Goal: Task Accomplishment & Management: Manage account settings

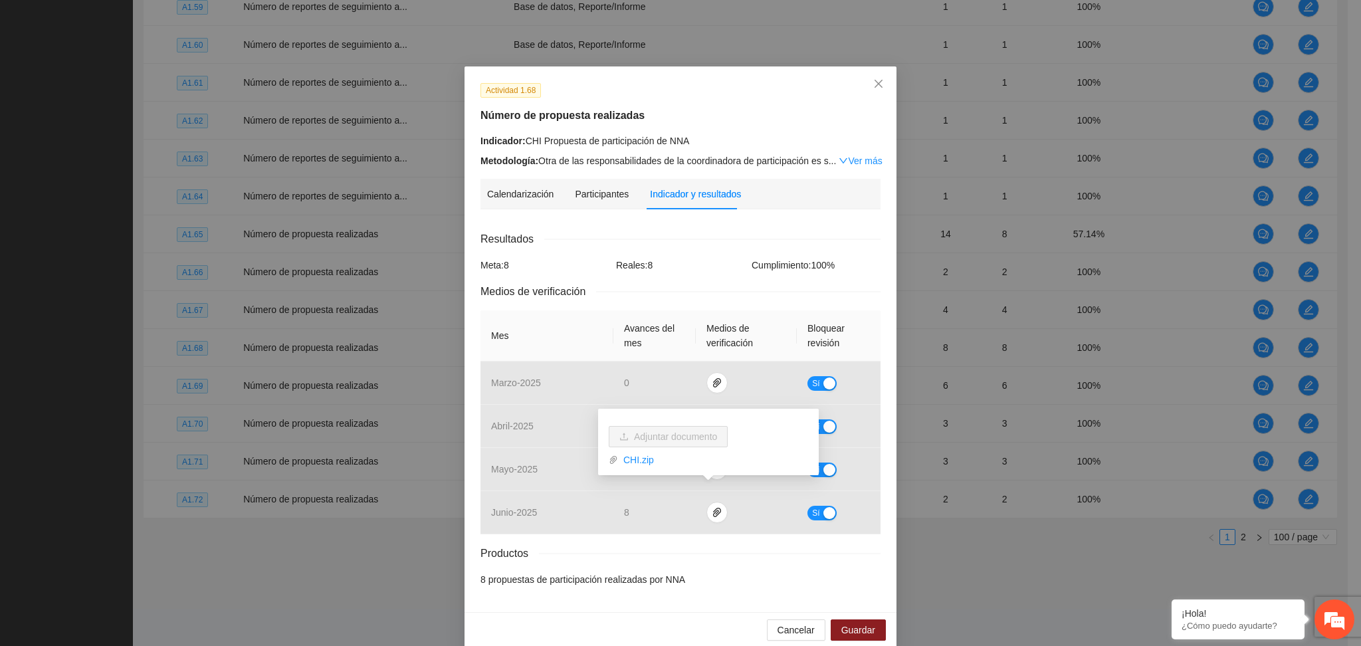
scroll to position [17, 0]
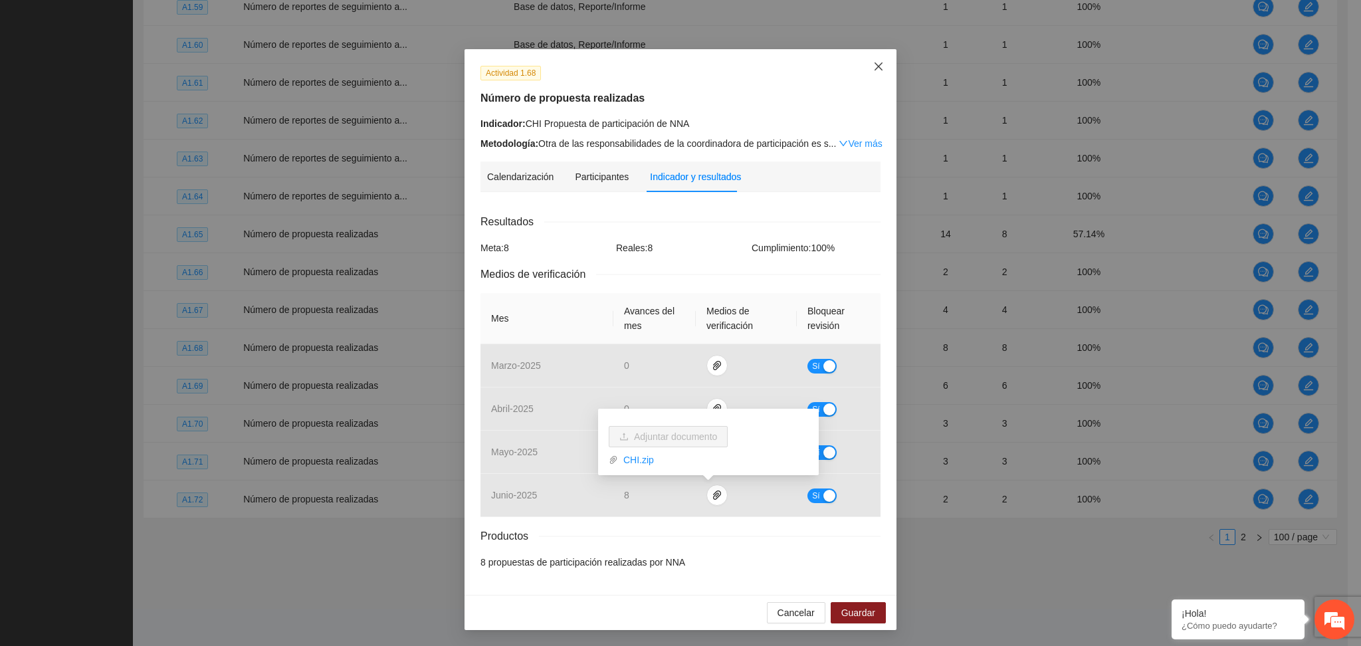
click at [865, 66] on span "Close" at bounding box center [879, 67] width 36 height 36
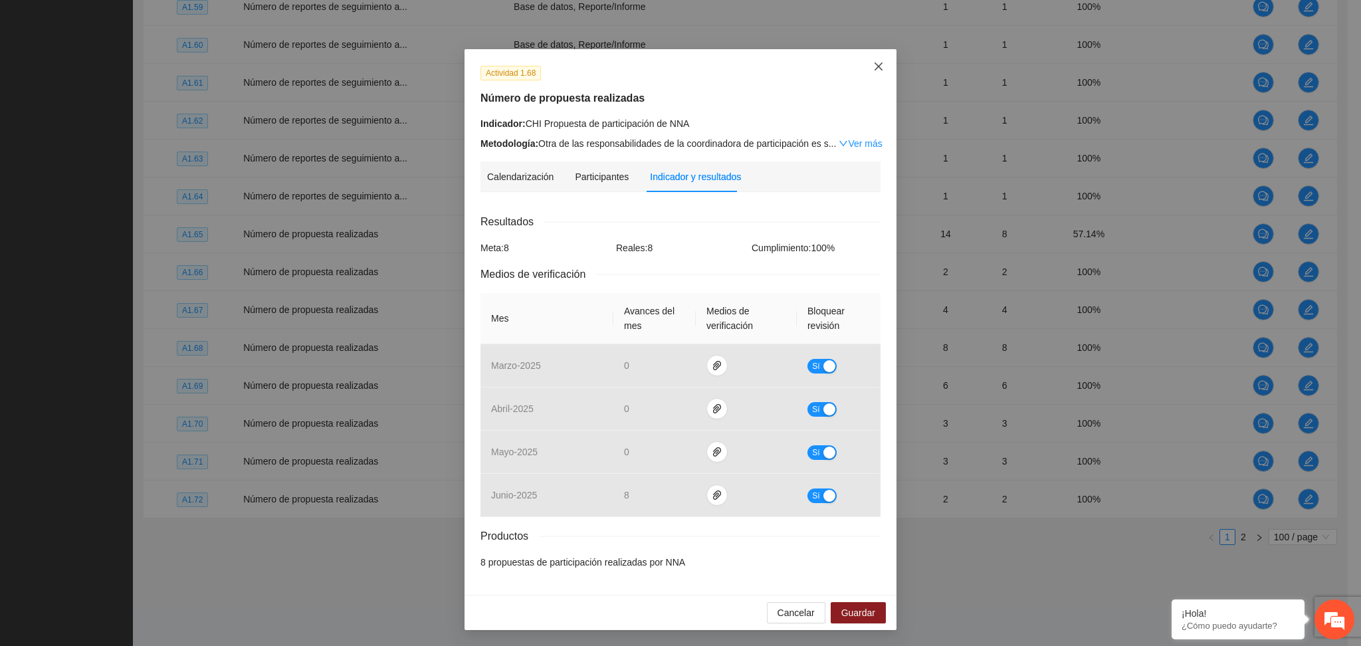
scroll to position [0, 0]
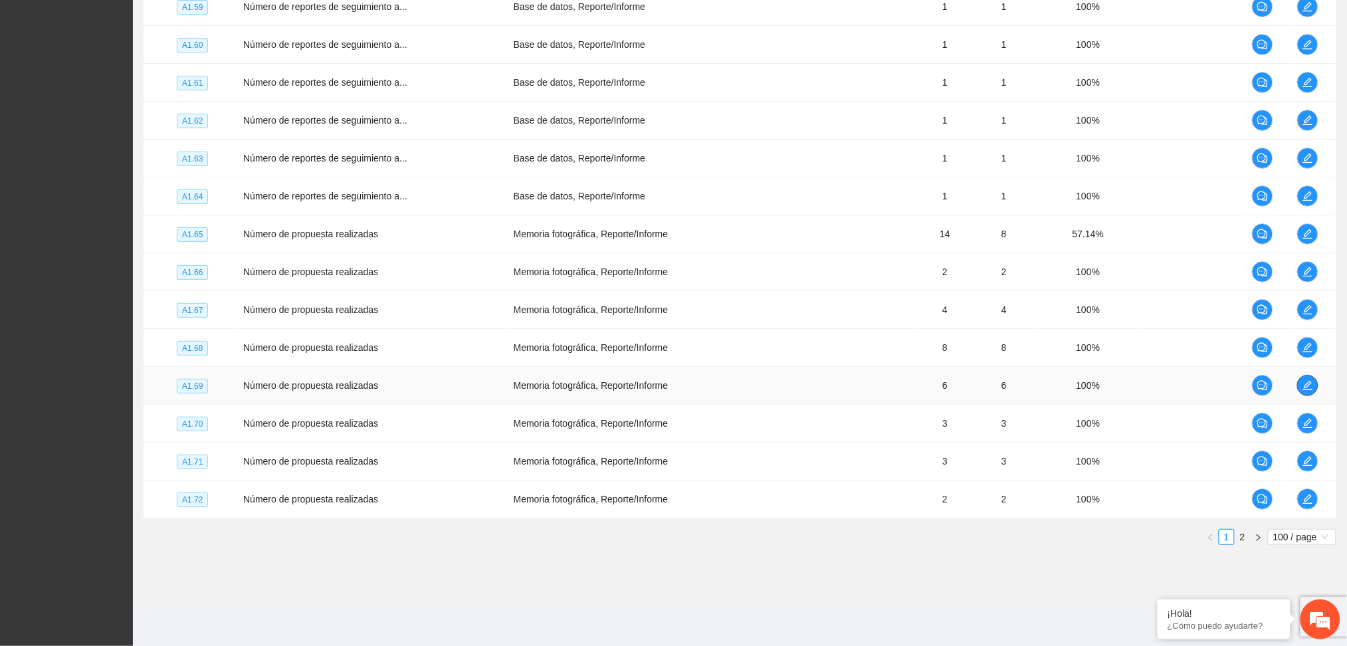
click at [1303, 392] on button "button" at bounding box center [1307, 385] width 21 height 21
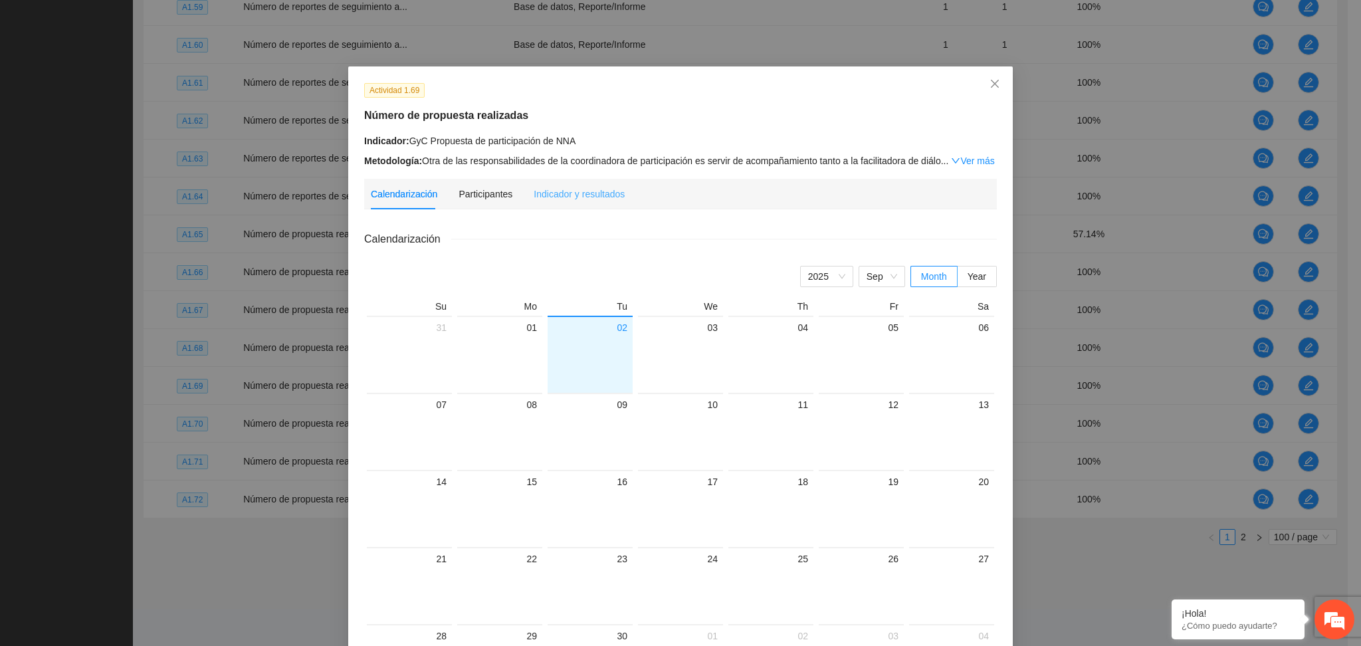
click at [541, 208] on div "Indicador y resultados" at bounding box center [579, 194] width 91 height 31
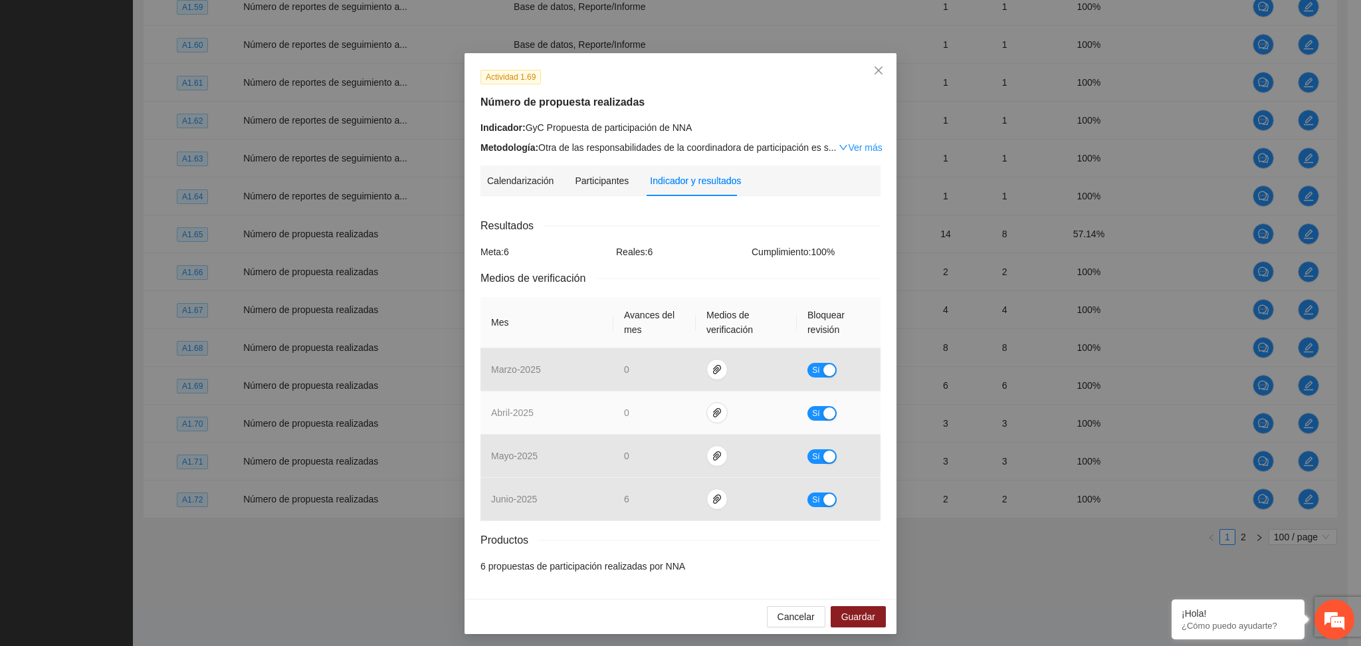
scroll to position [17, 0]
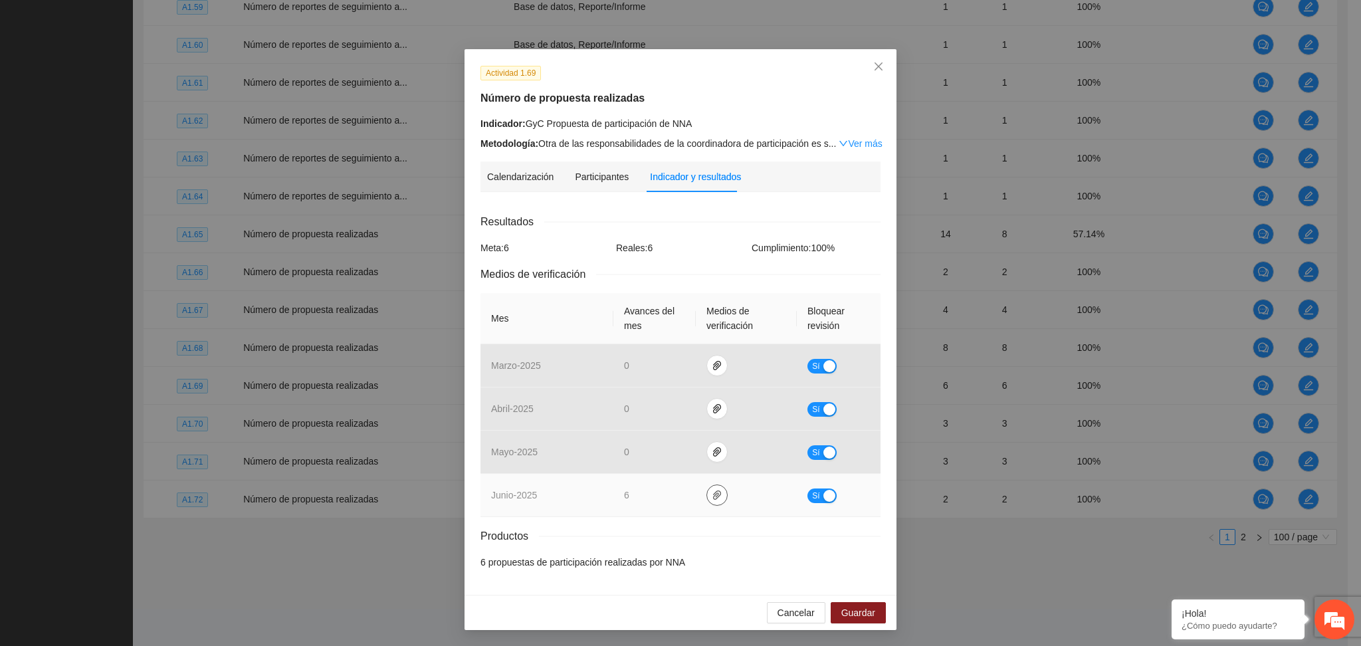
click at [712, 494] on icon "paper-clip" at bounding box center [717, 495] width 11 height 11
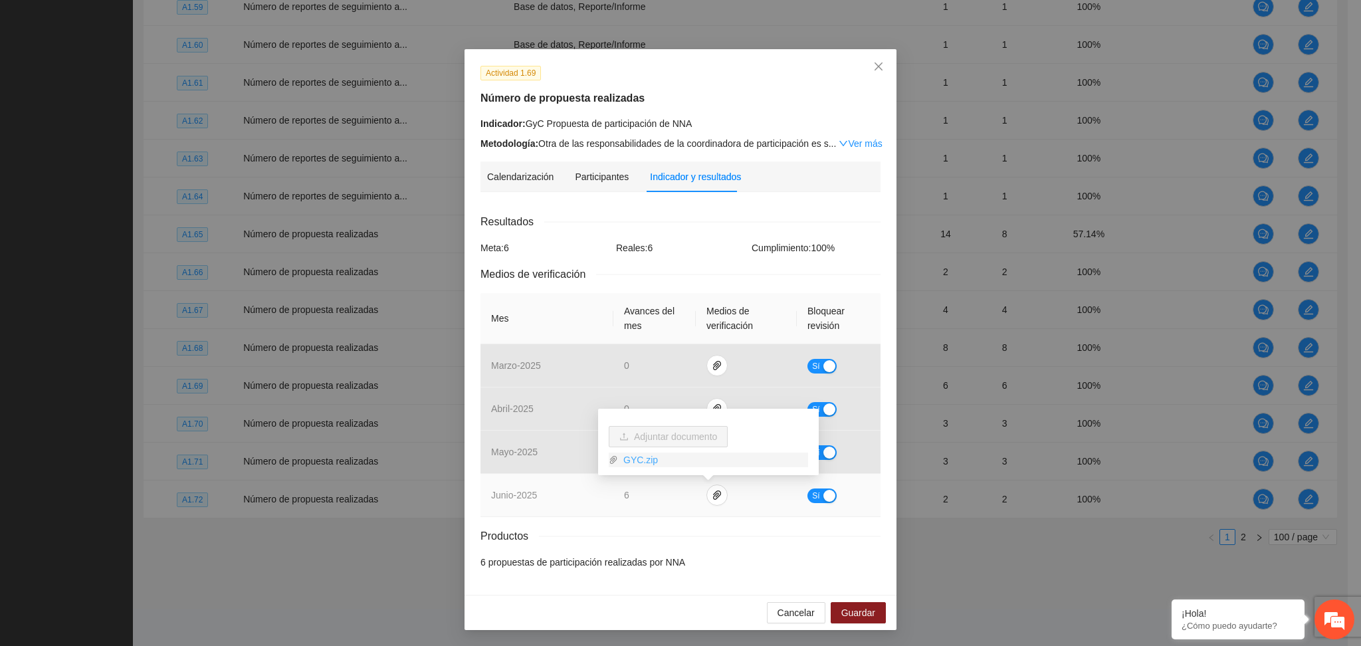
click at [628, 458] on link "GYC.zip" at bounding box center [713, 460] width 190 height 15
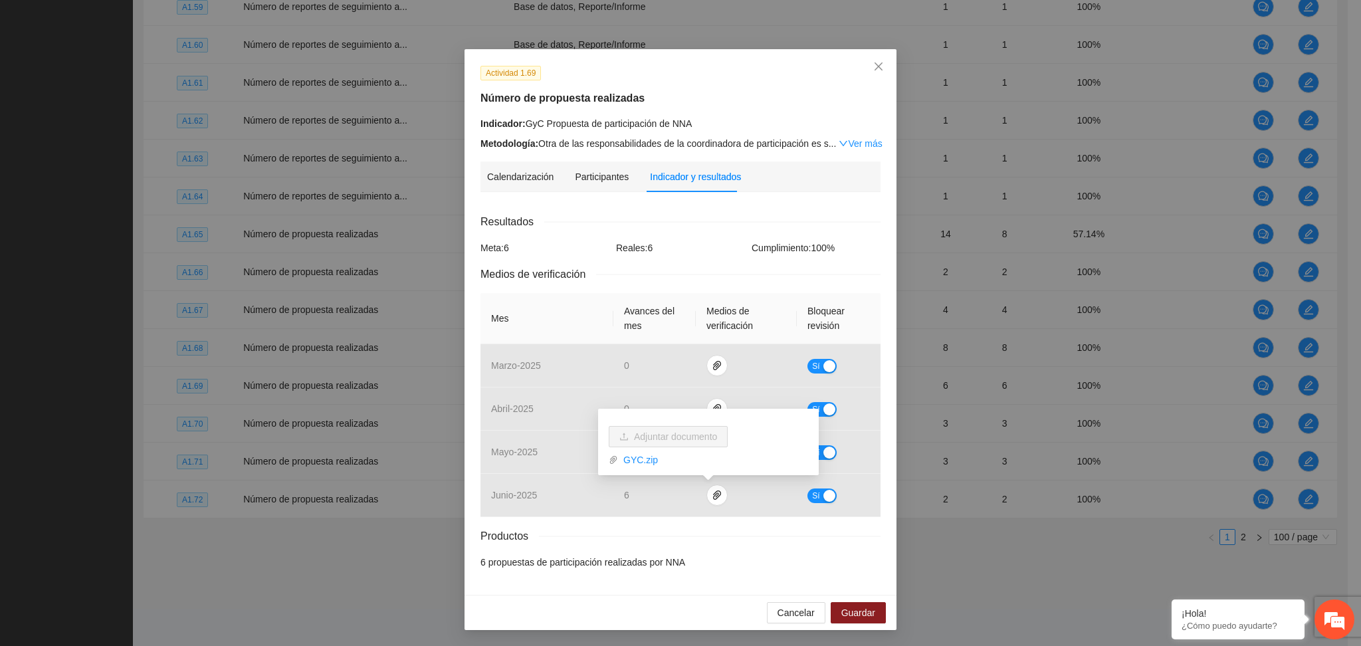
click at [704, 546] on div "Resultados Meta: 6 Reales: 6 Cumplimiento: 100 % Medios de verificación Mes Ava…" at bounding box center [681, 391] width 400 height 356
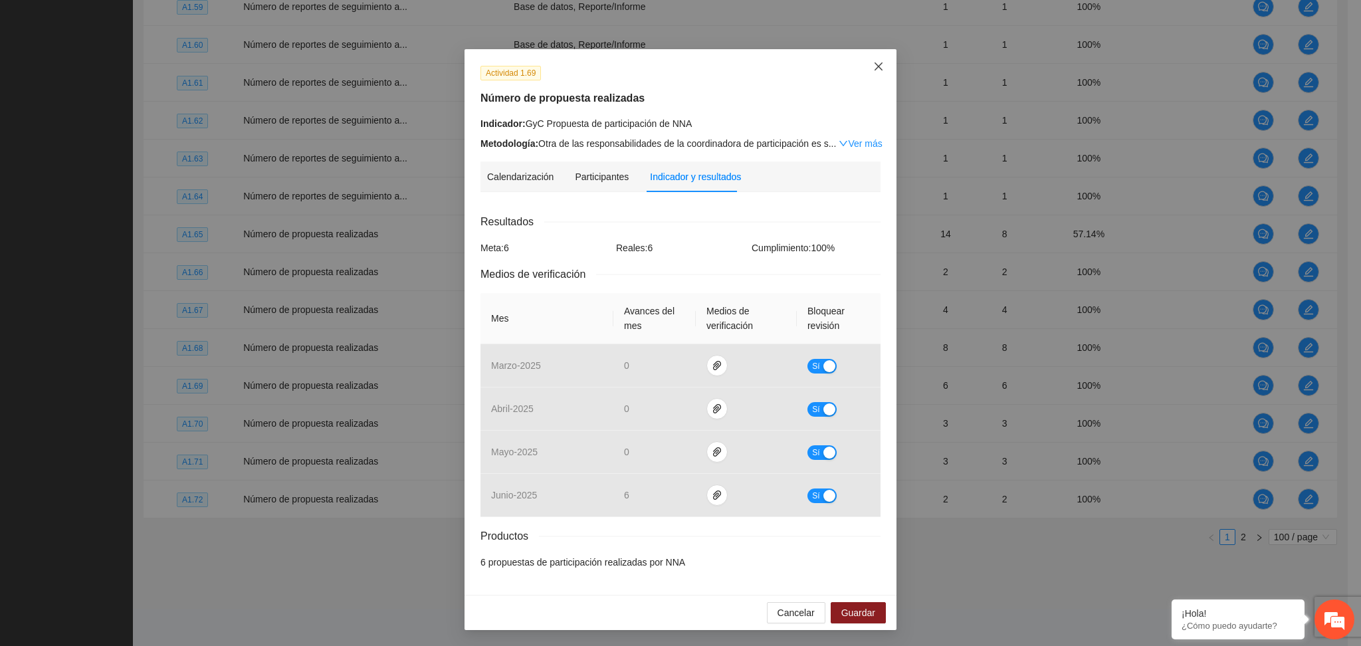
click at [873, 62] on icon "close" at bounding box center [878, 66] width 11 height 11
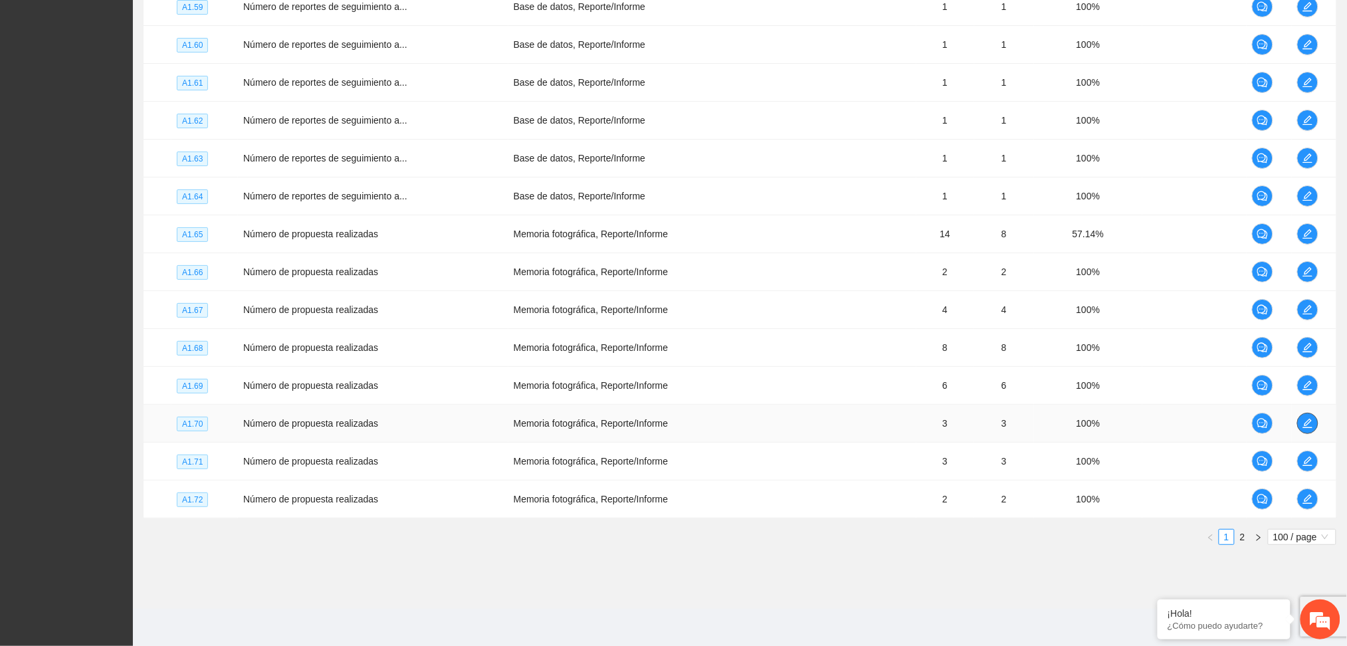
click at [1304, 417] on button "button" at bounding box center [1307, 423] width 21 height 21
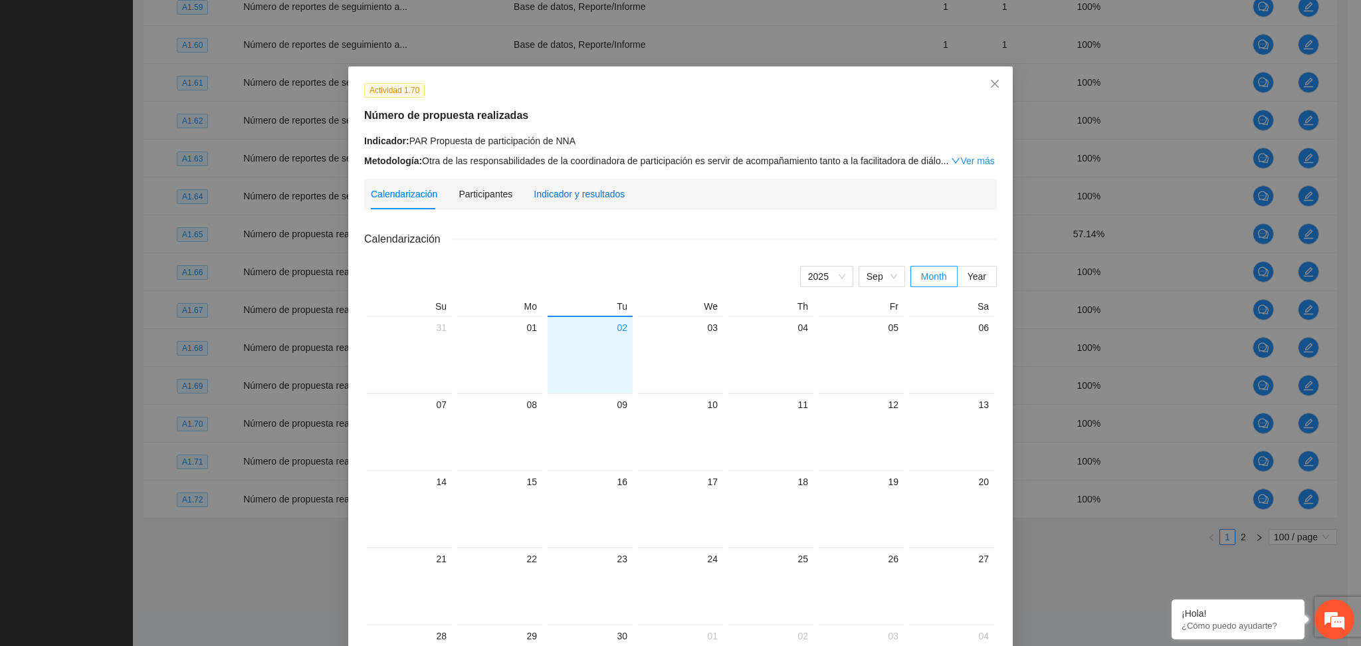
click at [568, 197] on div "Indicador y resultados" at bounding box center [579, 194] width 91 height 15
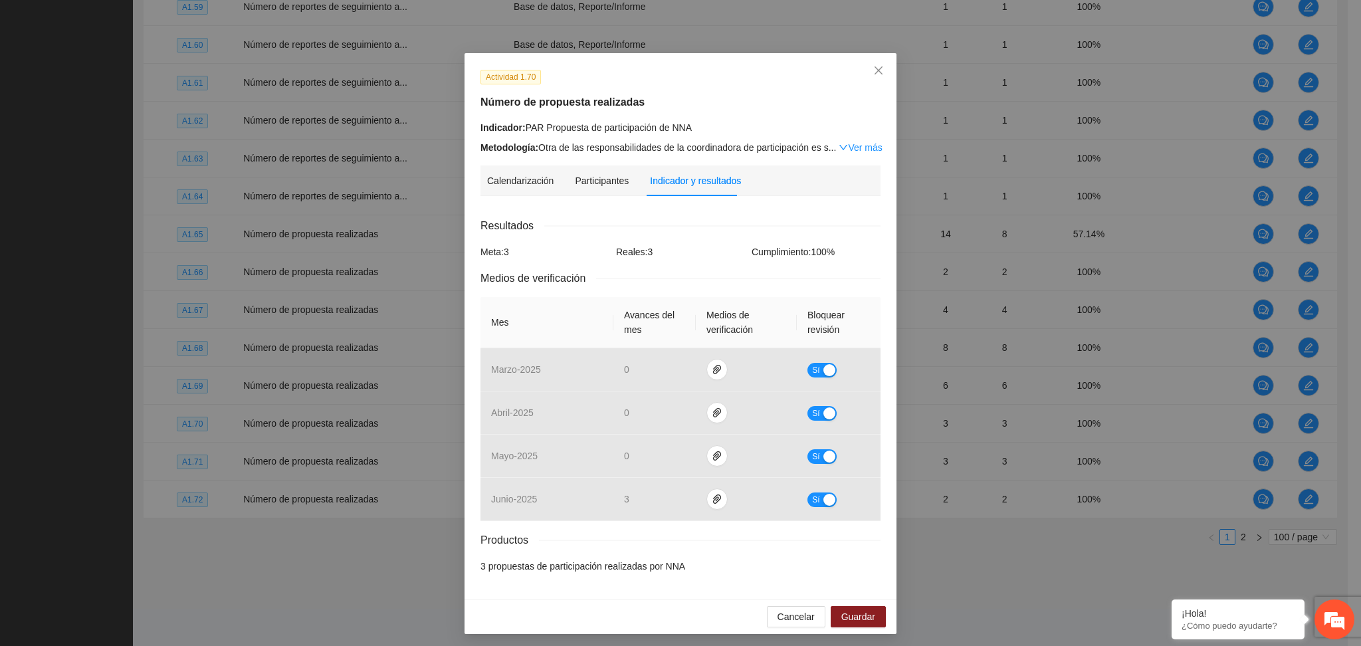
scroll to position [17, 0]
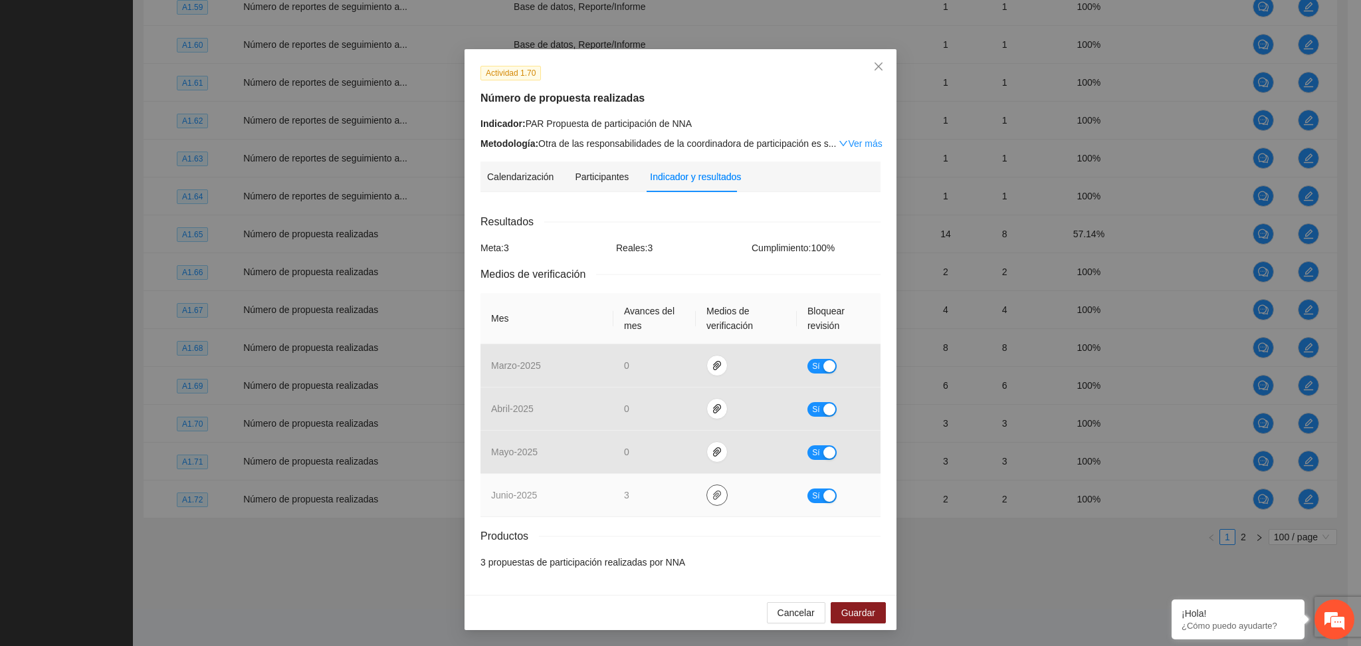
click at [712, 500] on icon "paper-clip" at bounding box center [717, 495] width 11 height 11
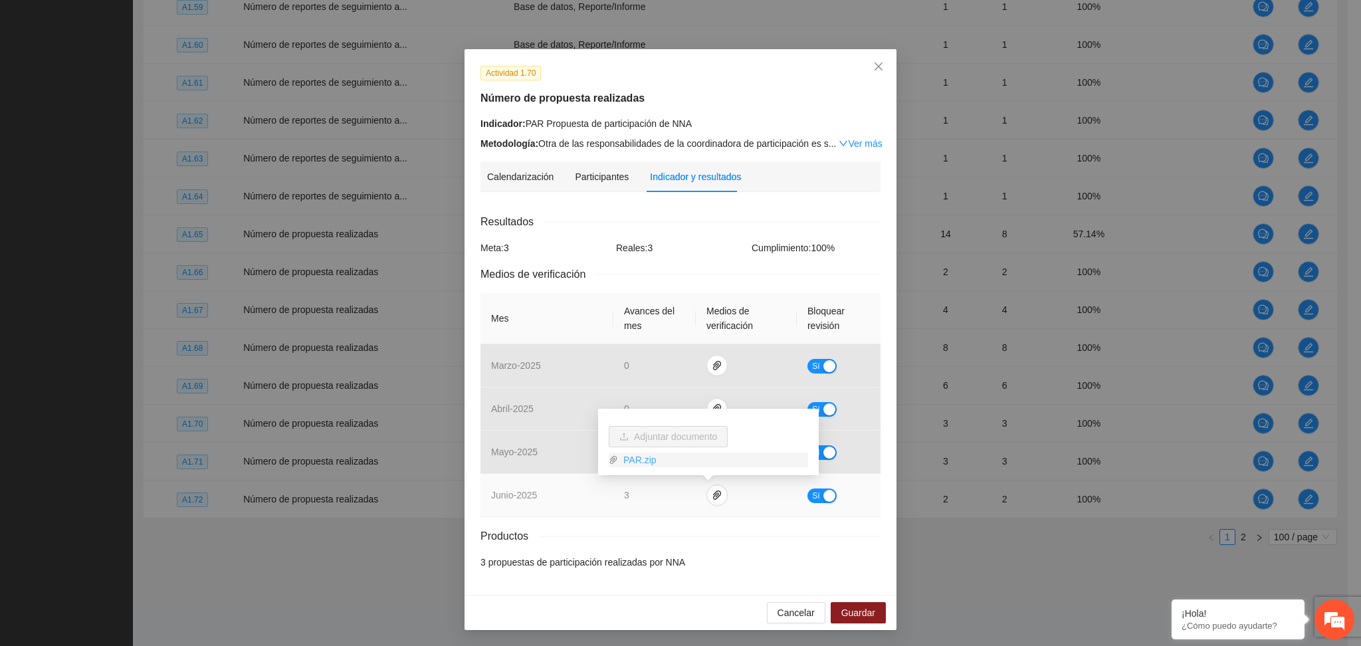
click at [634, 459] on link "PAR.zip" at bounding box center [713, 460] width 190 height 15
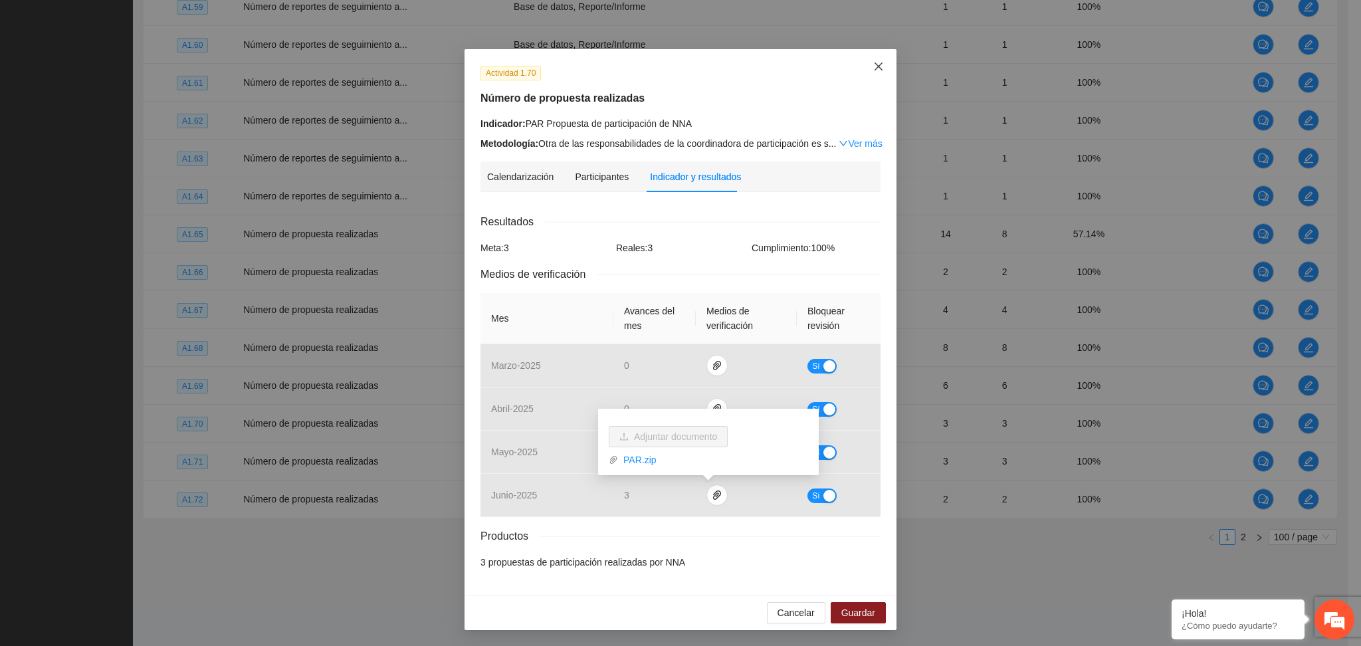
drag, startPoint x: 867, startPoint y: 62, endPoint x: 886, endPoint y: 90, distance: 33.0
click at [873, 62] on icon "close" at bounding box center [878, 66] width 11 height 11
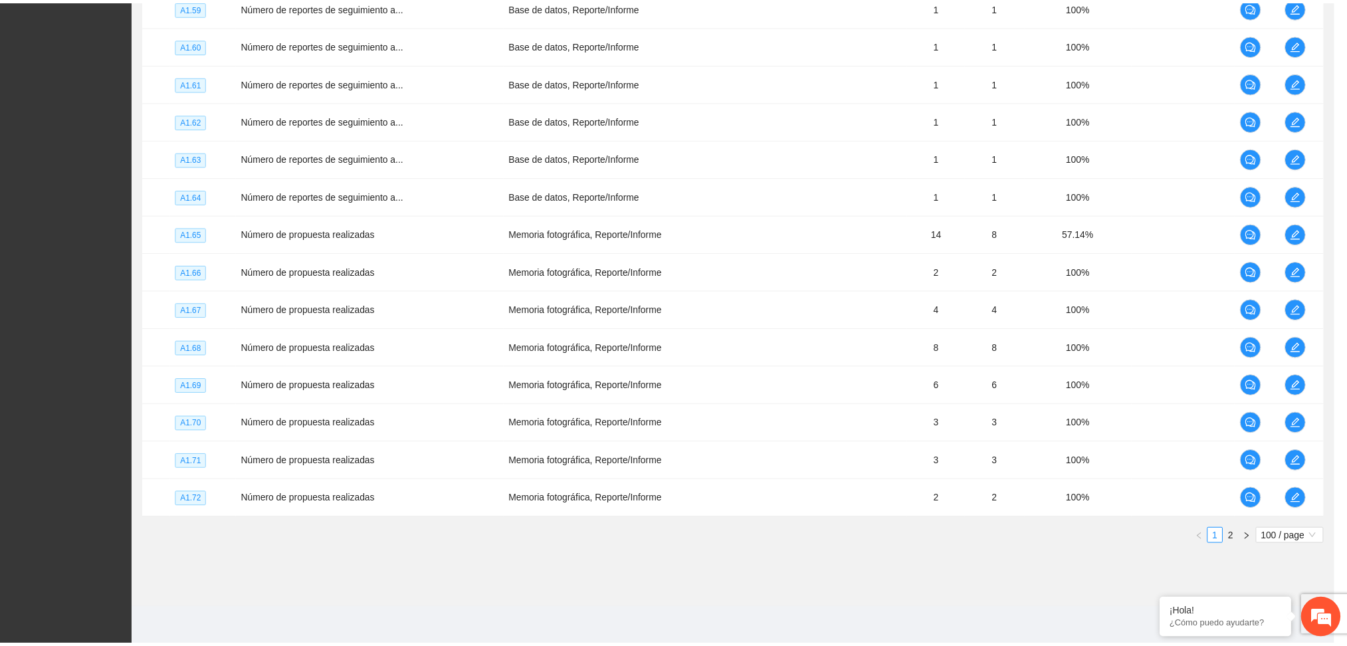
scroll to position [0, 0]
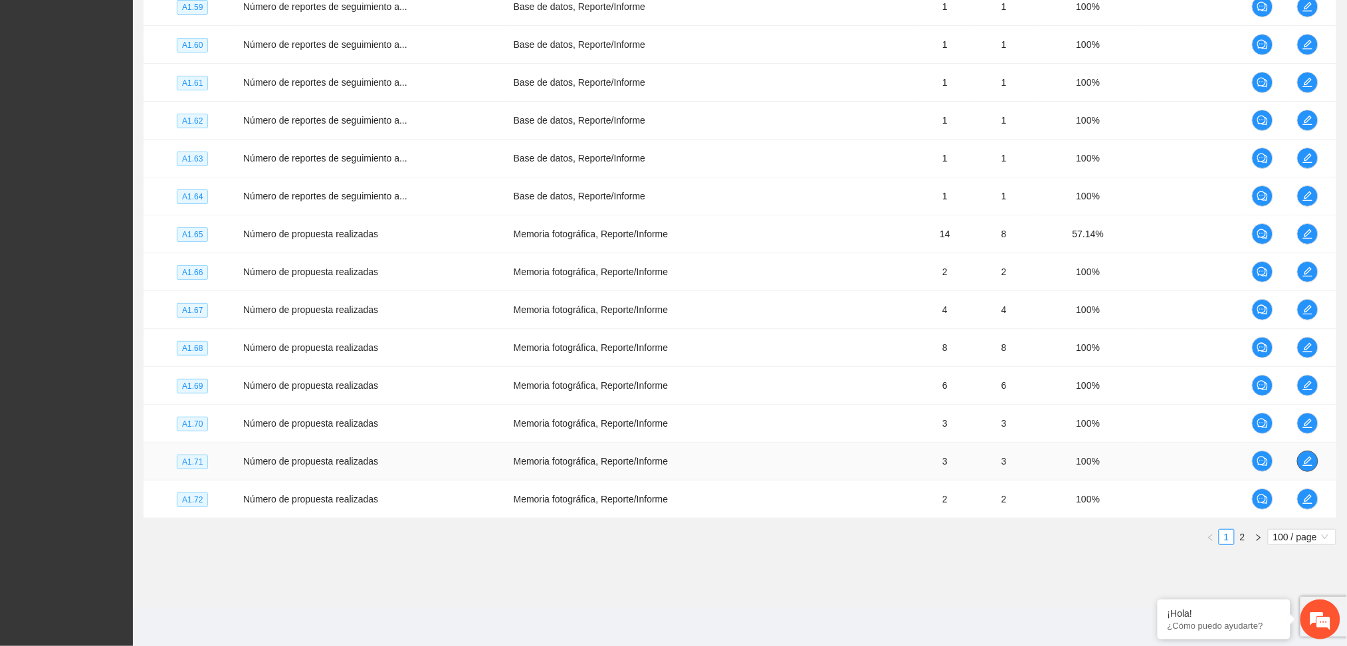
click at [1305, 462] on icon "edit" at bounding box center [1307, 461] width 9 height 9
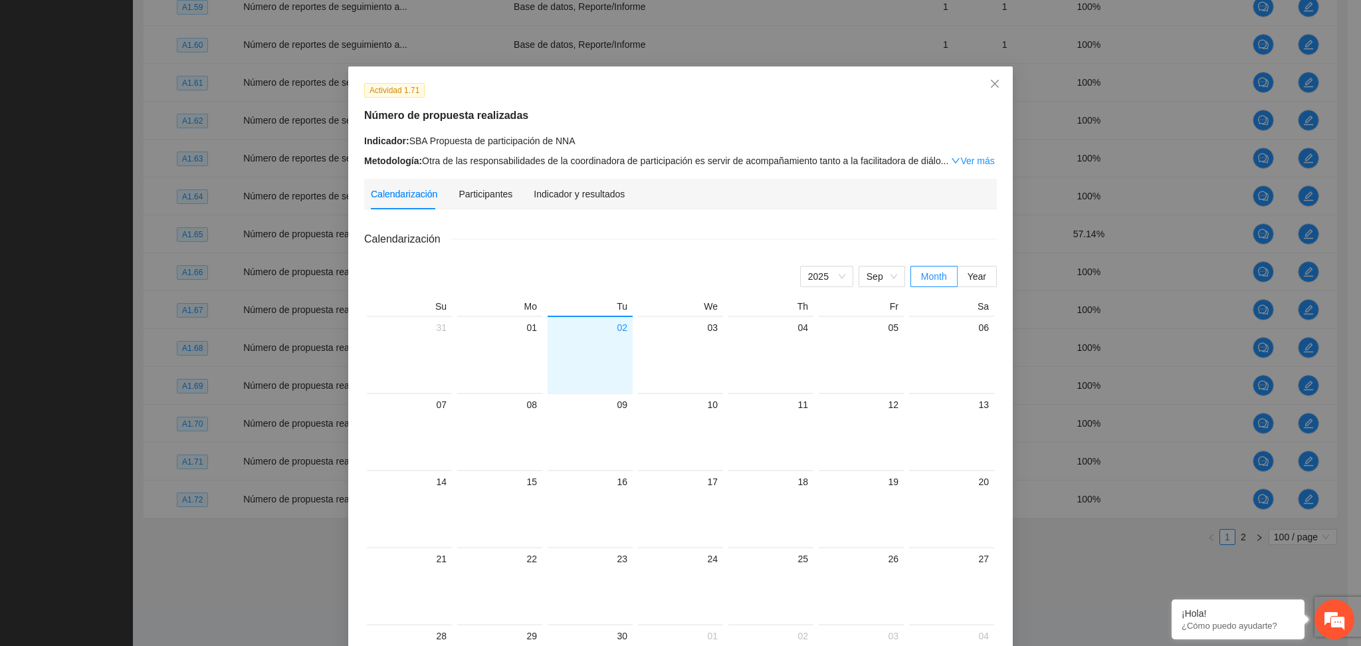
click at [576, 166] on div "Metodología: Otra de las responsabilidades de la coordinadora de participación …" at bounding box center [680, 161] width 633 height 15
click at [572, 191] on div "Indicador y resultados" at bounding box center [579, 194] width 91 height 15
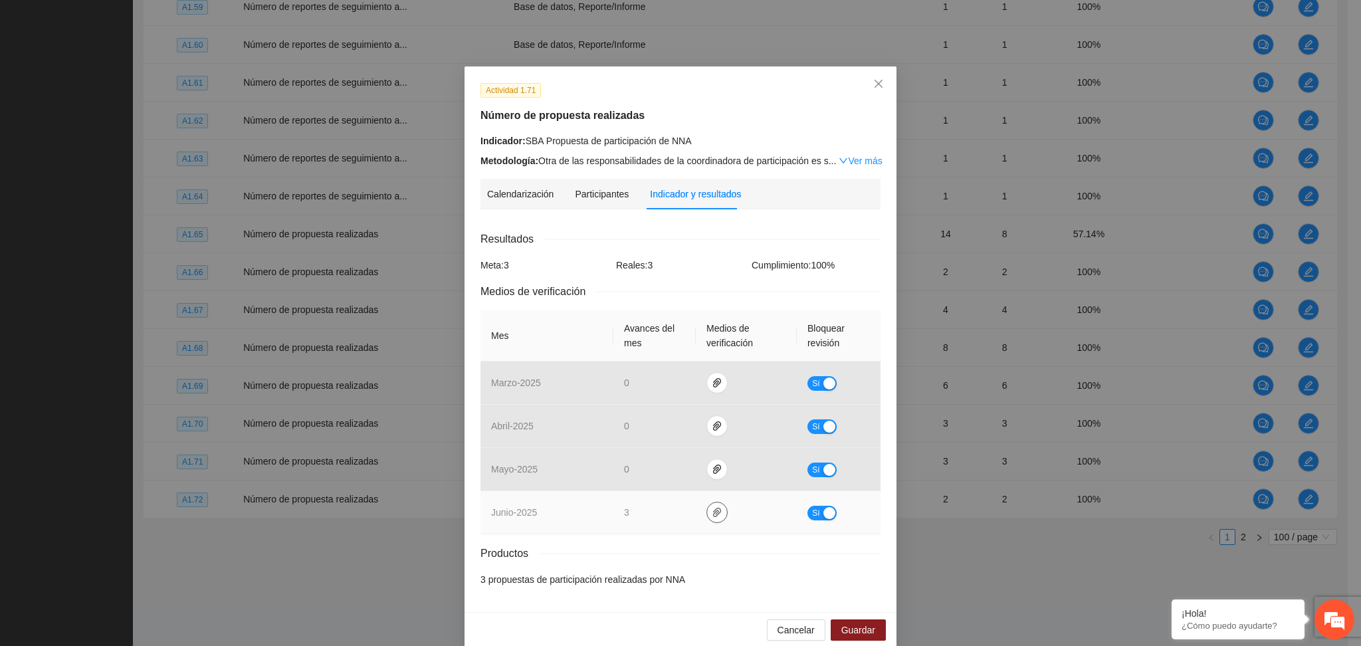
click at [706, 518] on button "button" at bounding box center [716, 512] width 21 height 21
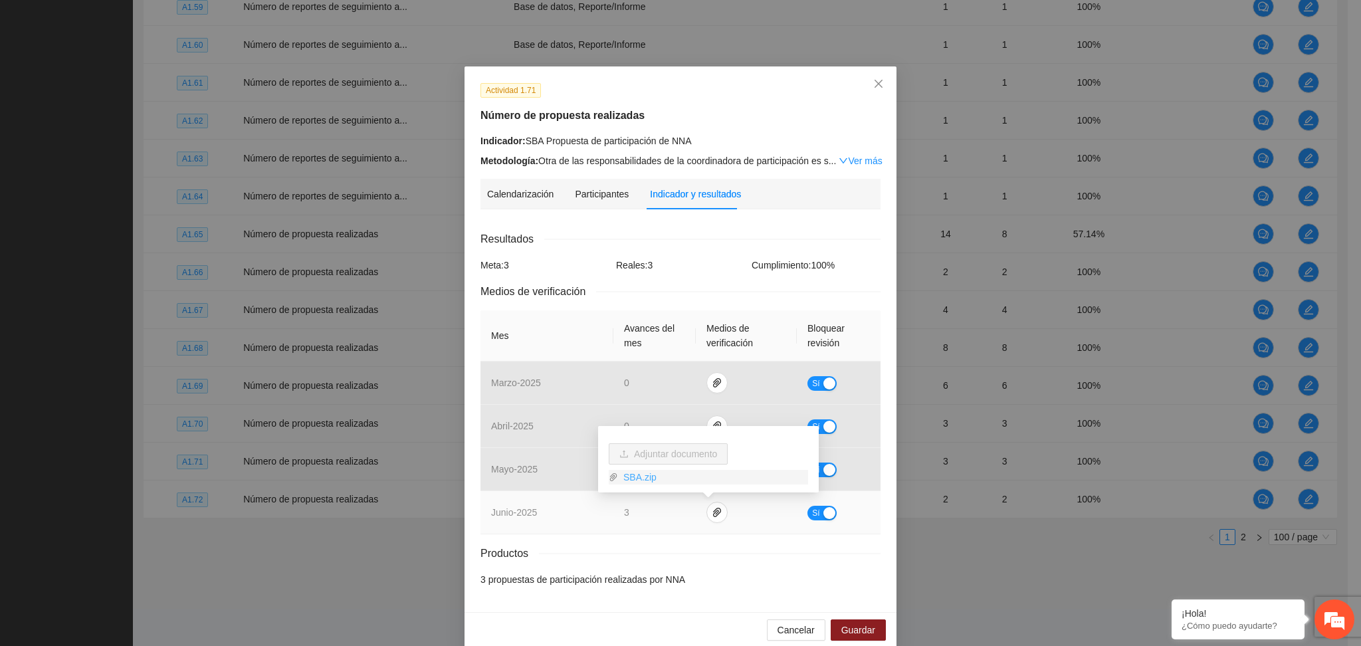
click at [629, 479] on link "SBA.zip" at bounding box center [713, 477] width 190 height 15
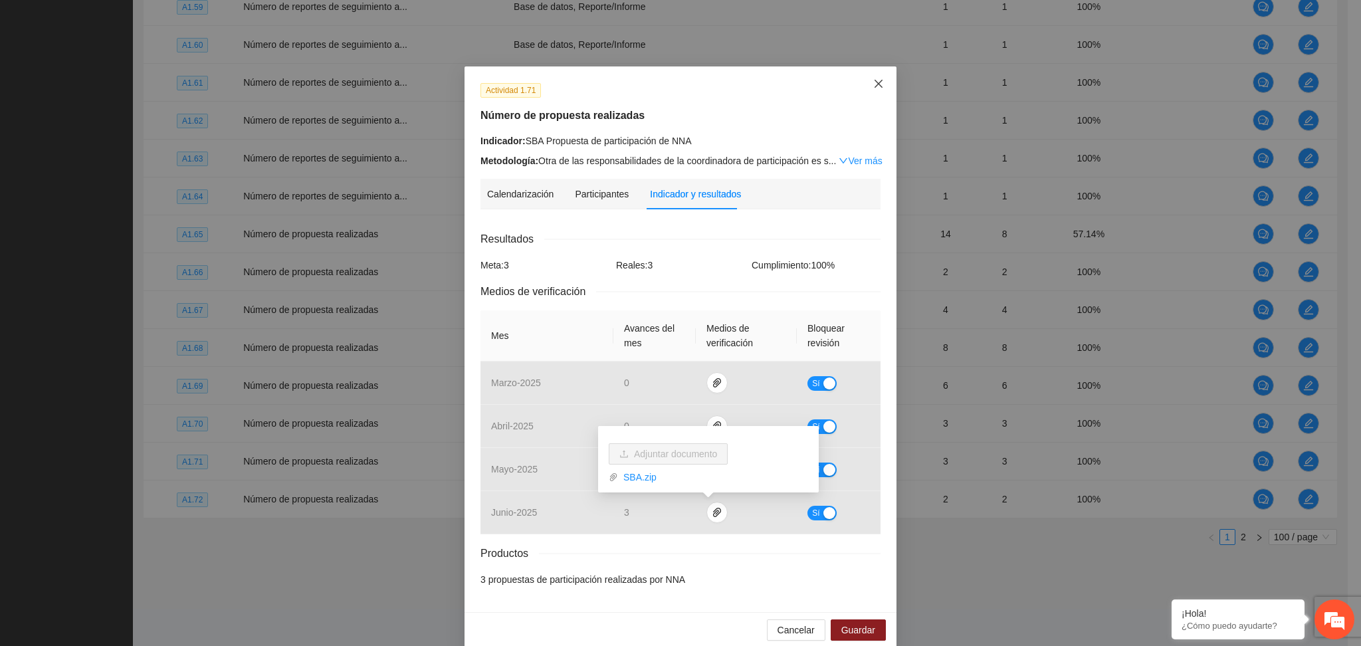
click at [875, 86] on icon "close" at bounding box center [879, 84] width 8 height 8
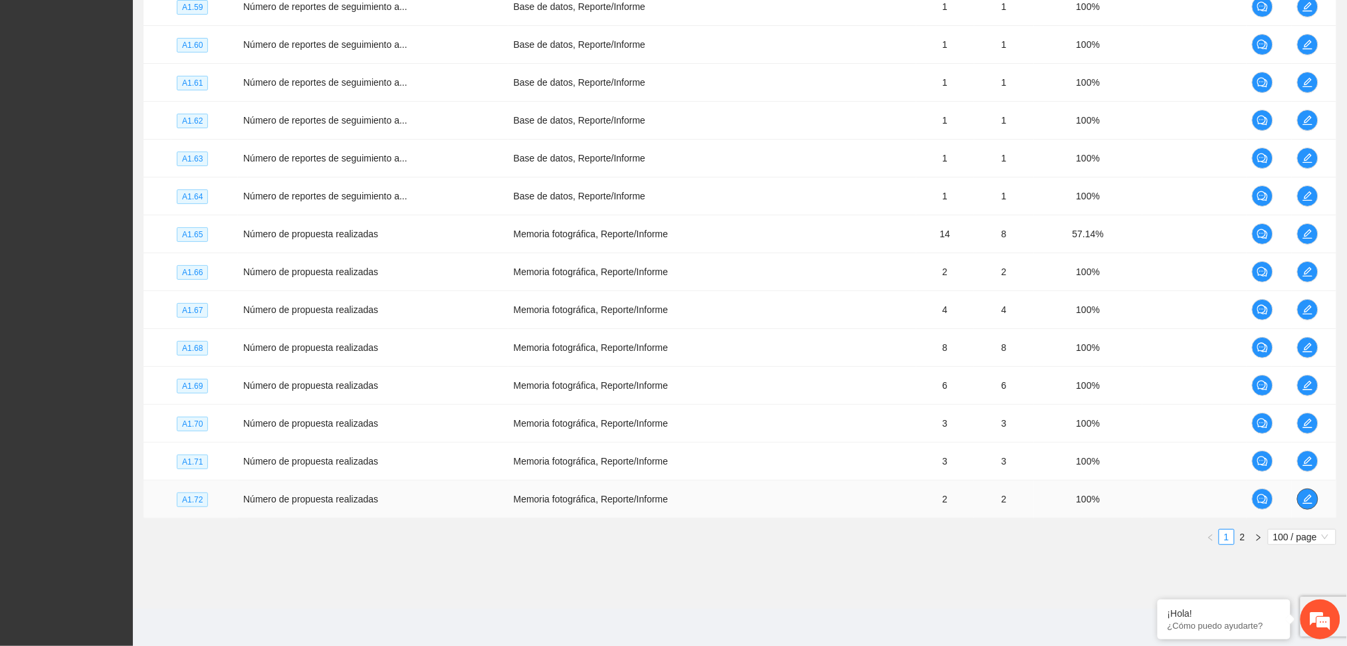
click at [1309, 502] on icon "edit" at bounding box center [1308, 499] width 11 height 11
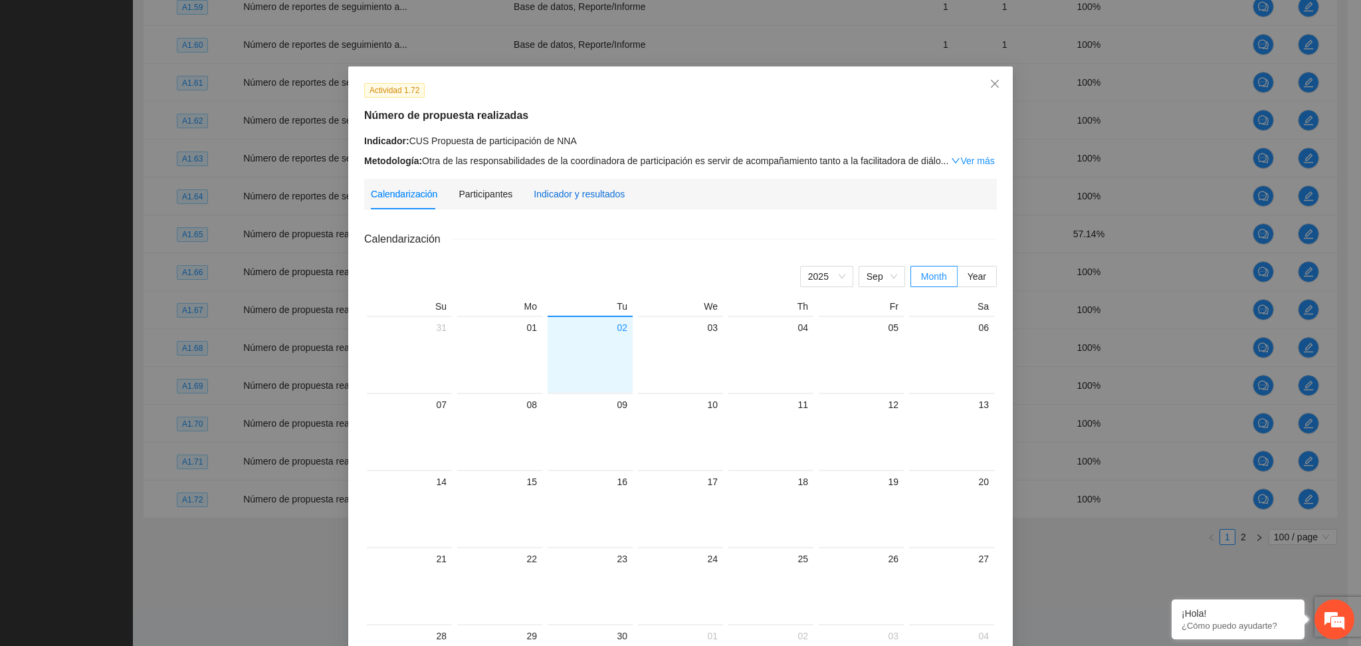
click at [562, 191] on div "Indicador y resultados" at bounding box center [579, 194] width 91 height 15
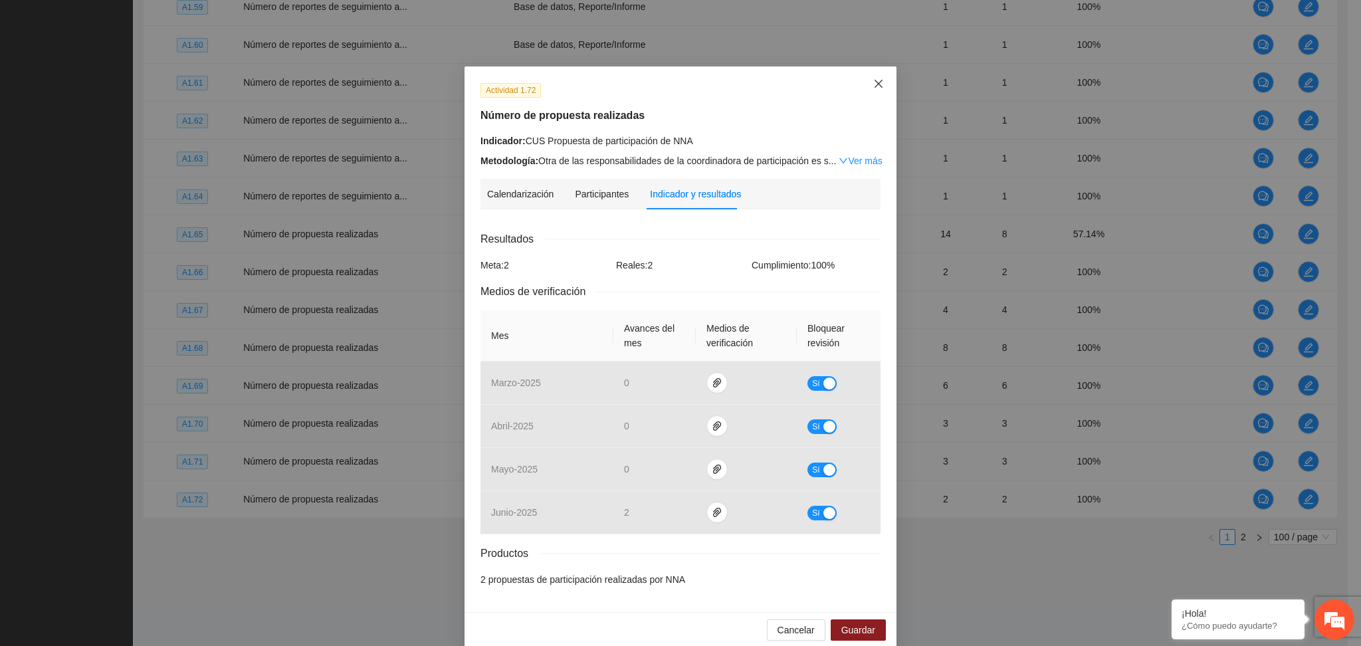
click at [875, 80] on icon "close" at bounding box center [878, 83] width 11 height 11
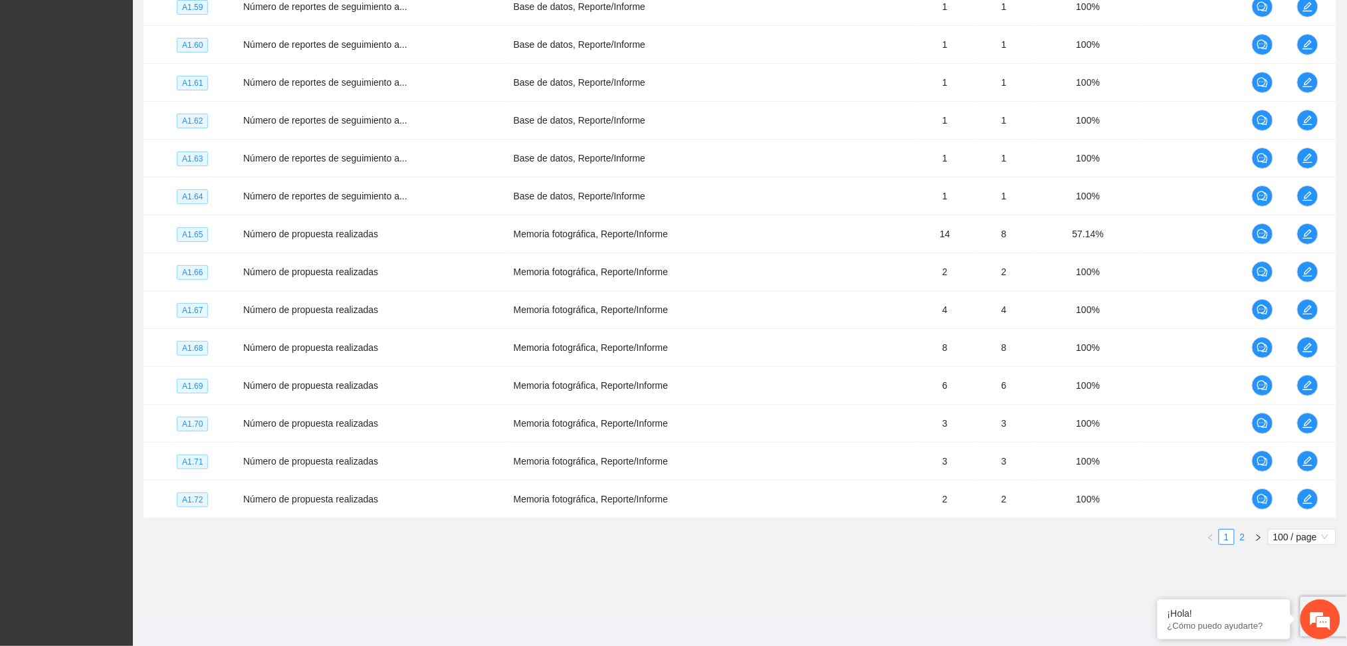
click at [1239, 541] on link "2" at bounding box center [1243, 537] width 15 height 15
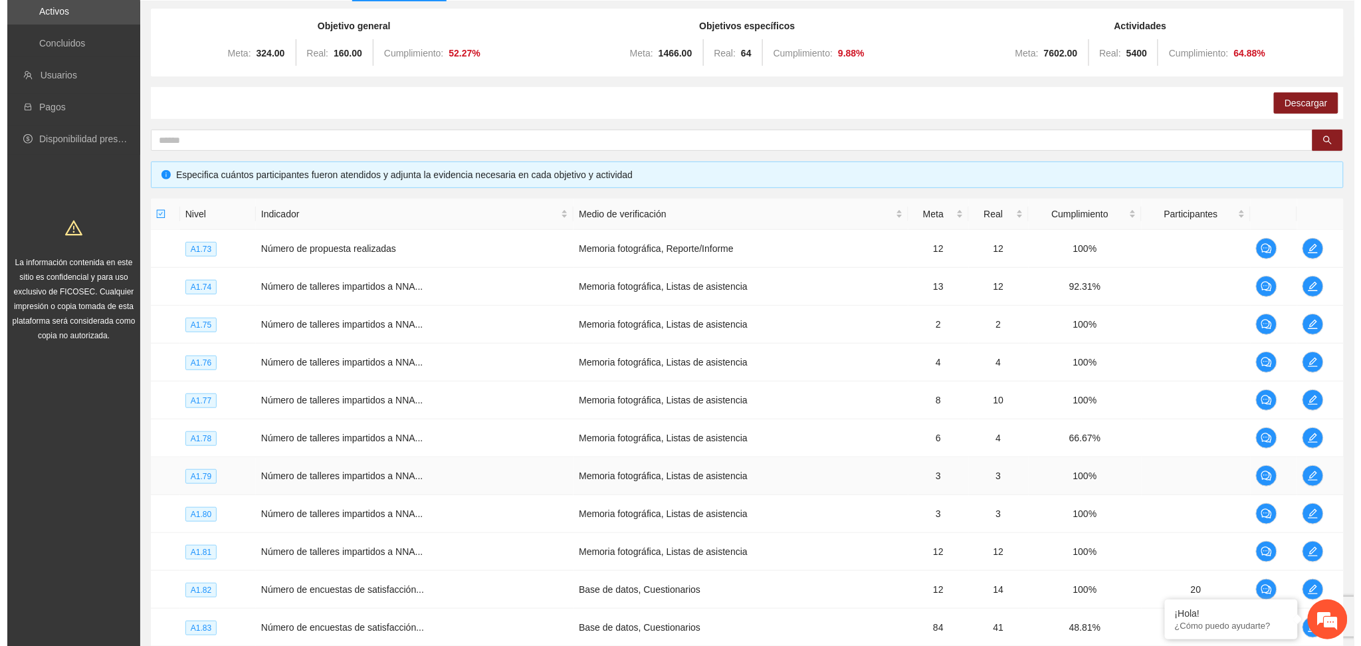
scroll to position [177, 0]
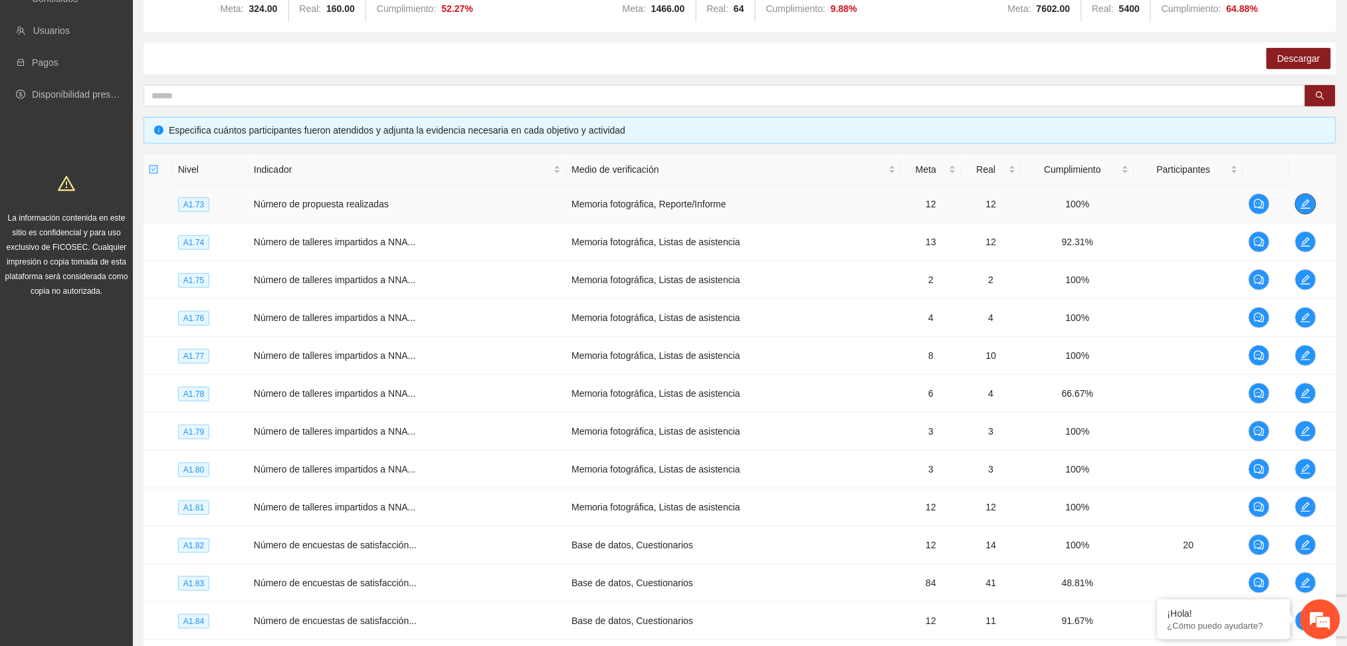
click at [1305, 205] on icon "edit" at bounding box center [1306, 204] width 11 height 11
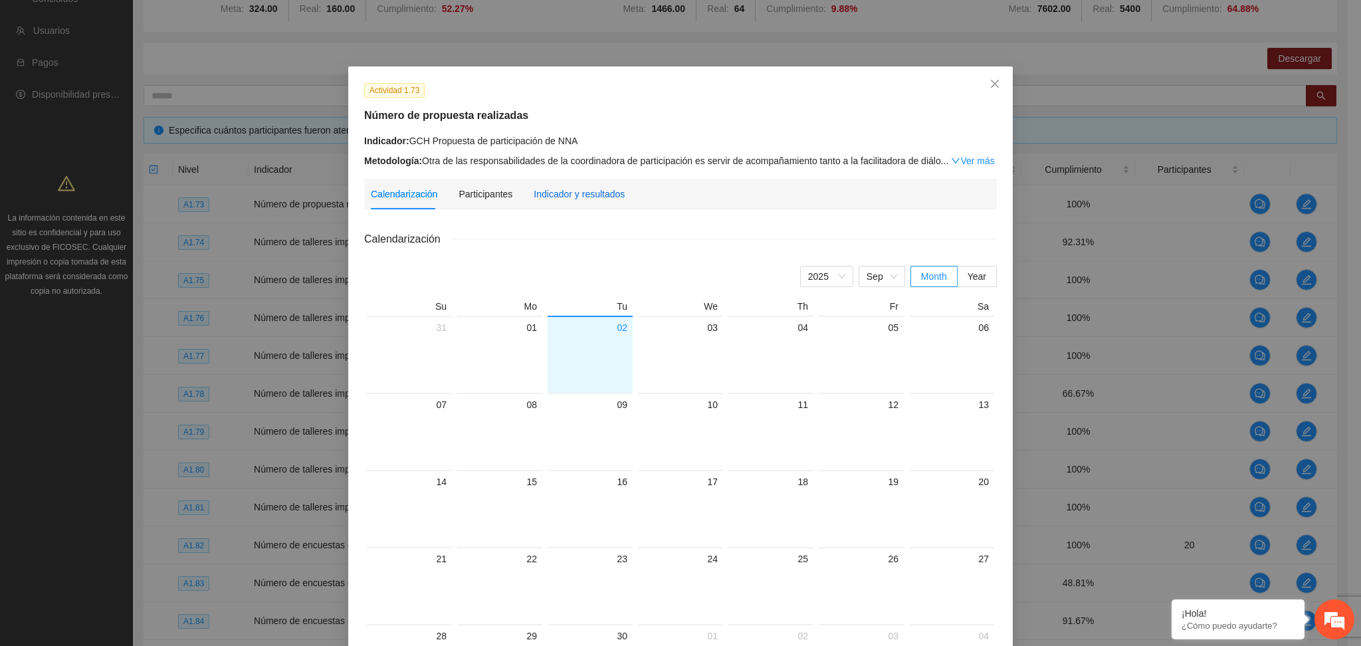
click at [603, 193] on div "Indicador y resultados" at bounding box center [579, 194] width 91 height 15
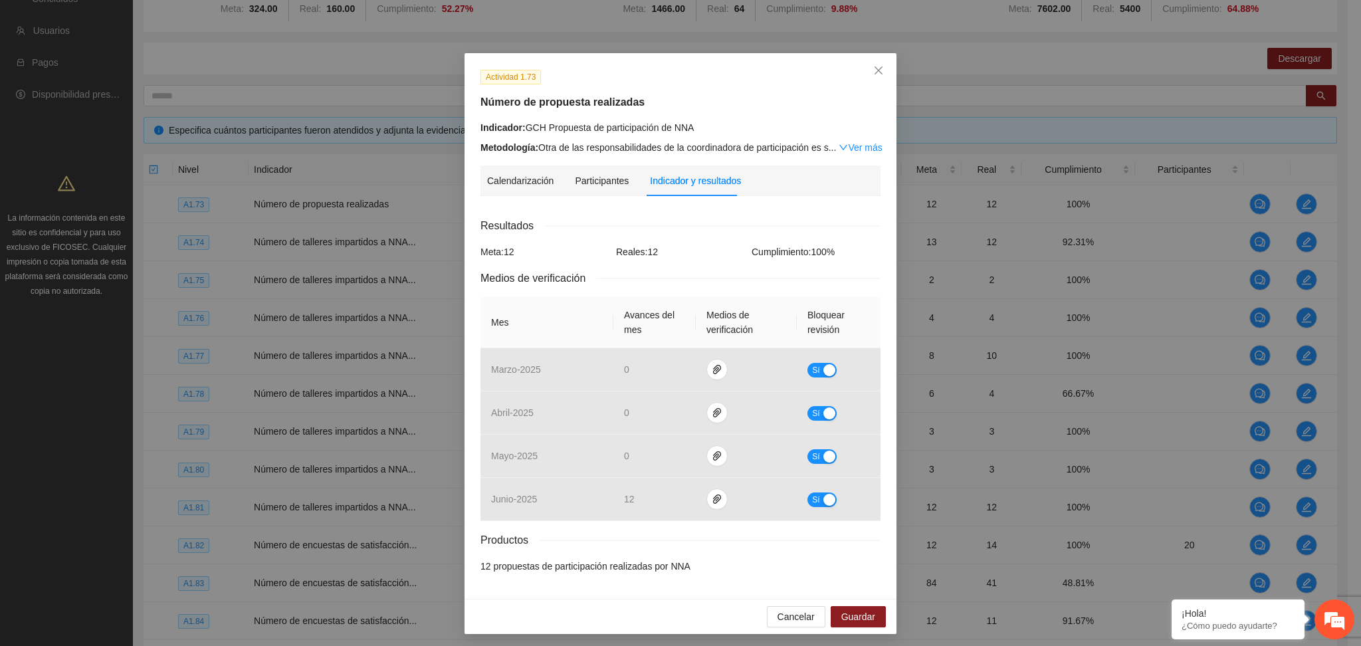
scroll to position [17, 0]
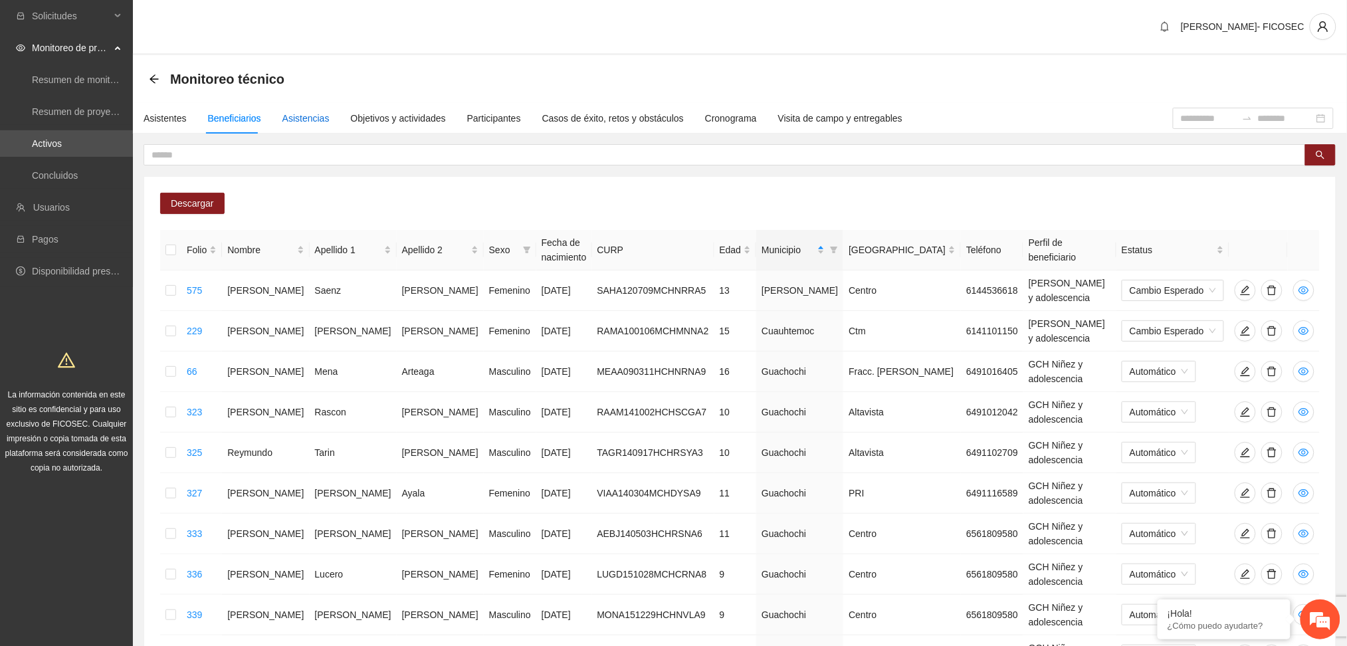
click at [310, 120] on div "Asistencias" at bounding box center [305, 118] width 47 height 15
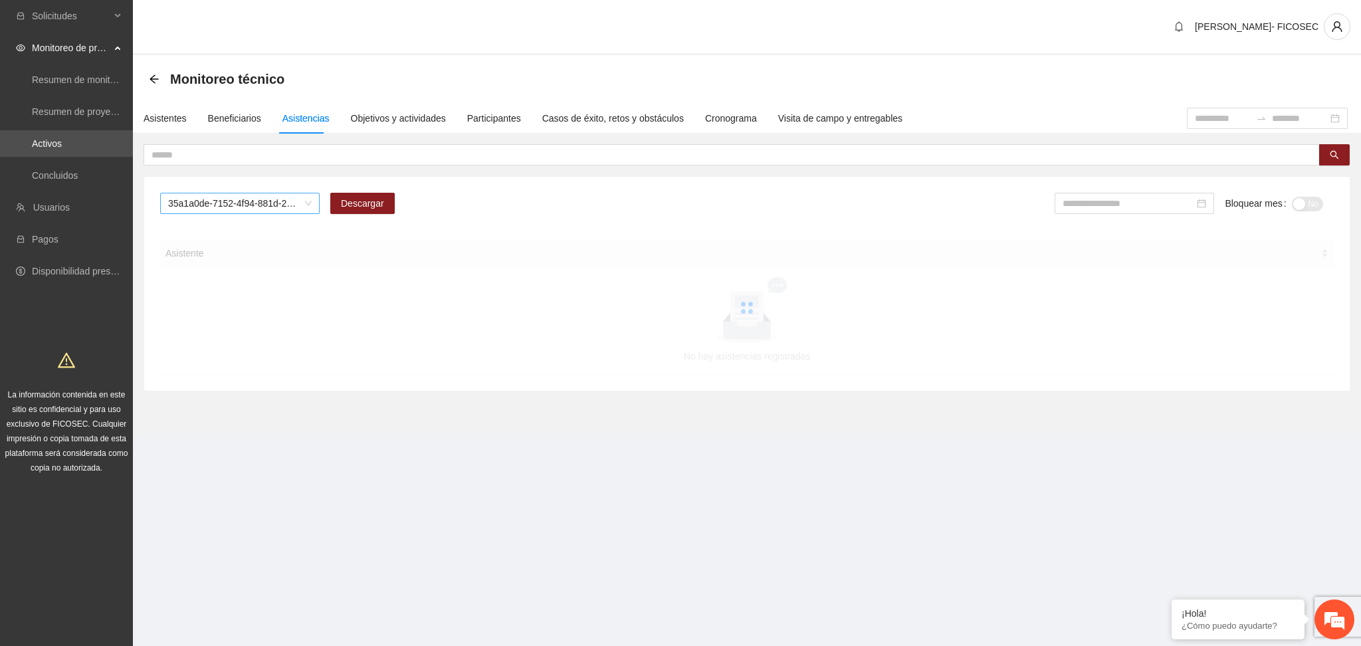
click at [226, 201] on span "35a1a0de-7152-4f94-881d-2e19e1dfd1c5" at bounding box center [240, 203] width 144 height 20
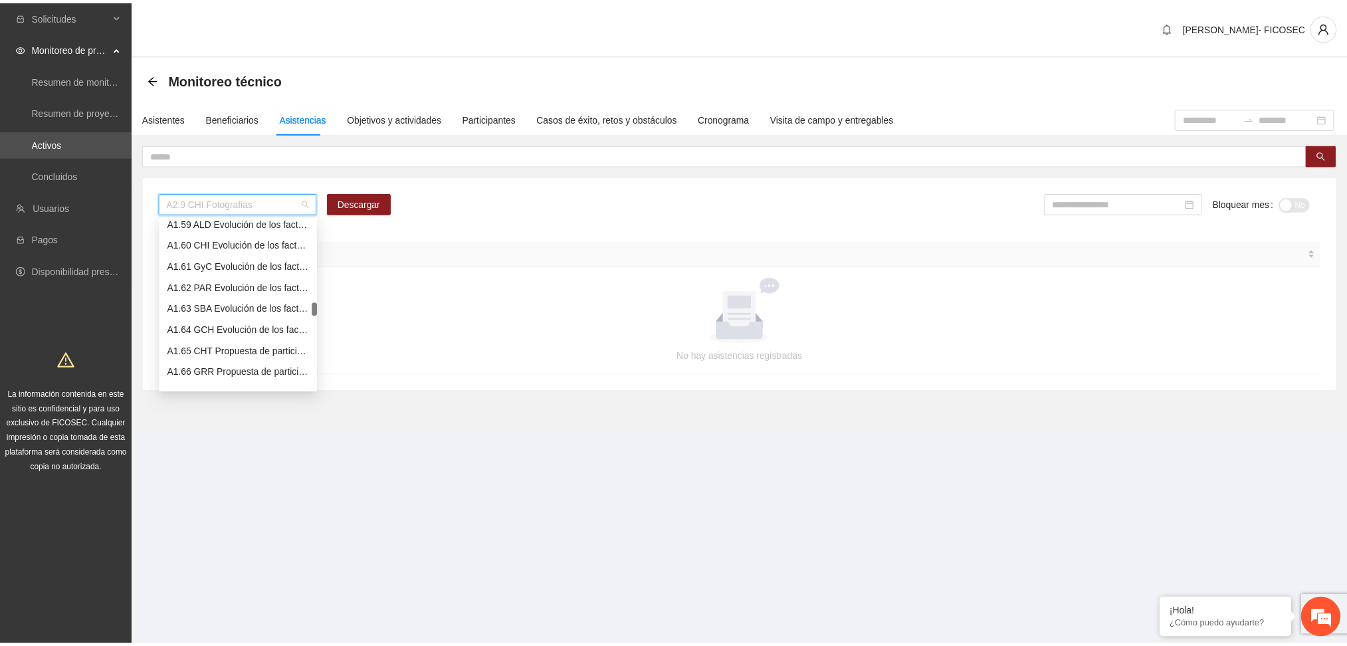
scroll to position [1418, 0]
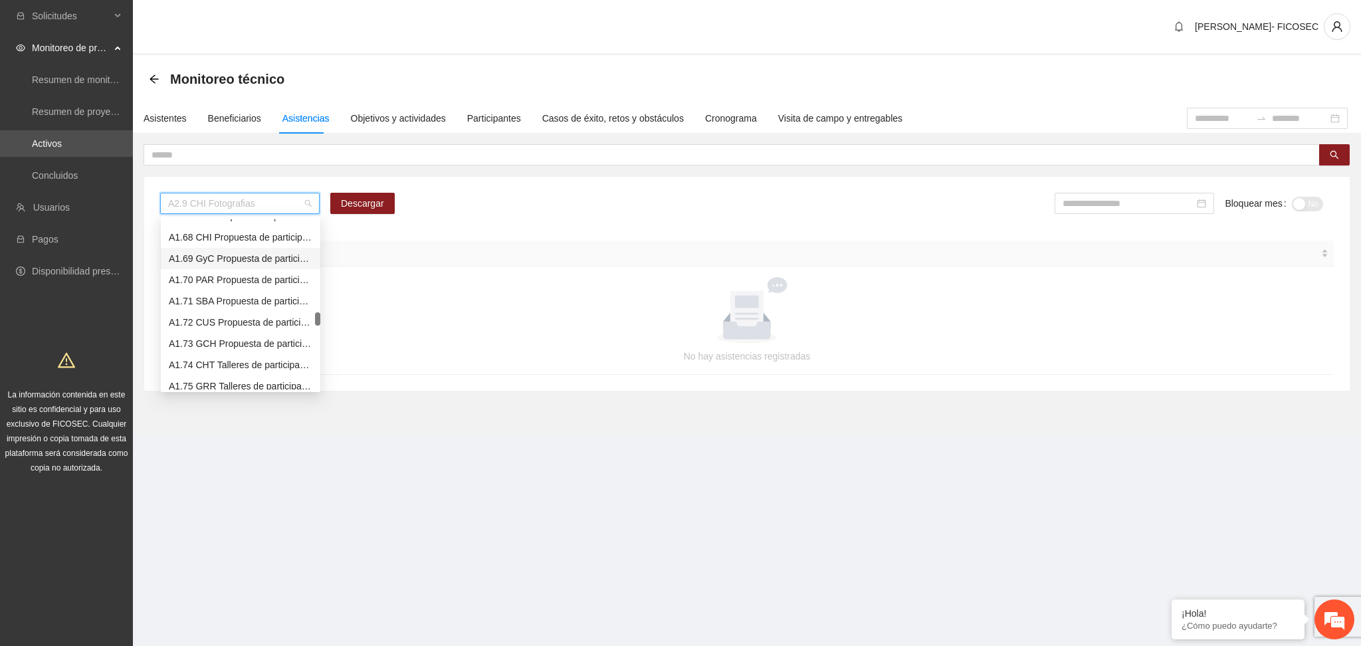
click at [235, 261] on div "A1.69 GyC Propuesta de participación de NNA" at bounding box center [241, 258] width 144 height 15
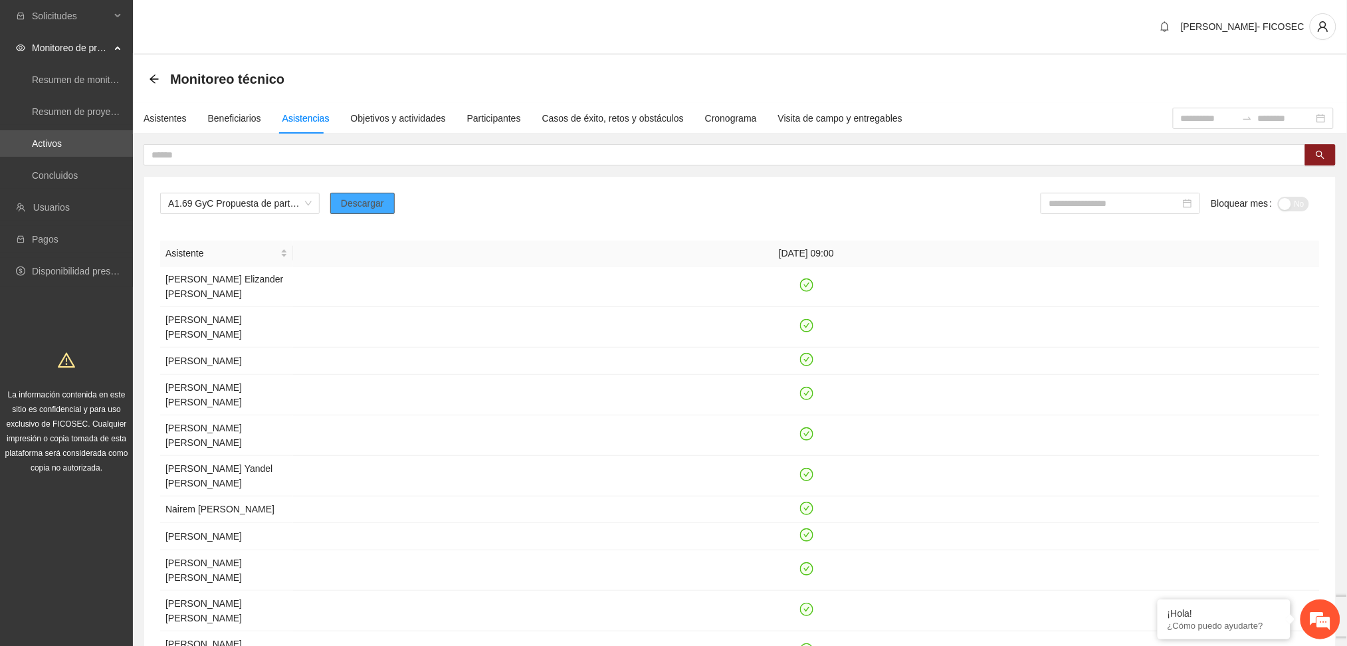
click at [358, 209] on span "Descargar" at bounding box center [362, 203] width 43 height 15
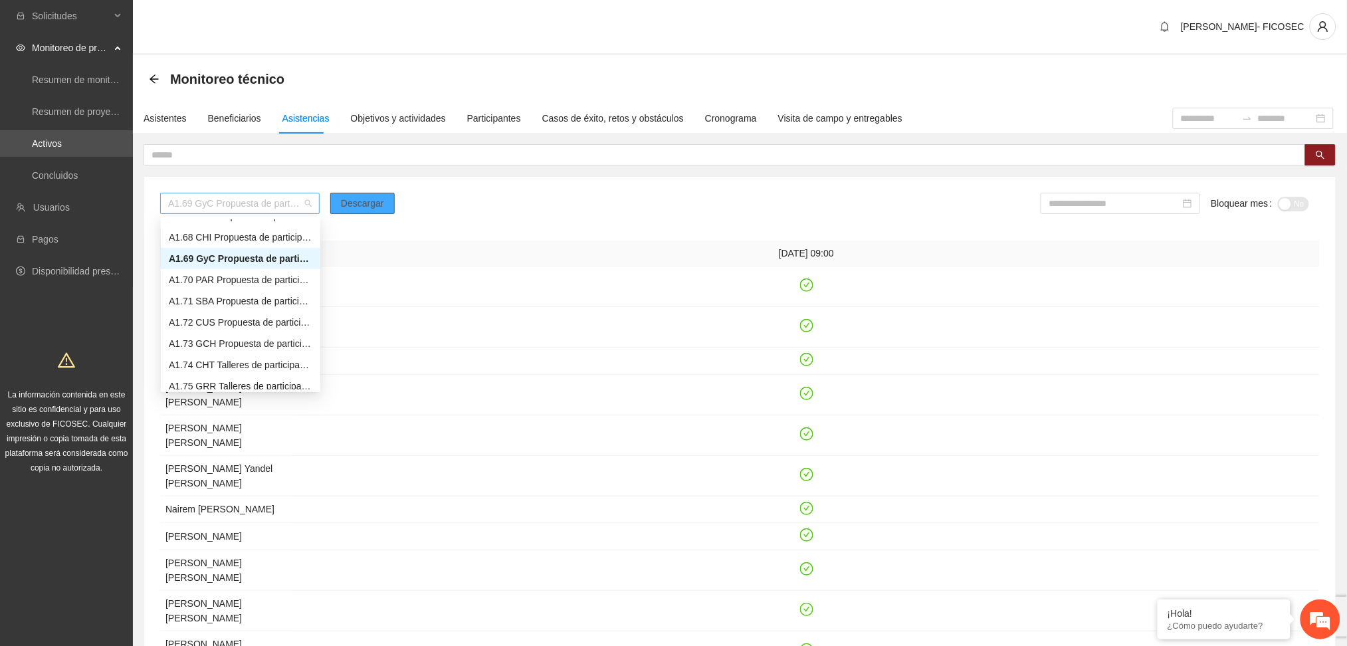
click at [267, 197] on span "A1.69 GyC Propuesta de participación de NNA" at bounding box center [240, 203] width 144 height 20
click at [228, 278] on div "A1.70 PAR Propuesta de participación de NNA" at bounding box center [241, 279] width 144 height 15
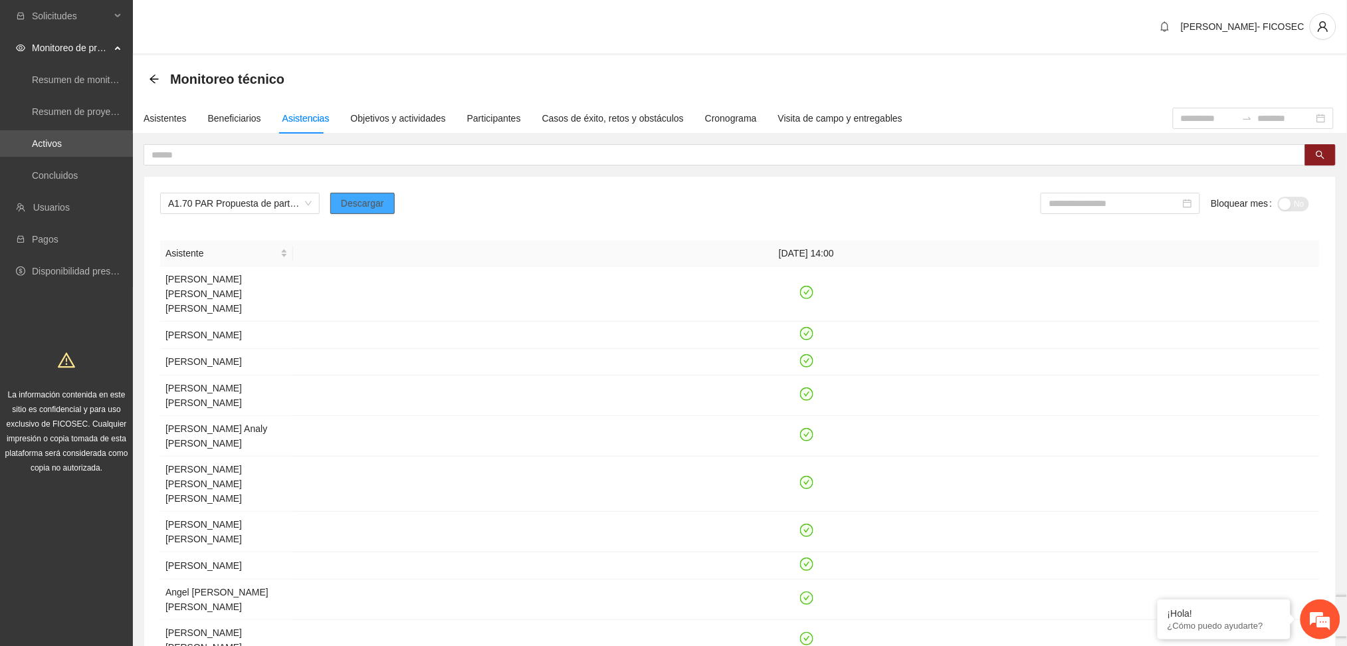
click at [348, 207] on span "Descargar" at bounding box center [362, 203] width 43 height 15
click at [952, 33] on div "[PERSON_NAME]- FICOSEC" at bounding box center [740, 27] width 1214 height 55
click at [215, 207] on span "A1.70 PAR Propuesta de participación de NNA" at bounding box center [240, 203] width 144 height 20
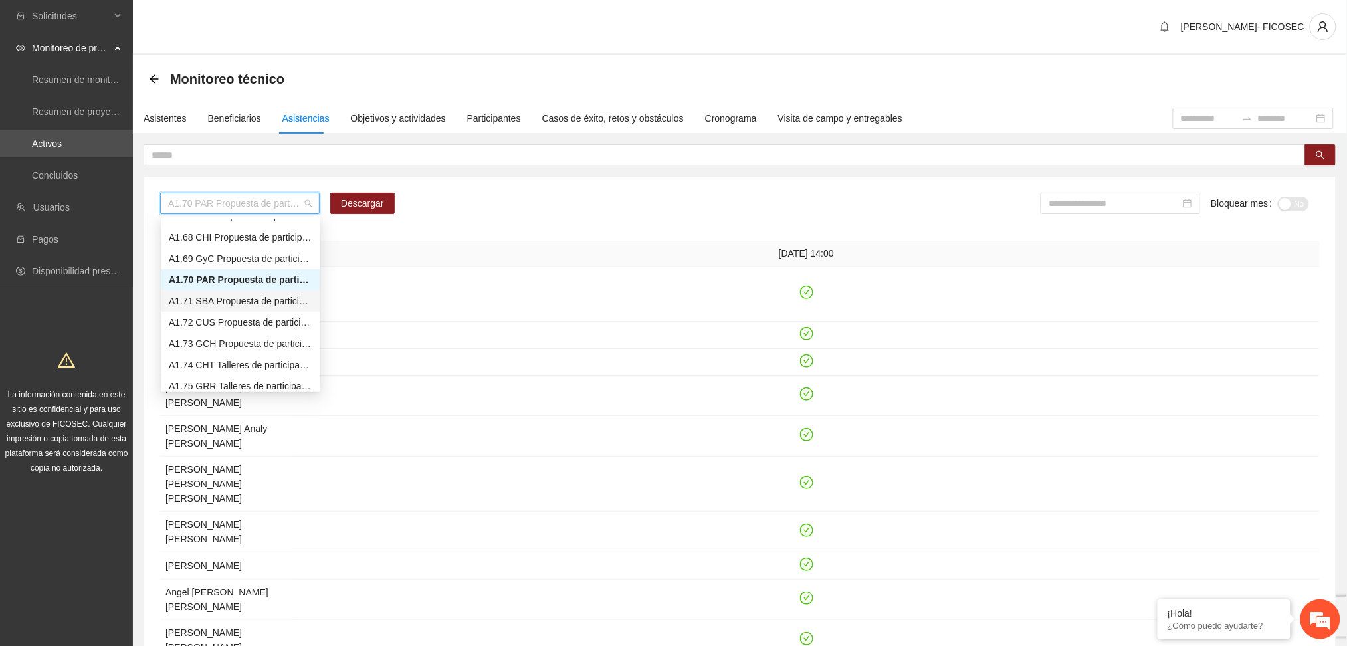
click at [202, 302] on div "A1.71 SBA Propuesta de participación de NNA" at bounding box center [241, 301] width 144 height 15
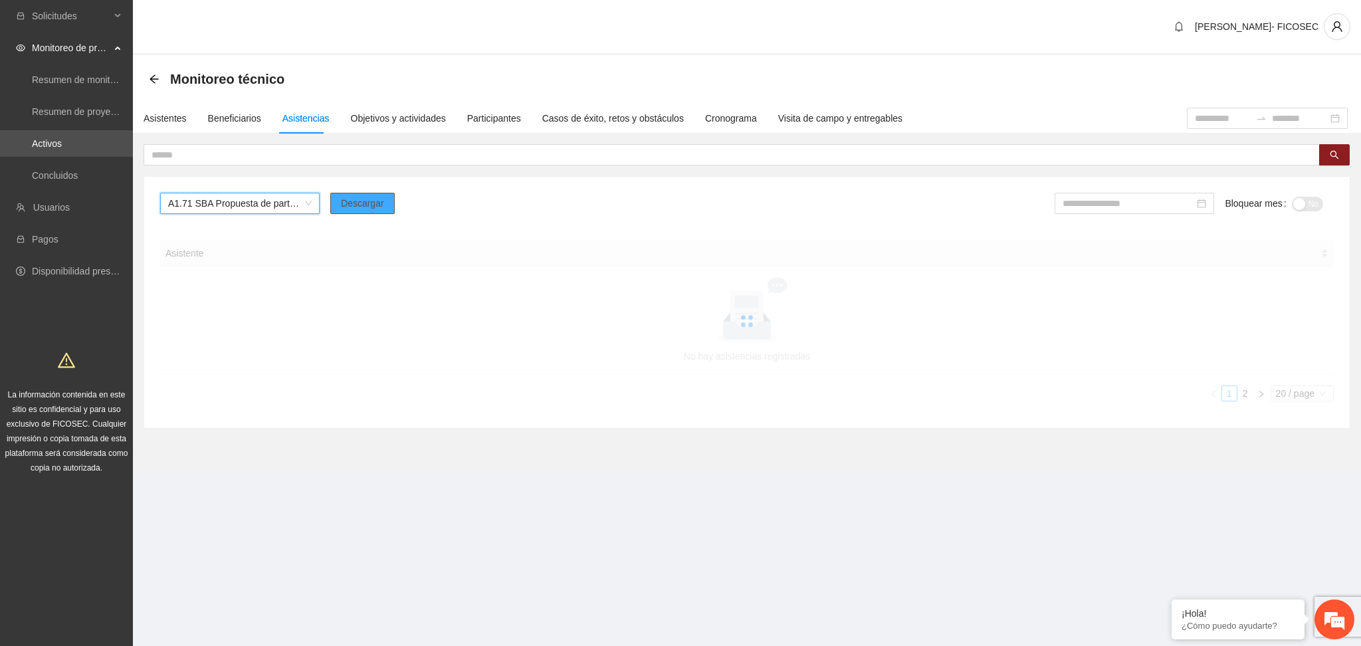
click at [359, 199] on span "Descargar" at bounding box center [362, 203] width 43 height 15
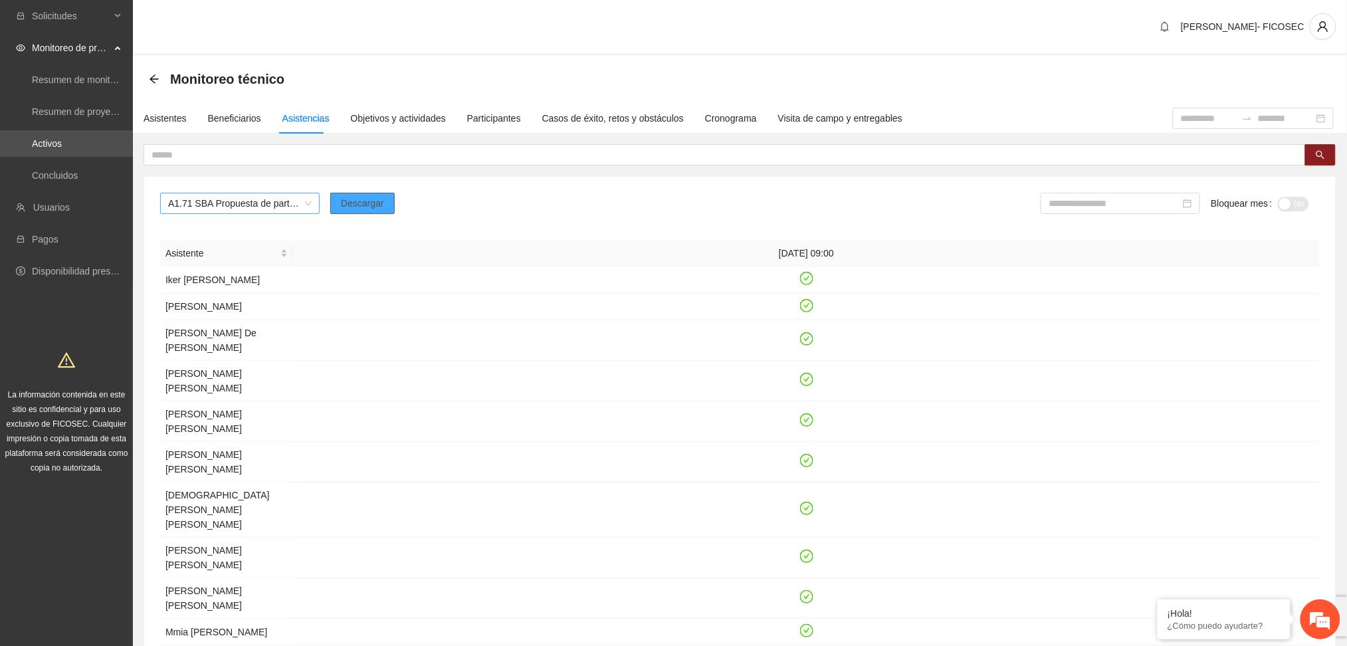
click at [209, 202] on span "A1.71 SBA Propuesta de participación de NNA" at bounding box center [240, 203] width 144 height 20
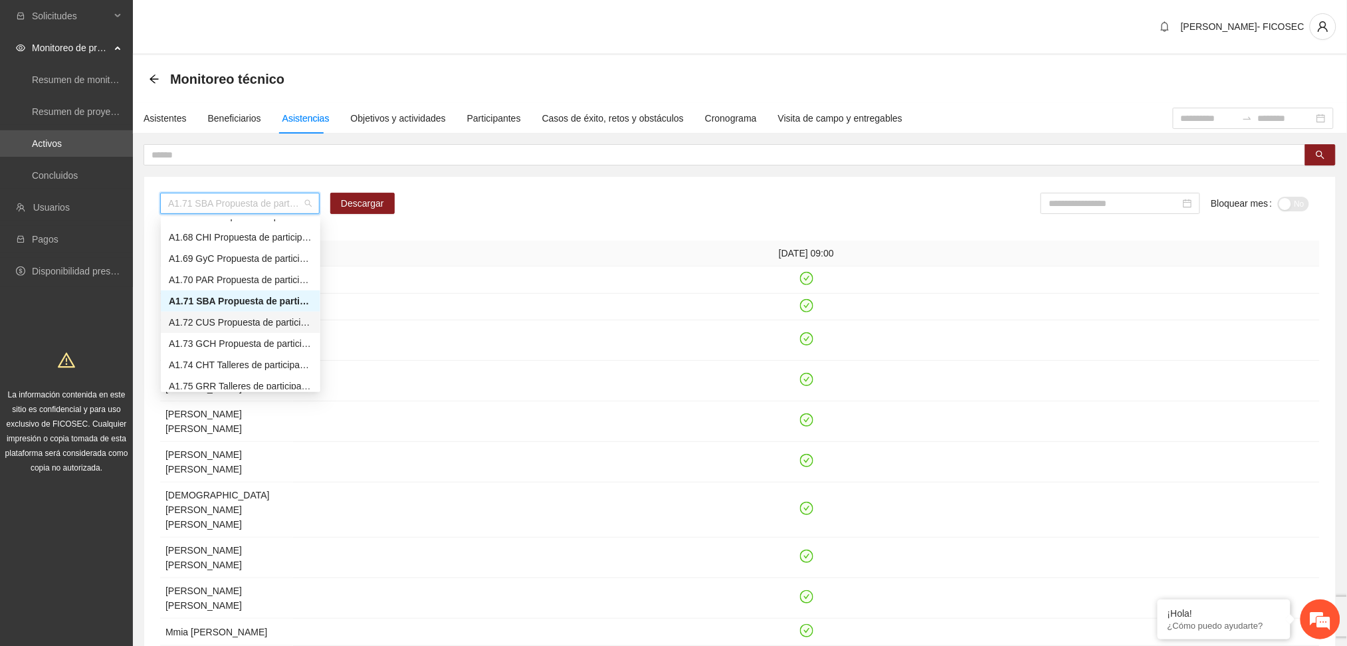
click at [205, 320] on div "A1.72 CUS Propuesta de participación de NNA" at bounding box center [241, 322] width 144 height 15
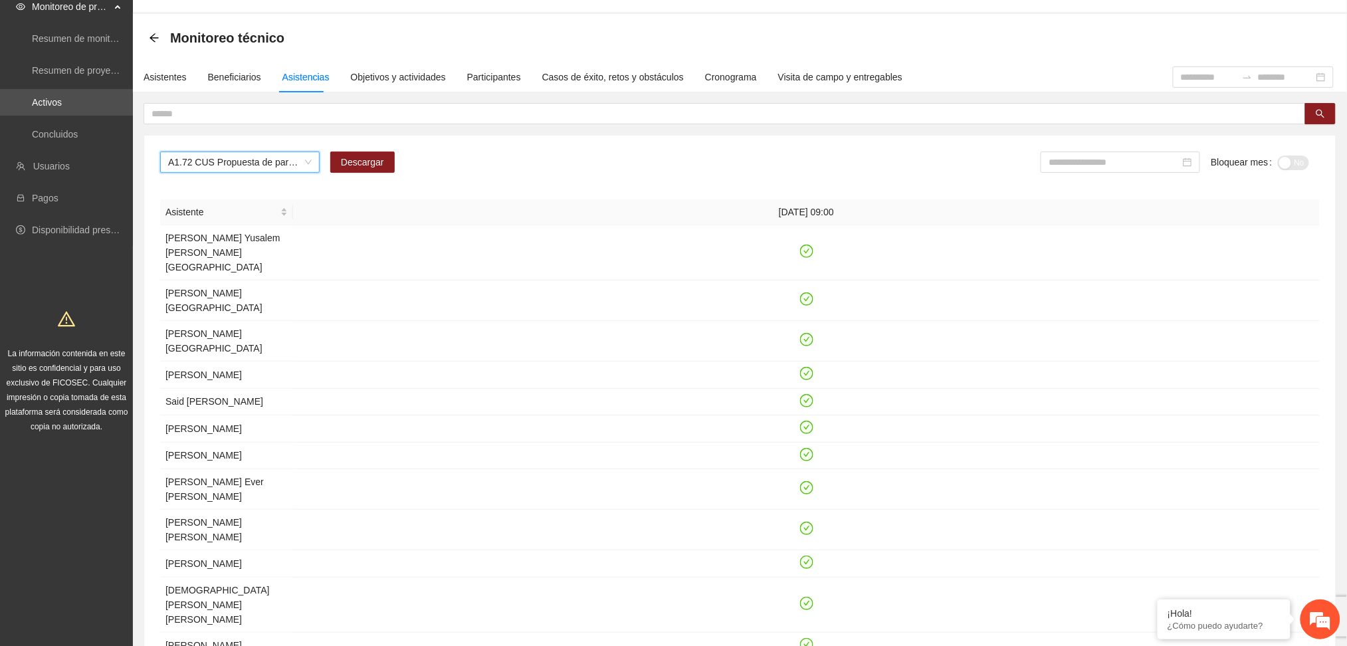
scroll to position [21, 0]
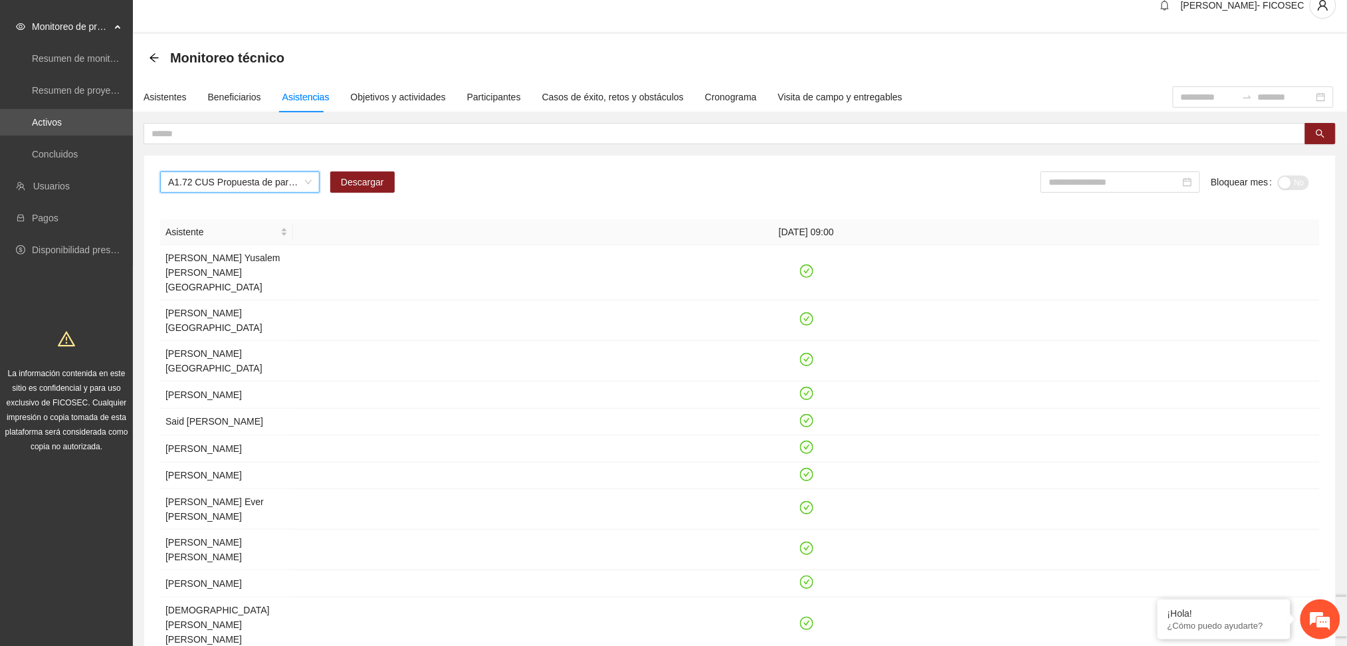
click at [264, 185] on span "A1.72 CUS Propuesta de participación de NNA" at bounding box center [240, 182] width 144 height 20
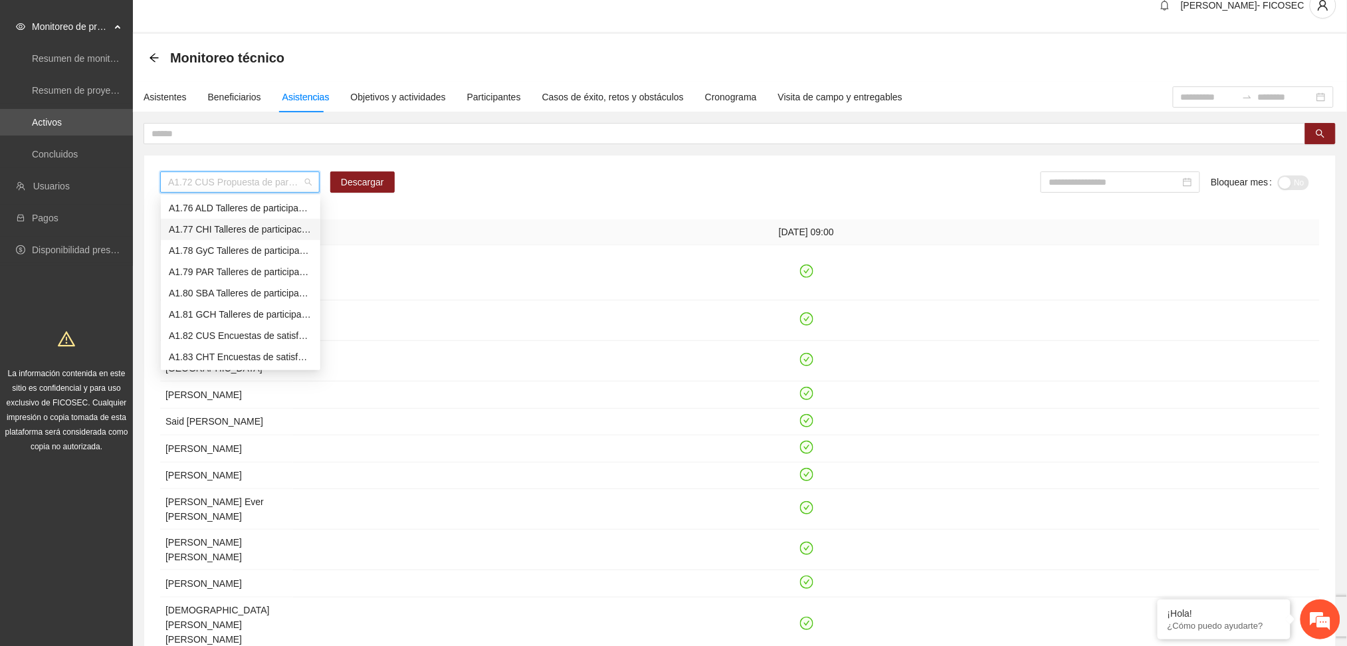
scroll to position [1506, 0]
click at [231, 237] on div "A1.73 GCH Propuesta de participación de NNA" at bounding box center [241, 233] width 144 height 15
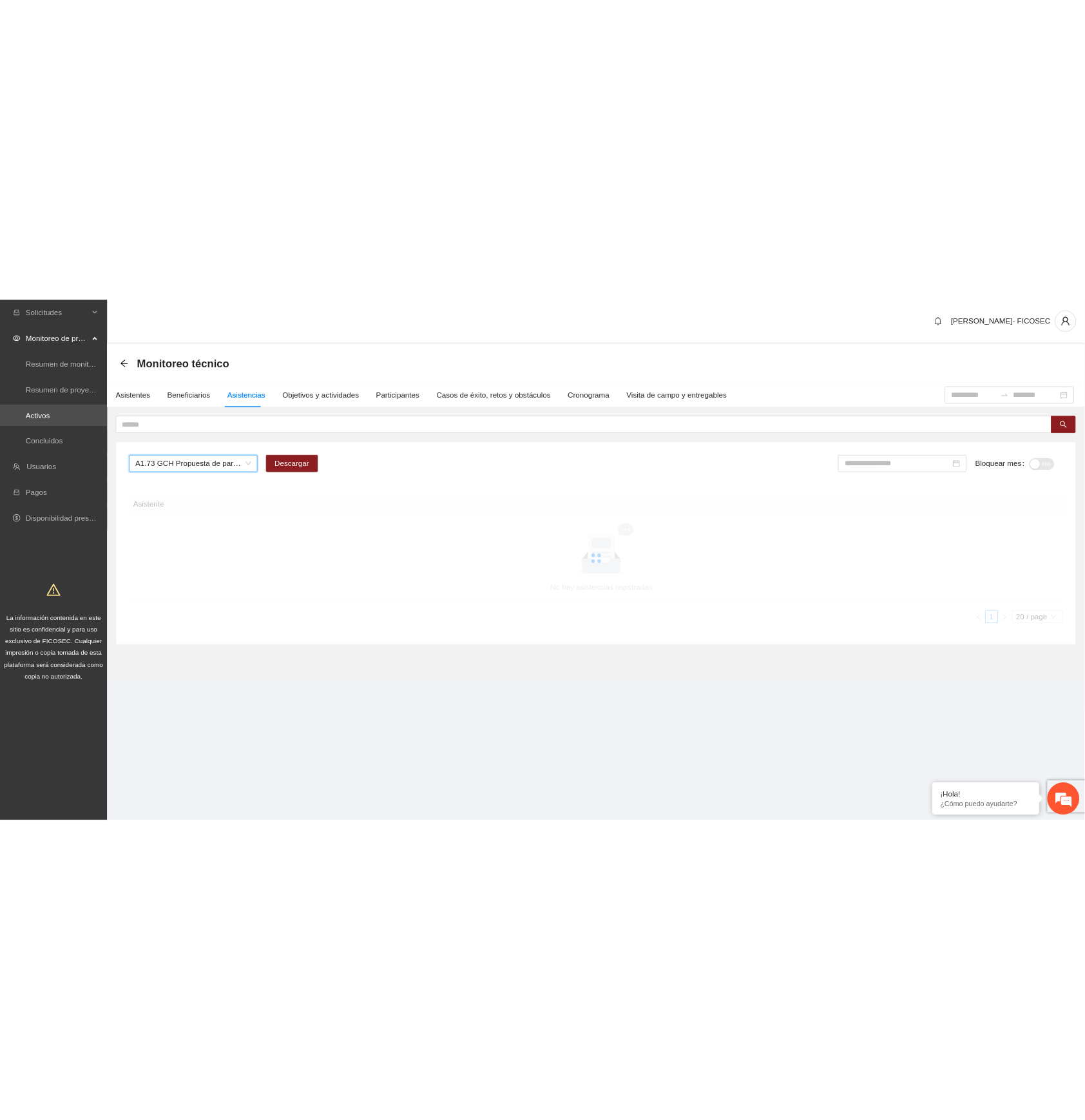
scroll to position [0, 0]
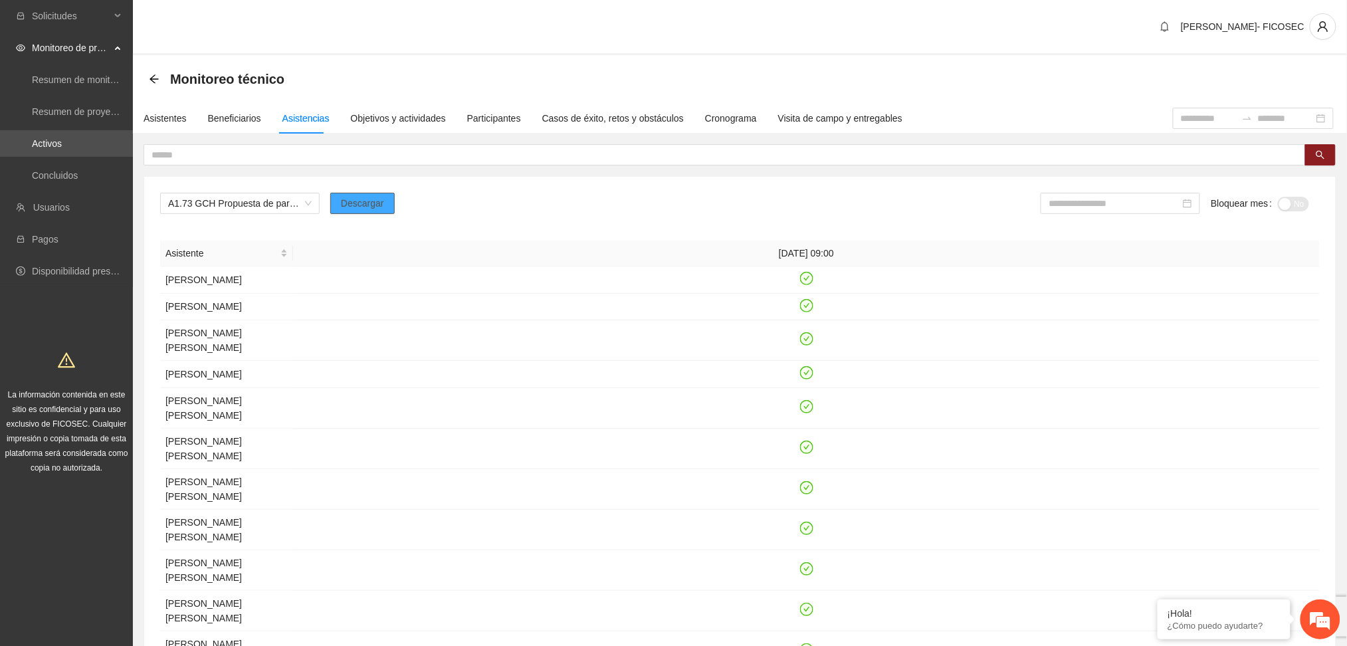
click at [356, 200] on span "Descargar" at bounding box center [362, 203] width 43 height 15
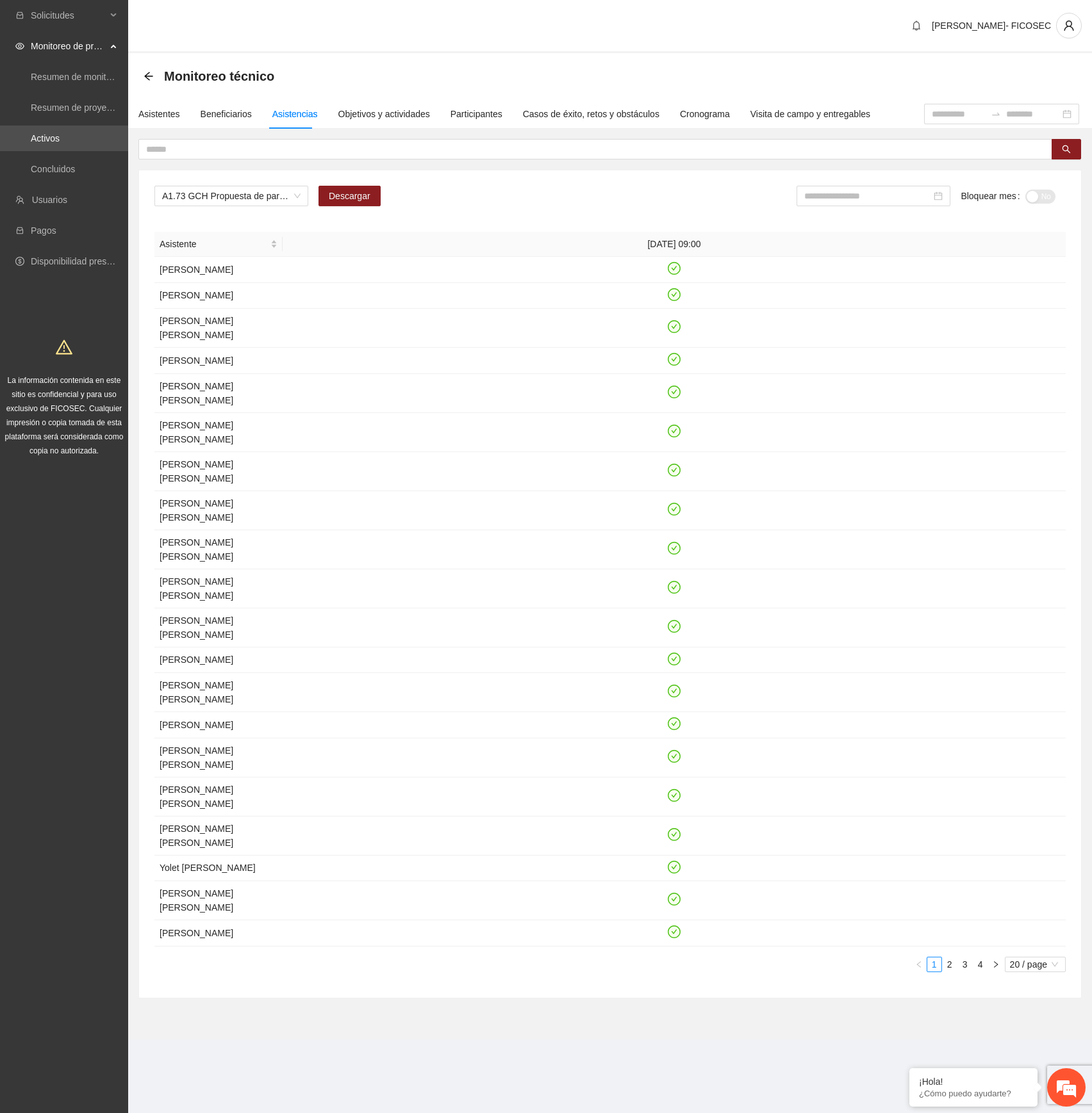
click at [585, 622] on section "[PERSON_NAME]- FICOSEC Monitoreo técnico Asistentes Beneficiarios Asistencias O…" at bounding box center [610, 538] width 964 height 1075
click at [226, 108] on div "Beneficiarios" at bounding box center [226, 114] width 51 height 14
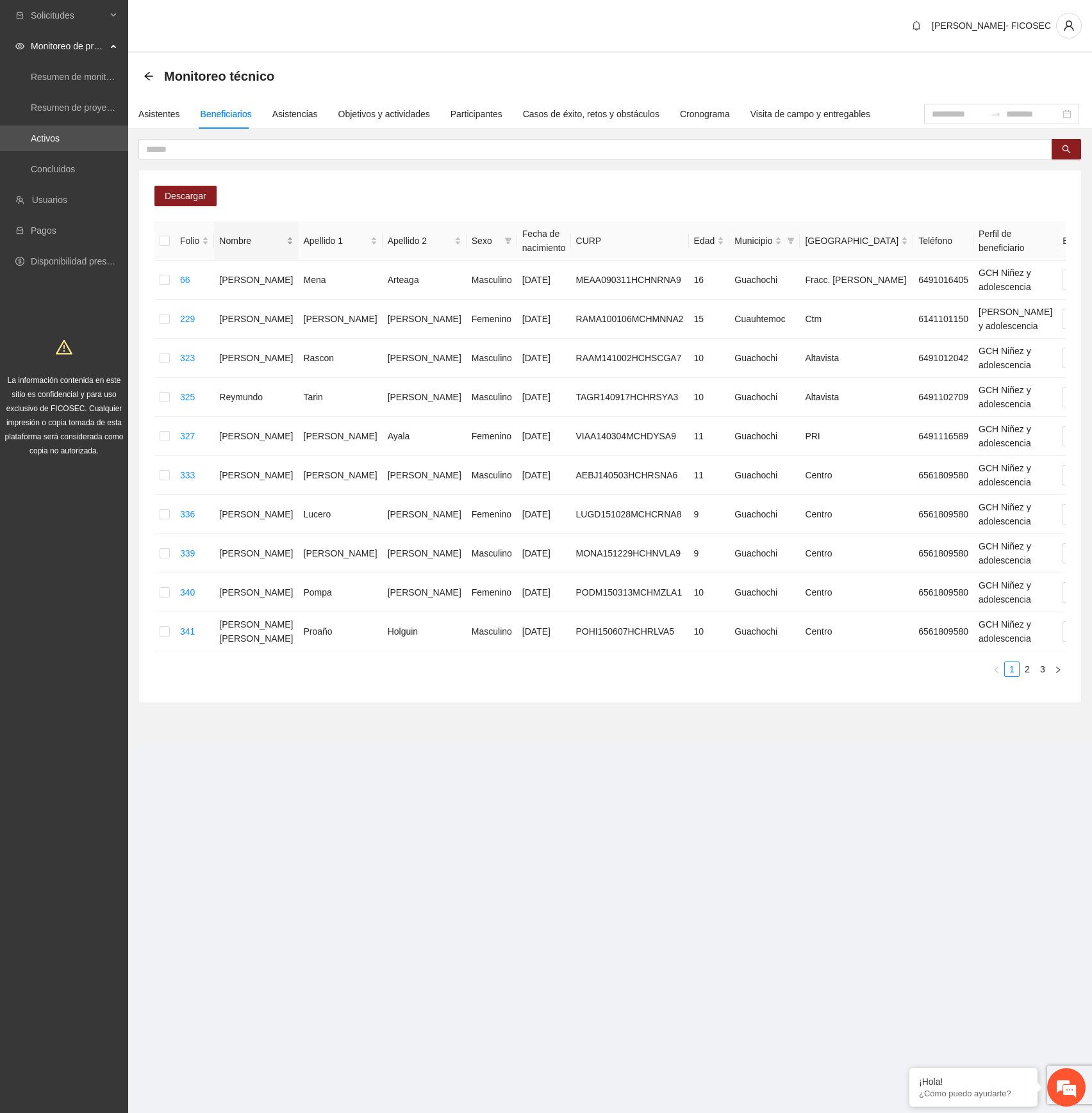
click at [260, 241] on div "Nombre" at bounding box center [255, 241] width 73 height 14
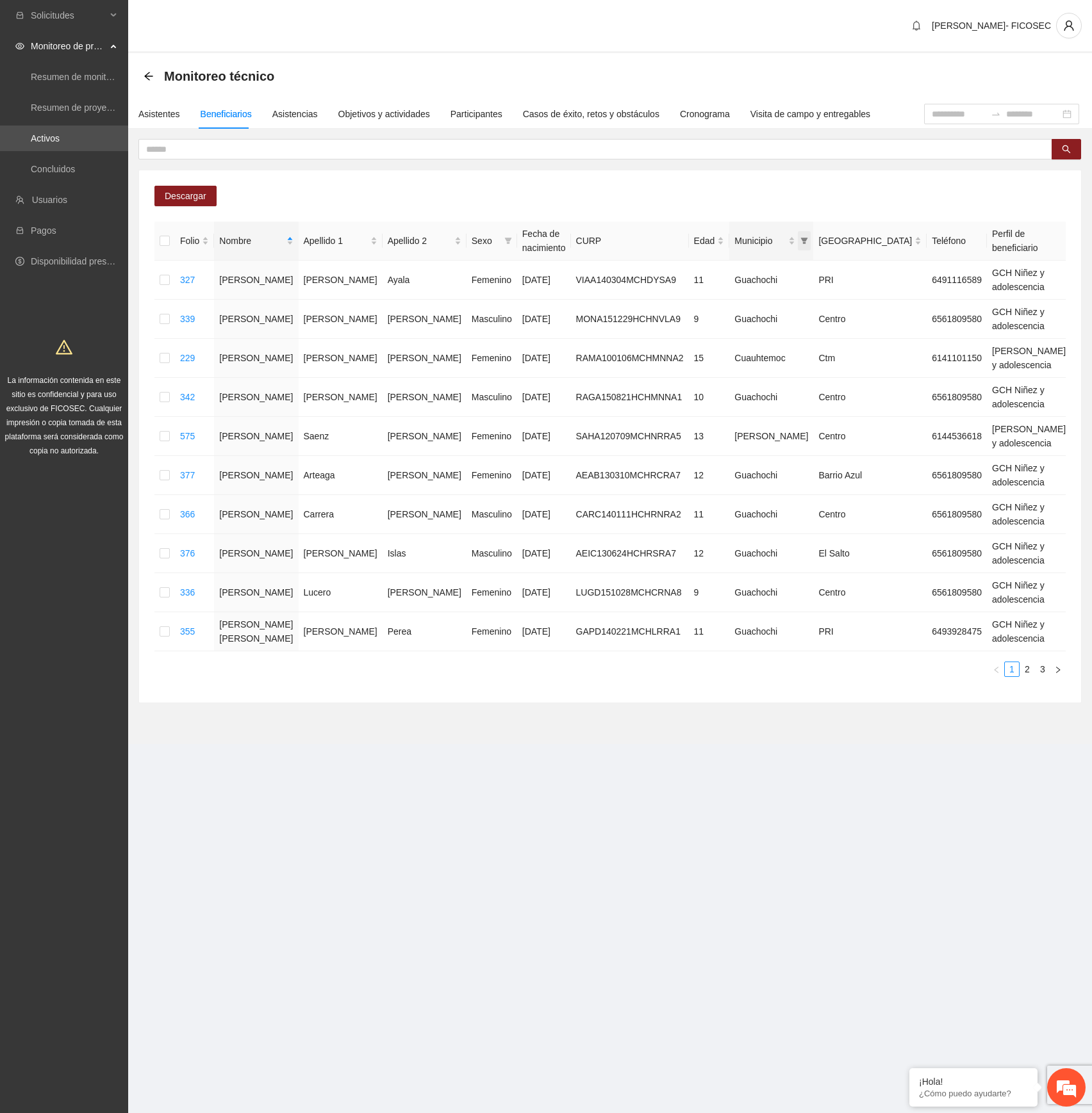
click at [801, 239] on icon "filter" at bounding box center [804, 241] width 7 height 7
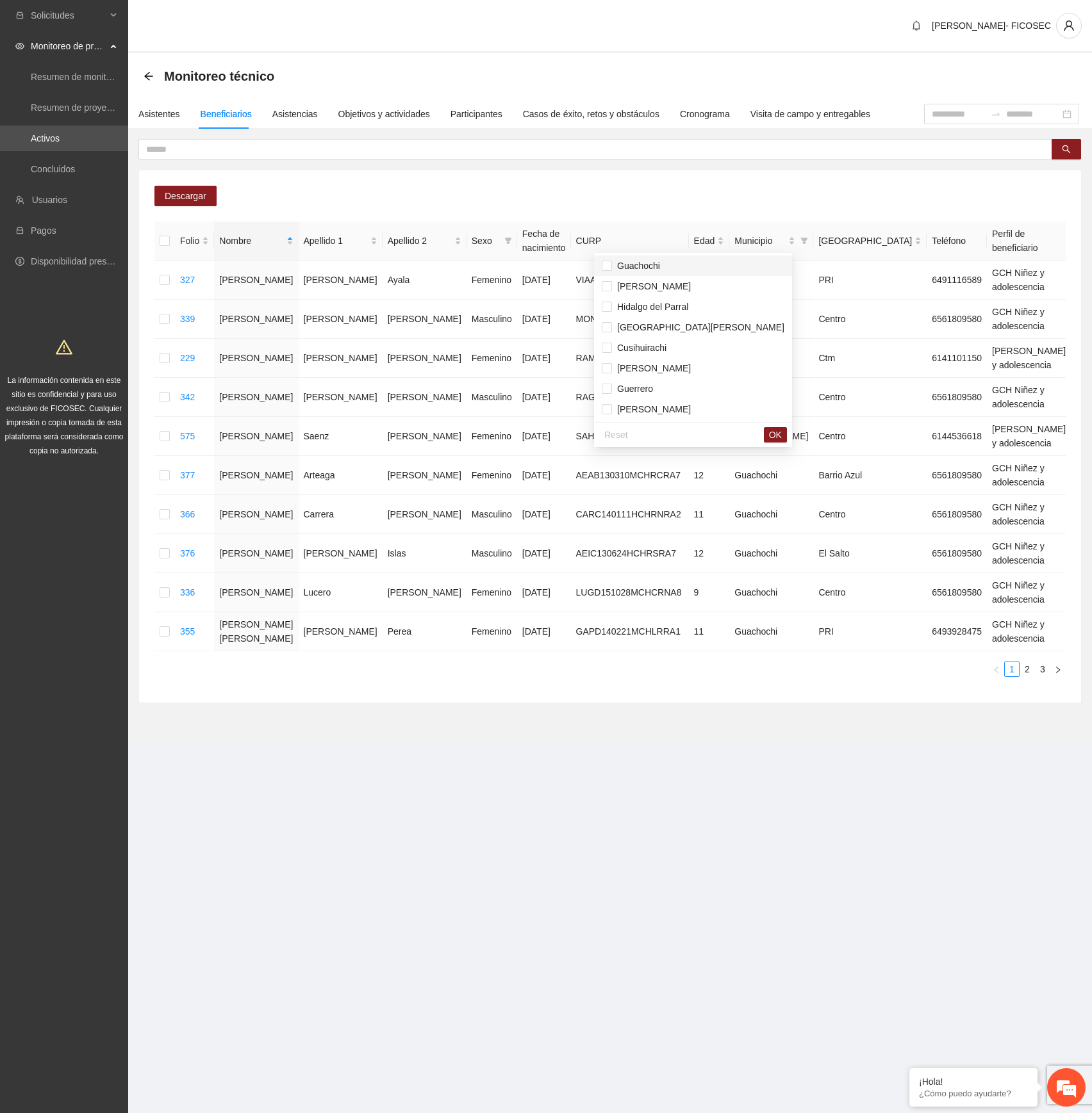
click at [666, 265] on span "Guachochi" at bounding box center [692, 266] width 182 height 14
click at [769, 431] on span "OK" at bounding box center [775, 435] width 13 height 14
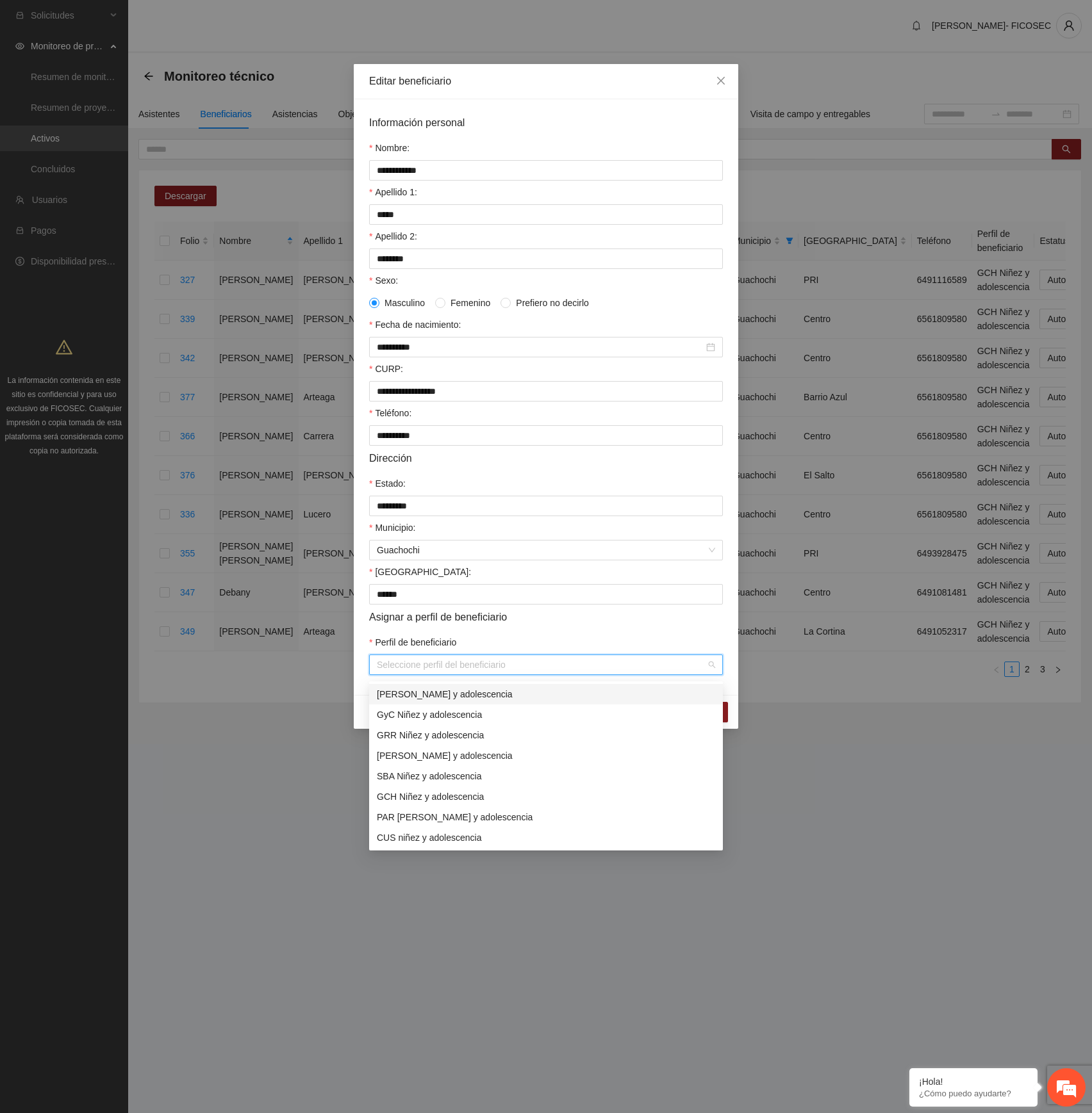
click at [449, 622] on input "Perfil de beneficiario" at bounding box center [542, 665] width 330 height 19
click at [713, 81] on span "Close" at bounding box center [721, 81] width 35 height 35
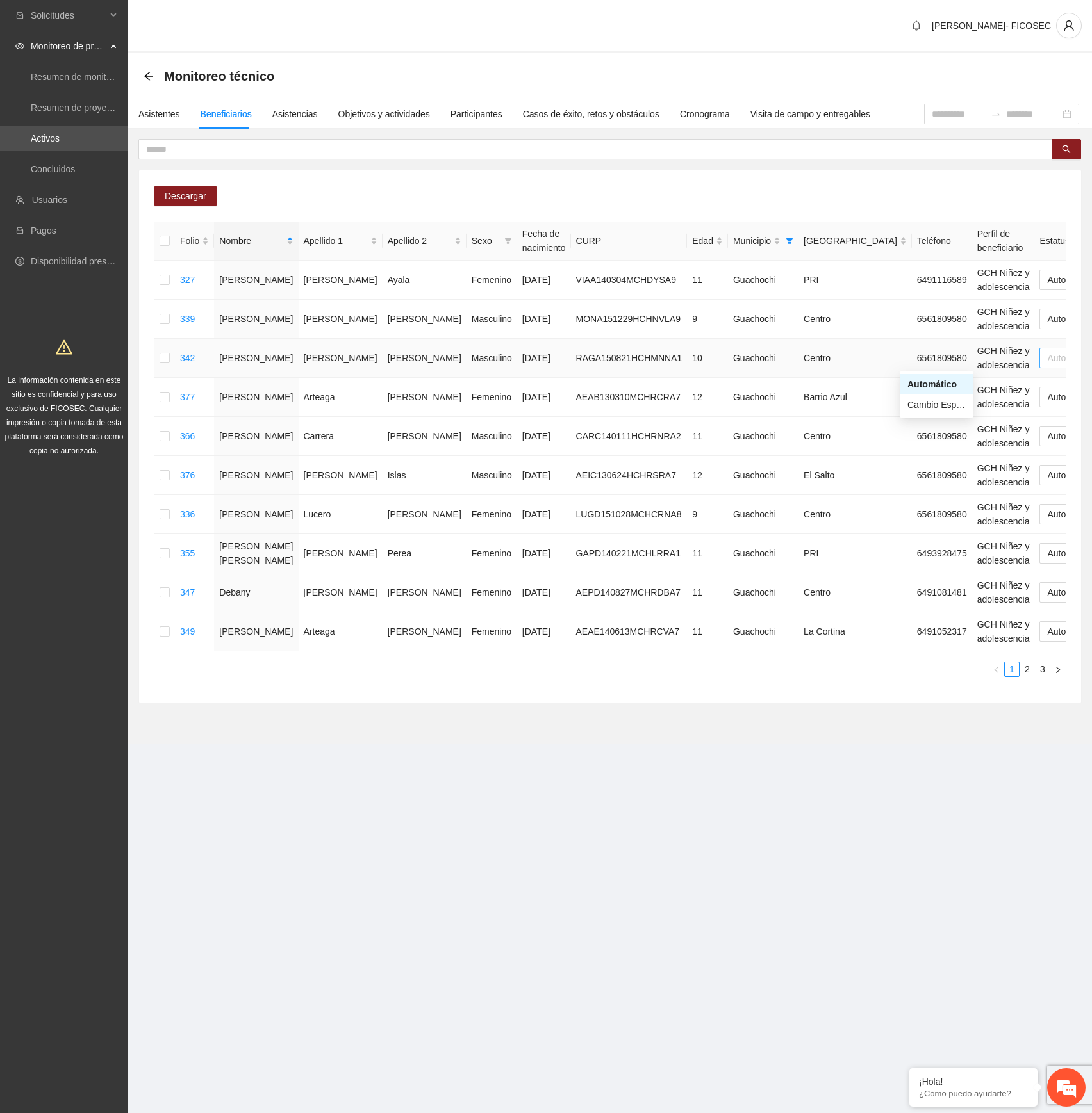
click at [1047, 359] on span "Automático" at bounding box center [1075, 358] width 56 height 19
click at [929, 406] on div "Cambio Esperado" at bounding box center [936, 405] width 58 height 14
click at [1047, 397] on span "Automático" at bounding box center [1075, 397] width 56 height 19
click at [931, 442] on div "Cambio Esperado" at bounding box center [936, 444] width 58 height 14
click at [1023, 622] on link "2" at bounding box center [1026, 669] width 14 height 14
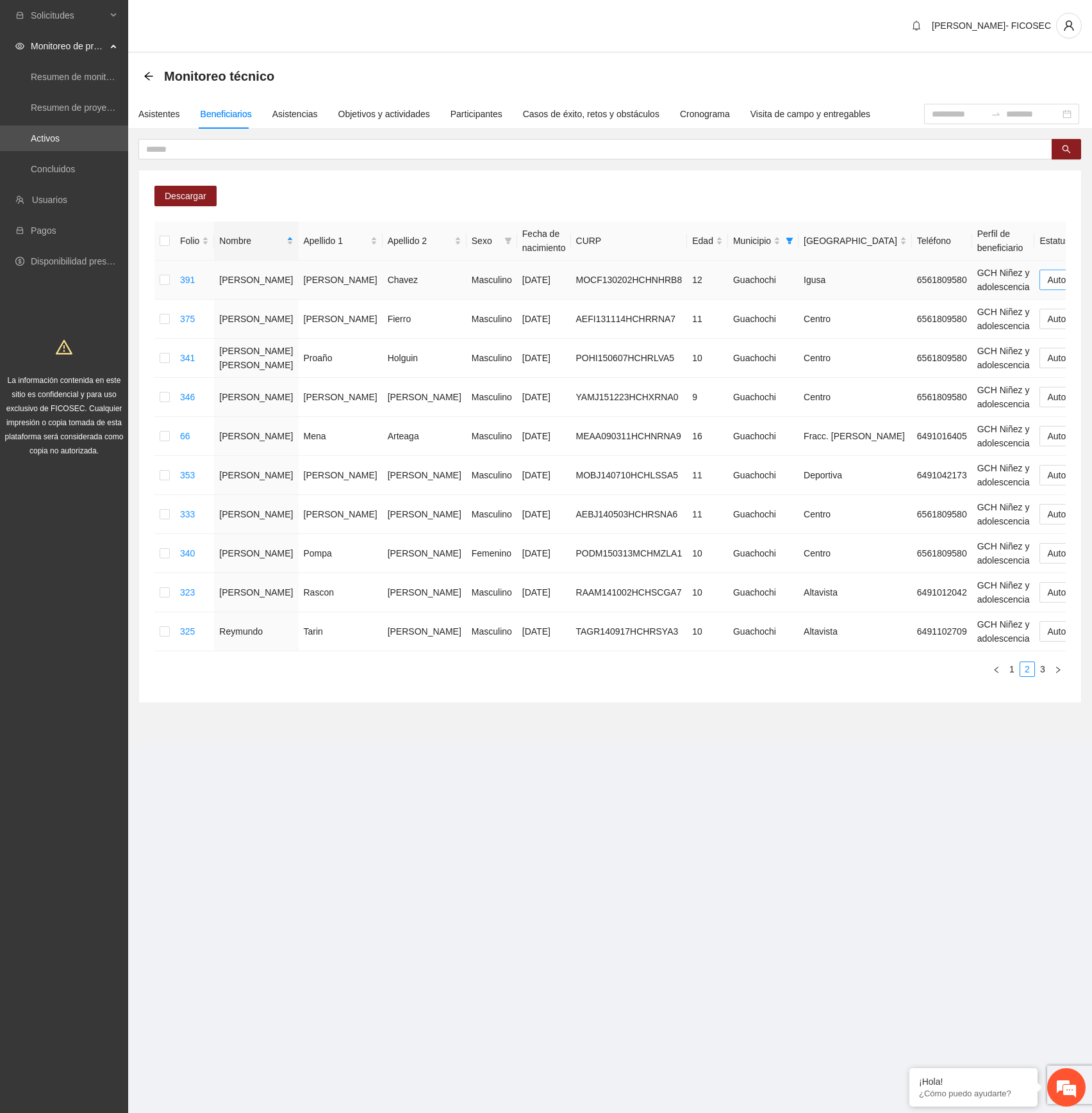
click at [1047, 281] on span "Automático" at bounding box center [1075, 279] width 56 height 19
click at [926, 326] on div "Cambio Esperado" at bounding box center [936, 327] width 58 height 14
click at [1040, 622] on link "3" at bounding box center [1042, 669] width 14 height 14
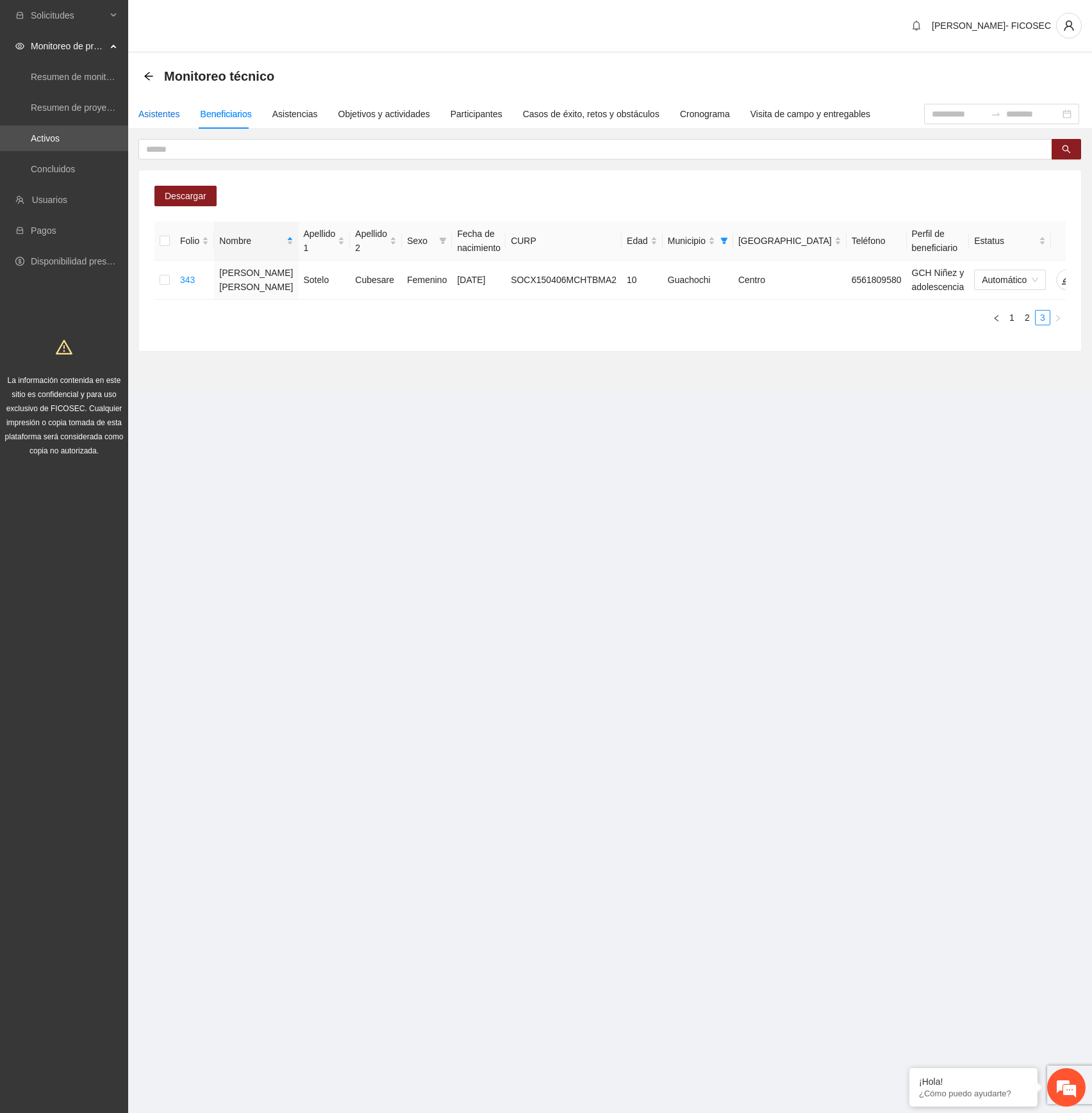
click at [167, 114] on div "Asistentes" at bounding box center [159, 114] width 41 height 14
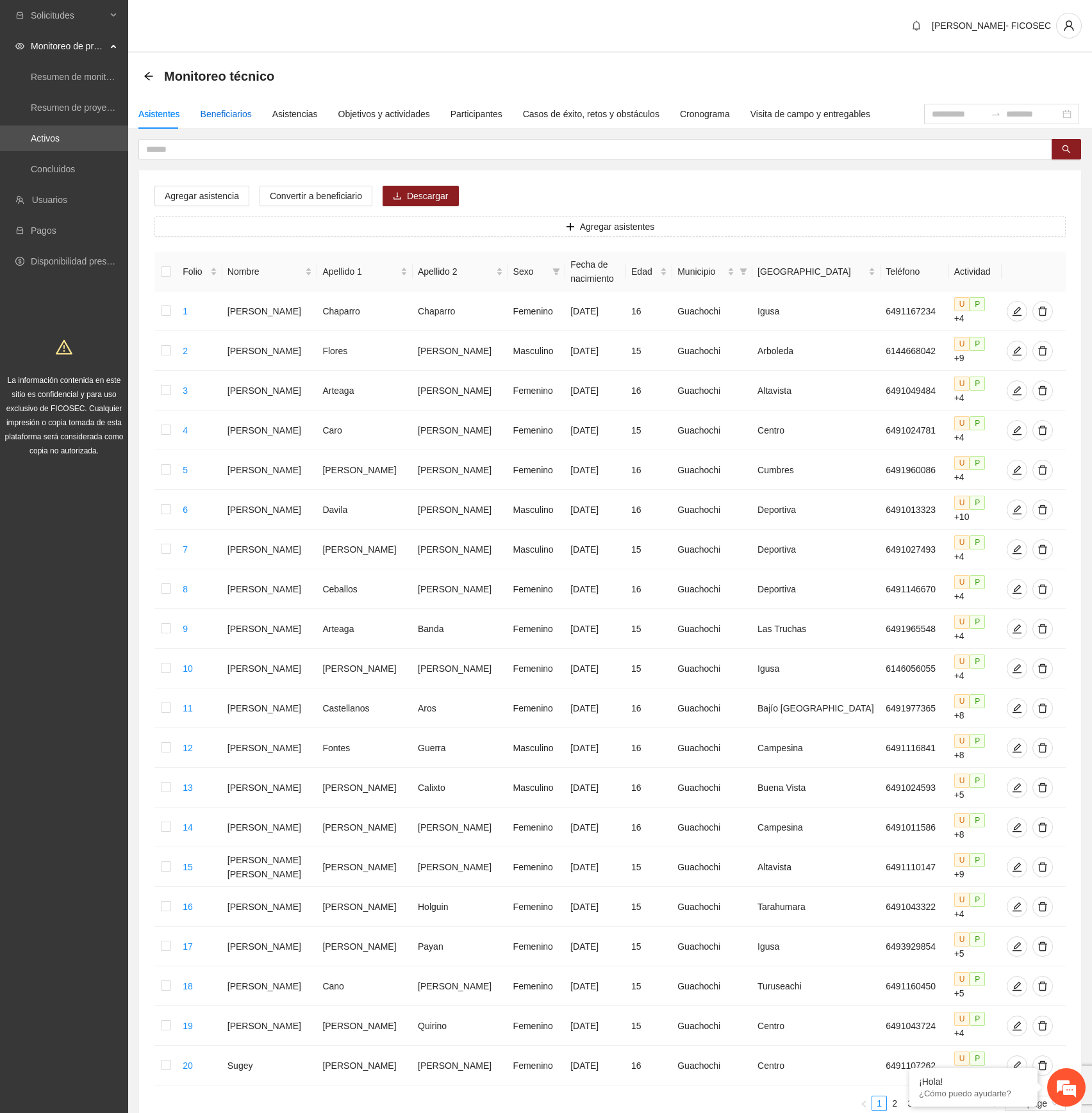
click at [205, 116] on div "Beneficiarios" at bounding box center [226, 114] width 51 height 14
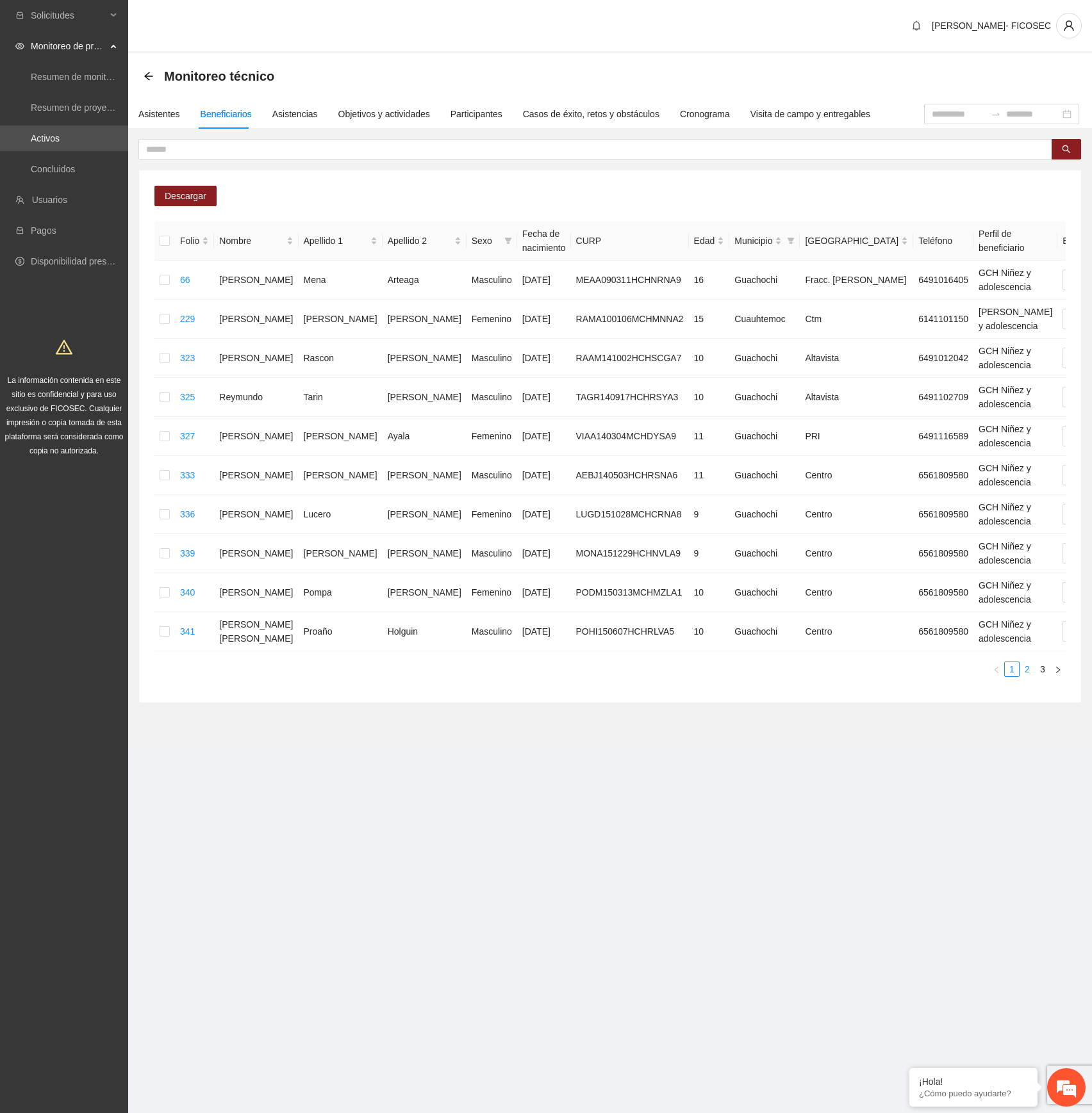
click at [1027, 622] on link "2" at bounding box center [1026, 669] width 14 height 14
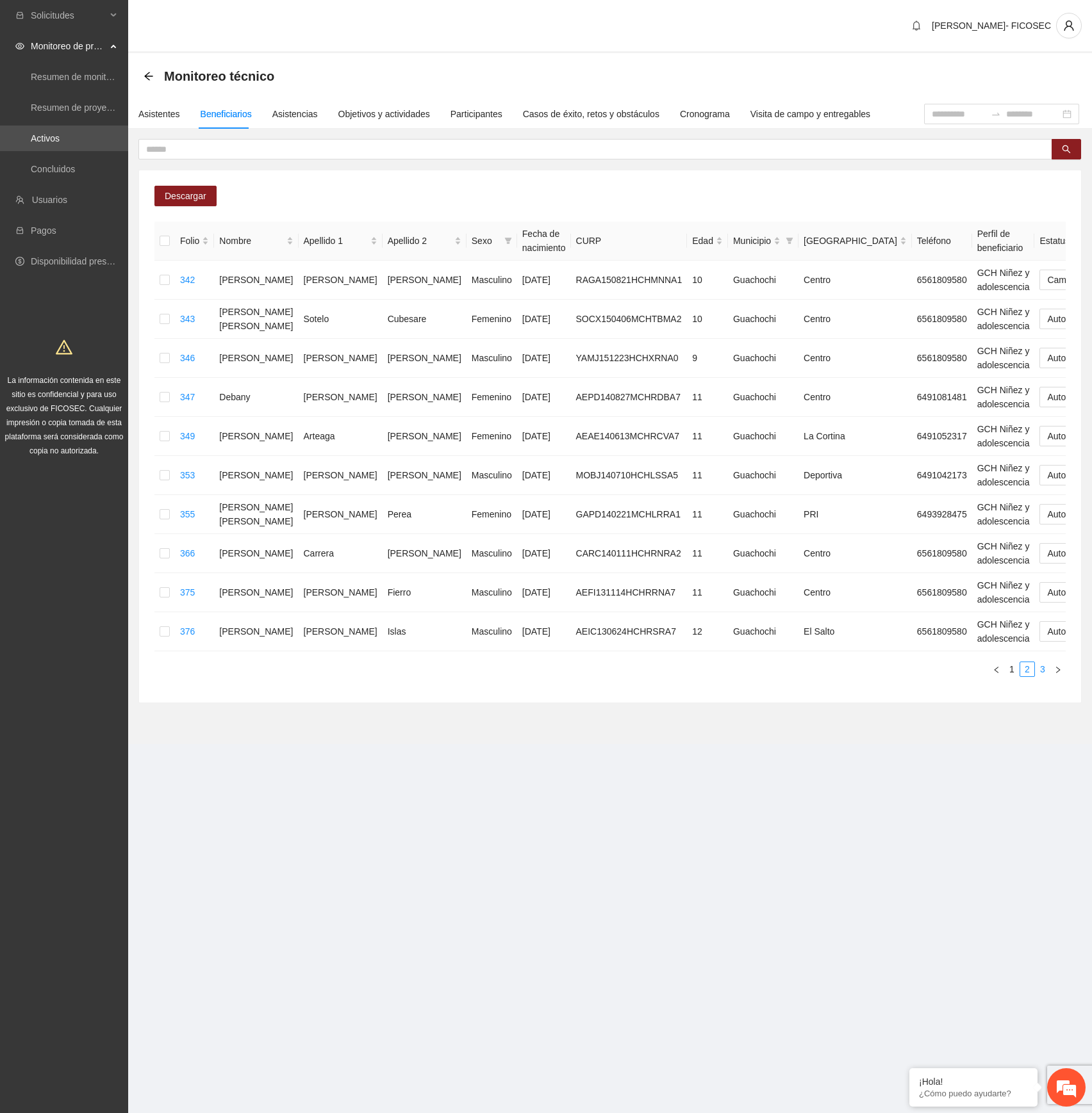
click at [1041, 622] on link "3" at bounding box center [1042, 669] width 14 height 14
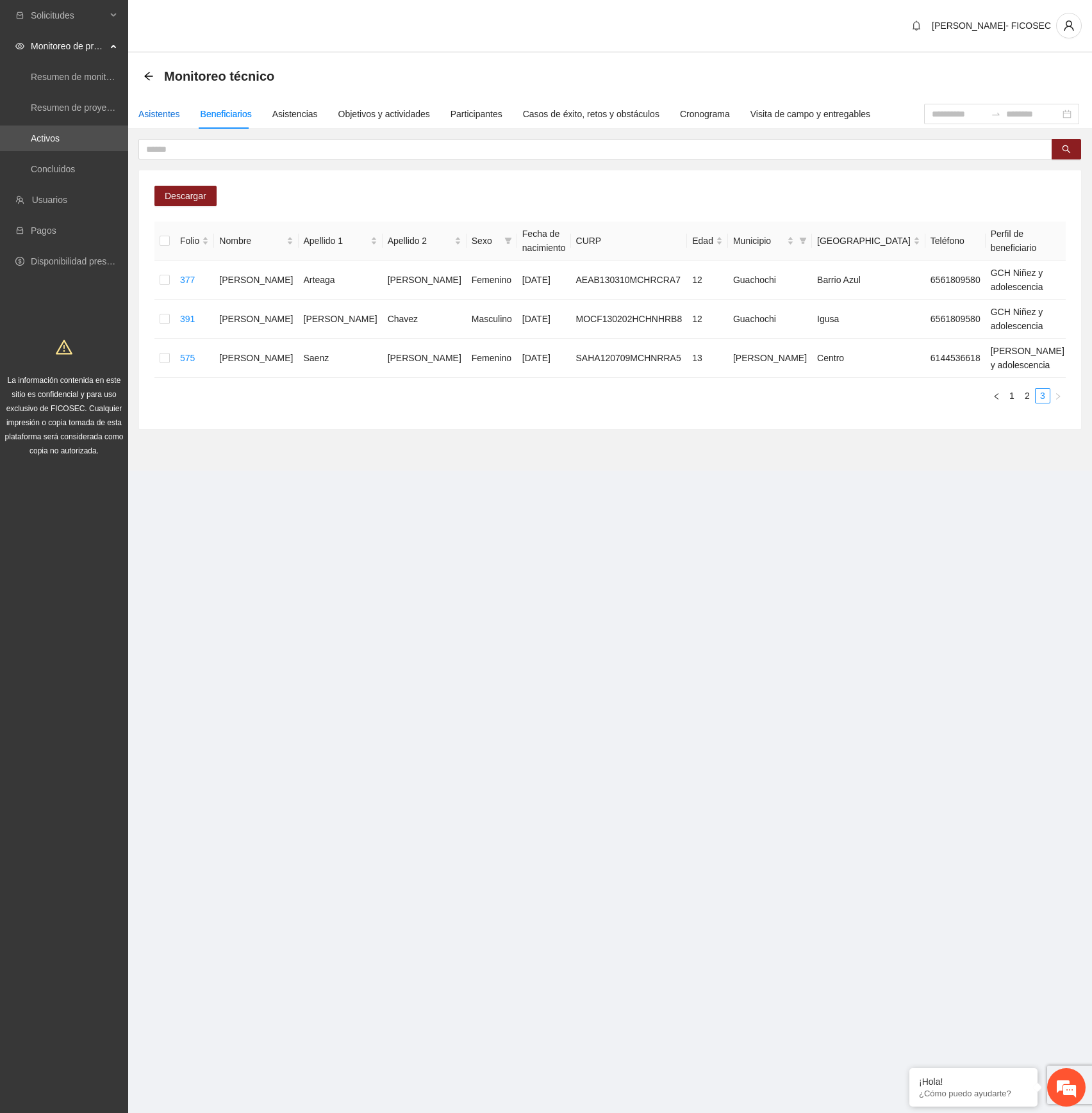
click at [167, 111] on div "Asistentes" at bounding box center [159, 114] width 41 height 14
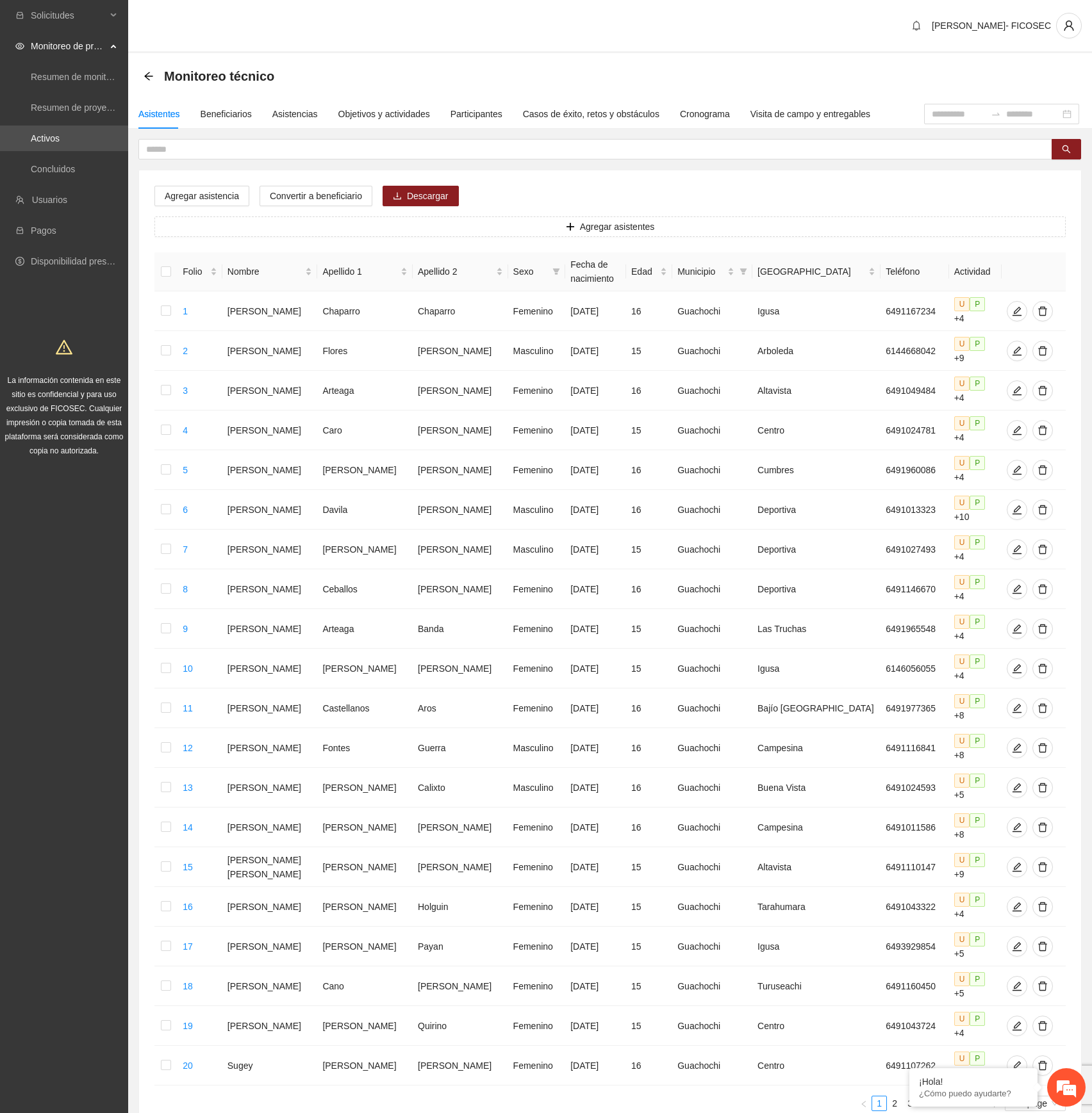
click at [233, 34] on div "[PERSON_NAME]- FICOSEC" at bounding box center [610, 26] width 964 height 53
click at [747, 270] on icon "filter" at bounding box center [743, 271] width 7 height 7
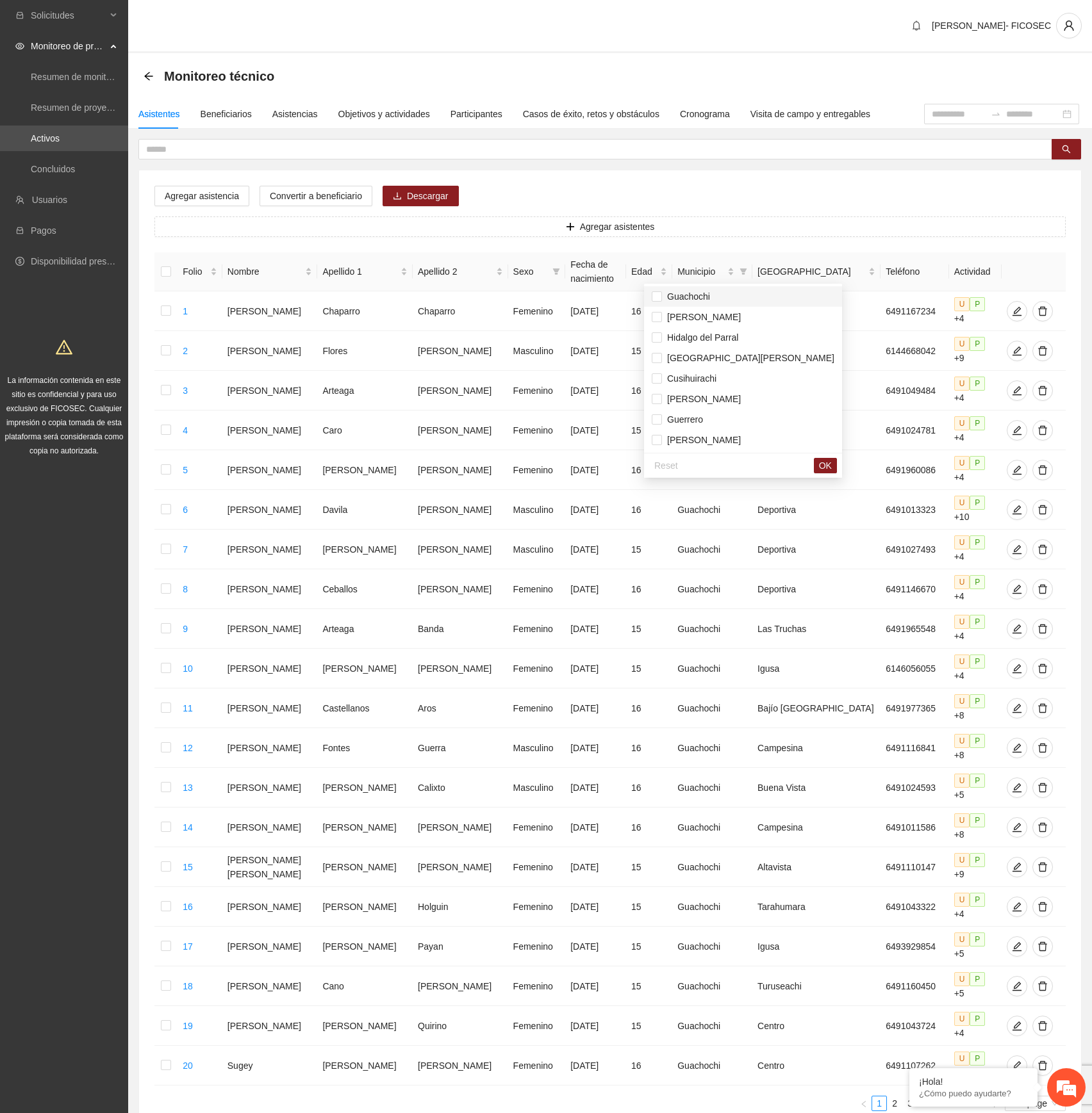
click at [712, 293] on span "Guachochi" at bounding box center [742, 296] width 182 height 14
click at [818, 466] on span "OK" at bounding box center [824, 465] width 13 height 14
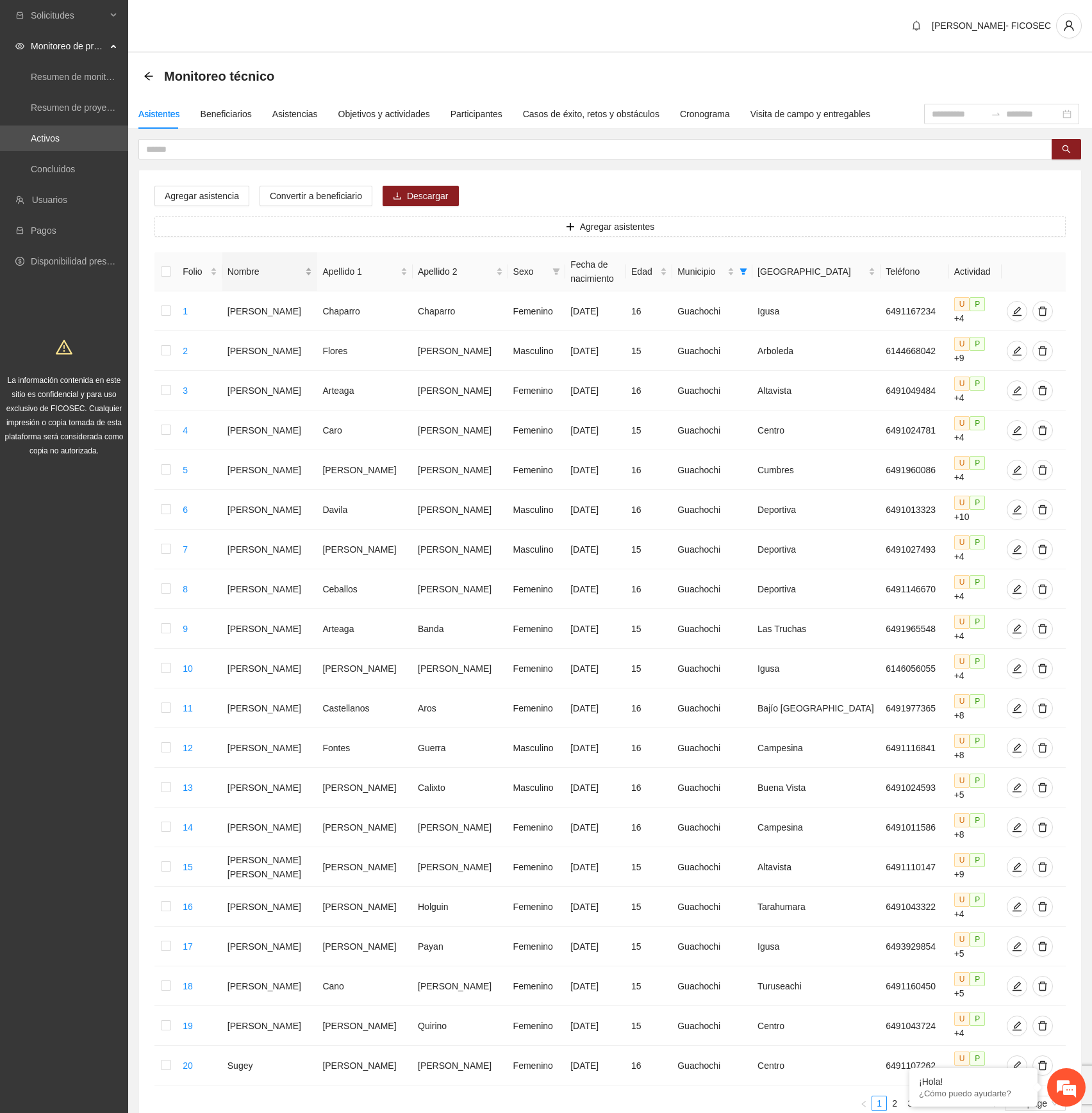
click at [299, 265] on div "Nombre" at bounding box center [270, 271] width 85 height 14
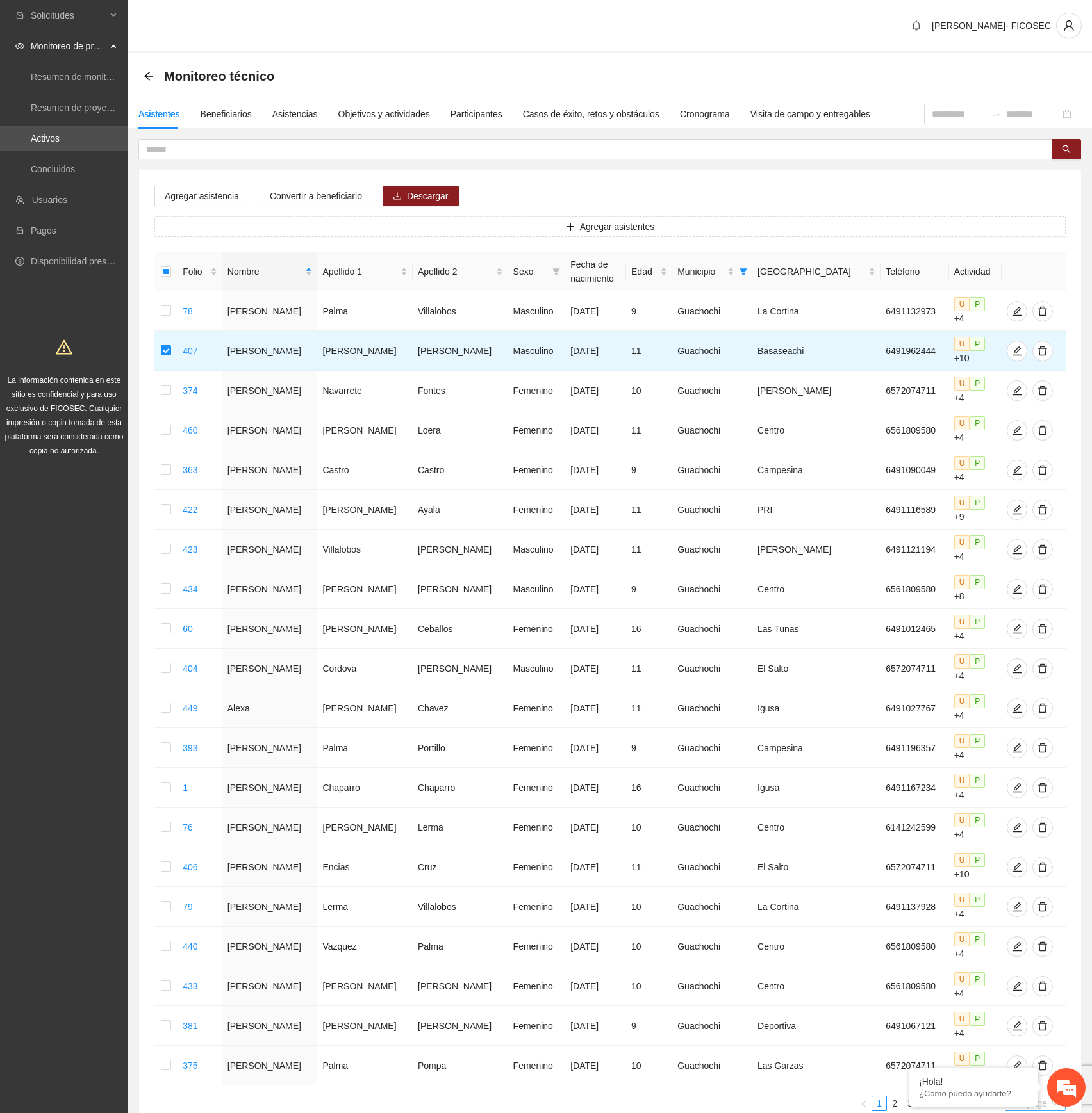
click at [1050, 622] on span "20 / page" at bounding box center [1034, 1103] width 51 height 14
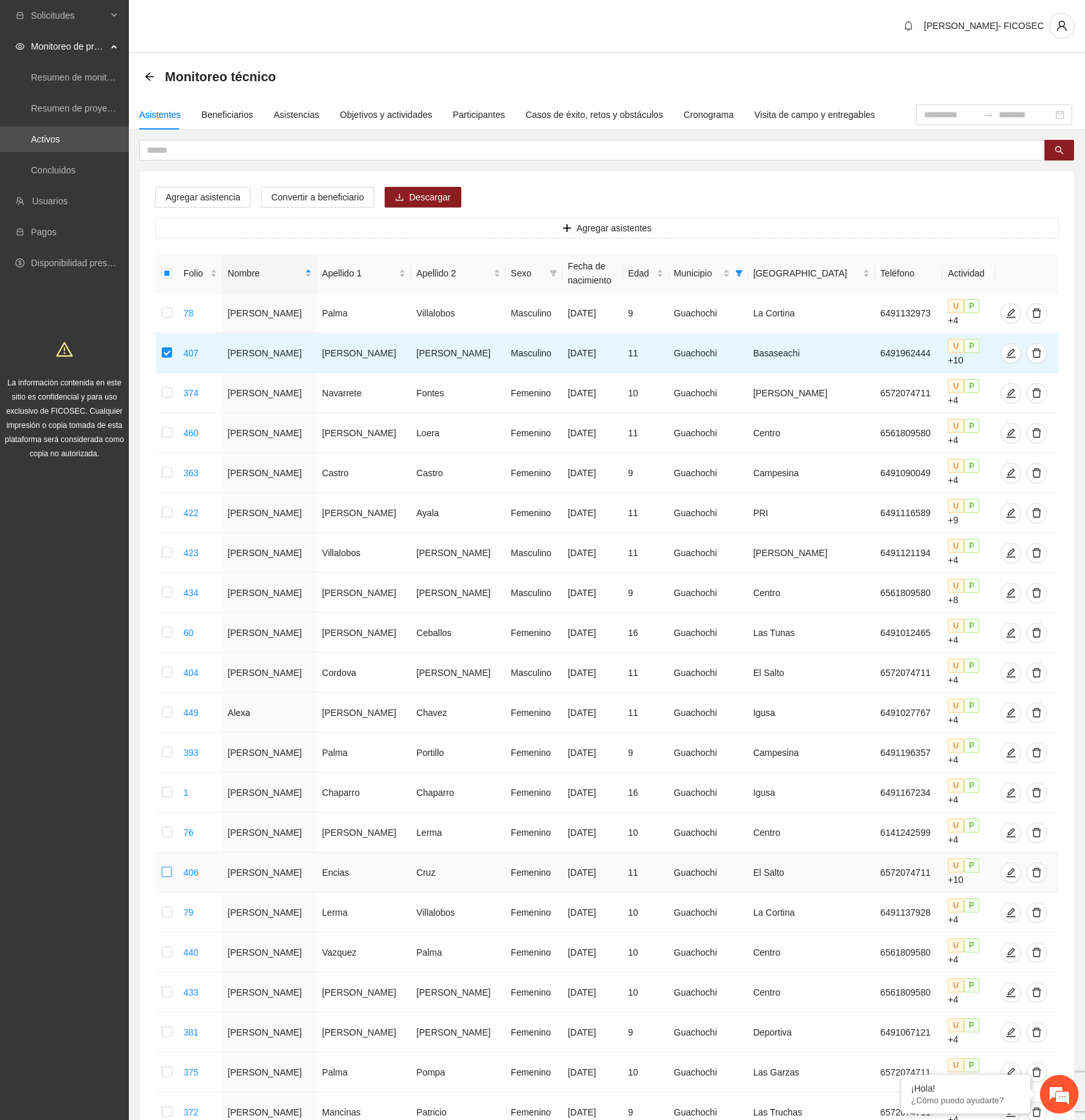
click at [168, 625] on label at bounding box center [167, 873] width 11 height 15
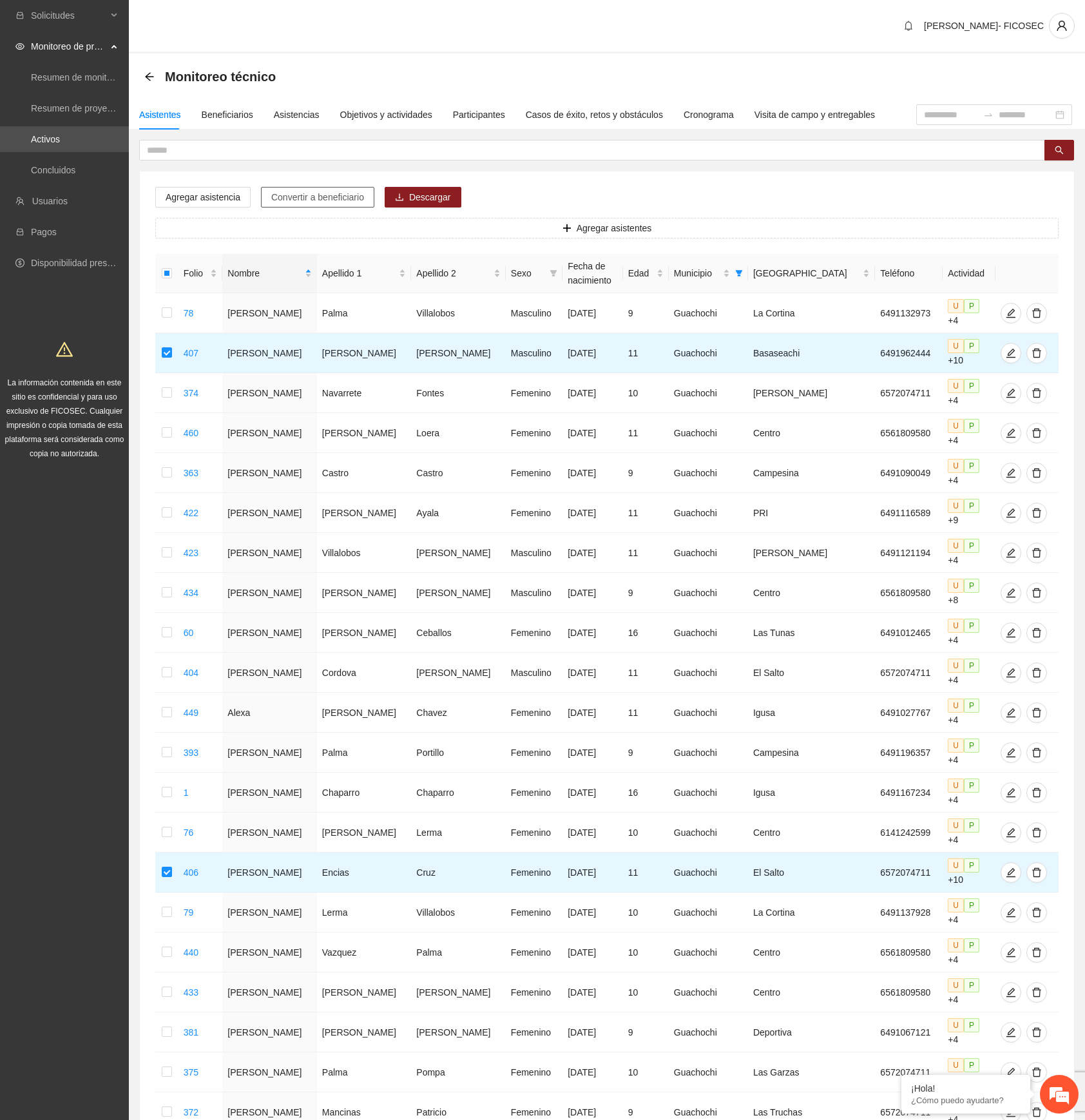
click at [349, 201] on span "Convertir a beneficiario" at bounding box center [318, 197] width 93 height 15
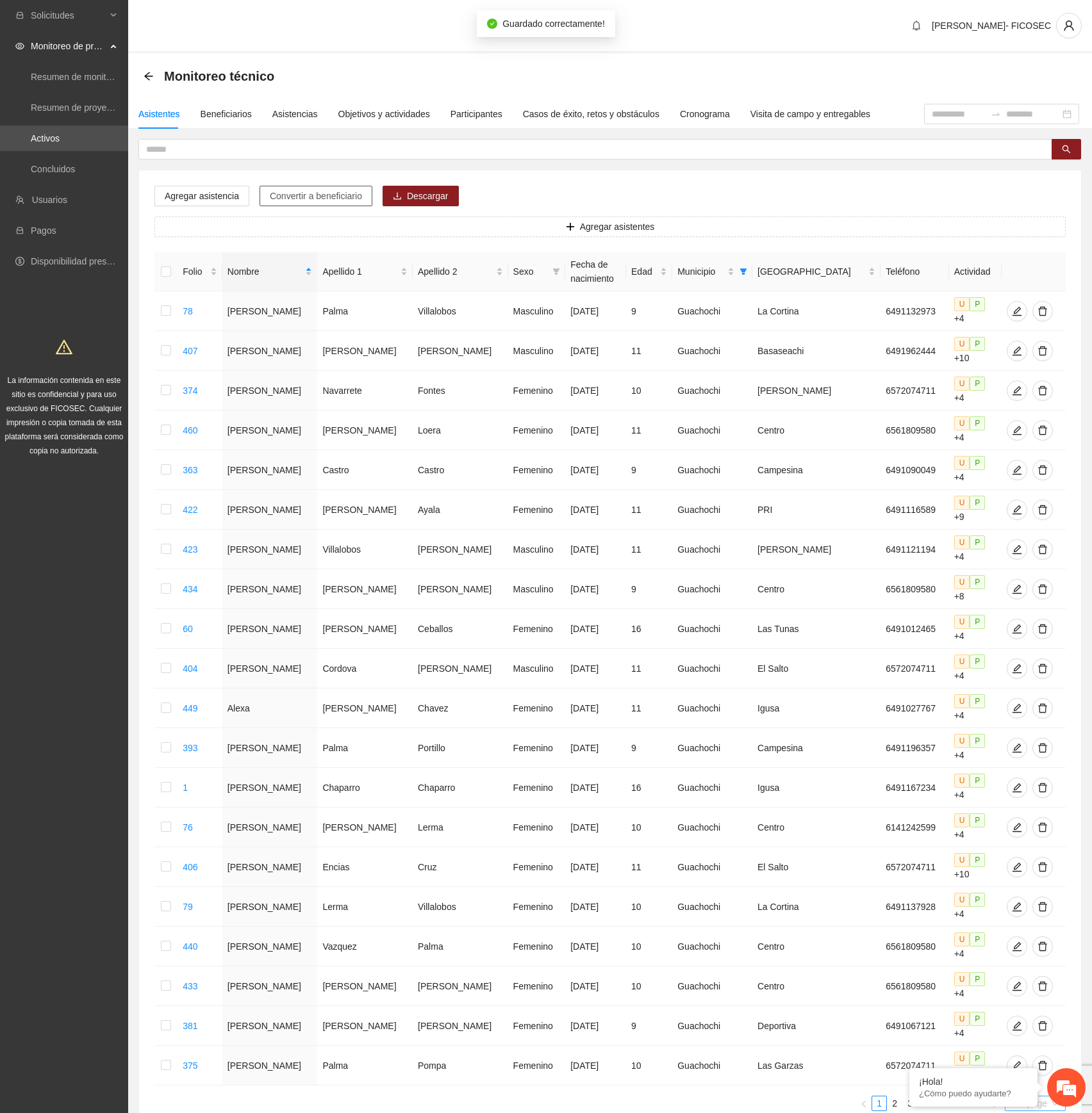
click at [1019, 622] on span "20 / page" at bounding box center [1034, 1103] width 51 height 14
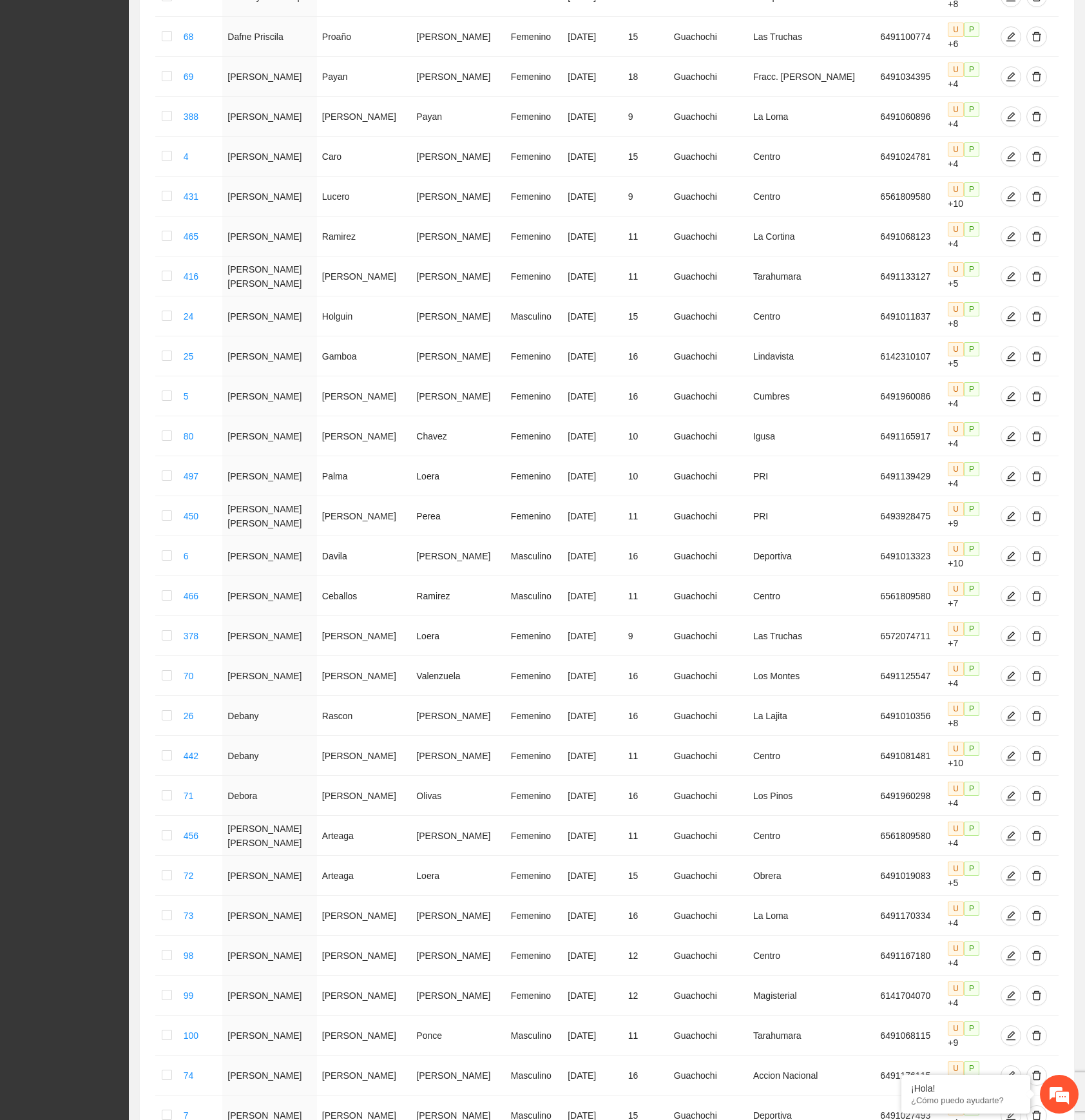
scroll to position [2638, 0]
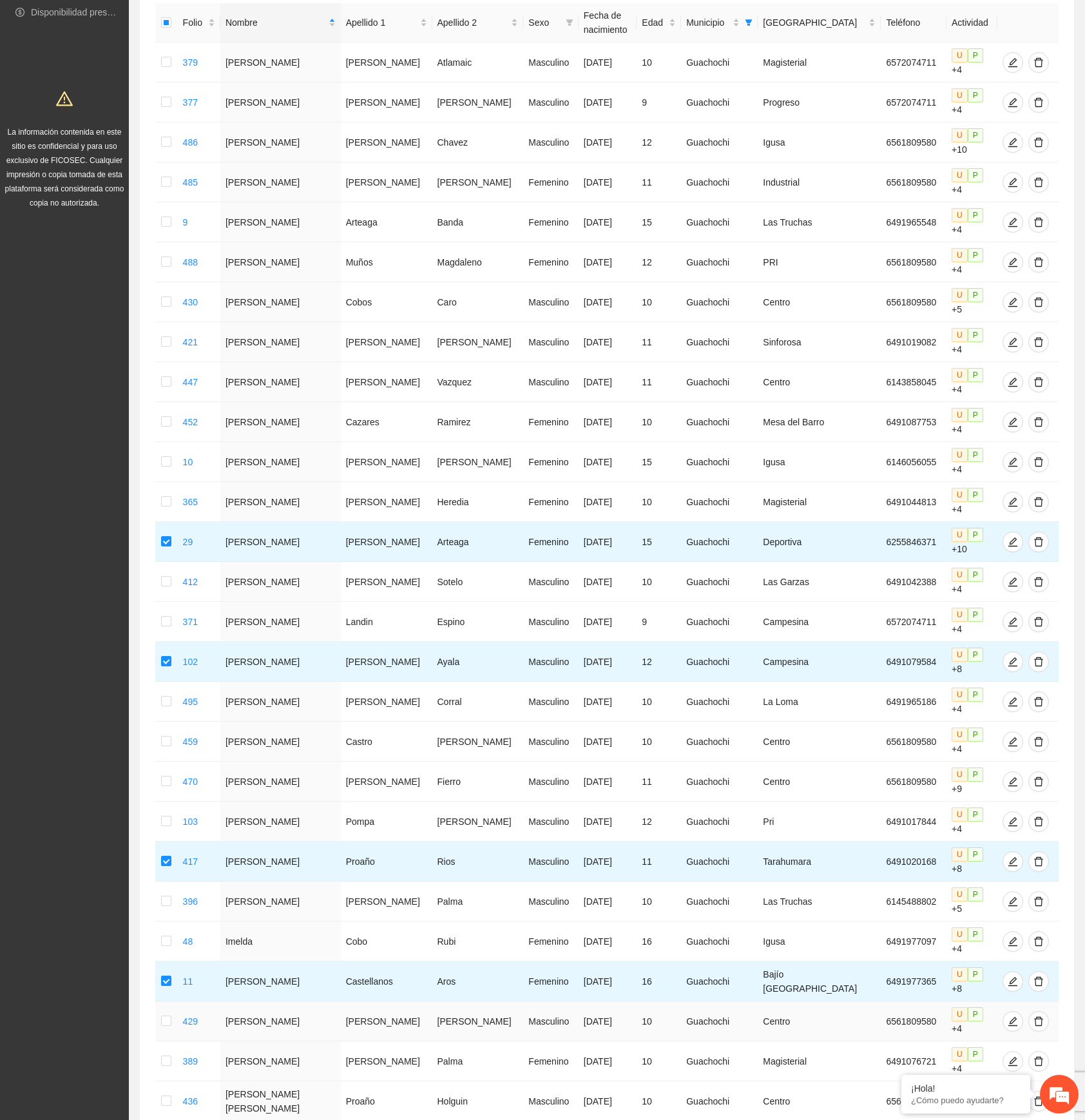
scroll to position [343, 0]
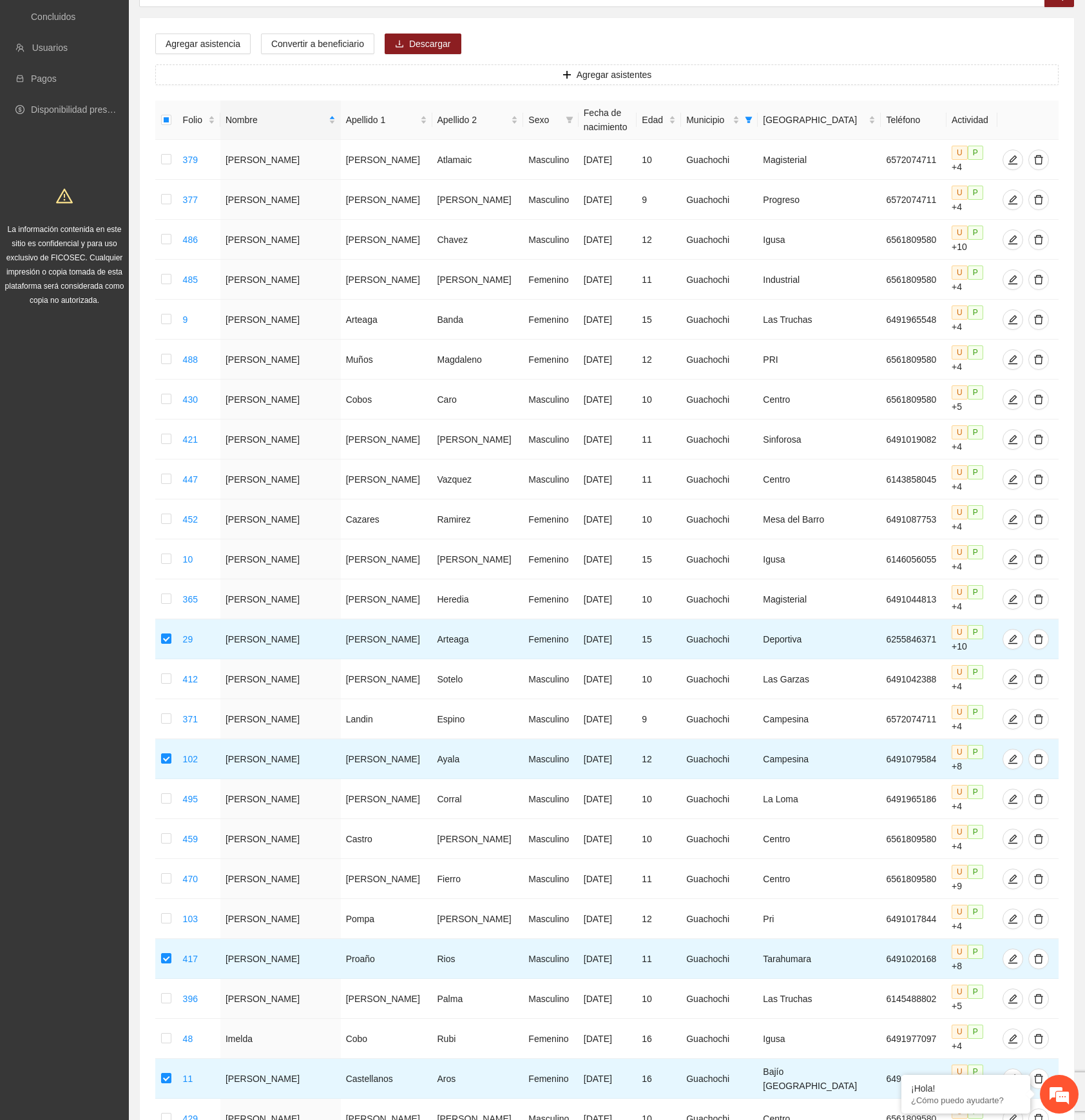
scroll to position [0, 0]
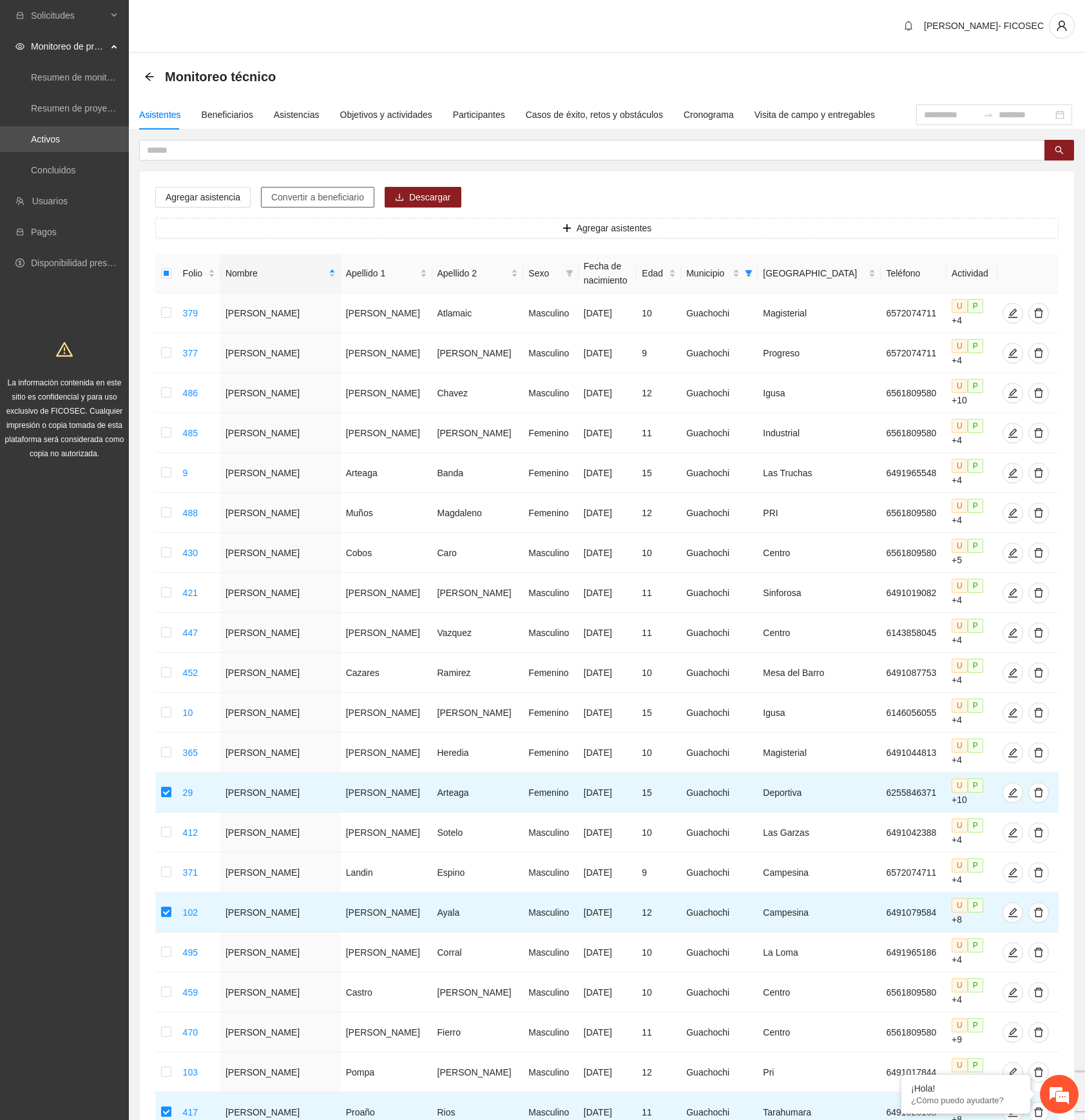
click at [308, 197] on span "Convertir a beneficiario" at bounding box center [318, 197] width 93 height 15
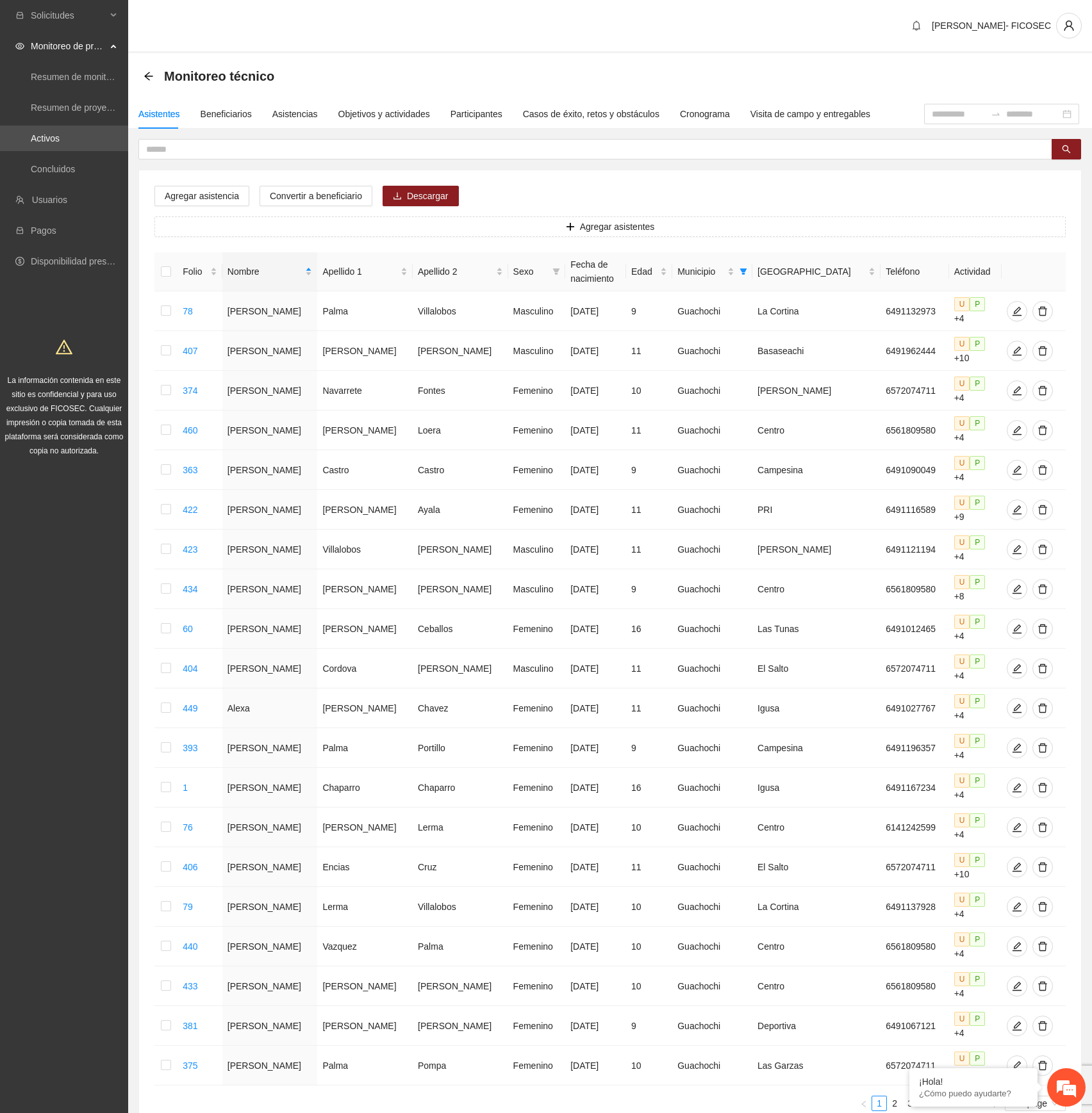
click at [1021, 622] on div "Folio Nombre Apellido 1 Apellido 2 Sexo Fecha de nacimiento Edad Municipio Colo…" at bounding box center [609, 681] width 911 height 859
click at [1036, 622] on span "20 / page" at bounding box center [1034, 1103] width 51 height 14
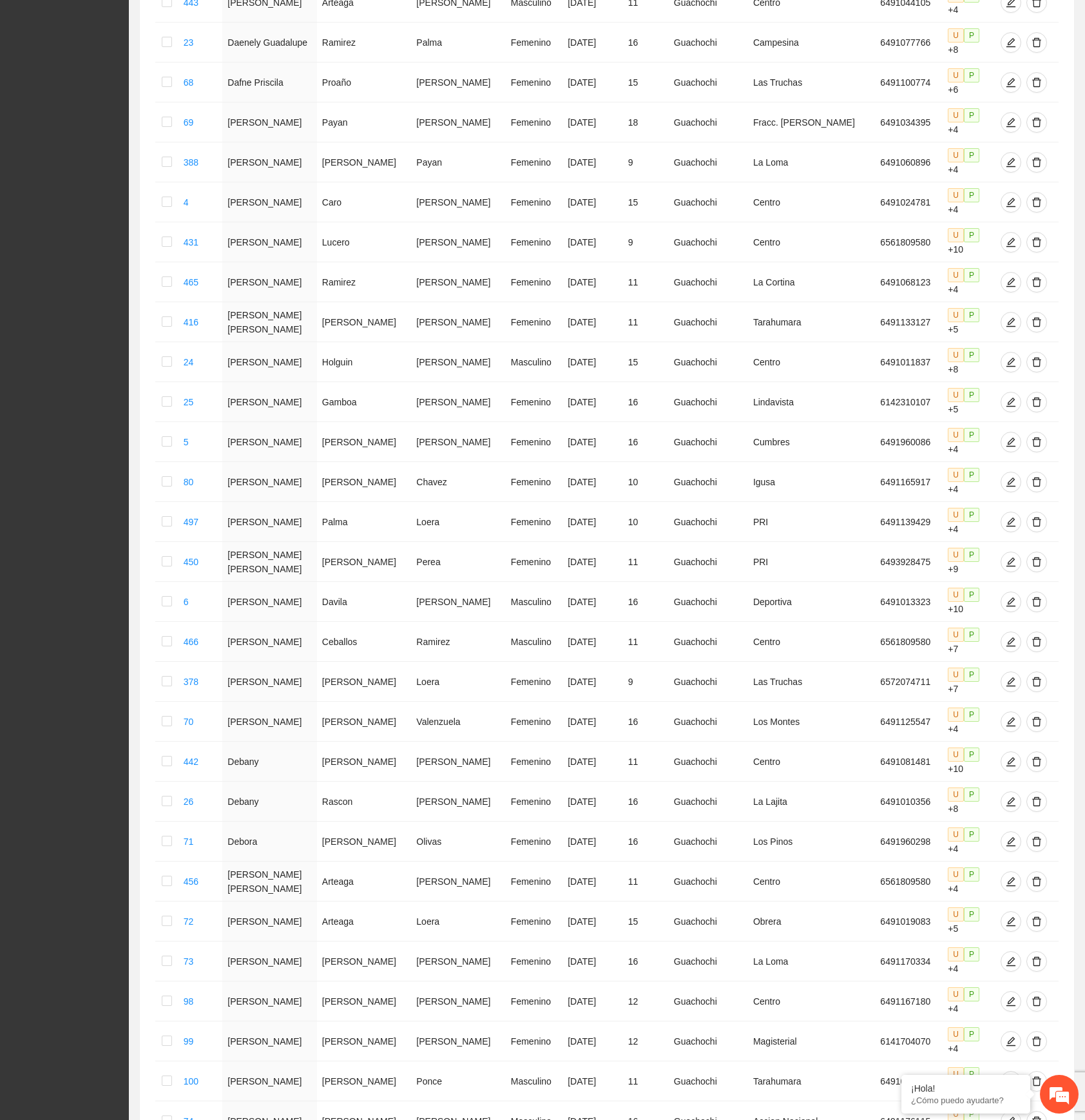
scroll to position [2638, 0]
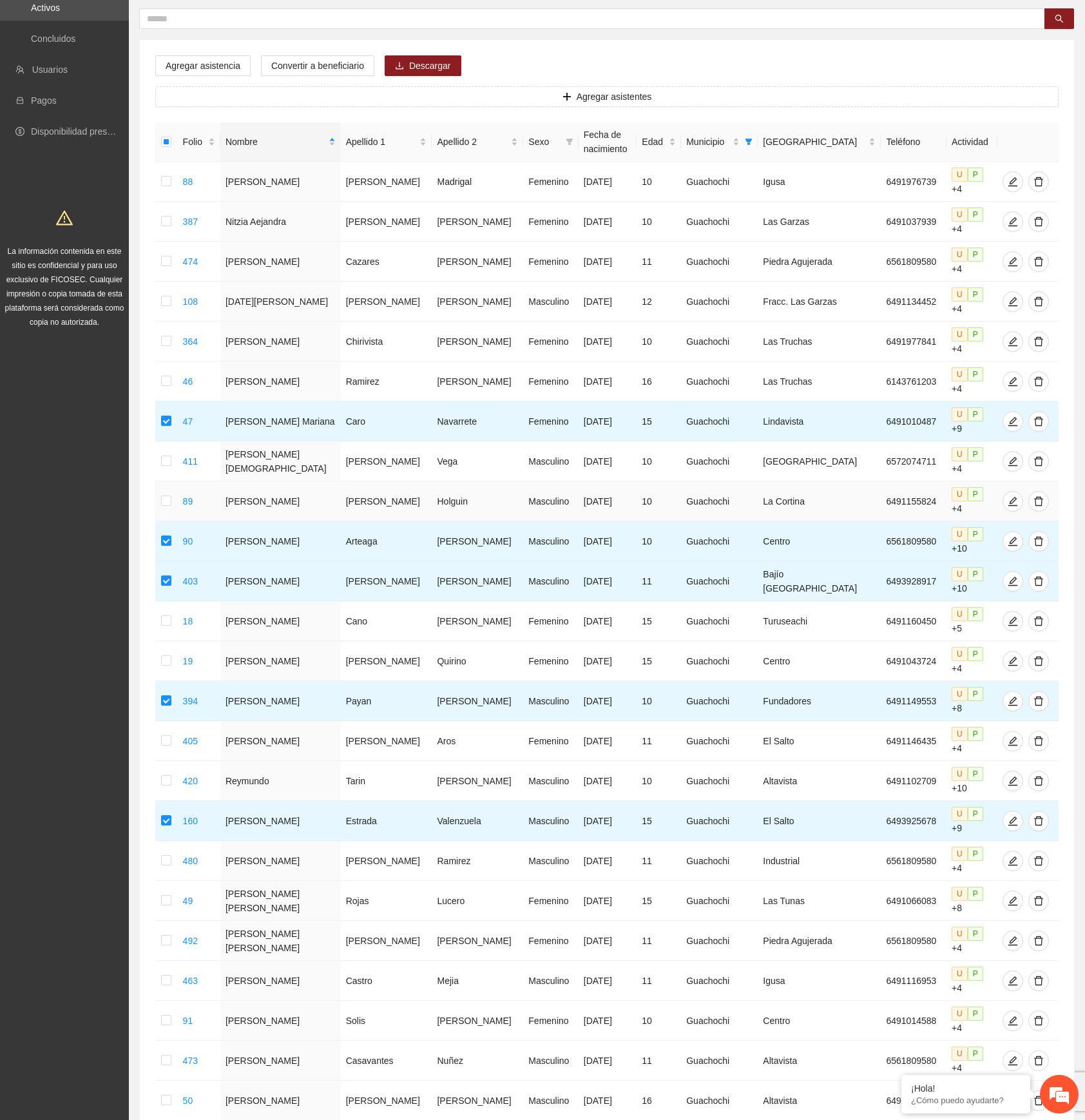
scroll to position [0, 0]
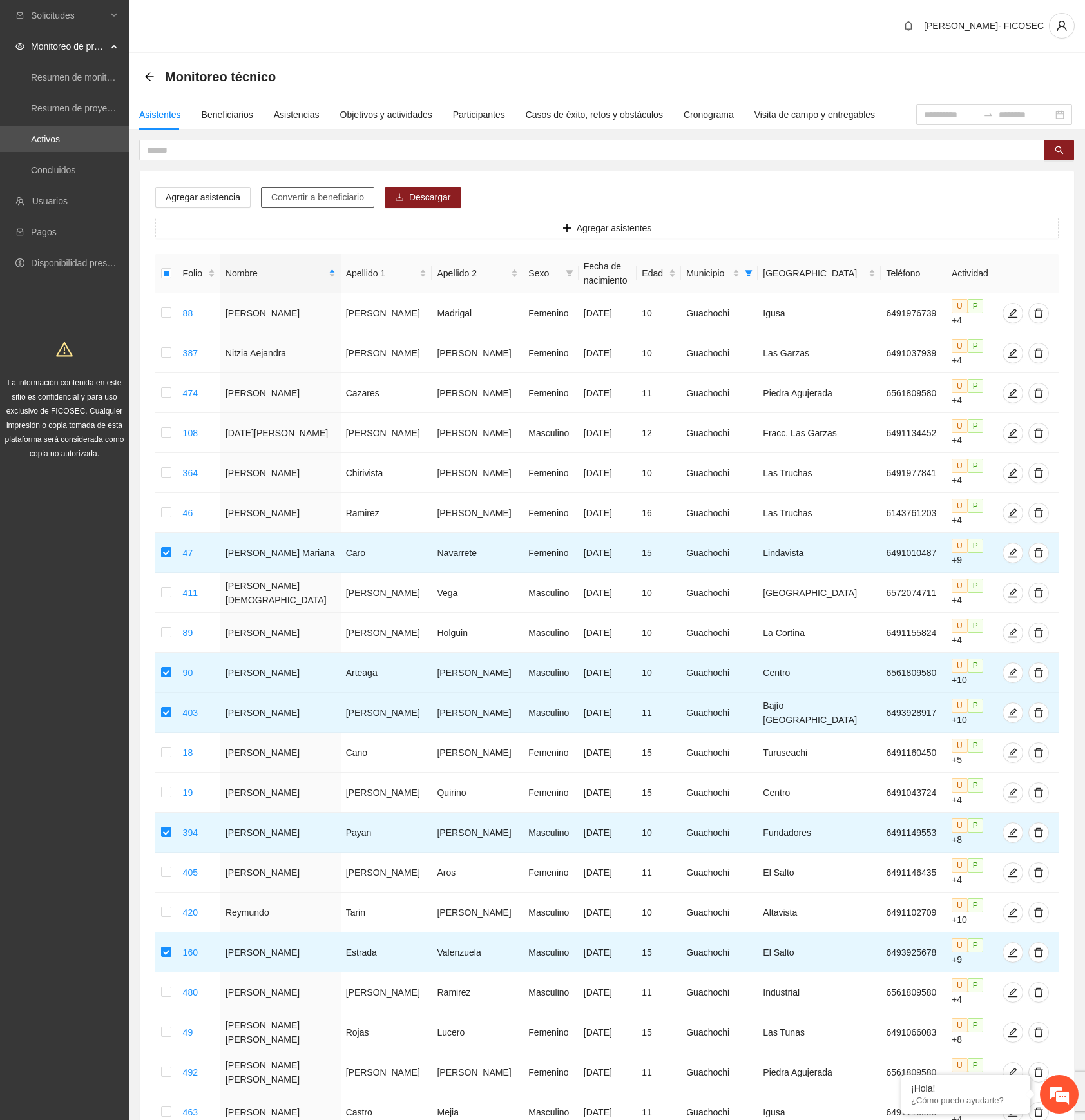
click at [295, 201] on span "Convertir a beneficiario" at bounding box center [318, 197] width 93 height 15
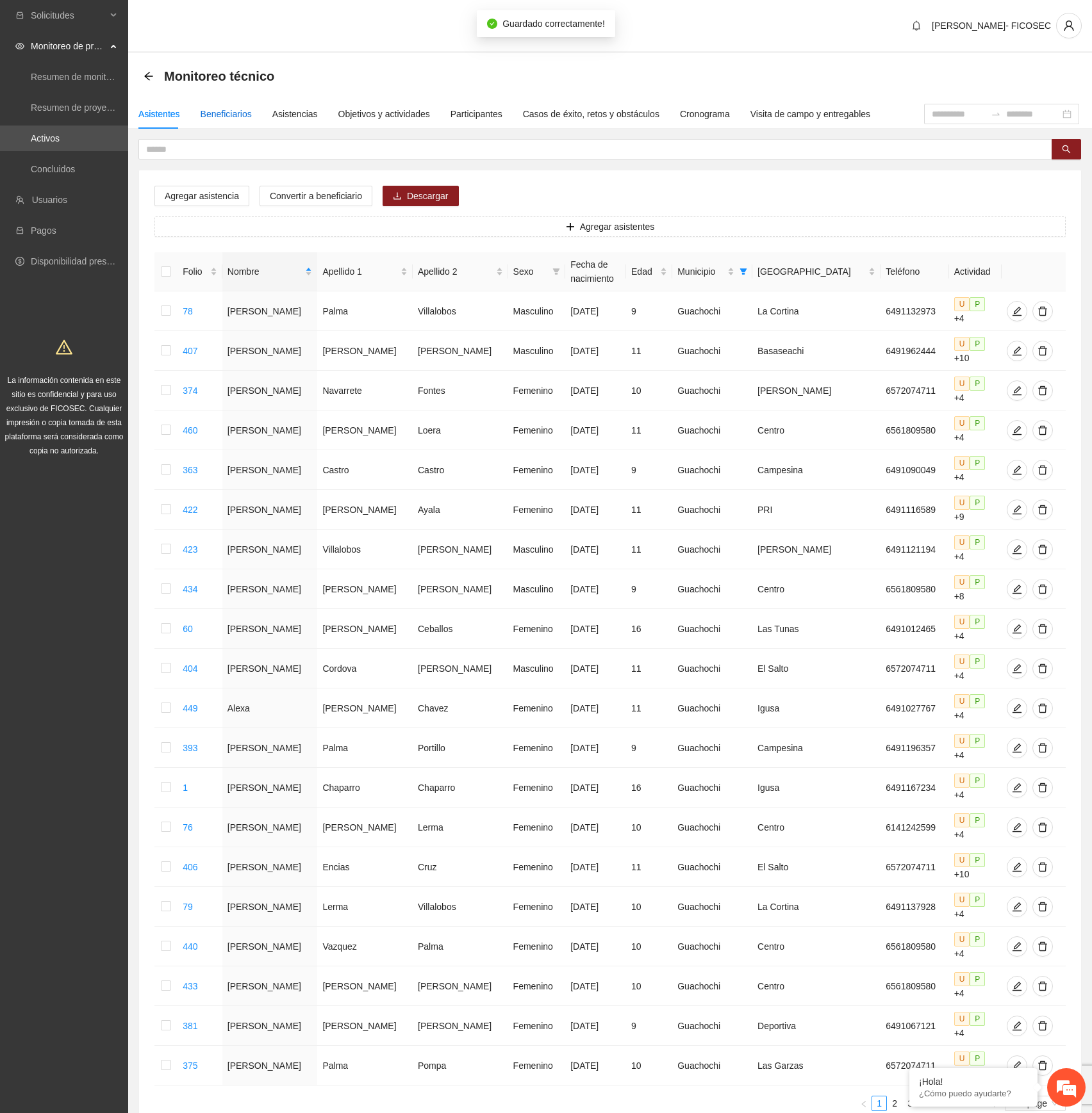
click at [225, 114] on div "Beneficiarios" at bounding box center [226, 114] width 51 height 14
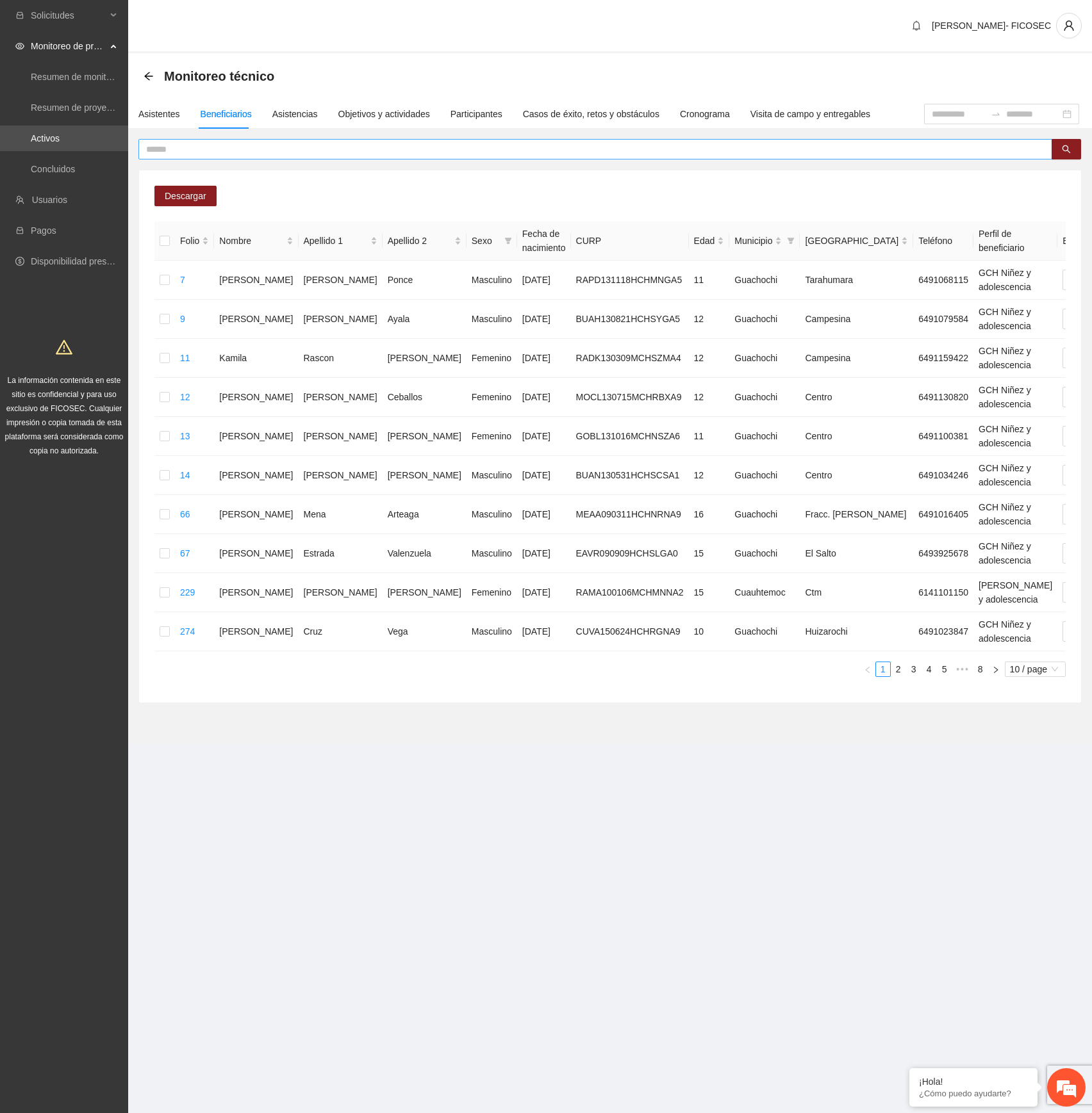
click at [483, 156] on span at bounding box center [596, 148] width 914 height 20
paste input "**********"
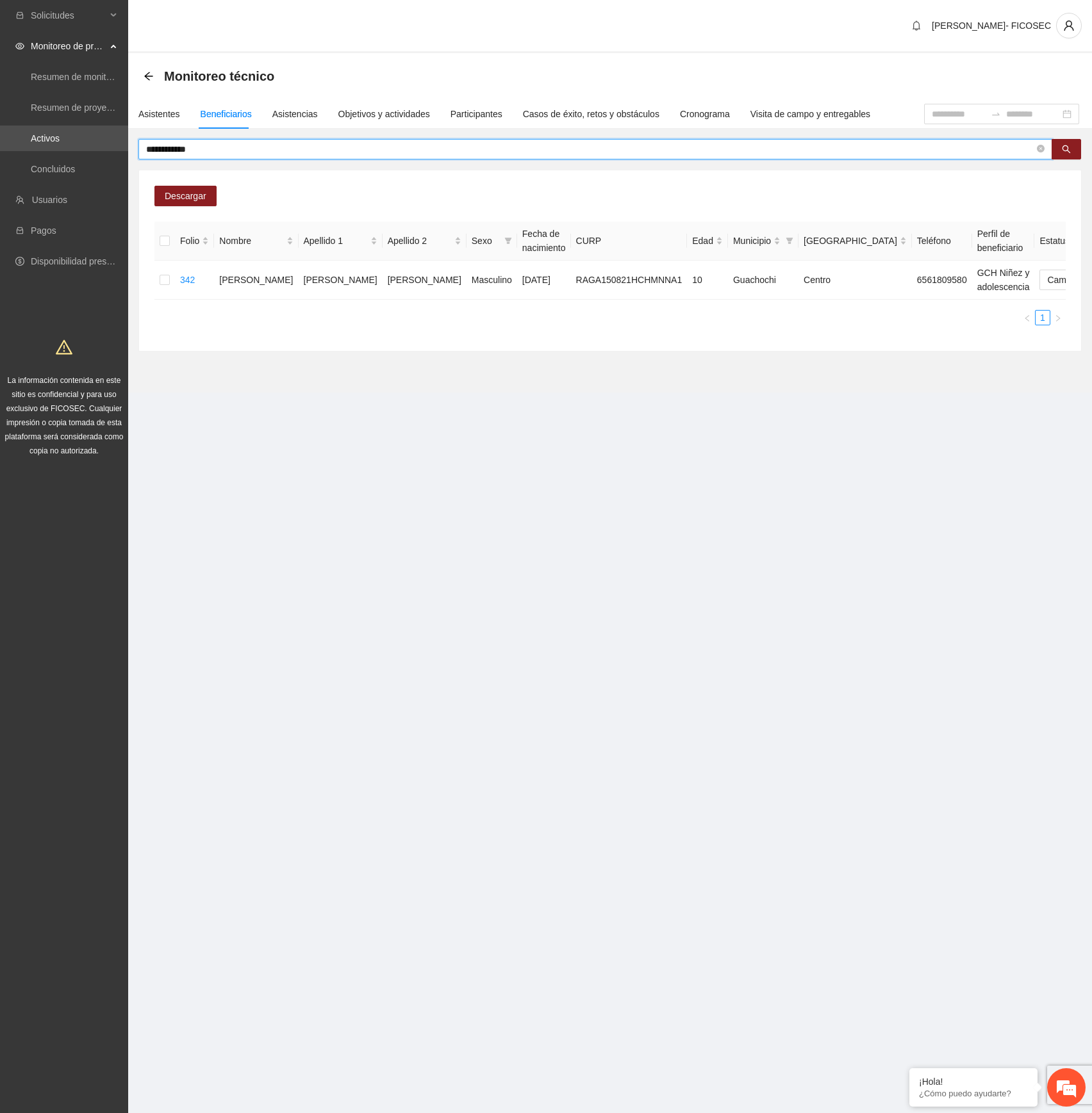
click at [308, 148] on input "**********" at bounding box center [590, 149] width 888 height 14
paste input "text"
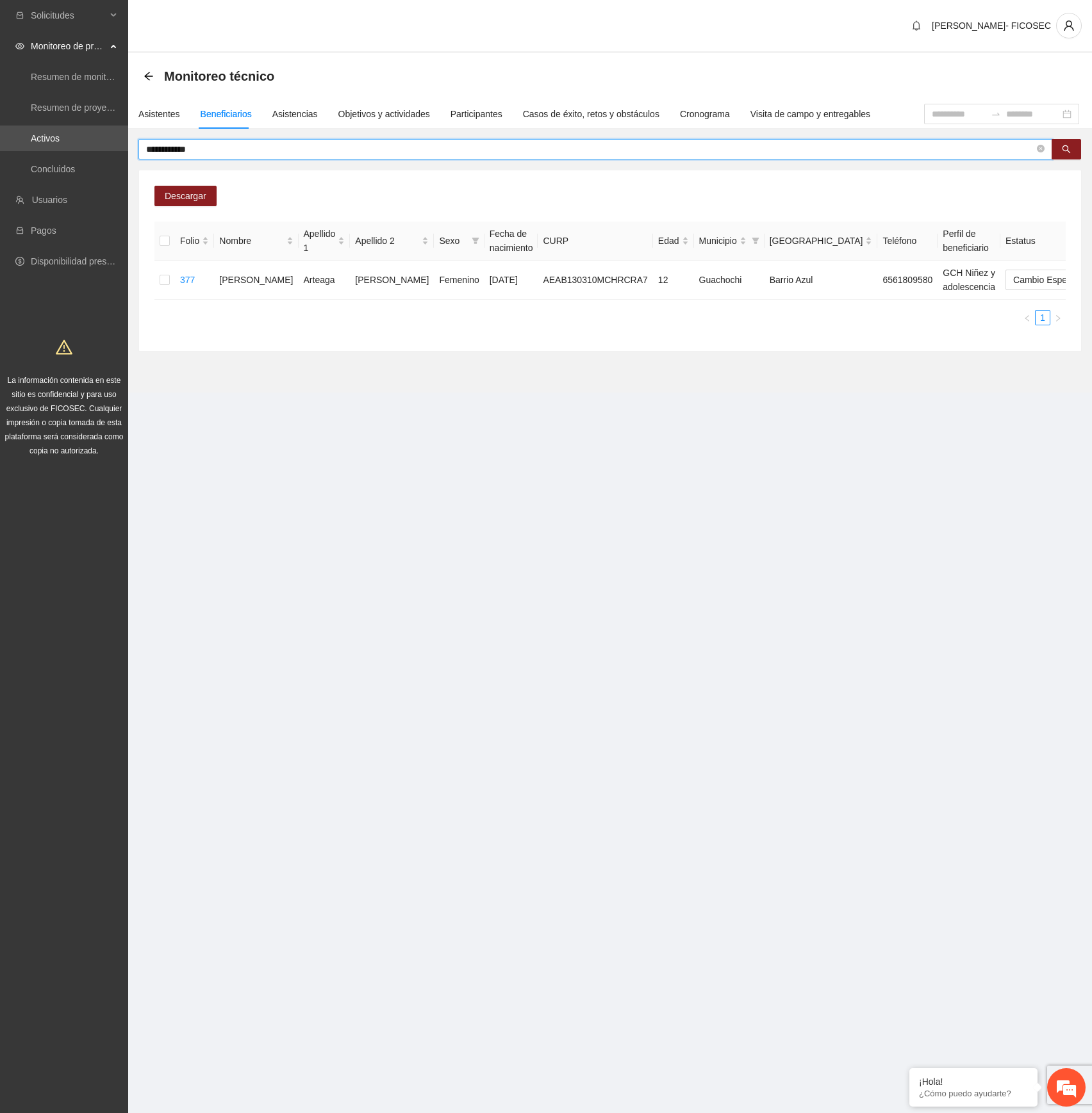
click at [406, 147] on input "**********" at bounding box center [590, 149] width 888 height 14
paste input "text"
click at [1067, 146] on icon "search" at bounding box center [1066, 149] width 9 height 9
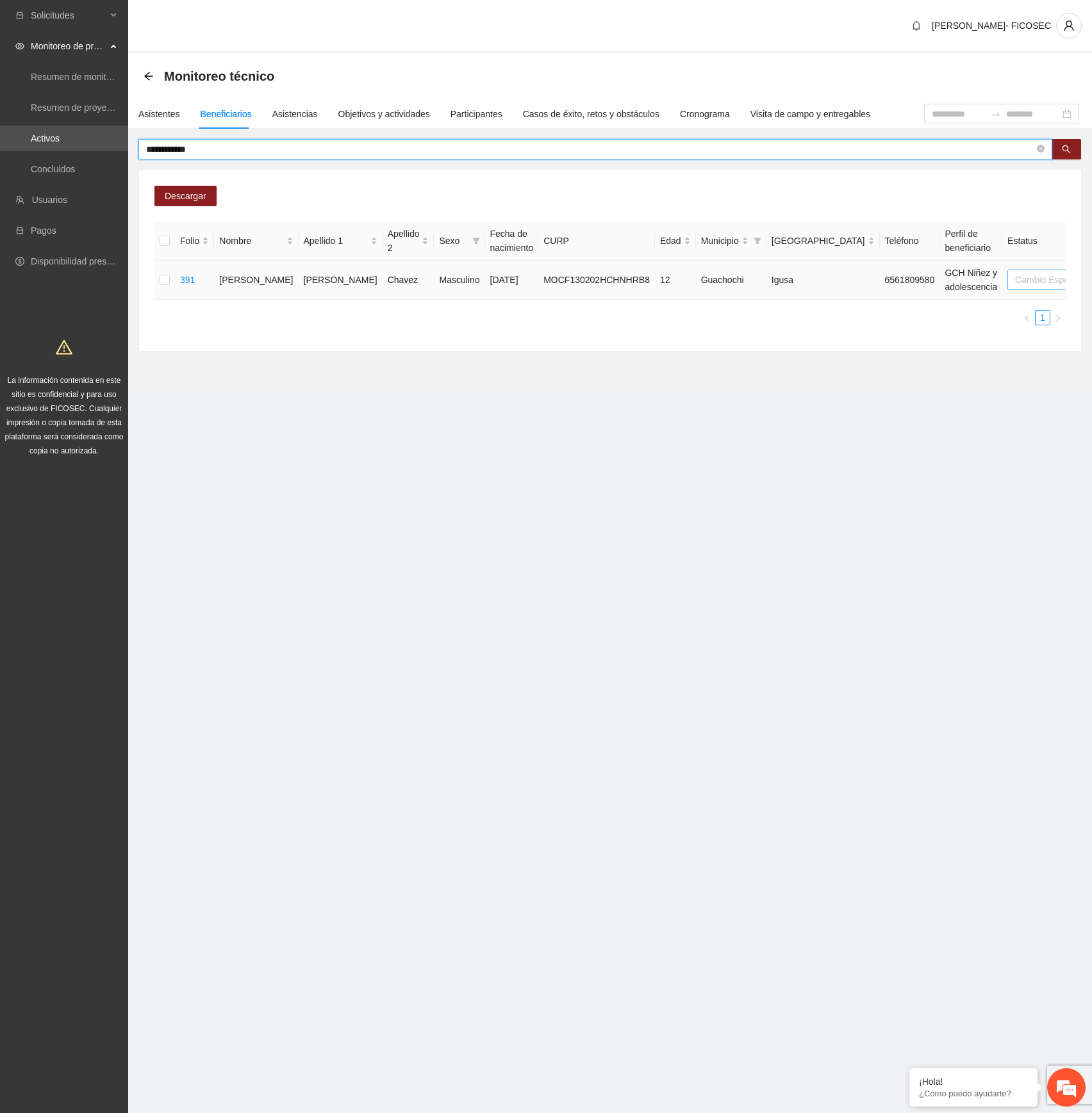
click at [1015, 284] on span "Cambio Esperado" at bounding box center [1056, 279] width 83 height 19
click at [312, 154] on input "**********" at bounding box center [590, 149] width 888 height 14
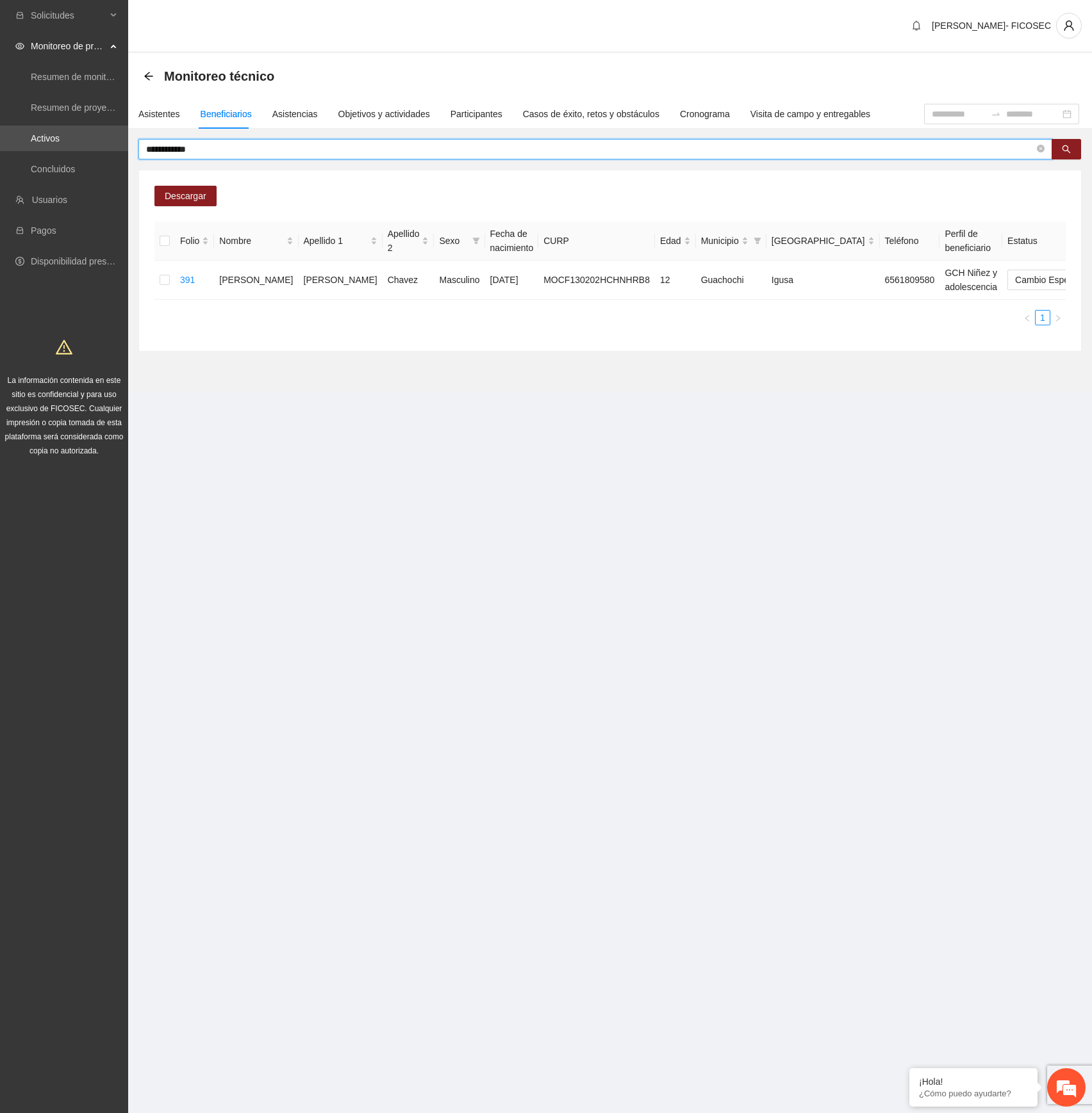
paste input "text"
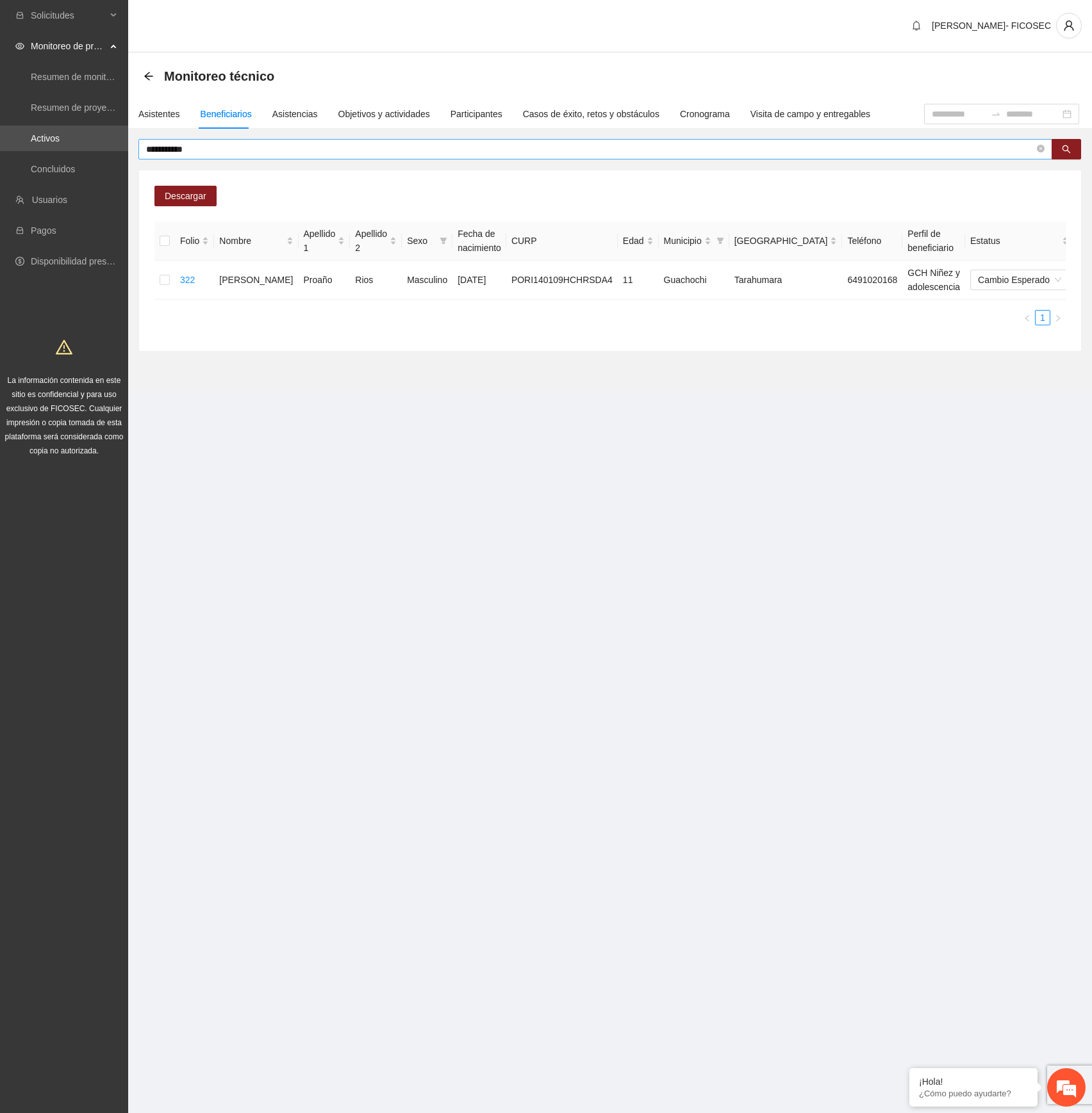
click at [436, 148] on input "**********" at bounding box center [590, 149] width 888 height 14
paste input "*******"
click at [392, 152] on input "******" at bounding box center [590, 149] width 888 height 14
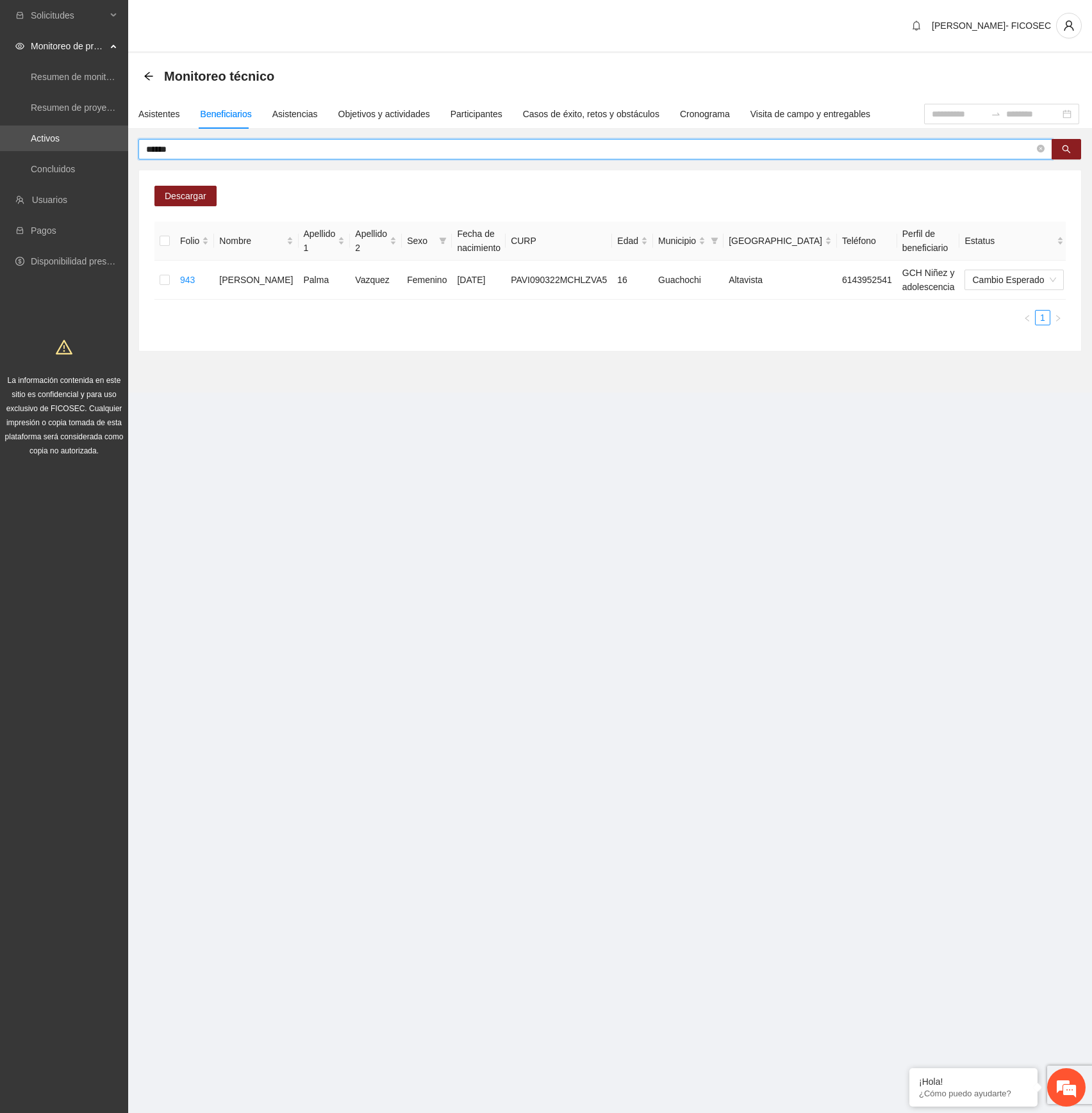
click at [392, 152] on input "******" at bounding box center [590, 149] width 888 height 14
paste input "****"
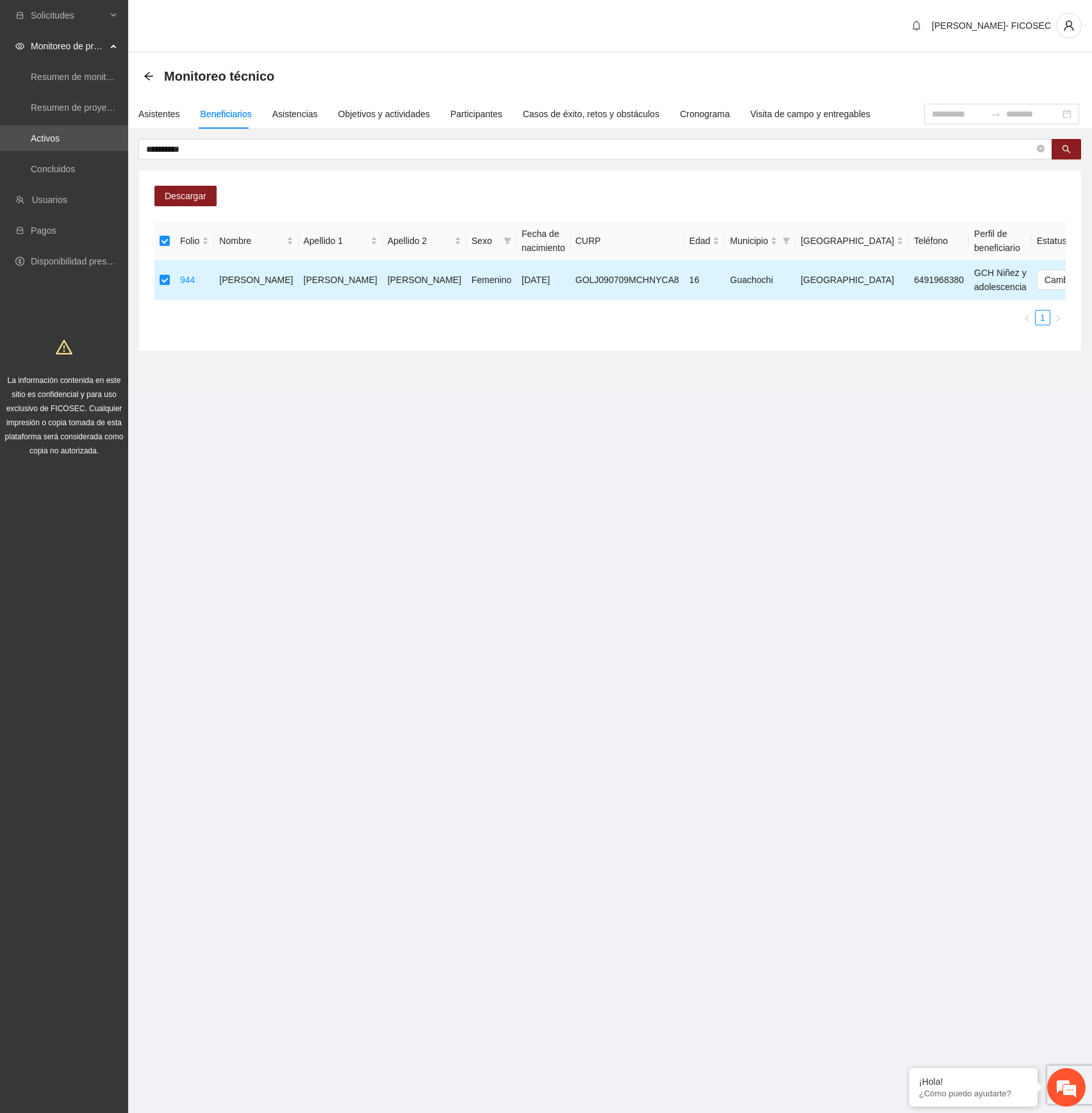
click at [159, 283] on td at bounding box center [164, 280] width 20 height 40
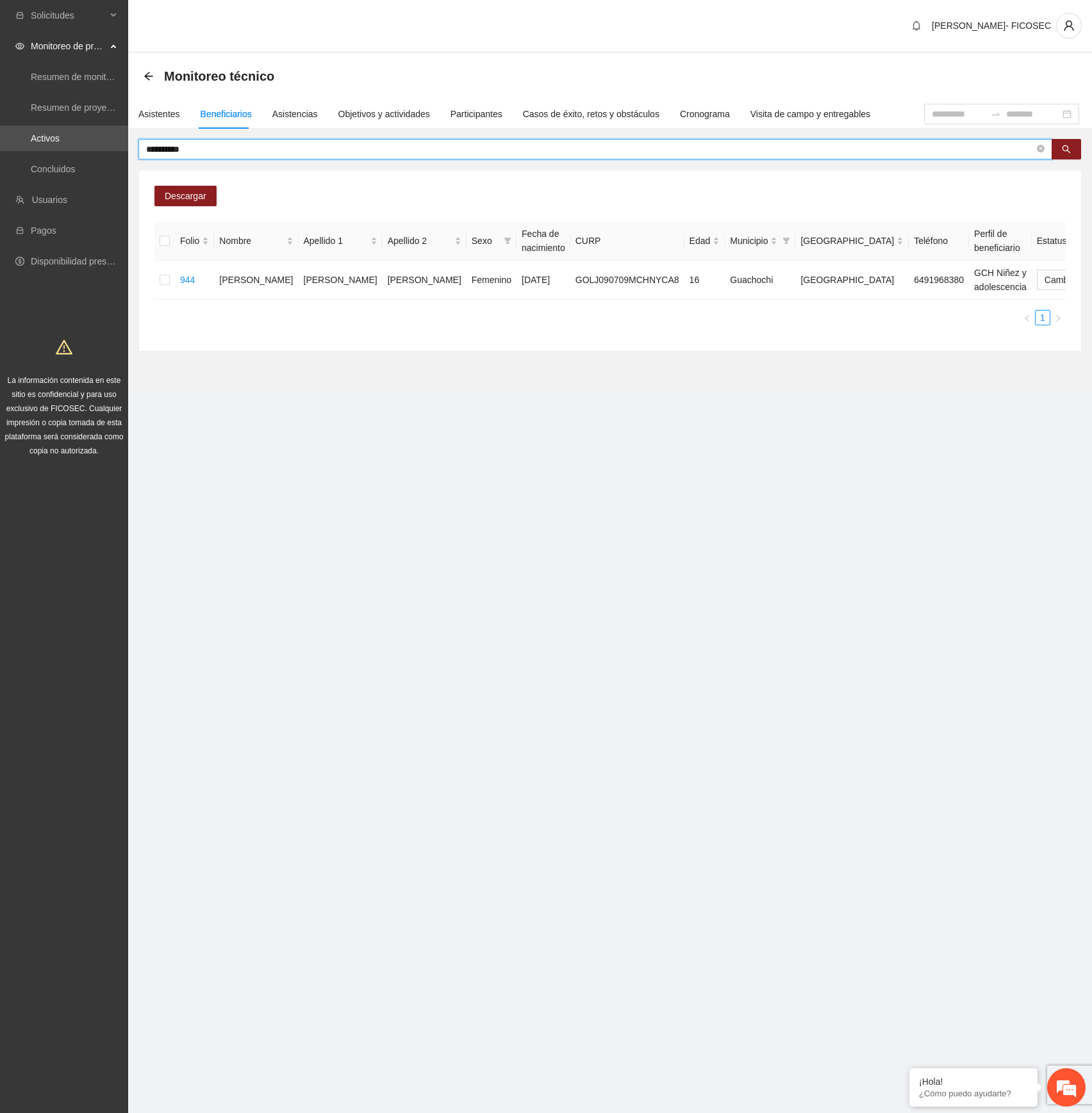
click at [316, 152] on input "**********" at bounding box center [590, 149] width 888 height 14
paste input "text"
click at [1069, 145] on icon "search" at bounding box center [1065, 148] width 9 height 9
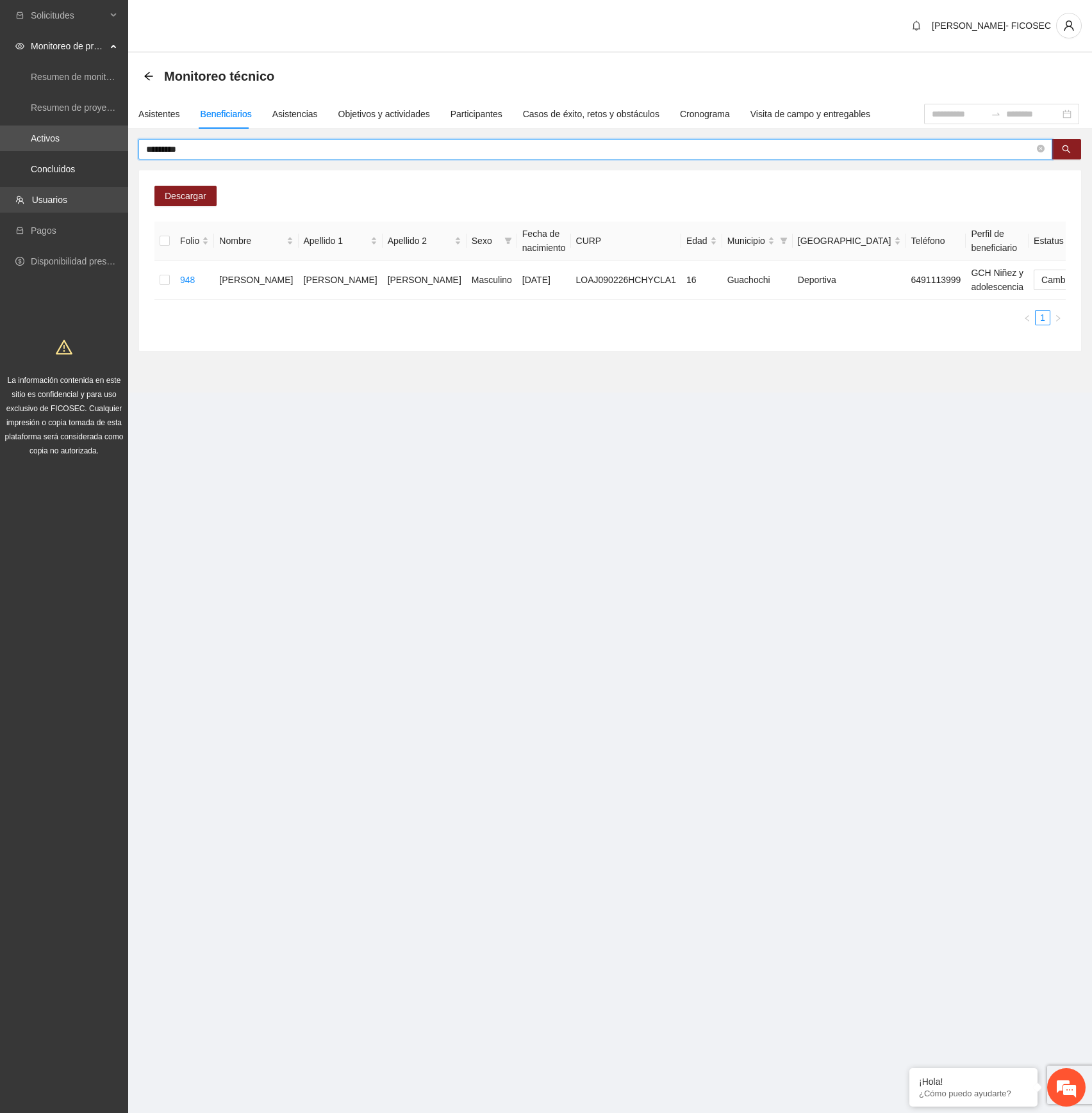
drag, startPoint x: 155, startPoint y: 167, endPoint x: 78, endPoint y: 186, distance: 79.3
click at [78, 186] on section "Solicitudes Monitoreo de proyectos Resumen de monitoreo Resumen de proyectos ap…" at bounding box center [546, 556] width 1092 height 1113
type input "*"
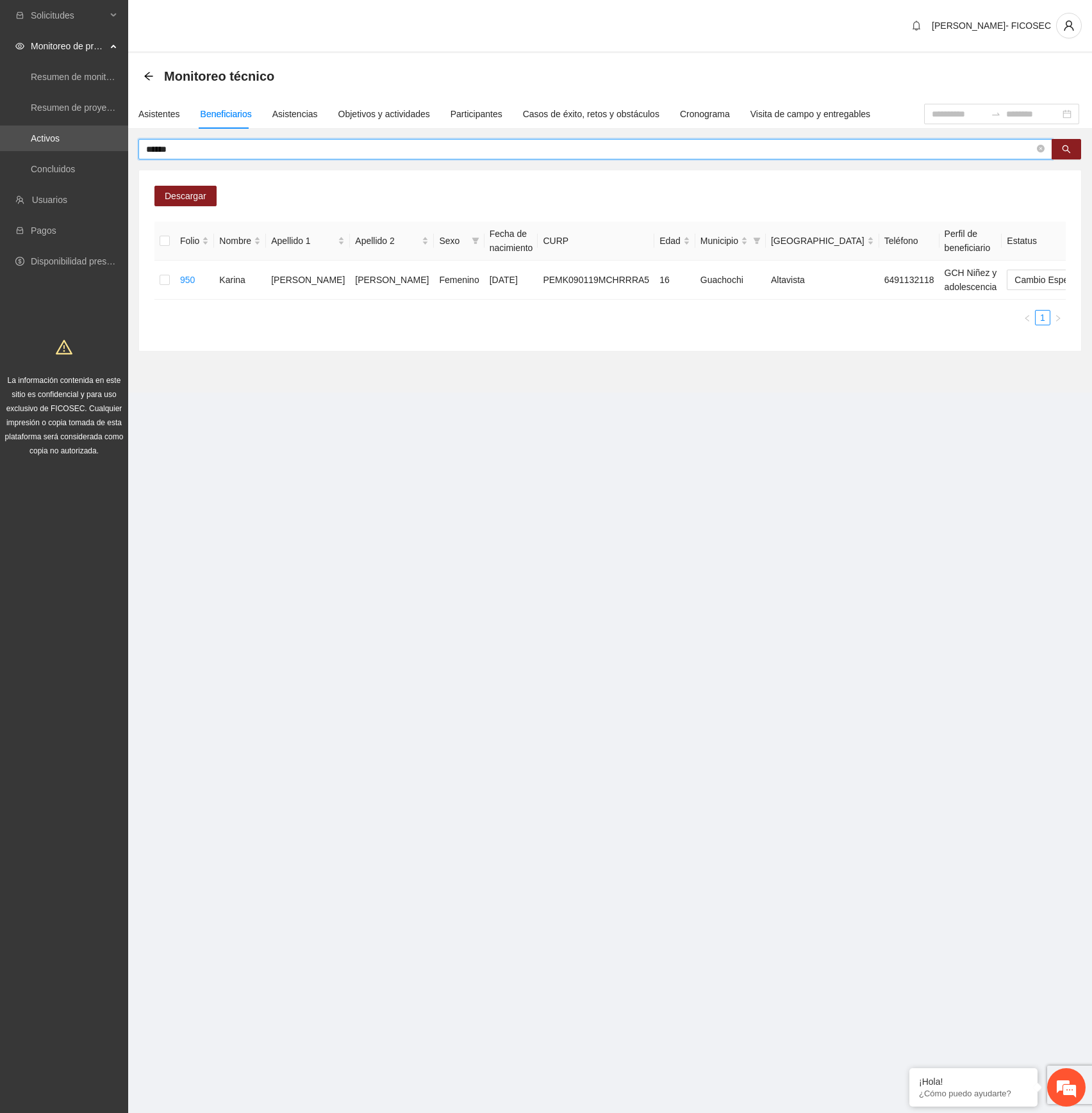
click at [572, 147] on input "******" at bounding box center [590, 149] width 888 height 14
paste input "****"
click at [1062, 142] on button "button" at bounding box center [1066, 148] width 30 height 20
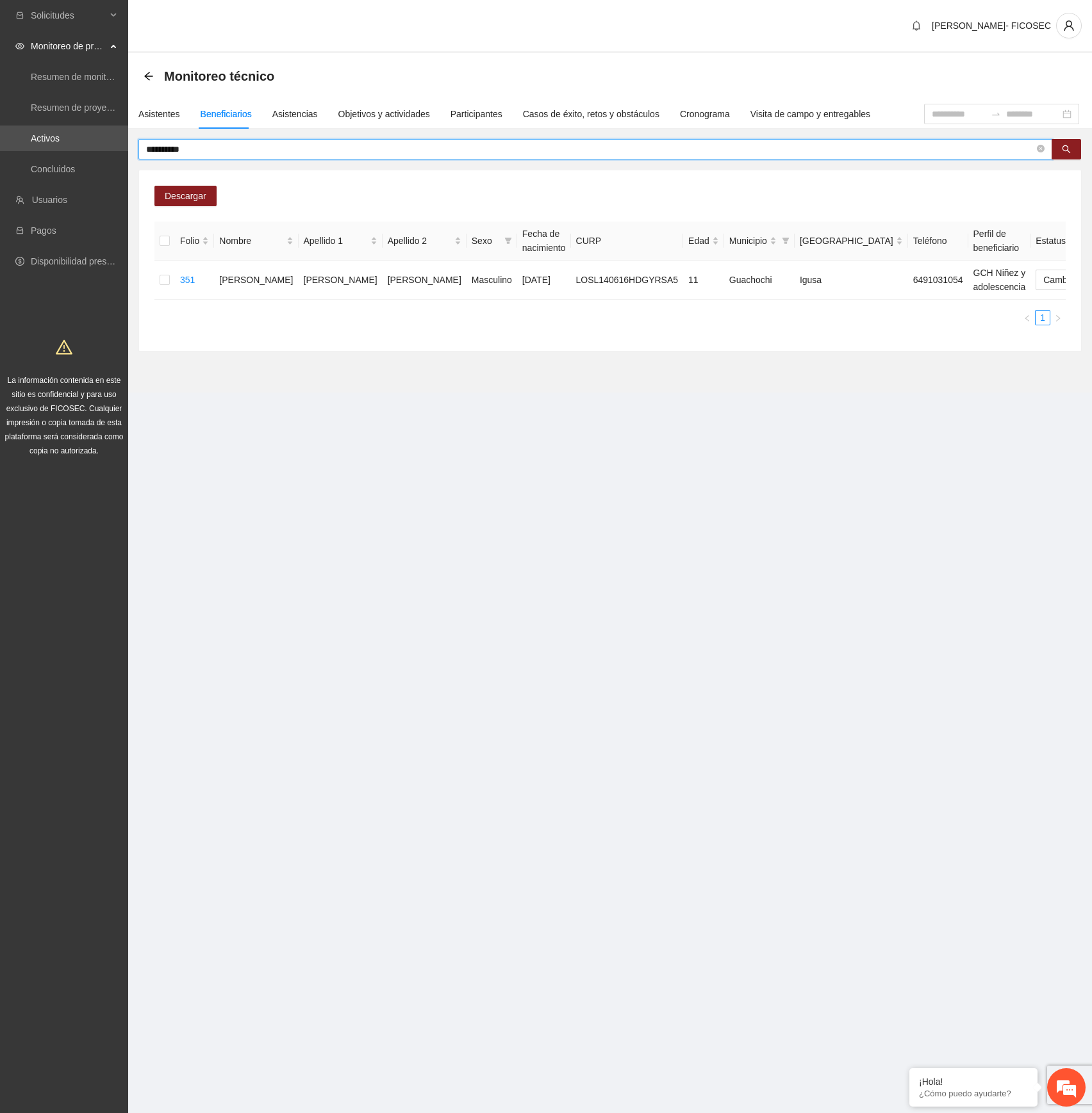
click at [415, 148] on input "**********" at bounding box center [590, 149] width 888 height 14
type input "*"
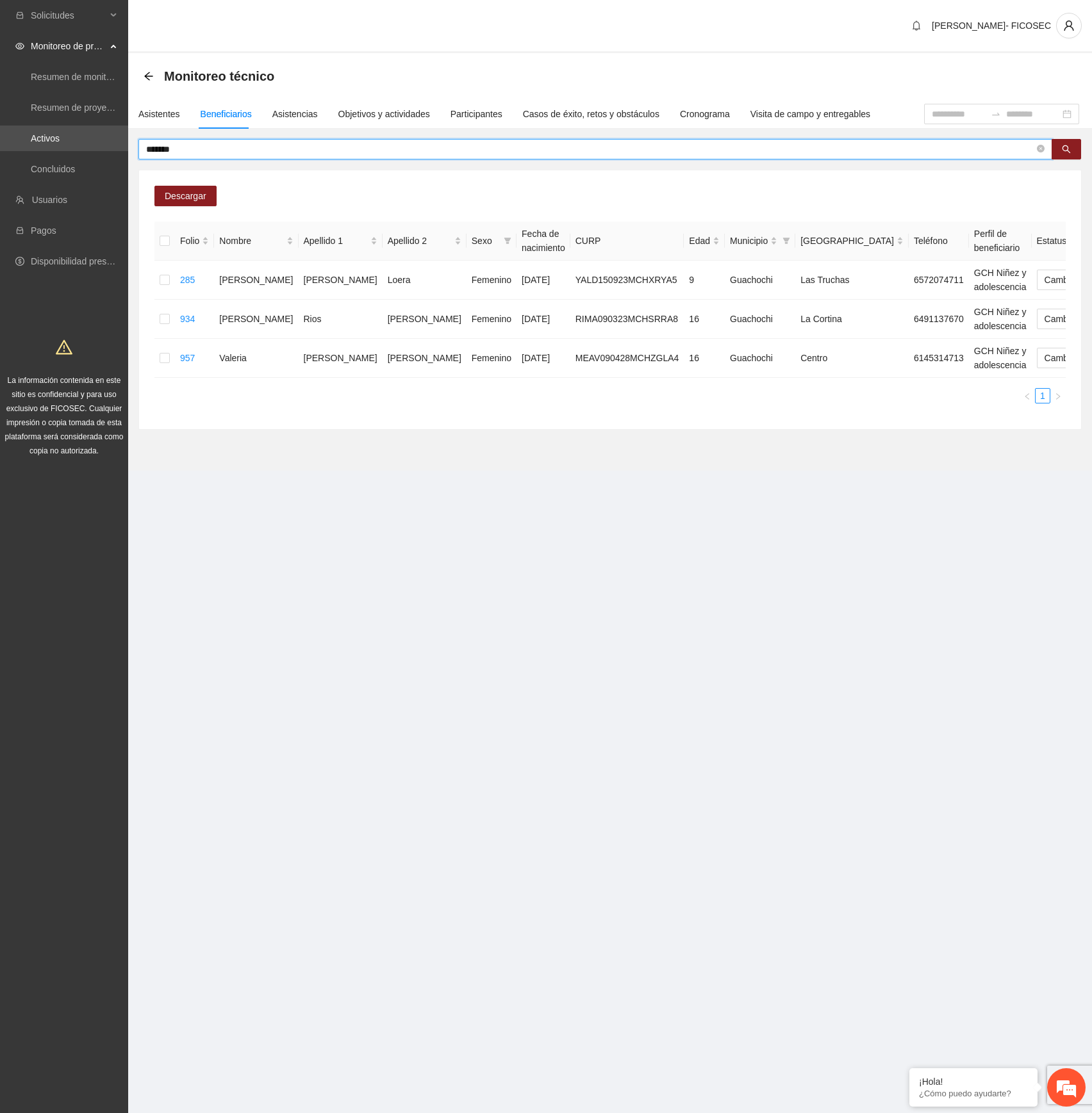
click at [256, 145] on input "*******" at bounding box center [590, 149] width 888 height 14
click at [254, 145] on input "*******" at bounding box center [590, 149] width 888 height 14
paste input "***"
type input "**********"
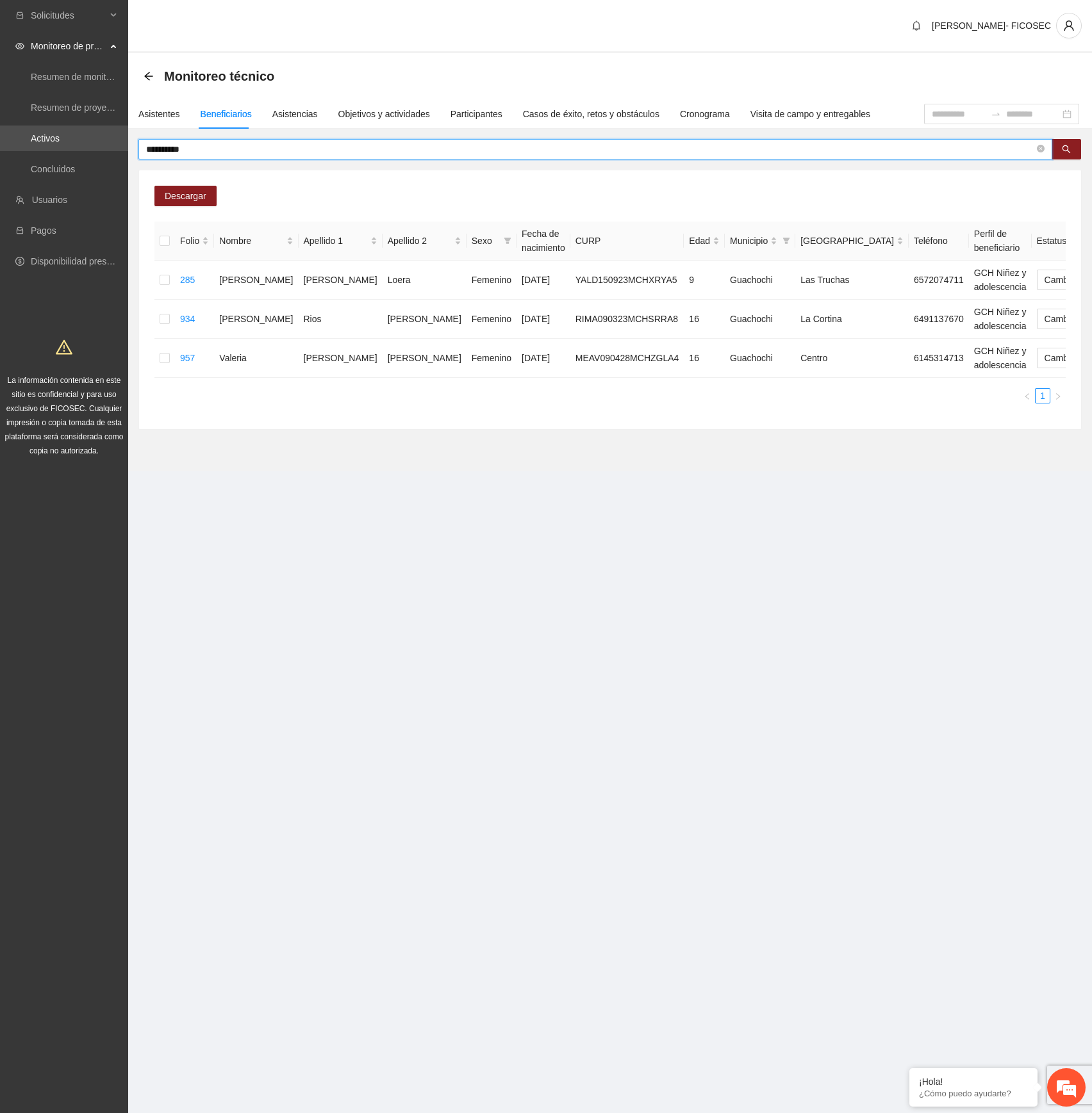
click at [611, 559] on section "**********" at bounding box center [546, 556] width 1092 height 1113
drag, startPoint x: 544, startPoint y: 495, endPoint x: 568, endPoint y: 474, distance: 31.9
click at [545, 495] on section "**********" at bounding box center [610, 253] width 964 height 507
click at [1044, 149] on span "**********" at bounding box center [596, 148] width 914 height 20
drag, startPoint x: 1038, startPoint y: 146, endPoint x: 1021, endPoint y: 162, distance: 23.3
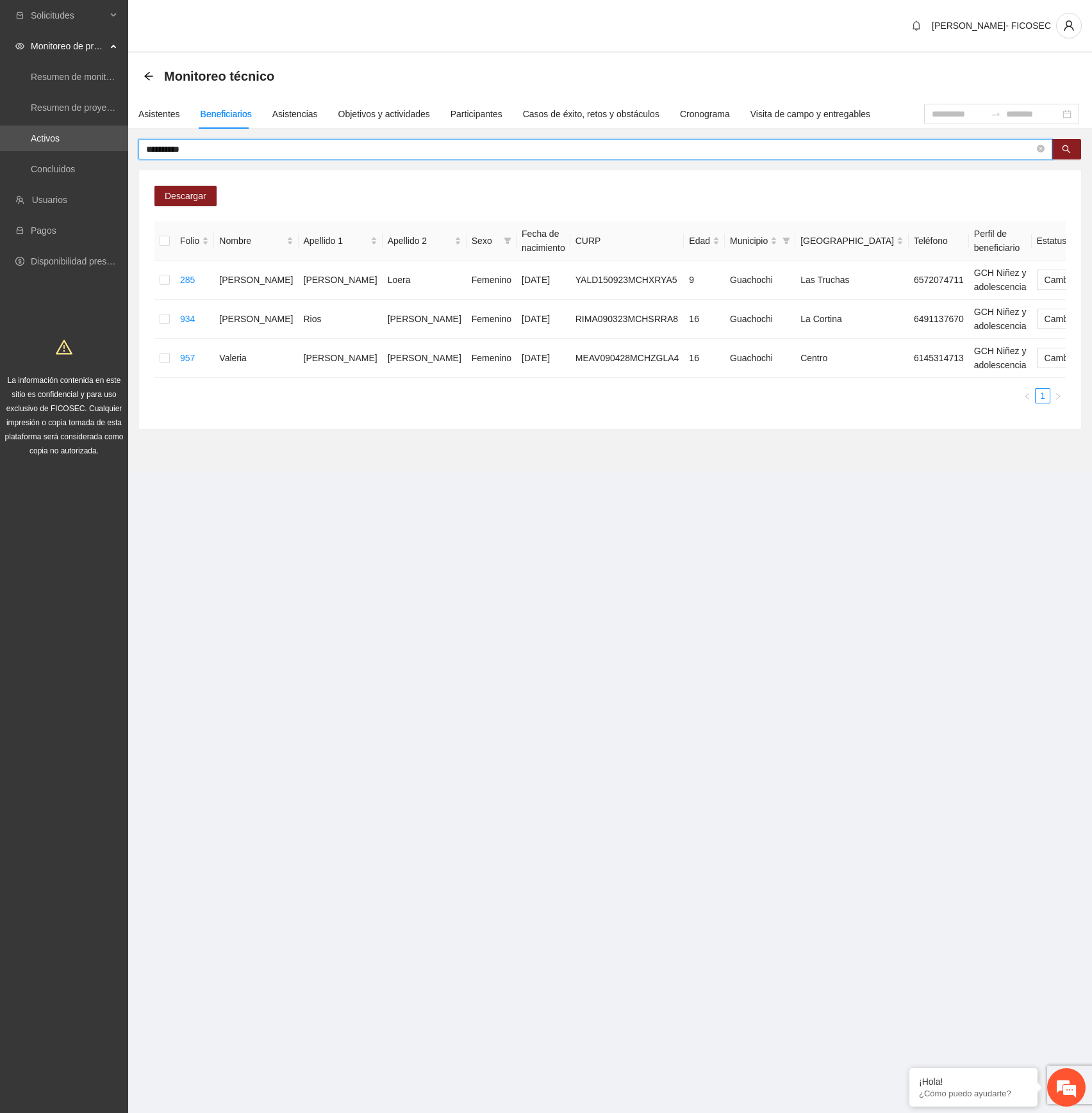
click at [1038, 146] on icon "close-circle" at bounding box center [1040, 148] width 8 height 8
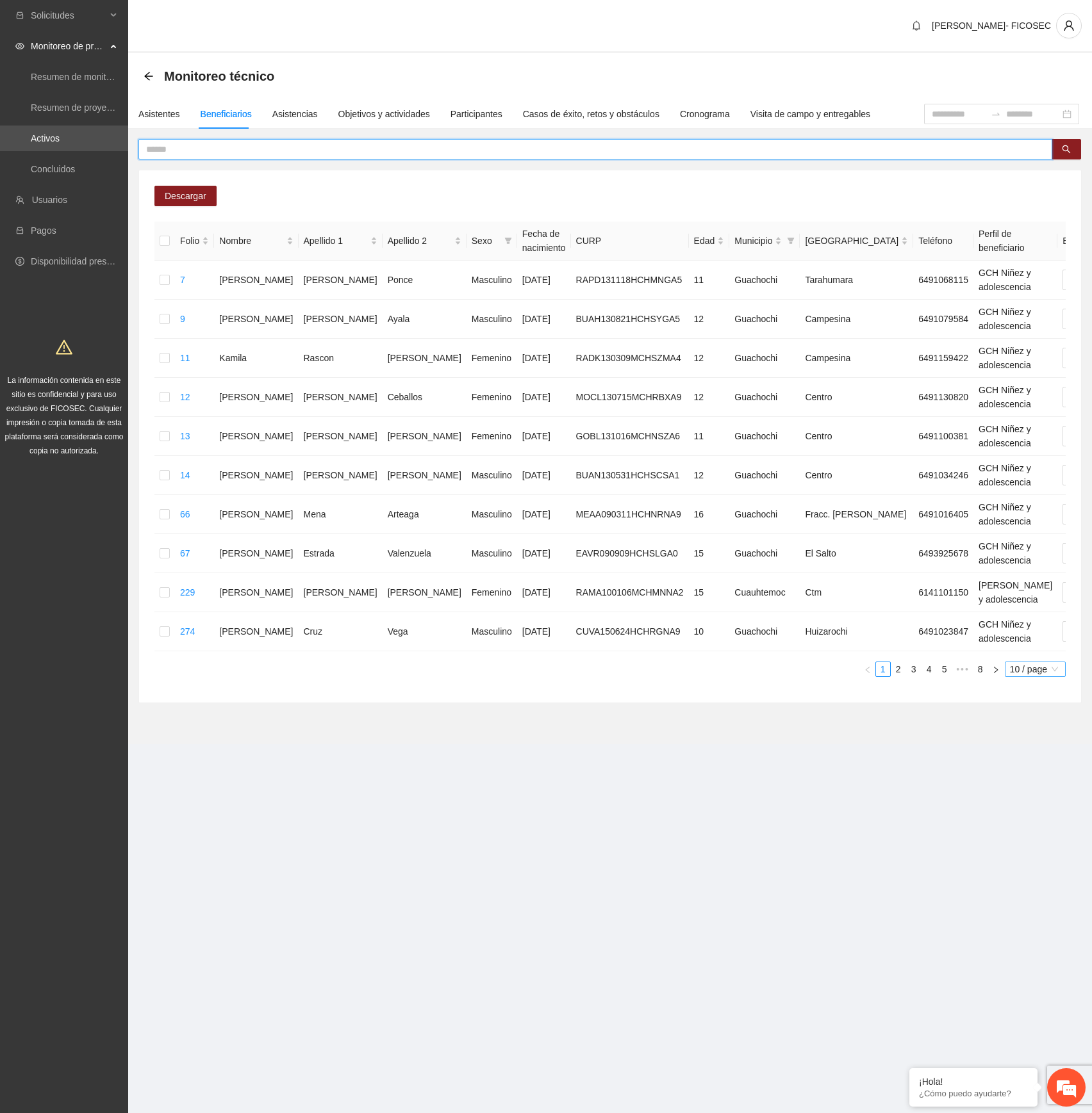
click at [1046, 622] on span "10 / page" at bounding box center [1034, 669] width 51 height 14
drag, startPoint x: 702, startPoint y: 239, endPoint x: 697, endPoint y: 249, distance: 11.2
click at [787, 240] on icon "filter" at bounding box center [790, 241] width 7 height 7
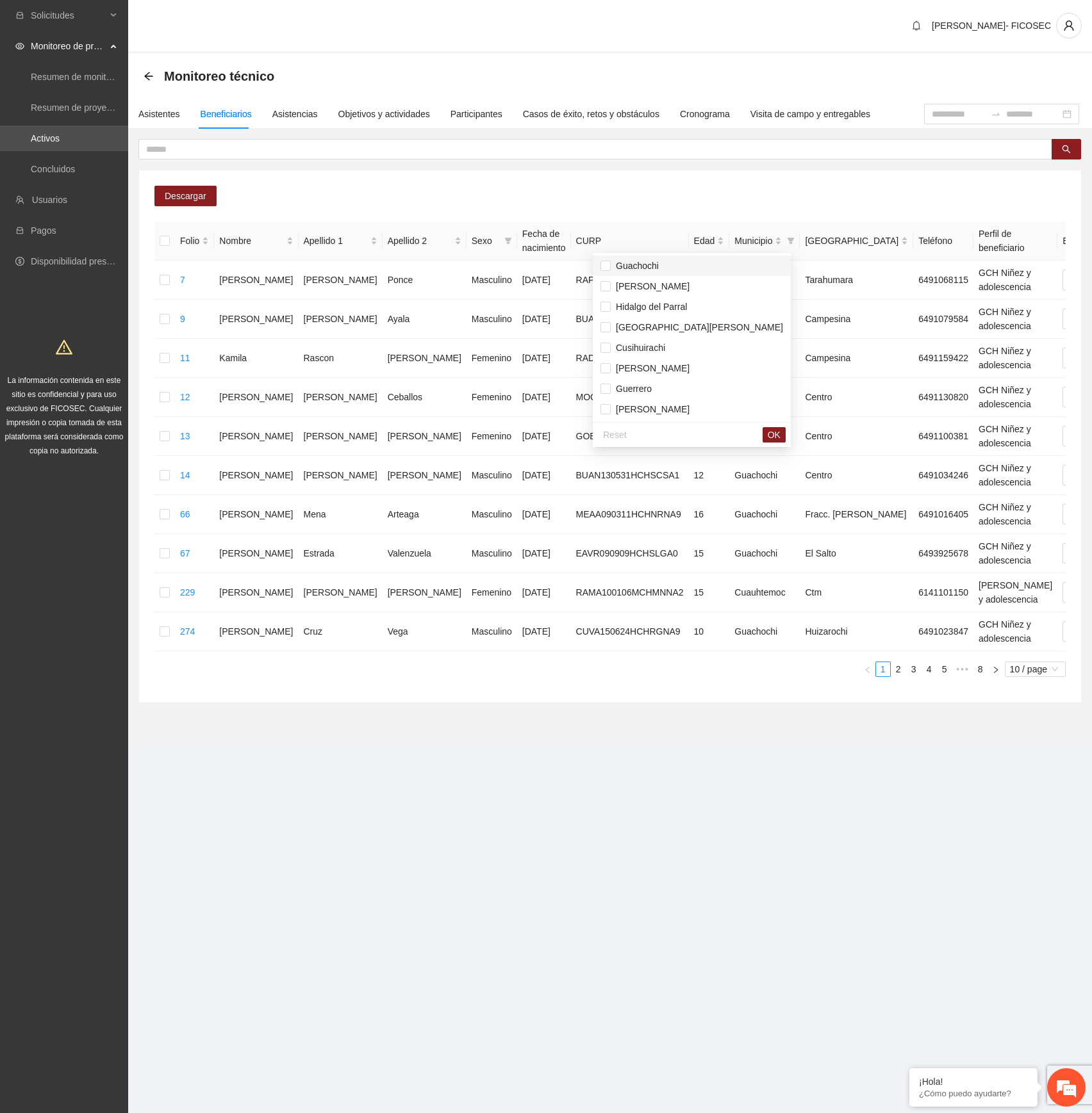
click at [649, 261] on span "Guachochi" at bounding box center [634, 266] width 48 height 11
click at [767, 435] on span "OK" at bounding box center [773, 435] width 13 height 14
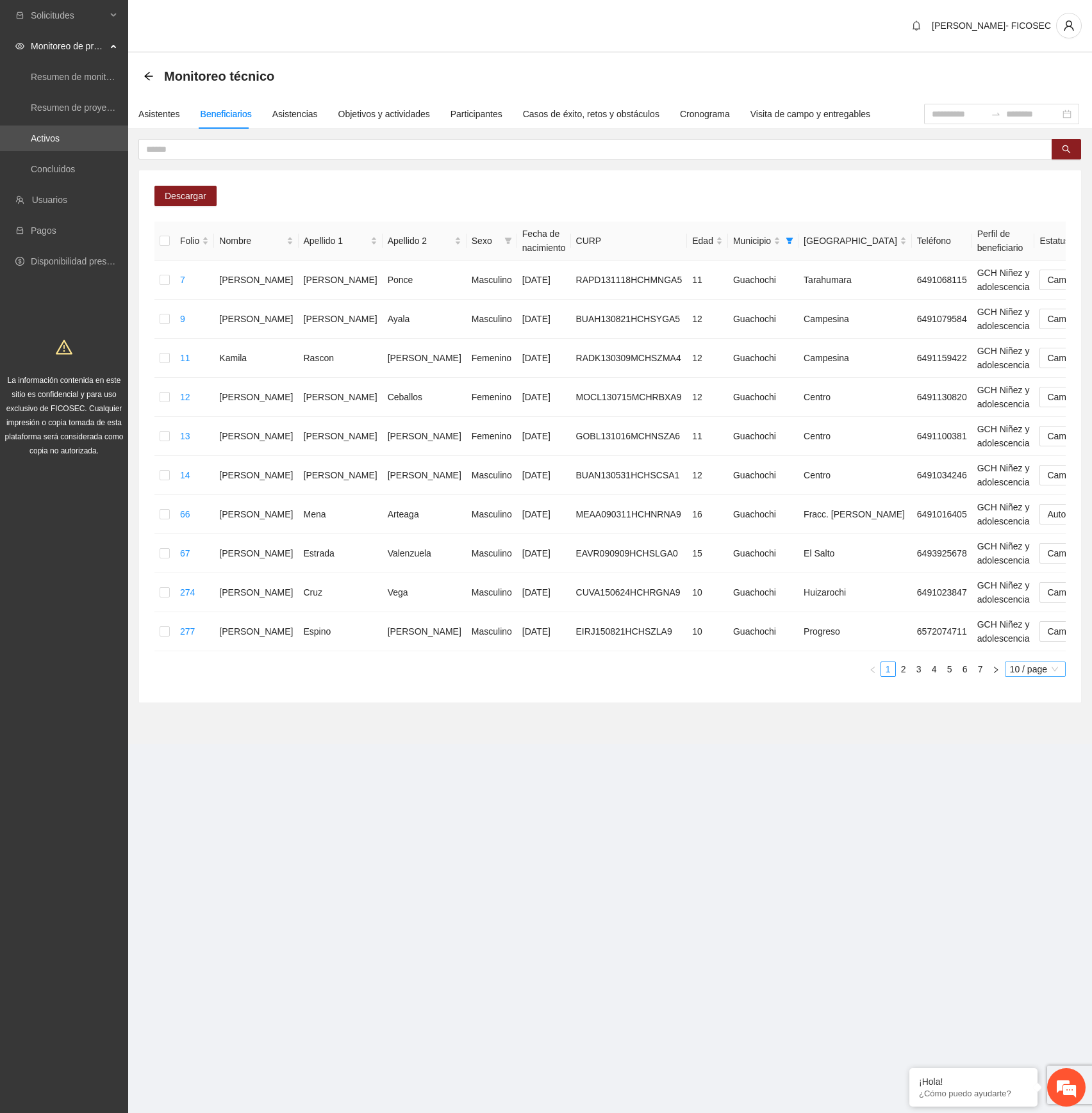
click at [1028, 622] on span "10 / page" at bounding box center [1034, 669] width 51 height 14
click at [1033, 622] on div "100 / page" at bounding box center [1035, 646] width 47 height 14
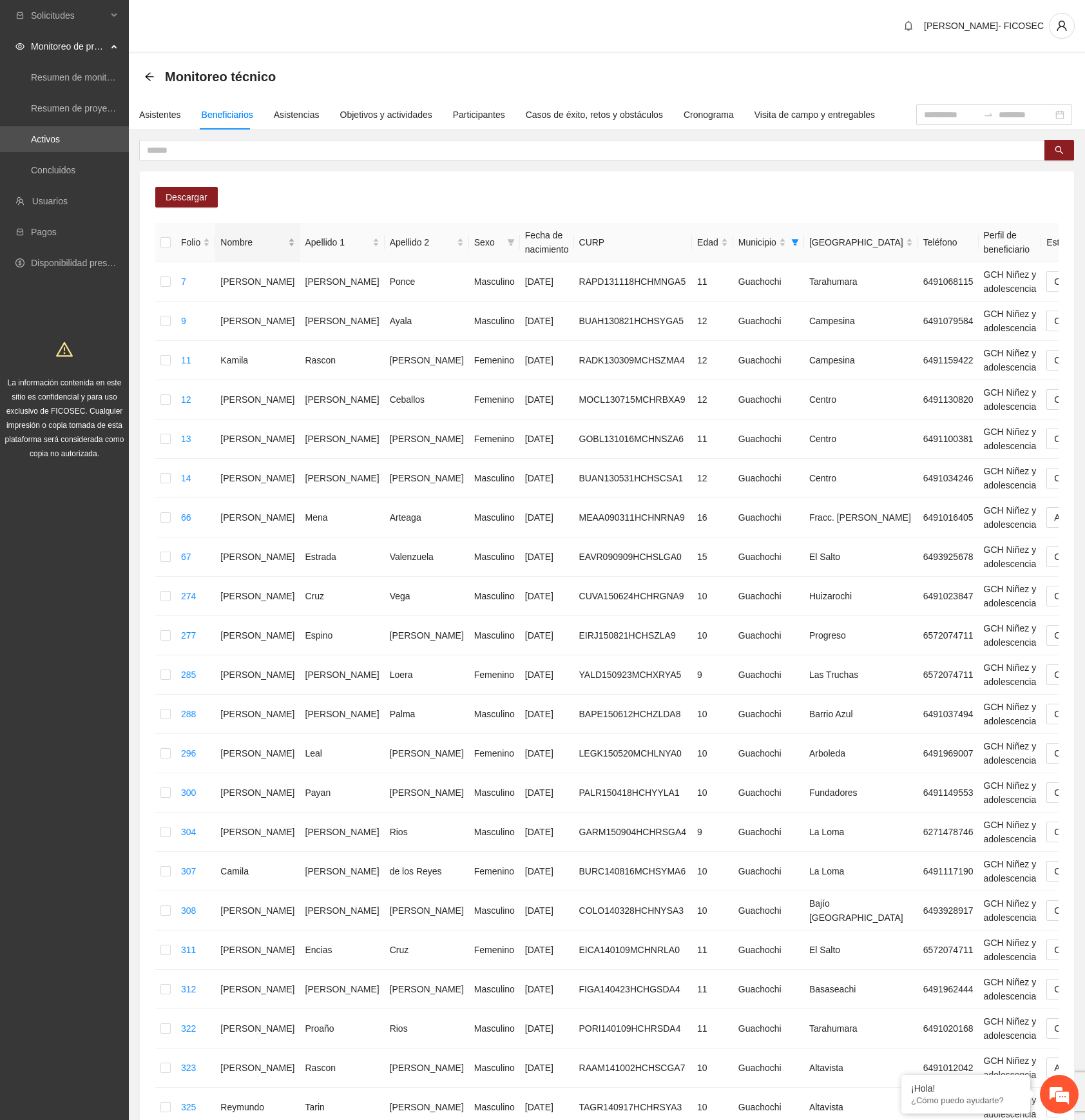
click at [262, 238] on div "Nombre" at bounding box center [257, 242] width 74 height 15
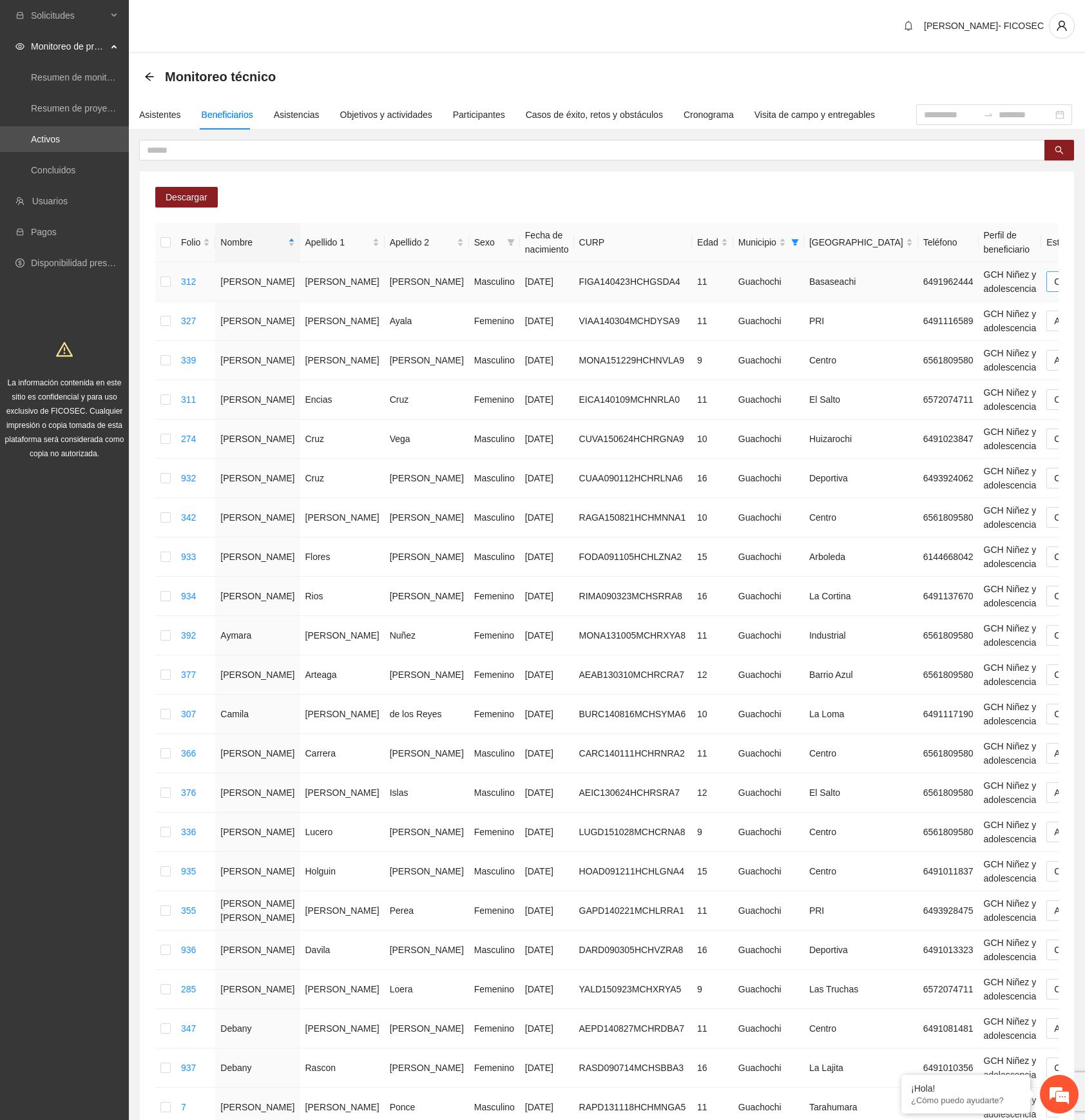
click at [1054, 279] on span "Cambio Esperado" at bounding box center [1096, 281] width 83 height 19
click at [935, 305] on div "Automático" at bounding box center [953, 307] width 81 height 15
click at [1054, 400] on span "Cambio Esperado" at bounding box center [1096, 400] width 83 height 19
click at [936, 424] on div "Automático" at bounding box center [953, 427] width 81 height 15
click at [1054, 432] on span "Cambio Esperado" at bounding box center [1096, 439] width 83 height 19
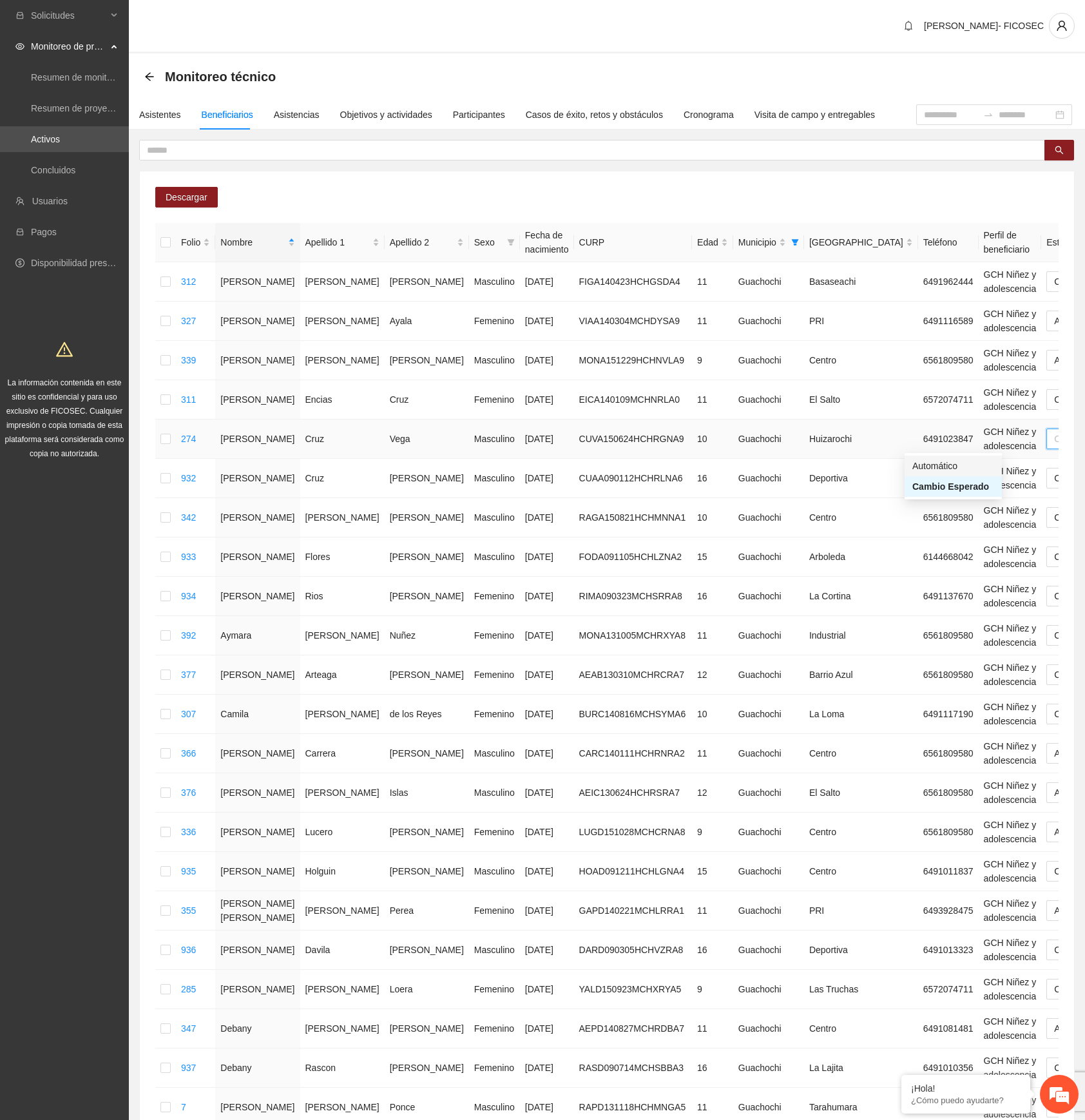
click at [932, 462] on div "Automático" at bounding box center [953, 465] width 81 height 15
click at [1054, 478] on span "Cambio Esperado" at bounding box center [1096, 478] width 83 height 19
click at [932, 500] on div "Automático" at bounding box center [953, 505] width 81 height 15
click at [1054, 555] on span "Cambio Esperado" at bounding box center [1096, 557] width 83 height 19
click at [944, 583] on div "Automático" at bounding box center [953, 585] width 81 height 15
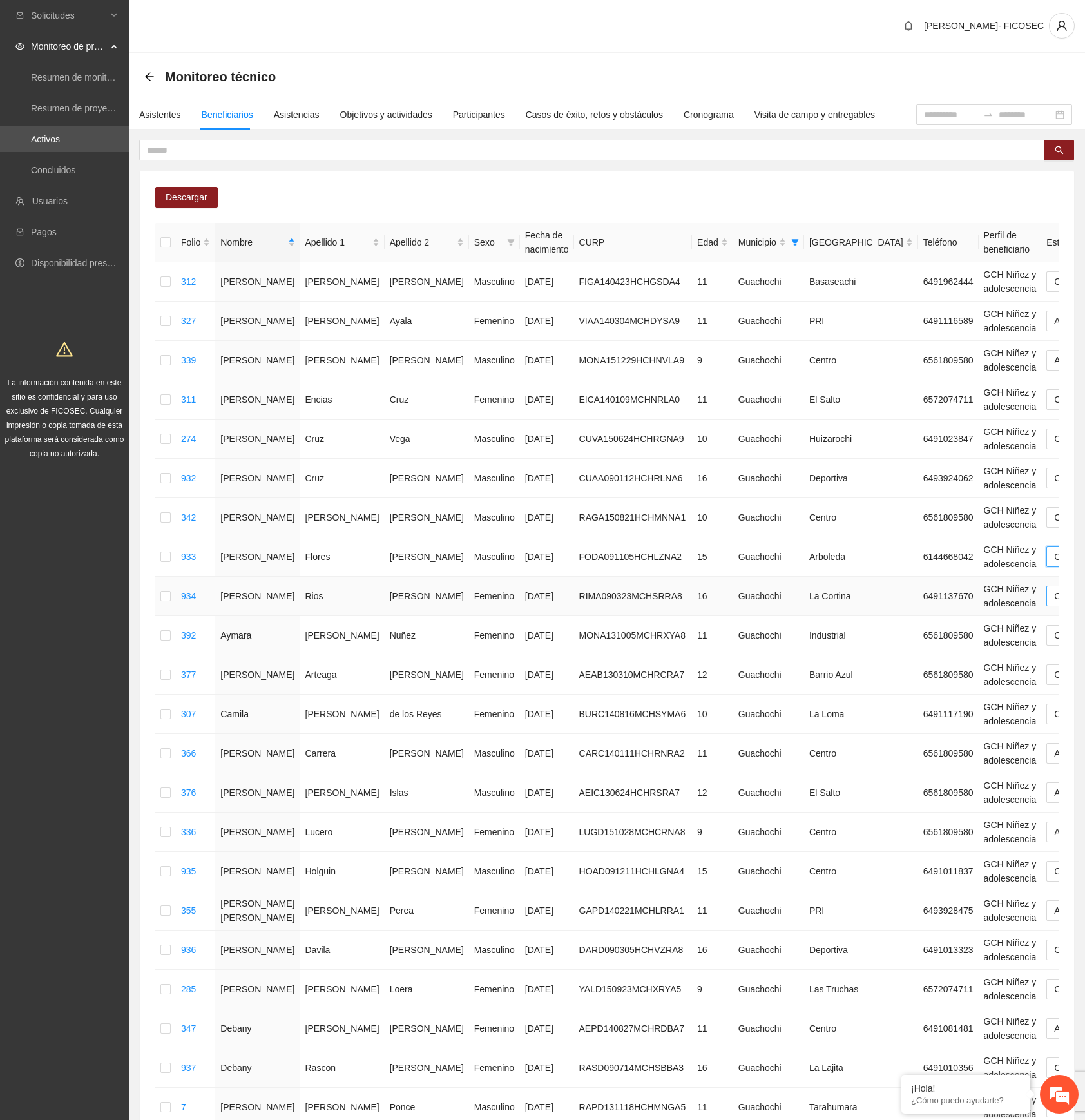
click at [1054, 598] on span "Cambio Esperado" at bounding box center [1096, 596] width 83 height 19
click at [937, 620] on div "Automático" at bounding box center [953, 624] width 81 height 15
click at [1054, 625] on span "Cambio Esperado" at bounding box center [1096, 635] width 83 height 19
click at [946, 625] on div "Automático" at bounding box center [953, 663] width 81 height 15
click at [1054, 625] on span "Cambio Esperado" at bounding box center [1096, 635] width 83 height 19
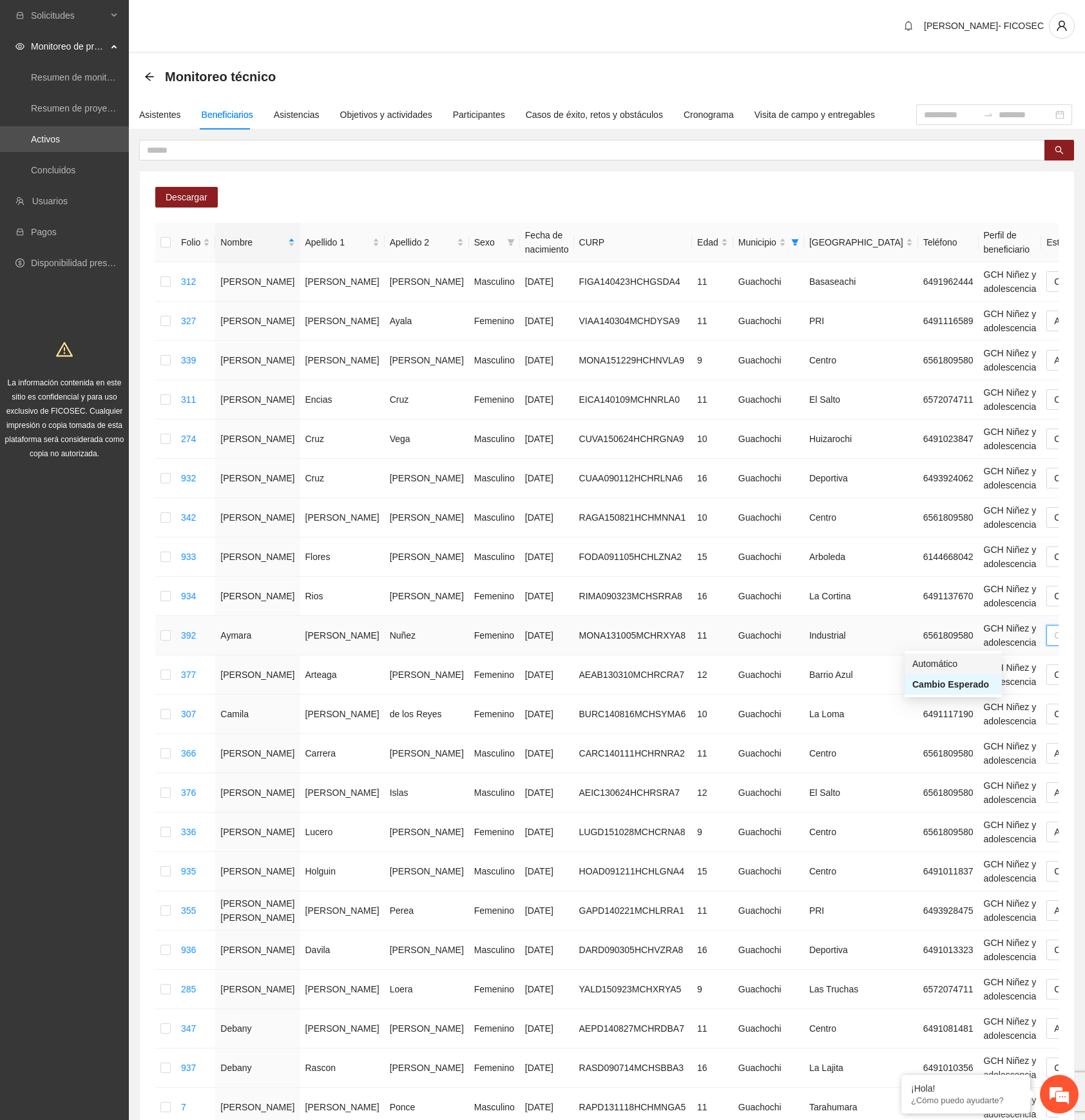
click at [948, 625] on div "Automático" at bounding box center [953, 663] width 81 height 15
click at [1054, 625] on span "Cambio Esperado" at bounding box center [1096, 714] width 83 height 19
click at [940, 625] on div "Automático" at bounding box center [953, 742] width 81 height 15
click at [1054, 625] on span "Cambio Esperado" at bounding box center [1096, 872] width 83 height 19
click at [926, 625] on div "Automático" at bounding box center [953, 901] width 81 height 15
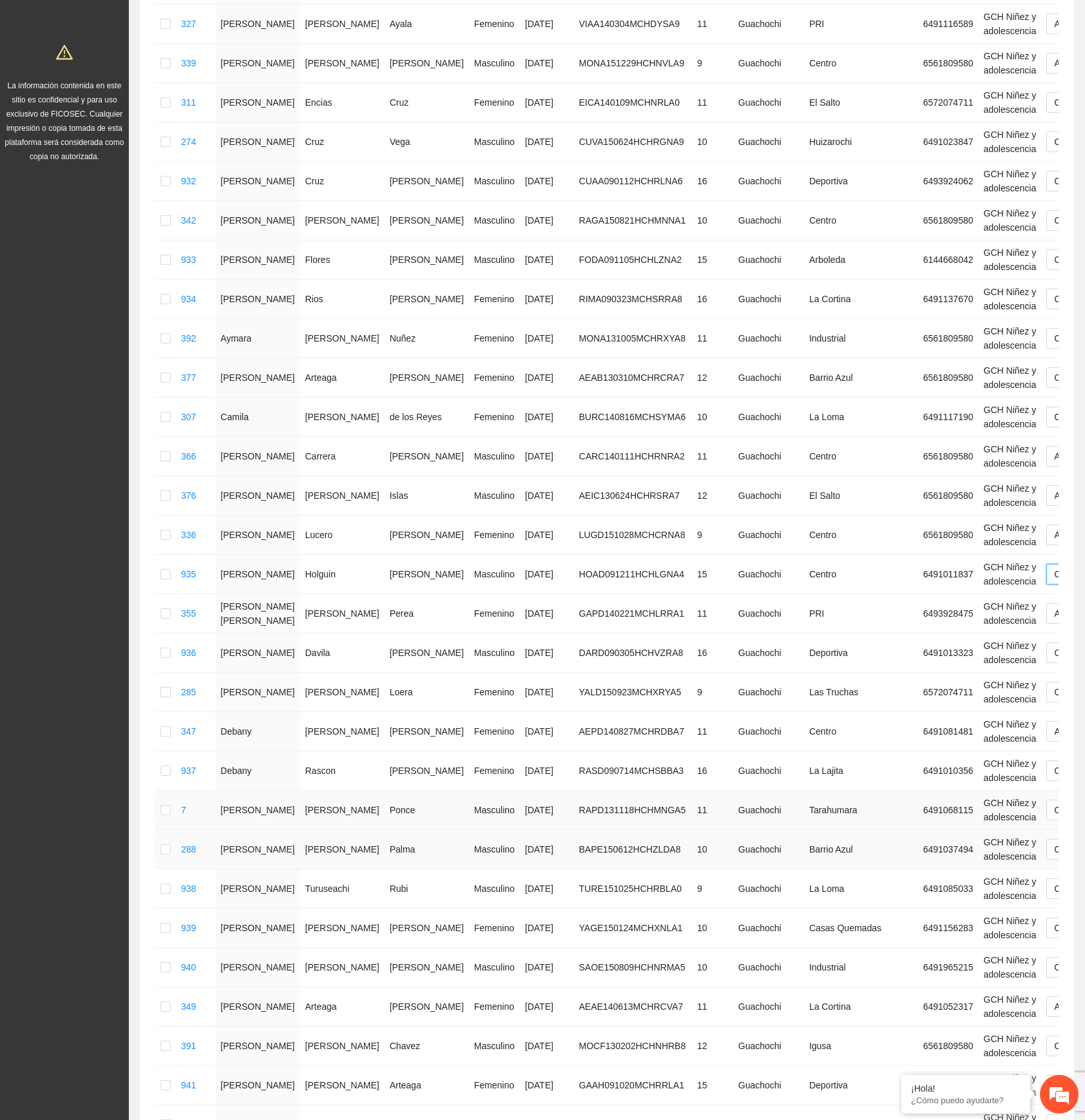
scroll to position [343, 0]
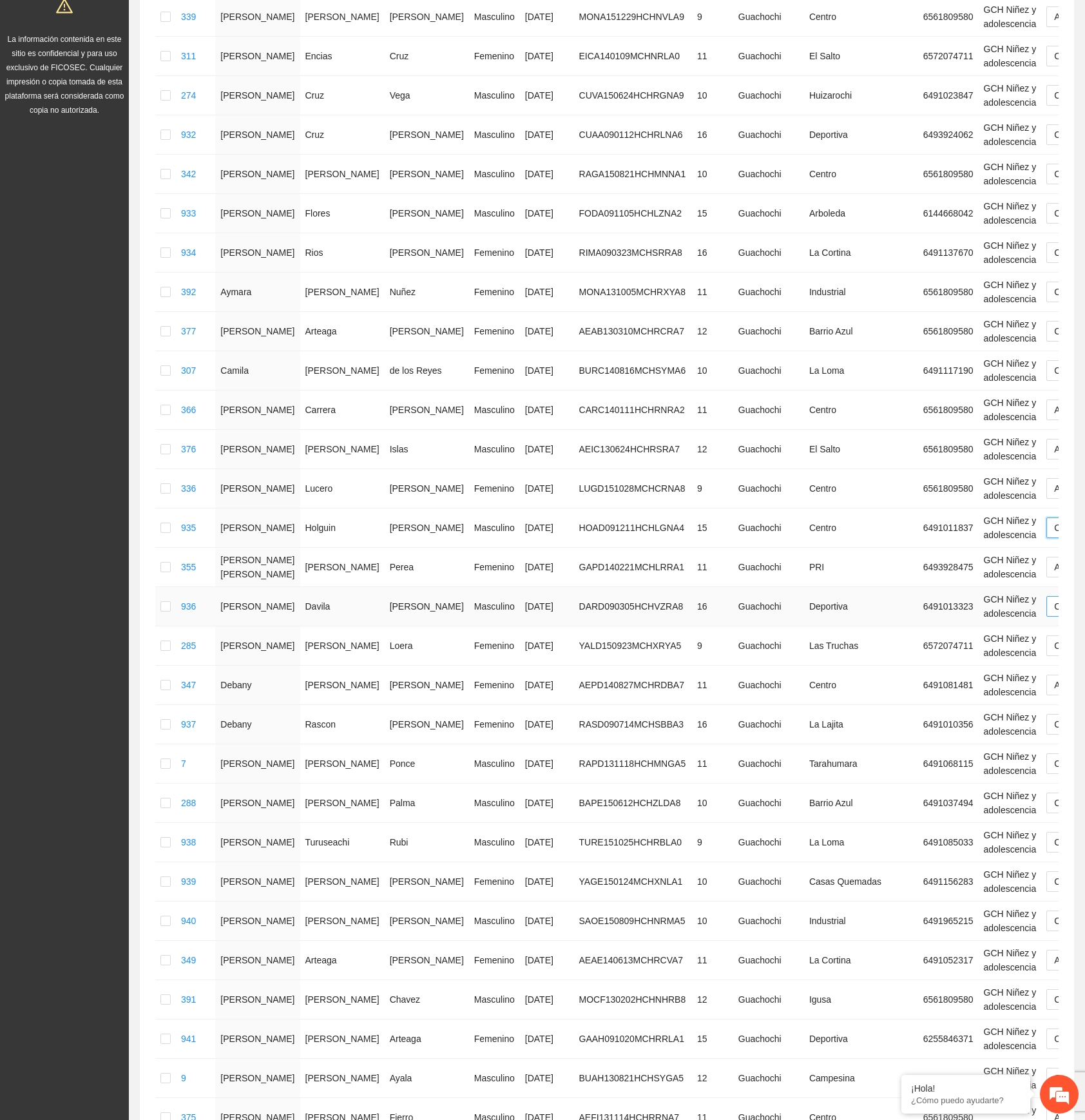
click at [1054, 601] on span "Cambio Esperado" at bounding box center [1096, 606] width 83 height 19
click at [947, 625] on div "Automático" at bounding box center [953, 636] width 81 height 15
click at [1054, 625] on span "Cambio Esperado" at bounding box center [1096, 646] width 83 height 19
click at [944, 625] on div "Automático" at bounding box center [953, 676] width 81 height 15
click at [1054, 625] on span "Cambio Esperado" at bounding box center [1096, 724] width 83 height 19
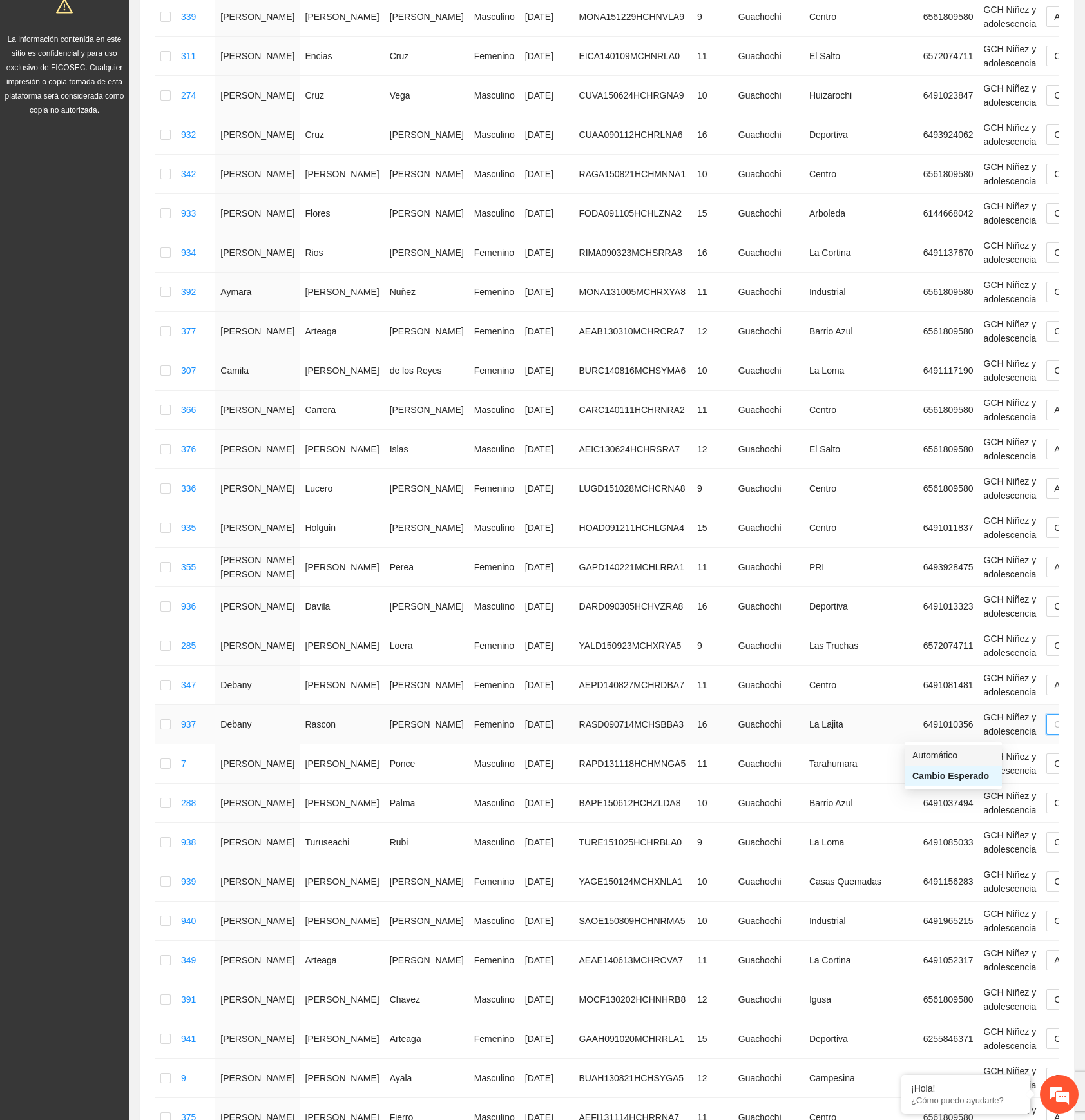
click at [944, 625] on div "Automático" at bounding box center [953, 755] width 81 height 15
click at [1054, 625] on span "Cambio Esperado" at bounding box center [1096, 764] width 83 height 19
click at [934, 625] on div "Automático" at bounding box center [953, 794] width 81 height 15
click at [1054, 625] on span "Cambio Esperado" at bounding box center [1096, 803] width 83 height 19
click at [937, 625] on div "Automático" at bounding box center [953, 834] width 81 height 15
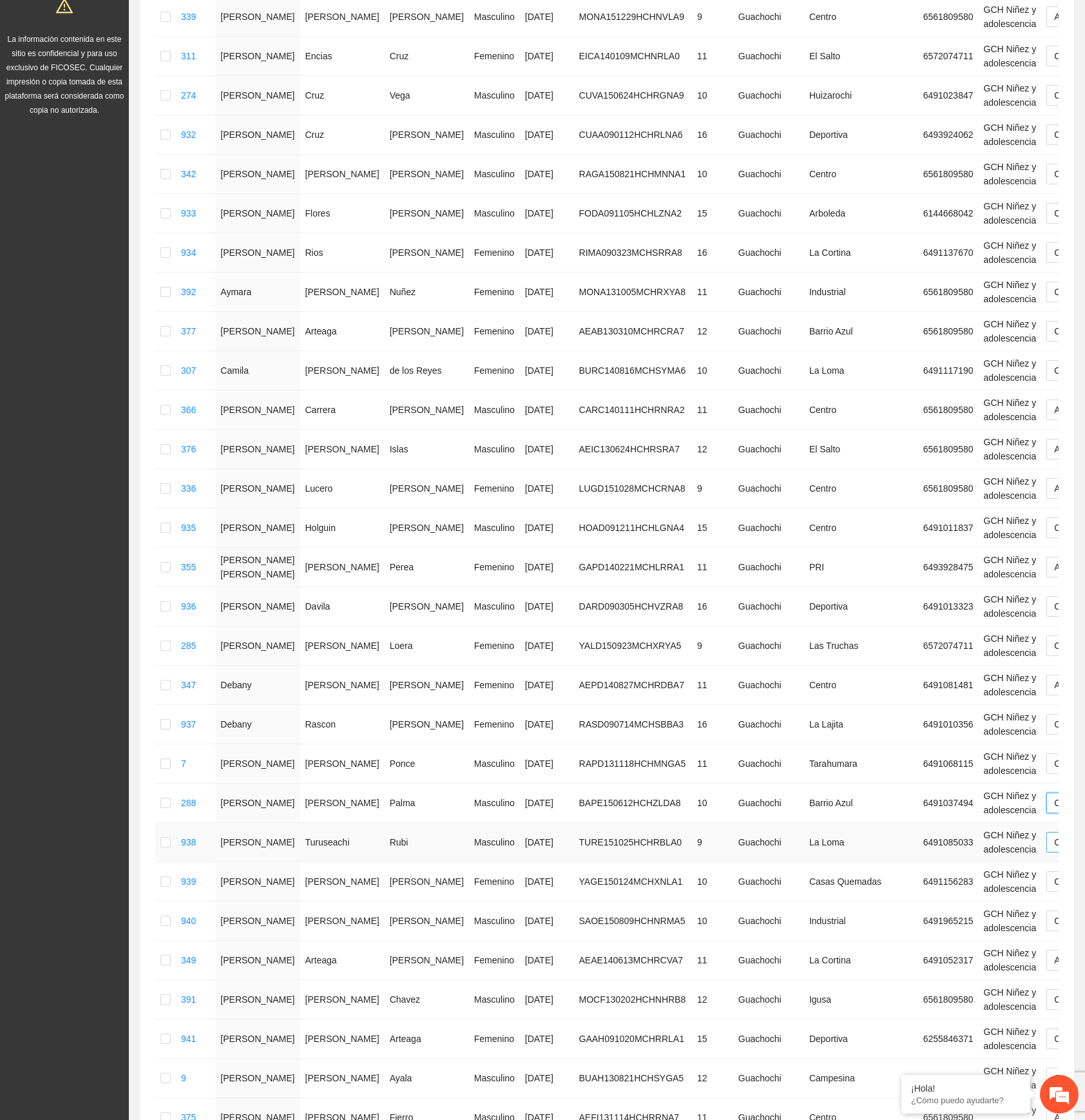
click at [1054, 625] on span "Cambio Esperado" at bounding box center [1096, 843] width 83 height 19
click at [931, 625] on div "Automático" at bounding box center [953, 874] width 81 height 15
click at [1054, 625] on span "Cambio Esperado" at bounding box center [1096, 881] width 83 height 19
click at [944, 625] on div "Automático" at bounding box center [953, 912] width 81 height 15
click at [1054, 625] on span "Cambio Esperado" at bounding box center [1096, 921] width 83 height 19
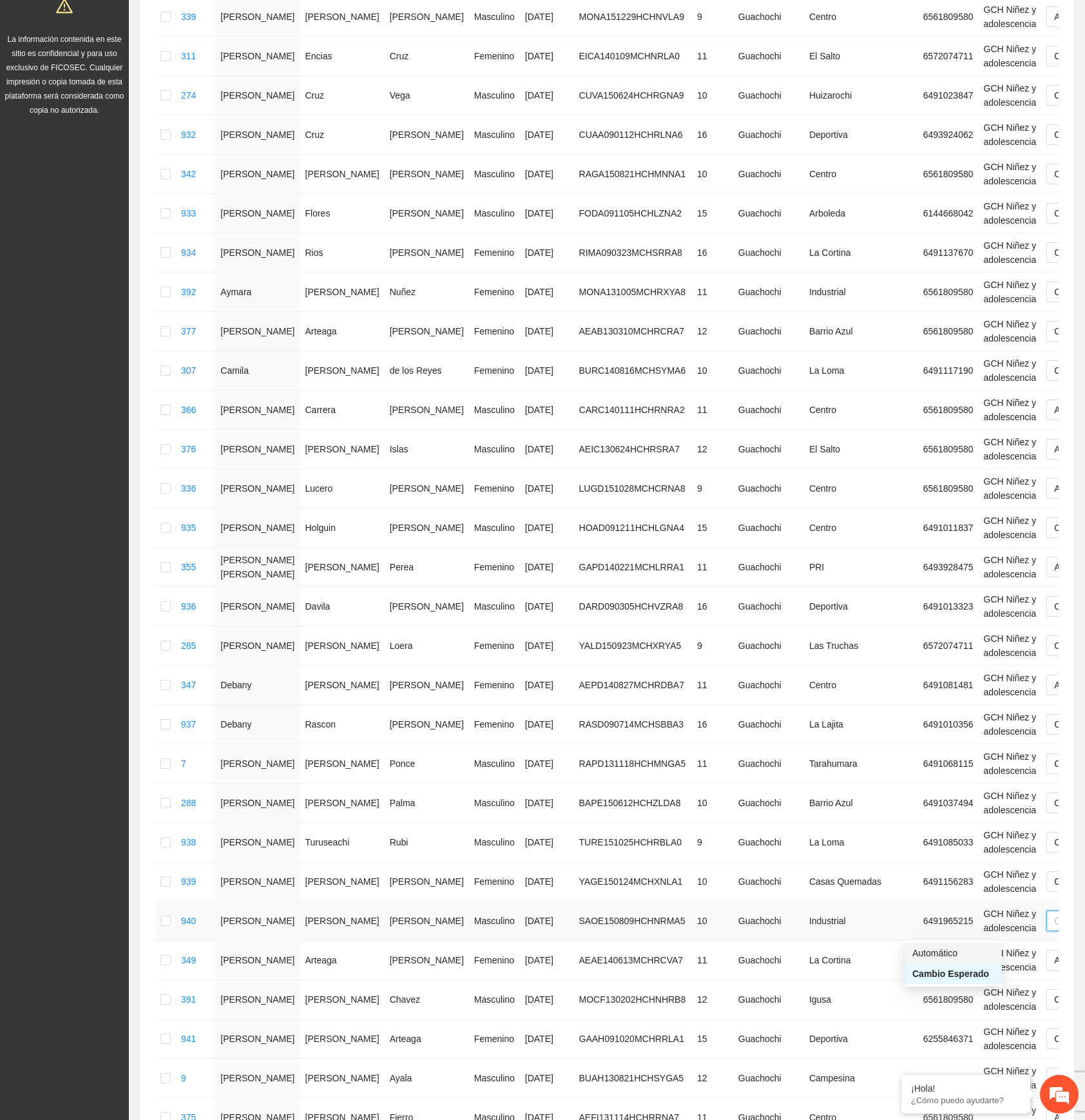
click at [943, 625] on div "Automático" at bounding box center [953, 953] width 81 height 15
click at [1054, 625] on span "Cambio Esperado" at bounding box center [1096, 921] width 83 height 19
click at [937, 625] on div "Automático" at bounding box center [953, 953] width 81 height 15
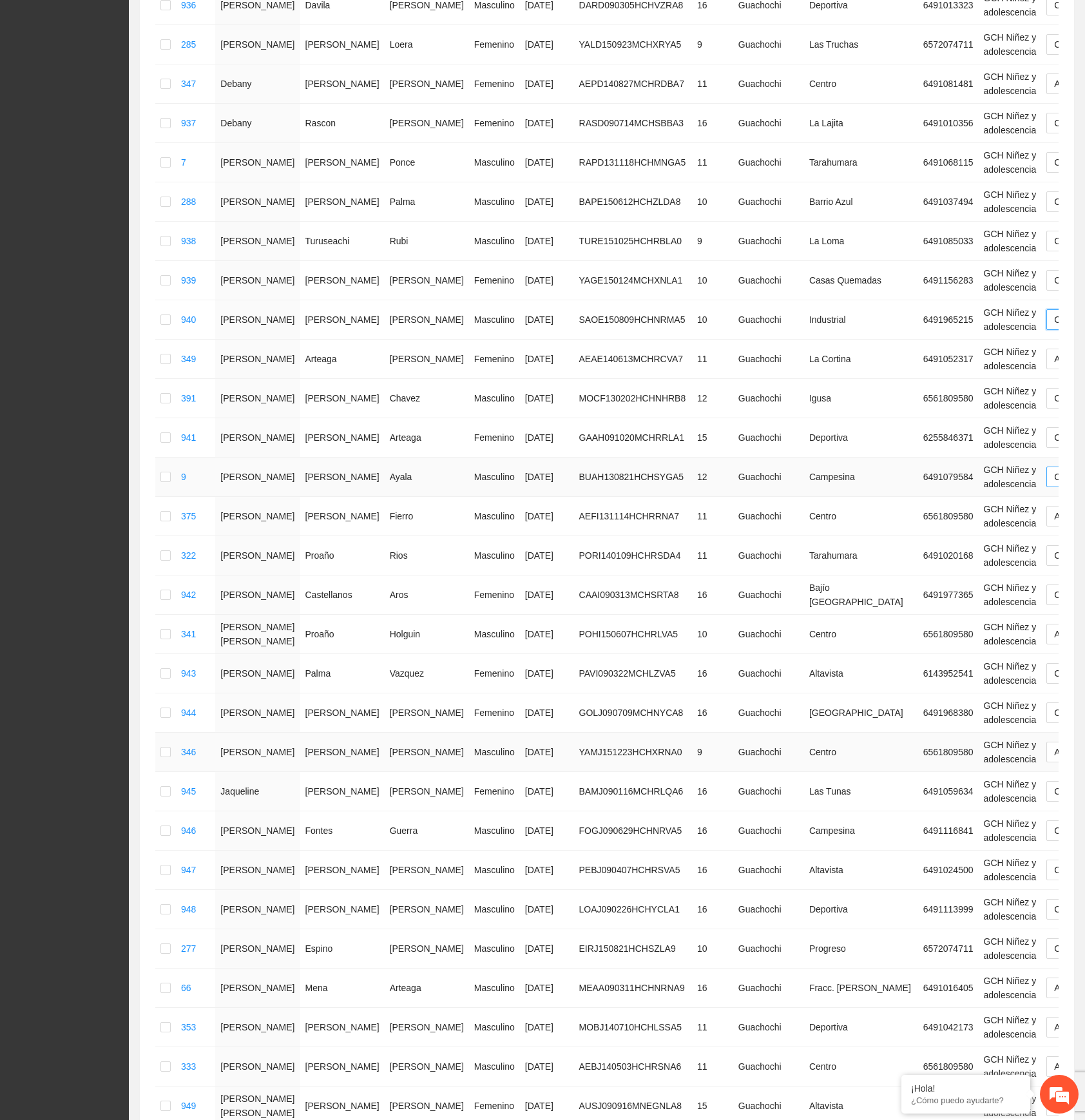
scroll to position [1031, 0]
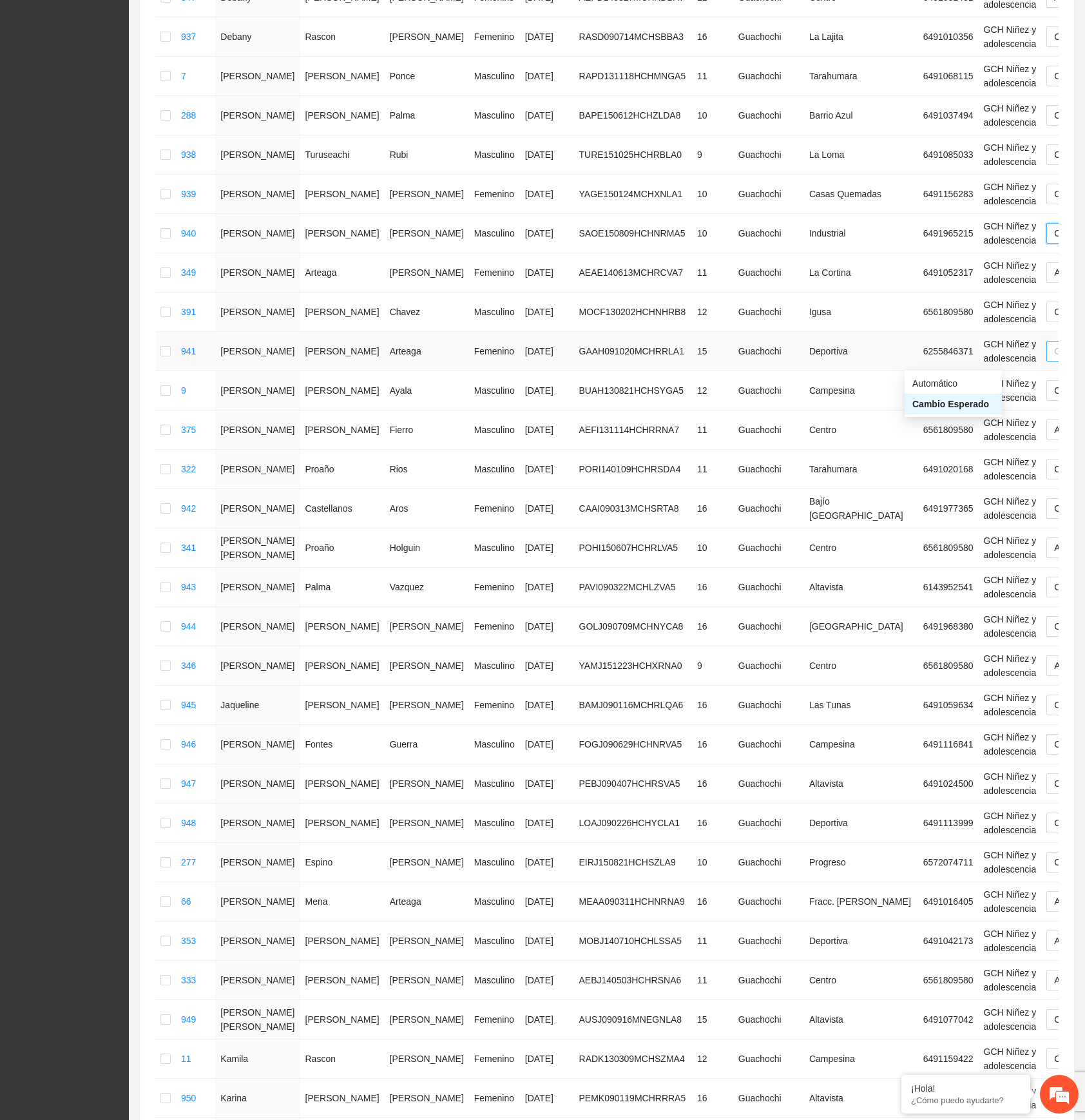
click at [1054, 357] on span "Cambio Esperado" at bounding box center [1096, 351] width 83 height 19
click at [926, 383] on div "Automático" at bounding box center [953, 383] width 81 height 15
click at [1054, 397] on span "Cambio Esperado" at bounding box center [1096, 391] width 83 height 19
click at [929, 420] on div "Automático" at bounding box center [953, 423] width 81 height 15
click at [1054, 512] on span "Cambio Esperado" at bounding box center [1096, 508] width 83 height 19
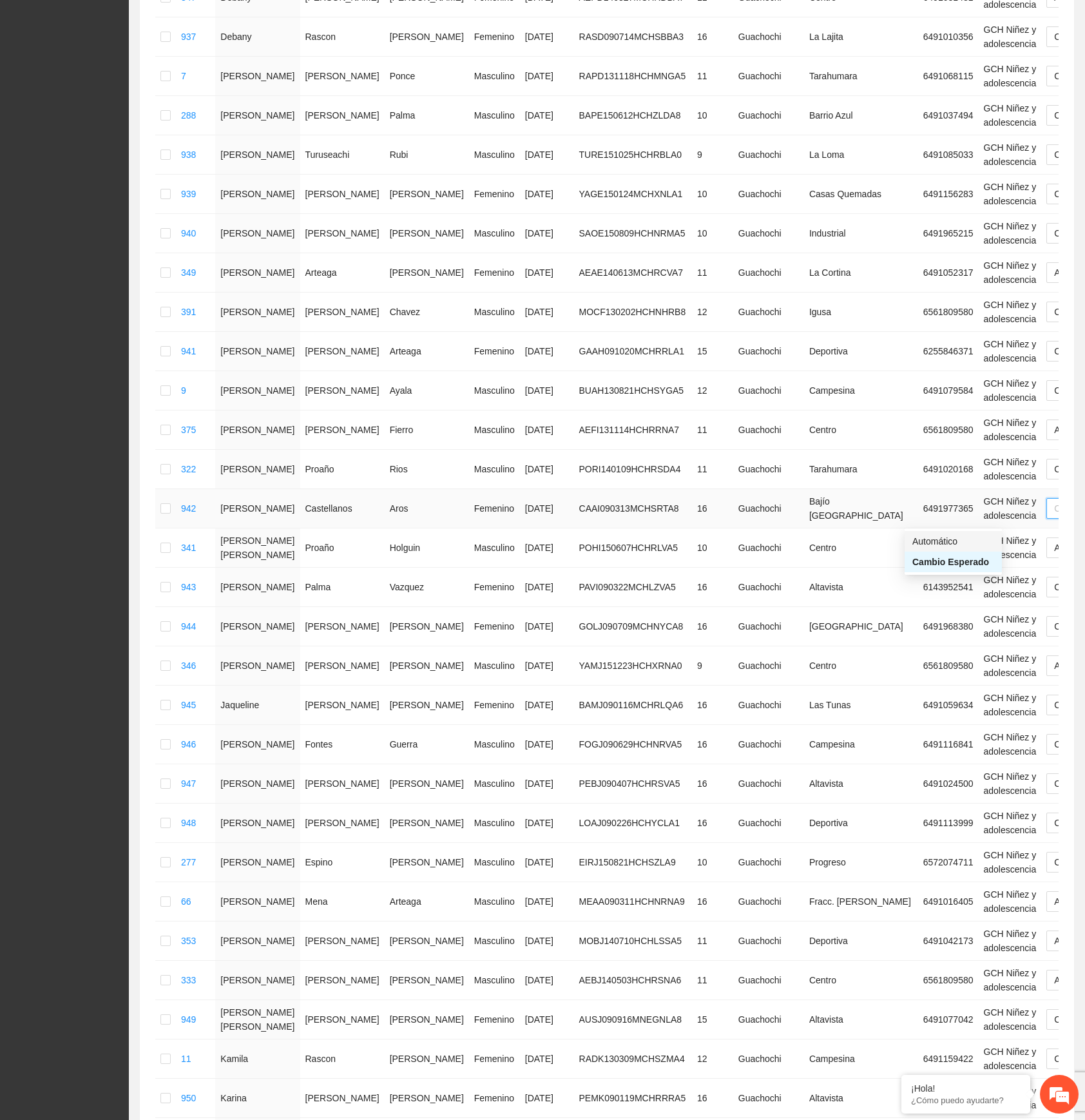
click at [921, 539] on div "Automático" at bounding box center [953, 541] width 81 height 15
click at [1054, 625] on span "Cambio Esperado" at bounding box center [1096, 705] width 83 height 19
click at [940, 625] on div "Automático" at bounding box center [953, 739] width 81 height 15
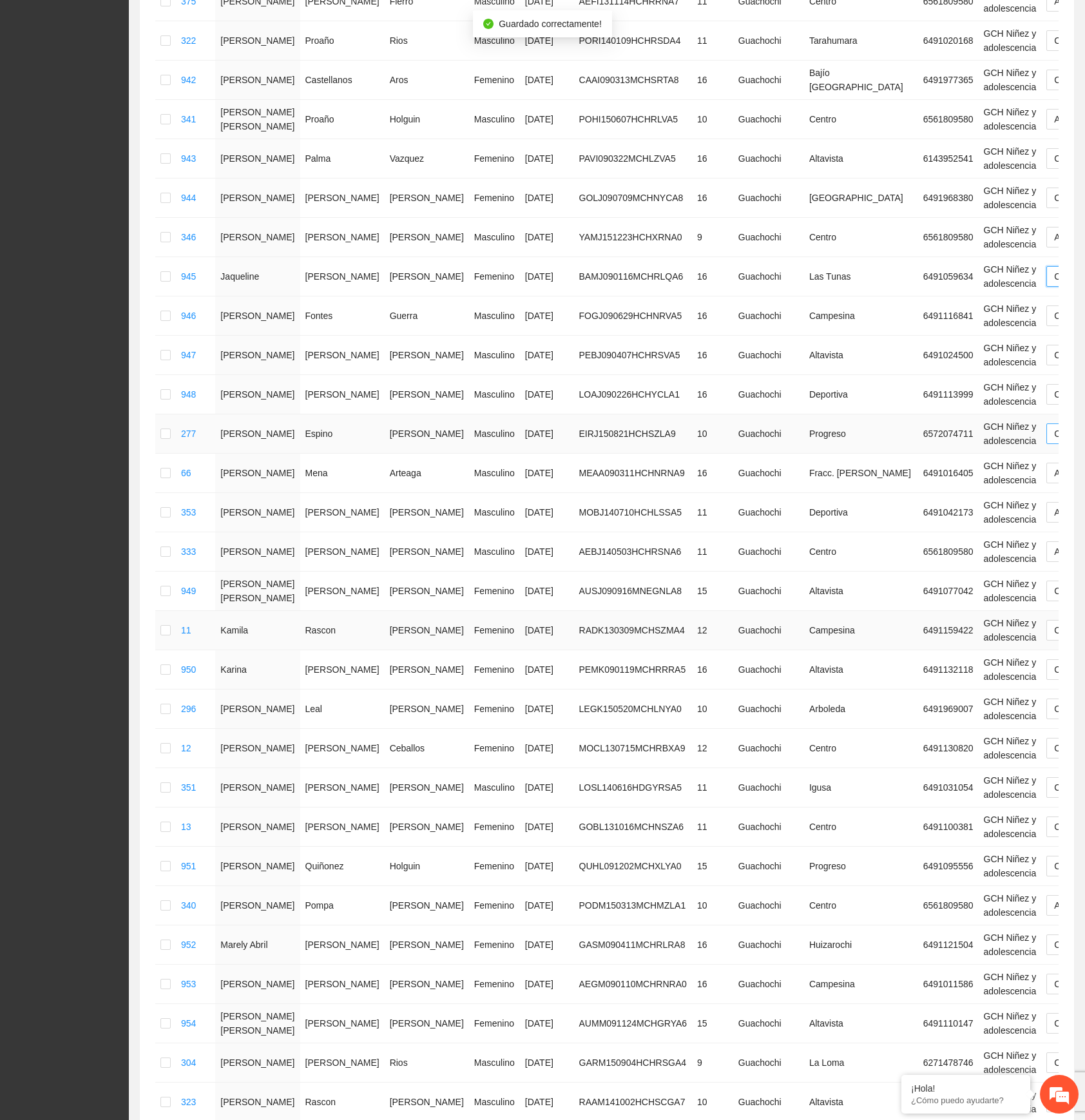
scroll to position [1460, 0]
click at [1054, 325] on span "Cambio Esperado" at bounding box center [1096, 315] width 83 height 19
click at [941, 349] on div "Automático" at bounding box center [953, 350] width 81 height 15
click at [1054, 365] on span "Cambio Esperado" at bounding box center [1096, 355] width 83 height 19
click at [941, 385] on div "Automático" at bounding box center [953, 389] width 81 height 15
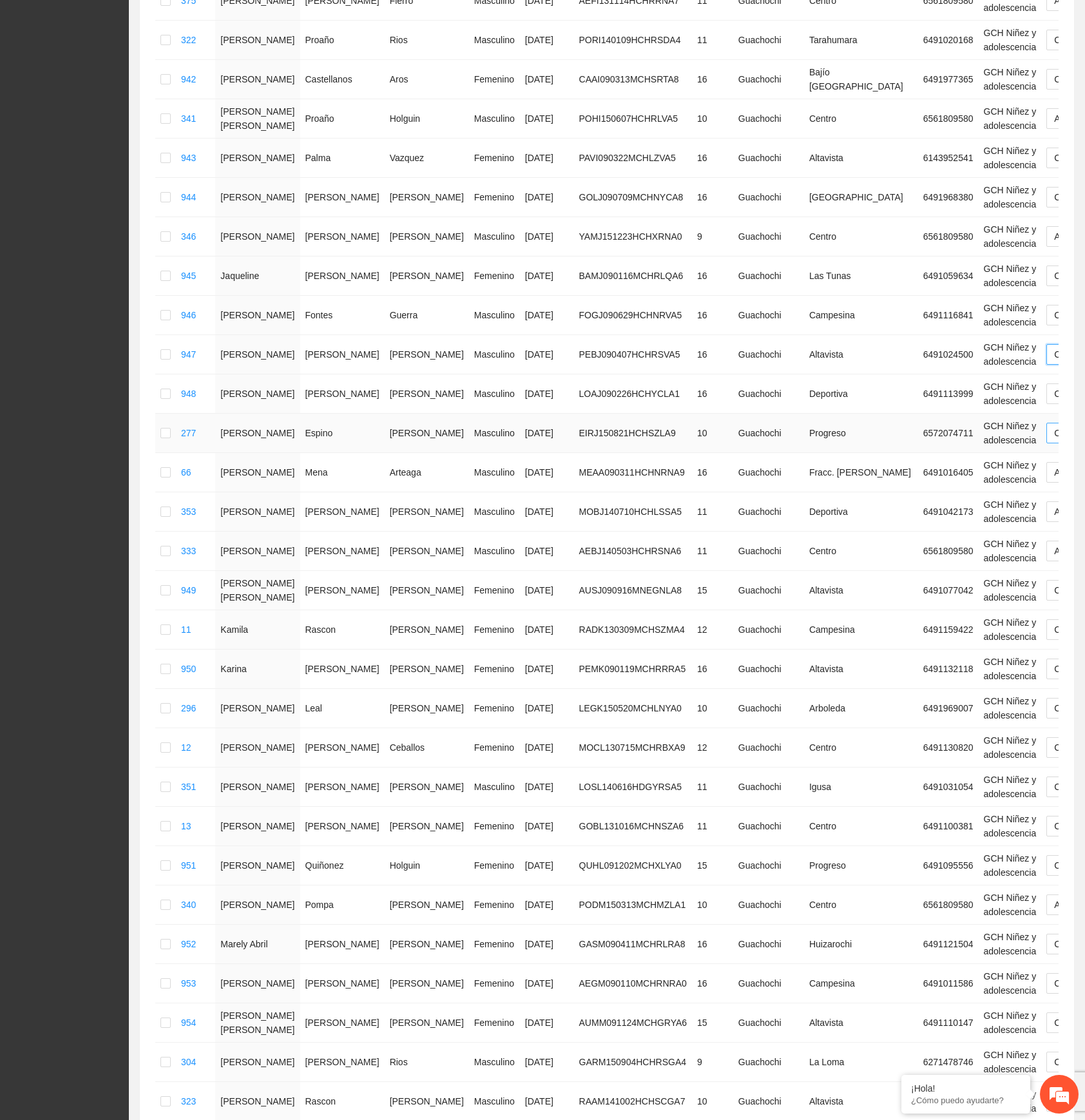
click at [1054, 437] on span "Cambio Esperado" at bounding box center [1096, 433] width 83 height 19
click at [928, 464] on div "Automático" at bounding box center [953, 468] width 81 height 15
click at [1054, 600] on span "Cambio Esperado" at bounding box center [1096, 591] width 83 height 19
click at [939, 625] on div "Automático" at bounding box center [953, 640] width 81 height 15
click at [1054, 625] on span "Cambio Esperado" at bounding box center [1096, 629] width 83 height 19
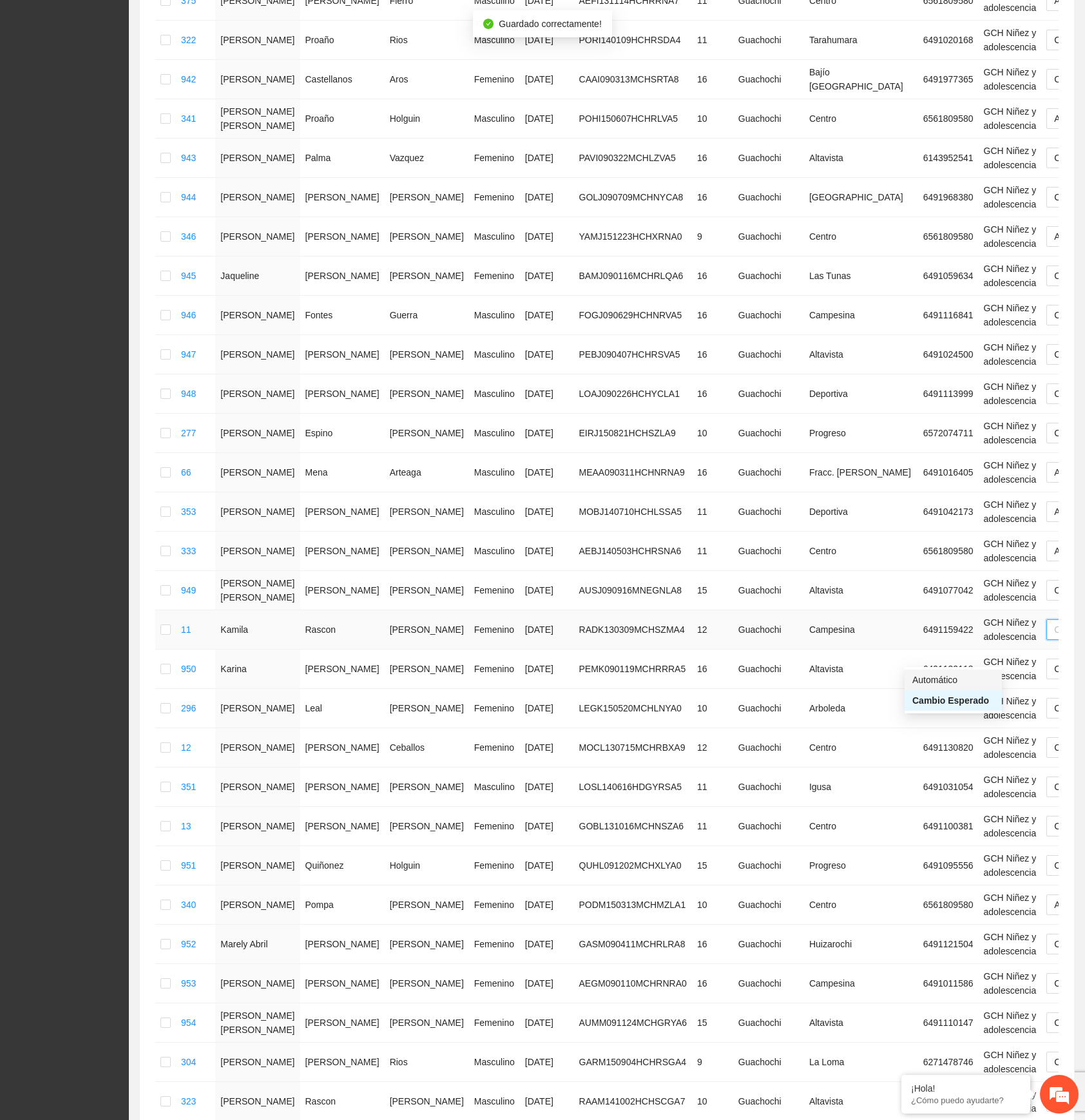
click at [936, 625] on div "Automático" at bounding box center [953, 680] width 81 height 15
click at [1054, 625] on span "Cambio Esperado" at bounding box center [1096, 708] width 83 height 19
click at [951, 625] on div "Automático" at bounding box center [953, 759] width 81 height 15
click at [1054, 625] on span "Cambio Esperado" at bounding box center [1096, 748] width 83 height 19
click at [948, 625] on div "Automático" at bounding box center [953, 798] width 81 height 15
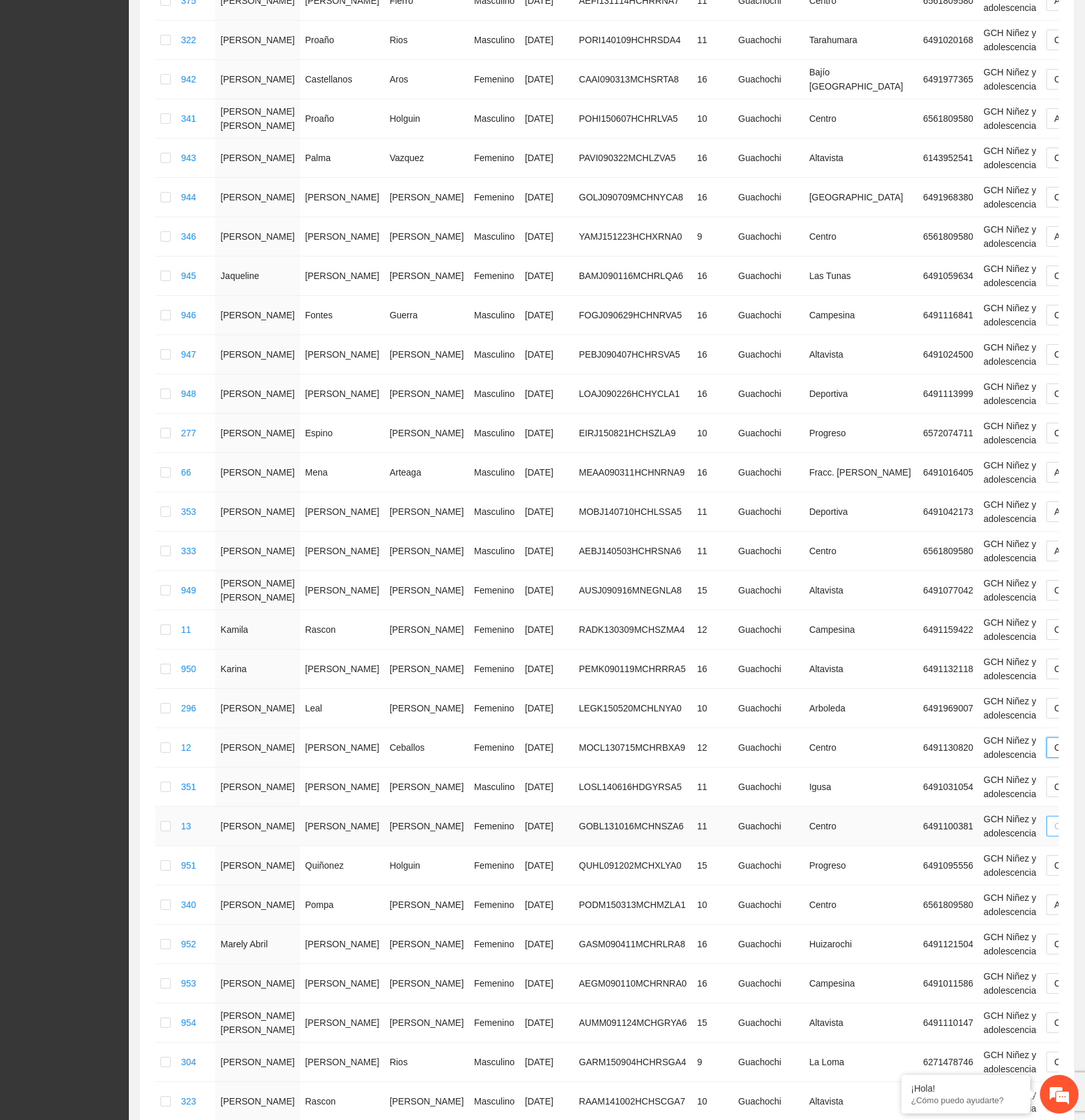
click at [1054, 625] on span "Cambio Esperado" at bounding box center [1096, 826] width 83 height 19
click at [943, 625] on div "Automático" at bounding box center [953, 878] width 81 height 15
click at [1054, 625] on span "Cambio Esperado" at bounding box center [1096, 866] width 83 height 19
click at [936, 625] on div "Automático" at bounding box center [953, 916] width 81 height 15
click at [1054, 625] on span "Cambio Esperado" at bounding box center [1096, 944] width 83 height 19
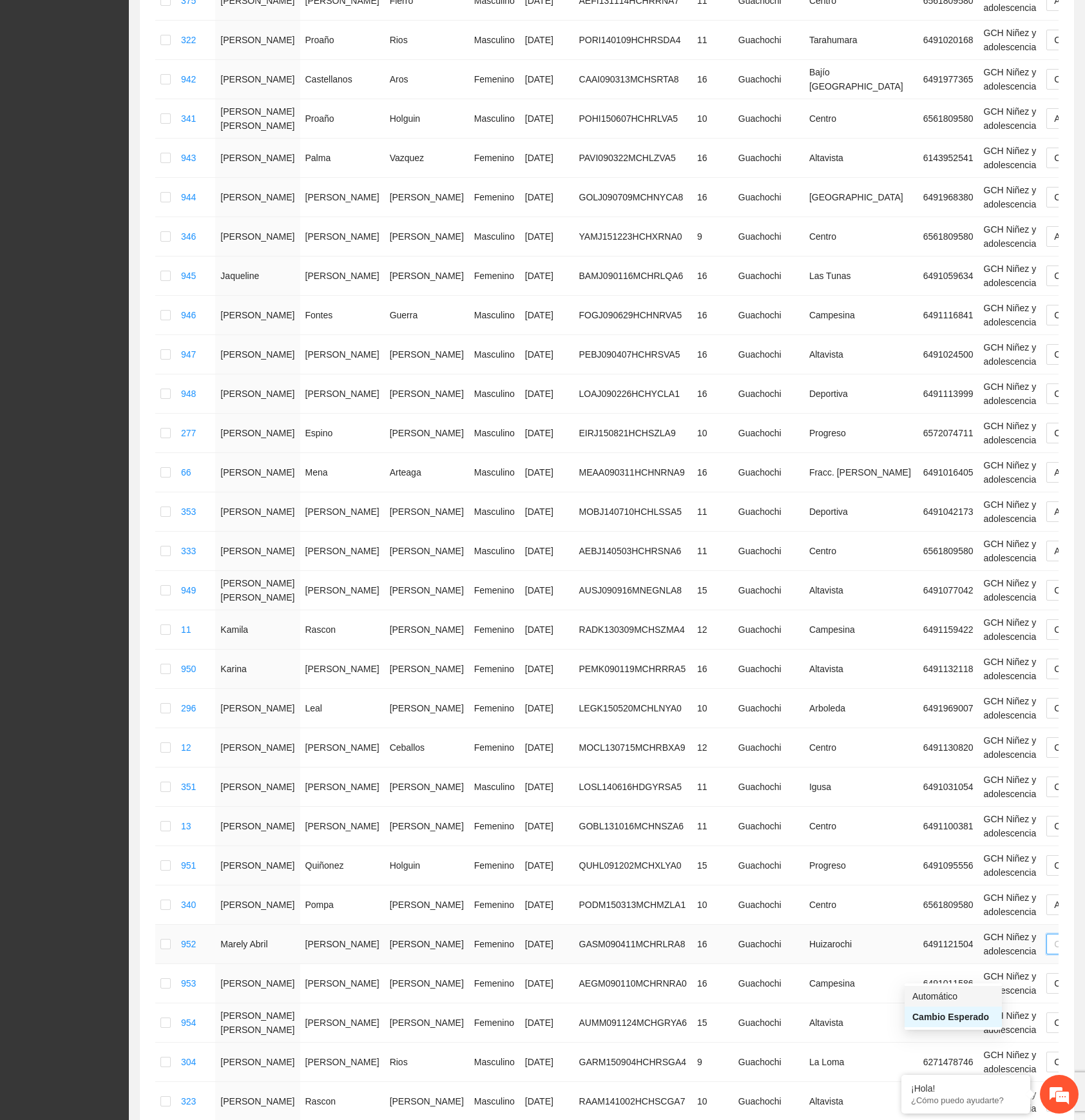
click at [927, 625] on div "Automático" at bounding box center [953, 996] width 81 height 15
click at [1054, 625] on span "Cambio Esperado" at bounding box center [1096, 983] width 83 height 19
click at [946, 625] on div "Automático" at bounding box center [953, 1036] width 81 height 15
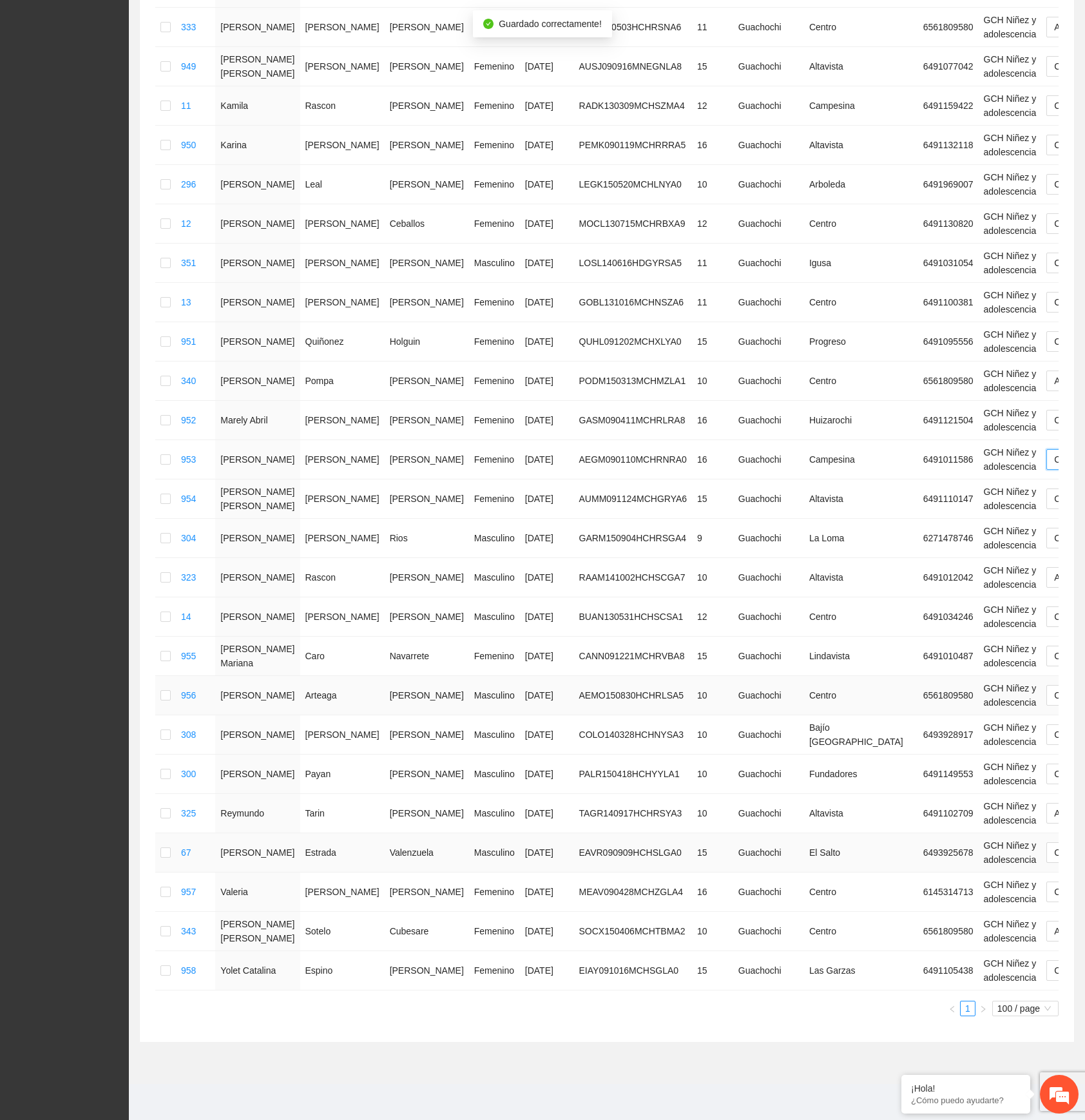
scroll to position [2027, 0]
click at [1054, 489] on span "Cambio Esperado" at bounding box center [1096, 498] width 83 height 19
click at [941, 545] on div "Automático" at bounding box center [953, 552] width 81 height 15
click at [1046, 528] on div "Cambio Esperado" at bounding box center [1096, 537] width 99 height 20
click at [937, 584] on div "Automático" at bounding box center [953, 591] width 81 height 15
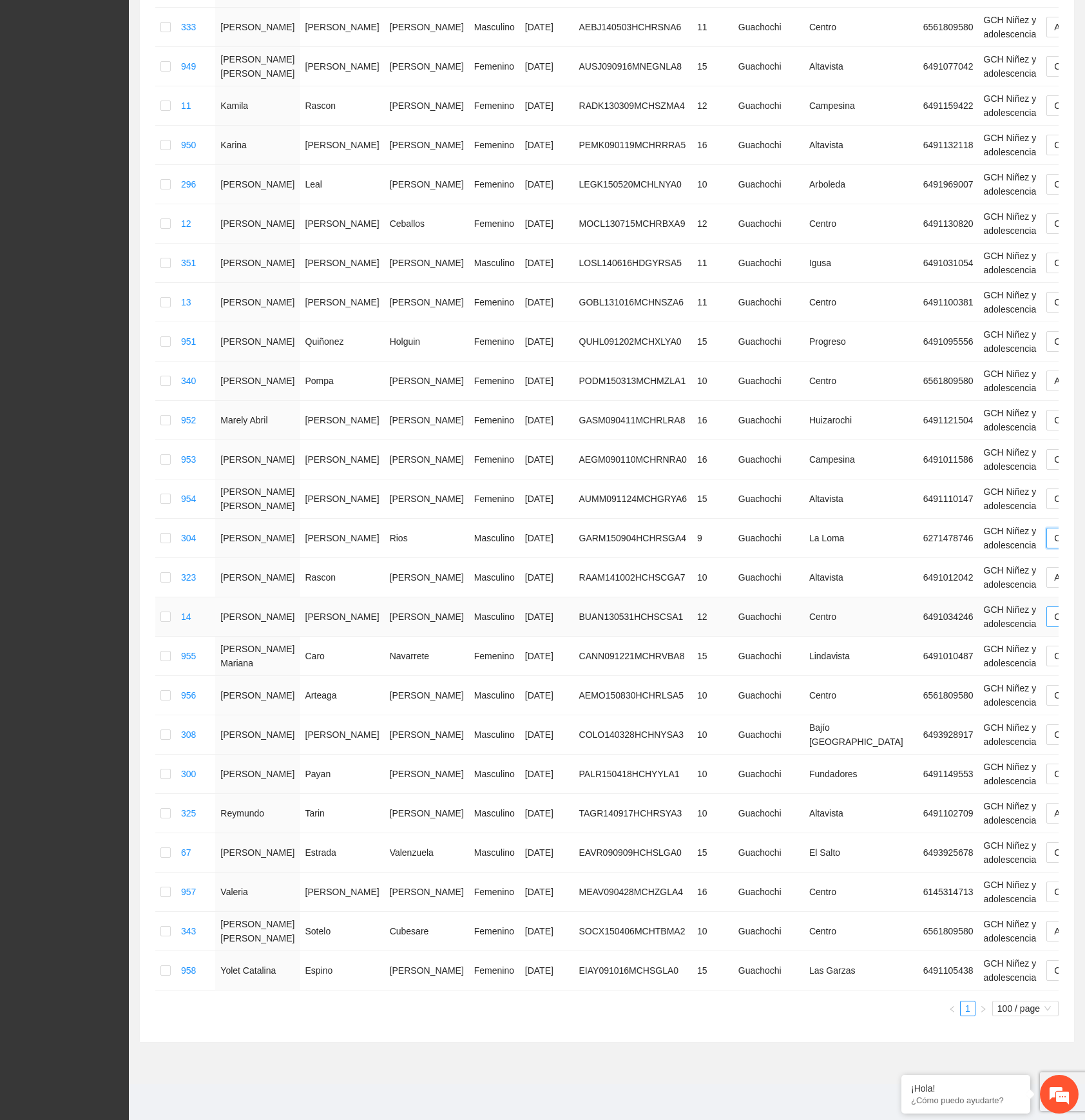
click at [1054, 607] on span "Cambio Esperado" at bounding box center [1096, 617] width 83 height 19
click at [931, 625] on div "Automático" at bounding box center [953, 670] width 81 height 15
click at [1054, 625] on span "Cambio Esperado" at bounding box center [1096, 656] width 83 height 19
click at [941, 625] on div "Automático" at bounding box center [953, 709] width 81 height 15
click at [1054, 625] on span "Cambio Esperado" at bounding box center [1096, 695] width 83 height 19
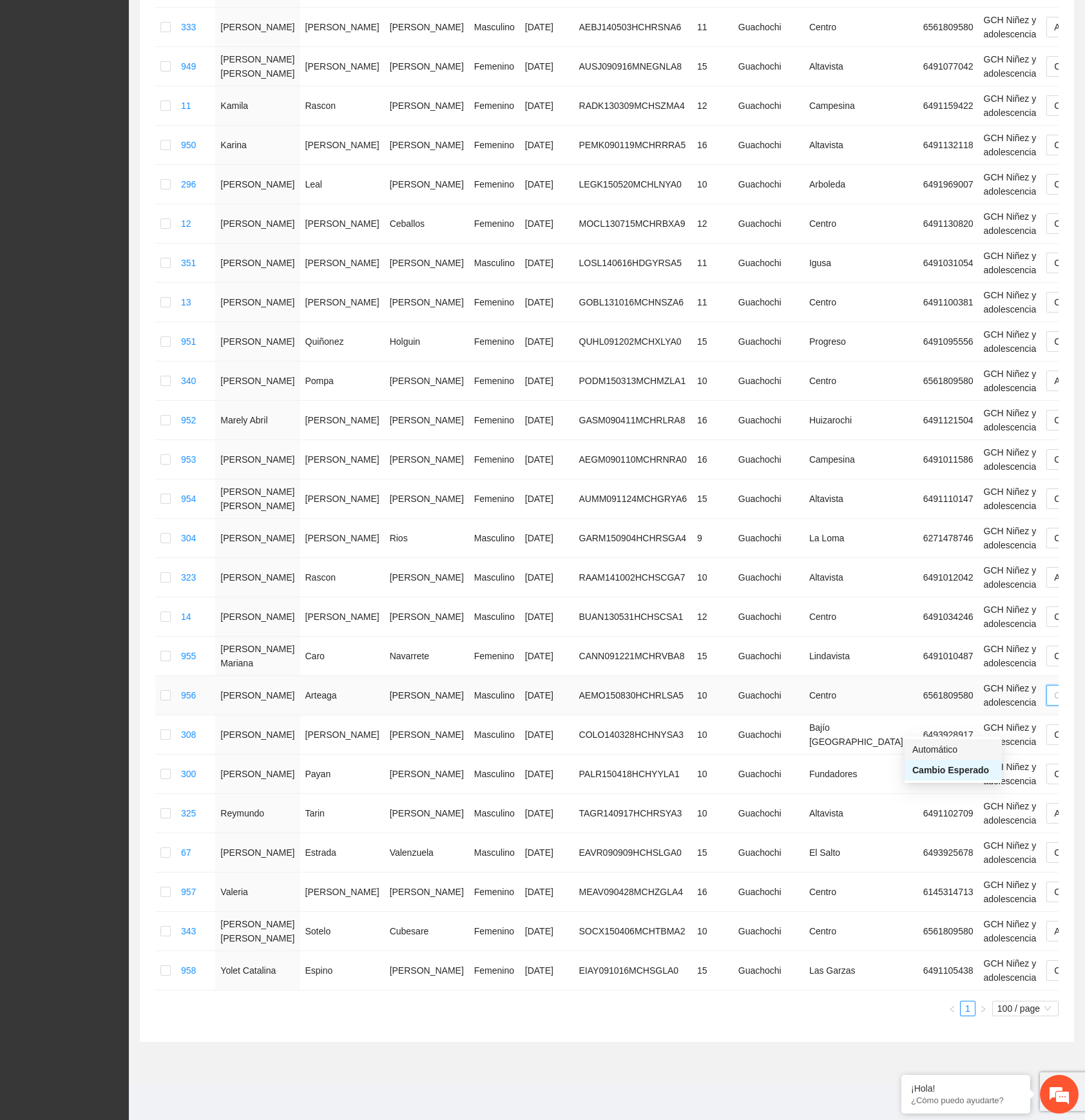
click at [944, 625] on div "Automático" at bounding box center [953, 750] width 81 height 15
click at [1054, 625] on span "Cambio Esperado" at bounding box center [1096, 735] width 83 height 19
click at [941, 625] on div "Automático" at bounding box center [953, 788] width 81 height 15
click at [1054, 625] on span "Cambio Esperado" at bounding box center [1096, 735] width 83 height 19
click at [944, 625] on div "Automático" at bounding box center [953, 788] width 81 height 15
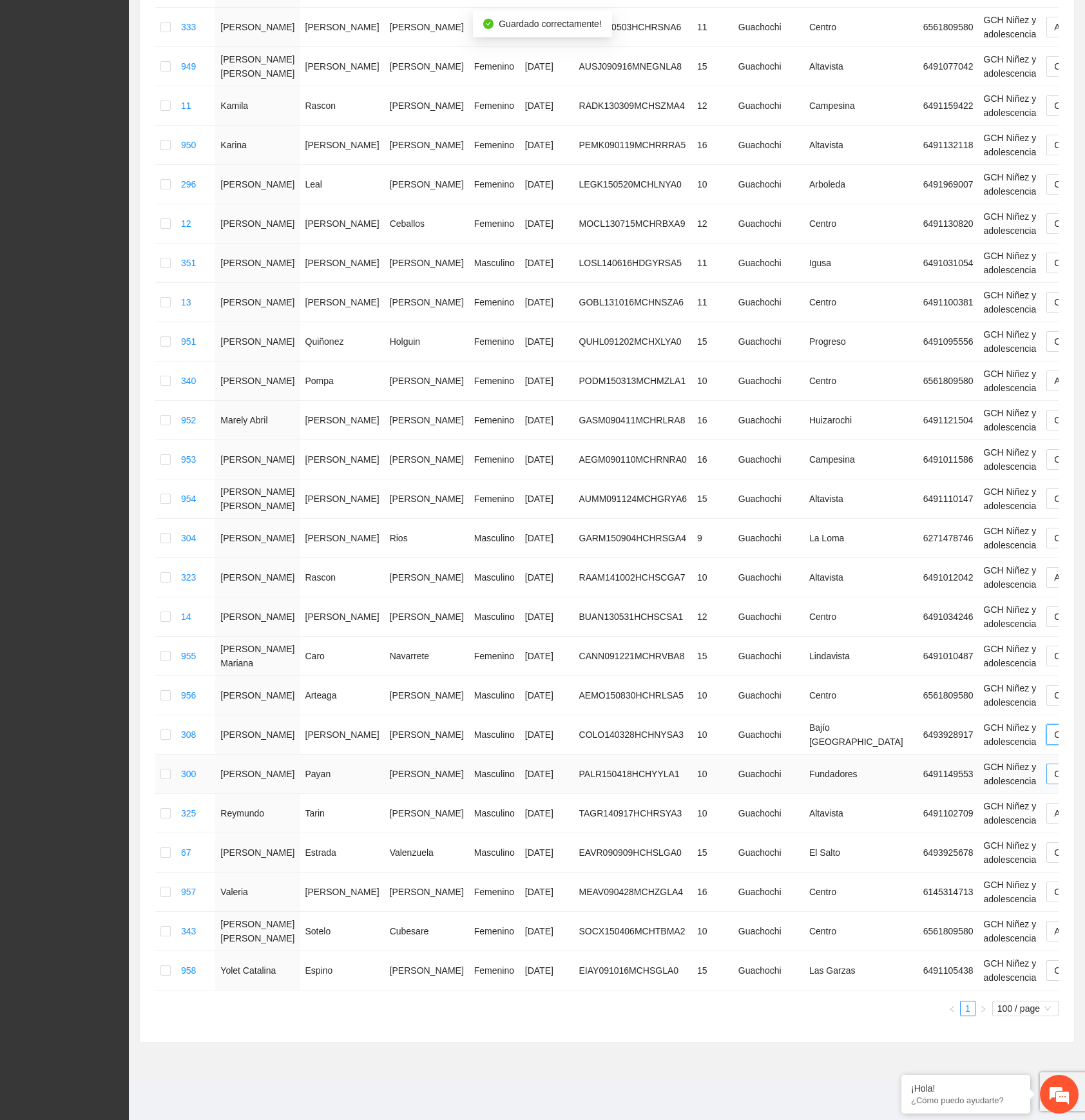
click at [1054, 625] on span "Cambio Esperado" at bounding box center [1096, 774] width 83 height 19
click at [944, 625] on div "Automático" at bounding box center [953, 828] width 81 height 15
click at [1054, 625] on span "Cambio Esperado" at bounding box center [1096, 852] width 83 height 19
click at [944, 625] on div "Automático" at bounding box center [953, 907] width 81 height 15
click at [1054, 625] on span "Automático" at bounding box center [1082, 931] width 56 height 19
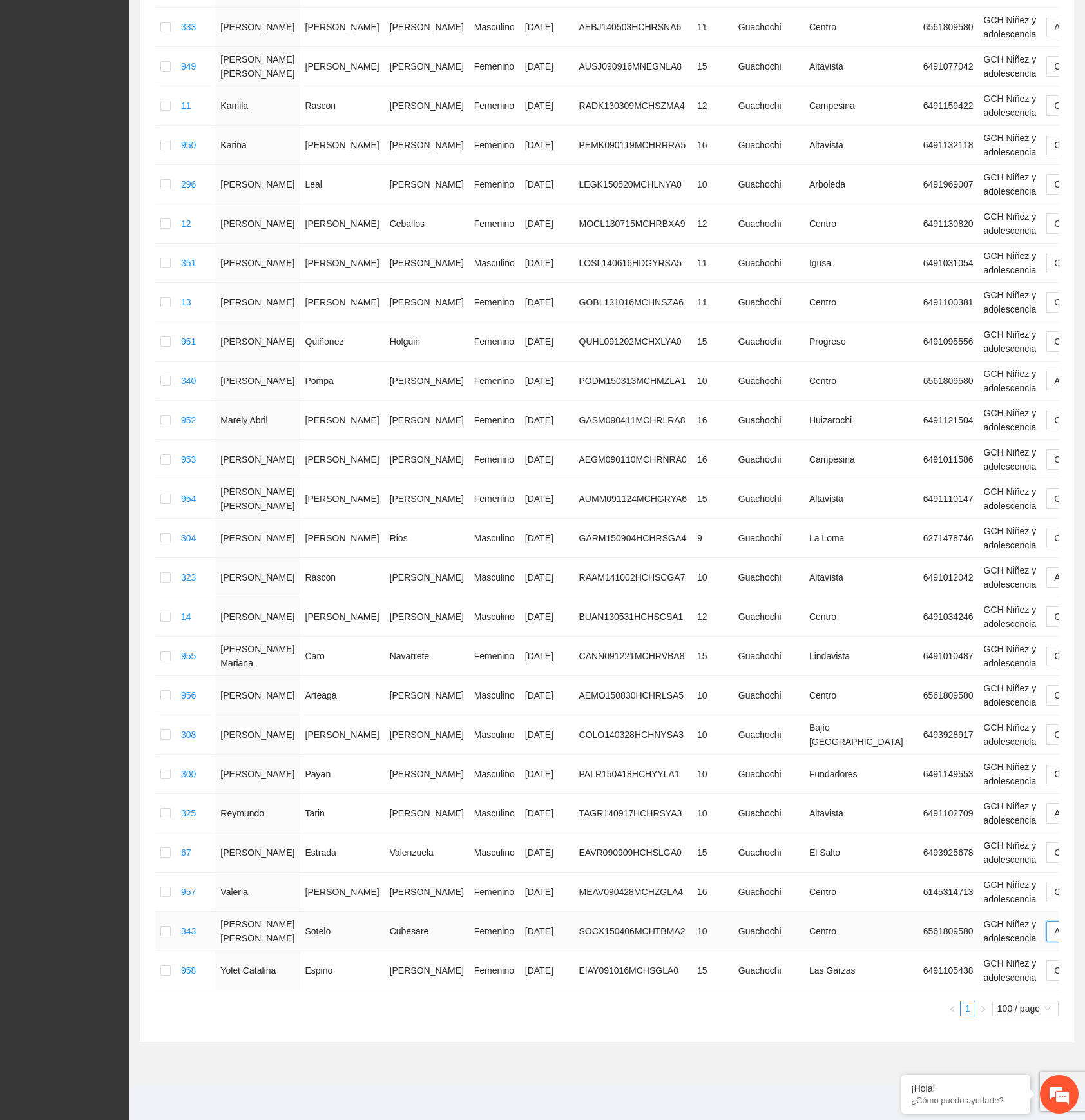
click at [1054, 625] on span "Automático" at bounding box center [1082, 931] width 56 height 19
click at [1054, 625] on span "Cambio Esperado" at bounding box center [1096, 971] width 83 height 19
click at [926, 625] on div "Automático" at bounding box center [953, 1026] width 81 height 15
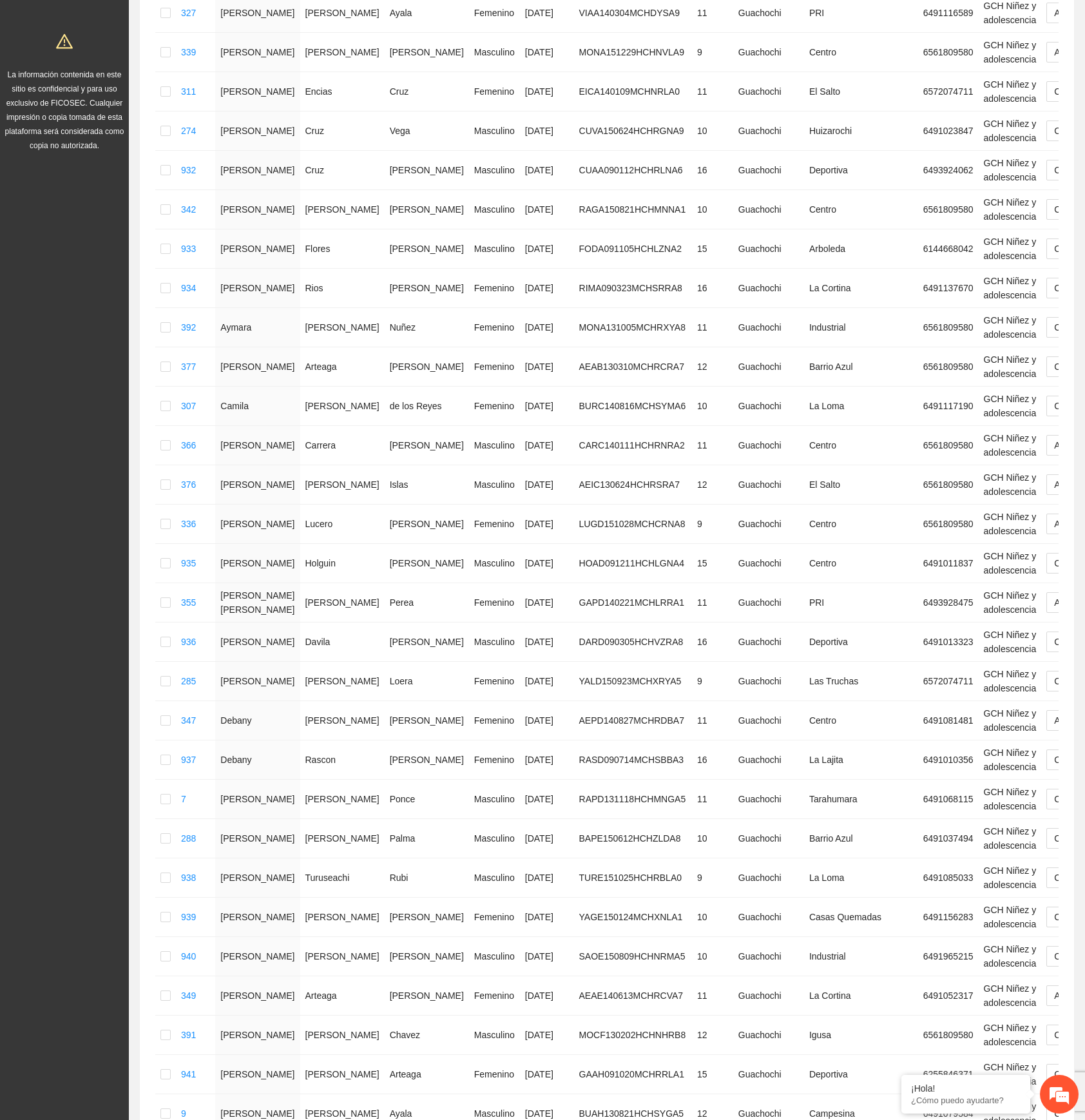
scroll to position [0, 0]
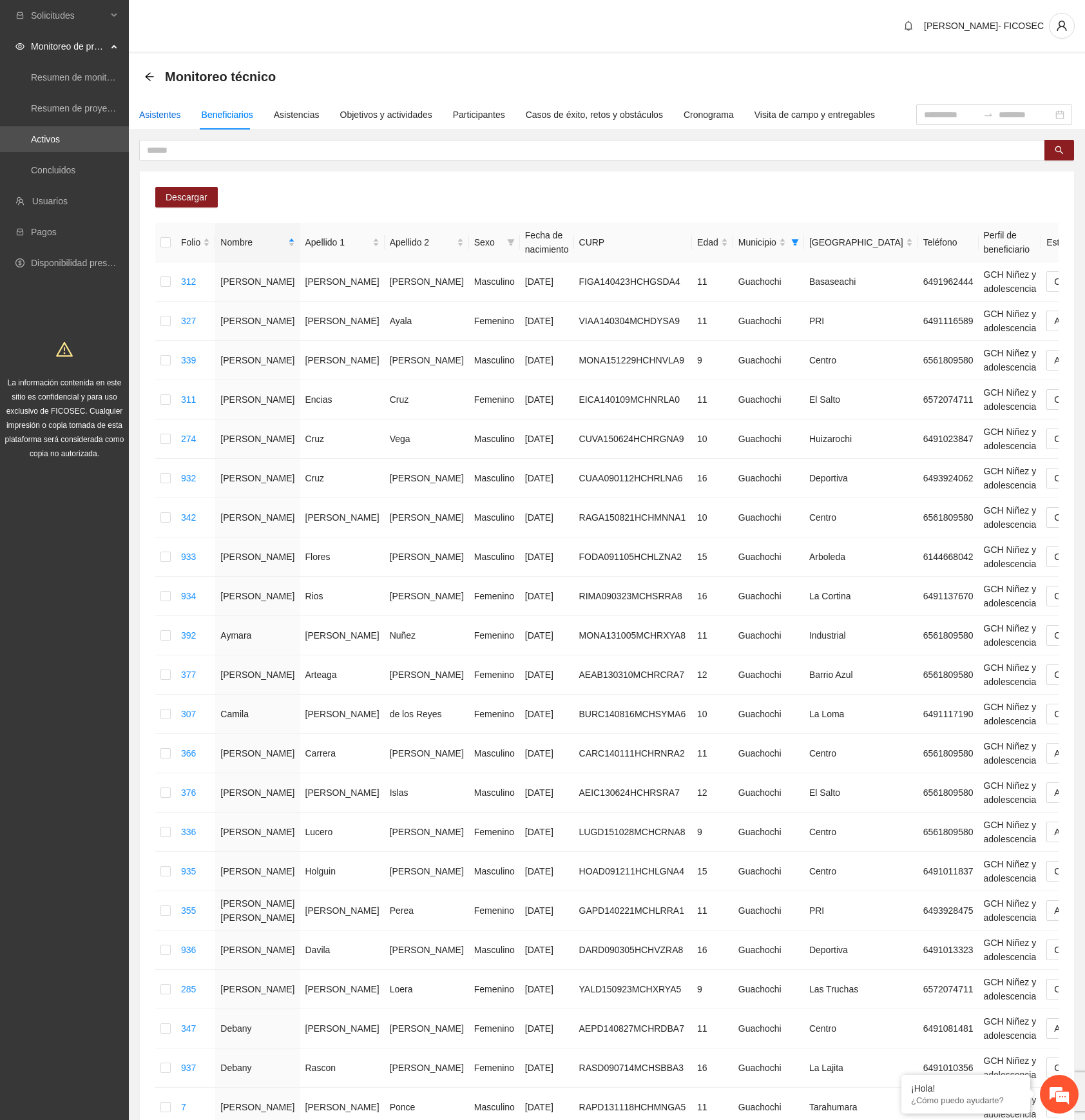
click at [160, 111] on div "Asistentes" at bounding box center [160, 114] width 42 height 15
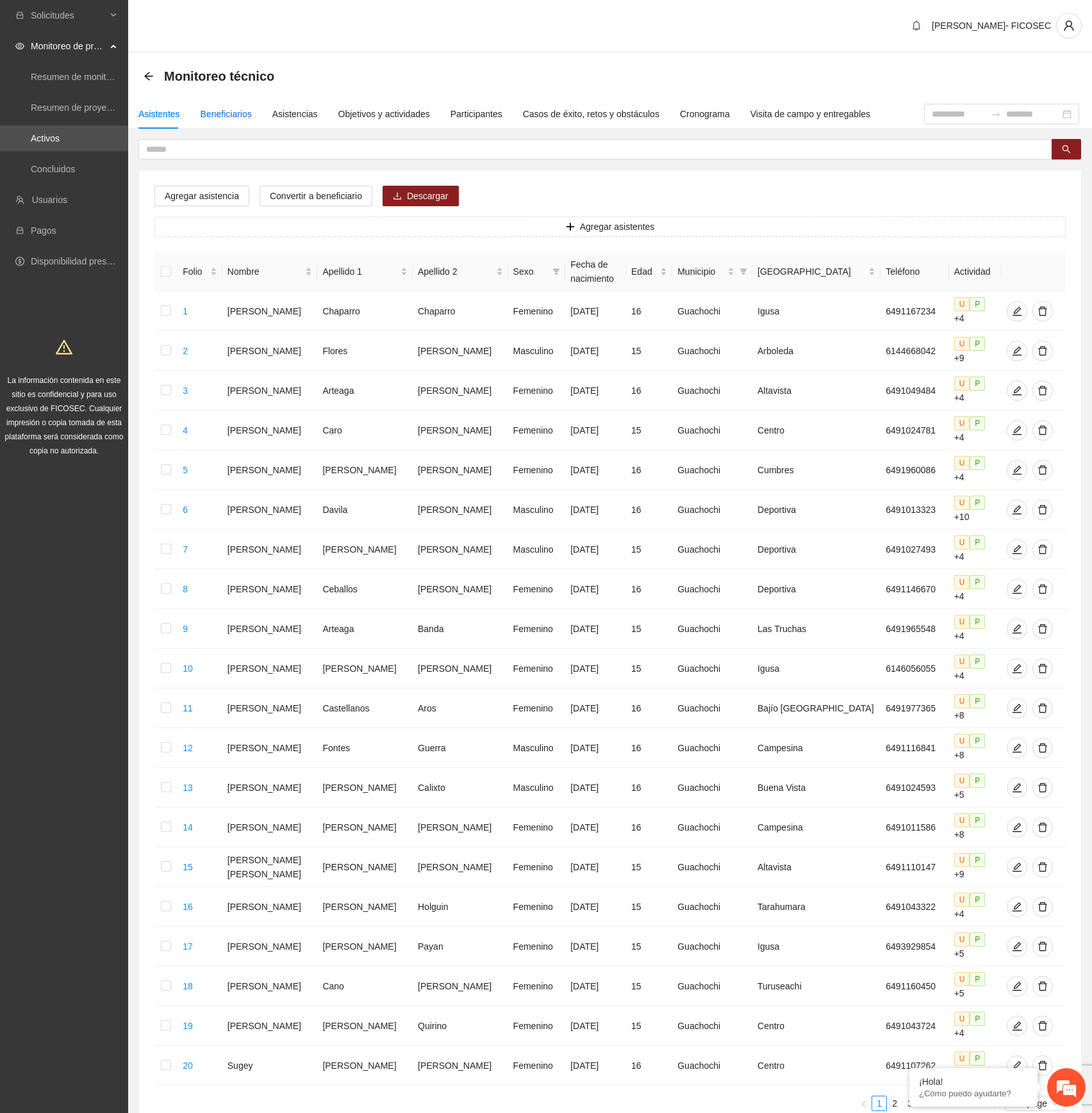
click at [226, 112] on div "Beneficiarios" at bounding box center [226, 114] width 51 height 14
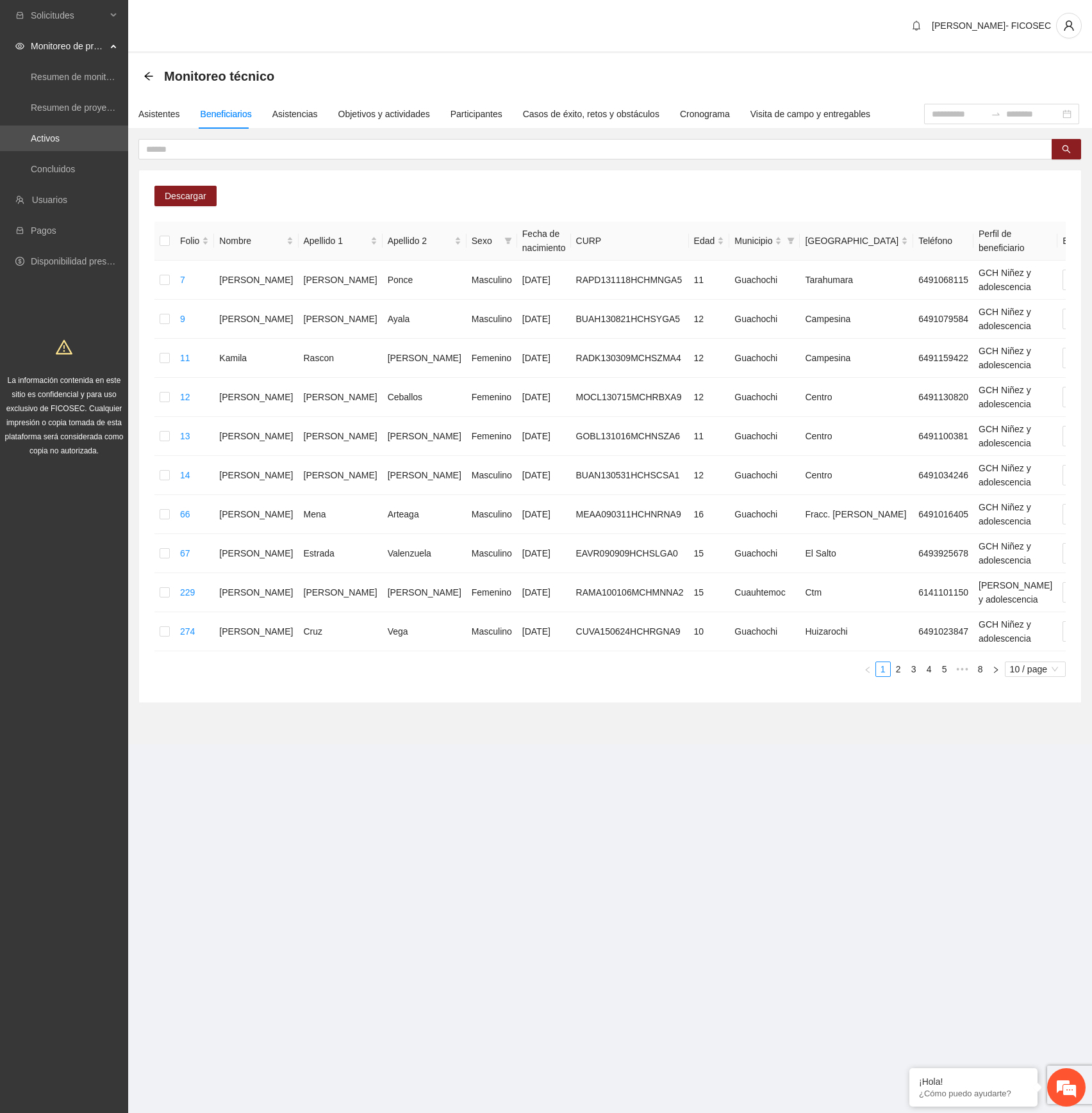
click at [541, 622] on section "Solicitudes Monitoreo de proyectos Resumen de monitoreo Resumen de proyectos ap…" at bounding box center [546, 556] width 1092 height 1113
click at [734, 241] on div "Municipio" at bounding box center [758, 241] width 47 height 14
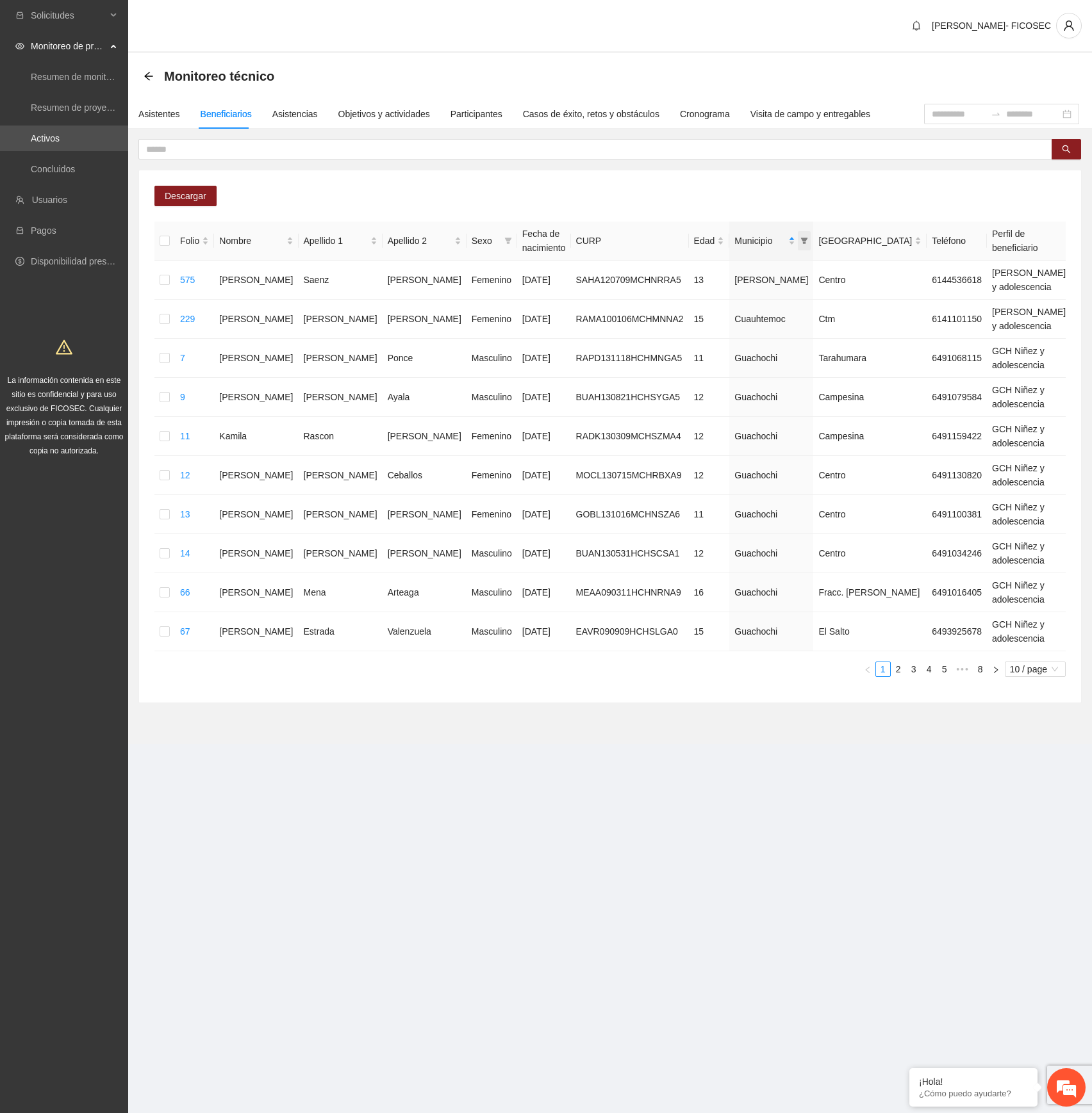
click at [800, 244] on icon "filter" at bounding box center [804, 241] width 8 height 8
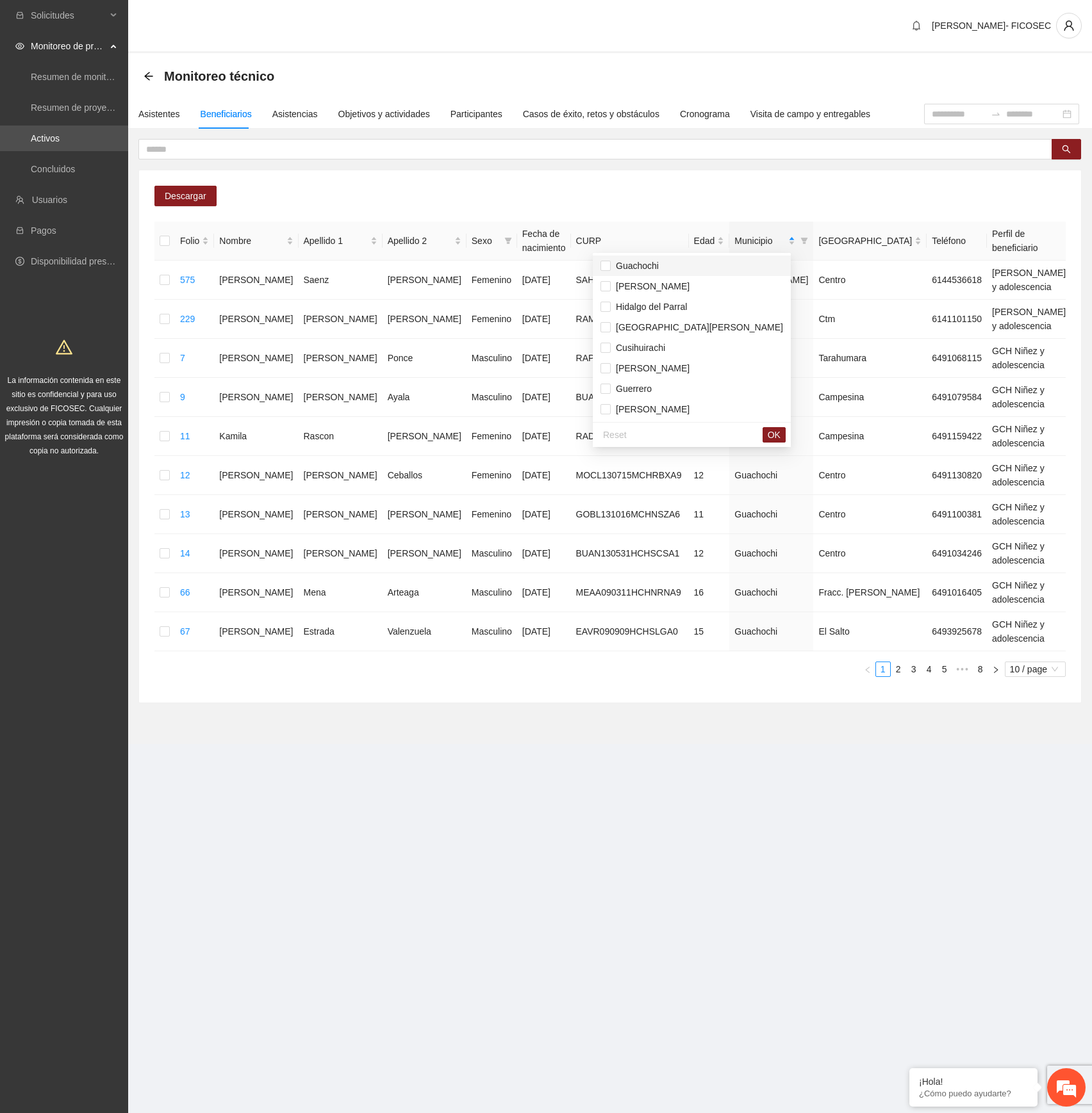
click at [678, 255] on ul "Guachochi [PERSON_NAME] [PERSON_NAME] del Parral Santa [PERSON_NAME] Cusihuirac…" at bounding box center [691, 337] width 198 height 169
click at [654, 264] on span "Guachochi" at bounding box center [634, 266] width 48 height 11
click at [767, 437] on span "OK" at bounding box center [773, 435] width 13 height 14
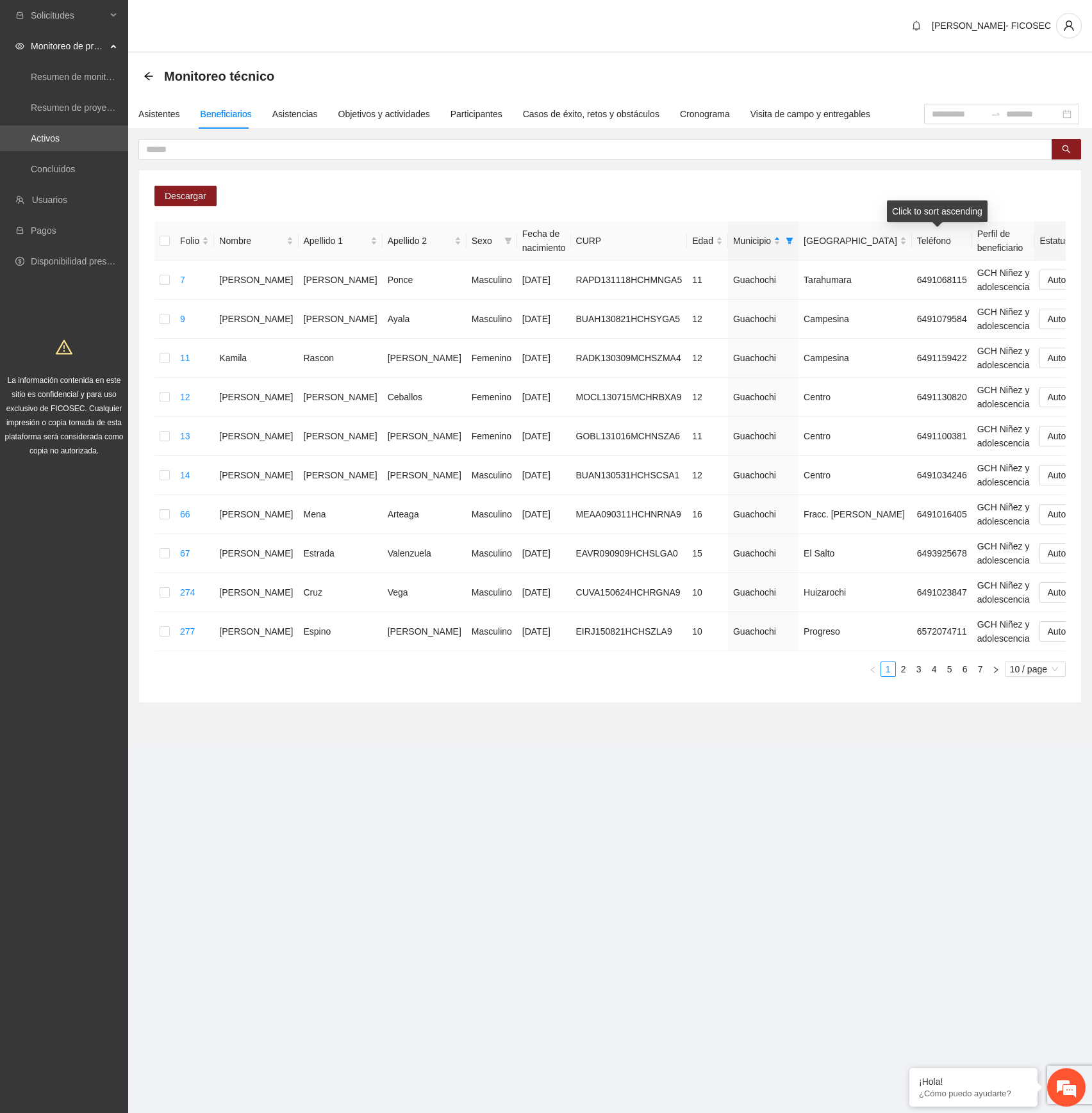
click at [1039, 242] on div "Estatus" at bounding box center [1075, 241] width 71 height 14
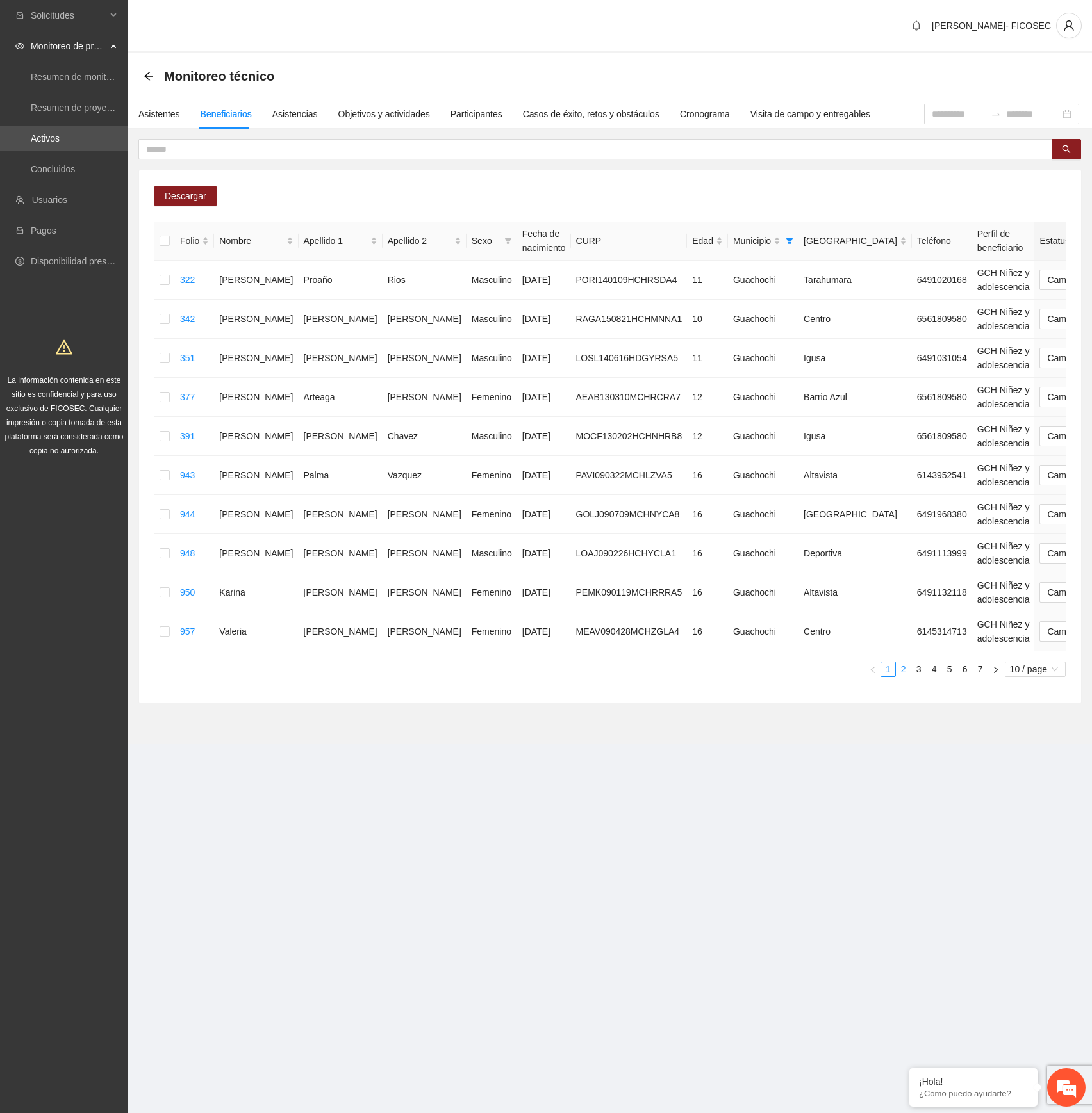
click at [898, 622] on link "2" at bounding box center [903, 669] width 14 height 14
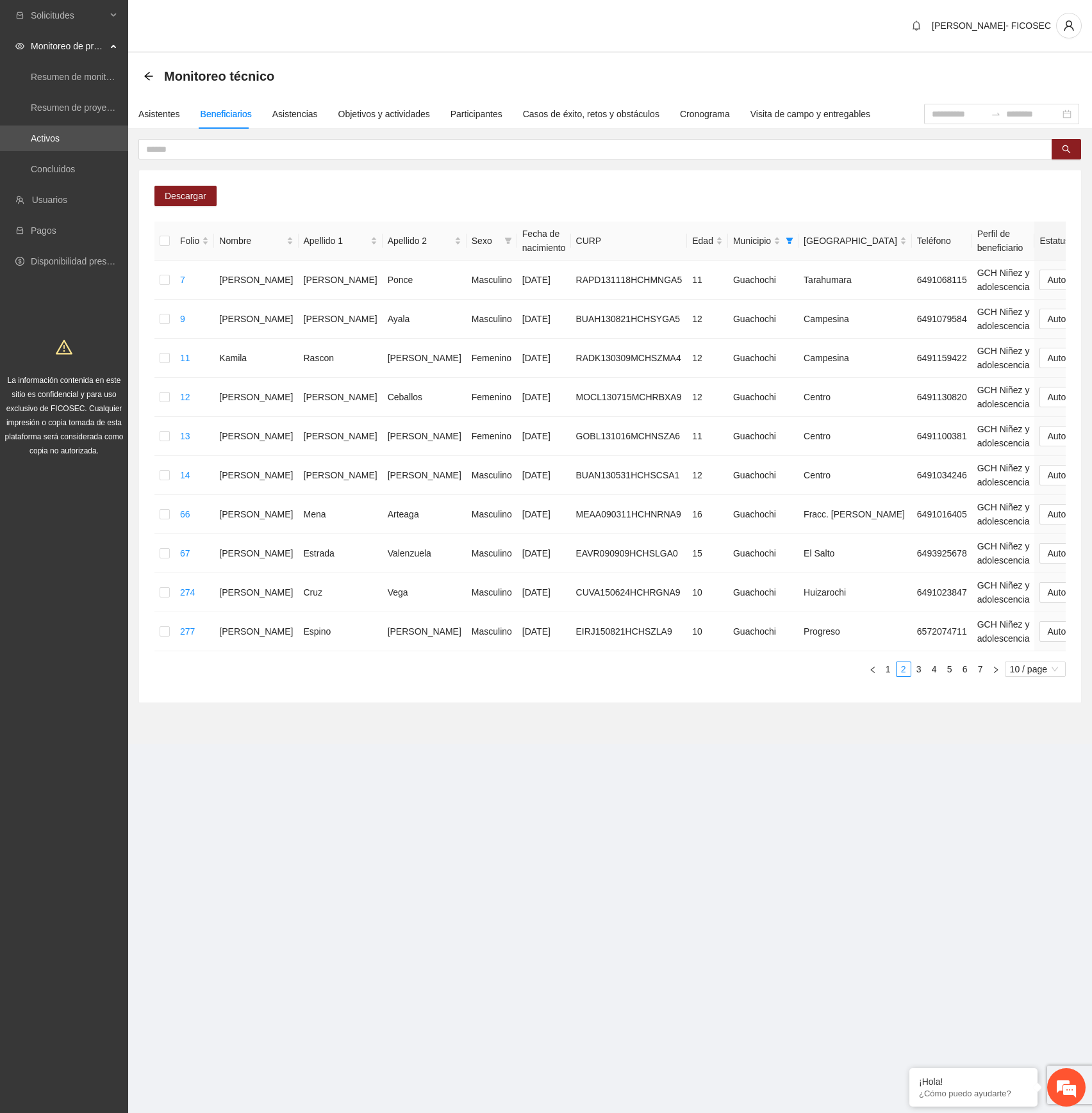
click at [886, 622] on link "1" at bounding box center [888, 669] width 14 height 14
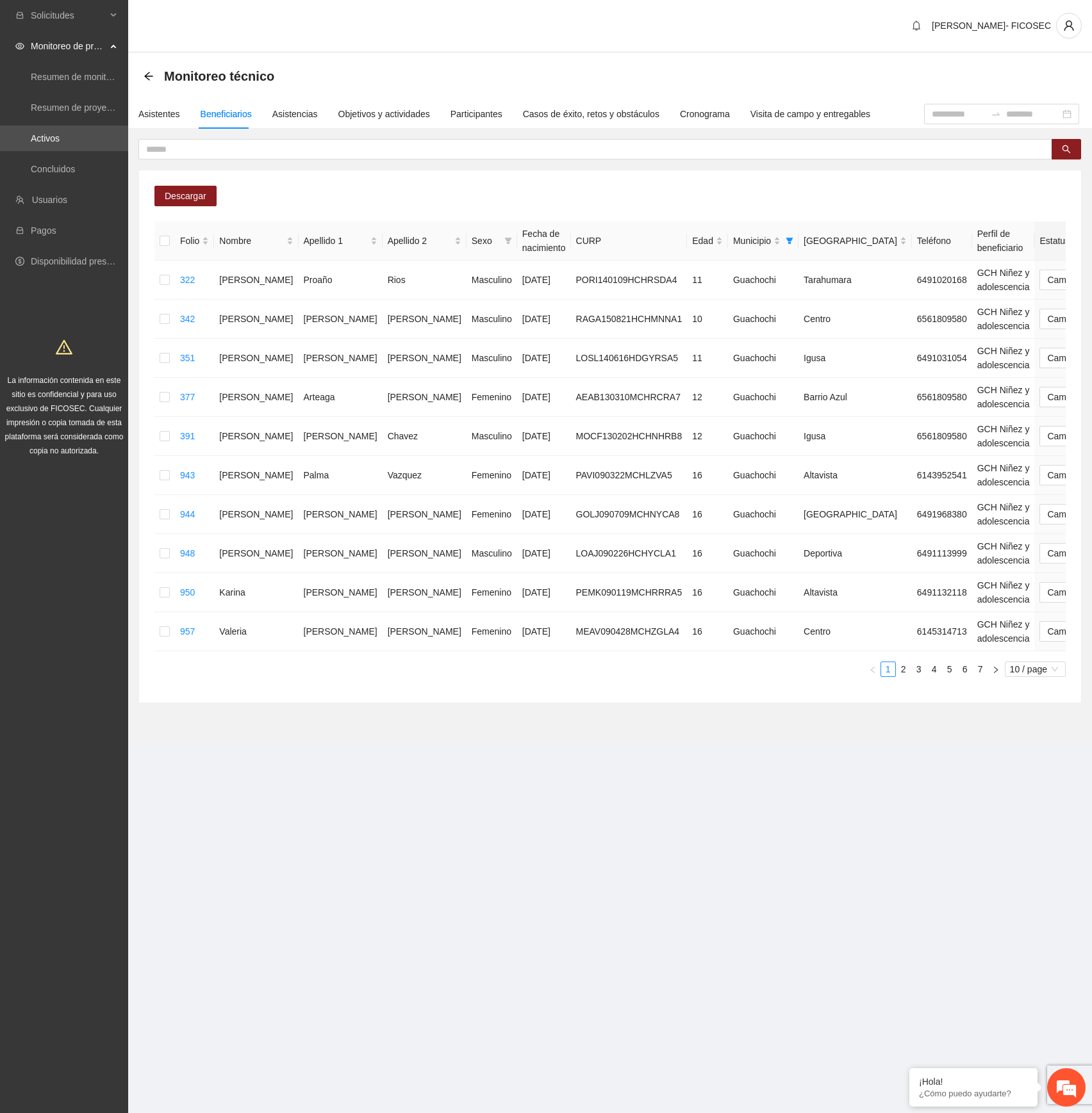
drag, startPoint x: 439, startPoint y: 812, endPoint x: 413, endPoint y: 810, distance: 26.1
click at [431, 622] on section "Solicitudes Monitoreo de proyectos Resumen de monitoreo Resumen de proyectos ap…" at bounding box center [546, 556] width 1092 height 1113
click at [476, 49] on div "[PERSON_NAME]- FICOSEC" at bounding box center [610, 26] width 964 height 53
drag, startPoint x: 772, startPoint y: 844, endPoint x: 789, endPoint y: 822, distance: 27.8
click at [772, 622] on section "Solicitudes Monitoreo de proyectos Resumen de monitoreo Resumen de proyectos ap…" at bounding box center [546, 556] width 1092 height 1113
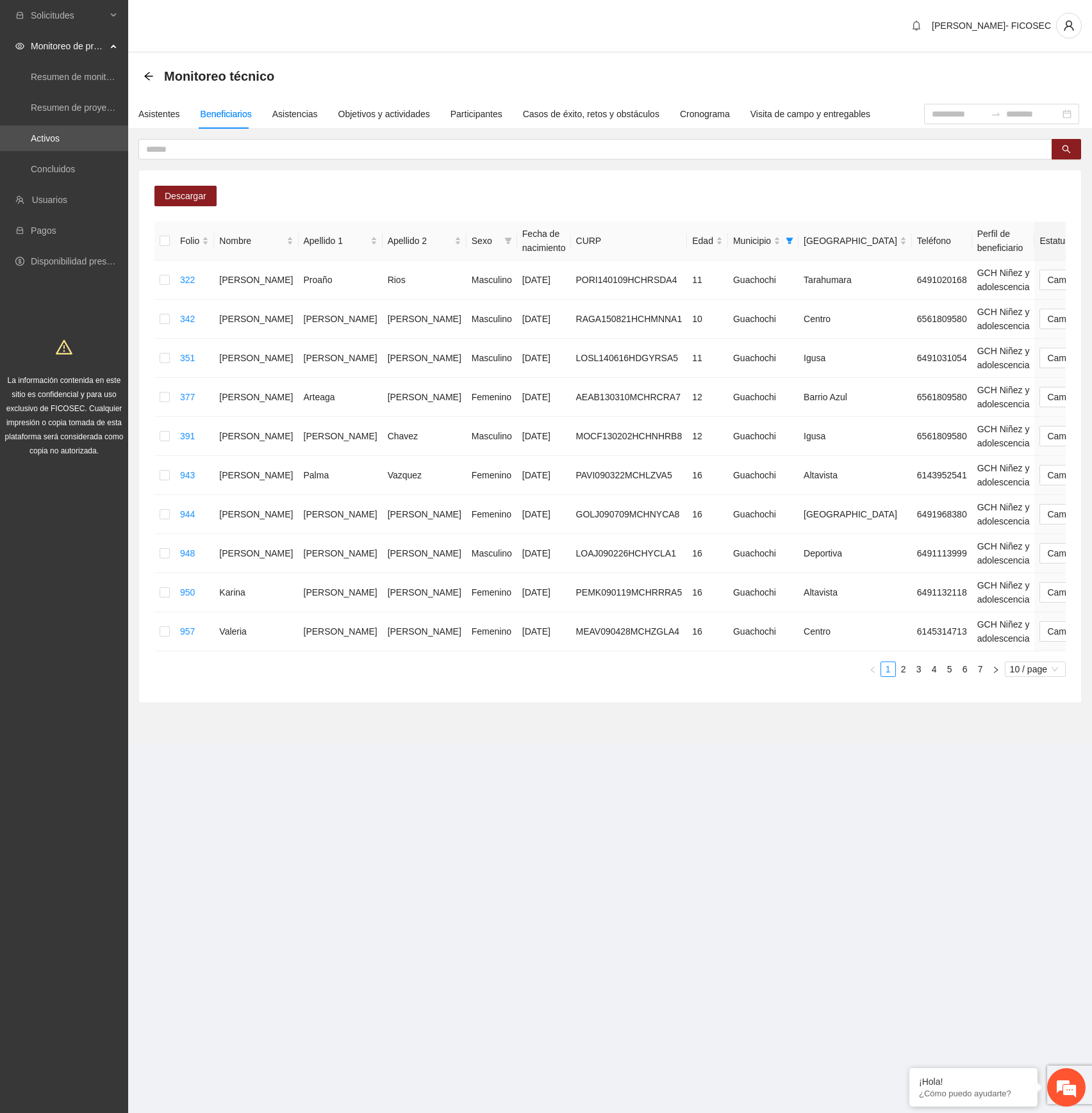
click at [734, 622] on section "Solicitudes Monitoreo de proyectos Resumen de monitoreo Resumen de proyectos ap…" at bounding box center [546, 556] width 1092 height 1113
click at [159, 108] on div "Asistentes" at bounding box center [159, 114] width 41 height 14
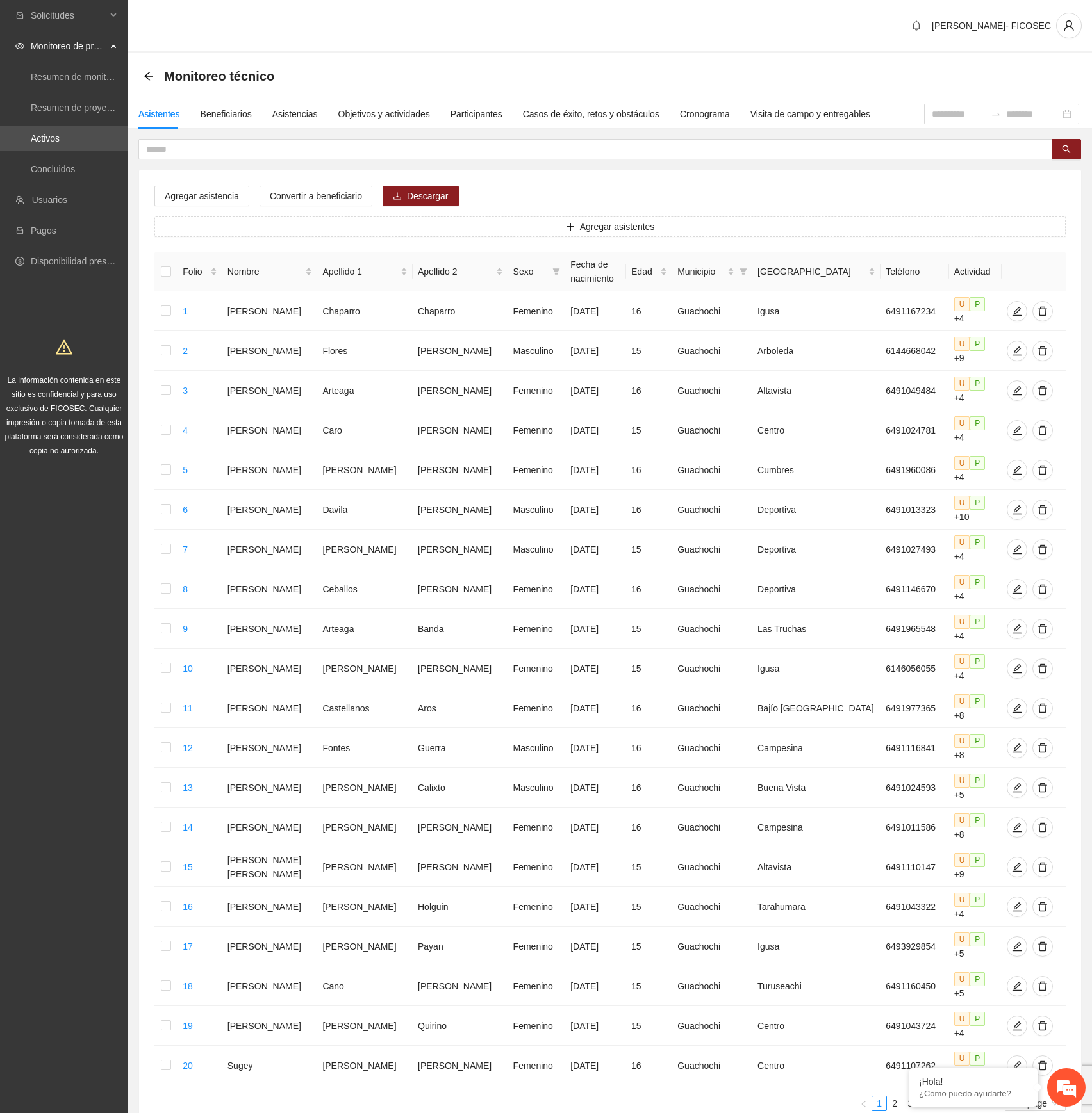
click at [159, 106] on div "Asistentes" at bounding box center [159, 114] width 41 height 30
click at [241, 108] on div "Beneficiarios" at bounding box center [226, 114] width 51 height 14
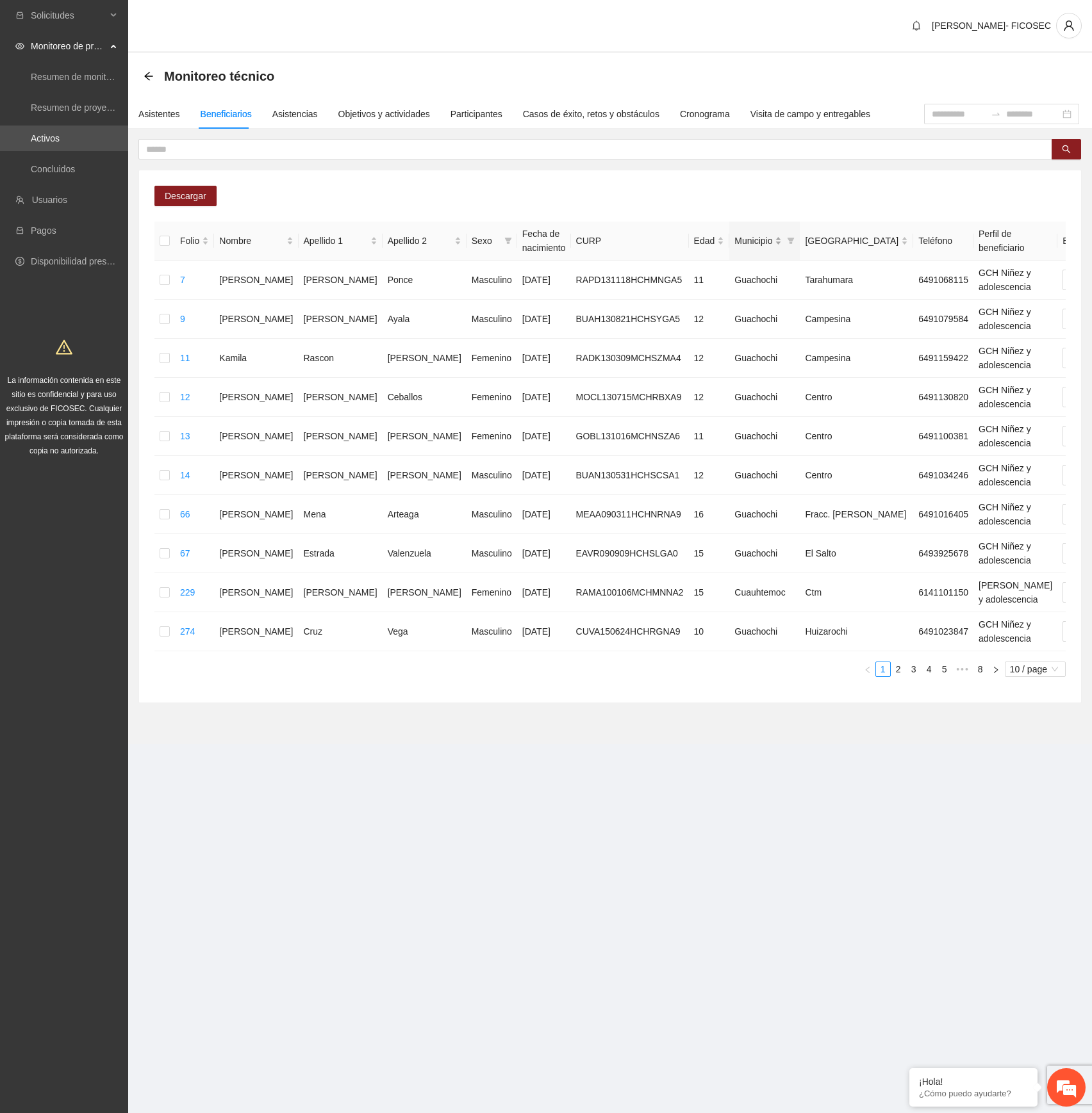
click at [734, 239] on span "Municipio" at bounding box center [753, 241] width 38 height 14
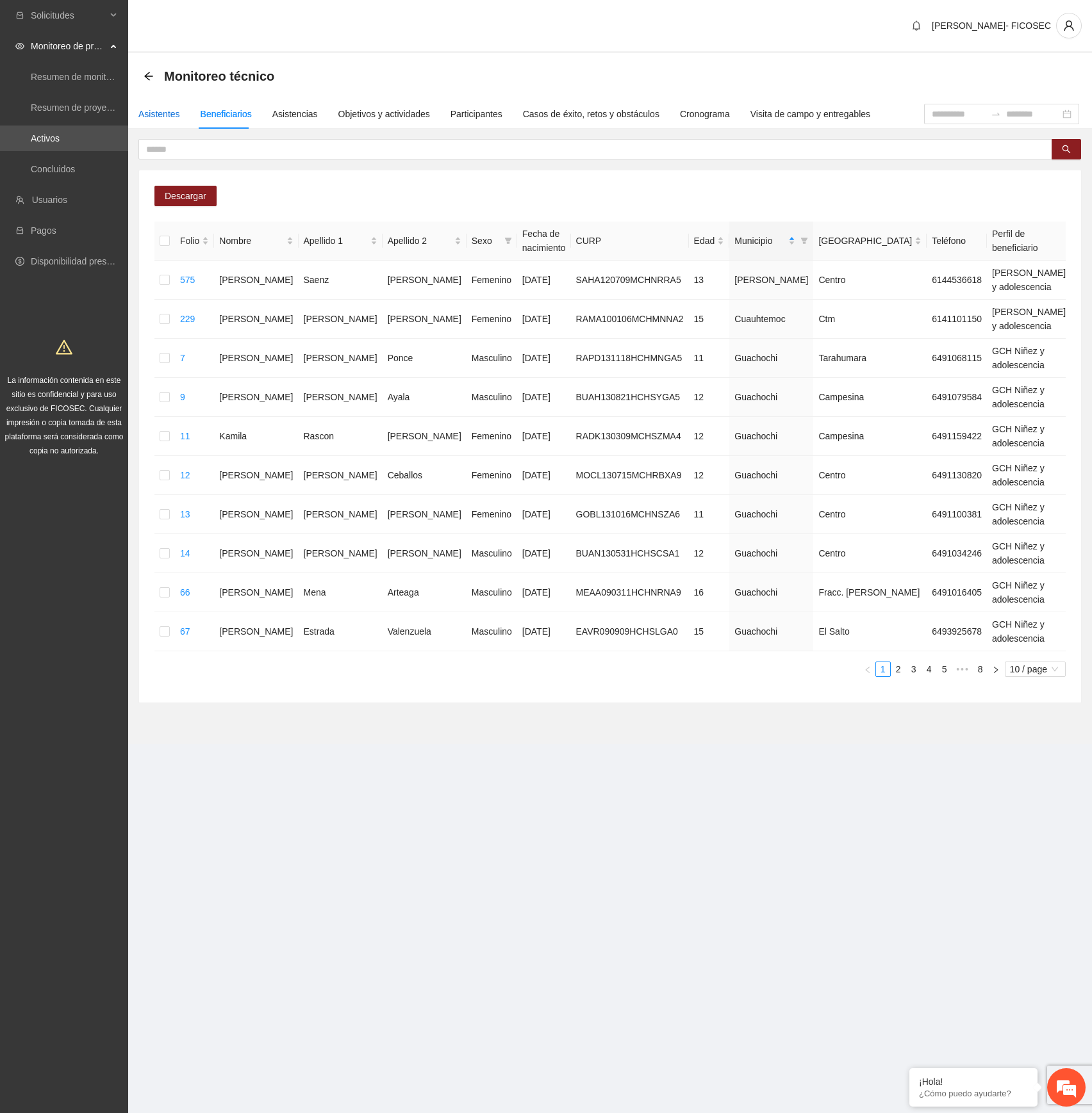
click at [165, 108] on div "Asistentes" at bounding box center [159, 114] width 41 height 14
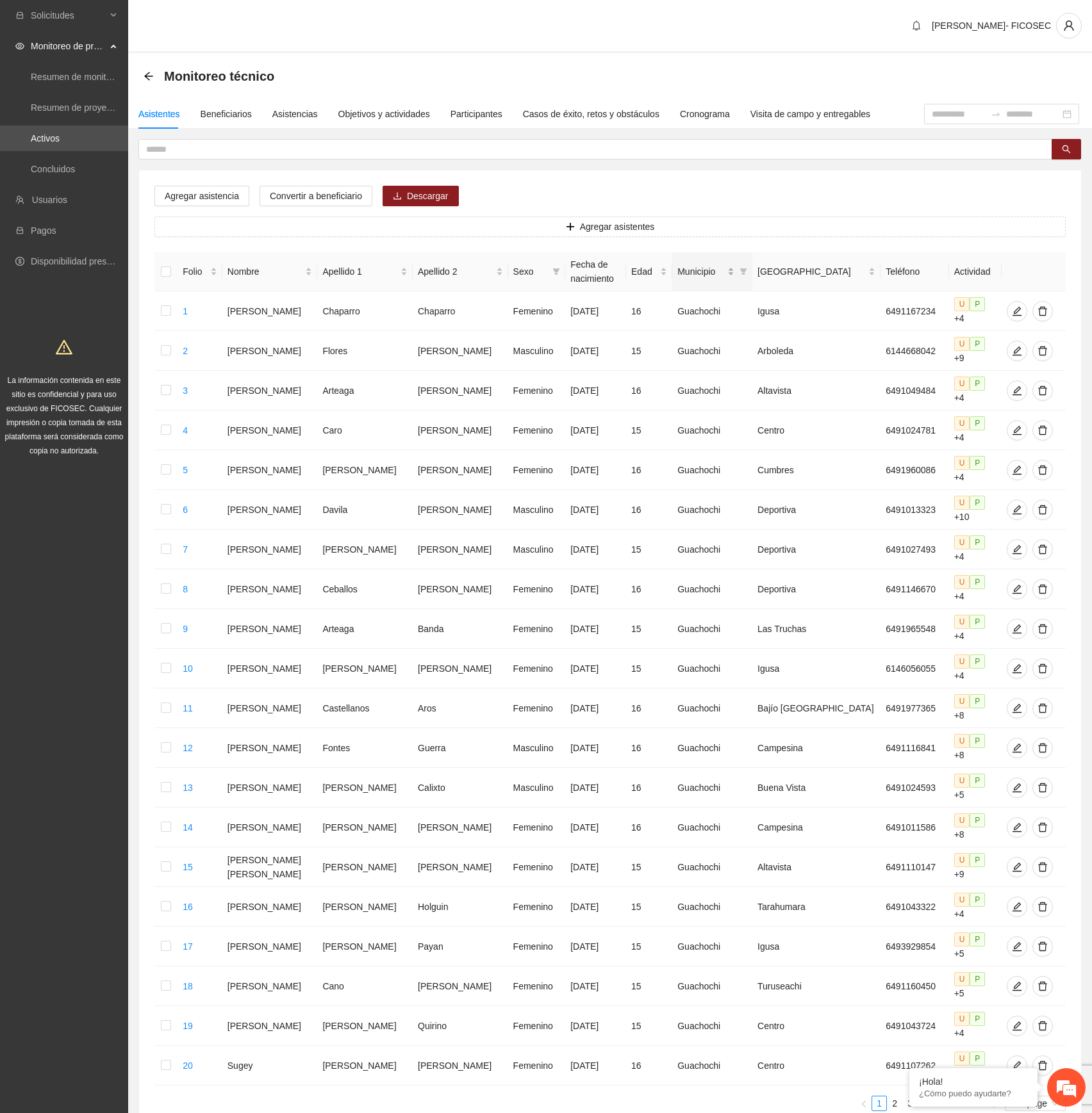
click at [734, 269] on div "Municipio" at bounding box center [706, 271] width 57 height 14
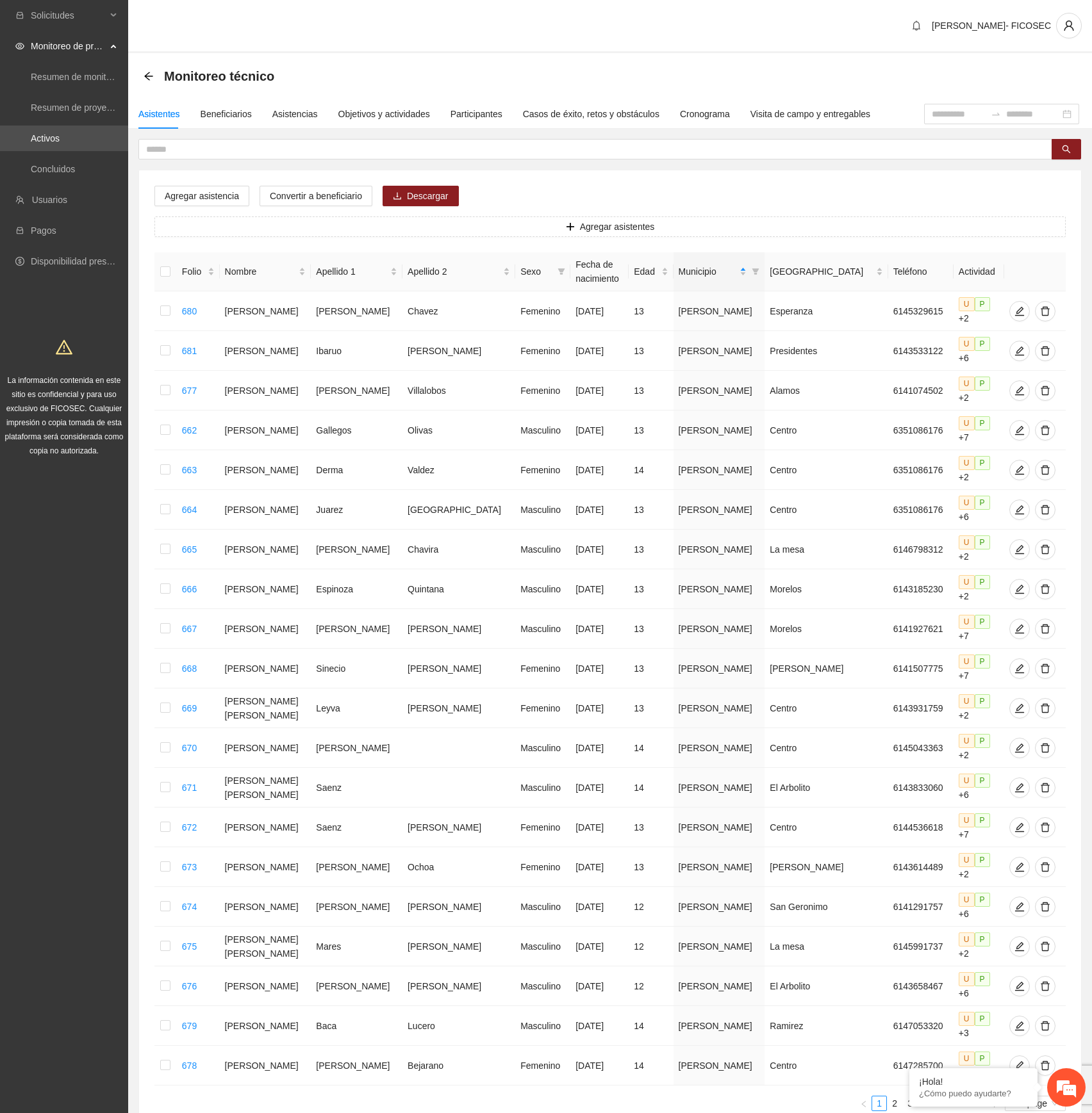
click at [757, 273] on icon "filter" at bounding box center [756, 272] width 8 height 8
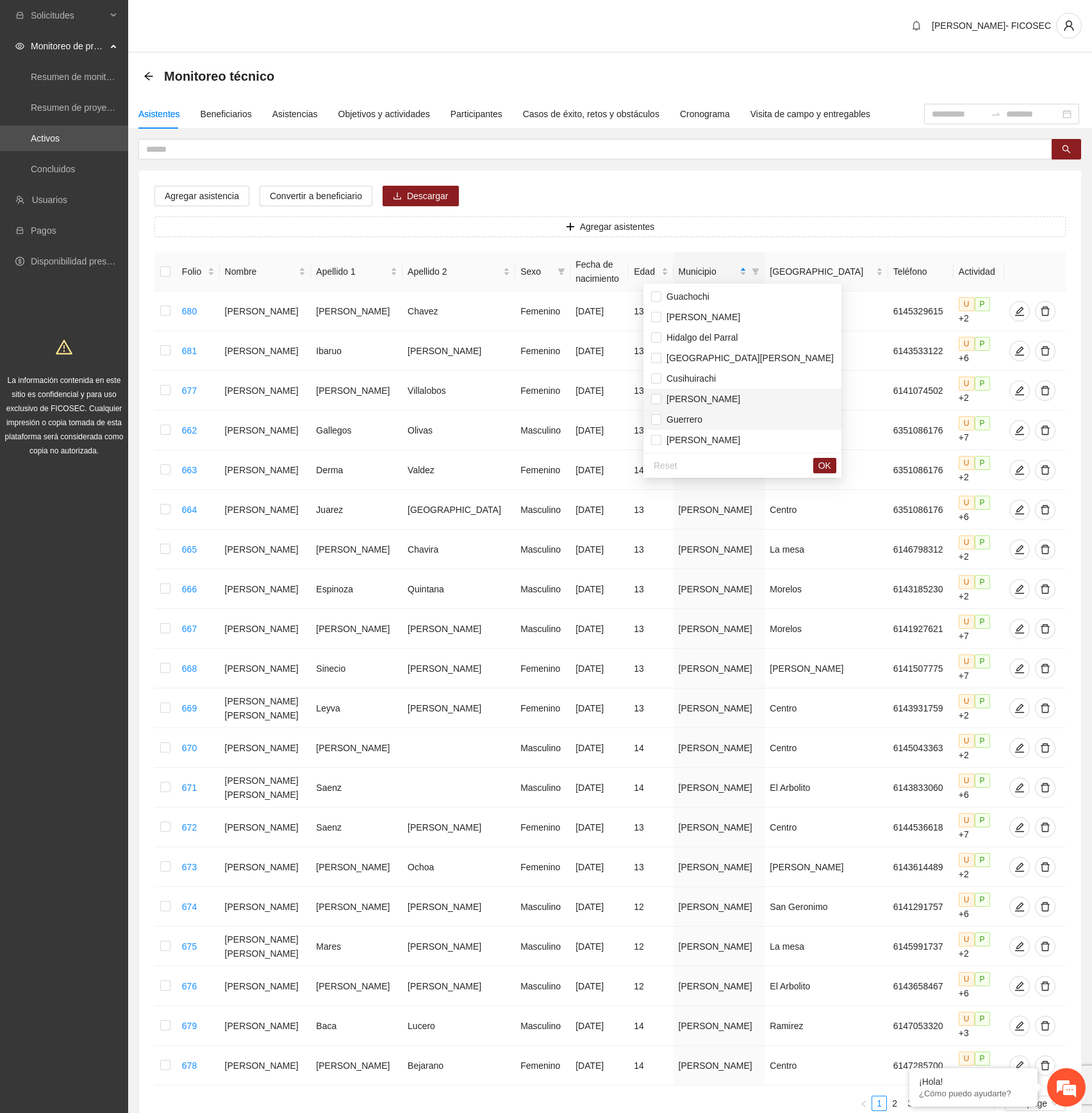
drag, startPoint x: 709, startPoint y: 400, endPoint x: 706, endPoint y: 412, distance: 12.4
click at [708, 398] on span "[PERSON_NAME]" at bounding box center [701, 399] width 79 height 11
click at [818, 467] on span "OK" at bounding box center [824, 465] width 13 height 14
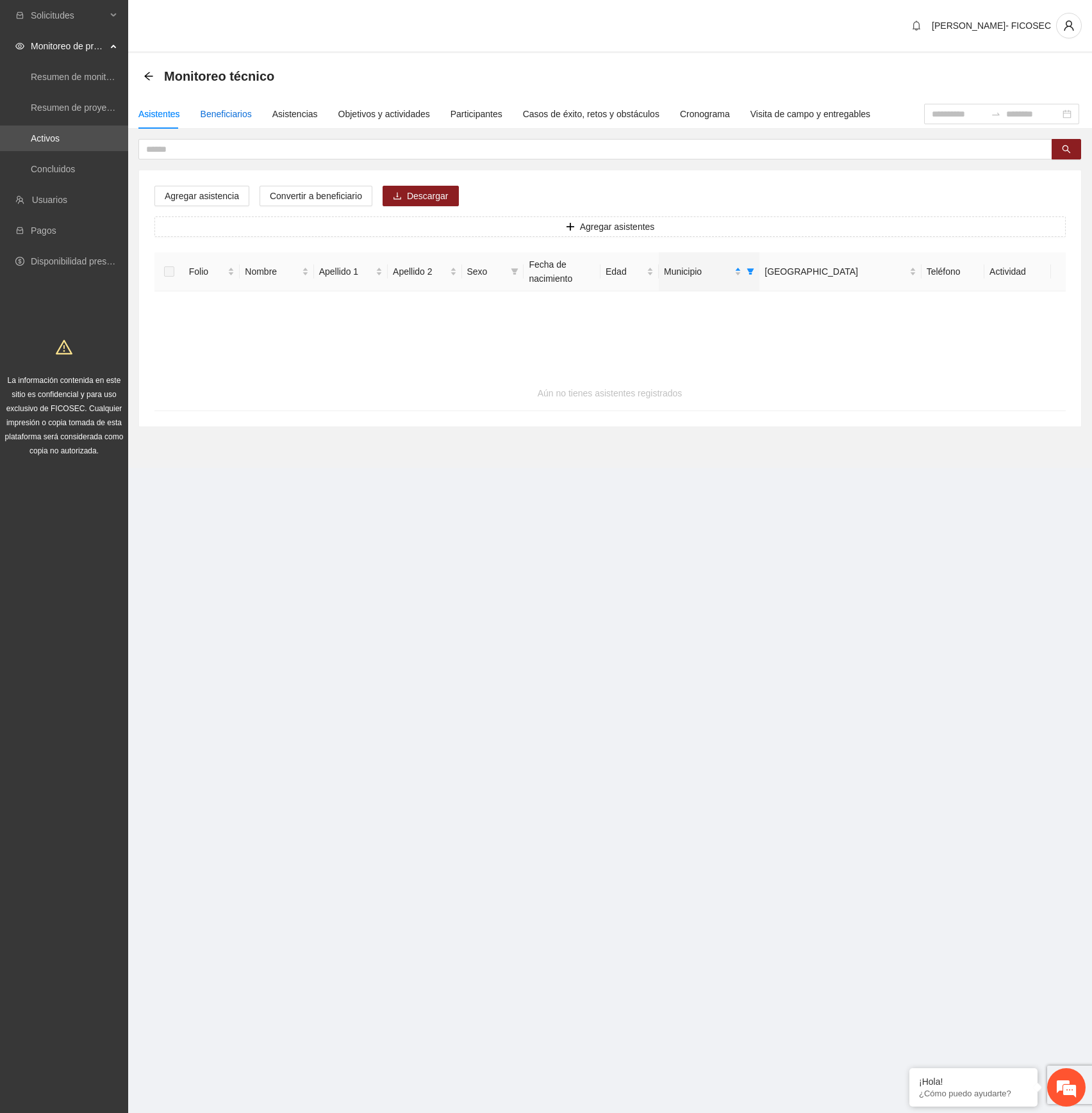
click at [213, 117] on div "Beneficiarios" at bounding box center [226, 114] width 51 height 14
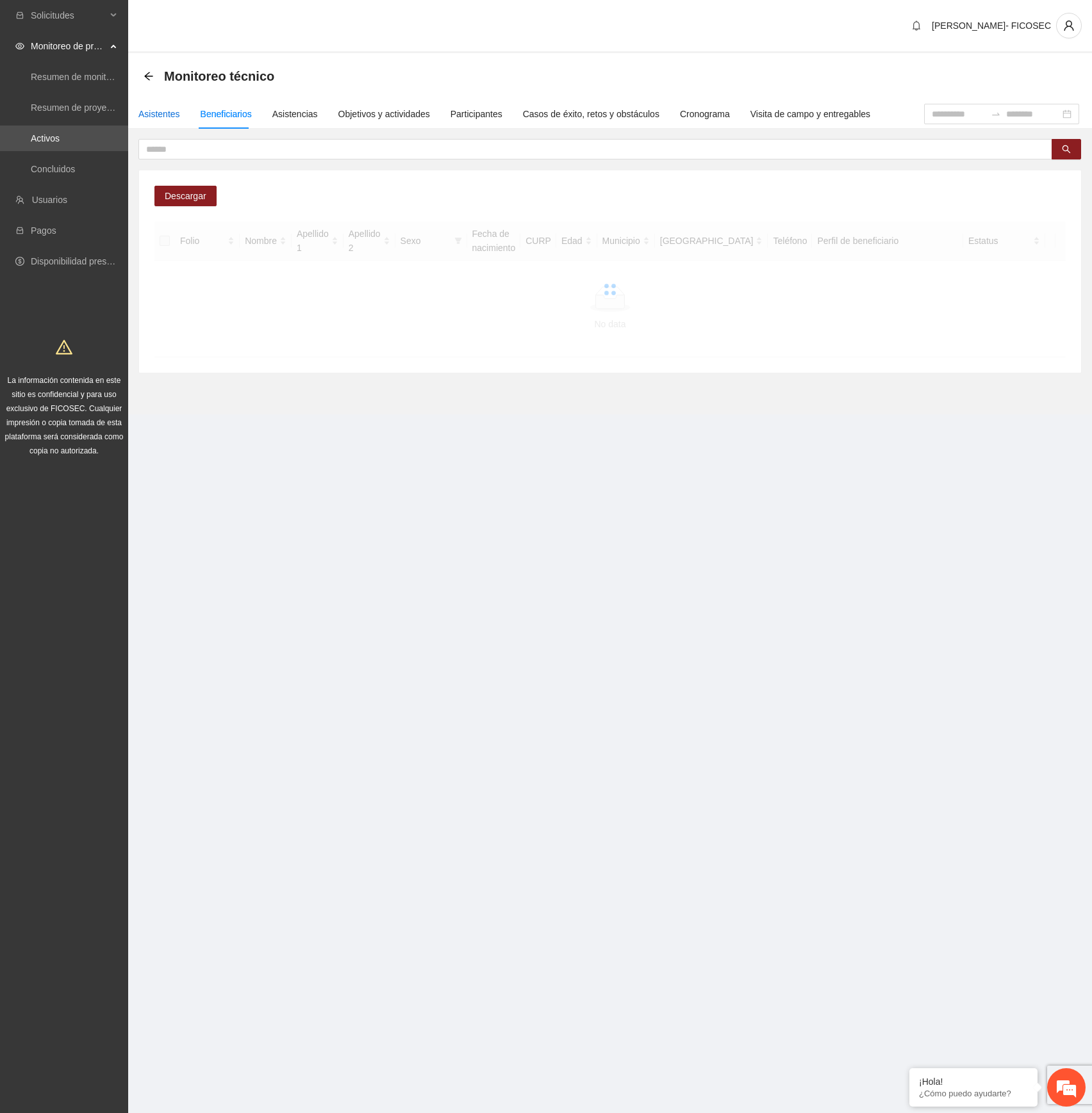
click at [159, 117] on div "Asistentes" at bounding box center [159, 114] width 41 height 14
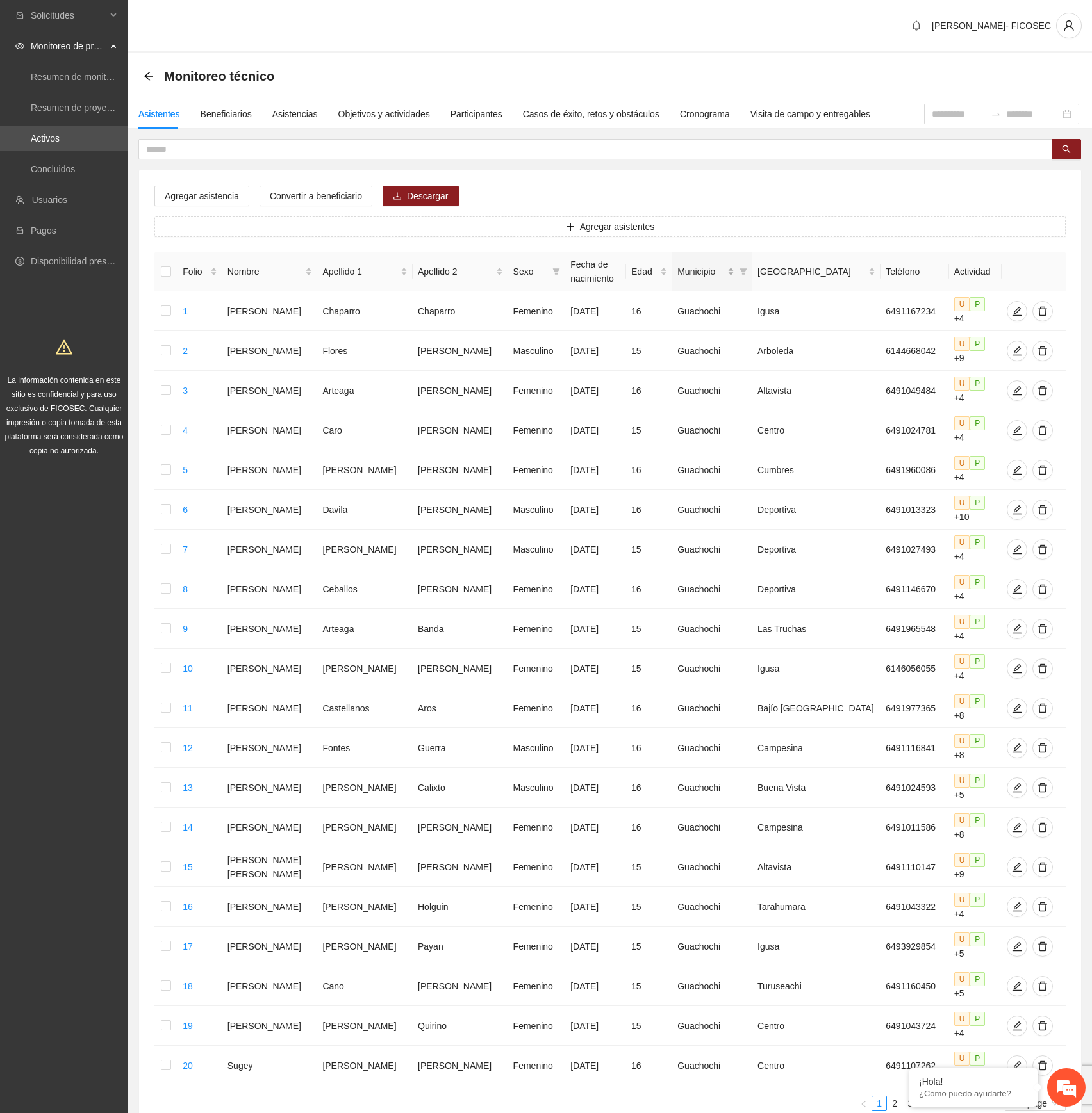
click at [725, 270] on span "Municipio" at bounding box center [701, 271] width 47 height 14
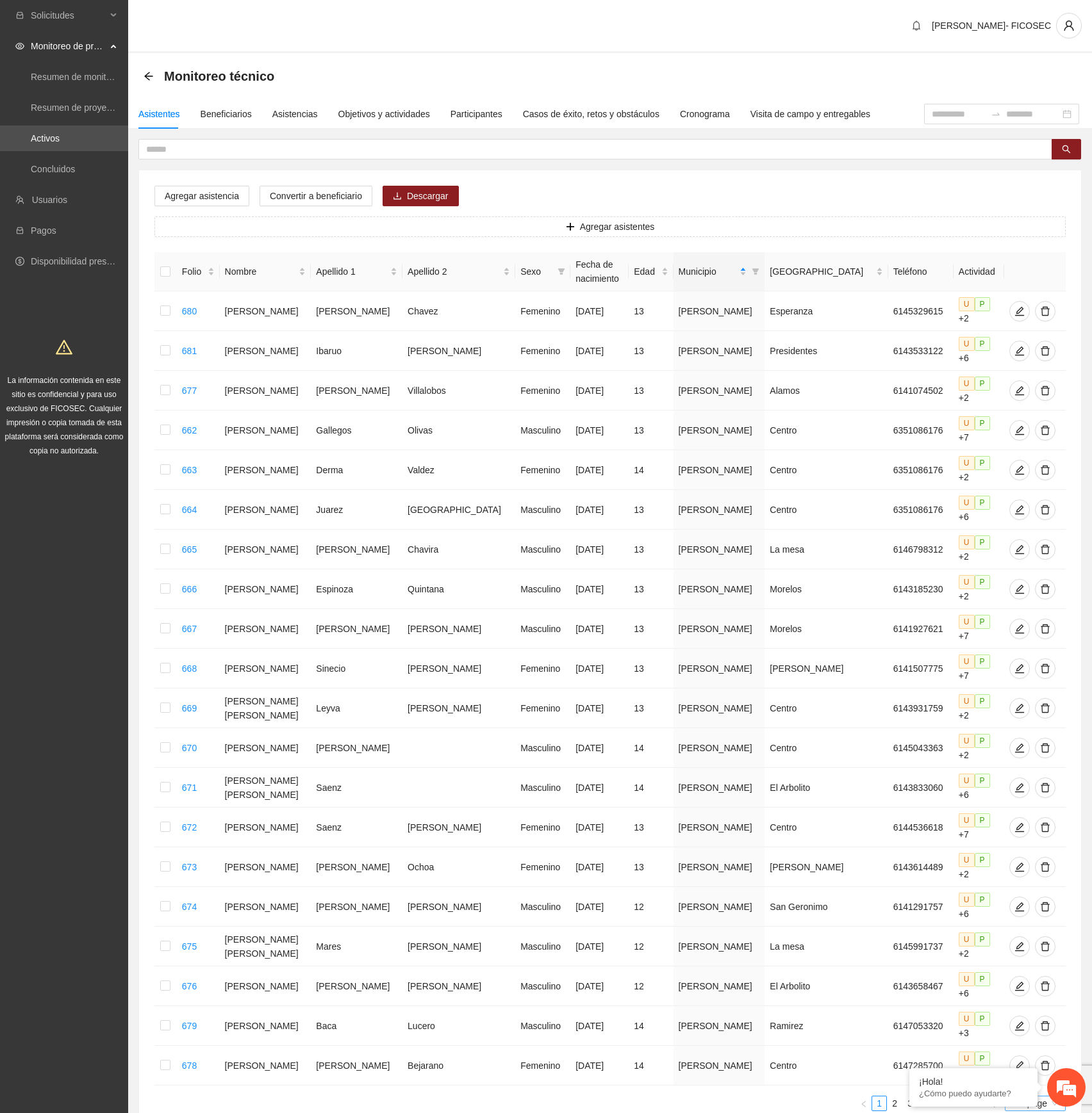
drag, startPoint x: 1023, startPoint y: 941, endPoint x: 1018, endPoint y: 945, distance: 6.4
click at [1024, 622] on div "Folio Nombre Apellido 1 Apellido 2 Sexo Fecha de nacimiento Edad Municipio Colo…" at bounding box center [609, 681] width 911 height 859
click at [1019, 622] on span "20 / page" at bounding box center [1034, 1103] width 51 height 14
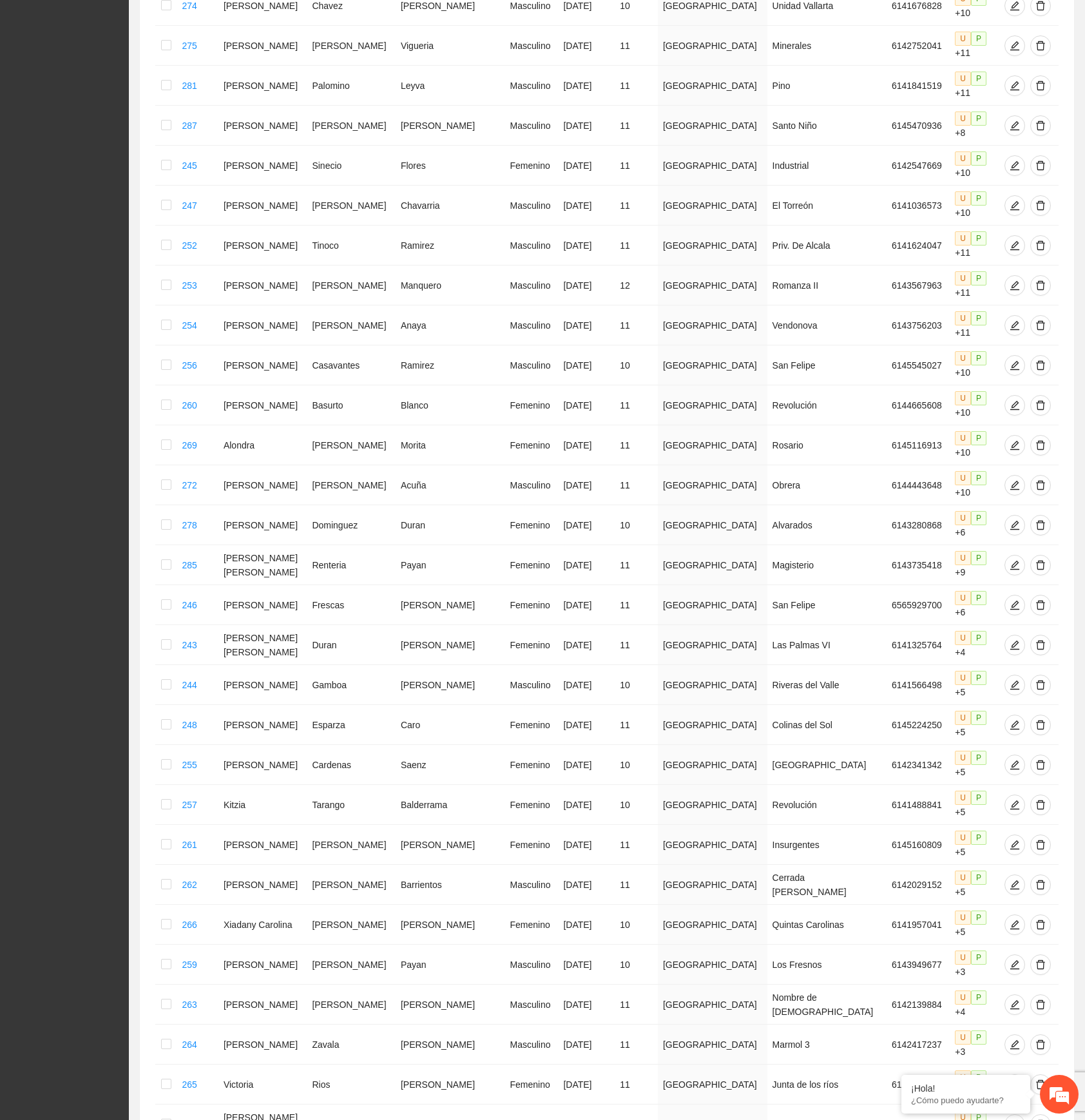
scroll to position [2599, 0]
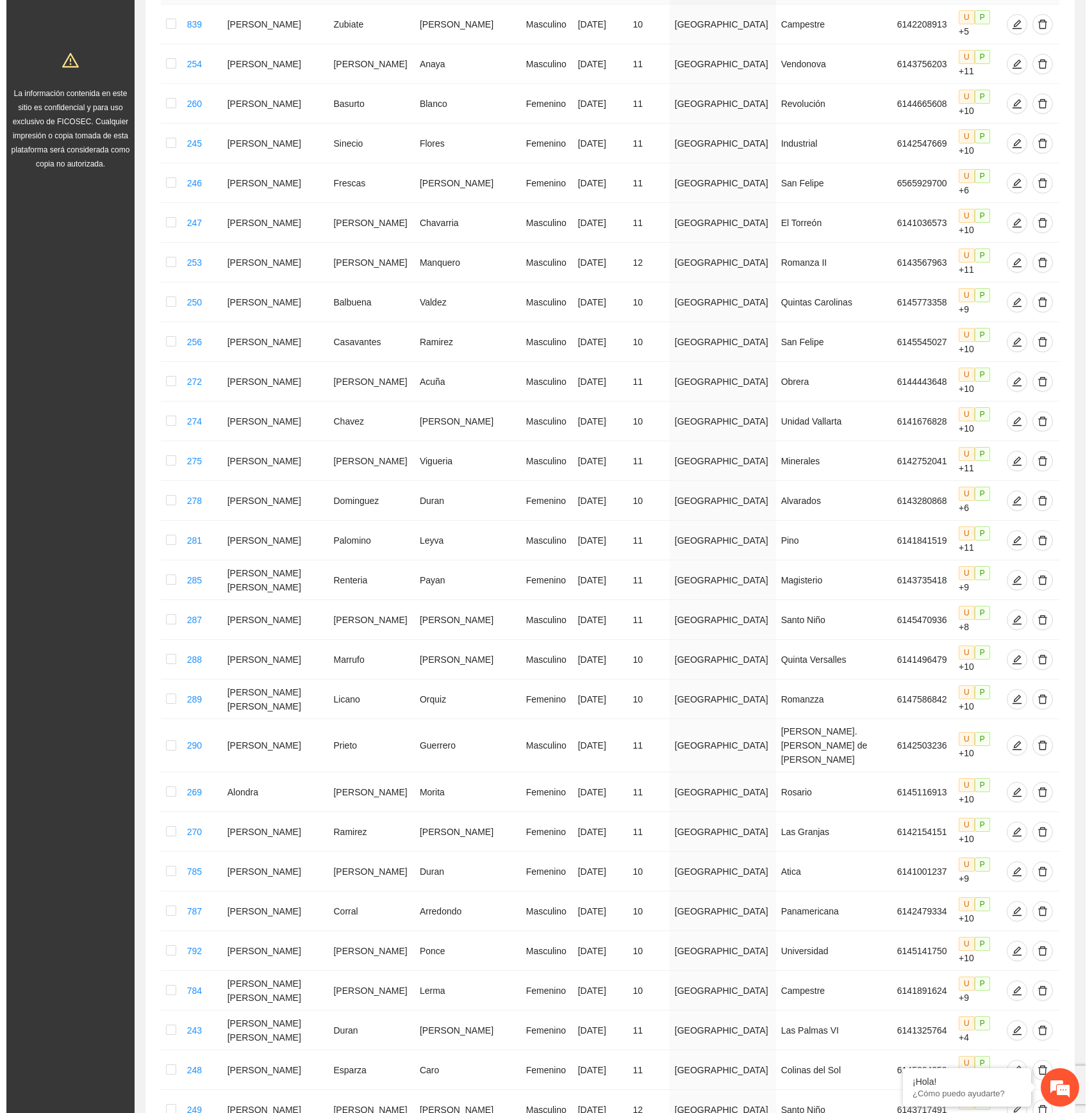
scroll to position [0, 0]
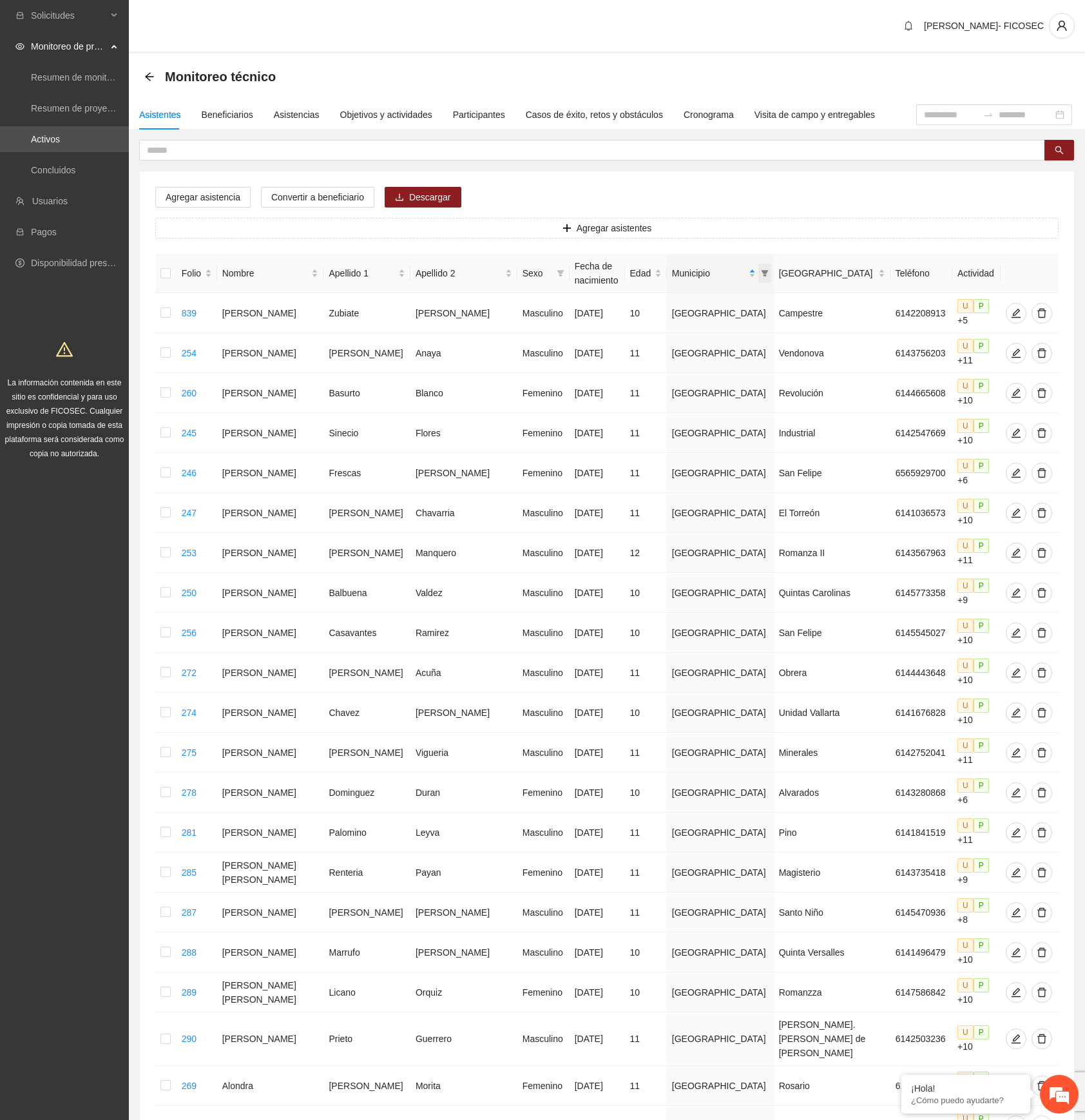
click at [761, 271] on icon "filter" at bounding box center [764, 272] width 7 height 7
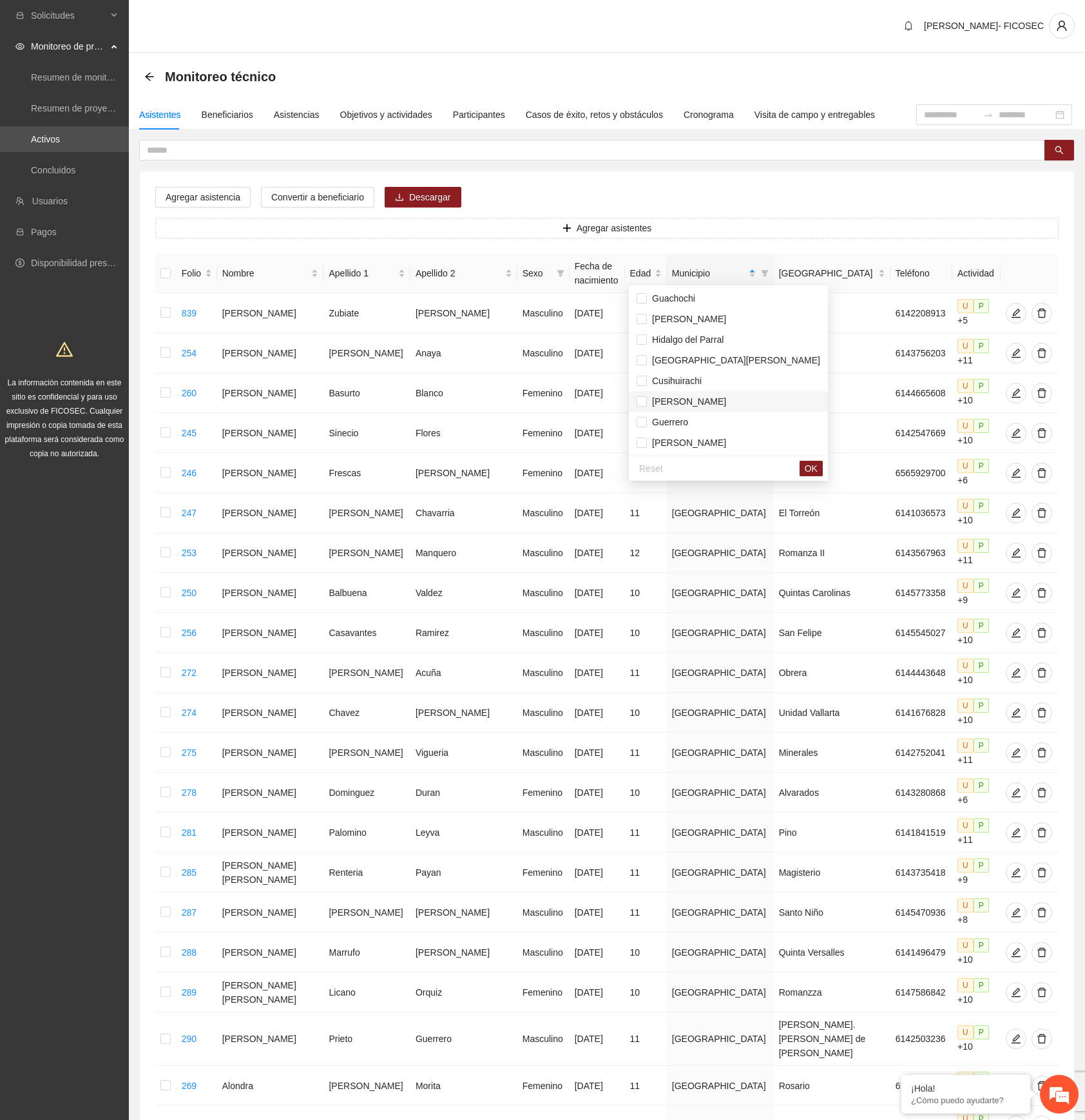
click at [691, 398] on span "[PERSON_NAME]" at bounding box center [686, 401] width 80 height 11
click at [805, 472] on span "OK" at bounding box center [811, 468] width 13 height 15
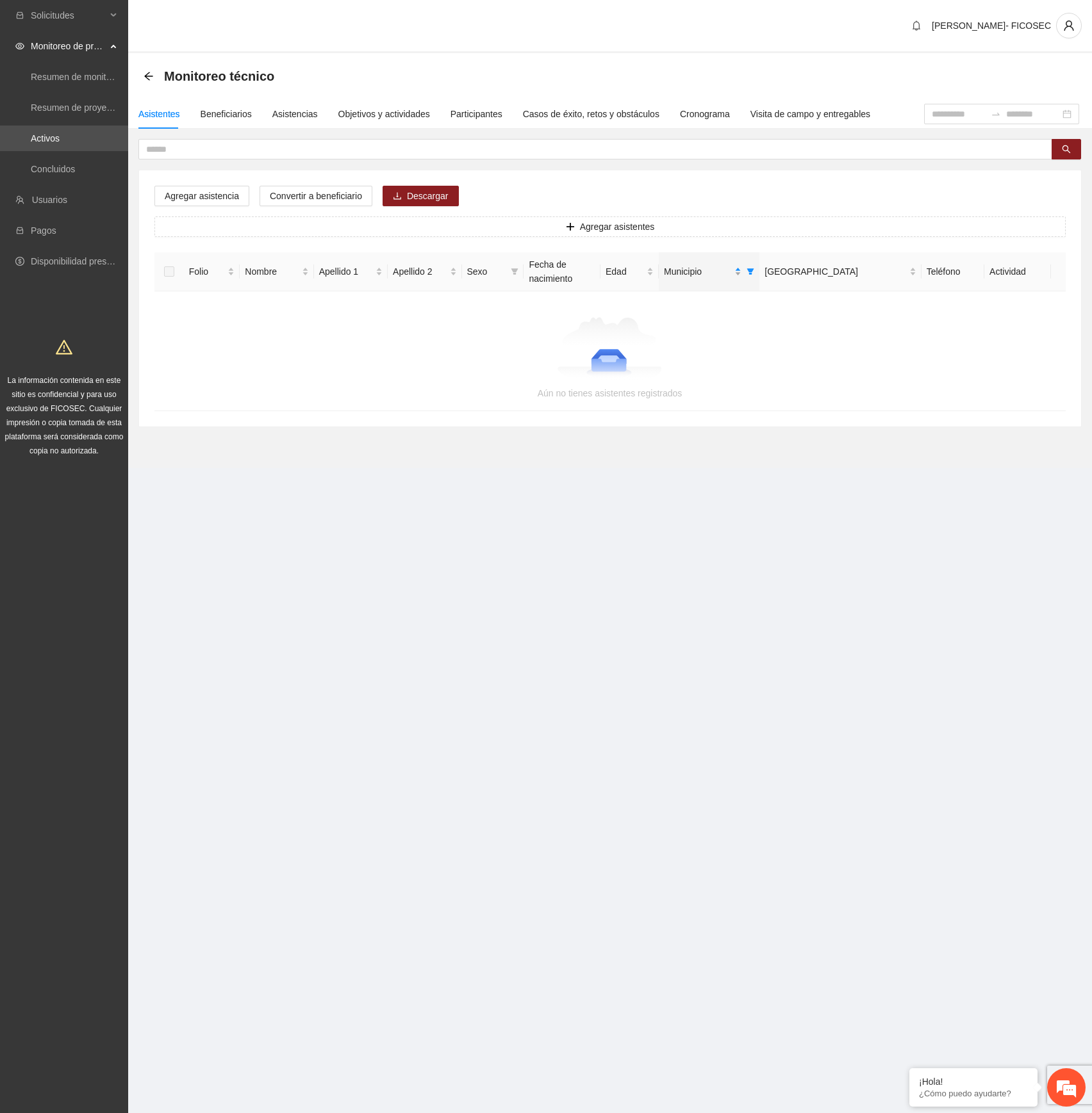
click at [741, 270] on div "Municipio" at bounding box center [703, 271] width 77 height 14
click at [754, 273] on icon "filter" at bounding box center [750, 271] width 7 height 7
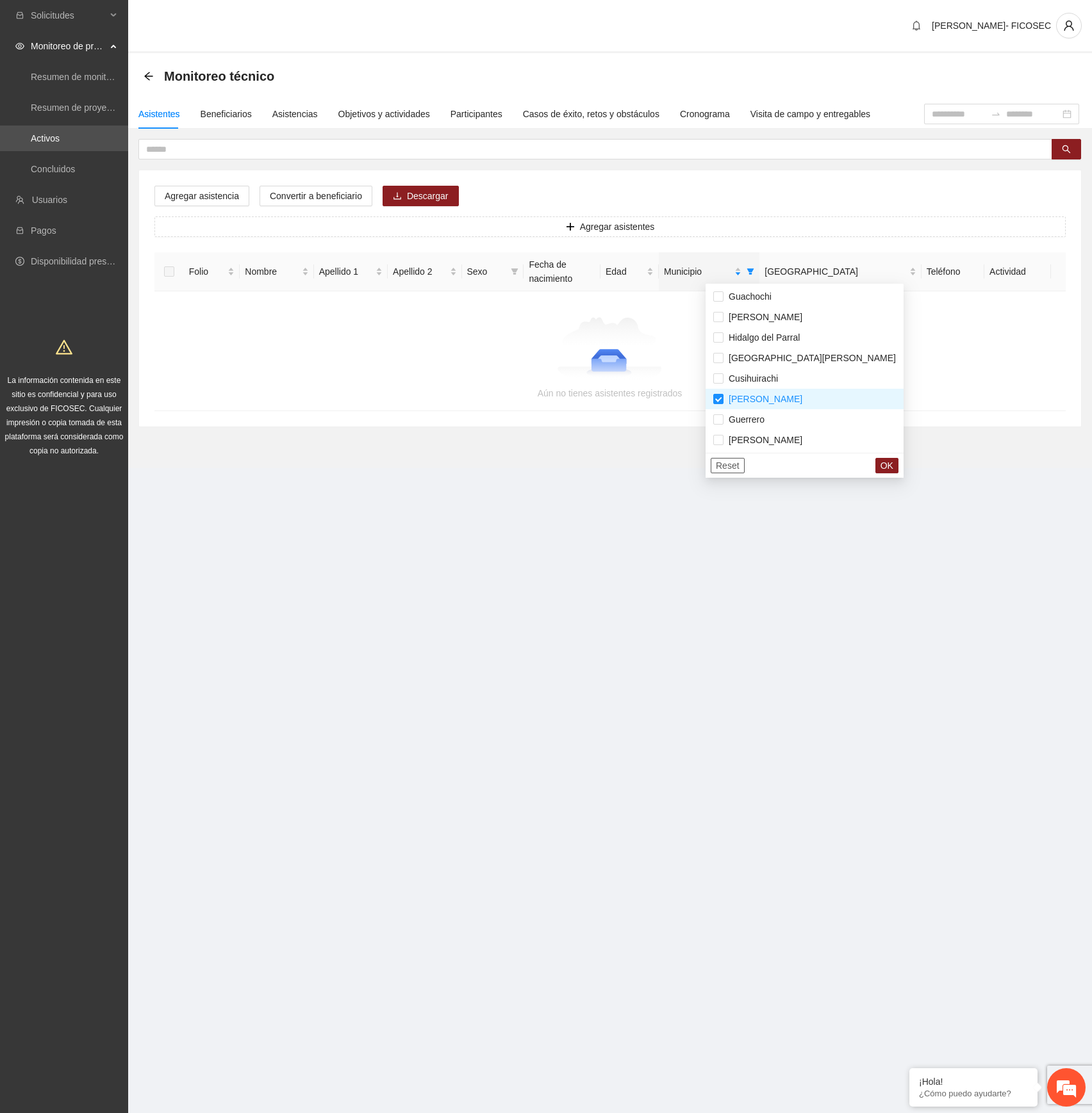
click at [725, 466] on span "Reset" at bounding box center [727, 465] width 24 height 14
drag, startPoint x: 380, startPoint y: 522, endPoint x: 343, endPoint y: 455, distance: 76.5
click at [379, 521] on section "Solicitudes Monitoreo de proyectos Resumen de monitoreo Resumen de proyectos ap…" at bounding box center [546, 556] width 1092 height 1113
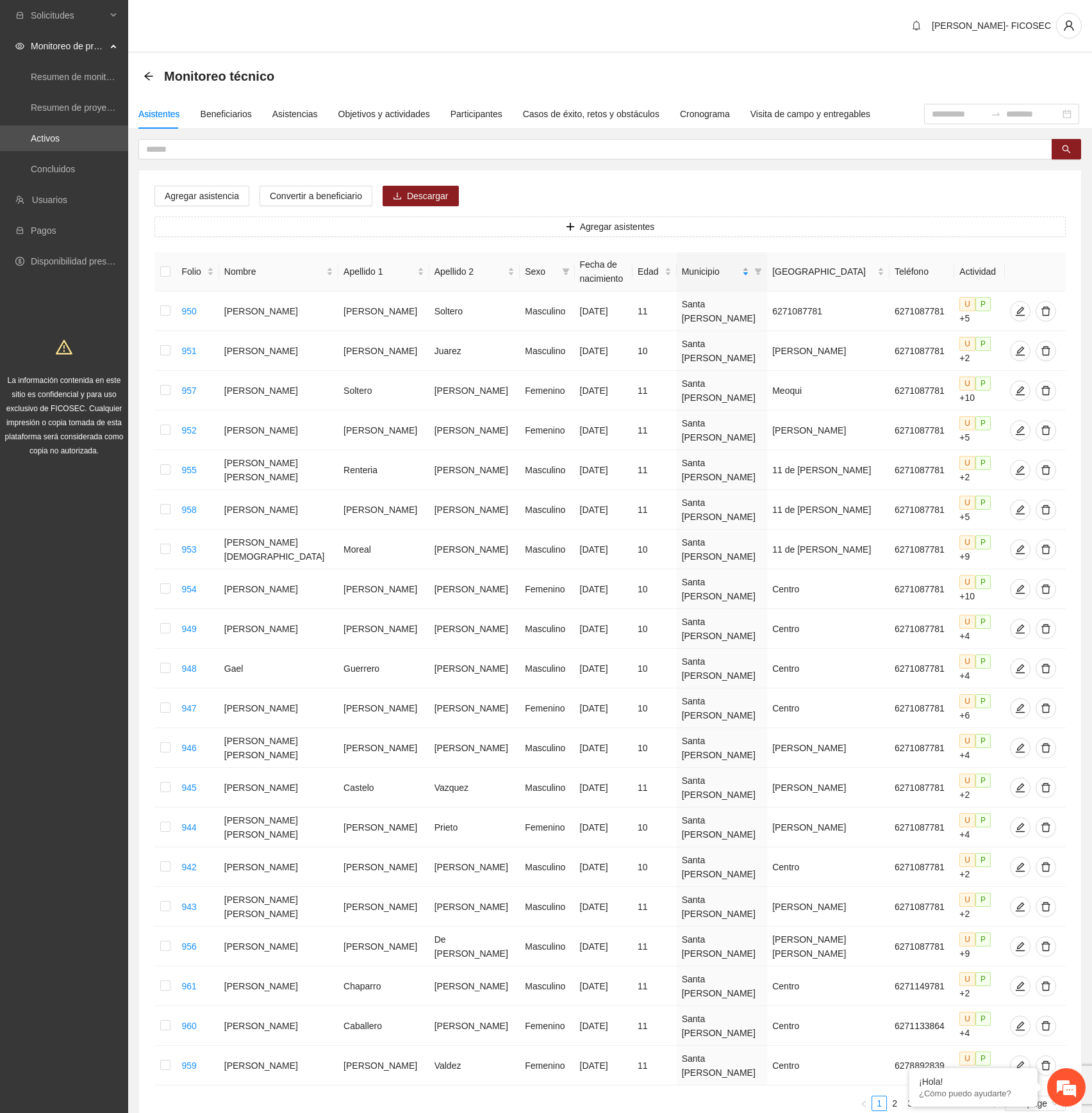
click at [739, 273] on div "Municipio" at bounding box center [715, 271] width 67 height 14
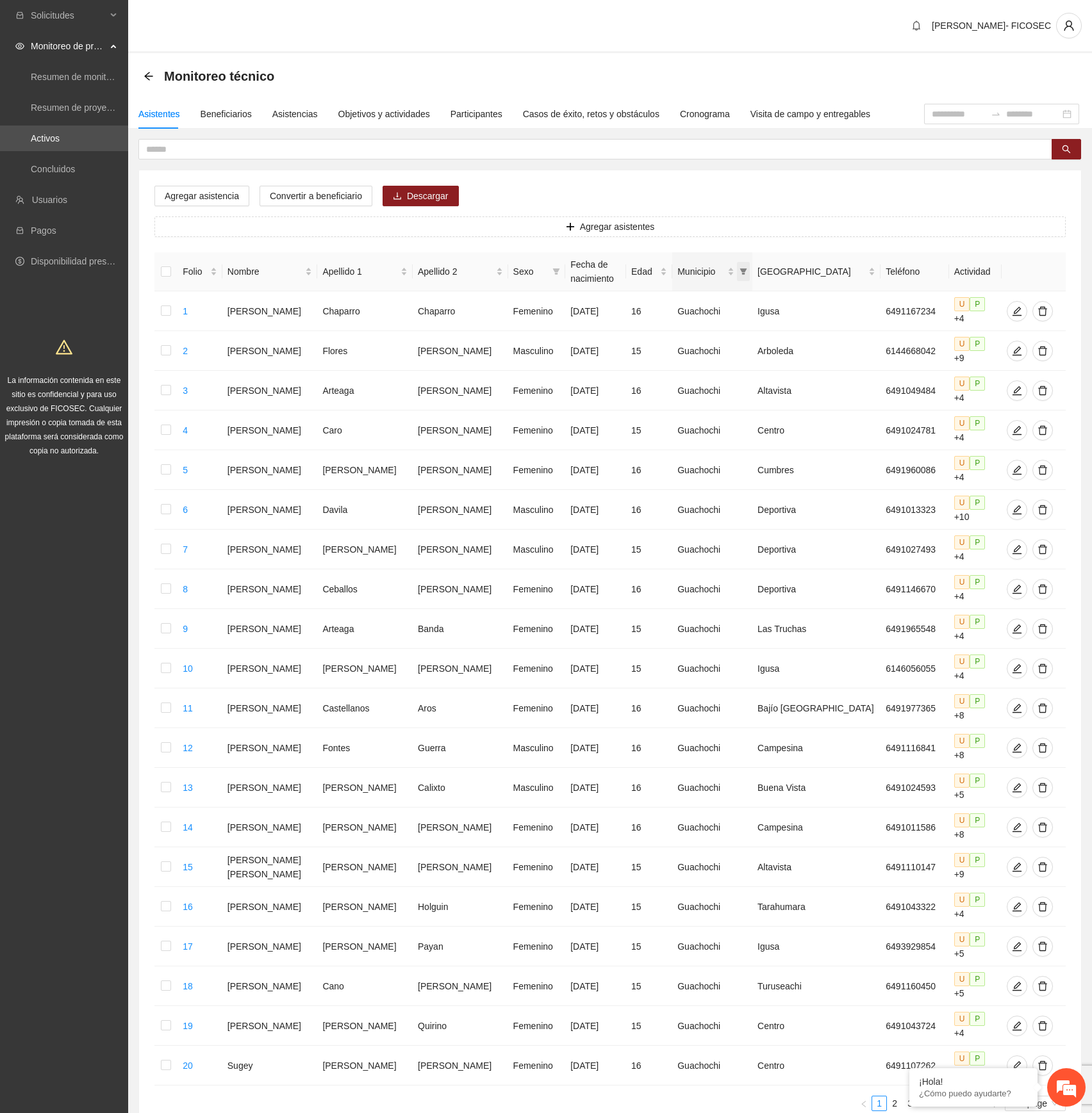
click at [747, 270] on icon "filter" at bounding box center [743, 271] width 7 height 7
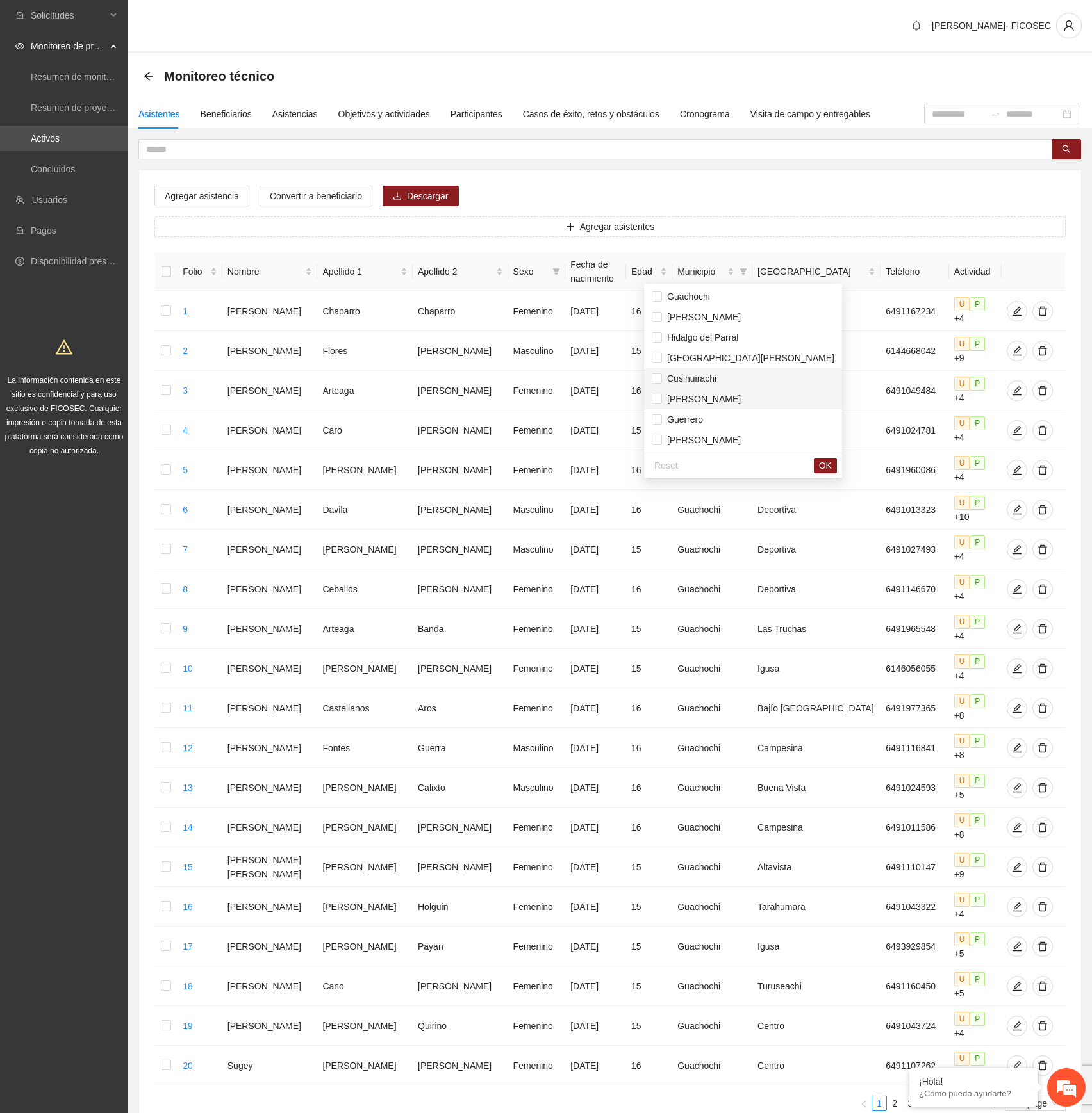
scroll to position [20, 0]
click at [695, 377] on span "[PERSON_NAME]" at bounding box center [702, 378] width 79 height 11
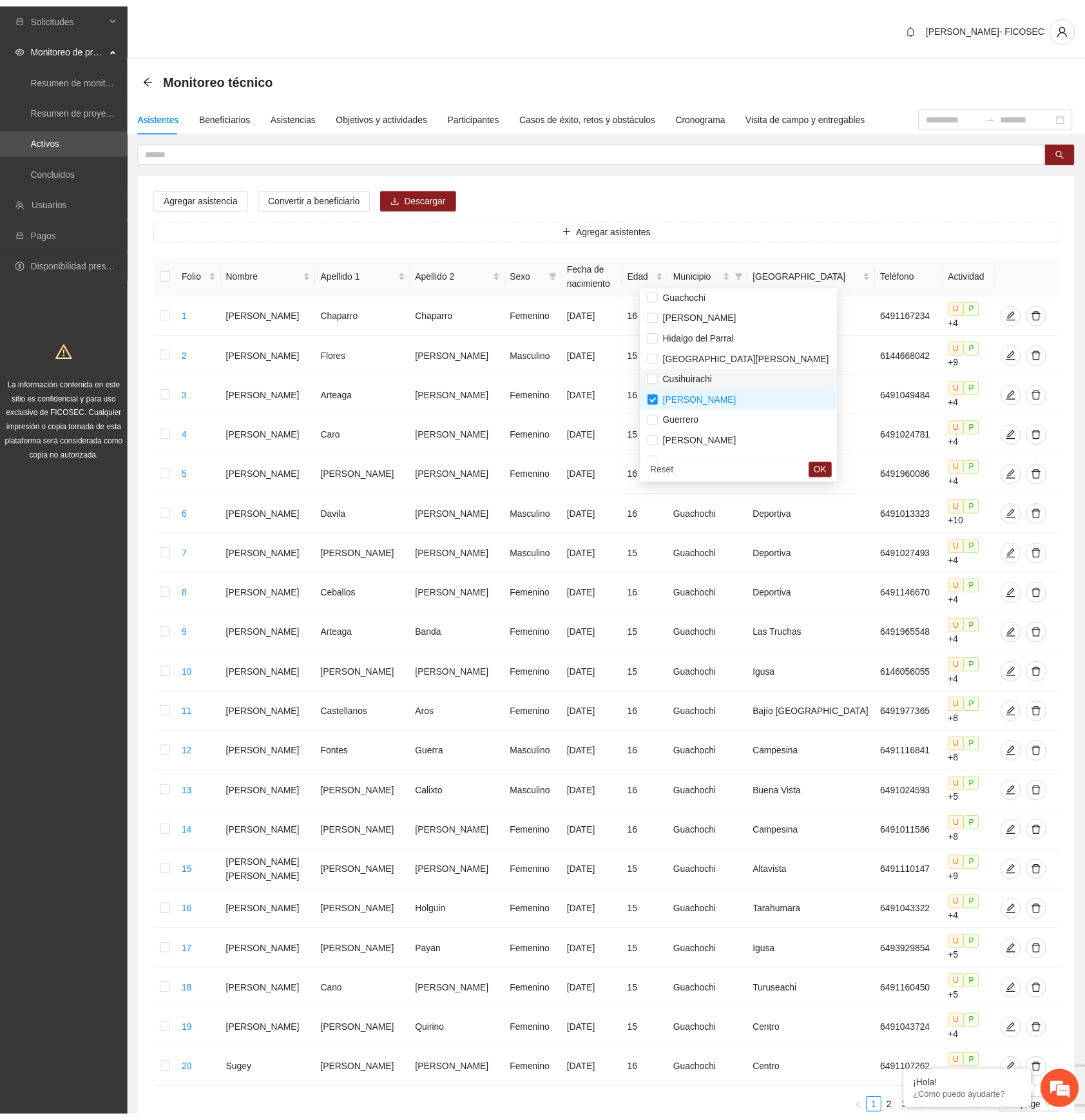
scroll to position [0, 0]
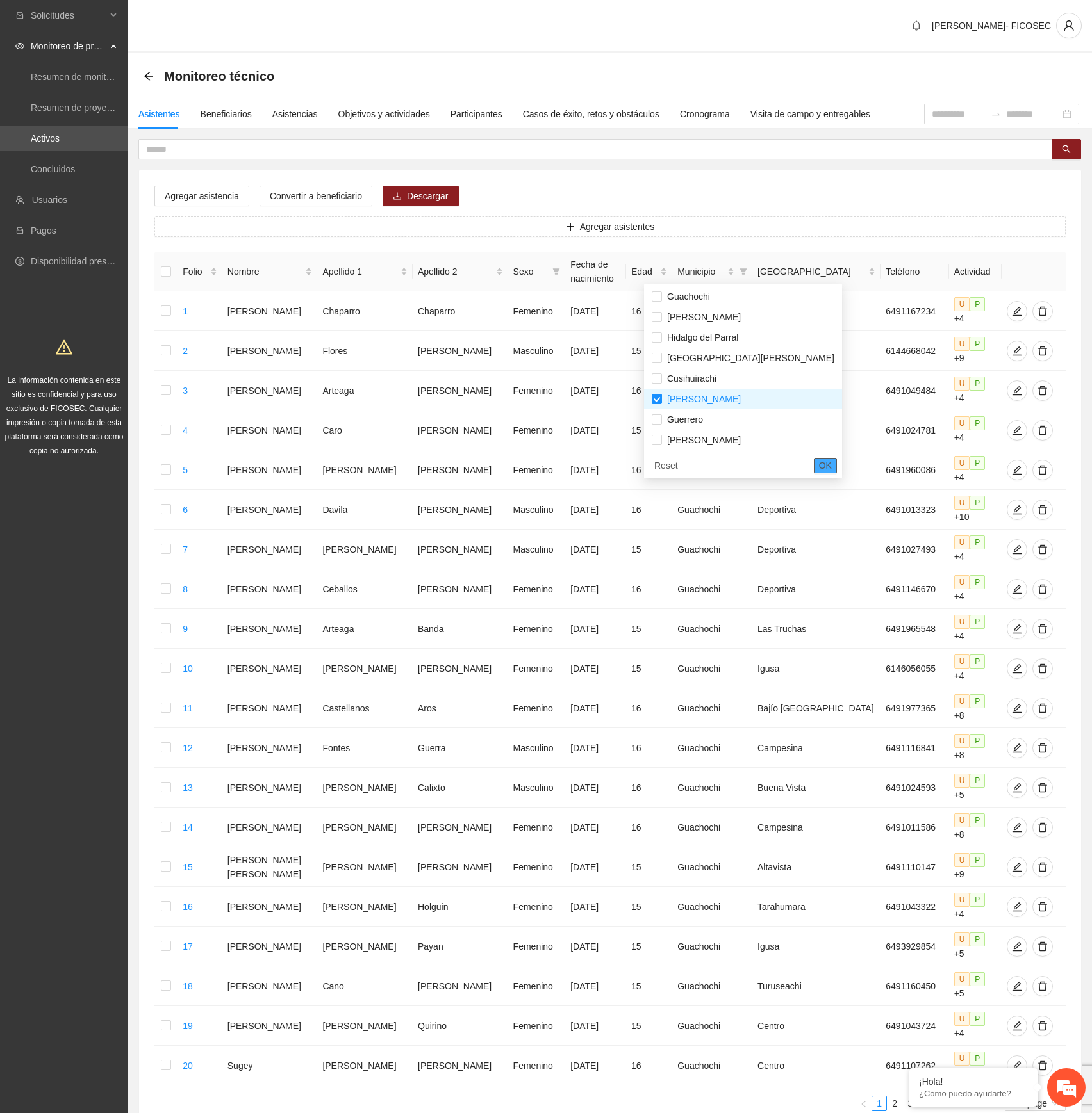
click at [813, 467] on button "OK" at bounding box center [825, 465] width 23 height 15
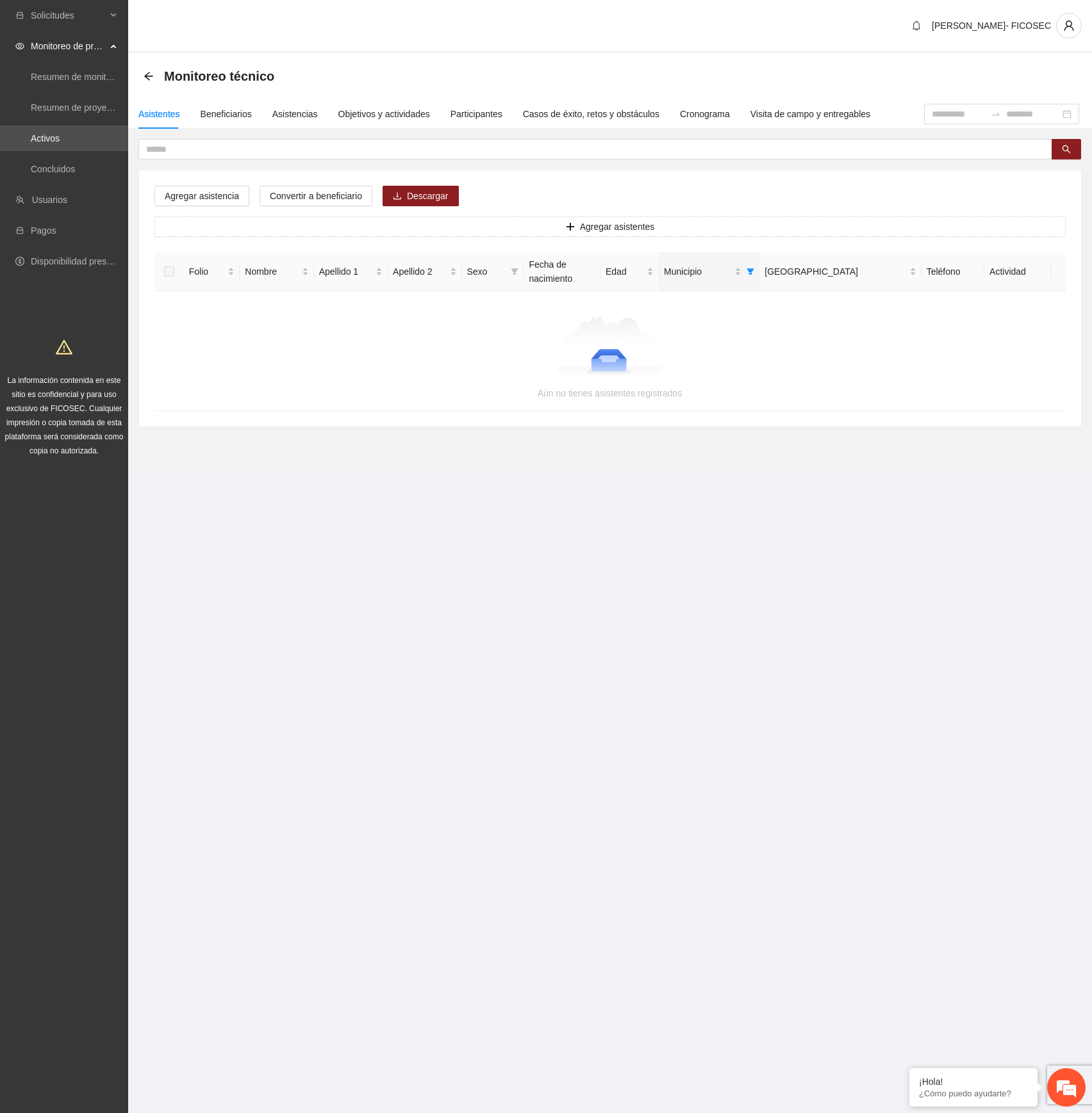
click at [759, 269] on th "Municipio" at bounding box center [708, 272] width 100 height 40
click at [754, 273] on icon "filter" at bounding box center [750, 272] width 8 height 8
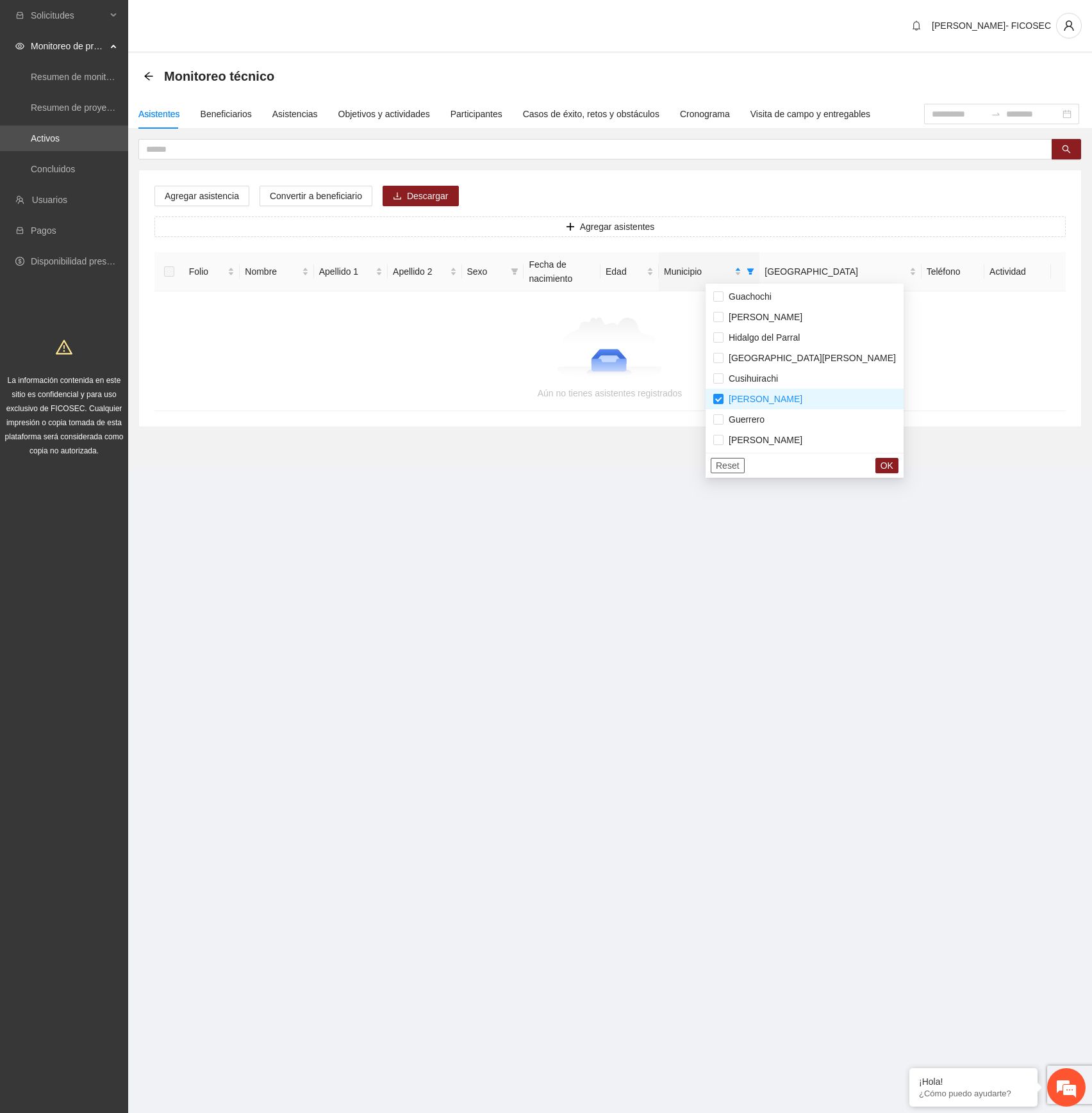
click at [727, 469] on span "Reset" at bounding box center [727, 465] width 24 height 14
click at [749, 509] on section "Solicitudes Monitoreo de proyectos Resumen de monitoreo Resumen de proyectos ap…" at bounding box center [546, 556] width 1092 height 1113
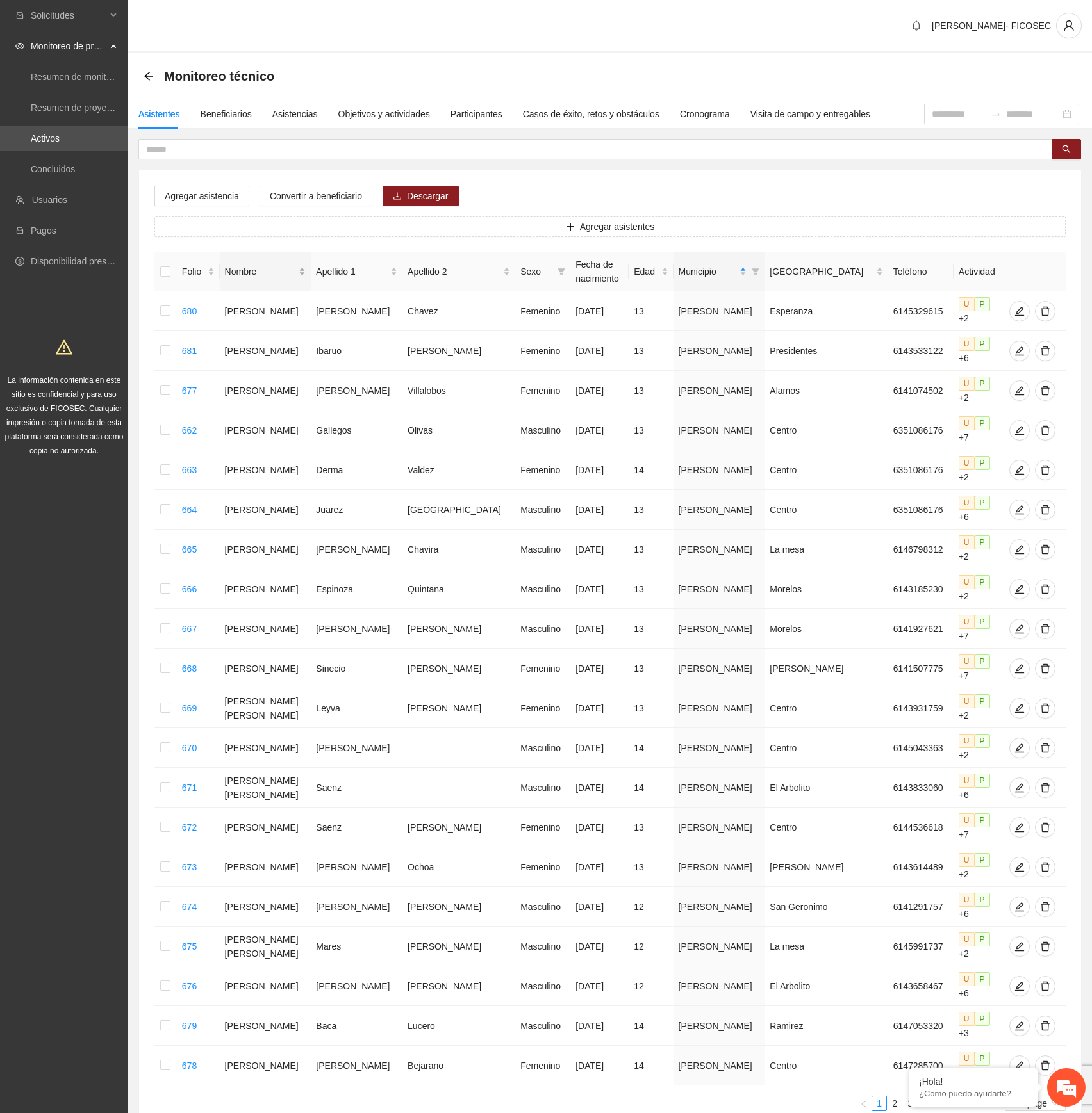
click at [301, 270] on div "Nombre" at bounding box center [265, 271] width 81 height 14
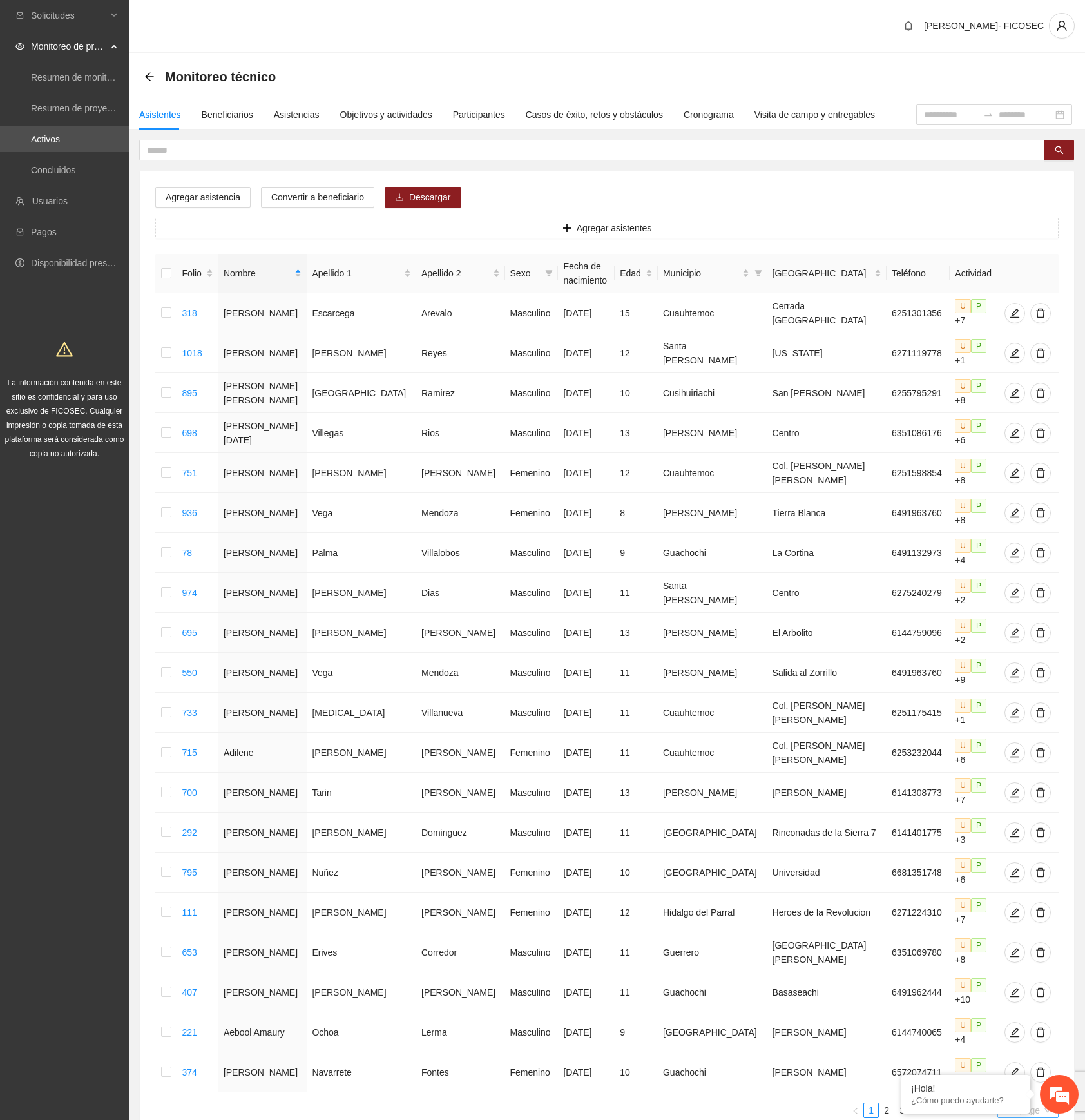
click at [1019, 625] on span "20 / page" at bounding box center [1028, 1110] width 51 height 15
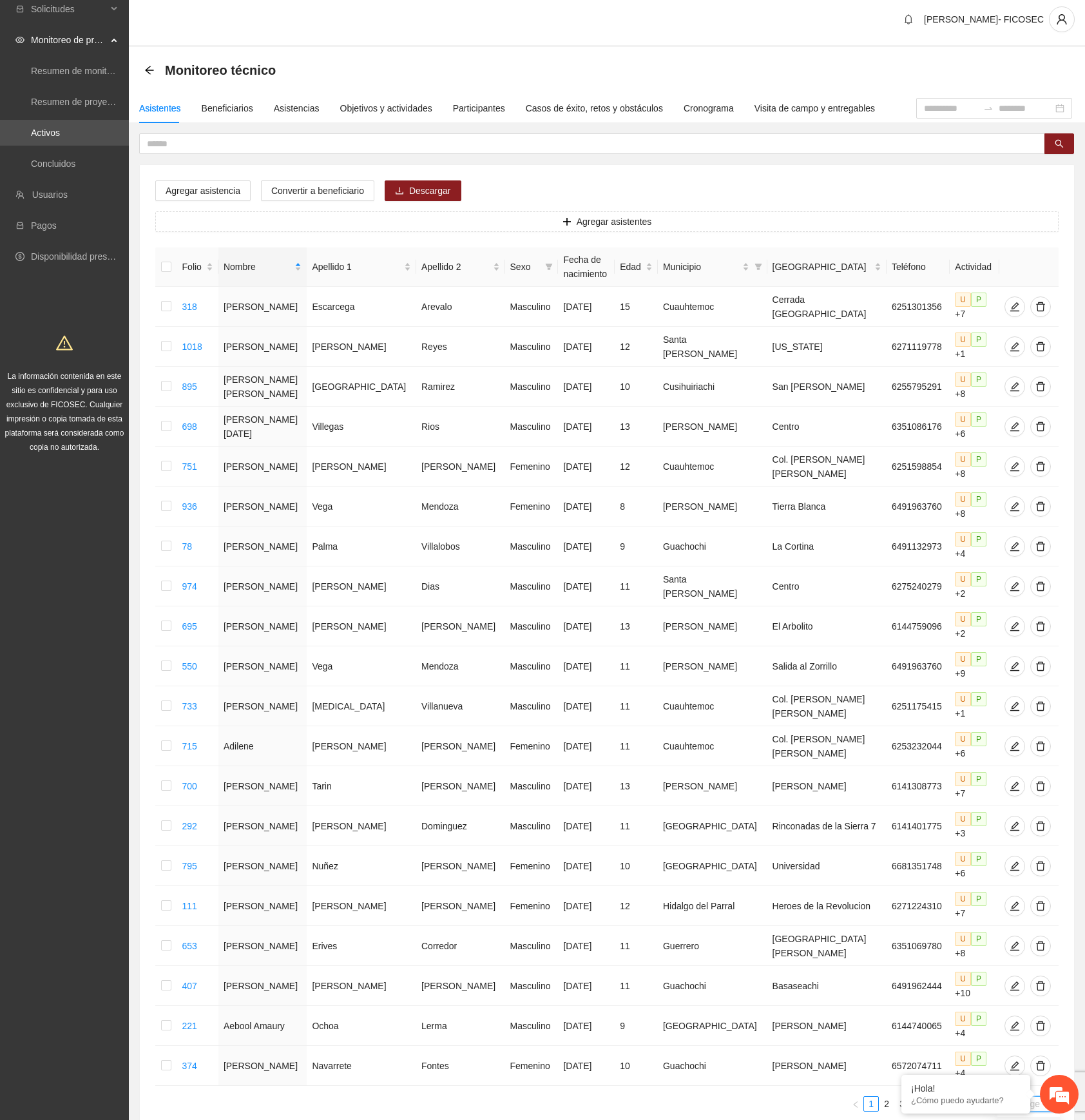
scroll to position [9, 0]
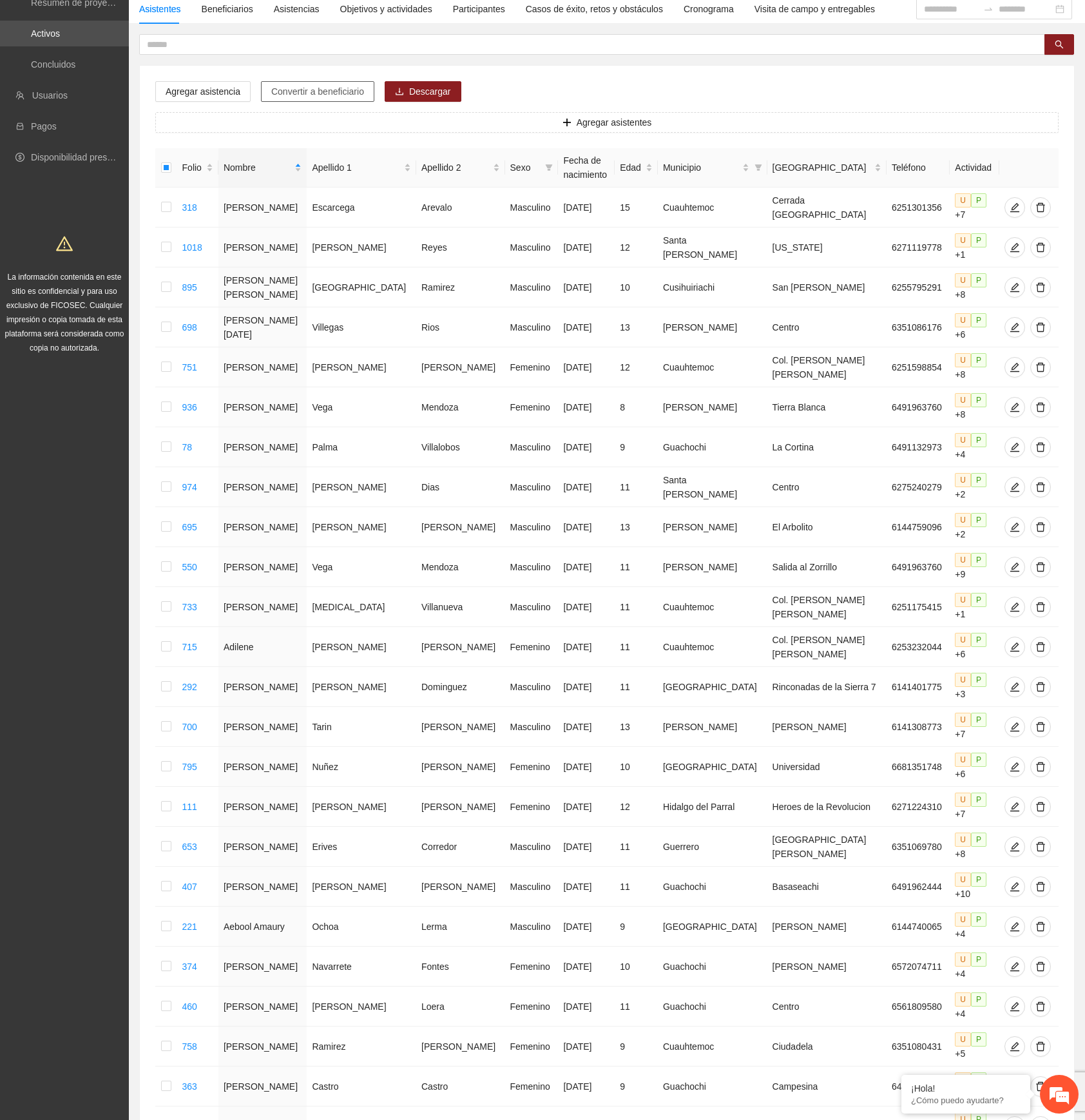
scroll to position [0, 0]
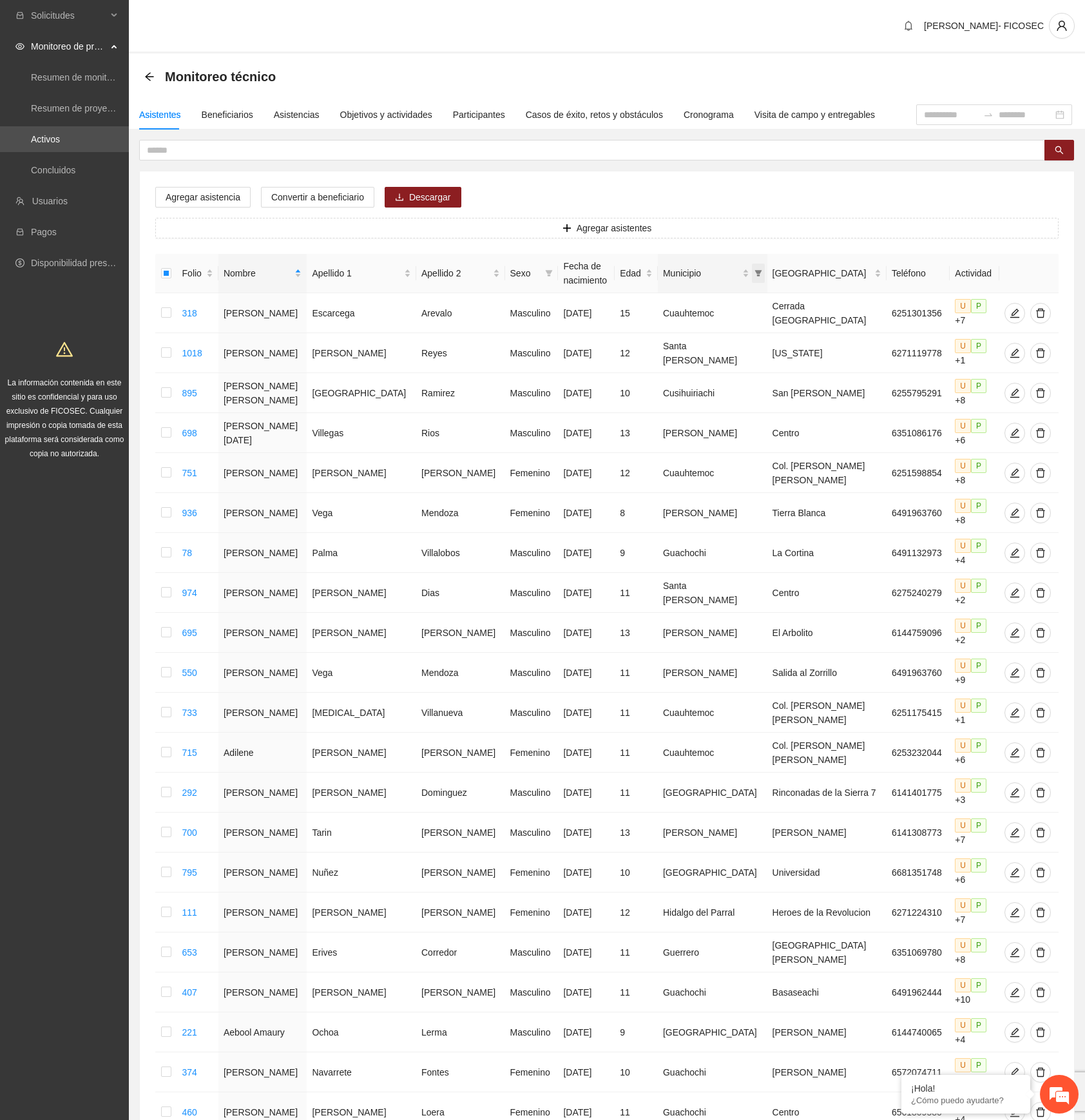
click at [754, 275] on icon "filter" at bounding box center [757, 272] width 7 height 7
click at [303, 191] on span "Convertir a beneficiario" at bounding box center [318, 197] width 93 height 15
click at [304, 144] on input "text" at bounding box center [588, 150] width 880 height 15
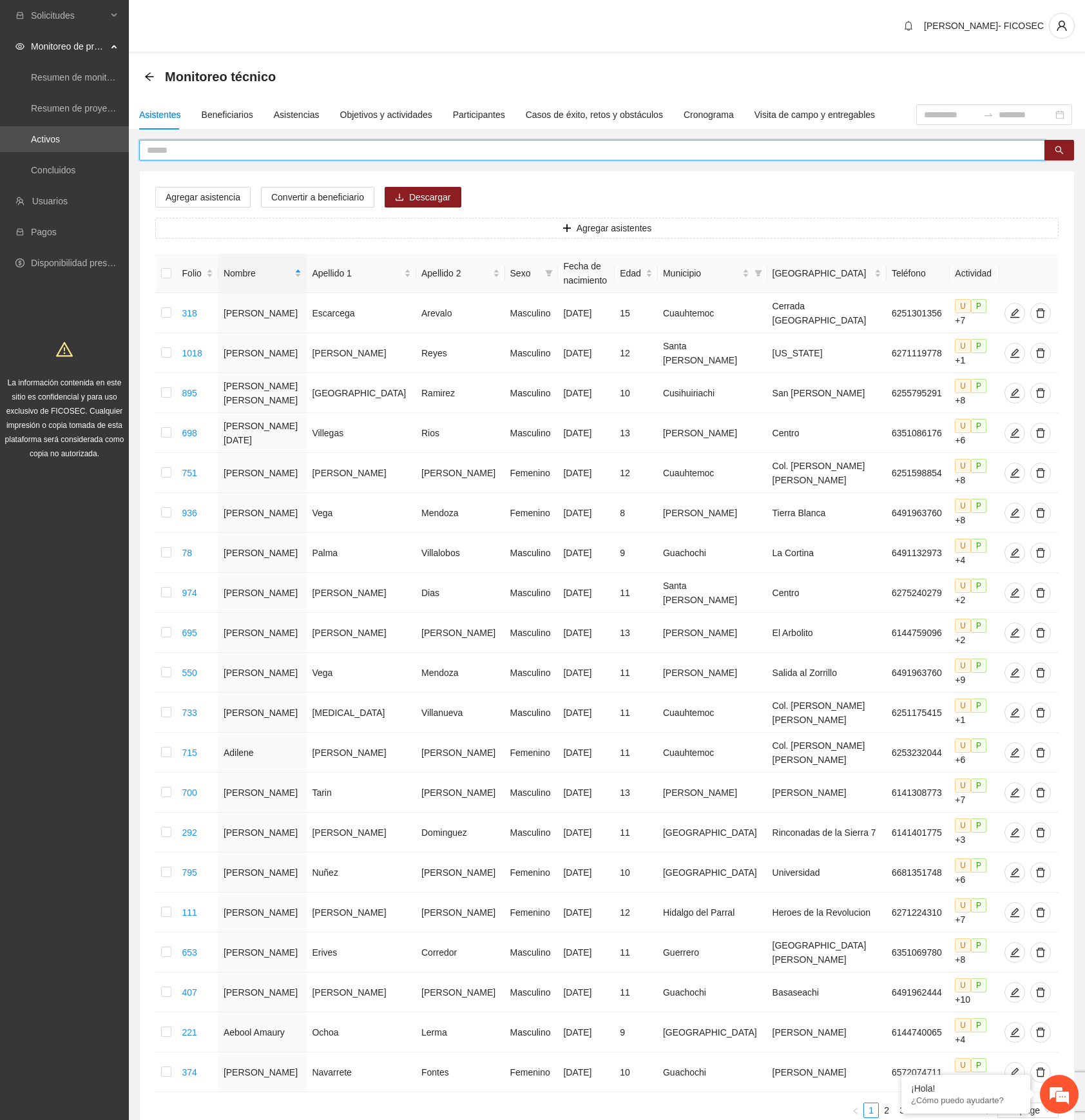
paste input "**********"
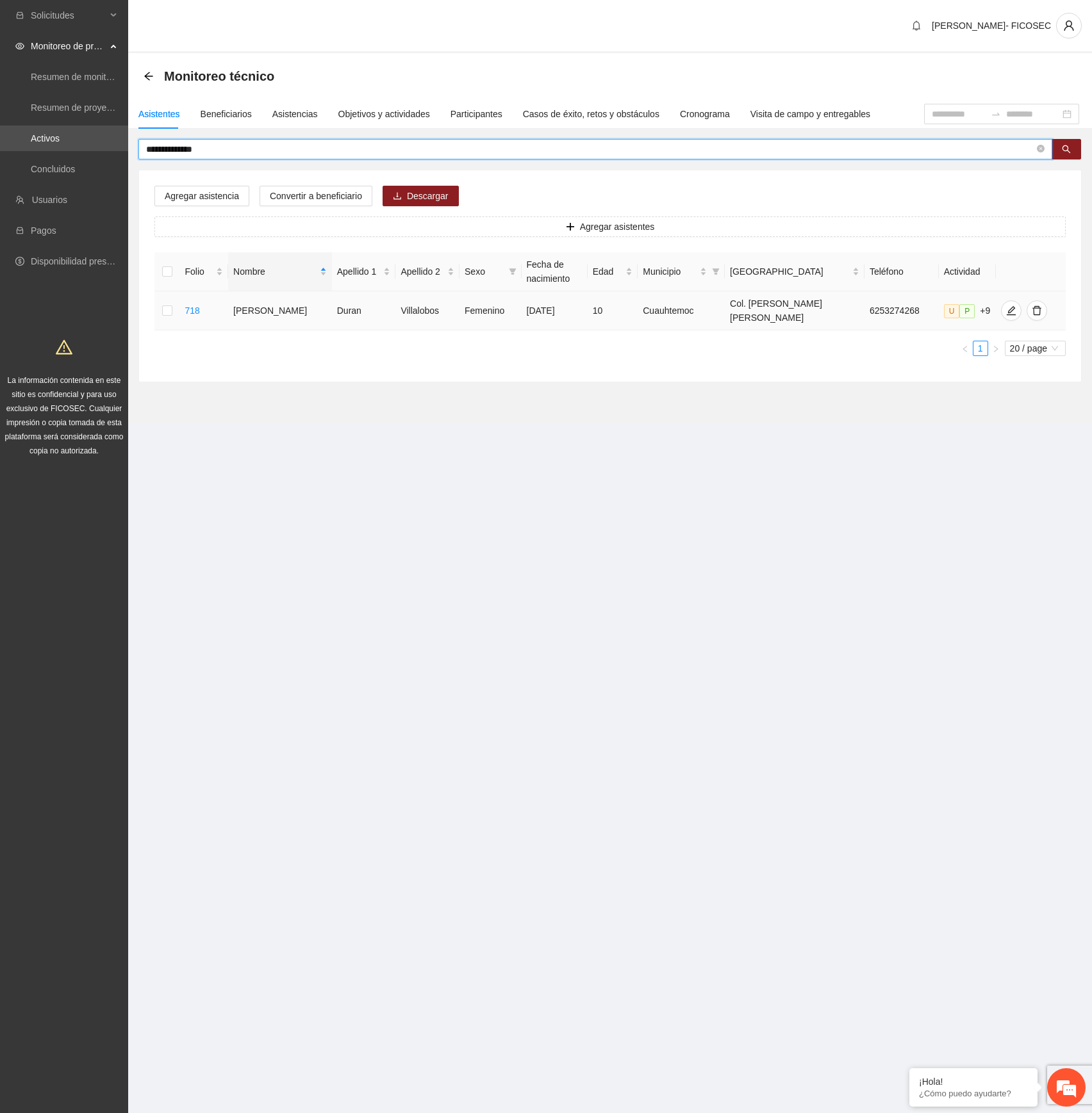
click at [168, 318] on td at bounding box center [167, 310] width 25 height 40
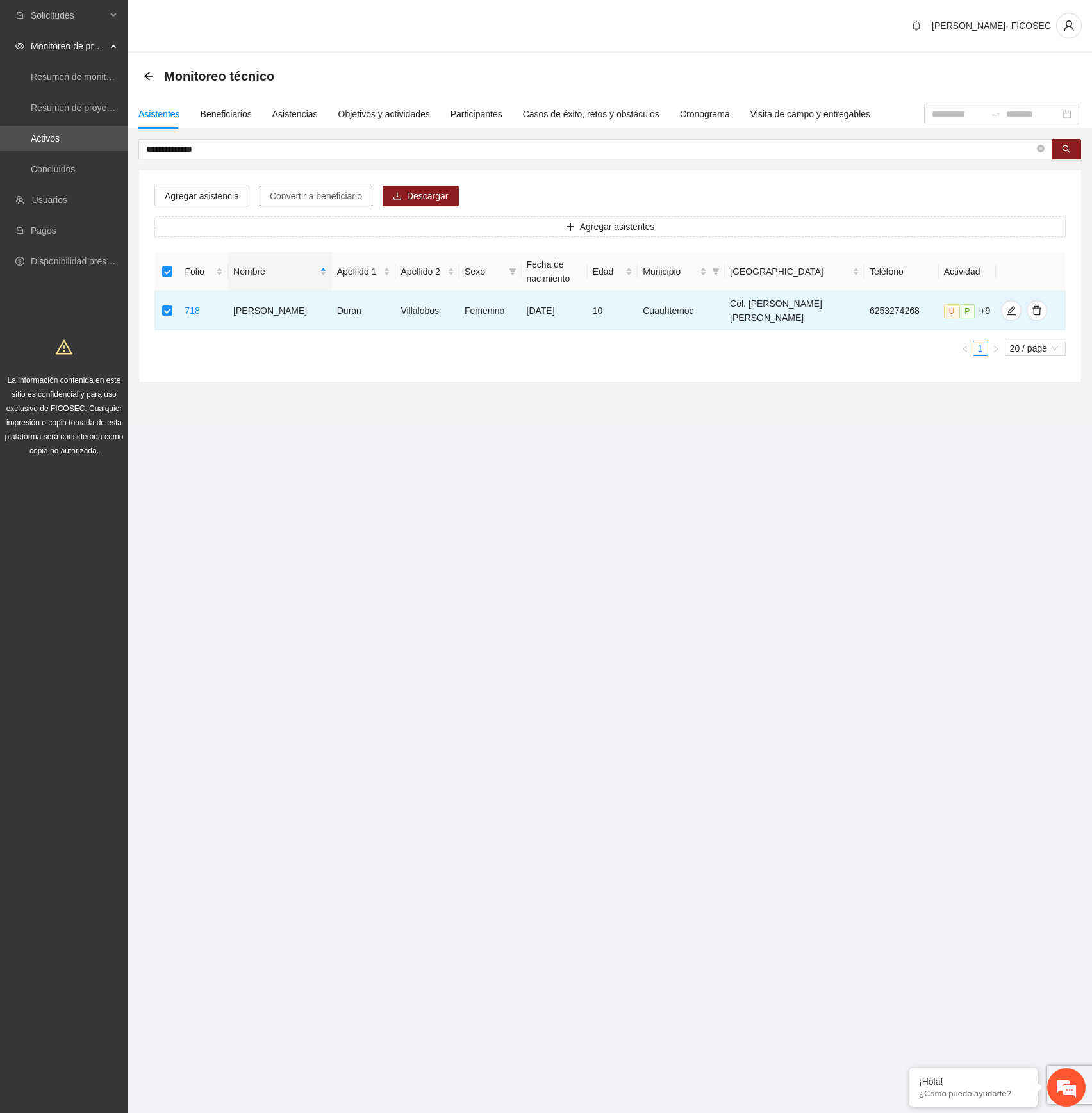
click at [303, 194] on span "Convertir a beneficiario" at bounding box center [316, 196] width 93 height 14
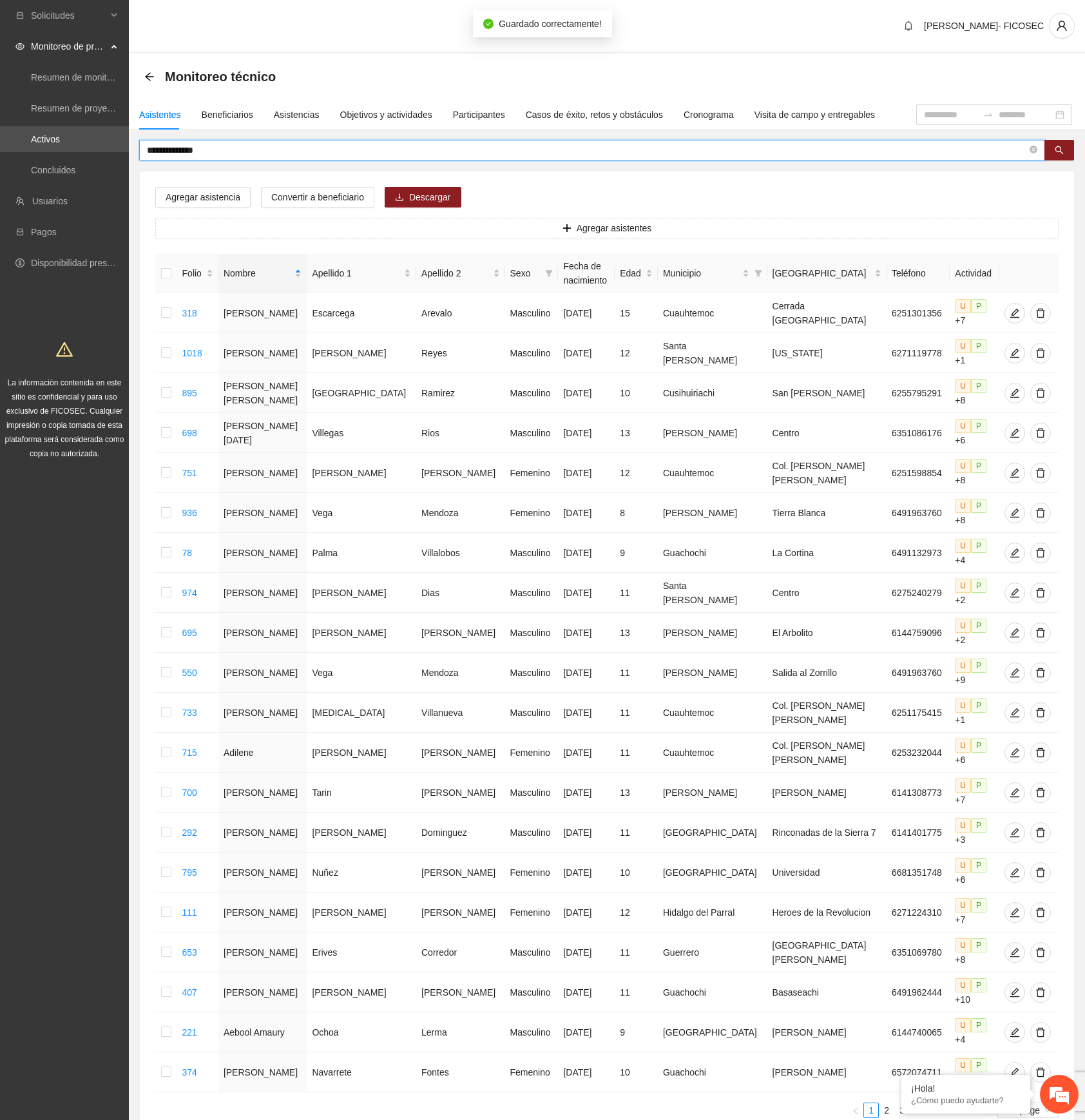
click at [449, 145] on input "**********" at bounding box center [588, 150] width 880 height 15
click at [451, 152] on input "**********" at bounding box center [588, 150] width 880 height 15
paste input "text"
click at [1052, 155] on button "button" at bounding box center [1059, 149] width 30 height 20
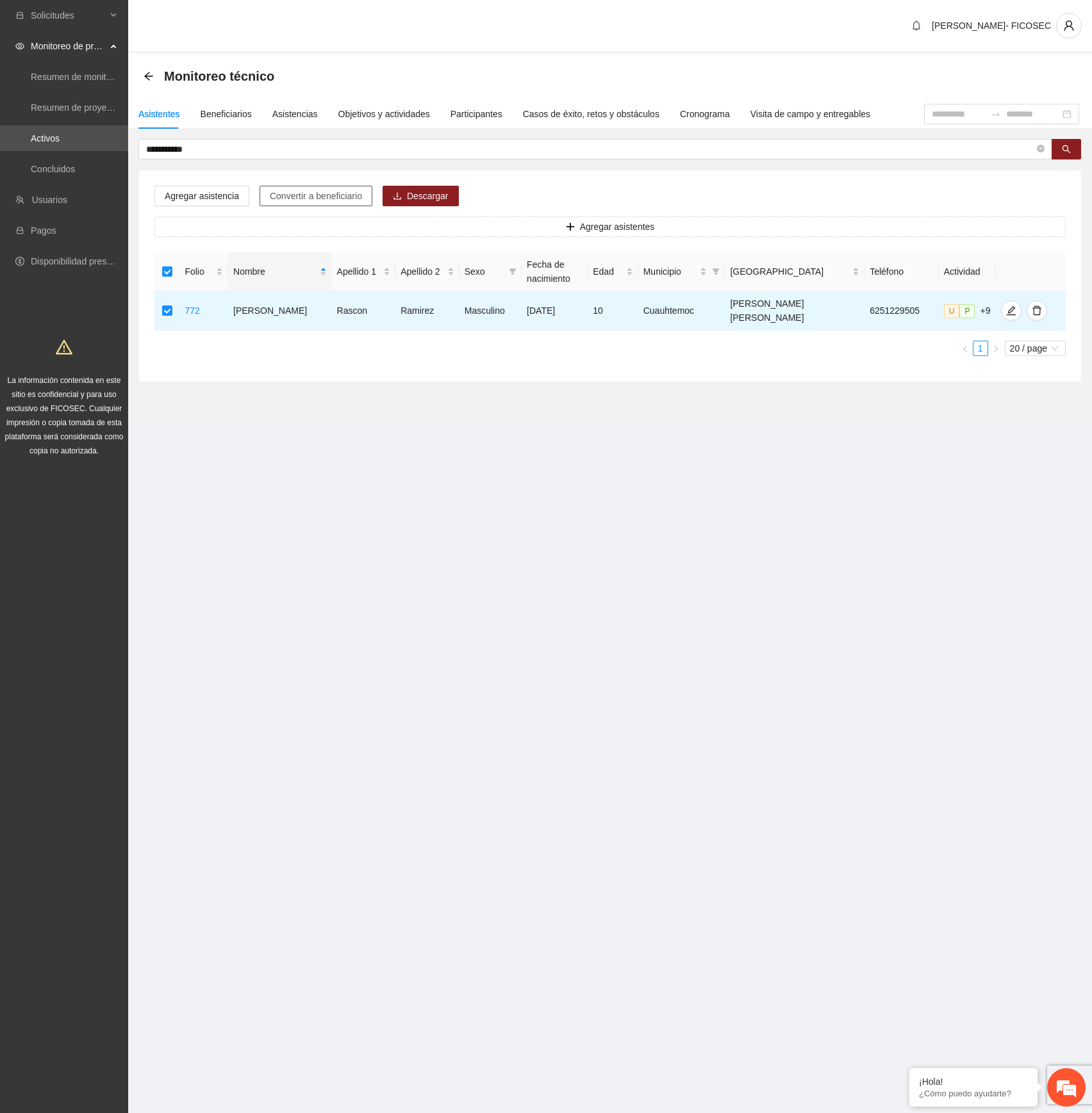
click at [308, 199] on span "Convertir a beneficiario" at bounding box center [316, 196] width 93 height 14
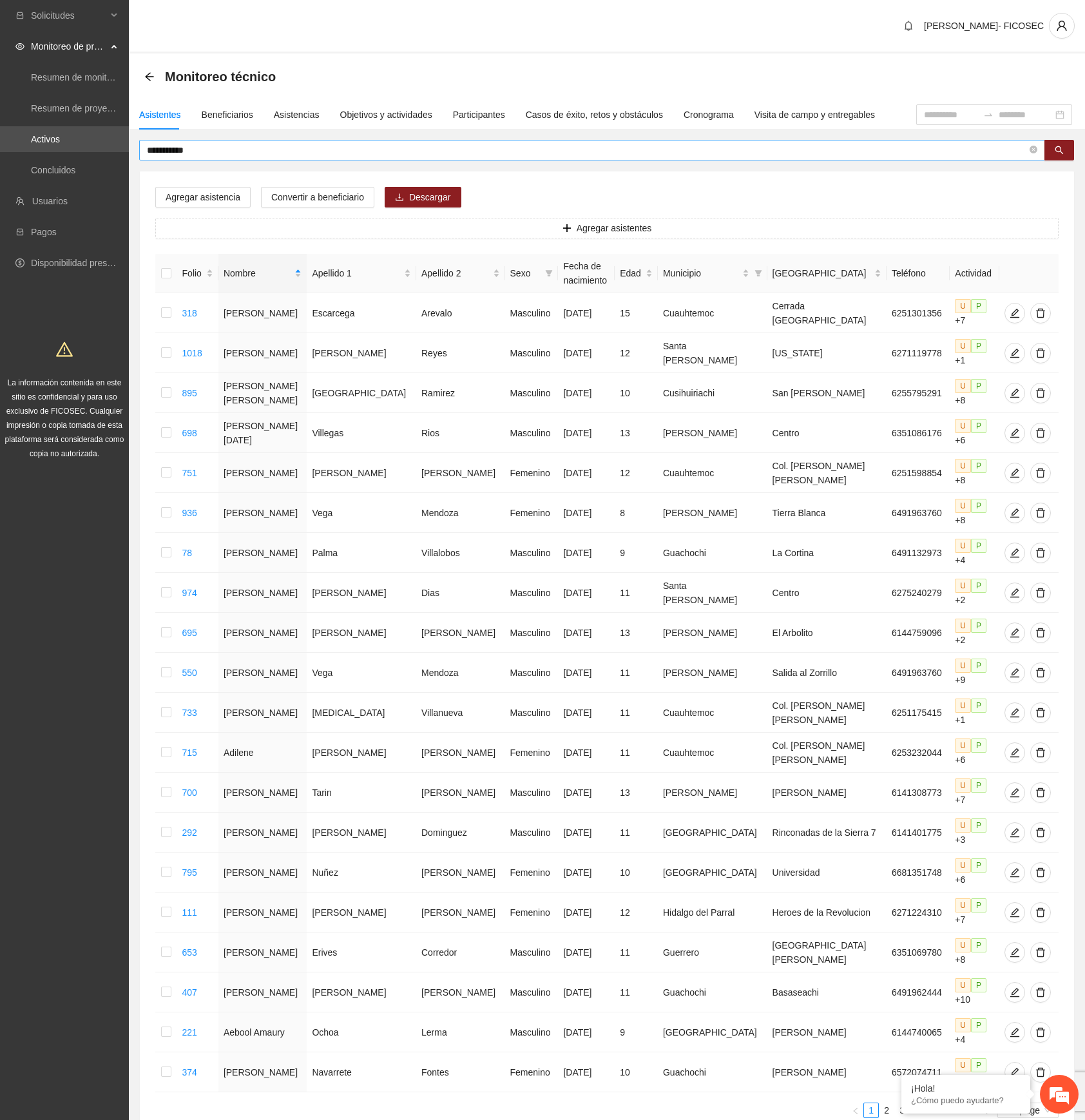
click at [334, 155] on input "**********" at bounding box center [588, 150] width 880 height 15
paste input "*****"
click at [1063, 147] on icon "search" at bounding box center [1059, 149] width 9 height 9
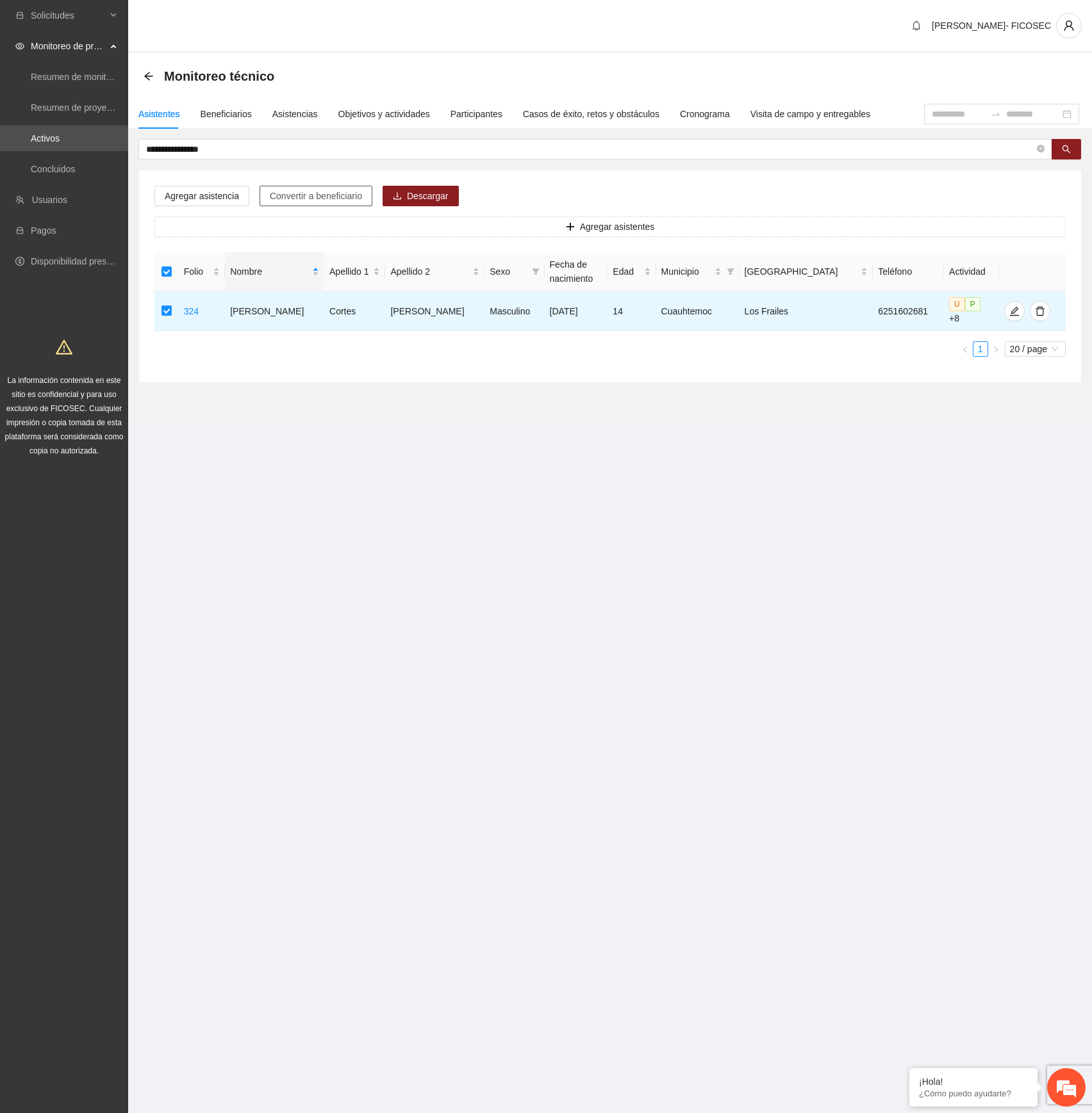
click at [310, 194] on span "Convertir a beneficiario" at bounding box center [316, 196] width 93 height 14
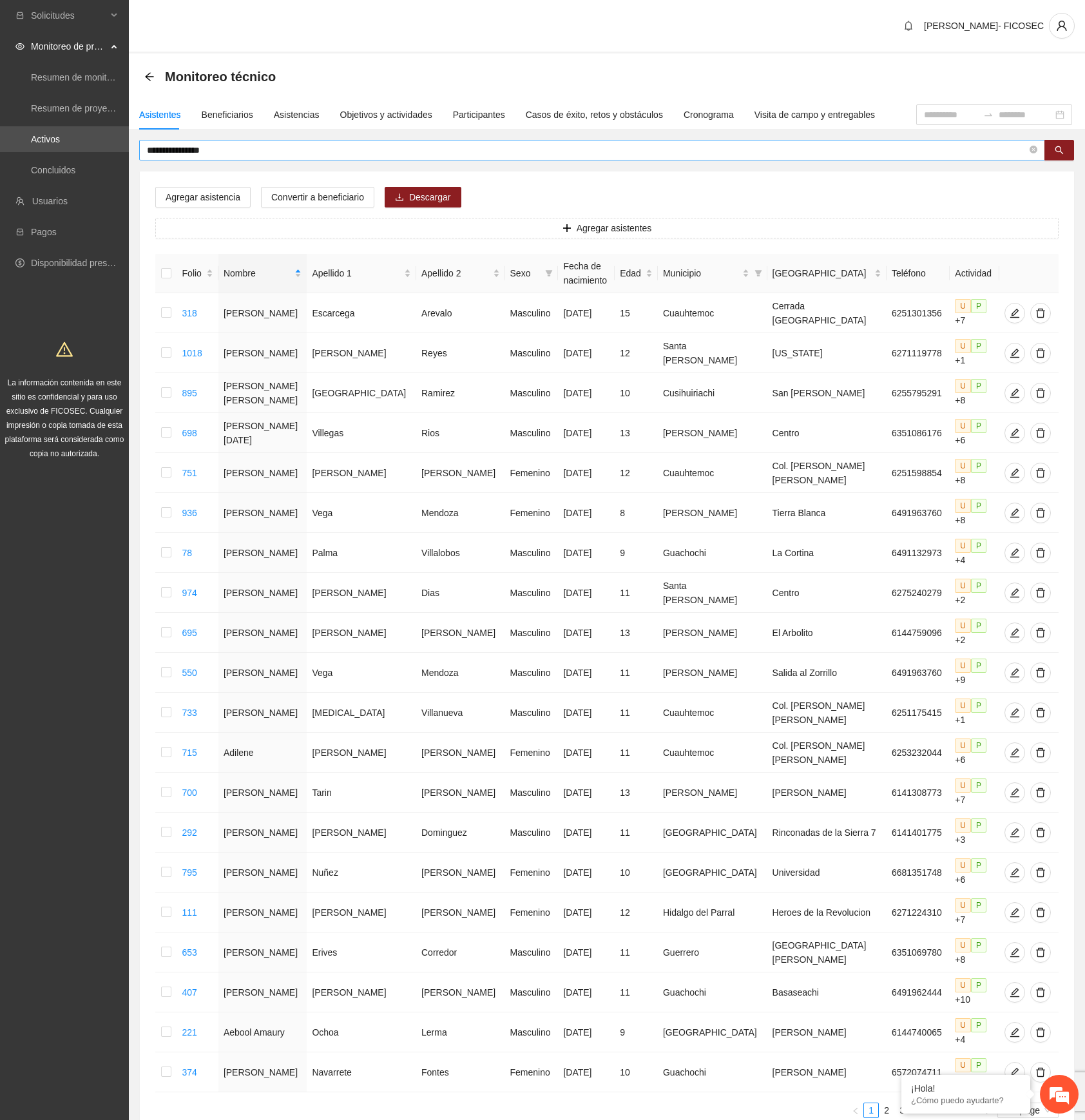
click at [262, 145] on input "**********" at bounding box center [588, 150] width 880 height 15
paste input "text"
click at [1068, 149] on button "button" at bounding box center [1059, 149] width 30 height 20
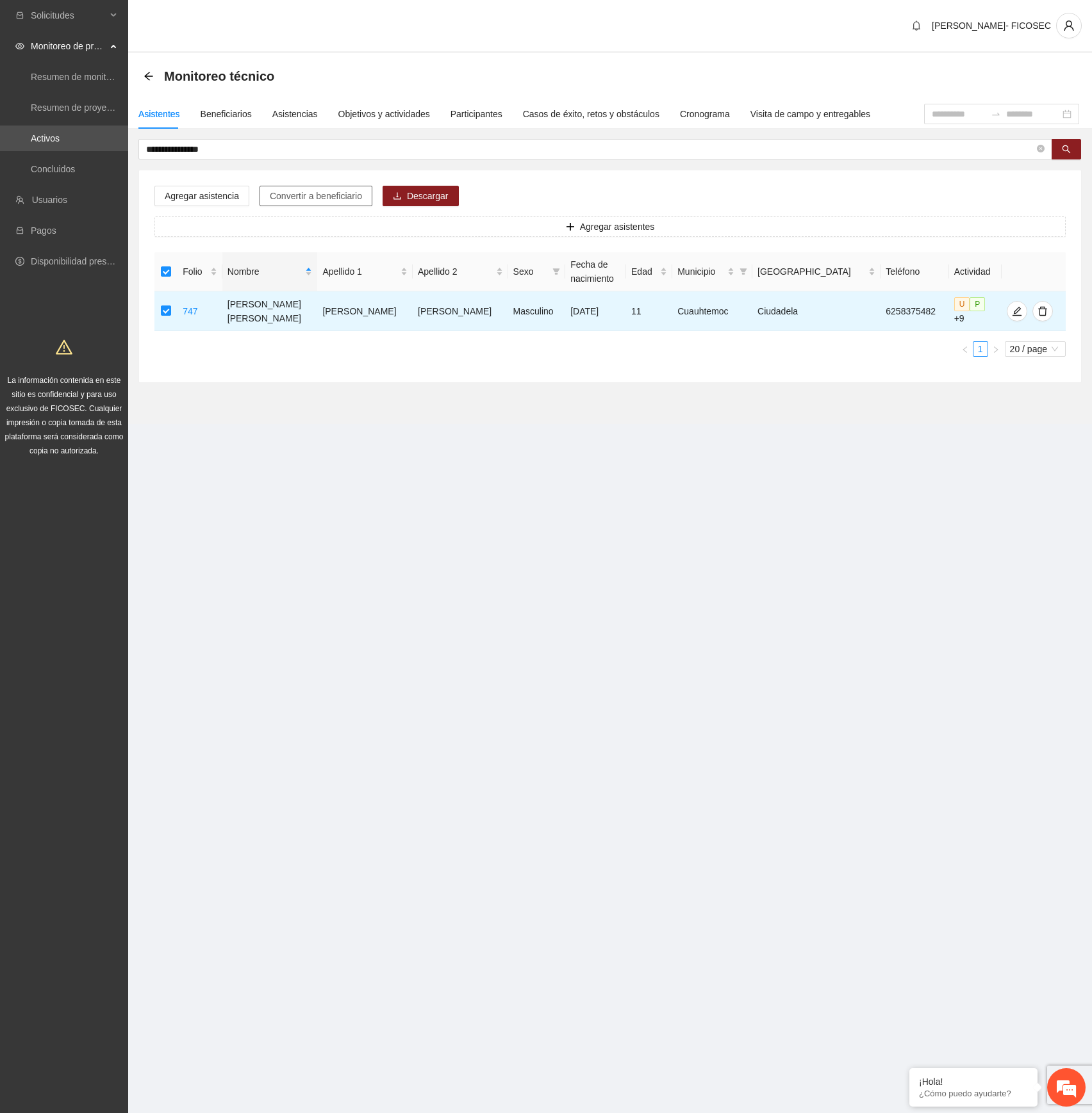
click at [323, 200] on span "Convertir a beneficiario" at bounding box center [316, 196] width 93 height 14
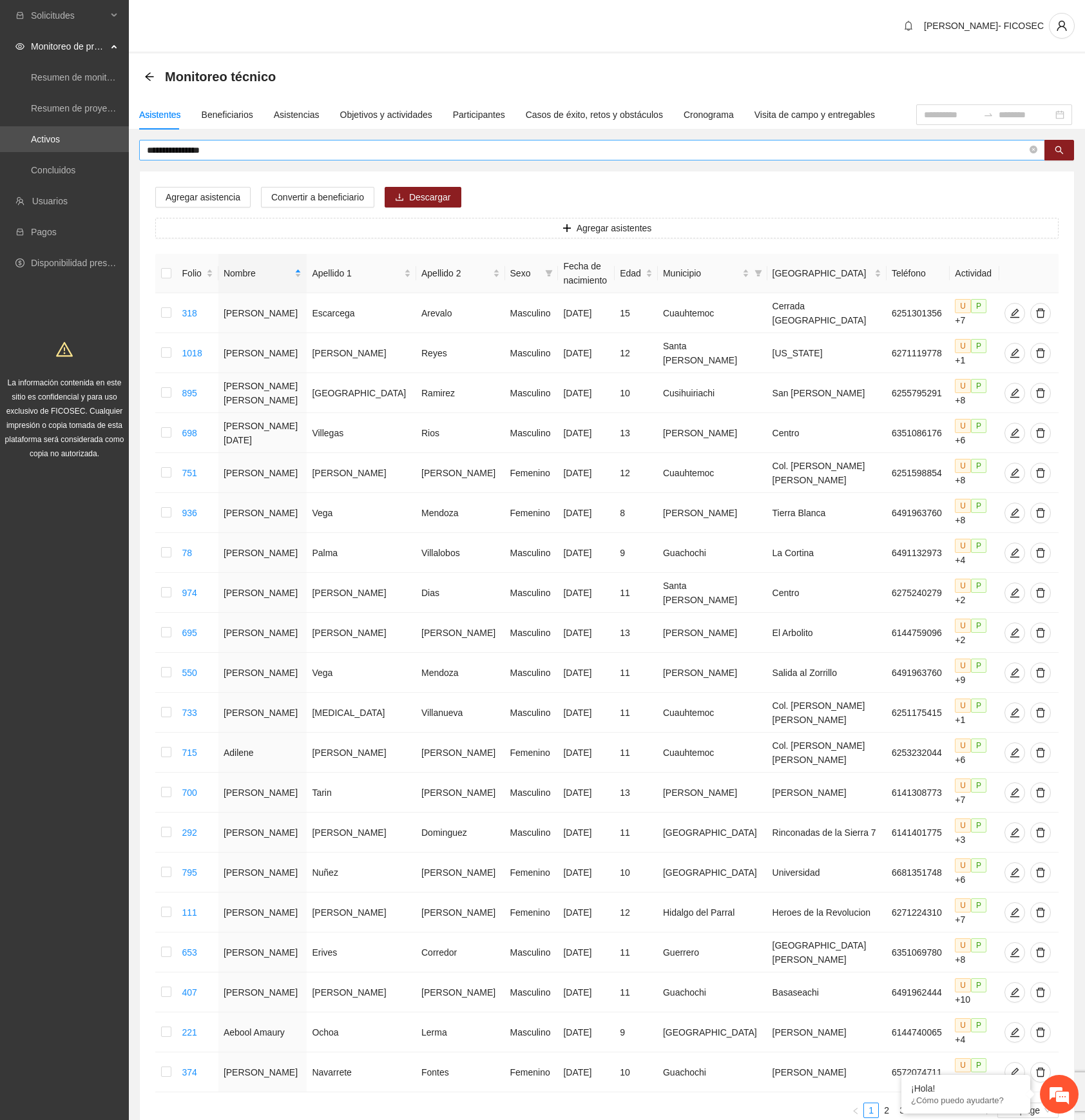
click at [437, 144] on input "**********" at bounding box center [588, 150] width 880 height 15
paste input "*"
click at [1049, 148] on button "button" at bounding box center [1059, 149] width 30 height 20
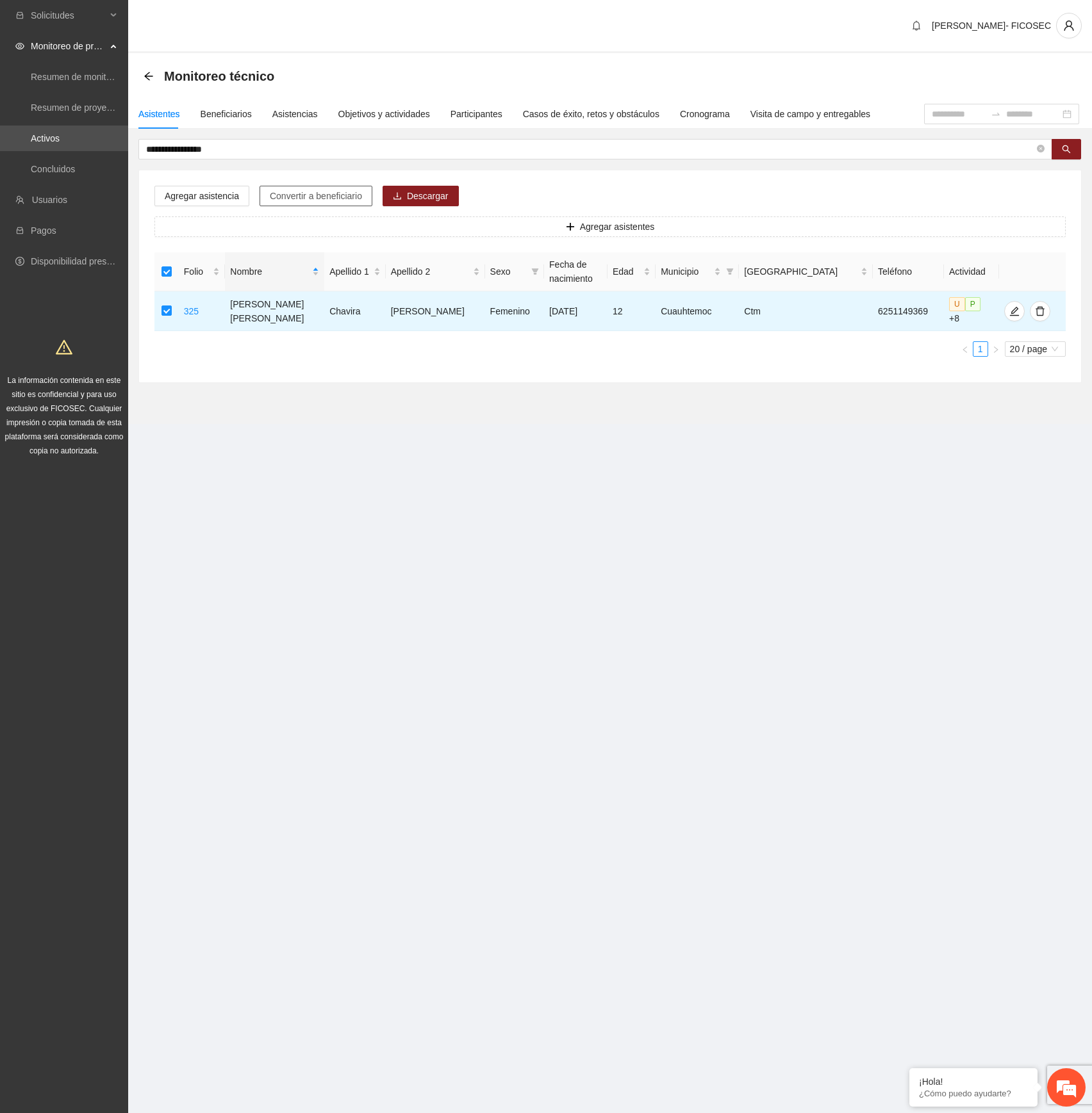
click at [314, 200] on span "Convertir a beneficiario" at bounding box center [316, 196] width 93 height 14
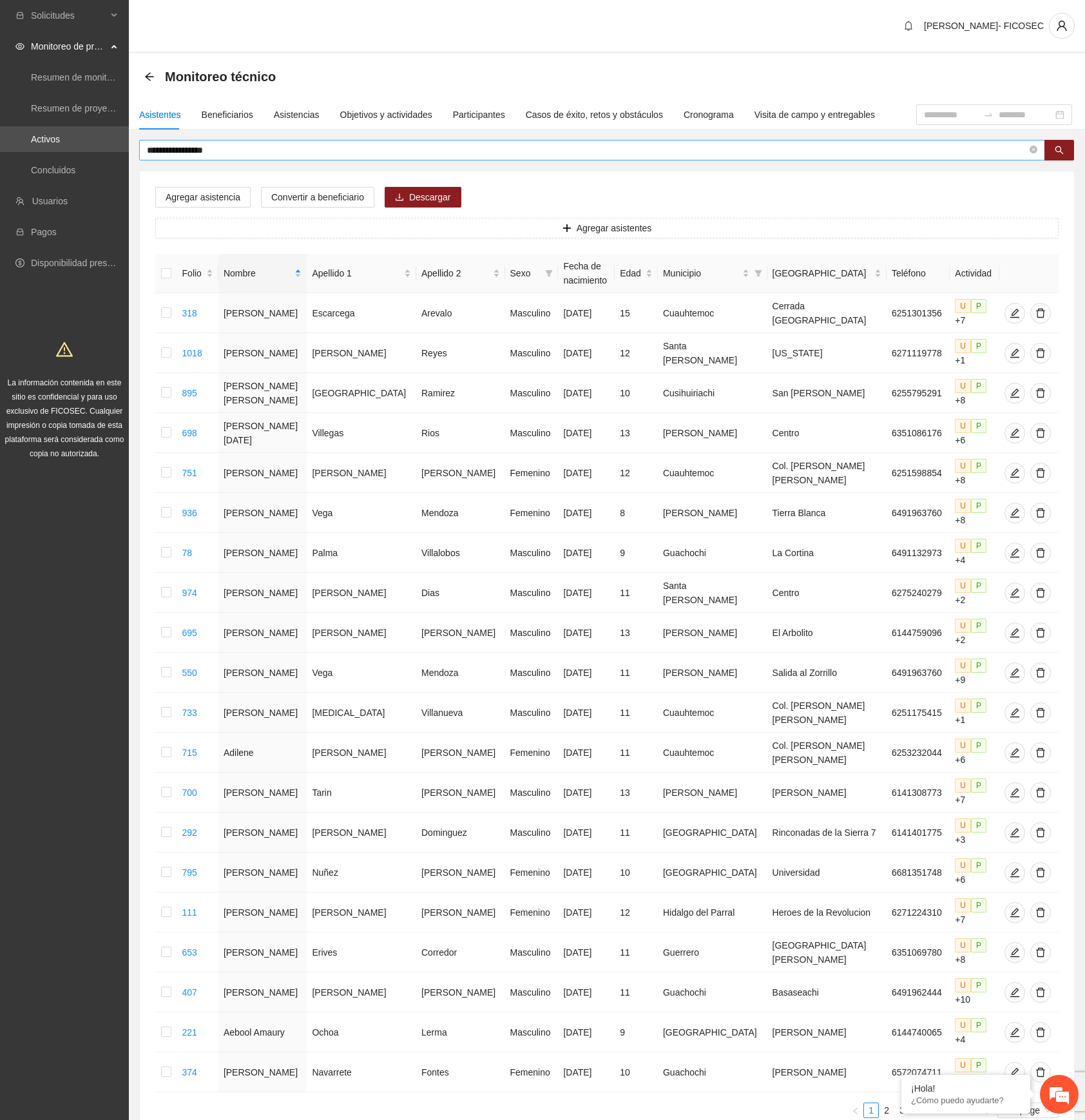
click at [473, 145] on input "**********" at bounding box center [588, 150] width 880 height 15
paste input "text"
click at [1060, 148] on icon "search" at bounding box center [1059, 149] width 9 height 9
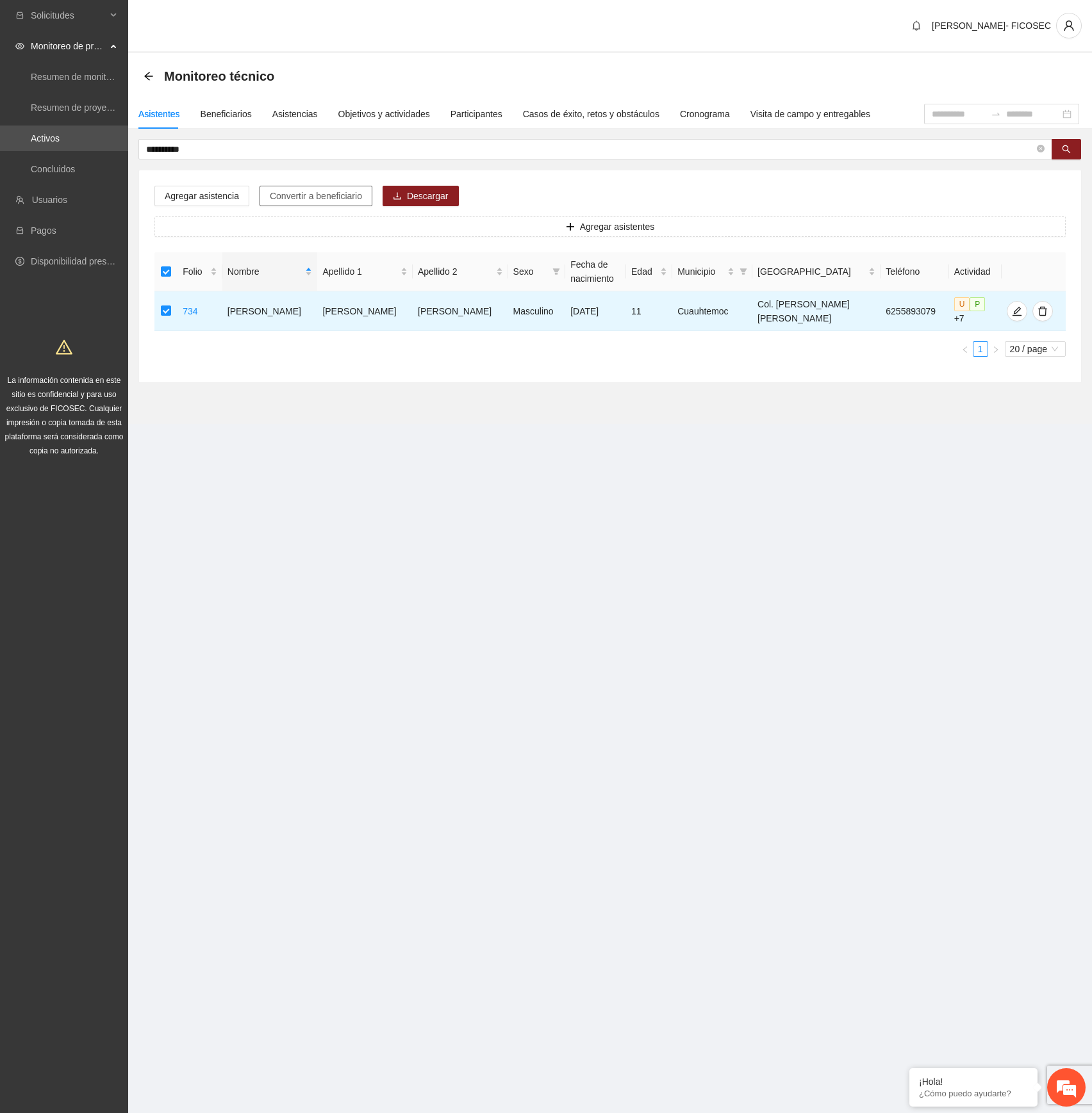
click at [293, 199] on span "Convertir a beneficiario" at bounding box center [316, 196] width 93 height 14
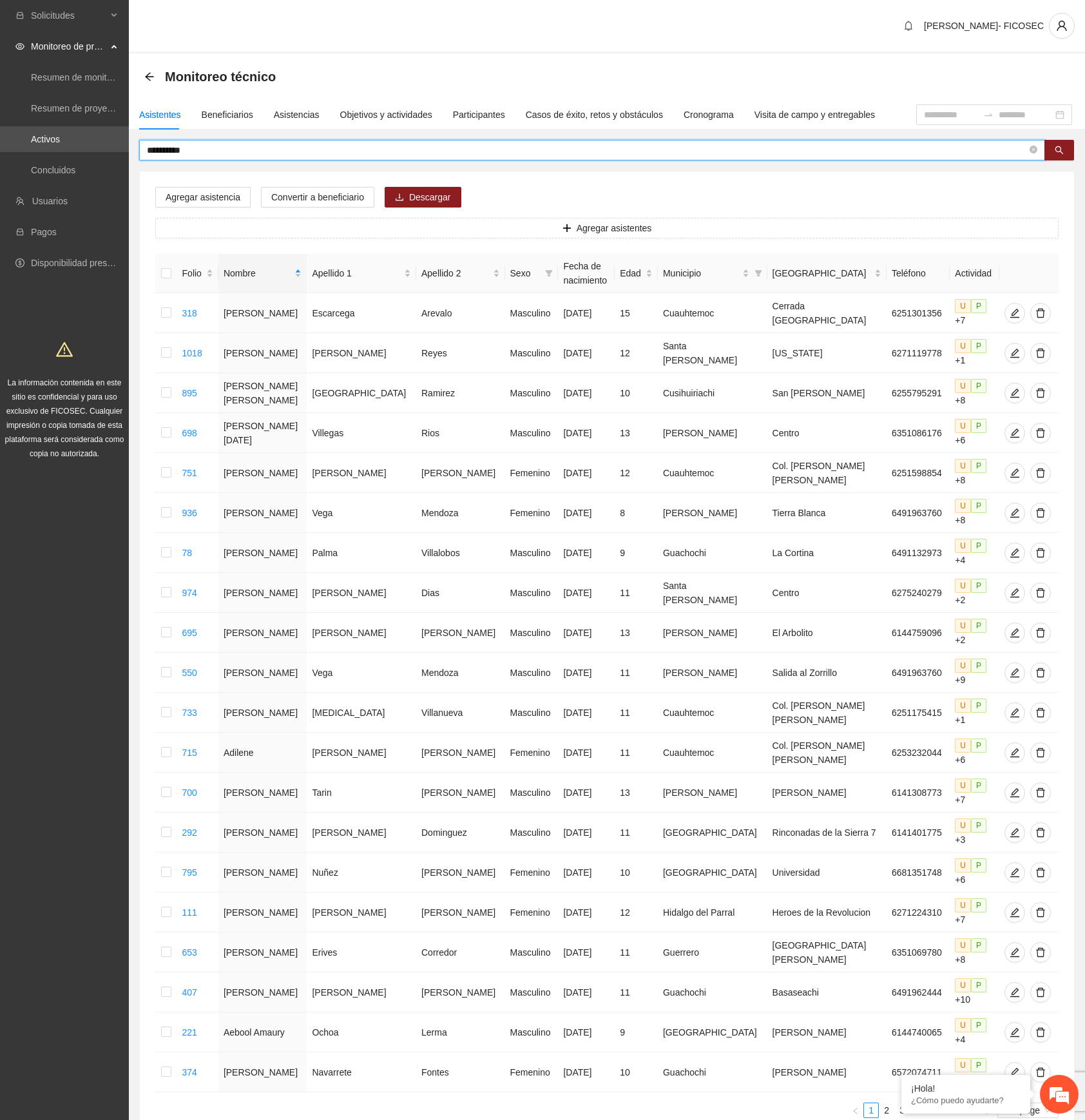
click at [312, 145] on input "**********" at bounding box center [588, 150] width 880 height 15
paste input "***"
click at [1062, 142] on button "button" at bounding box center [1059, 149] width 30 height 20
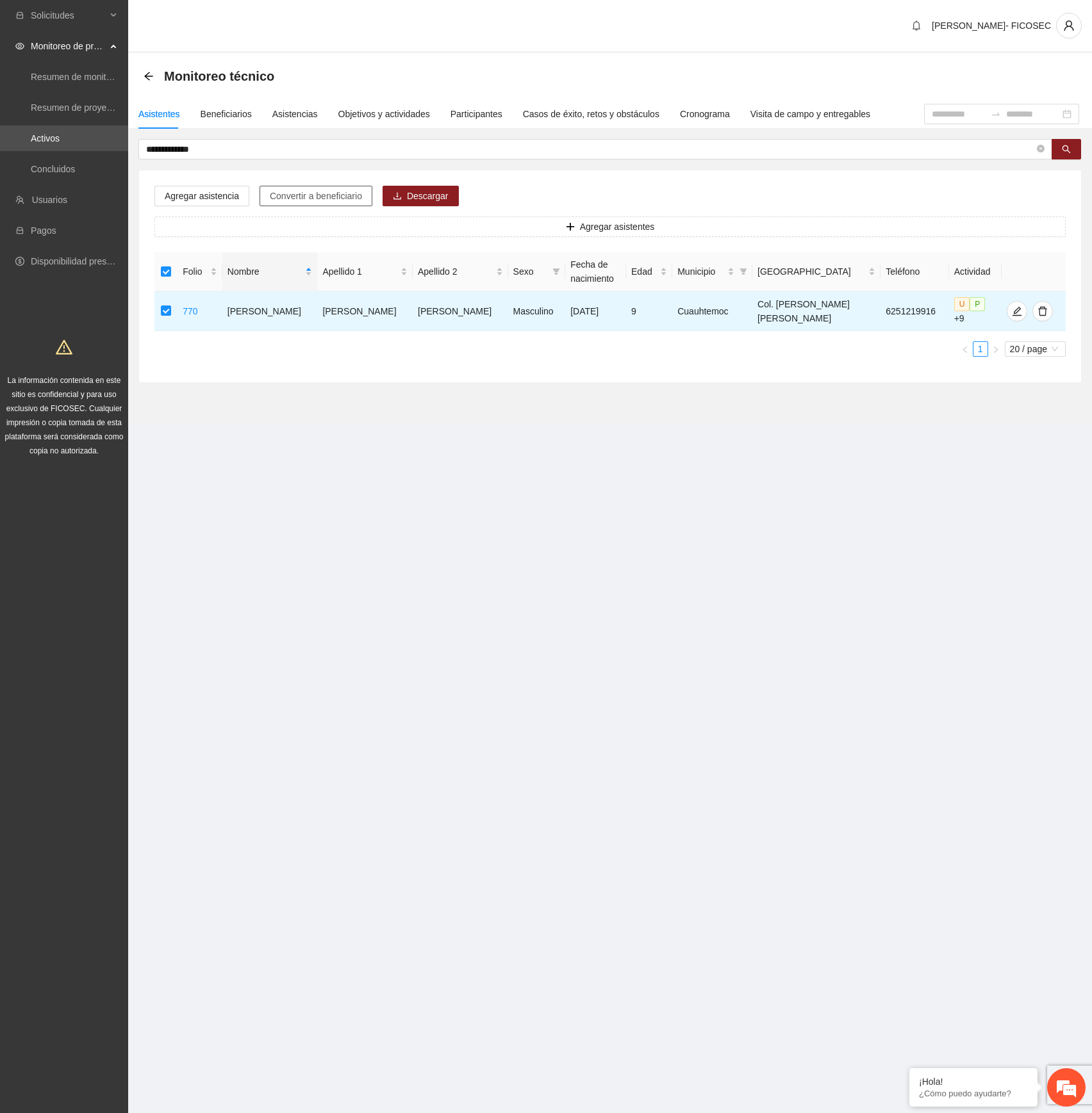
click at [334, 195] on span "Convertir a beneficiario" at bounding box center [316, 196] width 93 height 14
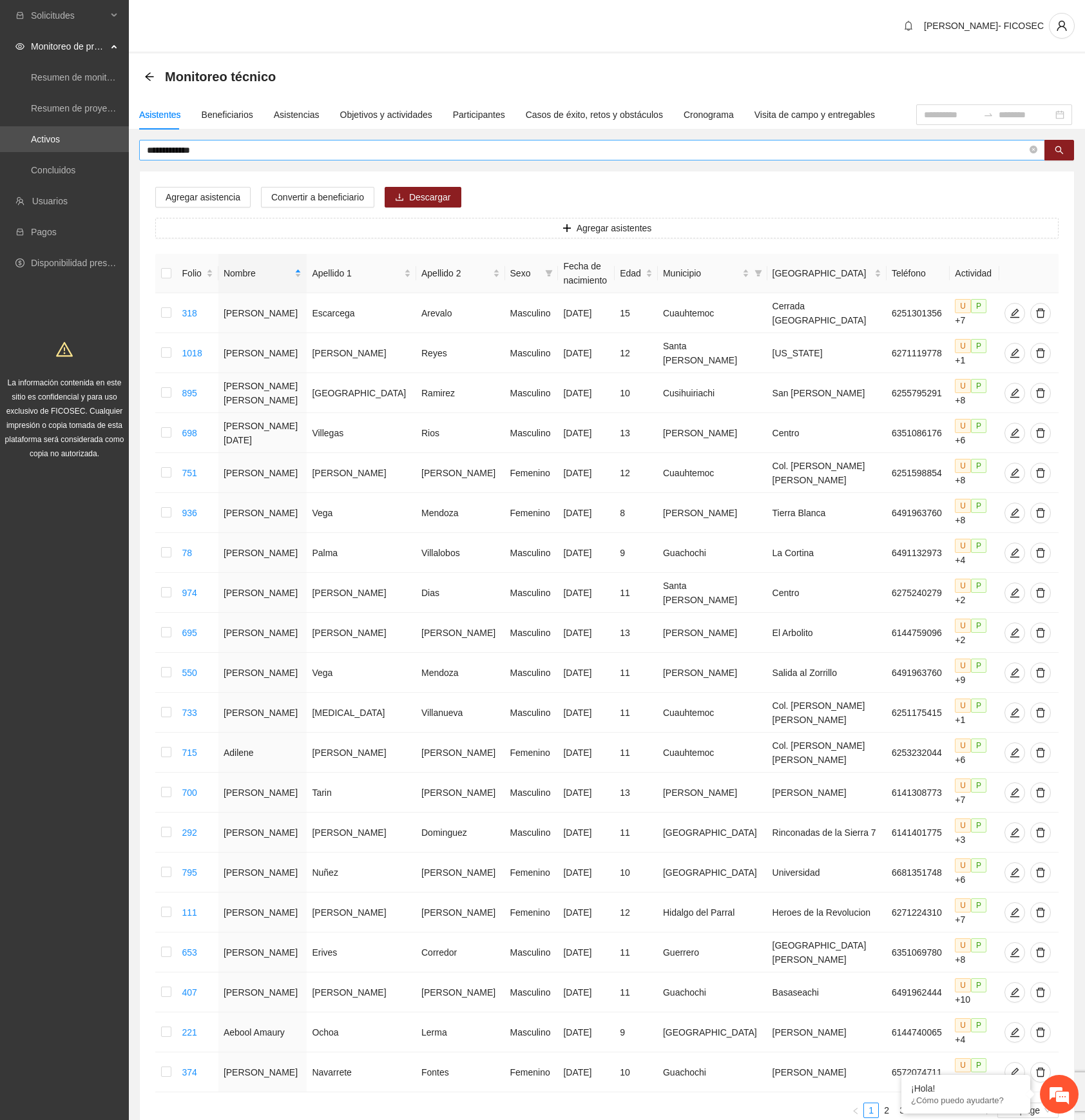
click at [399, 151] on input "**********" at bounding box center [588, 150] width 880 height 15
paste input "text"
click at [1060, 149] on icon "search" at bounding box center [1059, 149] width 9 height 9
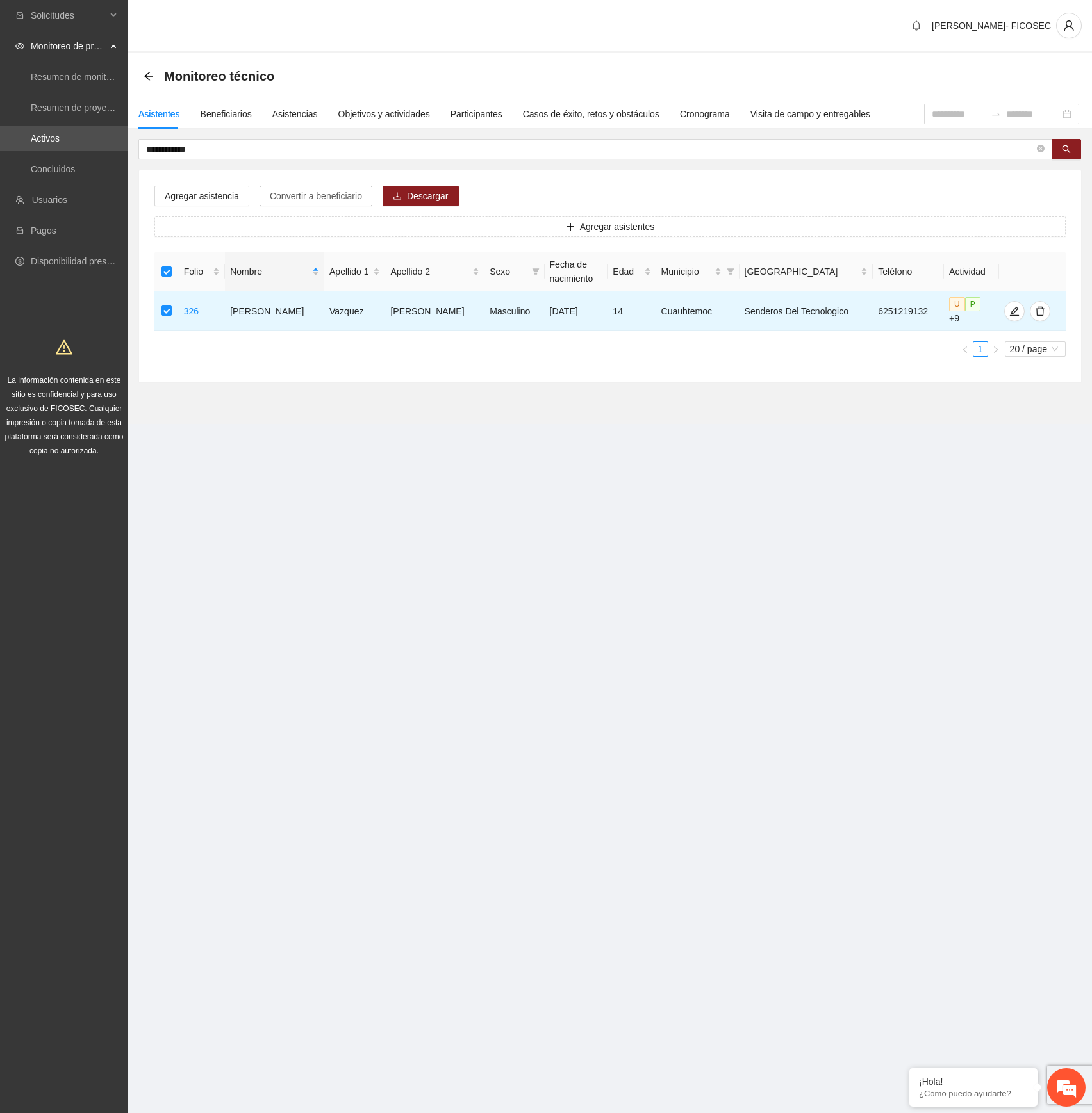
click at [326, 190] on span "Convertir a beneficiario" at bounding box center [316, 196] width 93 height 14
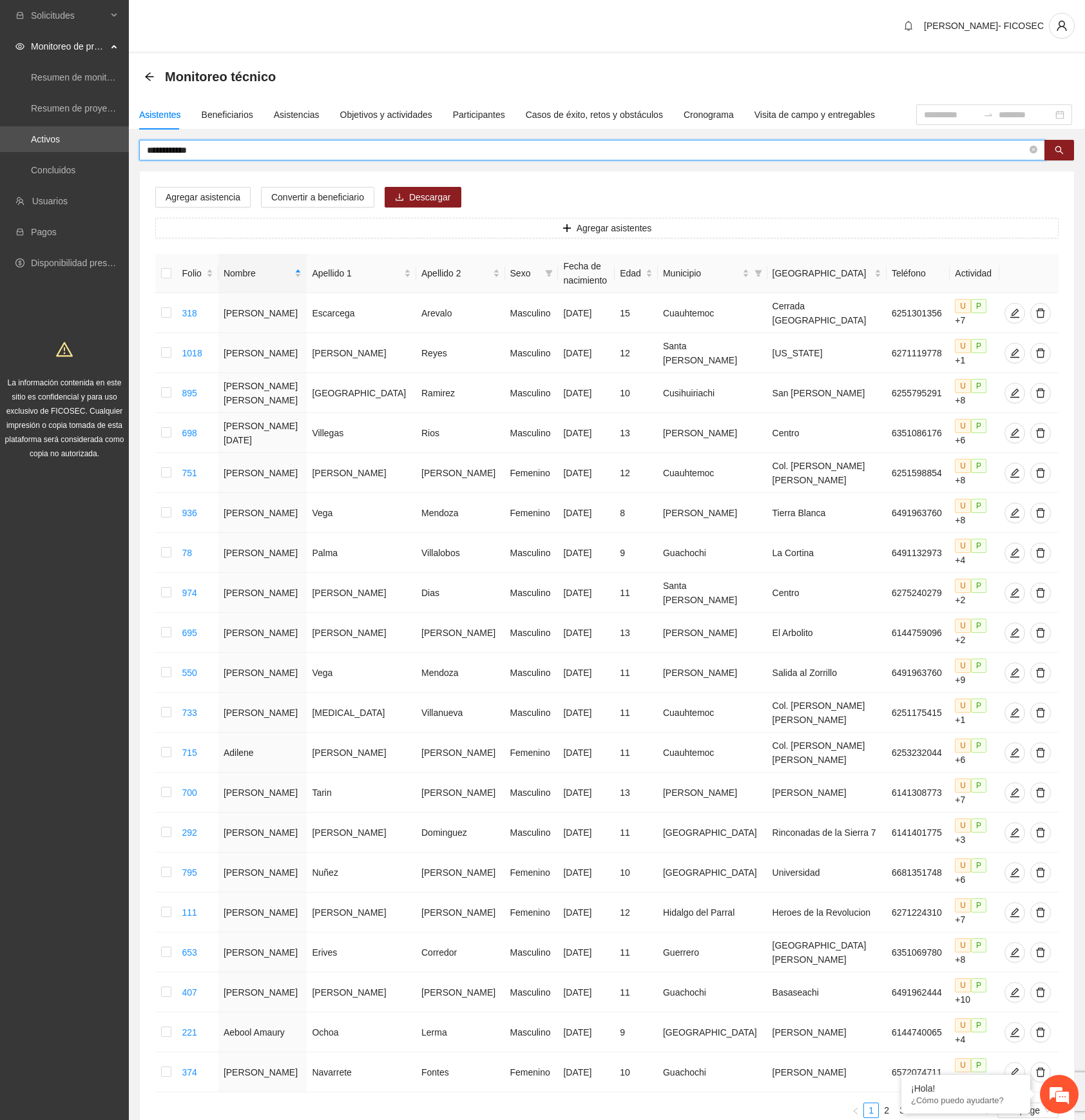
click at [424, 153] on input "**********" at bounding box center [588, 150] width 880 height 15
paste input "*"
drag, startPoint x: 1060, startPoint y: 153, endPoint x: 1050, endPoint y: 160, distance: 12.2
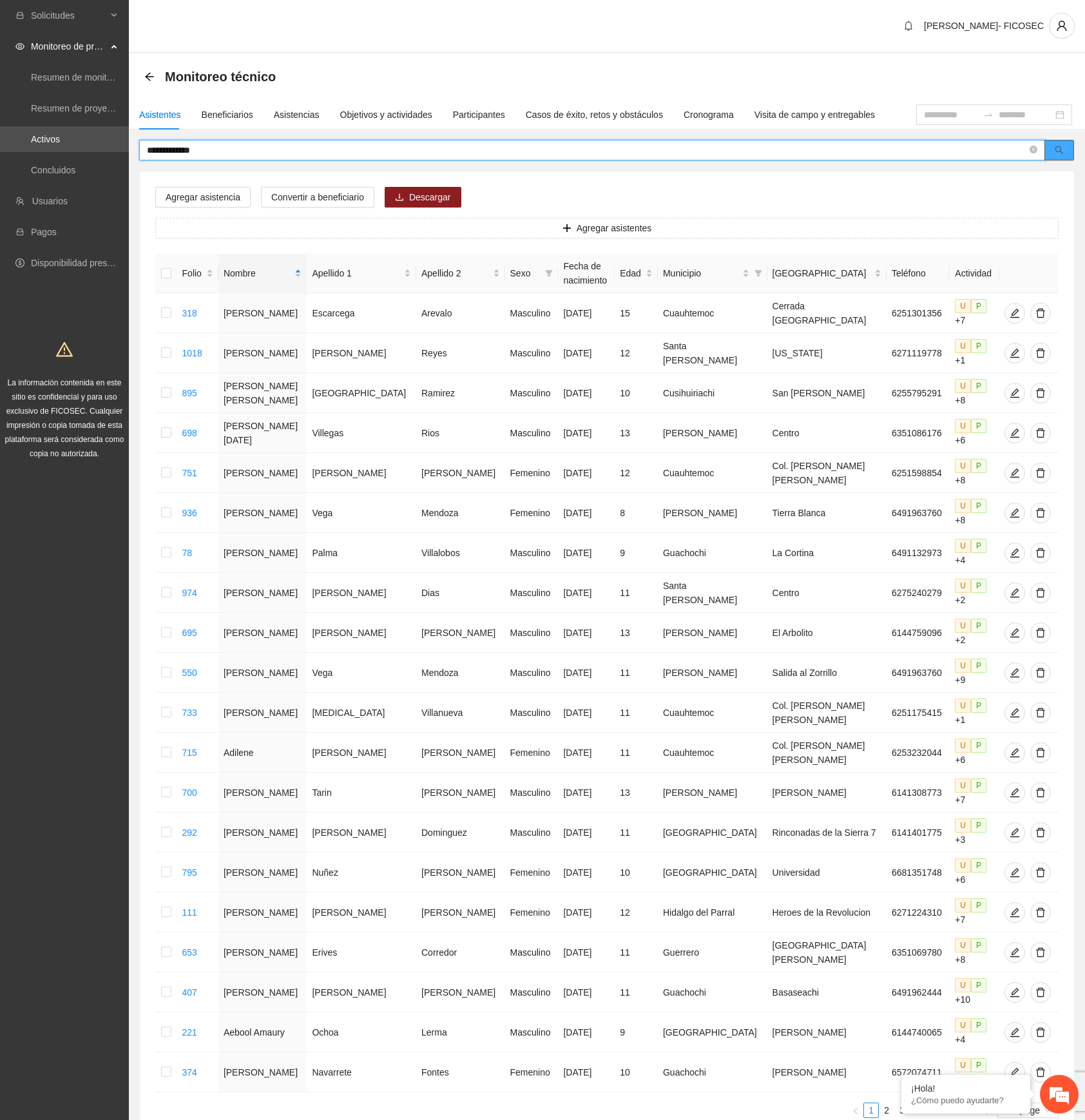
click at [1060, 153] on icon "search" at bounding box center [1059, 149] width 9 height 9
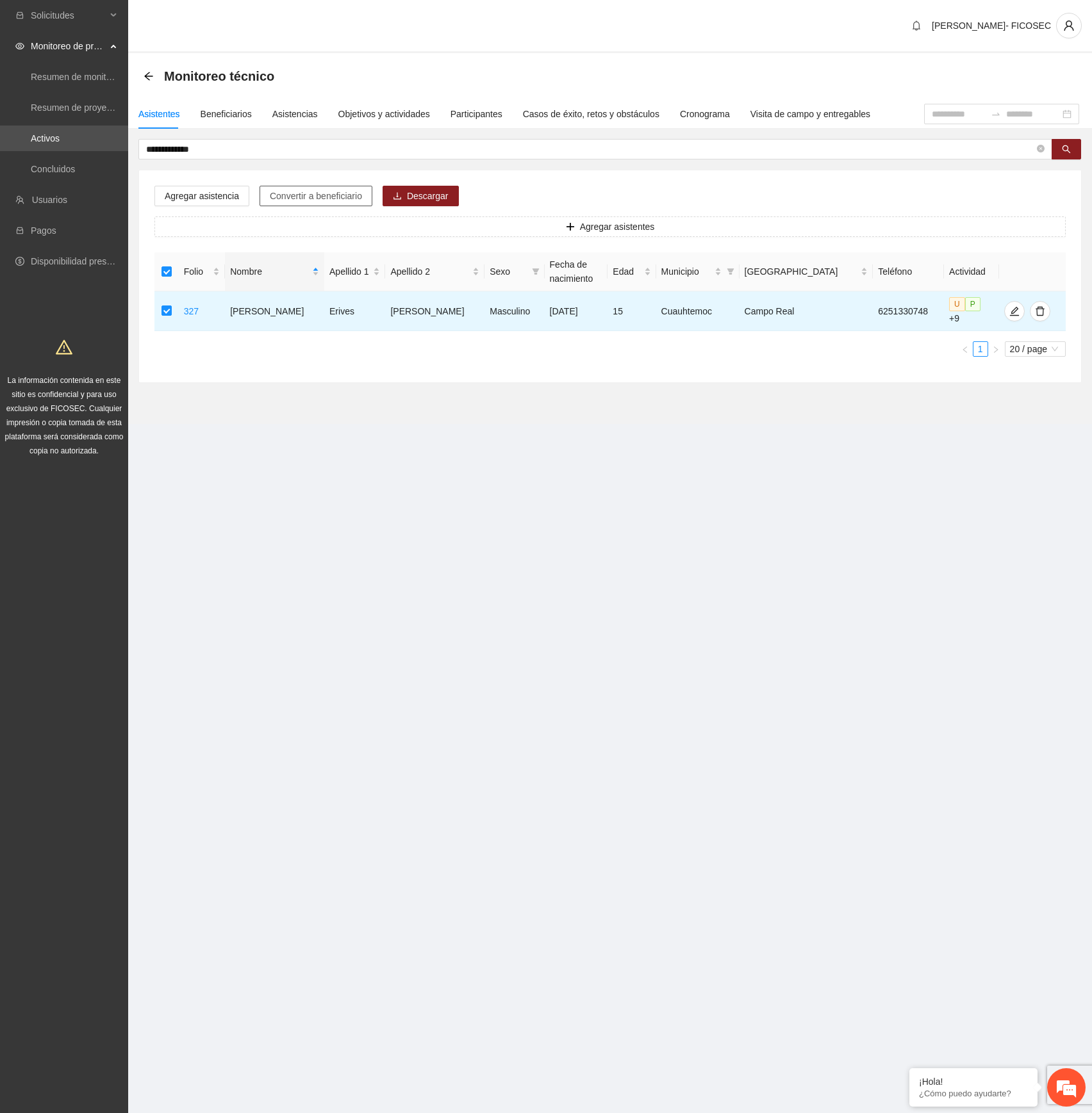
click at [327, 203] on button "Convertir a beneficiario" at bounding box center [315, 196] width 113 height 20
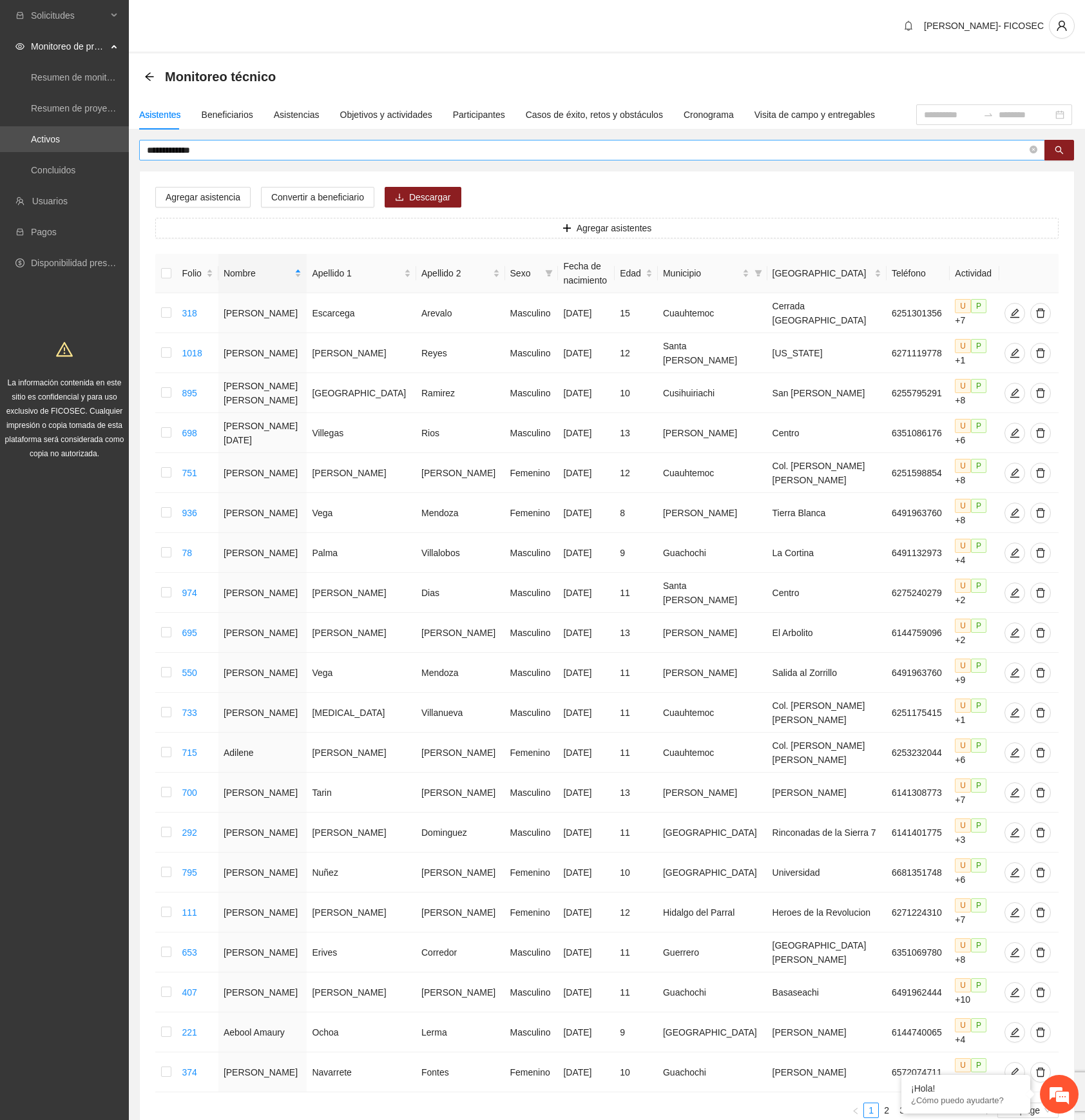
click at [559, 158] on span "**********" at bounding box center [592, 149] width 906 height 20
click at [558, 157] on span "**********" at bounding box center [592, 149] width 906 height 20
click at [560, 149] on input "**********" at bounding box center [588, 150] width 880 height 15
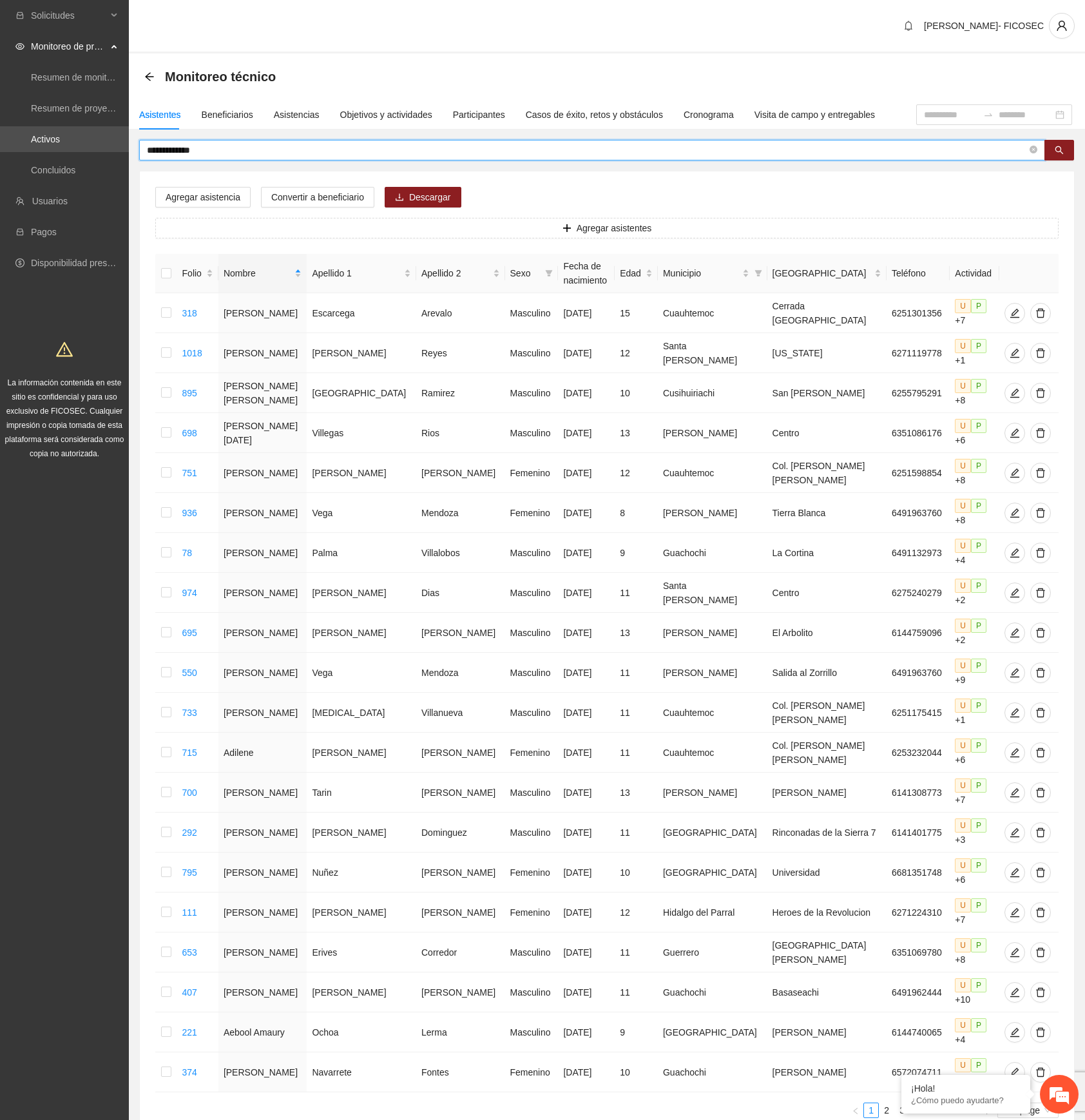
click at [560, 149] on input "**********" at bounding box center [588, 150] width 880 height 15
paste input "*"
click at [1061, 156] on button "button" at bounding box center [1059, 149] width 30 height 20
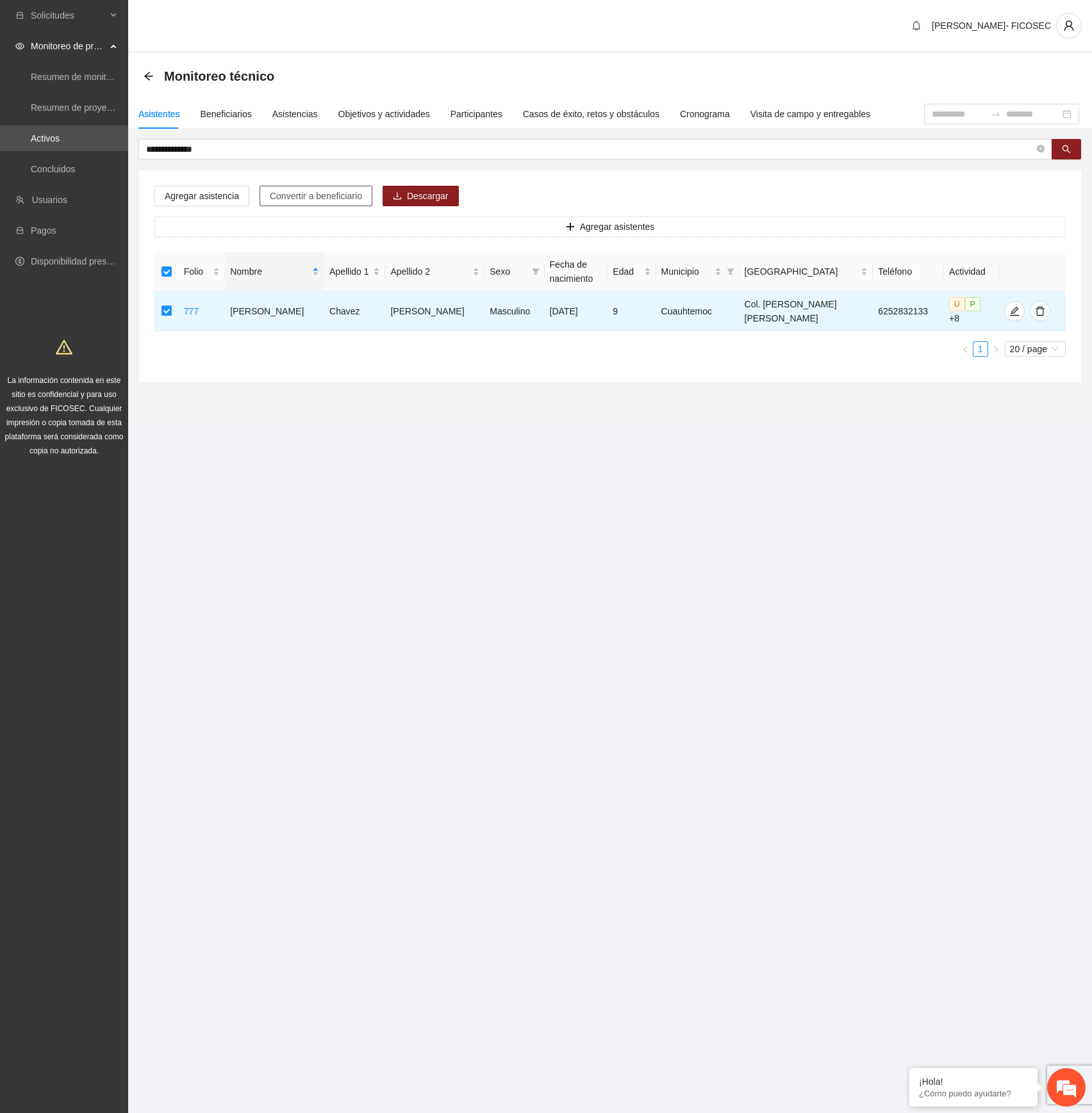
click at [315, 195] on span "Convertir a beneficiario" at bounding box center [316, 196] width 93 height 14
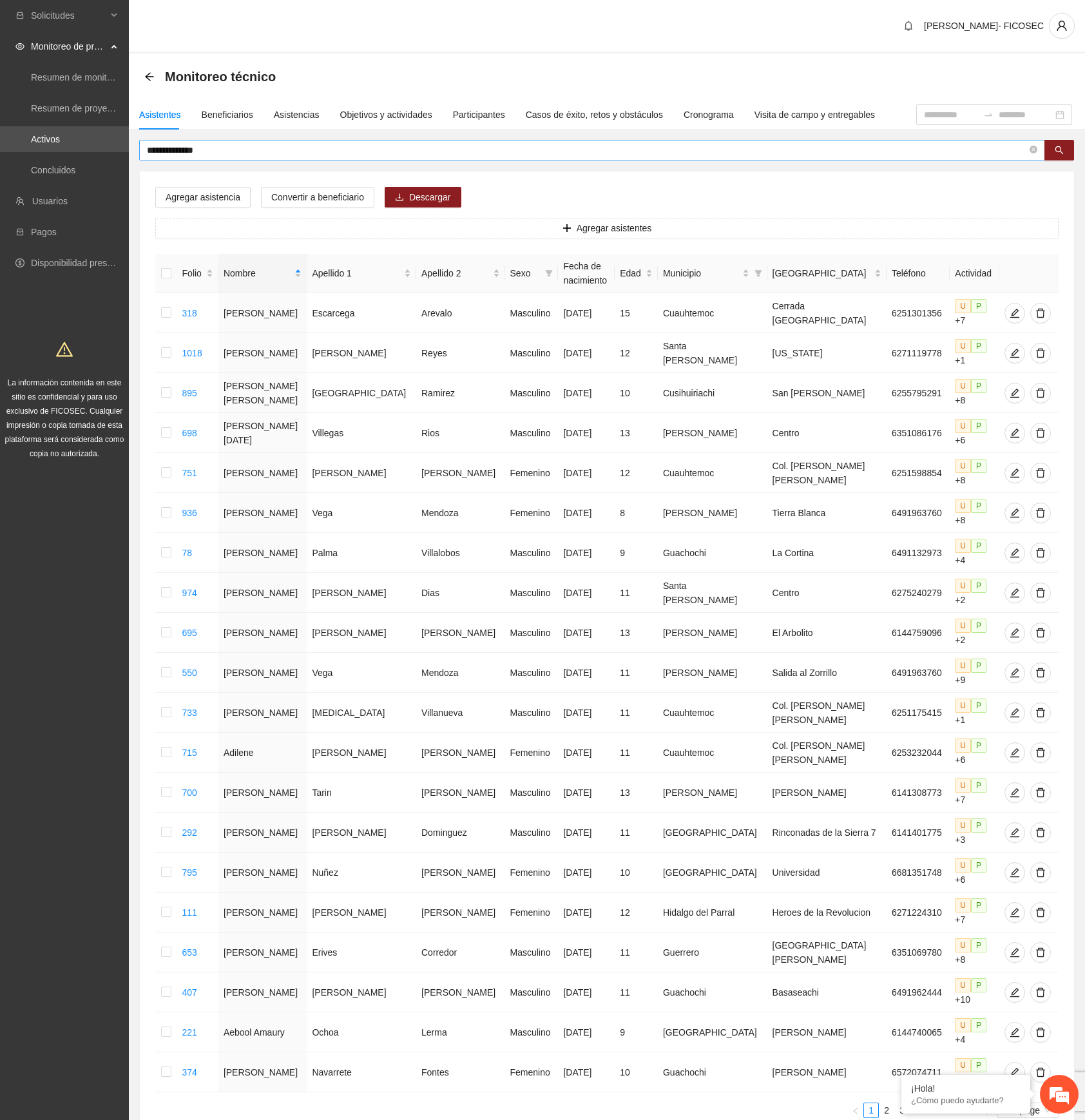
click at [506, 147] on input "**********" at bounding box center [588, 150] width 880 height 15
paste input "text"
click at [1061, 149] on icon "search" at bounding box center [1060, 150] width 9 height 9
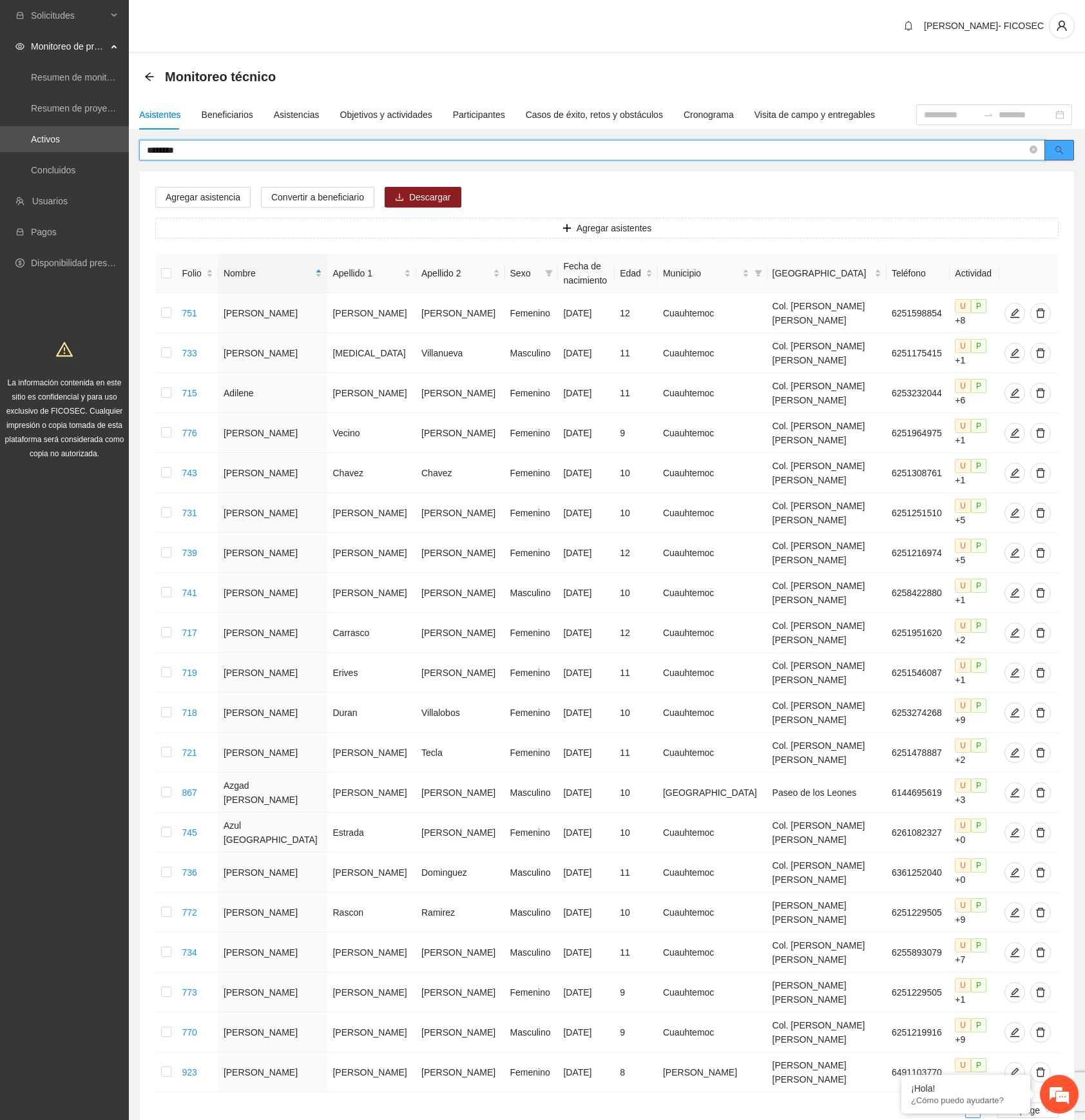
drag, startPoint x: 1056, startPoint y: 148, endPoint x: 1038, endPoint y: 156, distance: 19.7
click at [1055, 148] on icon "search" at bounding box center [1059, 149] width 9 height 9
click at [238, 152] on input "********" at bounding box center [588, 150] width 880 height 15
drag, startPoint x: 238, startPoint y: 152, endPoint x: 28, endPoint y: 195, distance: 214.4
click at [28, 195] on section "Solicitudes Monitoreo de proyectos Resumen de monitoreo Resumen de proyectos ap…" at bounding box center [542, 611] width 1085 height 1222
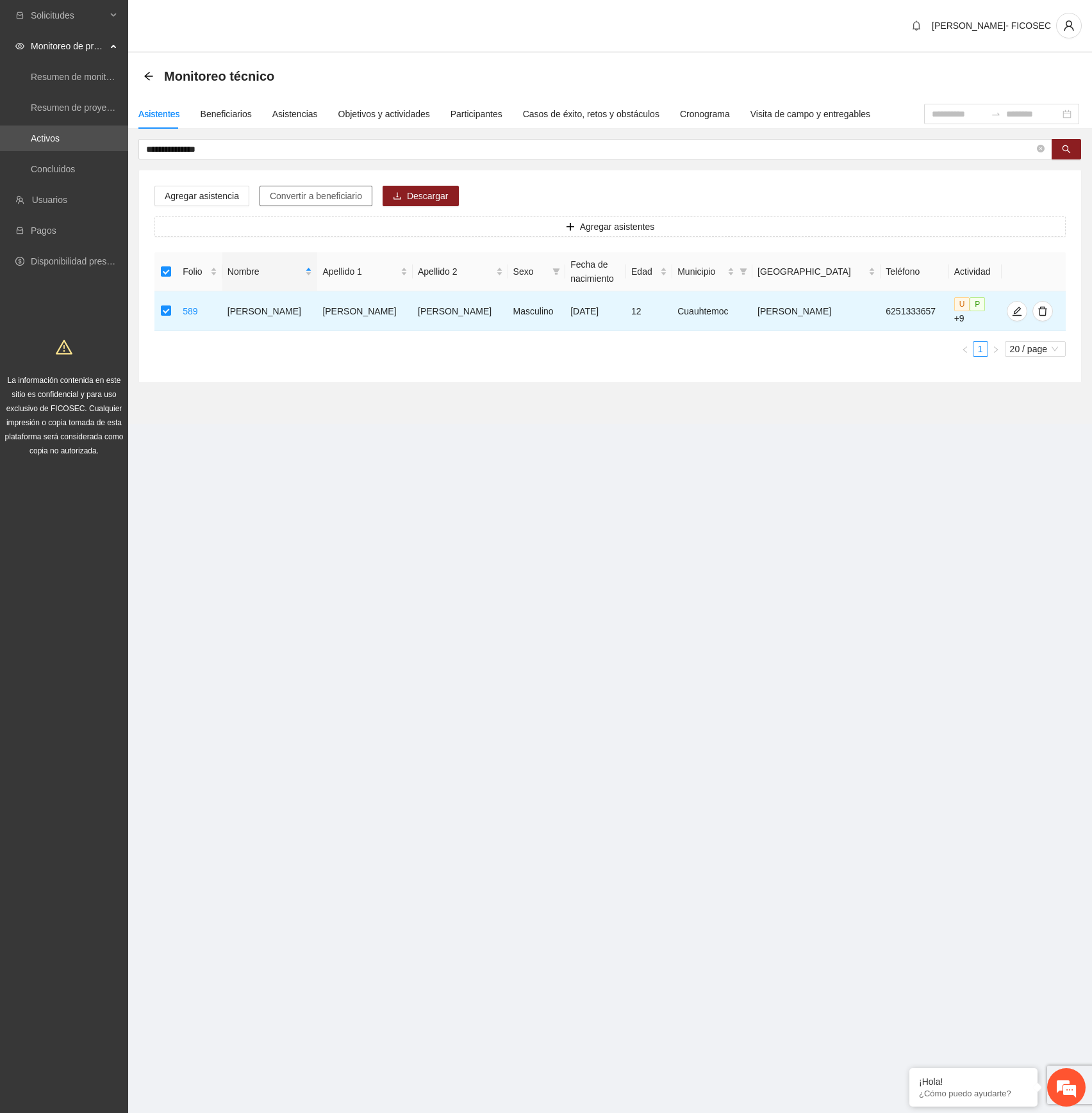
click at [298, 191] on span "Convertir a beneficiario" at bounding box center [316, 196] width 93 height 14
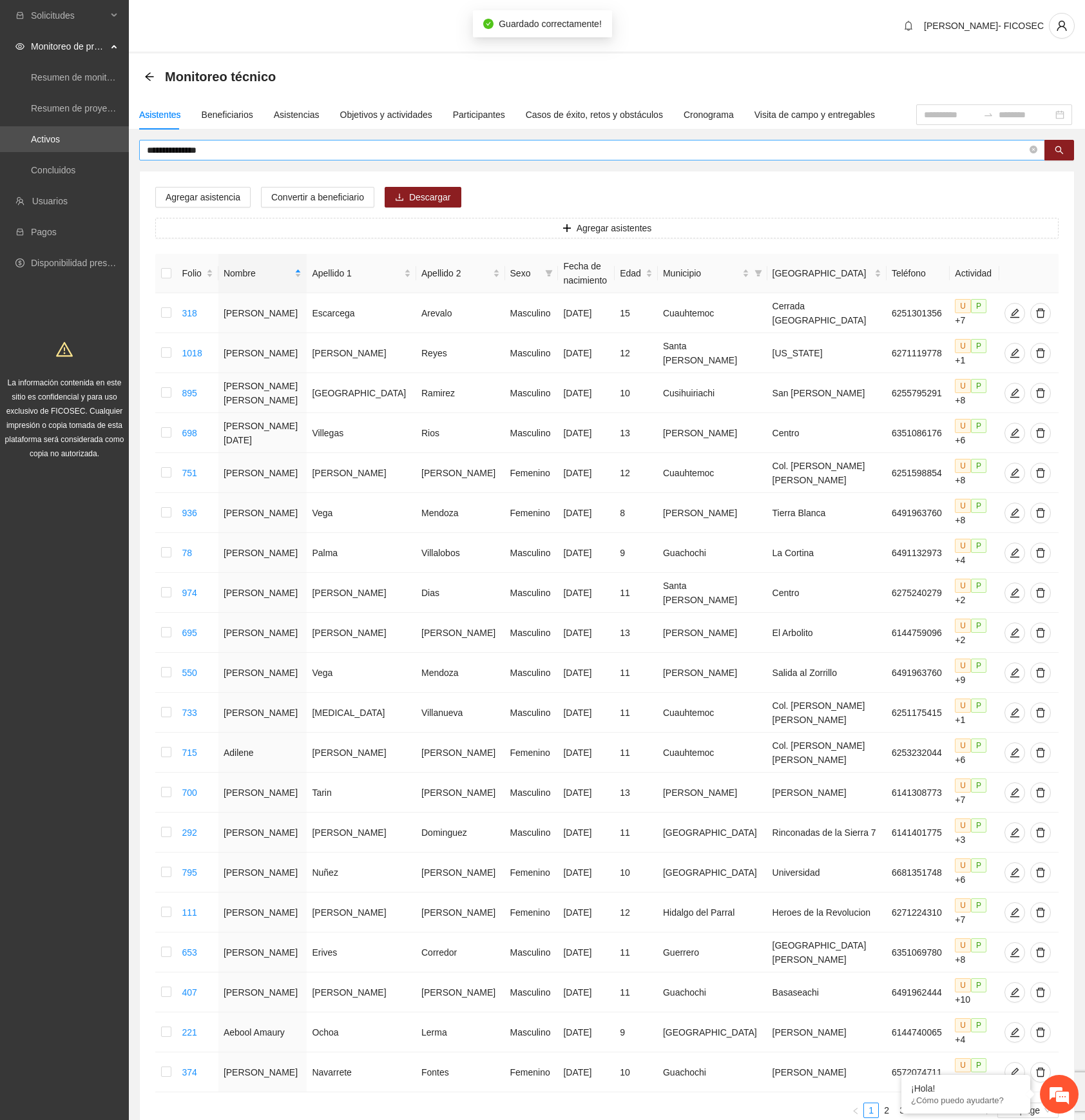
click at [269, 152] on input "**********" at bounding box center [588, 150] width 880 height 15
drag, startPoint x: 243, startPoint y: 150, endPoint x: 56, endPoint y: 181, distance: 189.6
click at [56, 181] on section "**********" at bounding box center [542, 611] width 1085 height 1222
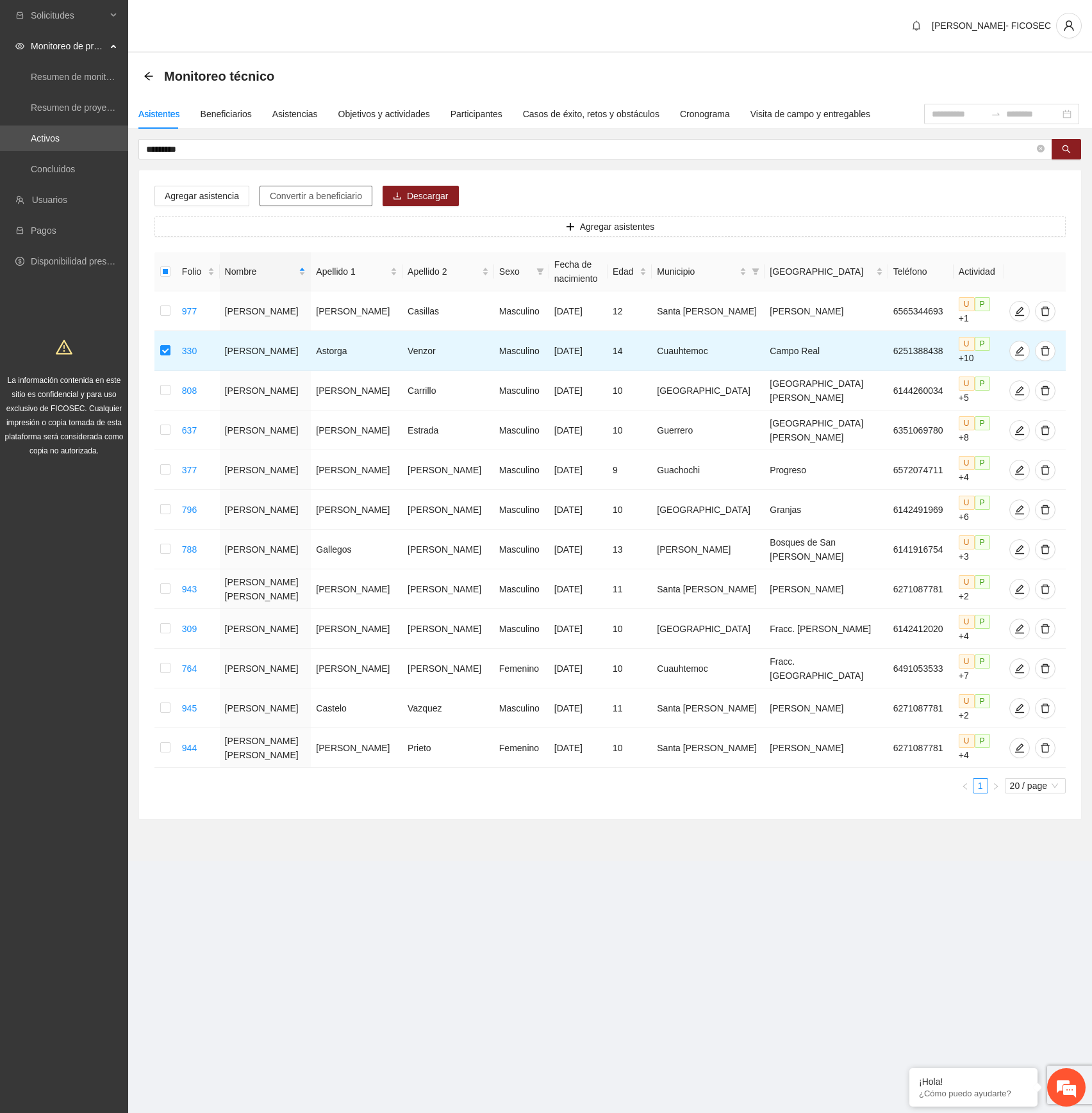
click at [311, 196] on span "Convertir a beneficiario" at bounding box center [316, 196] width 93 height 14
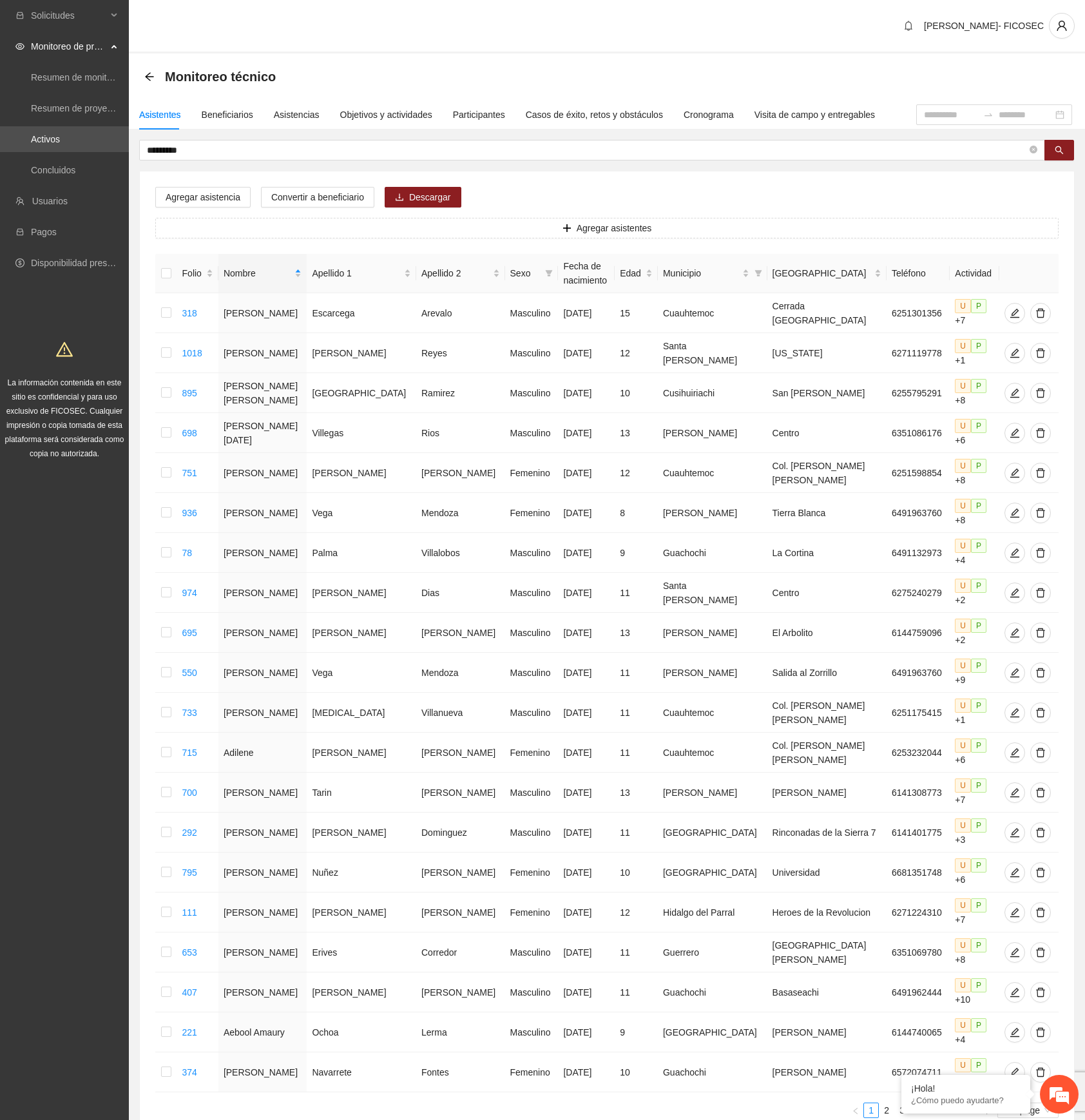
click at [560, 160] on div "********* Agregar asistencia Convertir a beneficiario Descargar Agregar asisten…" at bounding box center [607, 642] width 936 height 1005
click at [562, 149] on input "*********" at bounding box center [588, 150] width 880 height 15
paste input "text"
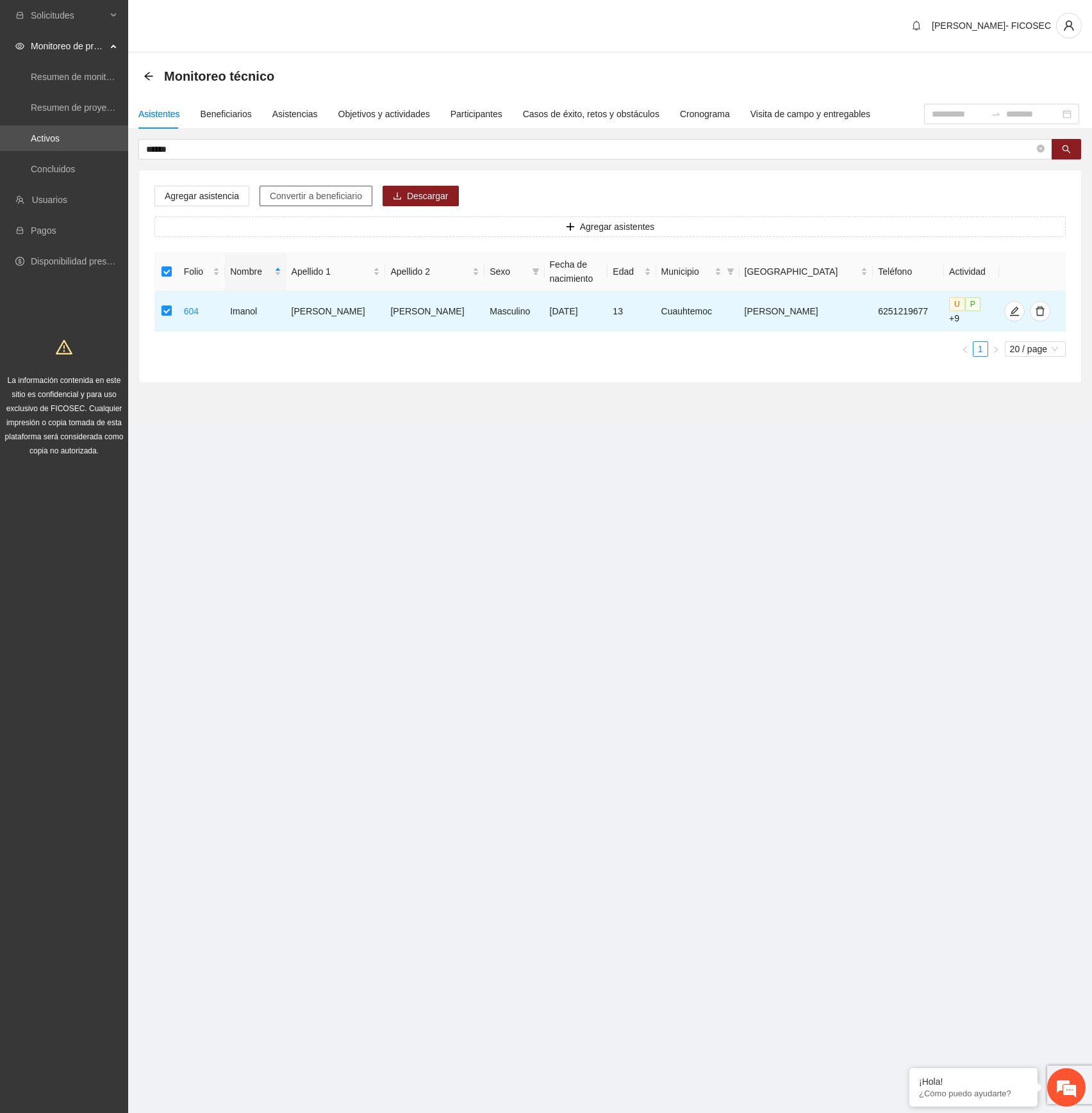
click at [310, 188] on button "Convertir a beneficiario" at bounding box center [315, 196] width 113 height 20
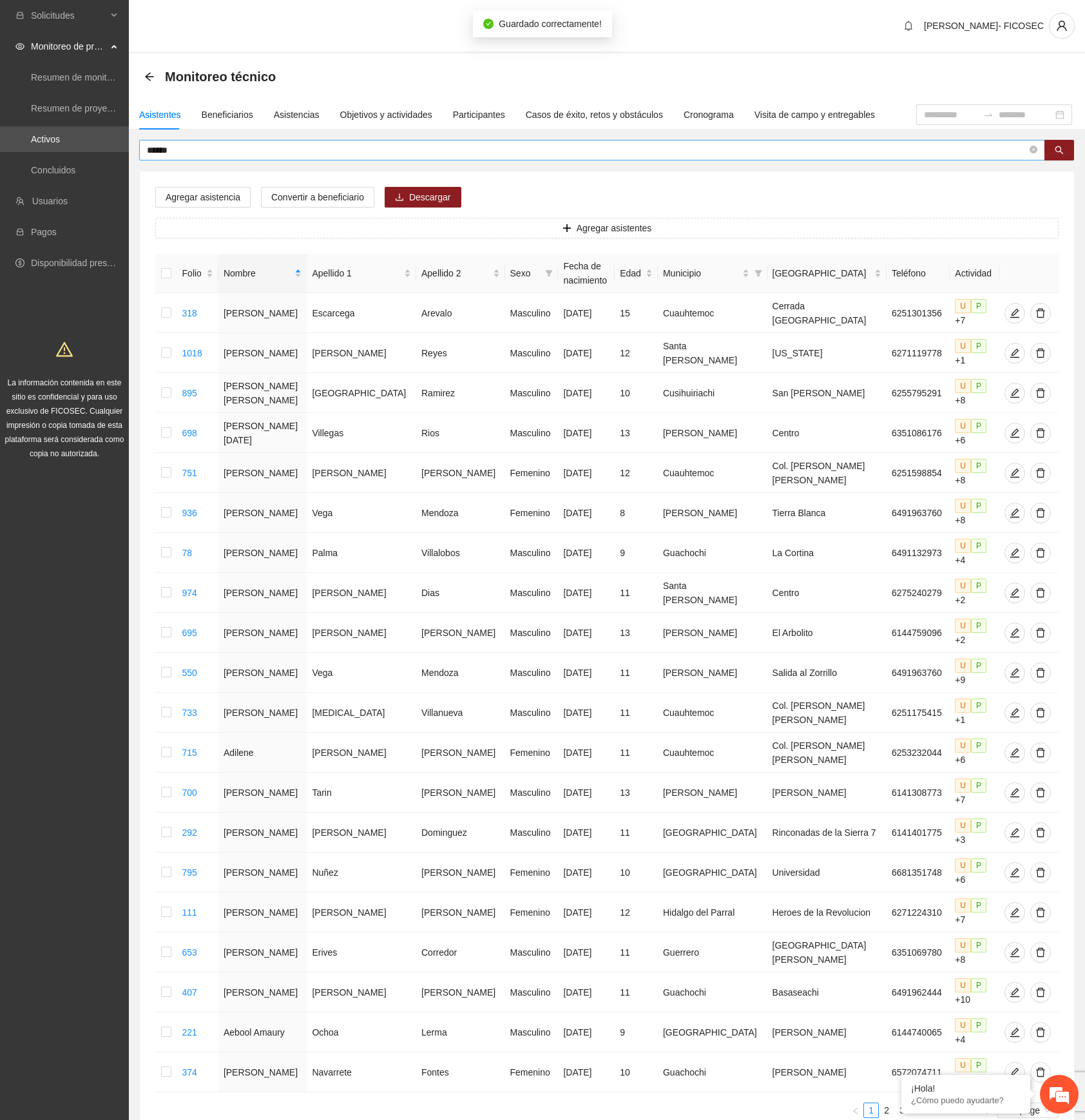
click at [603, 144] on input "******" at bounding box center [588, 150] width 880 height 15
paste input "*********"
click at [1058, 151] on icon "search" at bounding box center [1060, 150] width 9 height 9
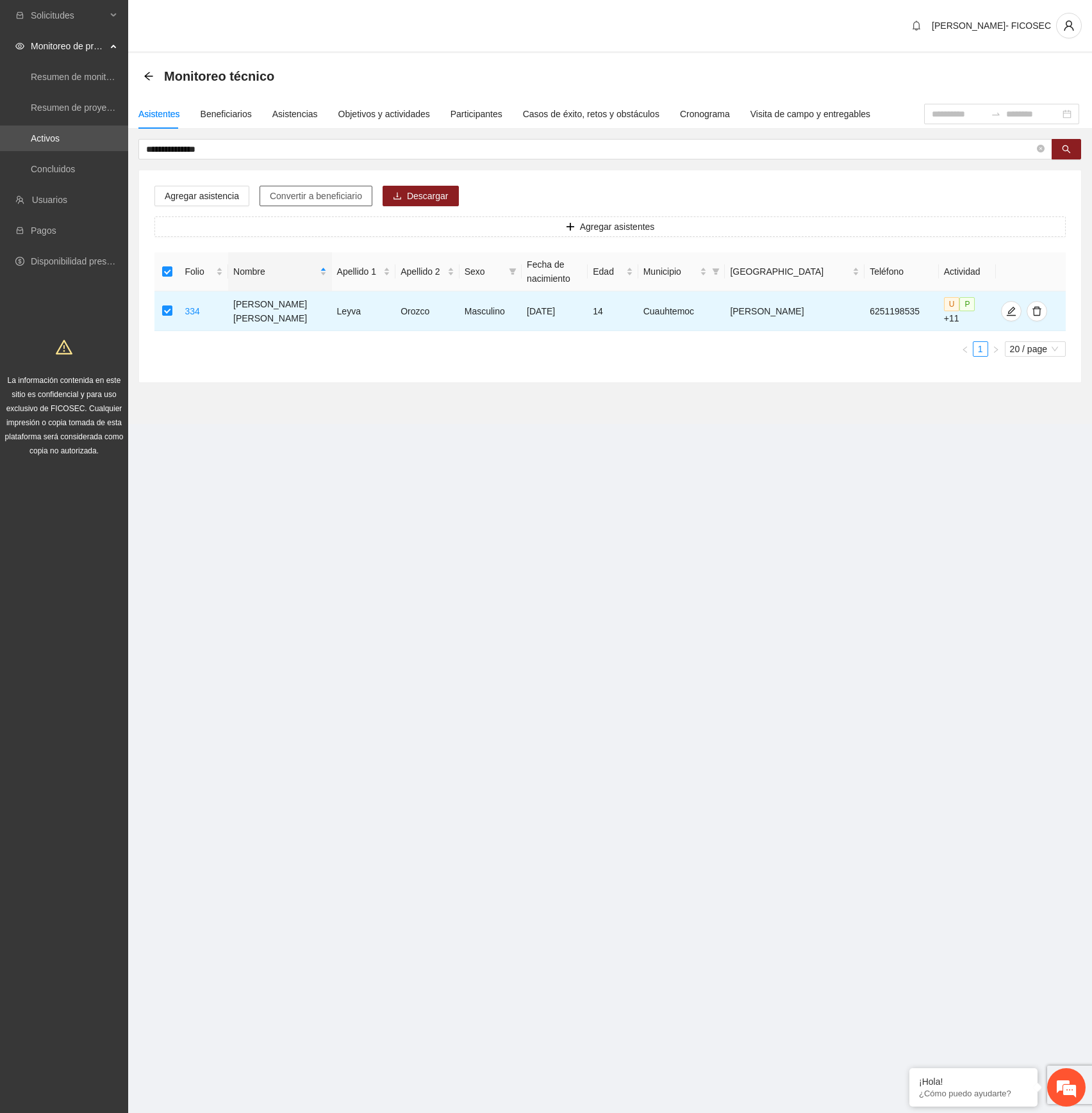
click at [320, 199] on span "Convertir a beneficiario" at bounding box center [316, 196] width 93 height 14
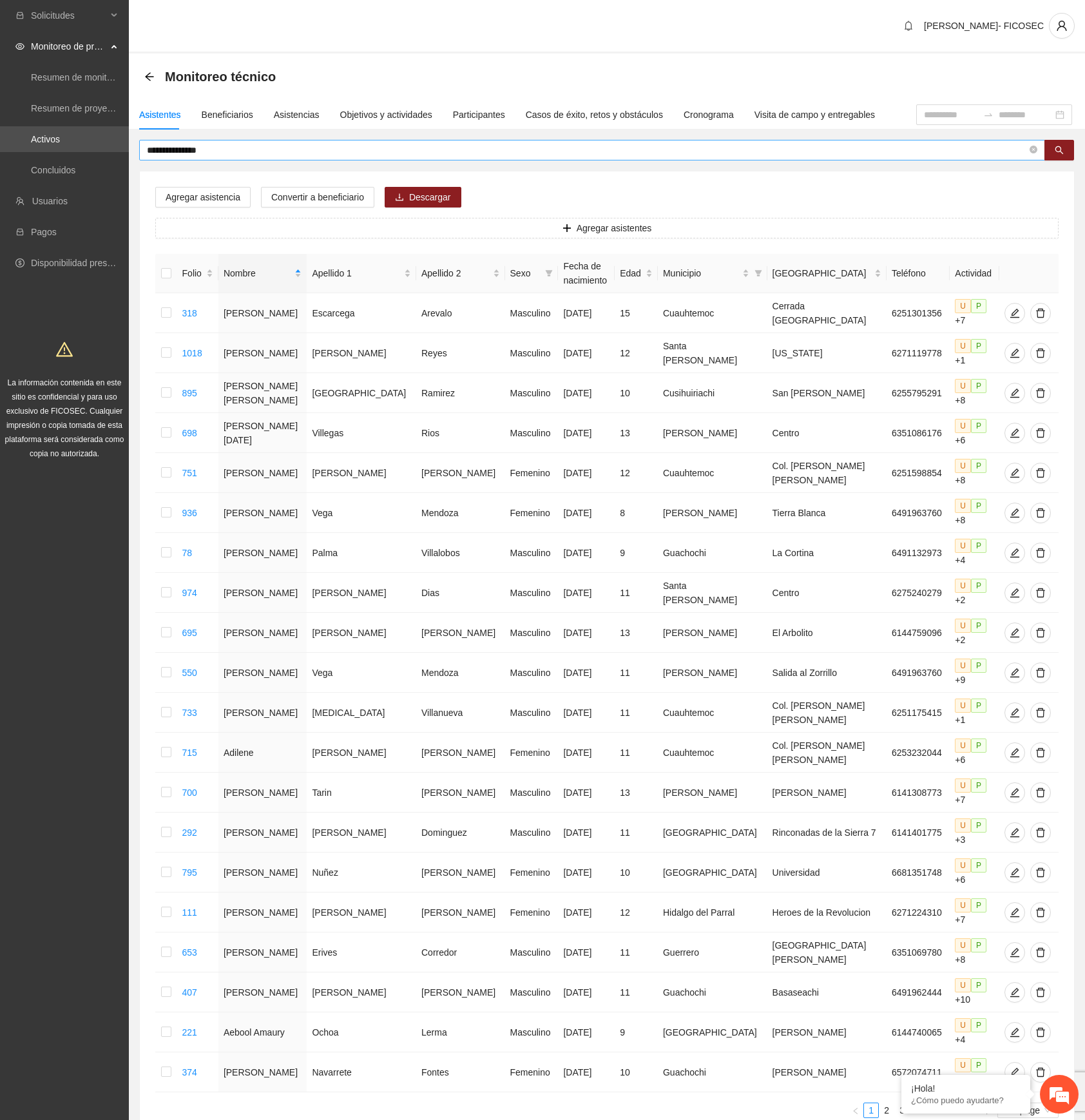
click at [583, 150] on input "**********" at bounding box center [588, 150] width 880 height 15
paste input "text"
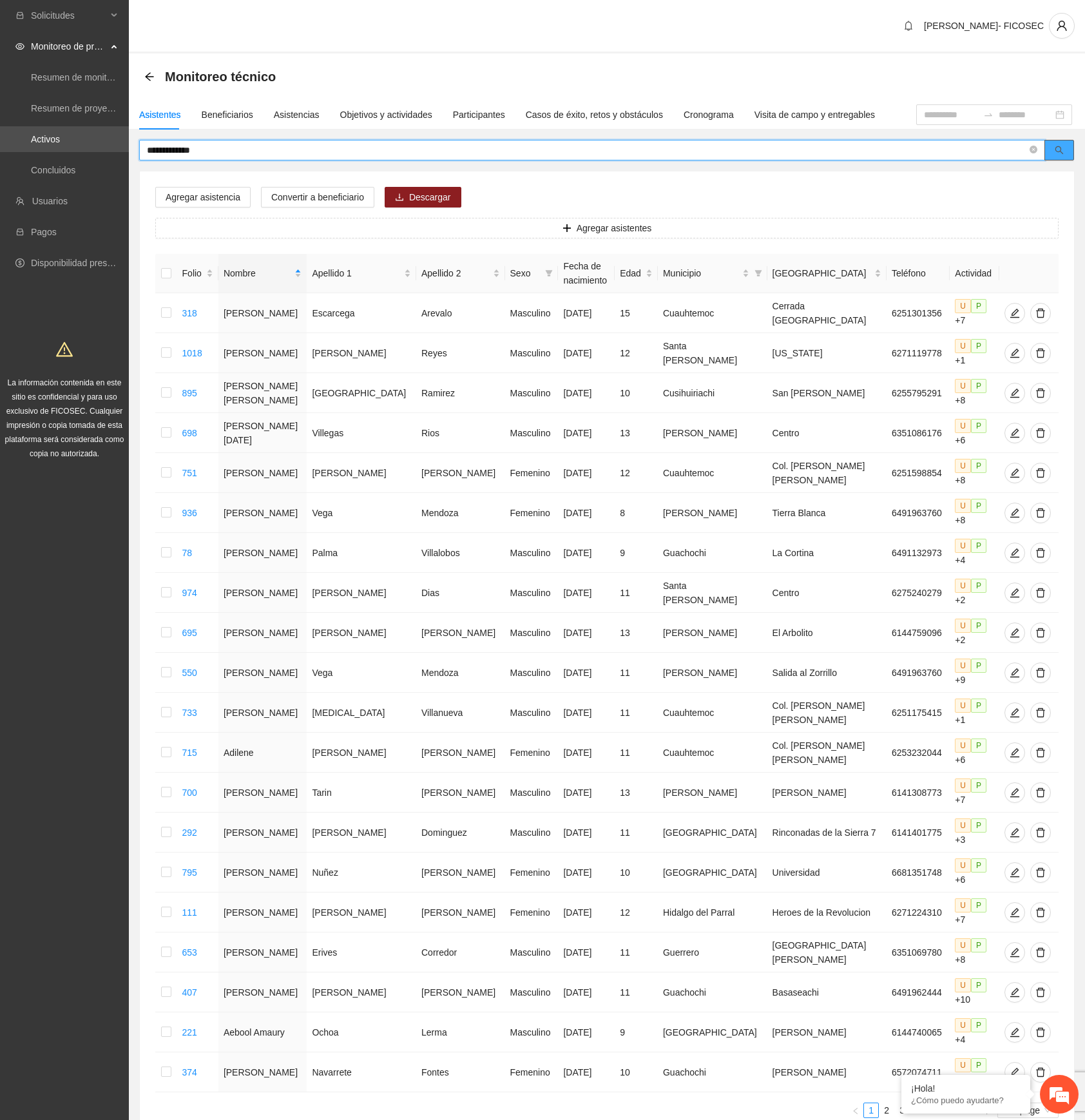
click at [1063, 151] on icon "search" at bounding box center [1059, 149] width 9 height 9
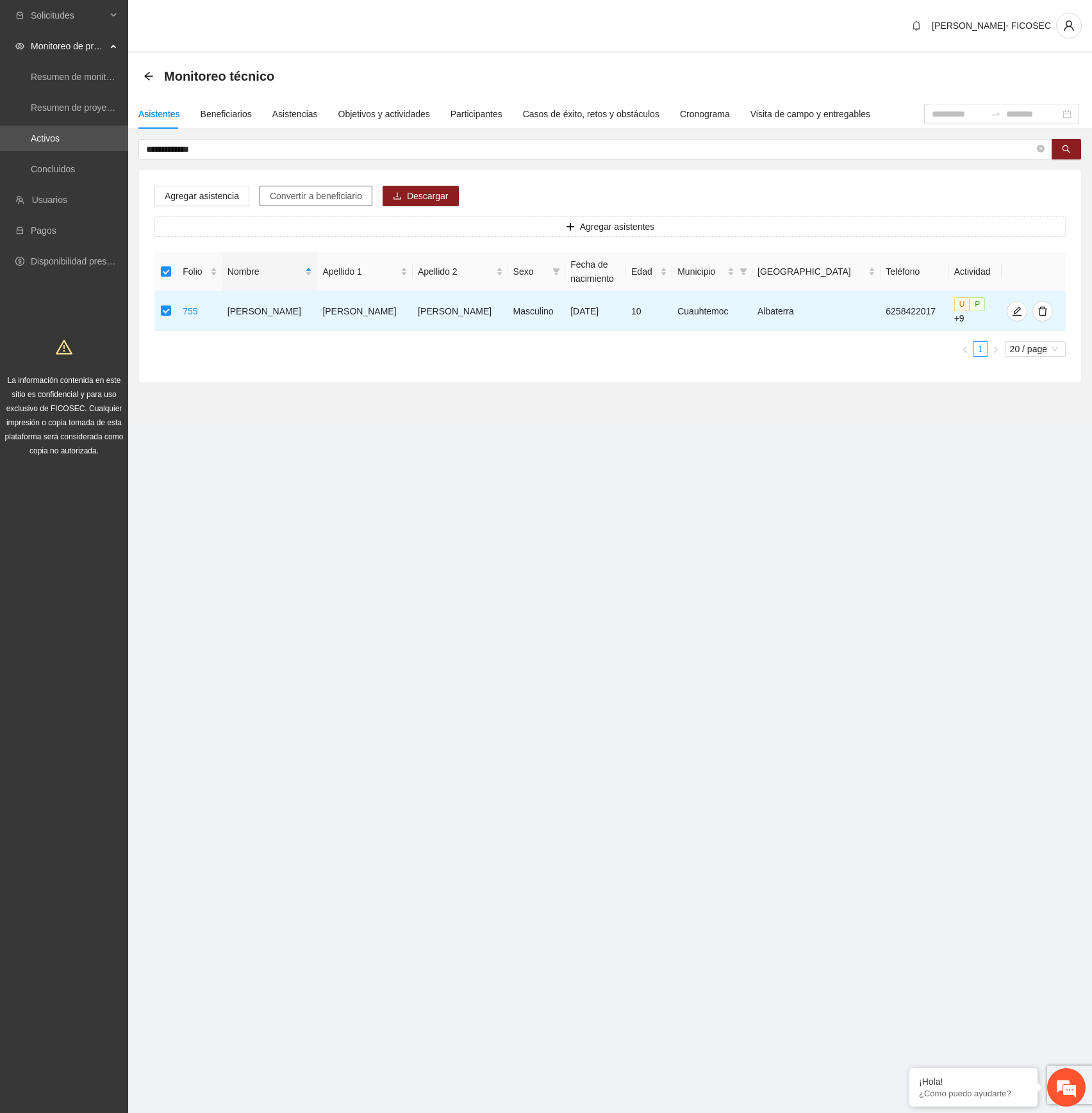
click at [351, 188] on button "Convertir a beneficiario" at bounding box center [315, 196] width 113 height 20
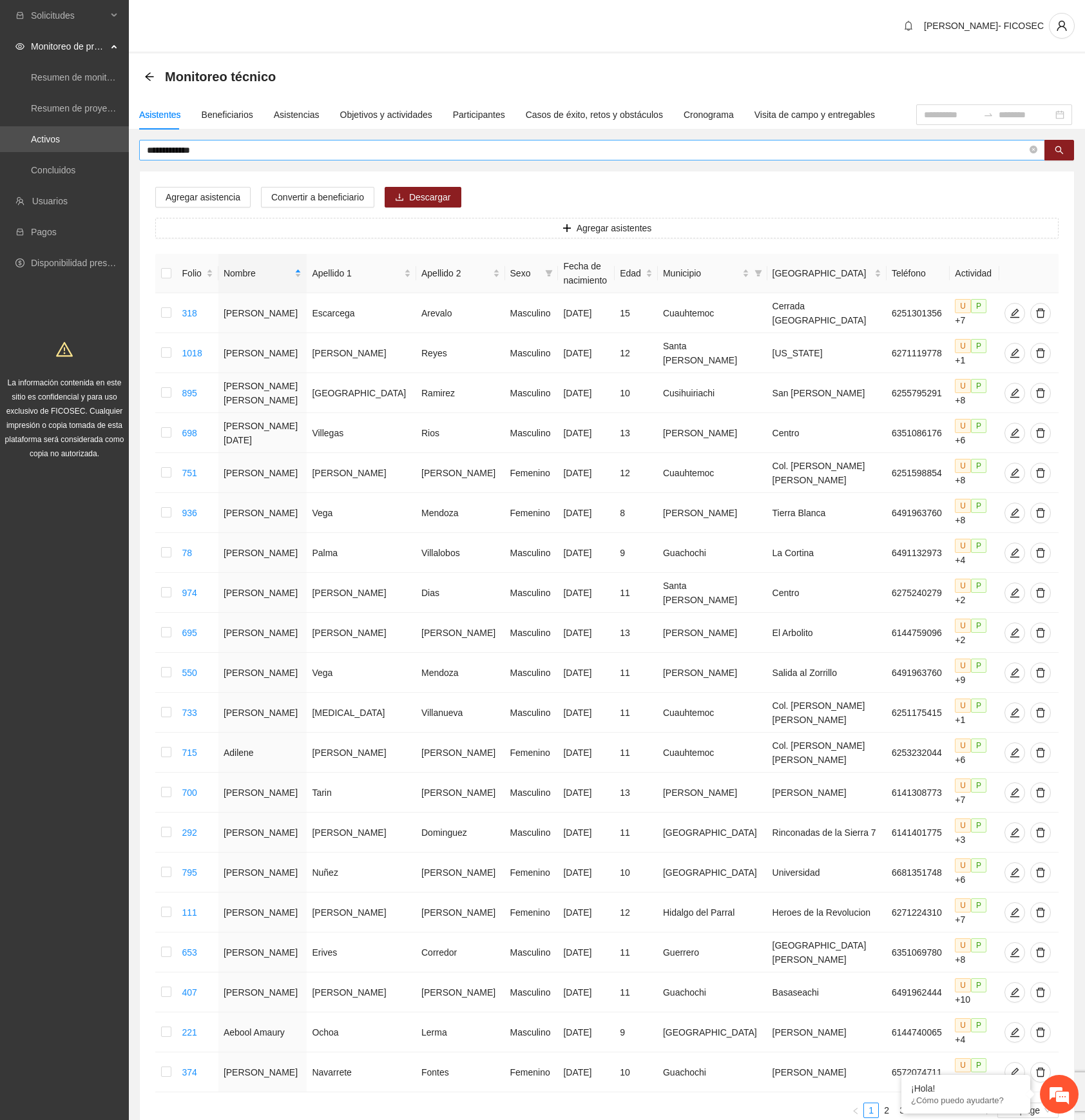
click at [286, 149] on input "**********" at bounding box center [588, 150] width 880 height 15
paste input "text"
click at [1064, 147] on button "button" at bounding box center [1059, 149] width 30 height 20
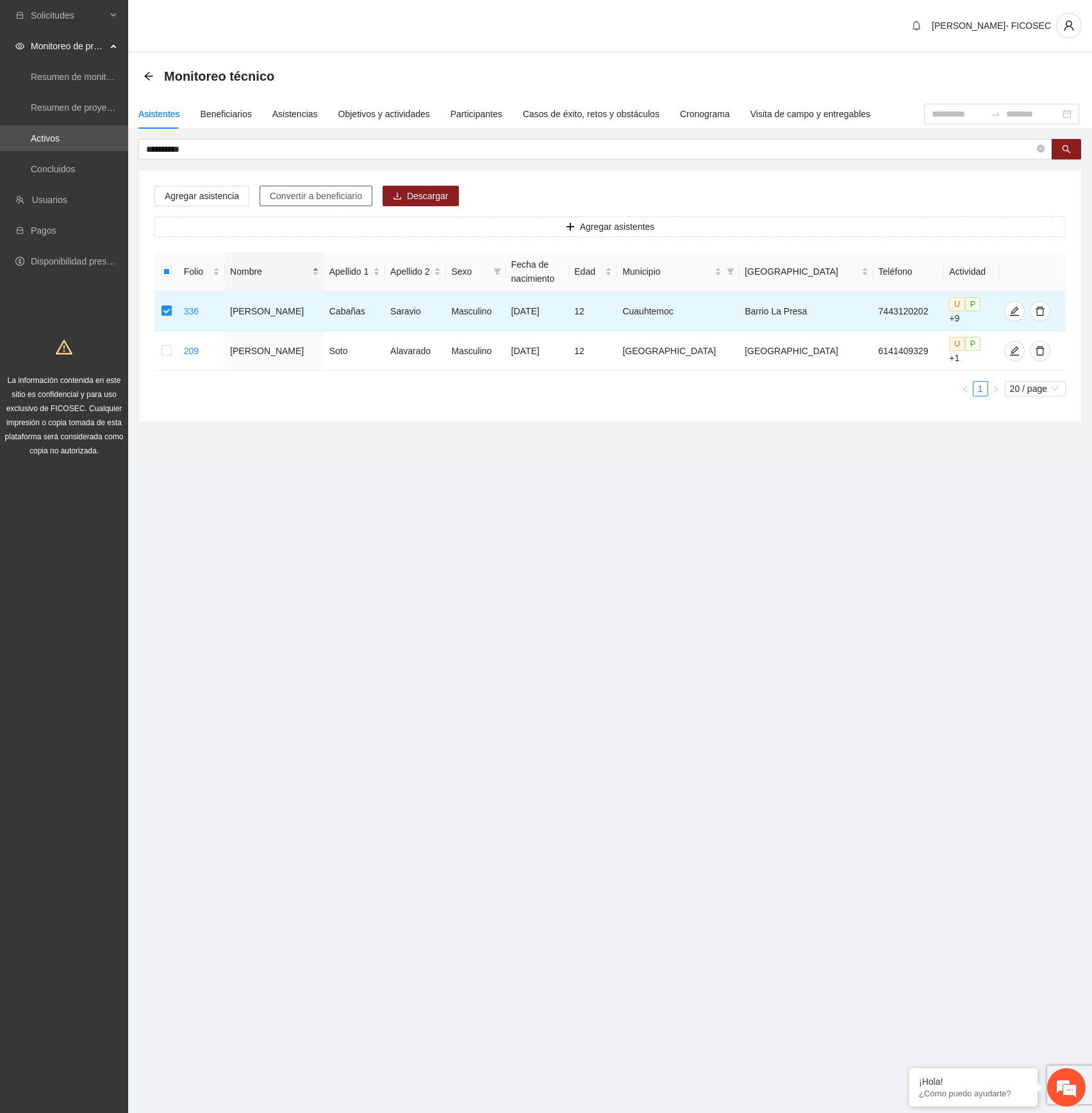
click at [329, 195] on span "Convertir a beneficiario" at bounding box center [316, 196] width 93 height 14
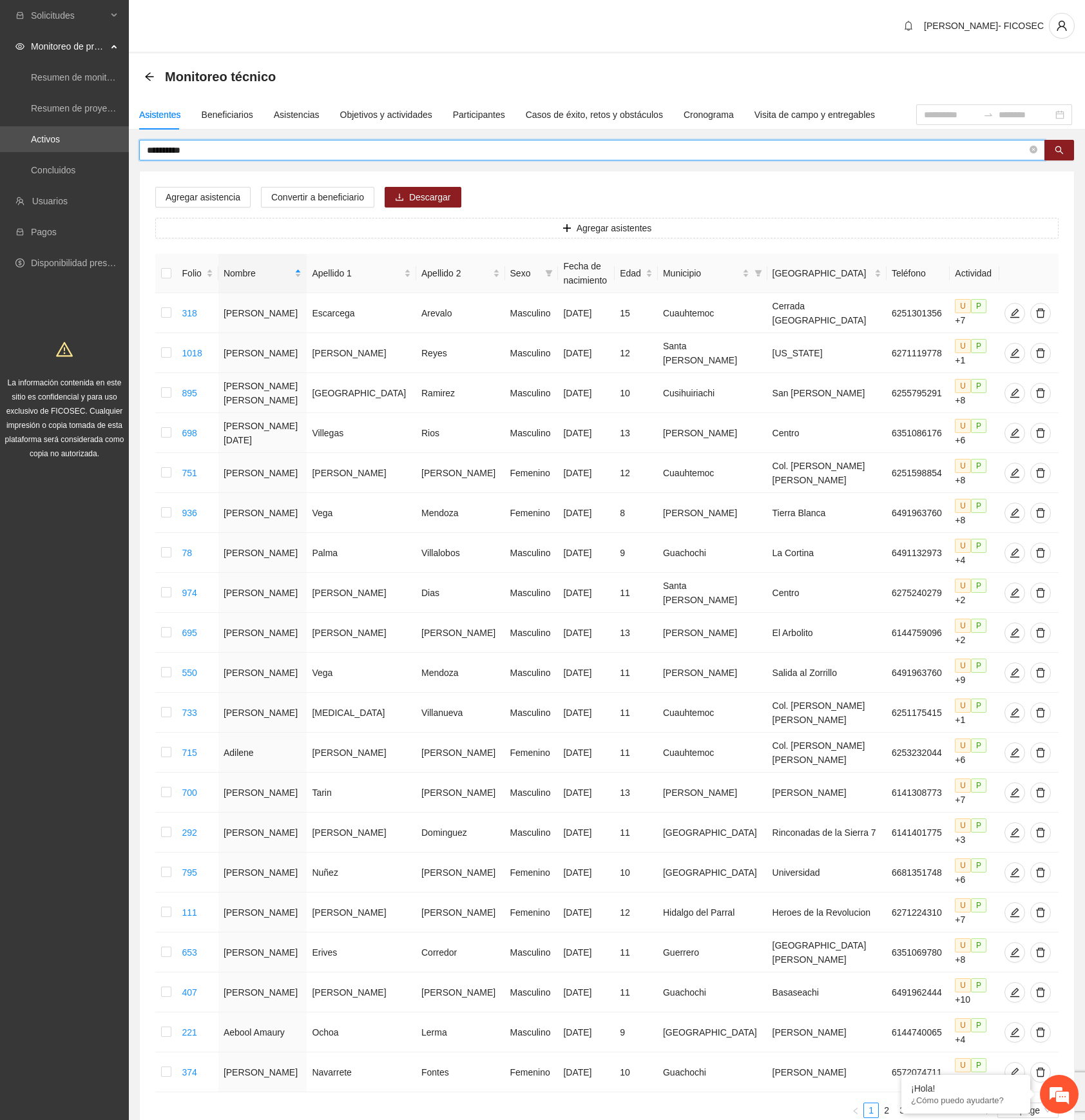
click at [239, 147] on input "**********" at bounding box center [588, 150] width 880 height 15
paste input "**"
click at [1055, 149] on icon "search" at bounding box center [1059, 149] width 9 height 9
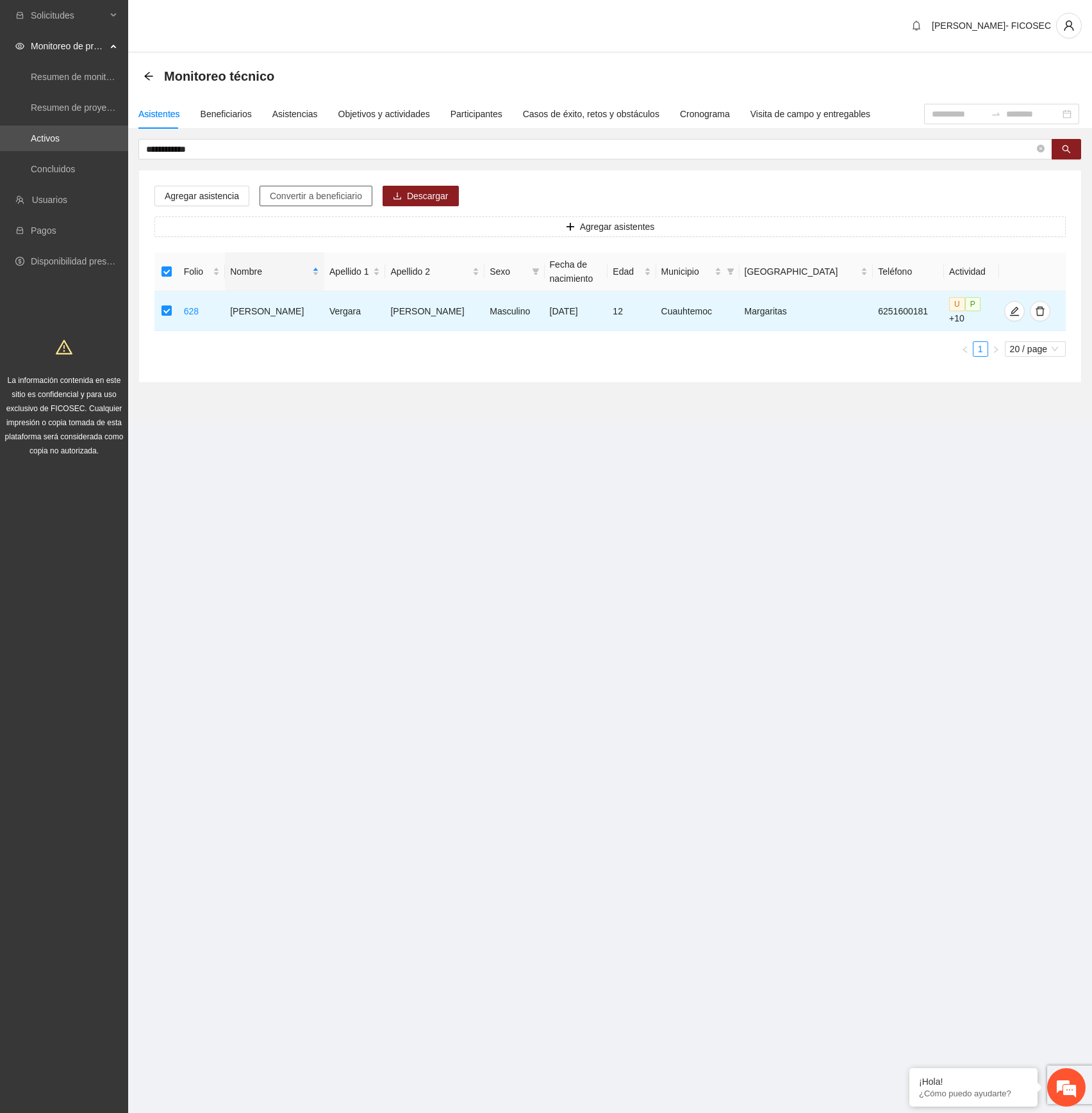
click at [308, 196] on span "Convertir a beneficiario" at bounding box center [316, 196] width 93 height 14
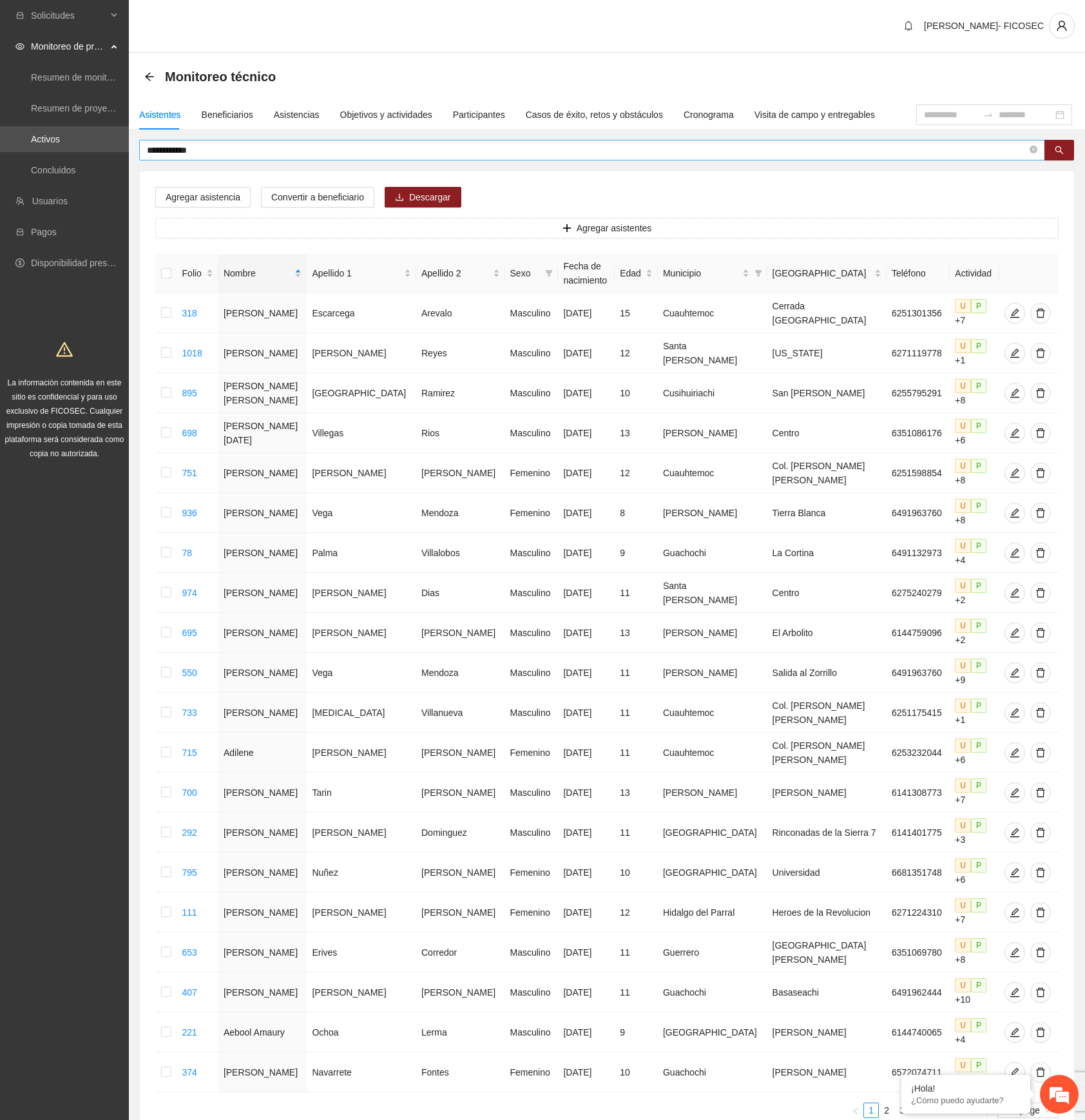
click at [295, 144] on input "**********" at bounding box center [588, 150] width 880 height 15
paste input "text"
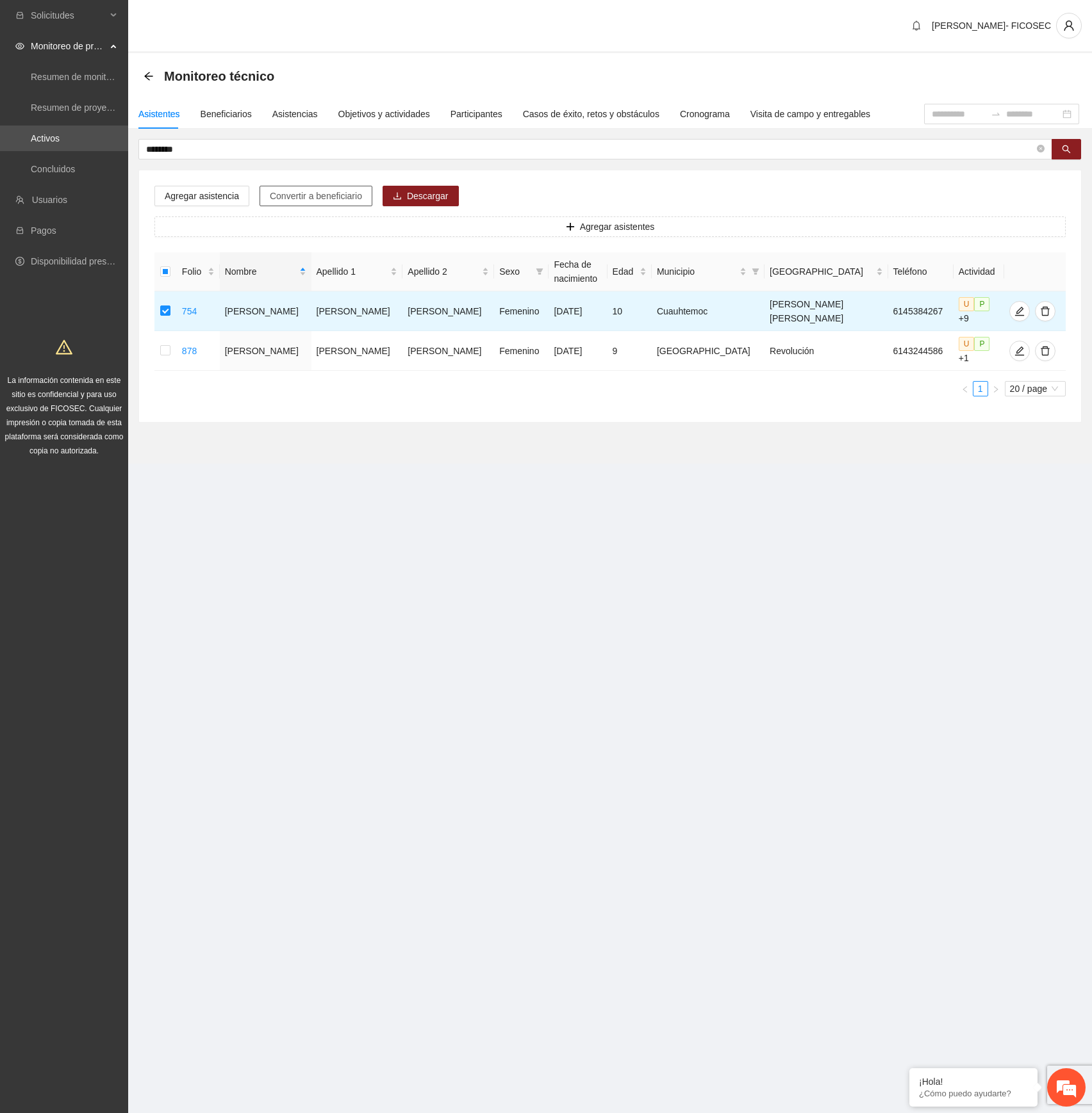
click at [341, 196] on span "Convertir a beneficiario" at bounding box center [316, 196] width 93 height 14
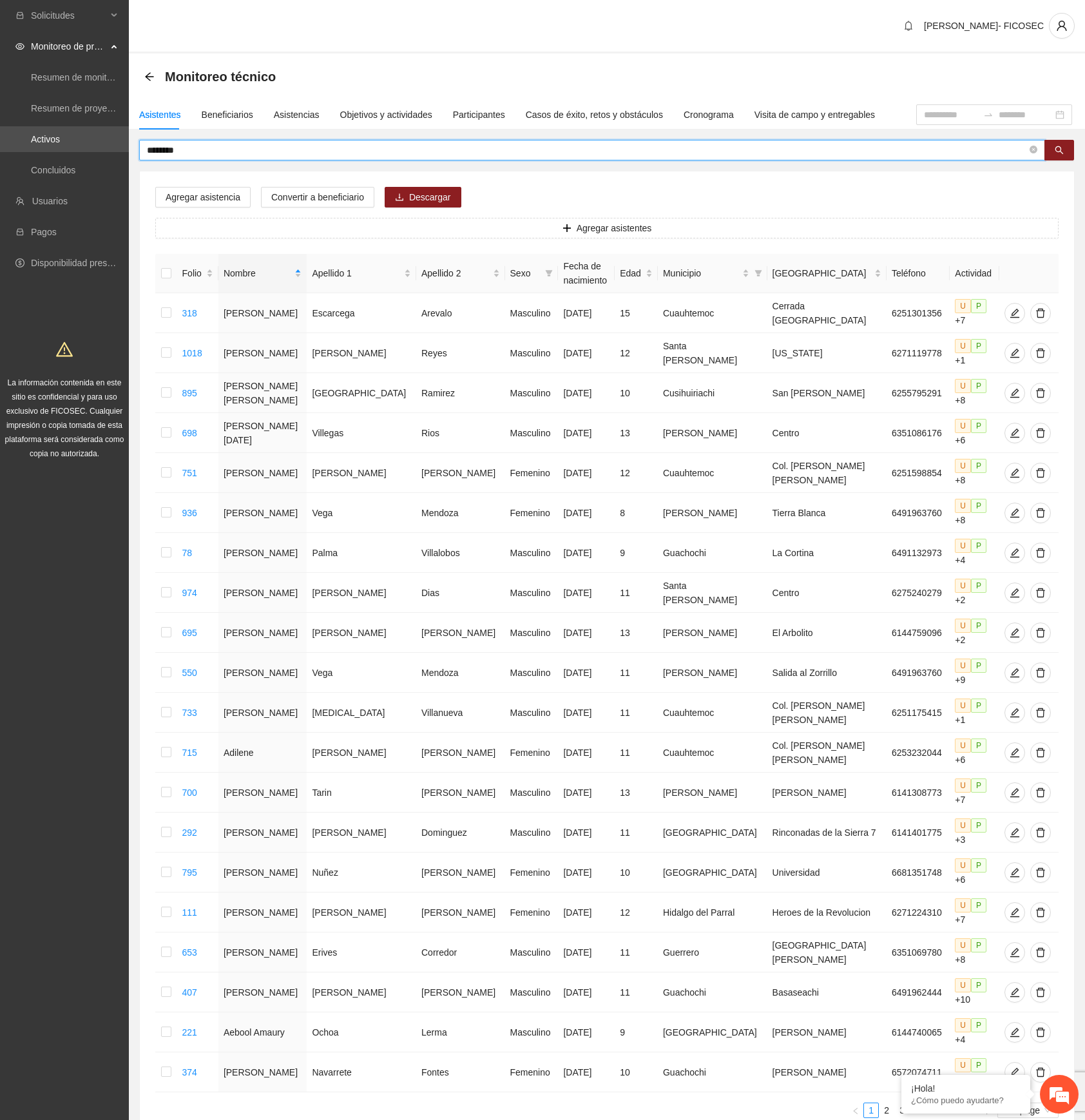
click at [558, 150] on input "********" at bounding box center [588, 150] width 880 height 15
paste input "***"
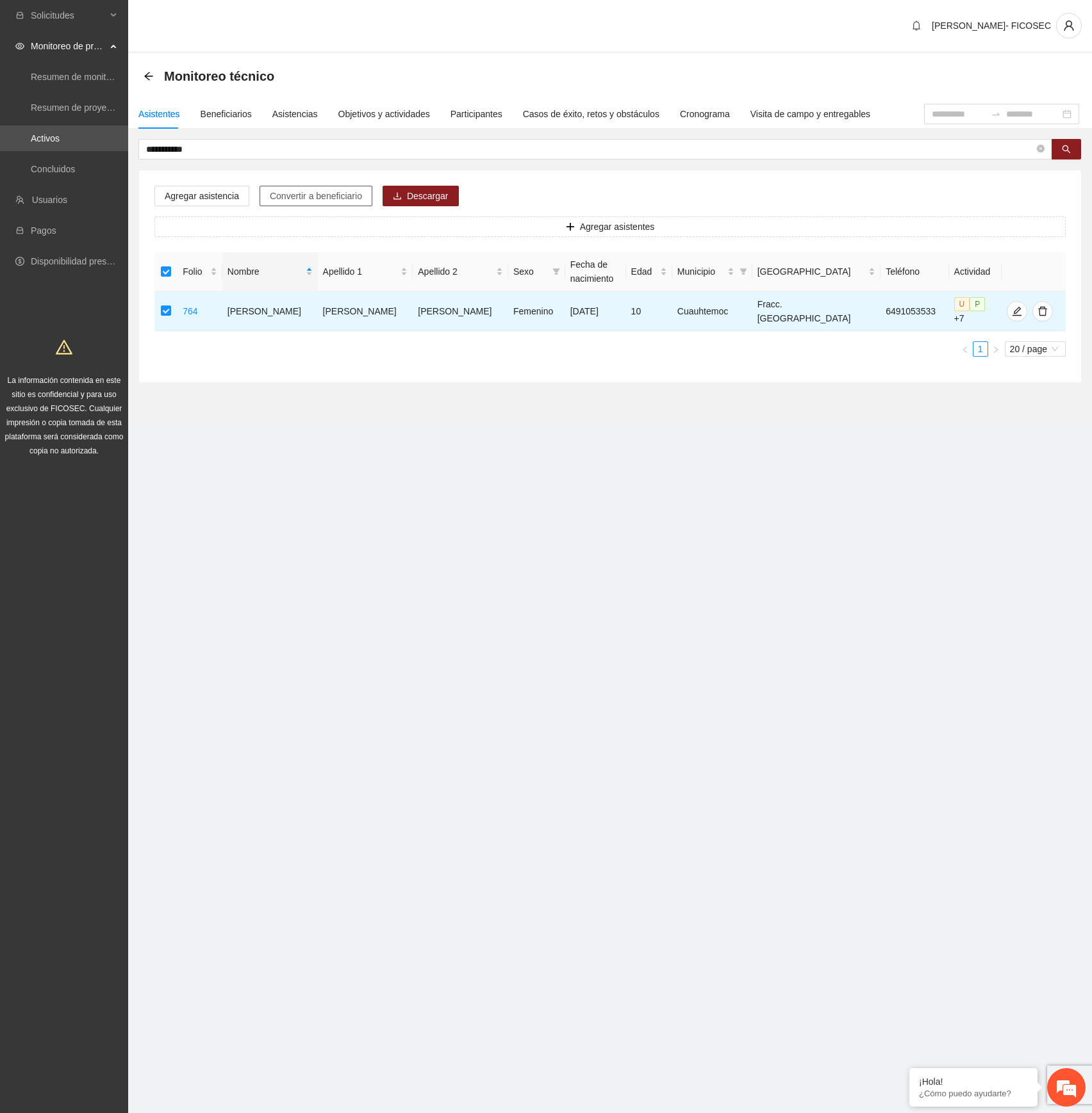
click at [335, 198] on span "Convertir a beneficiario" at bounding box center [316, 196] width 93 height 14
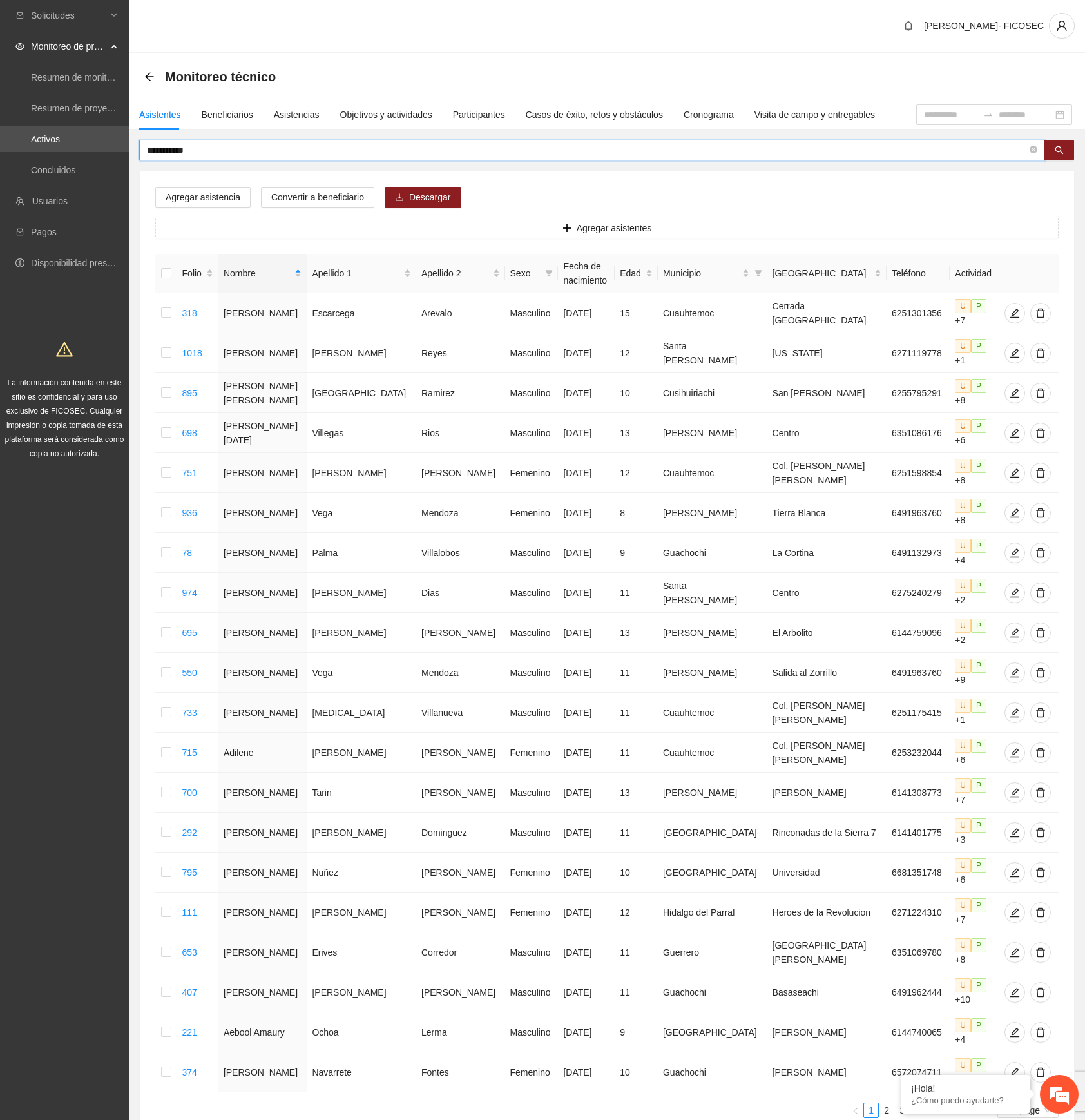
click at [811, 153] on input "**********" at bounding box center [588, 150] width 880 height 15
paste input "**"
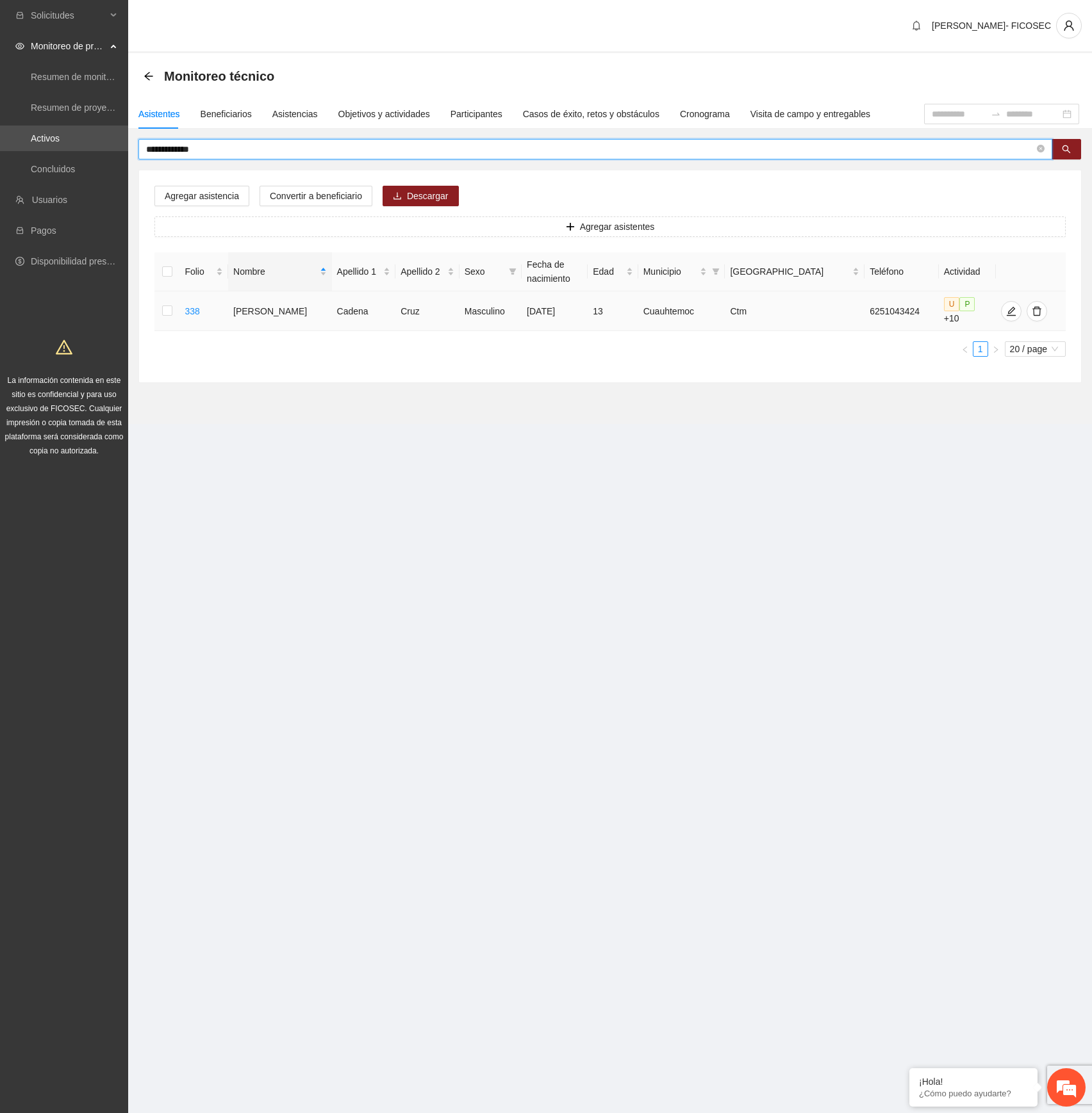
click at [175, 305] on td at bounding box center [167, 310] width 25 height 40
click at [175, 299] on td at bounding box center [167, 310] width 25 height 40
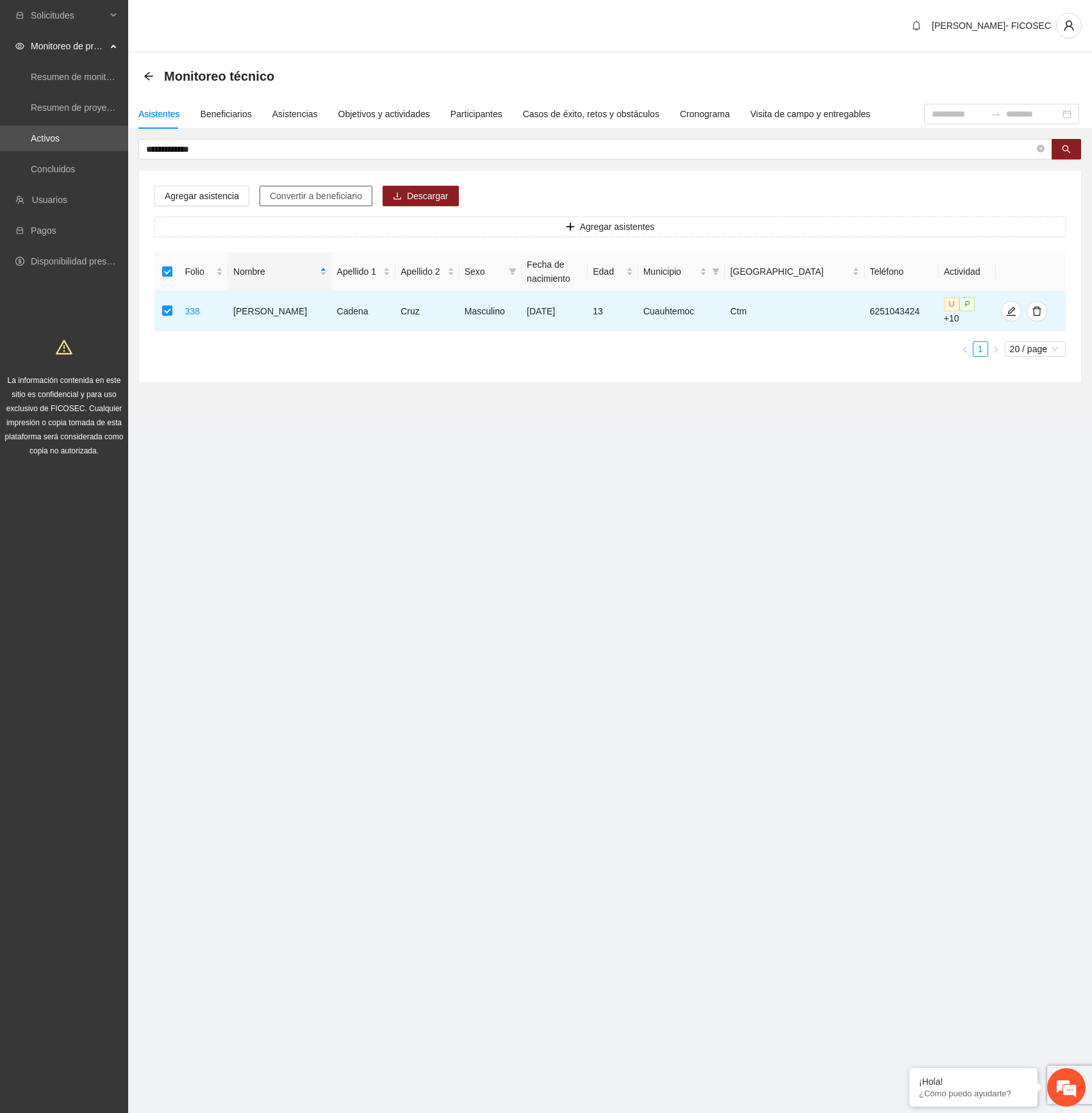
click at [319, 194] on span "Convertir a beneficiario" at bounding box center [316, 196] width 93 height 14
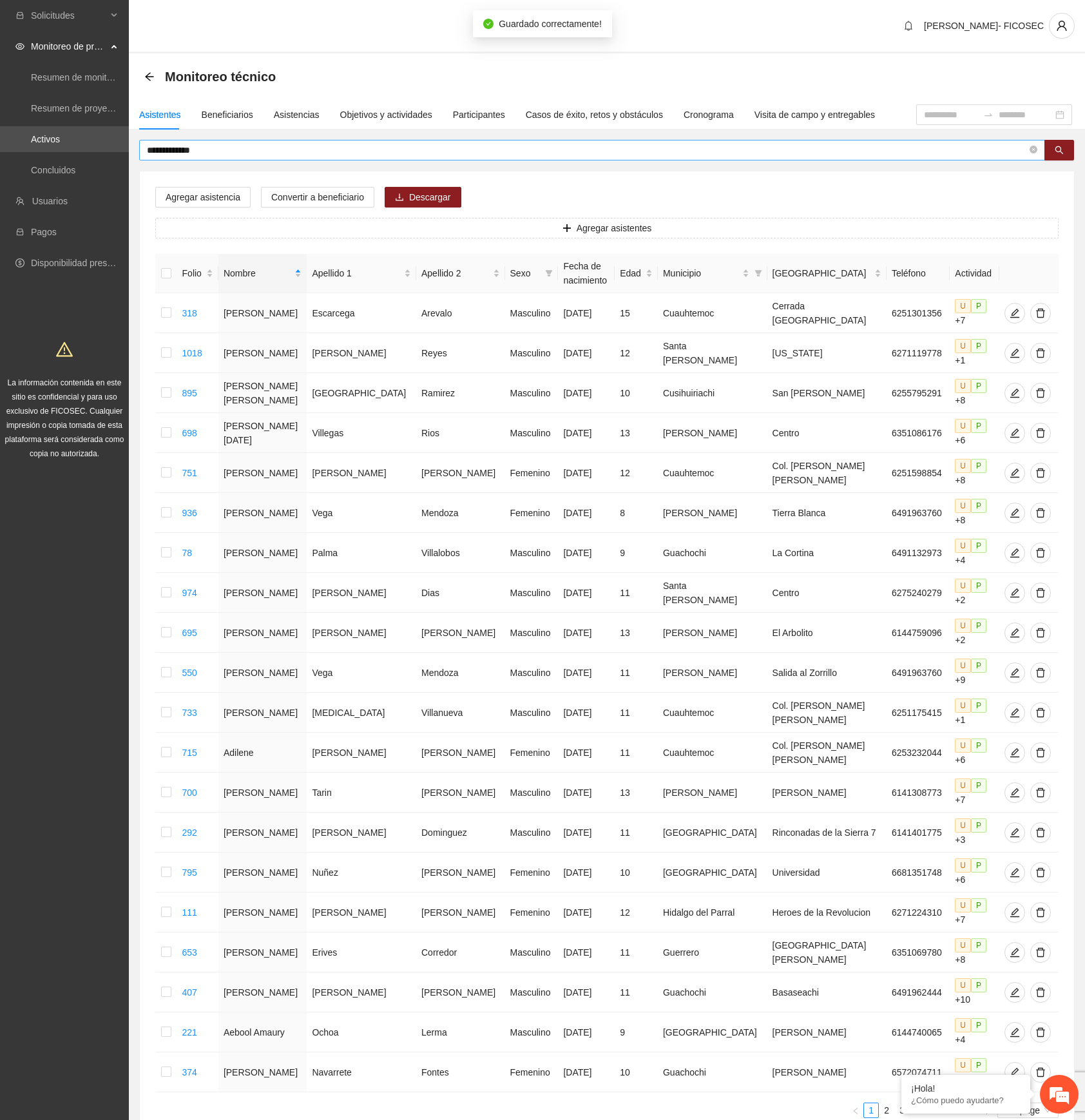
click at [469, 150] on input "**********" at bounding box center [588, 150] width 880 height 15
paste input "text"
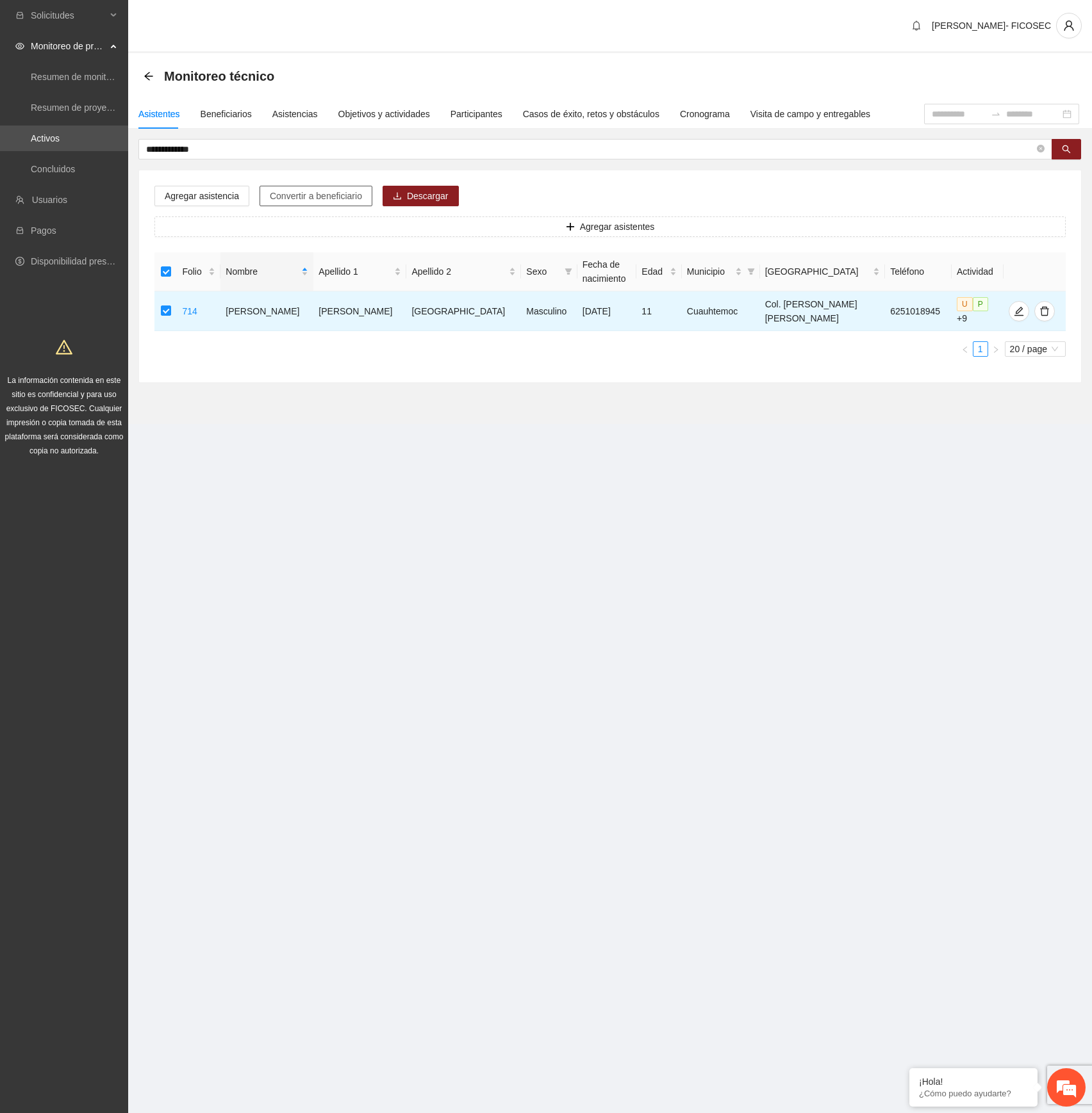
click at [345, 195] on span "Convertir a beneficiario" at bounding box center [316, 196] width 93 height 14
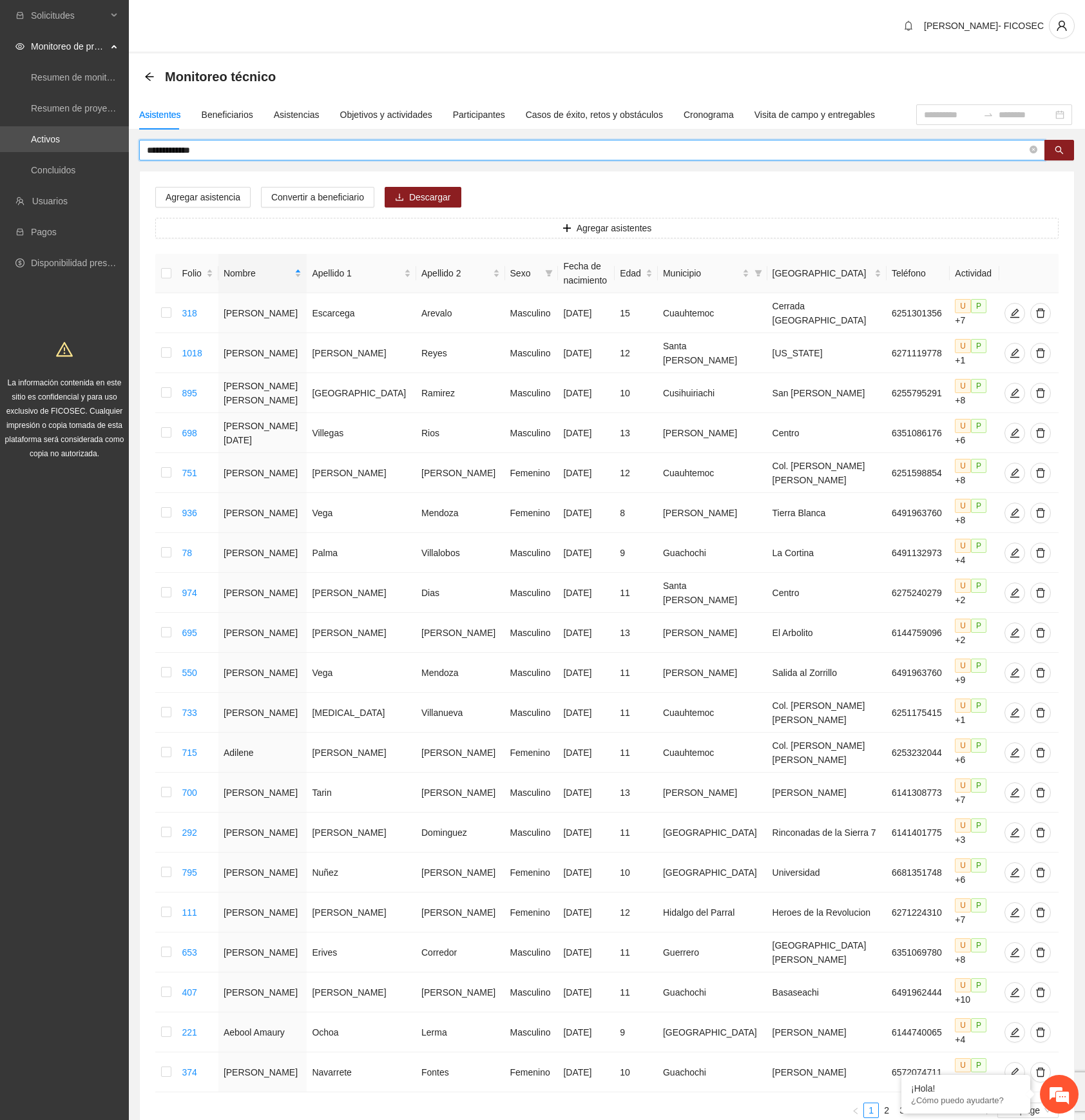
click at [500, 150] on input "**********" at bounding box center [588, 150] width 880 height 15
paste input "text"
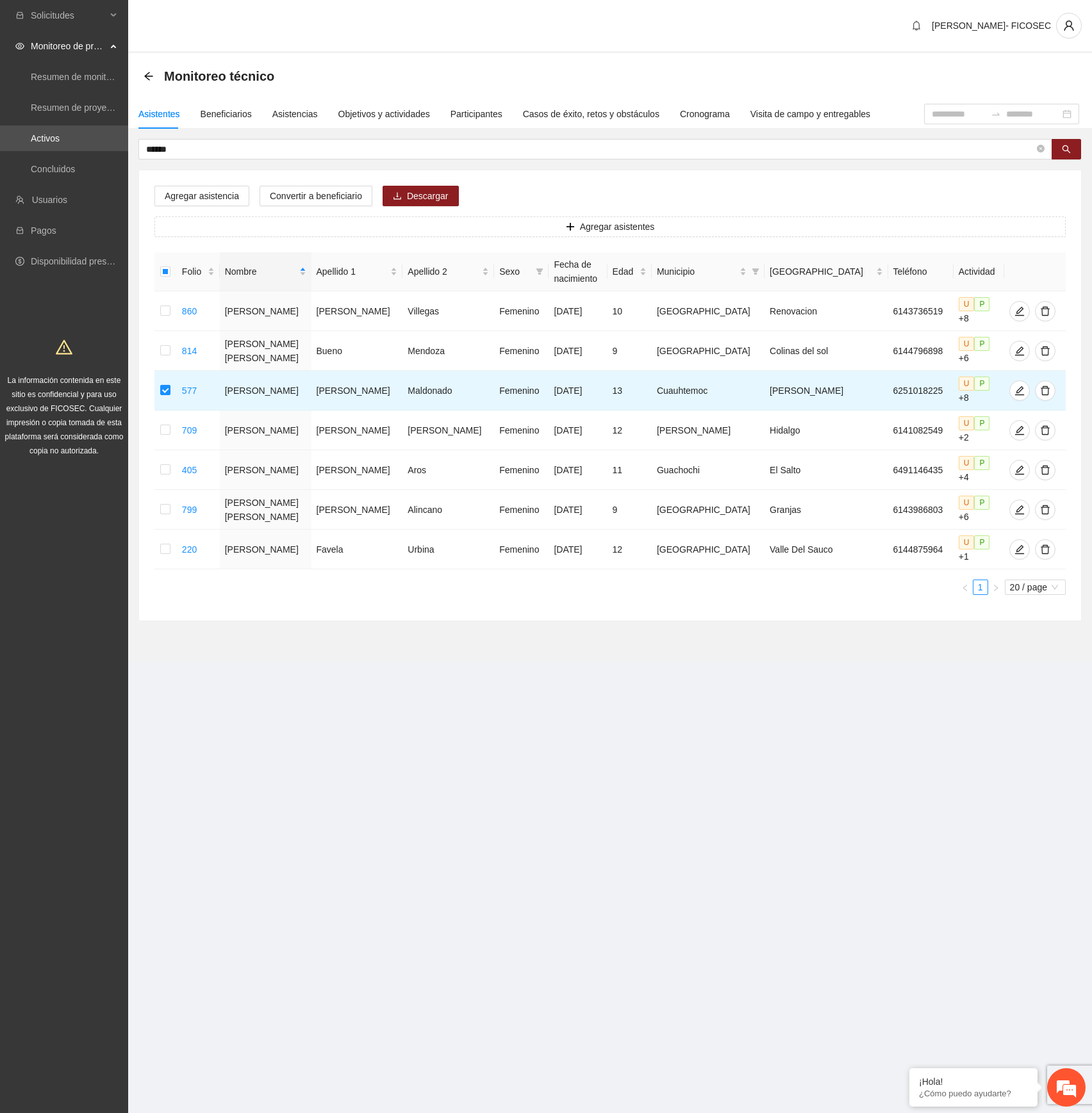
click at [308, 185] on div "Agregar asistencia Convertir a beneficiario Descargar Agregar asistentes Folio …" at bounding box center [609, 395] width 942 height 450
click at [308, 192] on span "Convertir a beneficiario" at bounding box center [316, 196] width 93 height 14
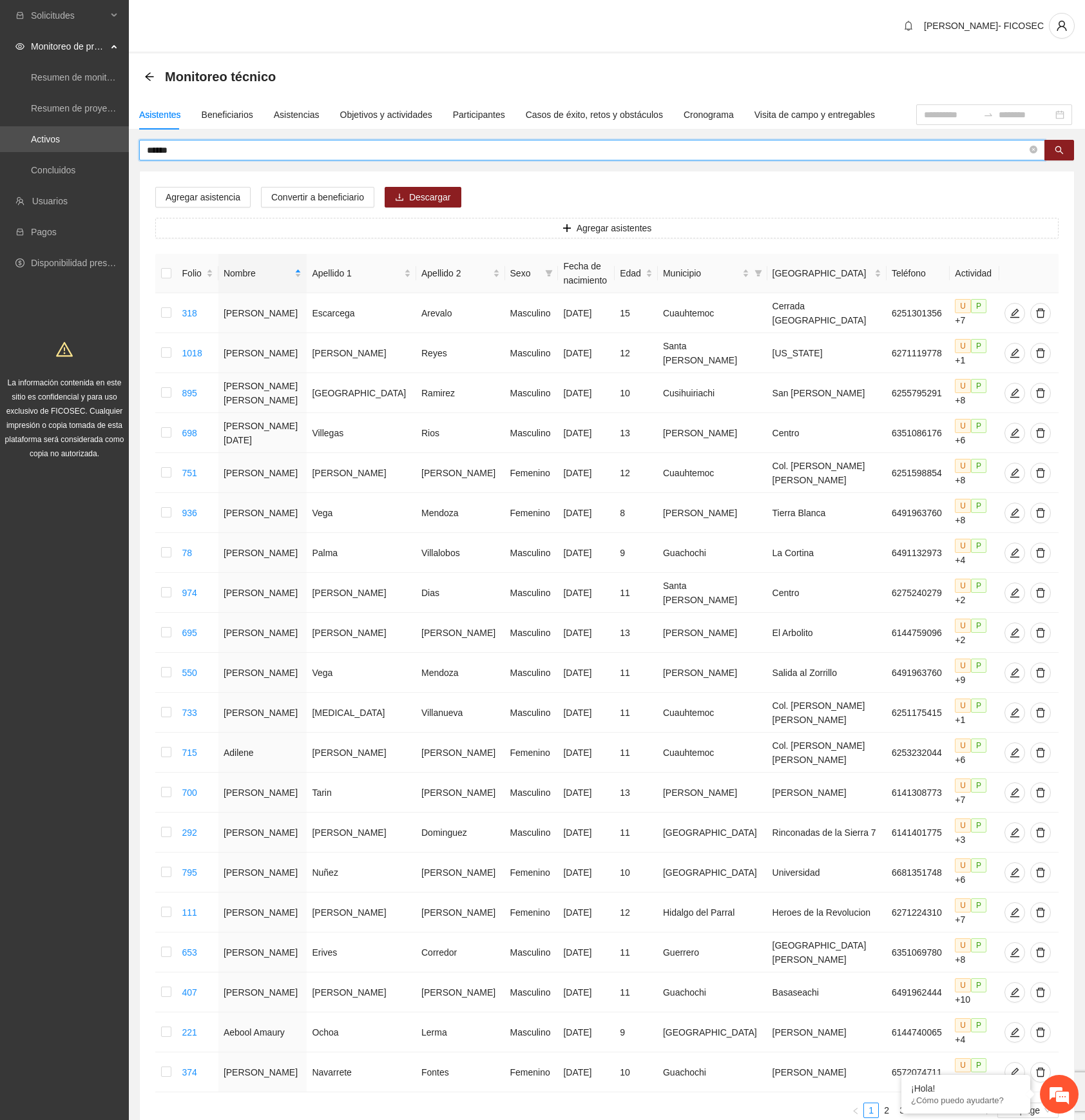
click at [271, 151] on input "******" at bounding box center [588, 150] width 880 height 15
paste input "*"
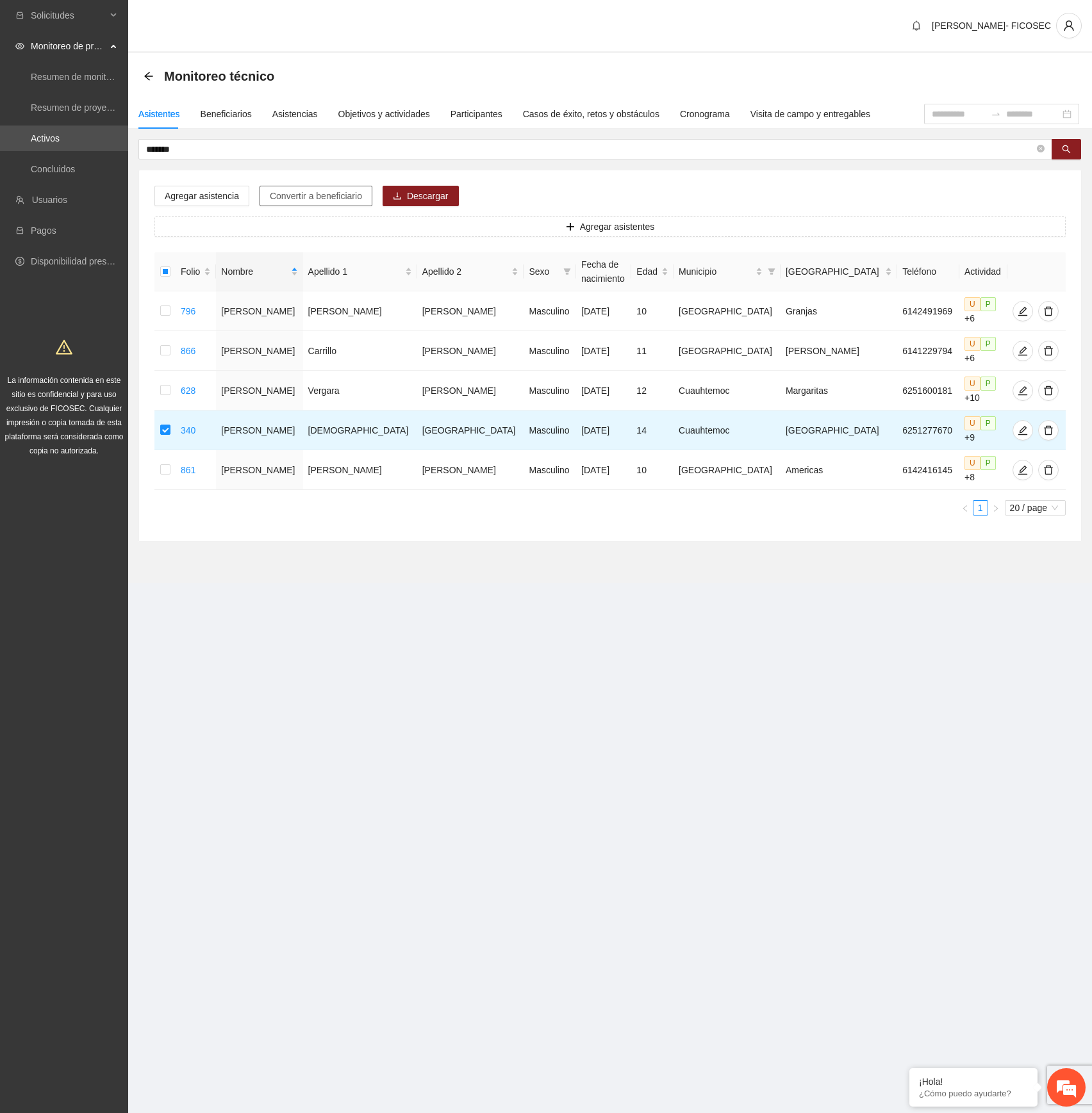
click at [321, 196] on span "Convertir a beneficiario" at bounding box center [316, 196] width 93 height 14
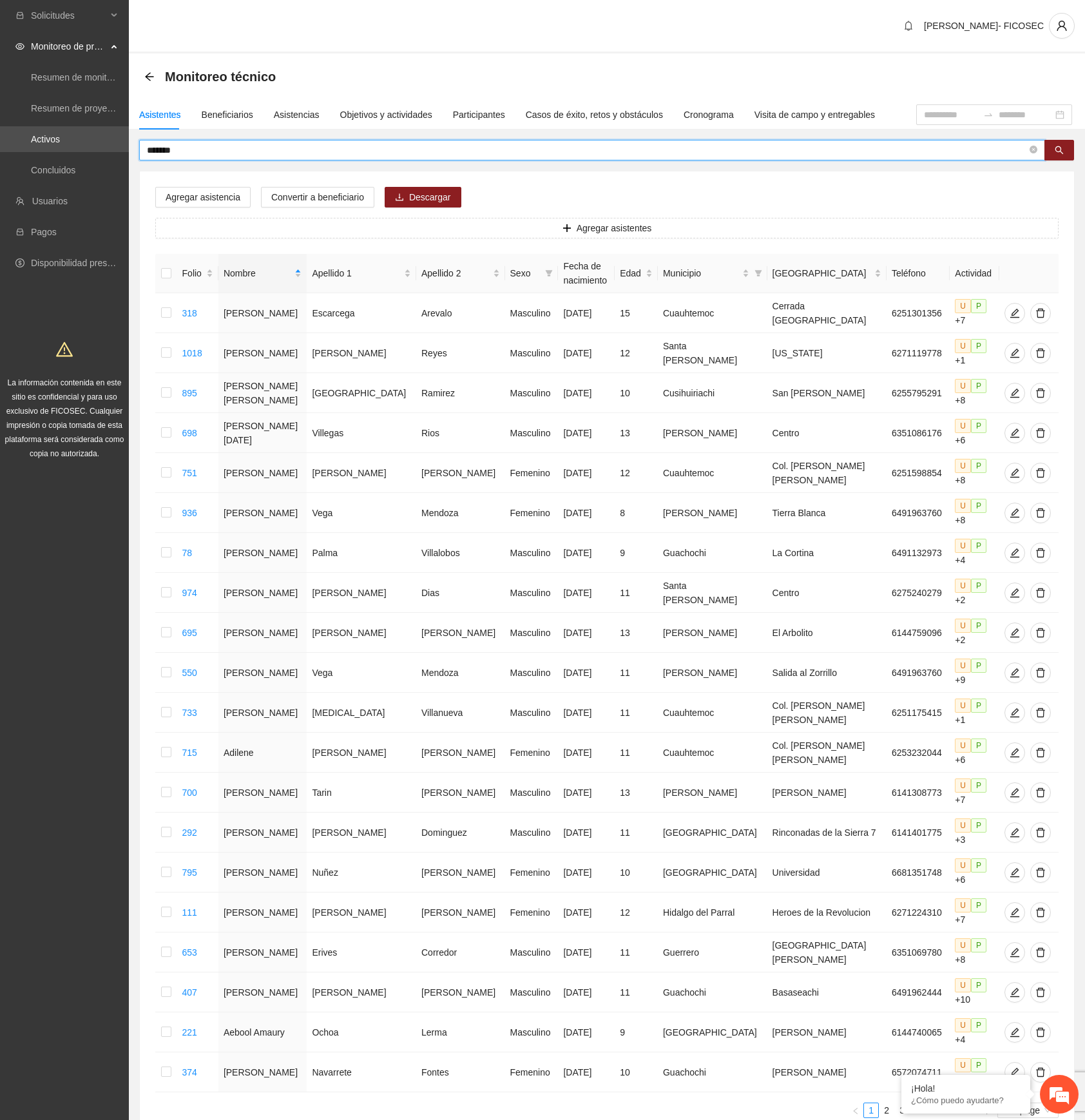
click at [496, 155] on input "*******" at bounding box center [588, 150] width 880 height 15
paste input "****"
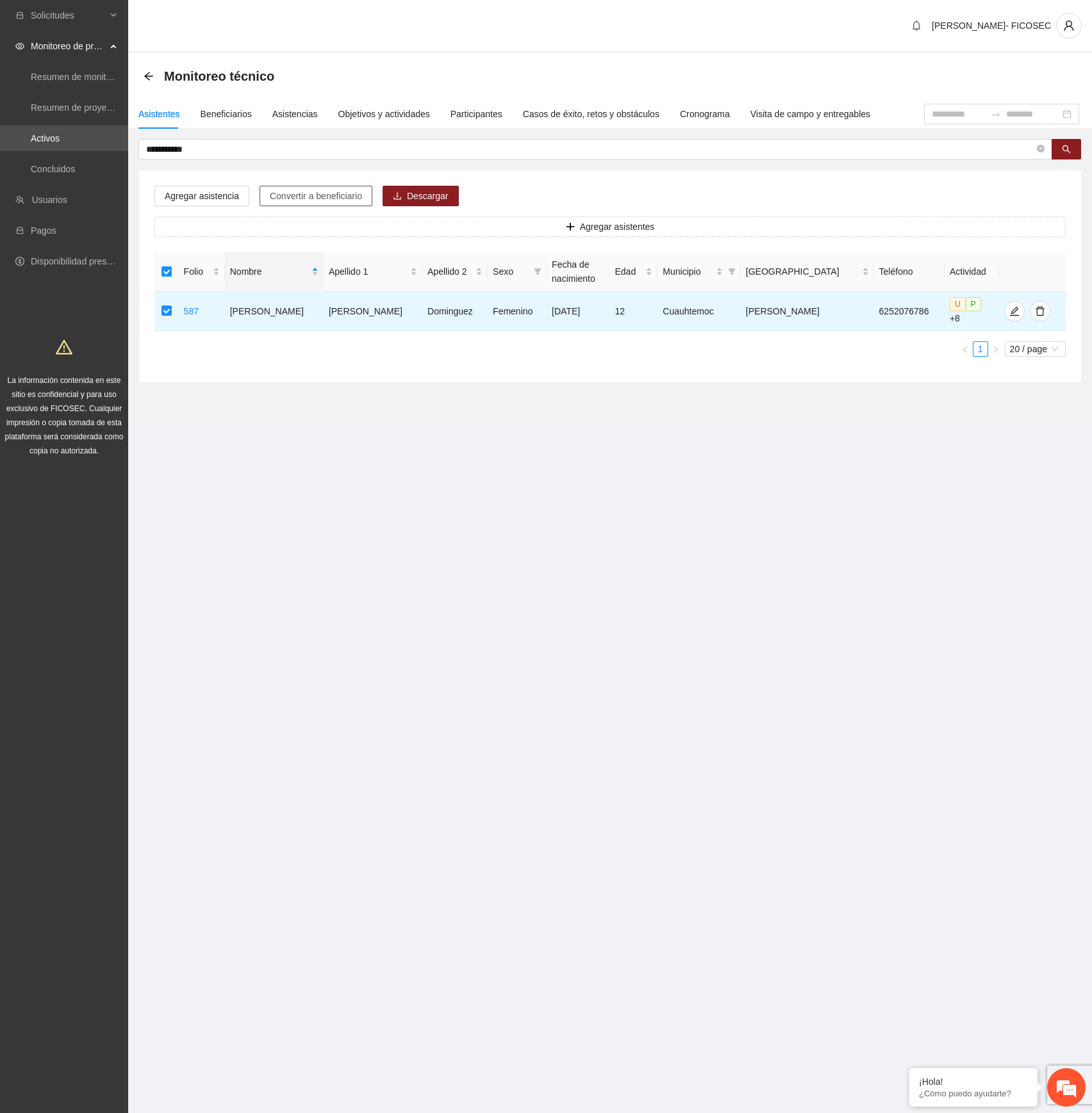
click at [303, 196] on span "Convertir a beneficiario" at bounding box center [316, 196] width 93 height 14
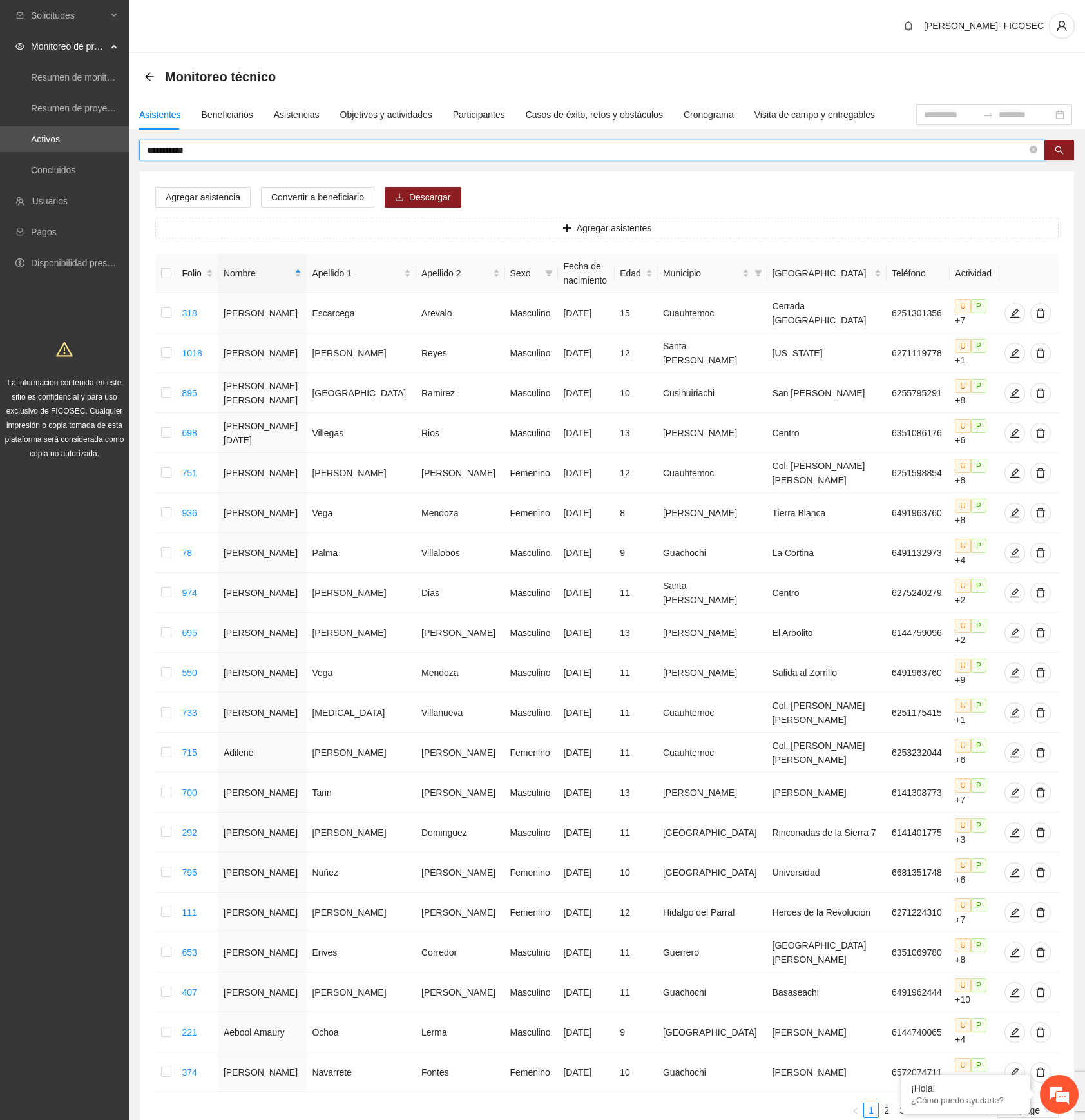
click at [321, 152] on input "**********" at bounding box center [588, 150] width 880 height 15
paste input "****"
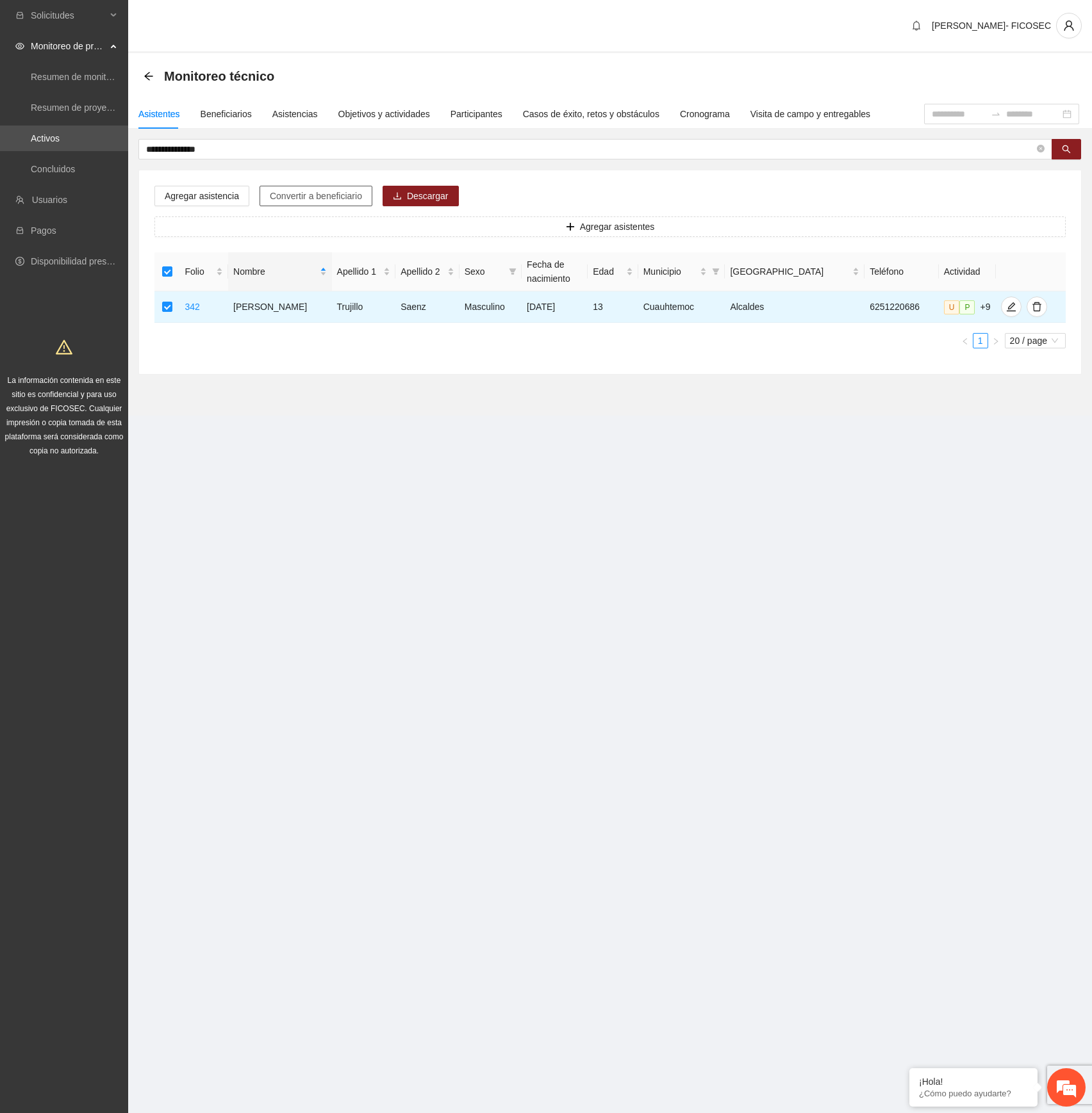
click at [311, 194] on span "Convertir a beneficiario" at bounding box center [316, 196] width 93 height 14
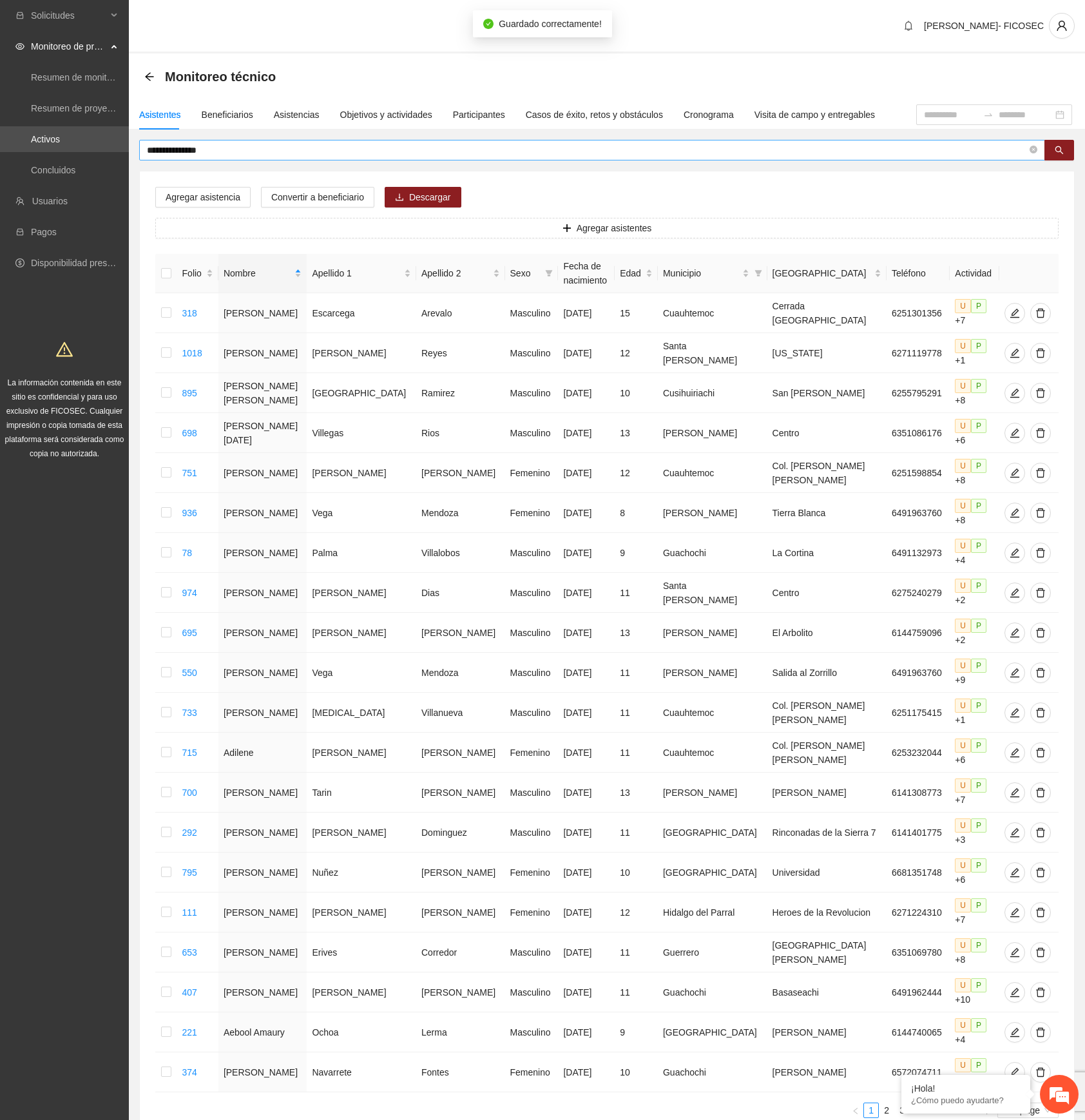
click at [534, 155] on input "**********" at bounding box center [588, 150] width 880 height 15
click at [534, 153] on input "**********" at bounding box center [588, 150] width 880 height 15
paste input "***"
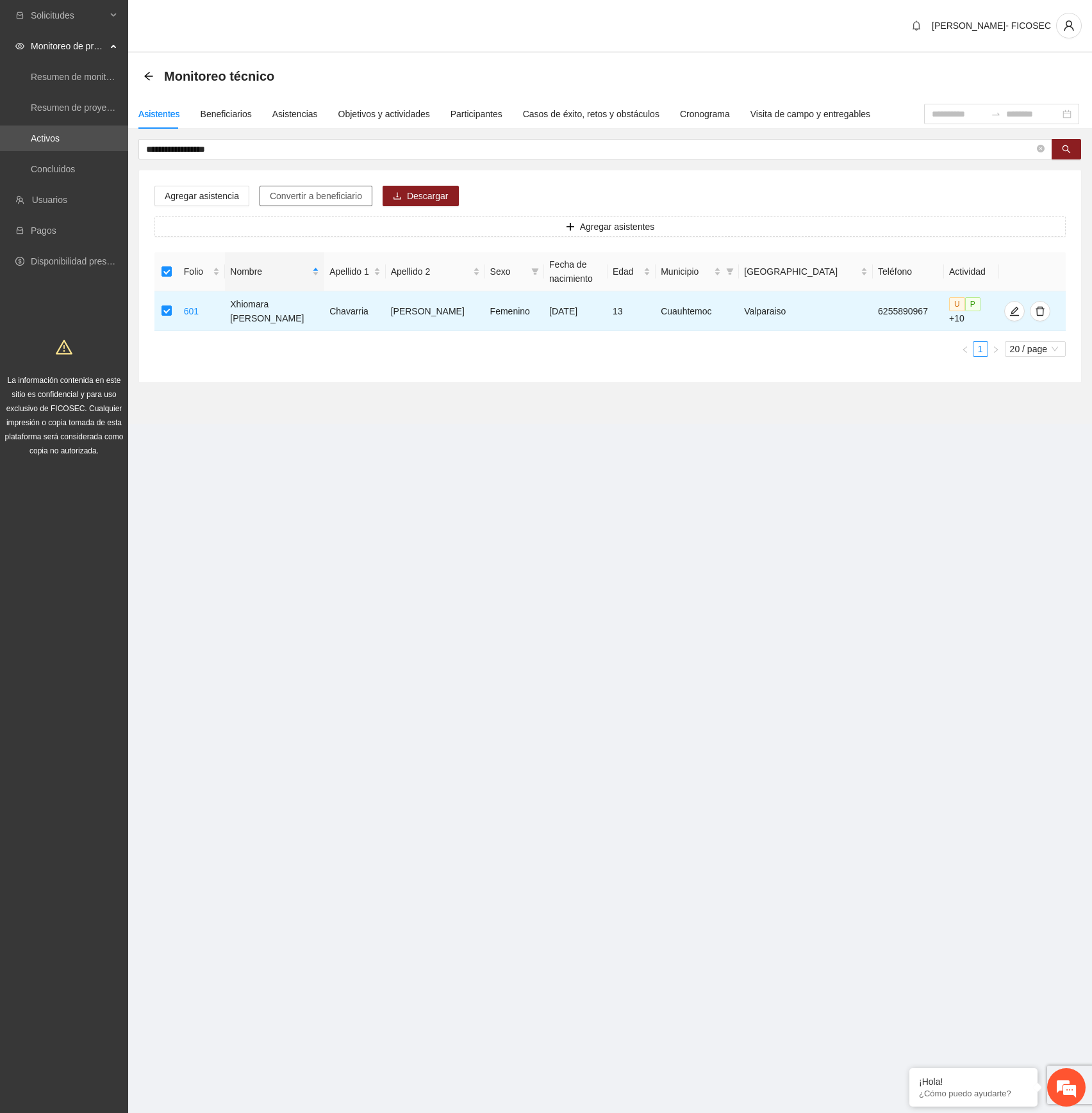
click at [313, 198] on span "Convertir a beneficiario" at bounding box center [316, 196] width 93 height 14
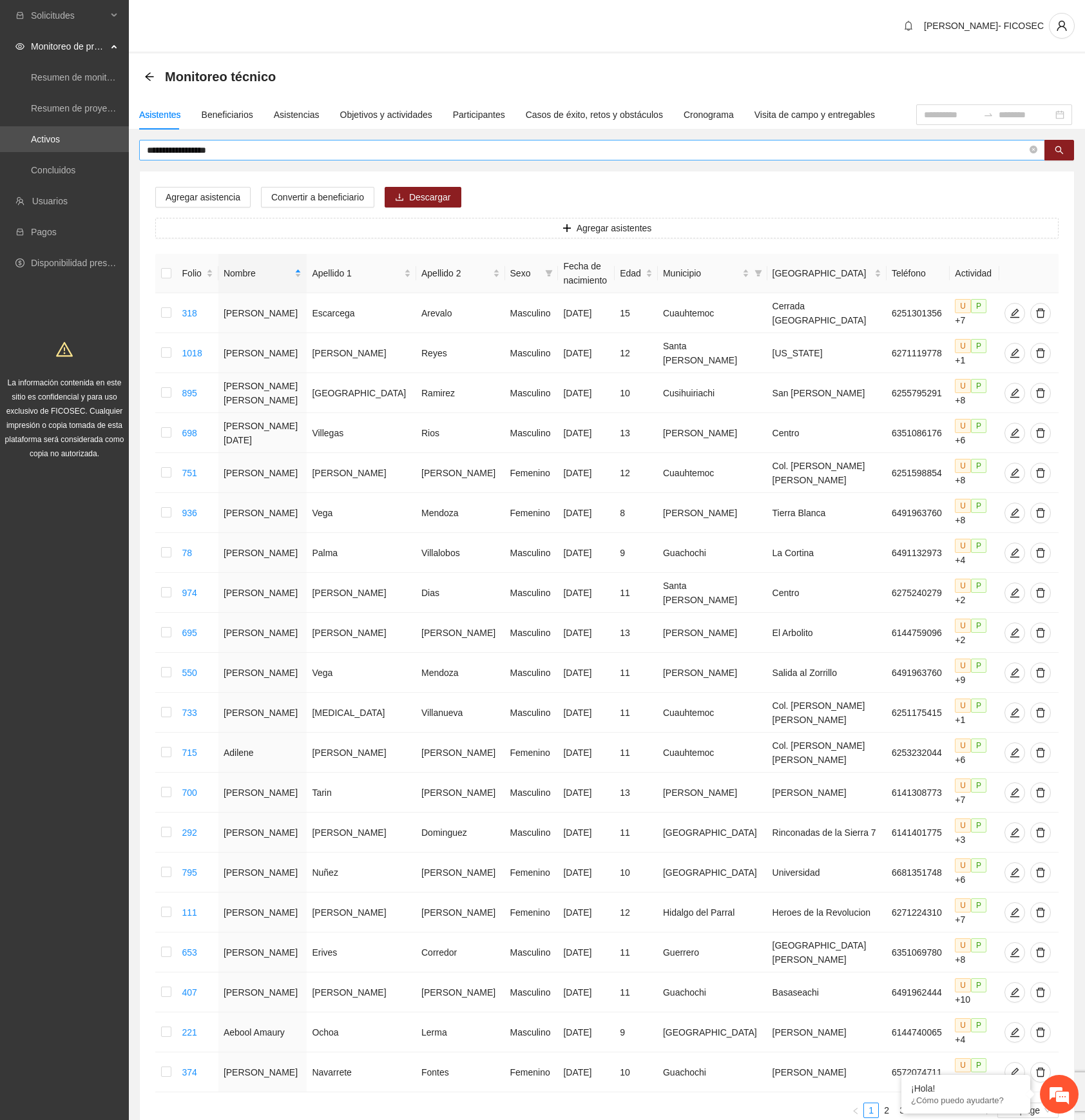
drag, startPoint x: 576, startPoint y: 157, endPoint x: 575, endPoint y: 148, distance: 9.1
click at [575, 153] on span "**********" at bounding box center [592, 149] width 906 height 20
click at [575, 145] on input "**********" at bounding box center [588, 150] width 880 height 15
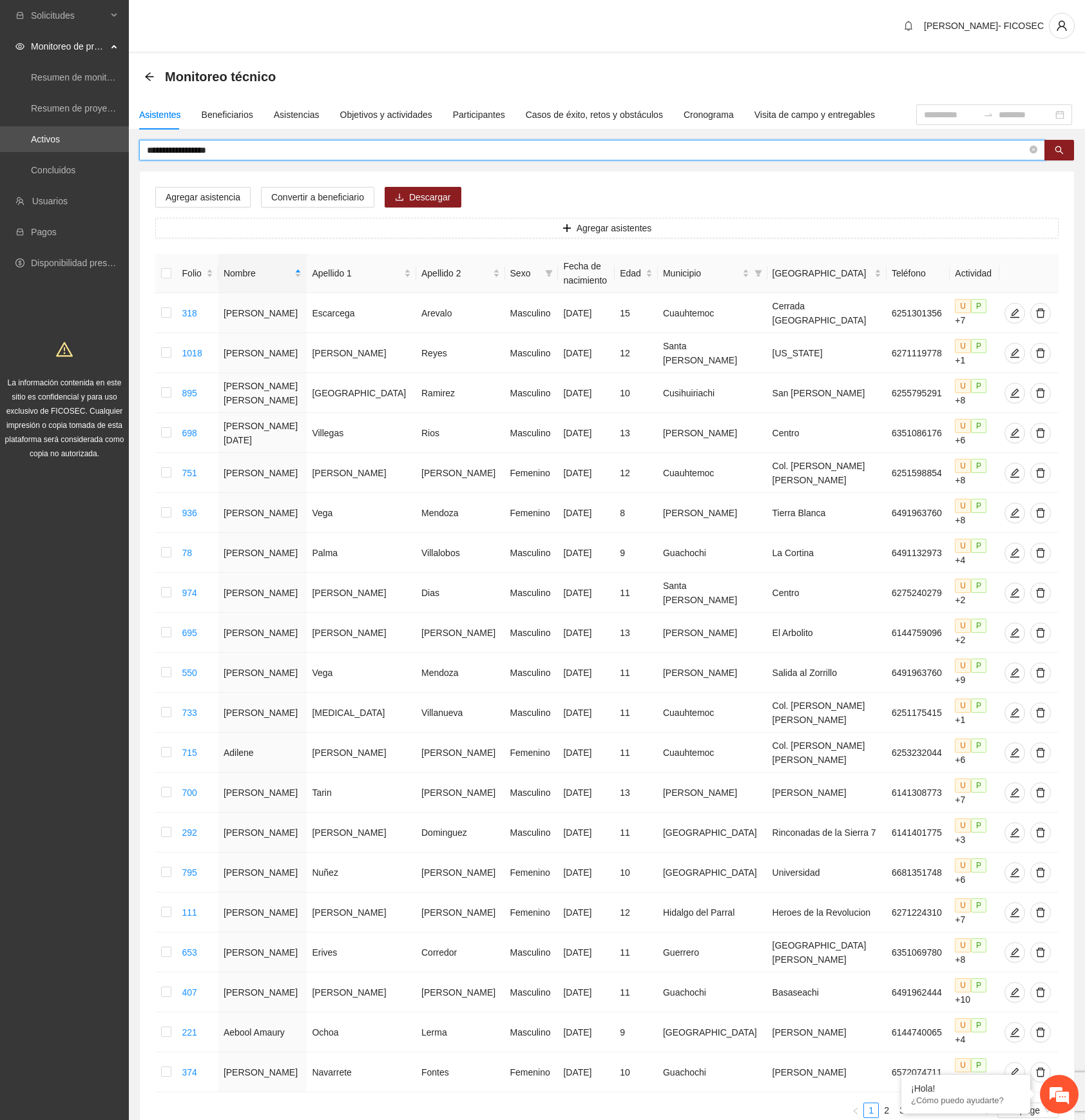
paste input "*"
type input "**********"
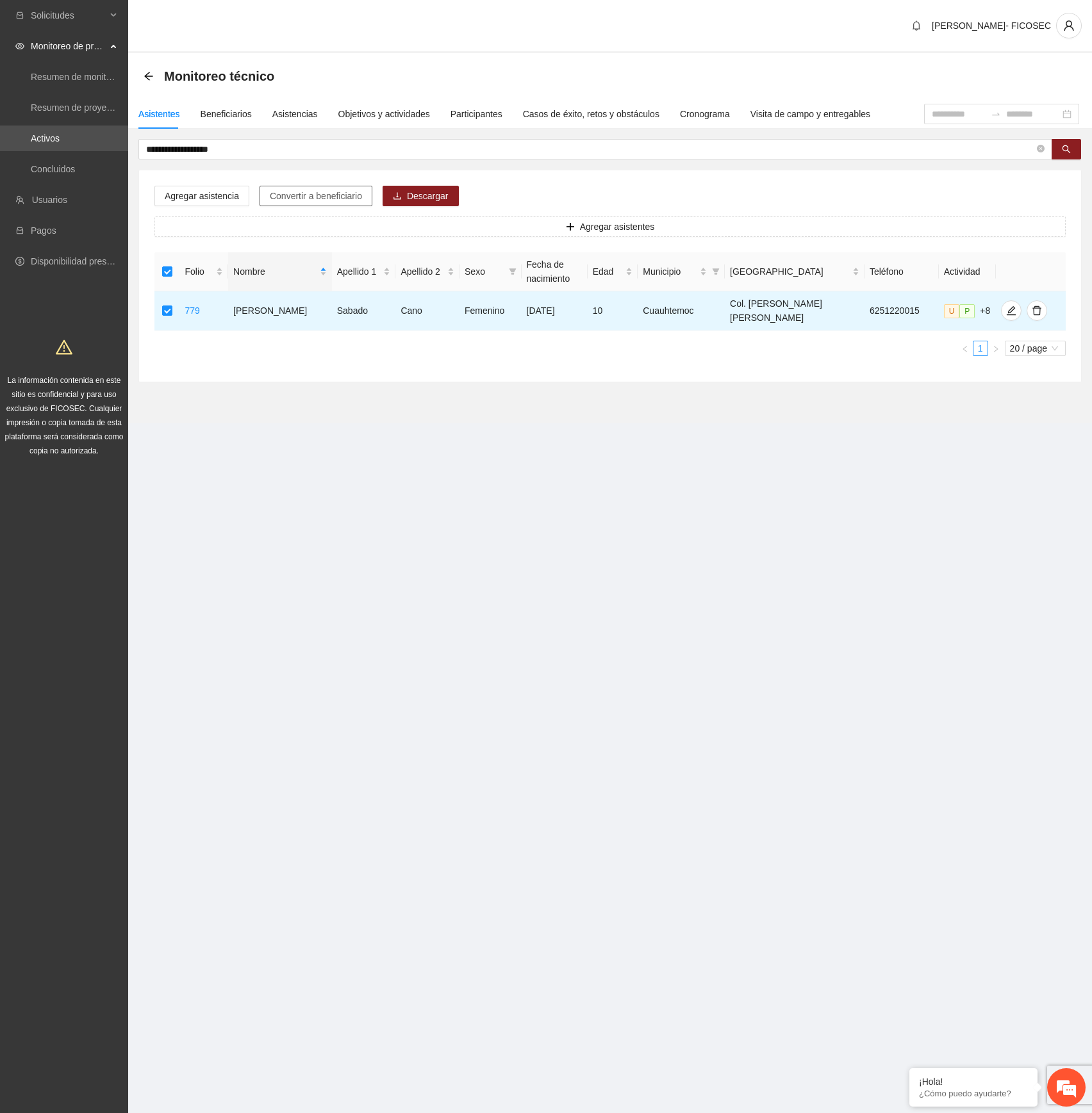
click at [308, 193] on span "Convertir a beneficiario" at bounding box center [316, 196] width 93 height 14
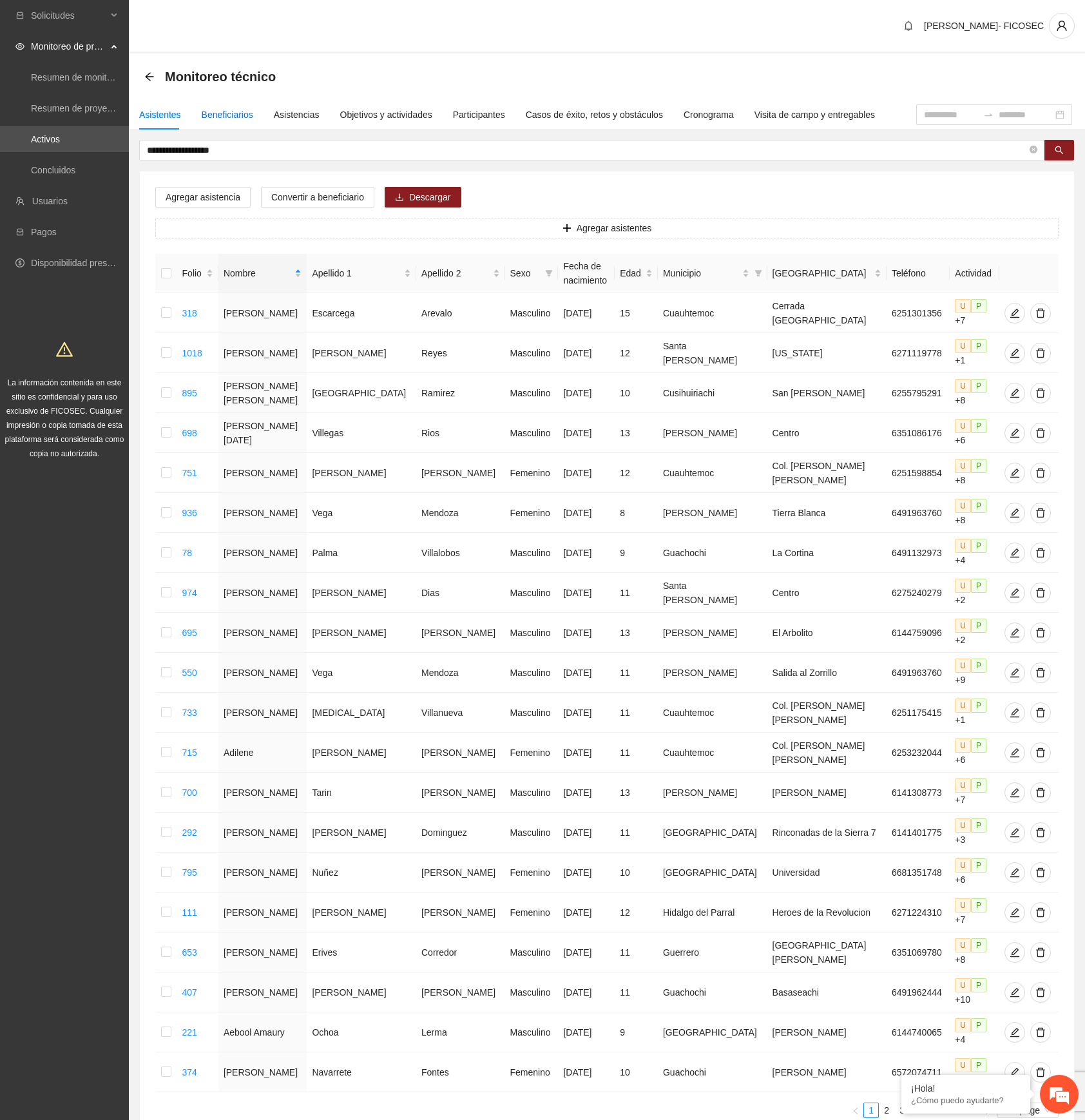
click at [239, 114] on div "Beneficiarios" at bounding box center [227, 114] width 51 height 15
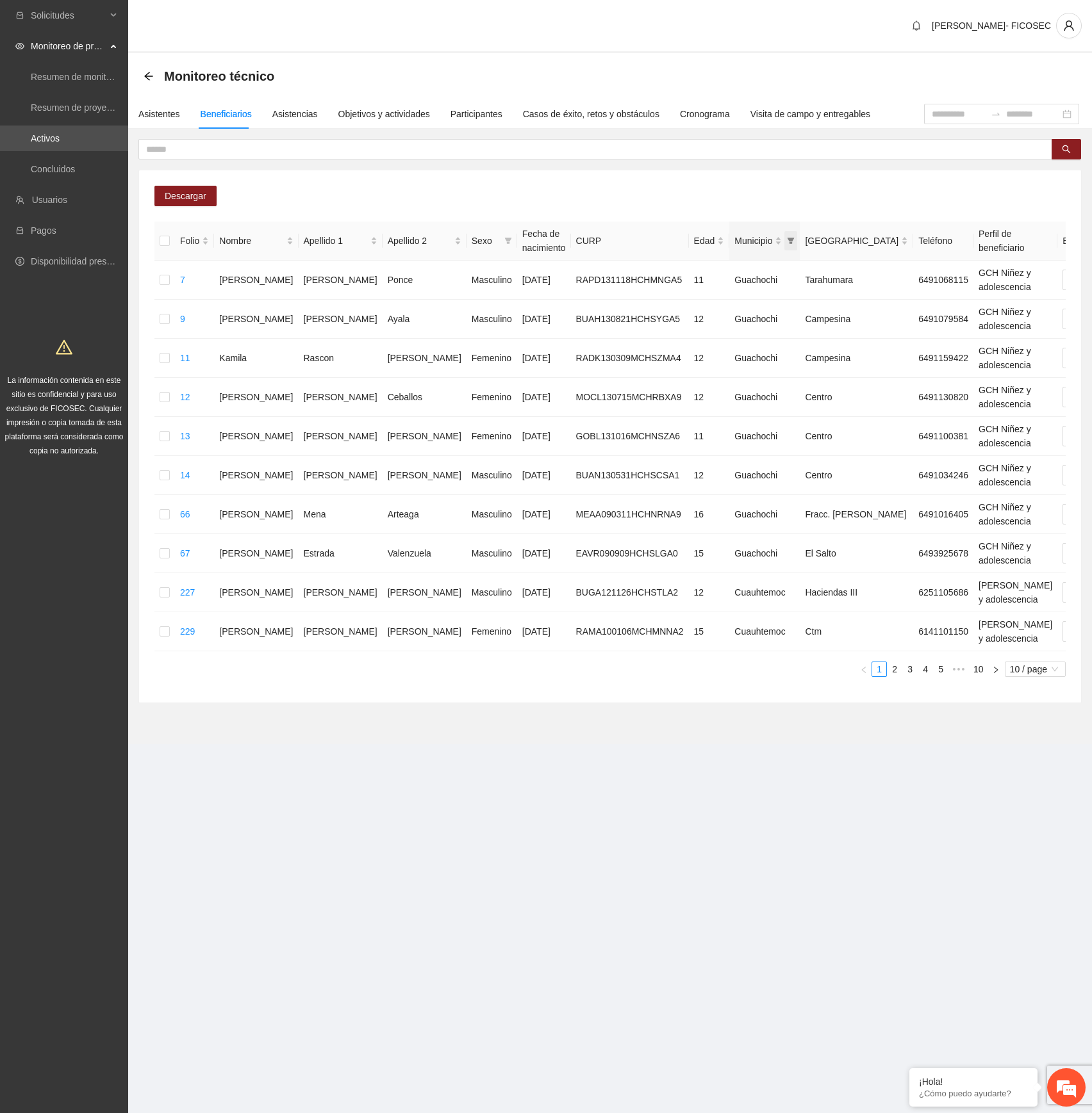
click at [787, 244] on icon "filter" at bounding box center [790, 241] width 7 height 7
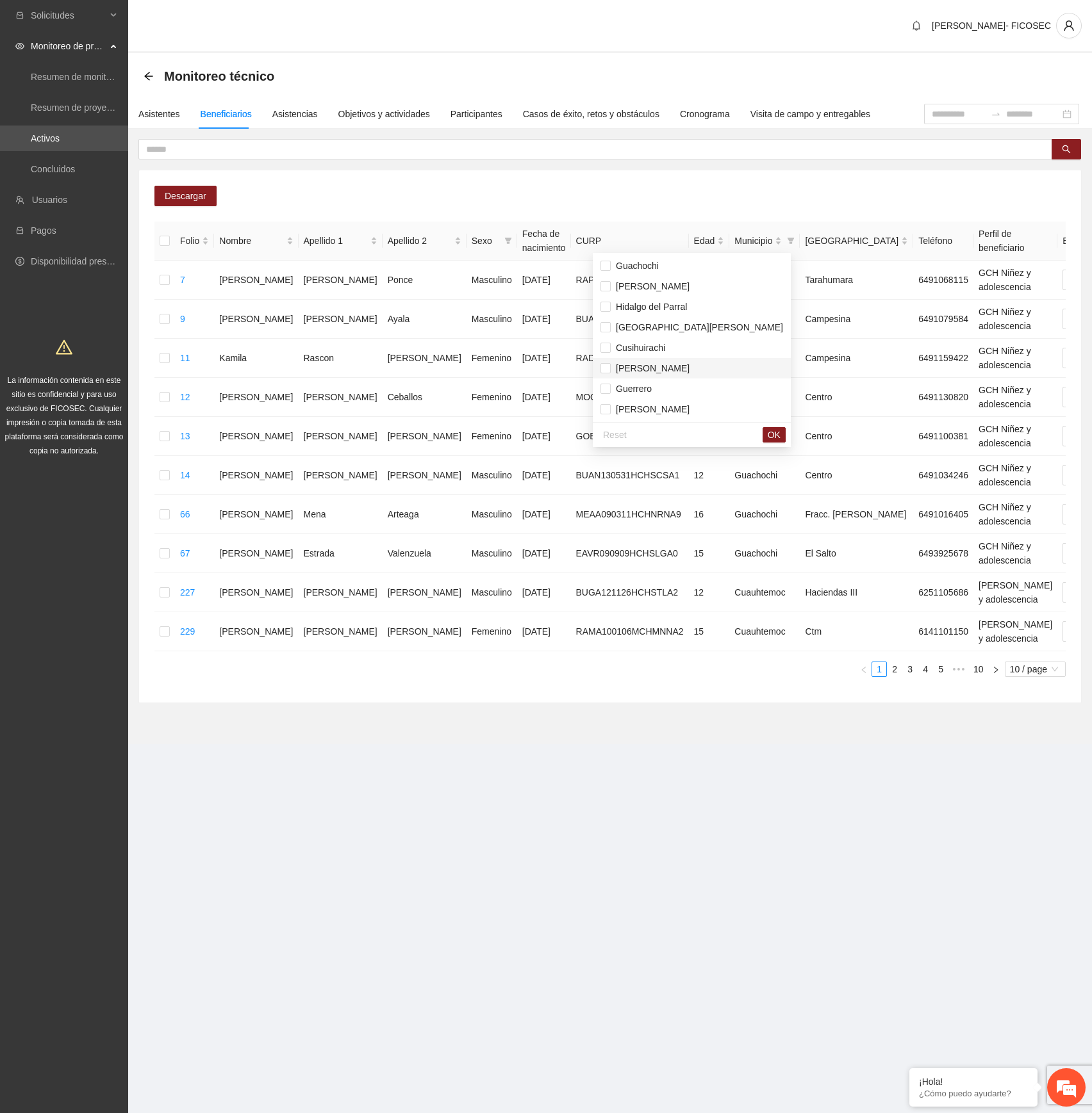
click at [659, 361] on span "[PERSON_NAME]" at bounding box center [691, 368] width 182 height 14
click at [762, 441] on button "OK" at bounding box center [774, 435] width 23 height 15
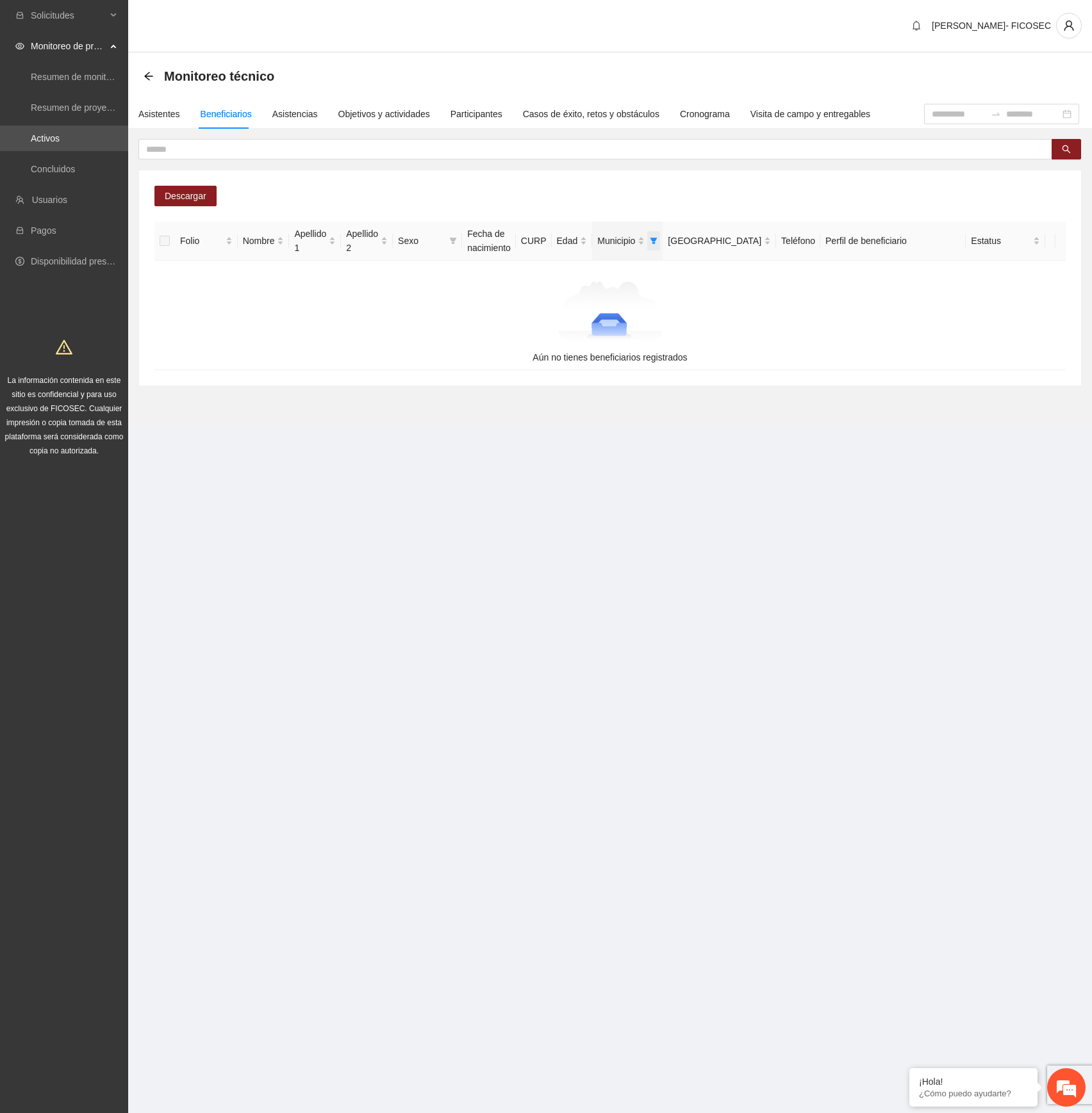
click at [660, 237] on span "Municipio" at bounding box center [653, 241] width 13 height 19
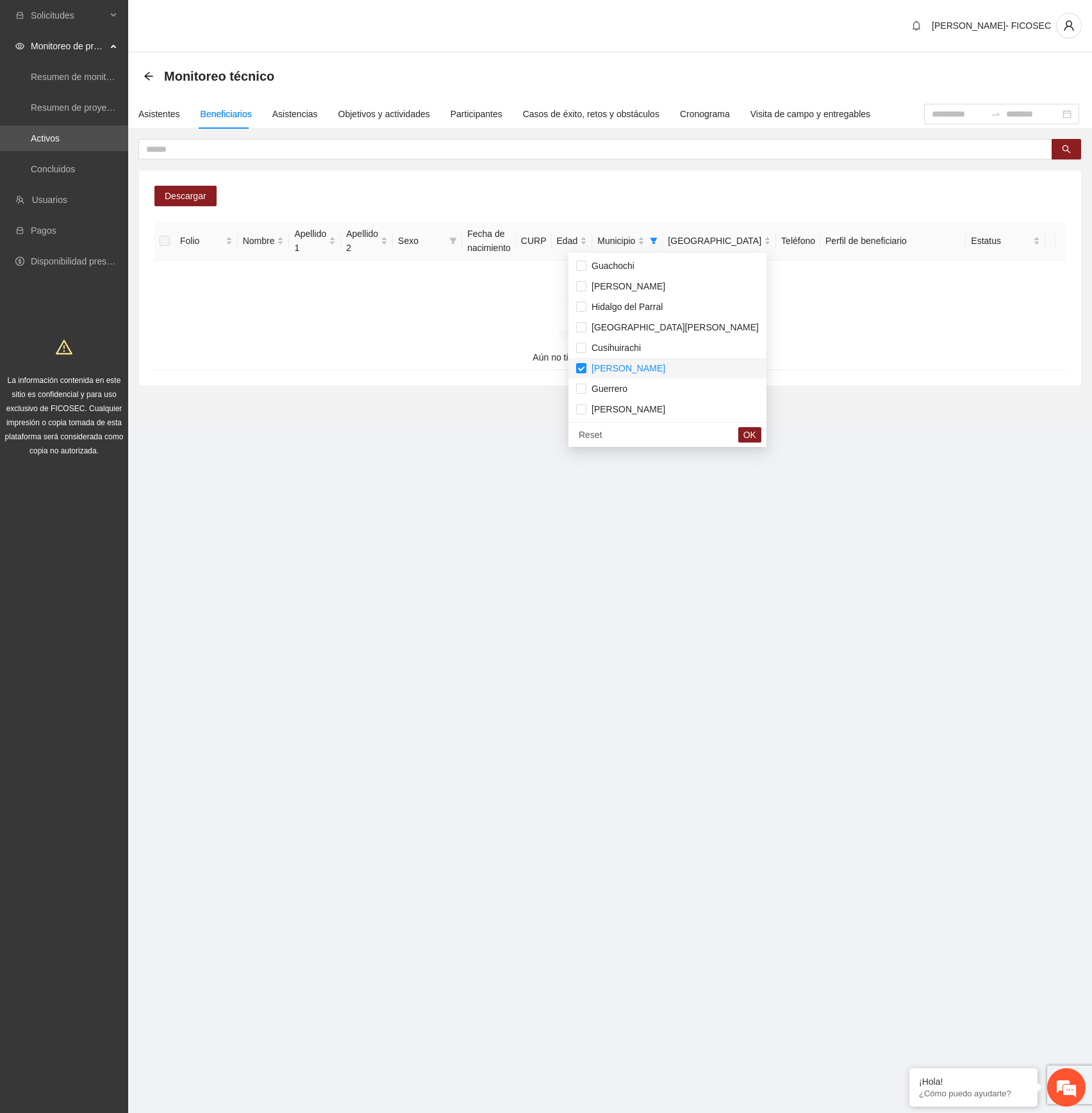
click at [626, 369] on span "[PERSON_NAME]" at bounding box center [626, 368] width 79 height 11
click at [618, 490] on section "Solicitudes Monitoreo de proyectos Resumen de monitoreo Resumen de proyectos ap…" at bounding box center [546, 556] width 1092 height 1113
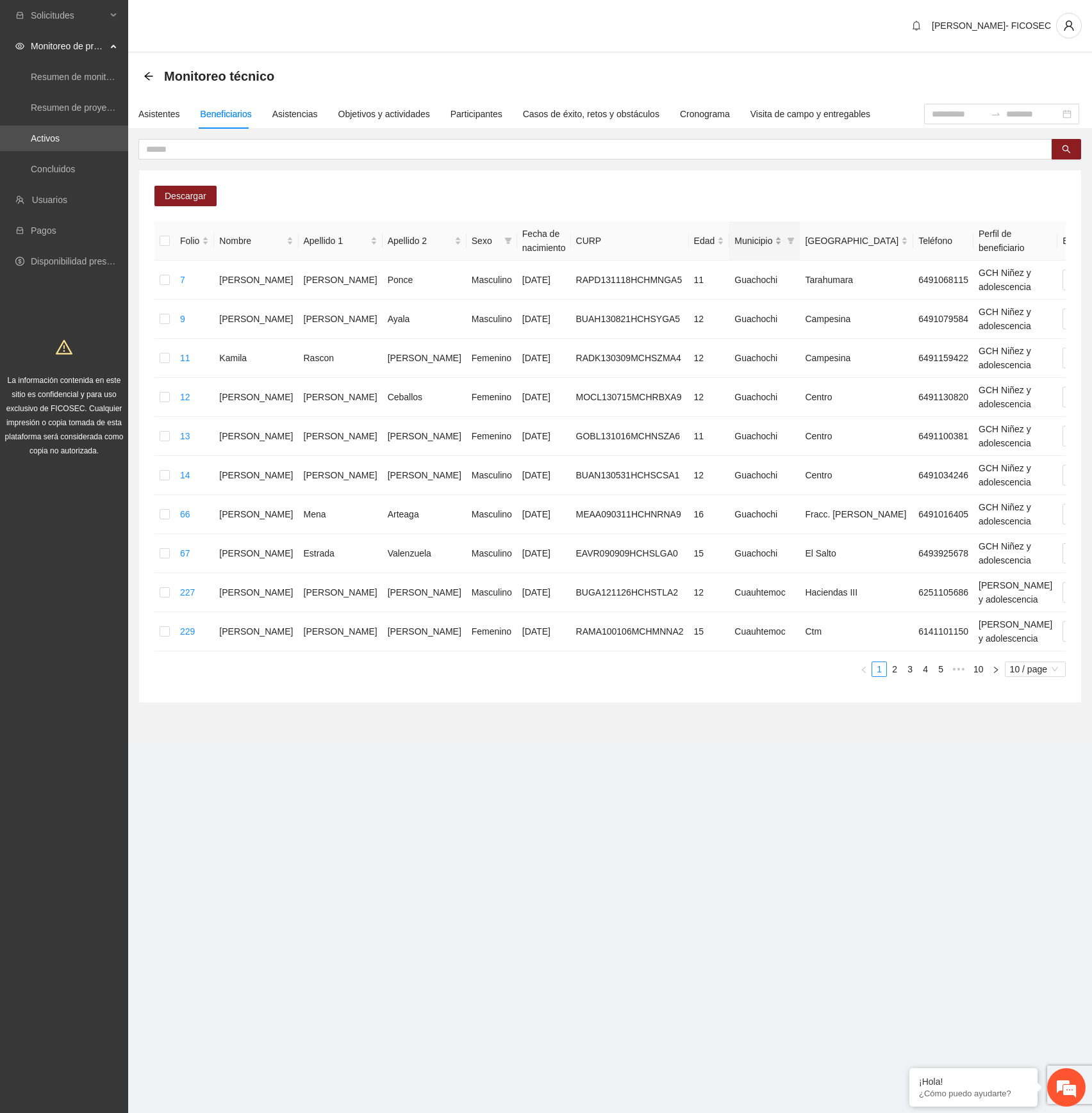
click at [734, 241] on div "Municipio" at bounding box center [758, 241] width 47 height 14
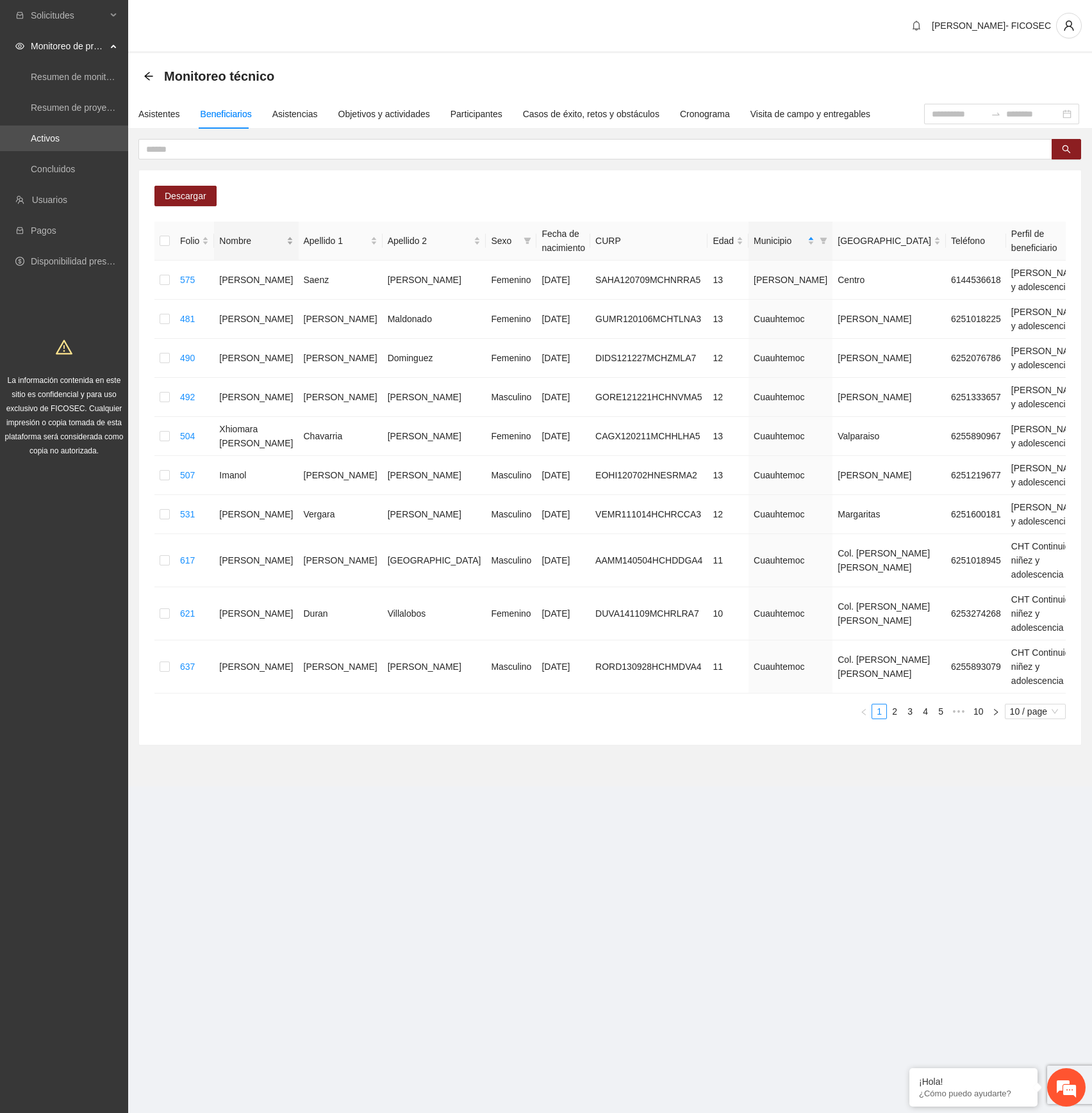
click at [259, 239] on div "Nombre" at bounding box center [255, 241] width 73 height 14
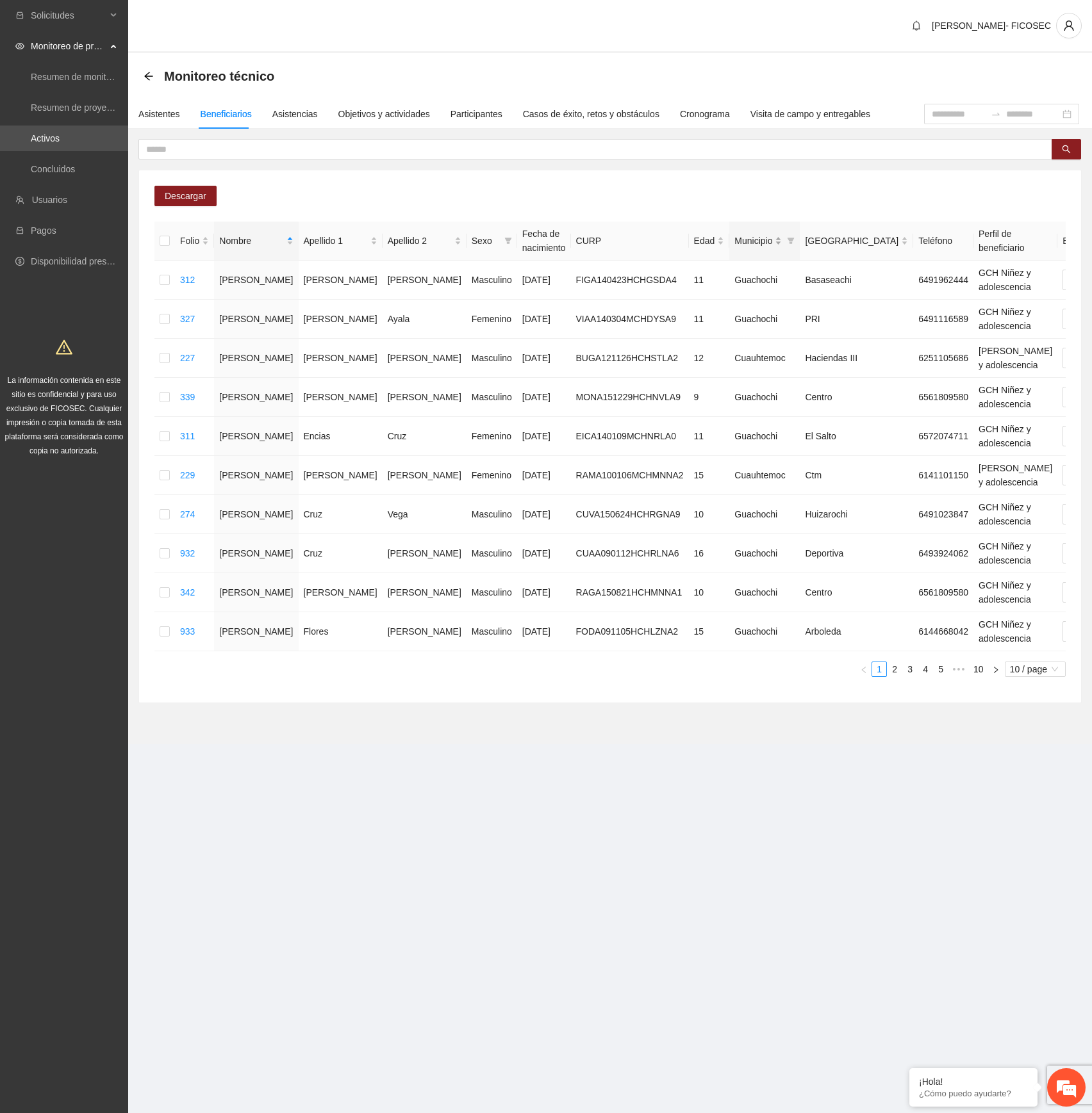
click at [734, 236] on div "Municipio" at bounding box center [758, 241] width 47 height 14
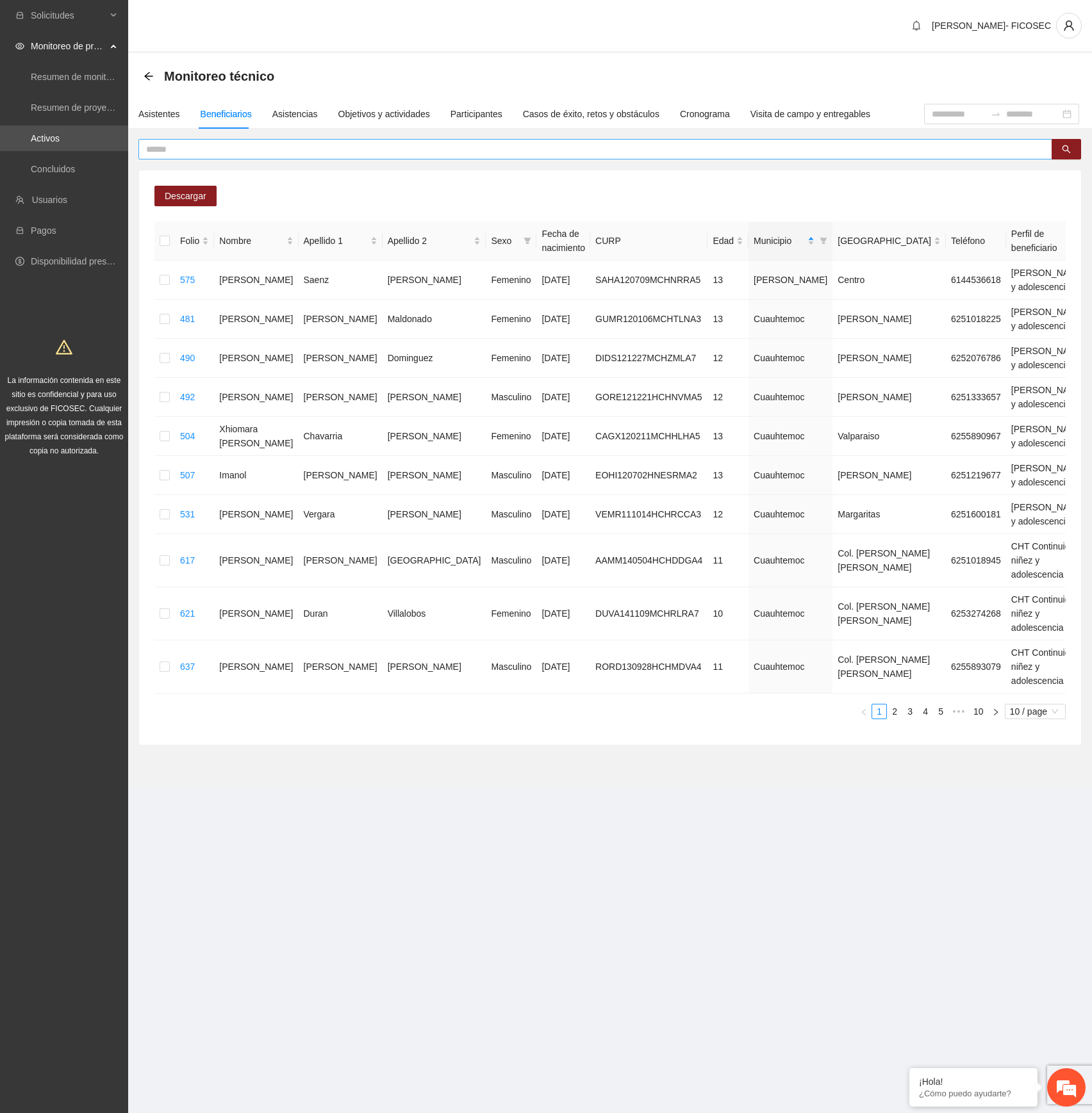
click at [528, 155] on input "text" at bounding box center [590, 149] width 888 height 14
paste input "**********"
click at [1069, 147] on icon "search" at bounding box center [1065, 148] width 9 height 9
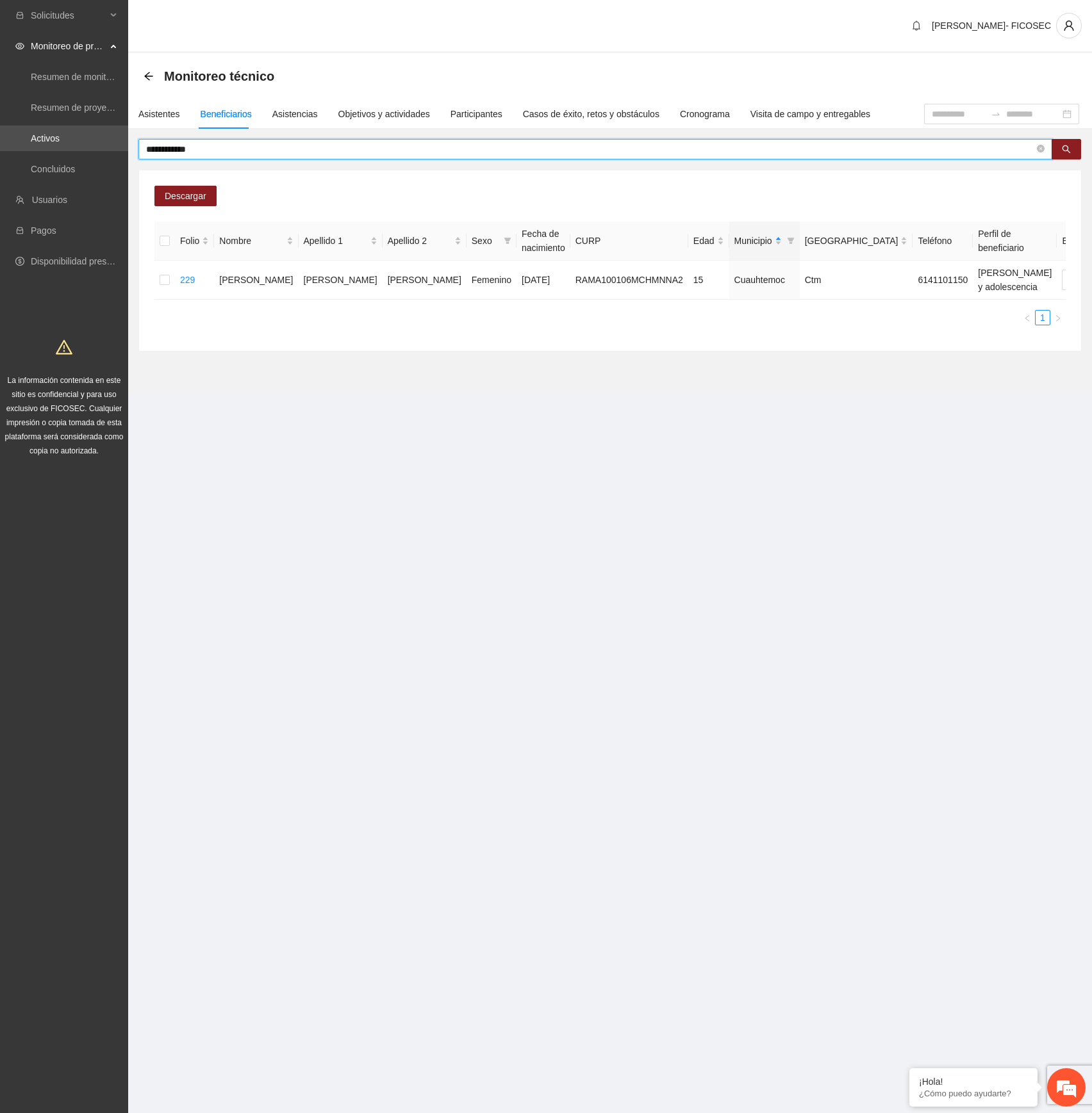
click at [362, 147] on input "**********" at bounding box center [590, 149] width 888 height 14
paste input "text"
click at [1065, 289] on span "Cambio Esperado" at bounding box center [1106, 279] width 83 height 19
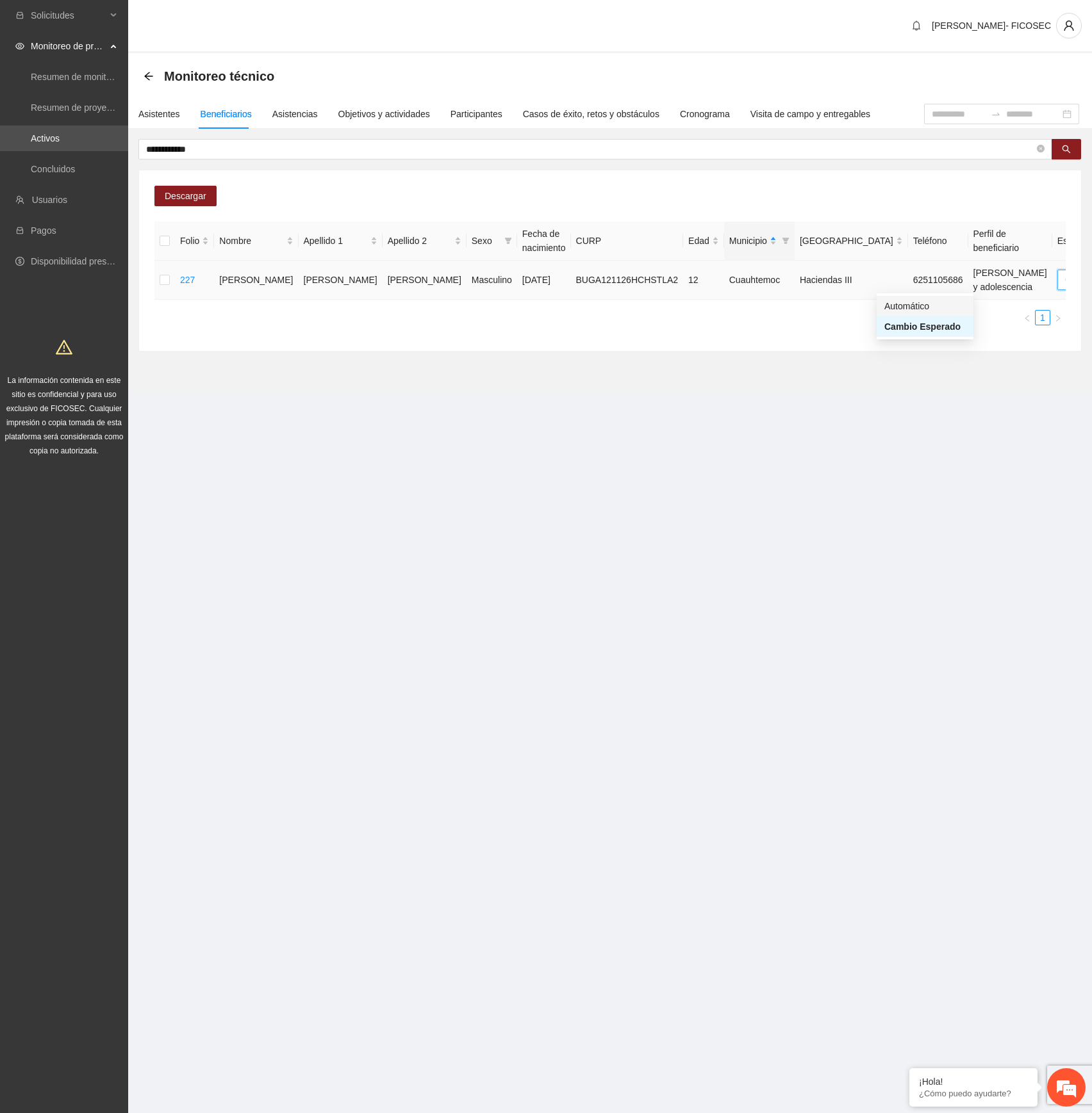
click at [919, 308] on div "Automático" at bounding box center [924, 305] width 81 height 14
click at [1065, 276] on span "Cambio Esperado" at bounding box center [1106, 279] width 83 height 19
click at [913, 306] on div "Automático" at bounding box center [924, 305] width 81 height 14
click at [592, 143] on input "**********" at bounding box center [590, 149] width 888 height 14
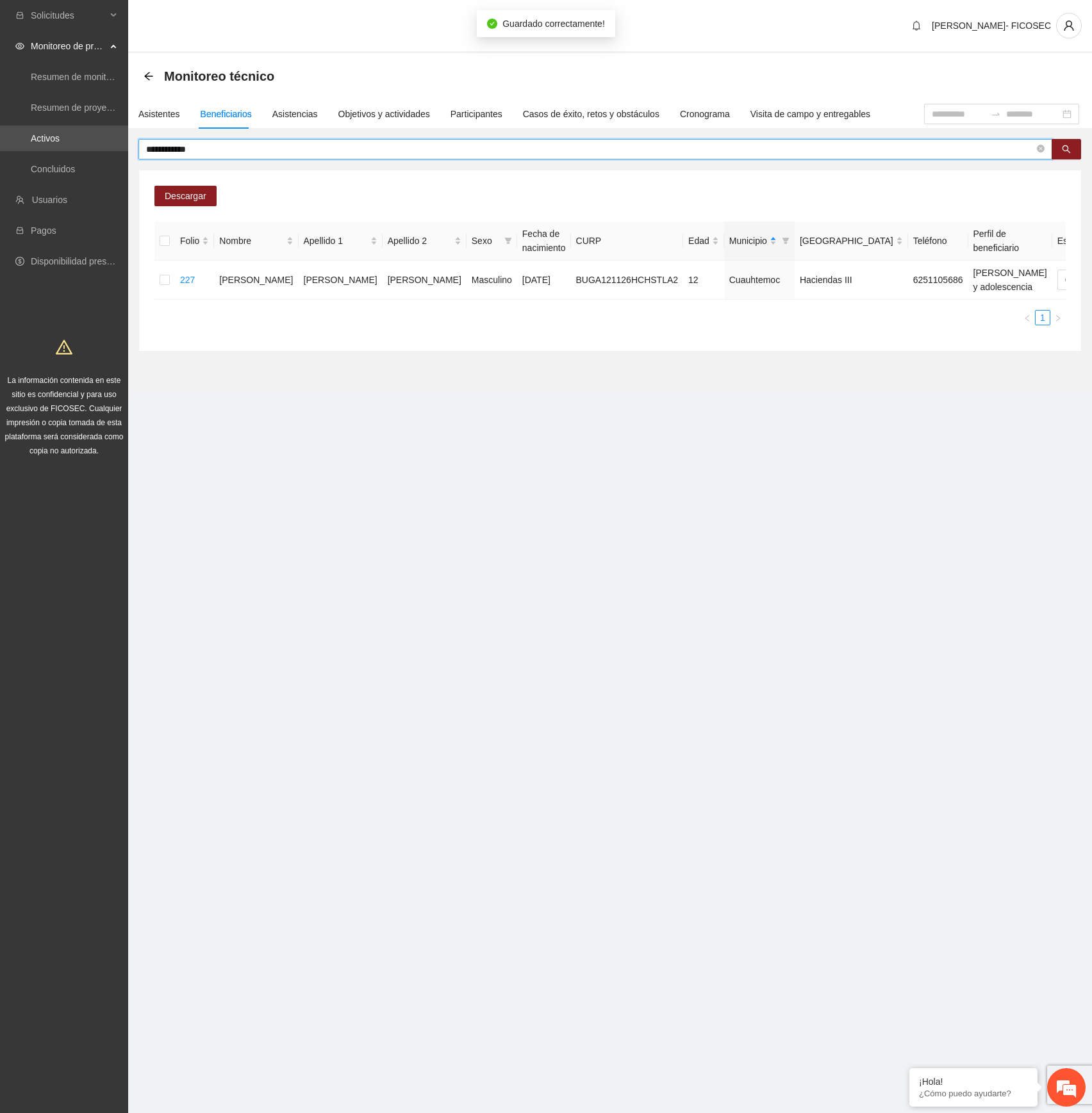
click at [592, 143] on input "**********" at bounding box center [590, 149] width 888 height 14
paste input "**"
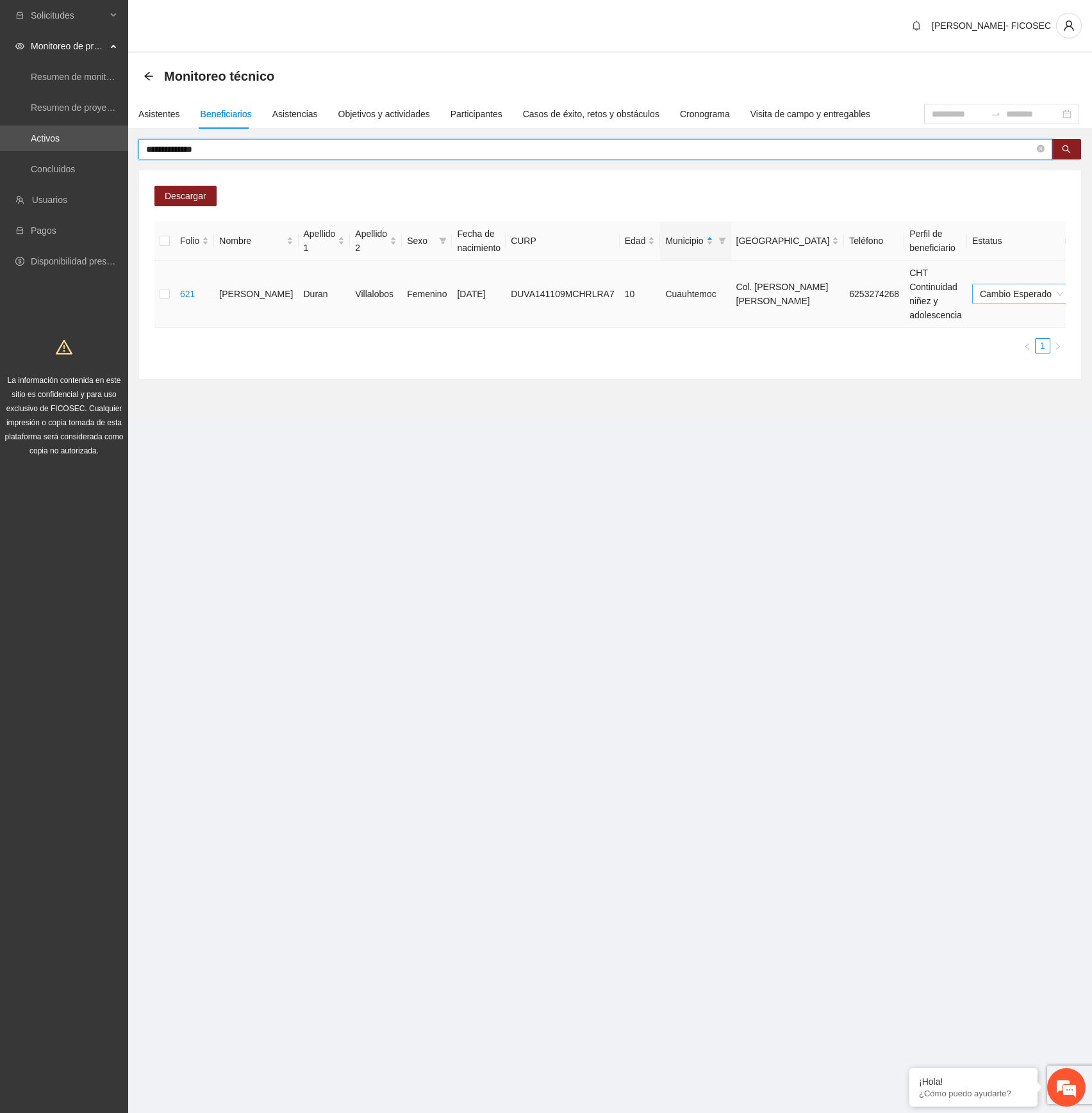
click at [979, 291] on span "Cambio Esperado" at bounding box center [1021, 294] width 83 height 19
click at [906, 321] on div "Automático" at bounding box center [926, 320] width 81 height 14
click at [432, 146] on input "**********" at bounding box center [590, 149] width 888 height 14
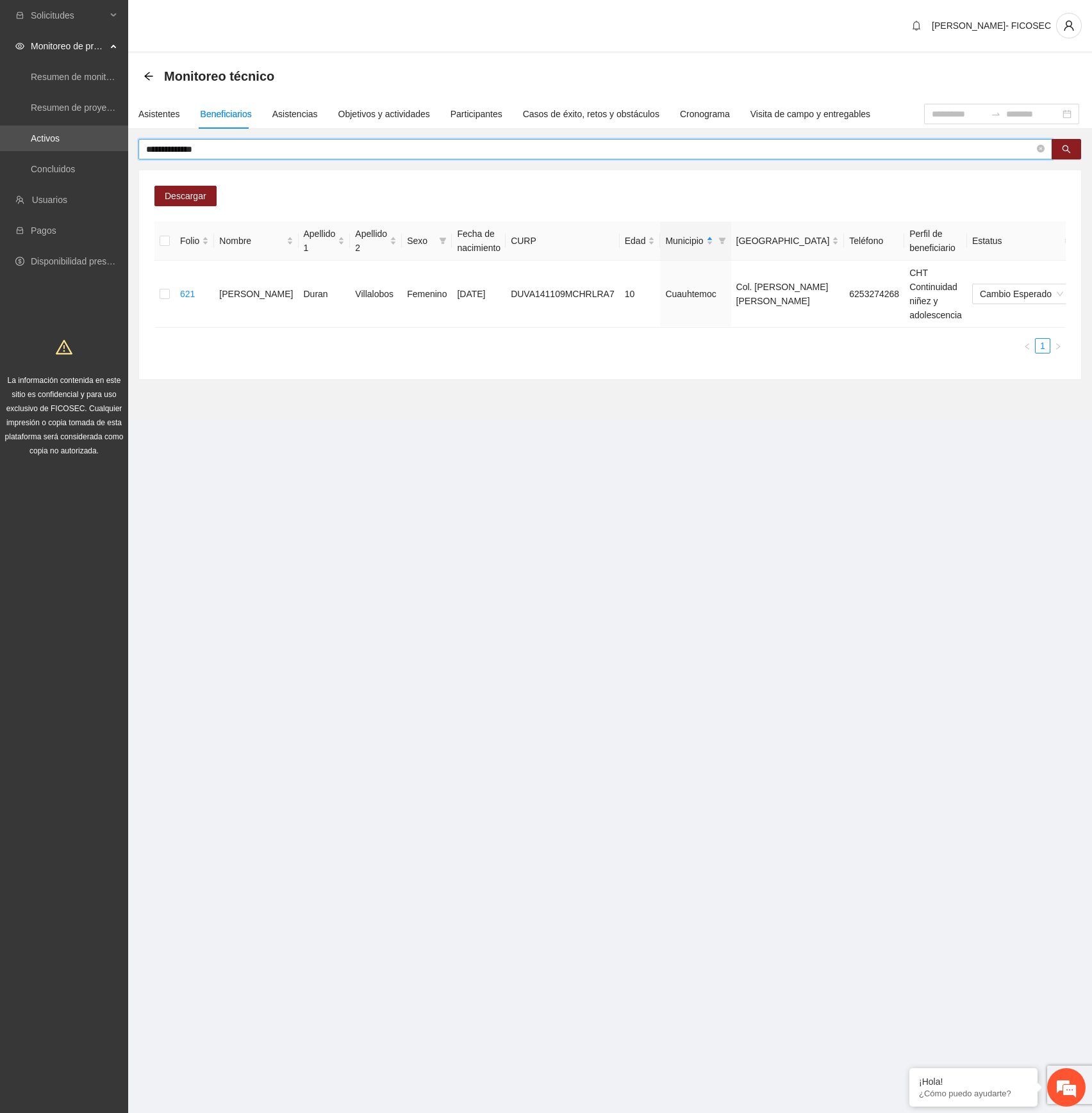
paste input "text"
click at [981, 293] on span "Cambio Esperado" at bounding box center [1023, 294] width 83 height 19
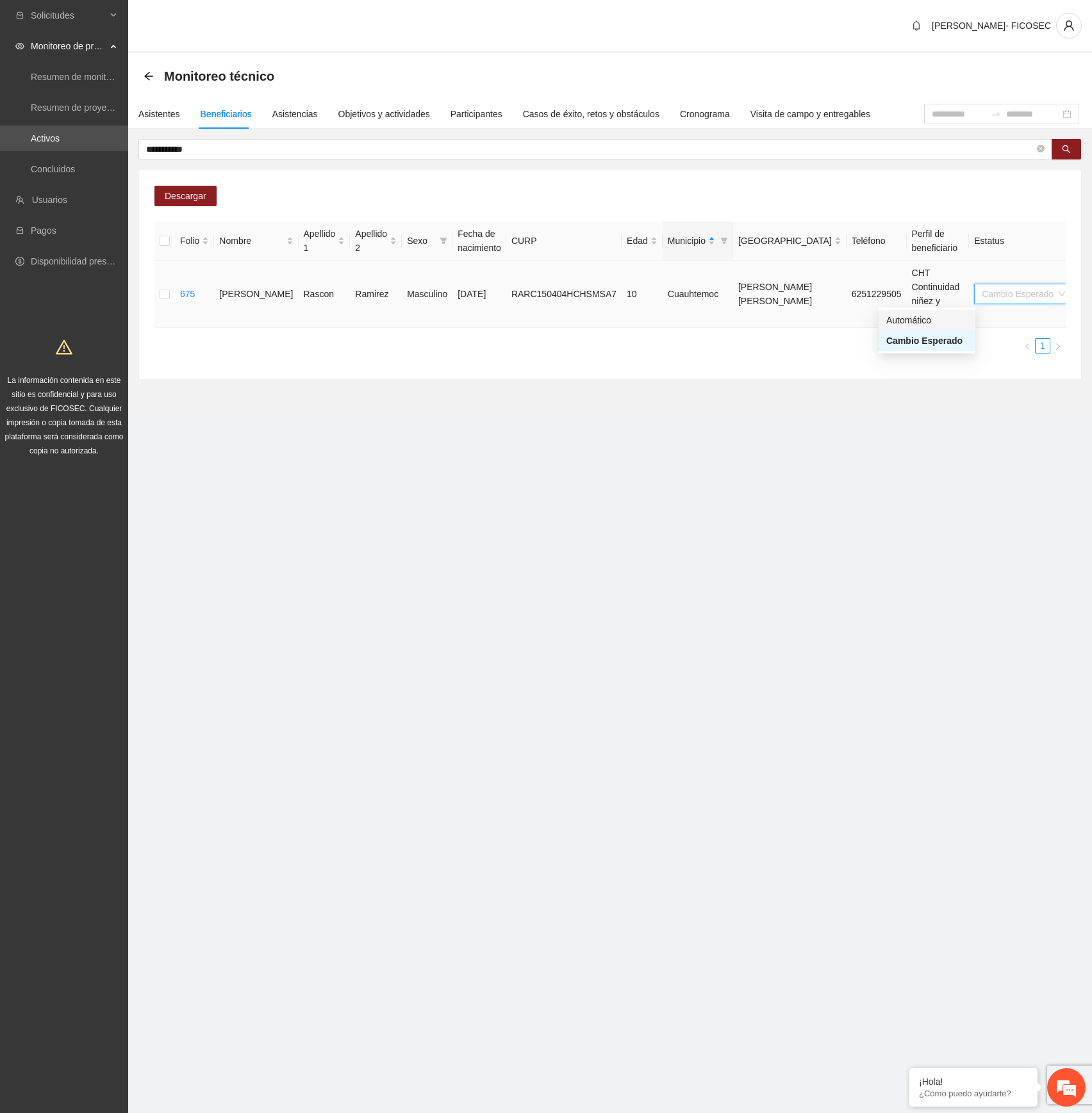
click at [938, 322] on div "Automático" at bounding box center [926, 320] width 81 height 14
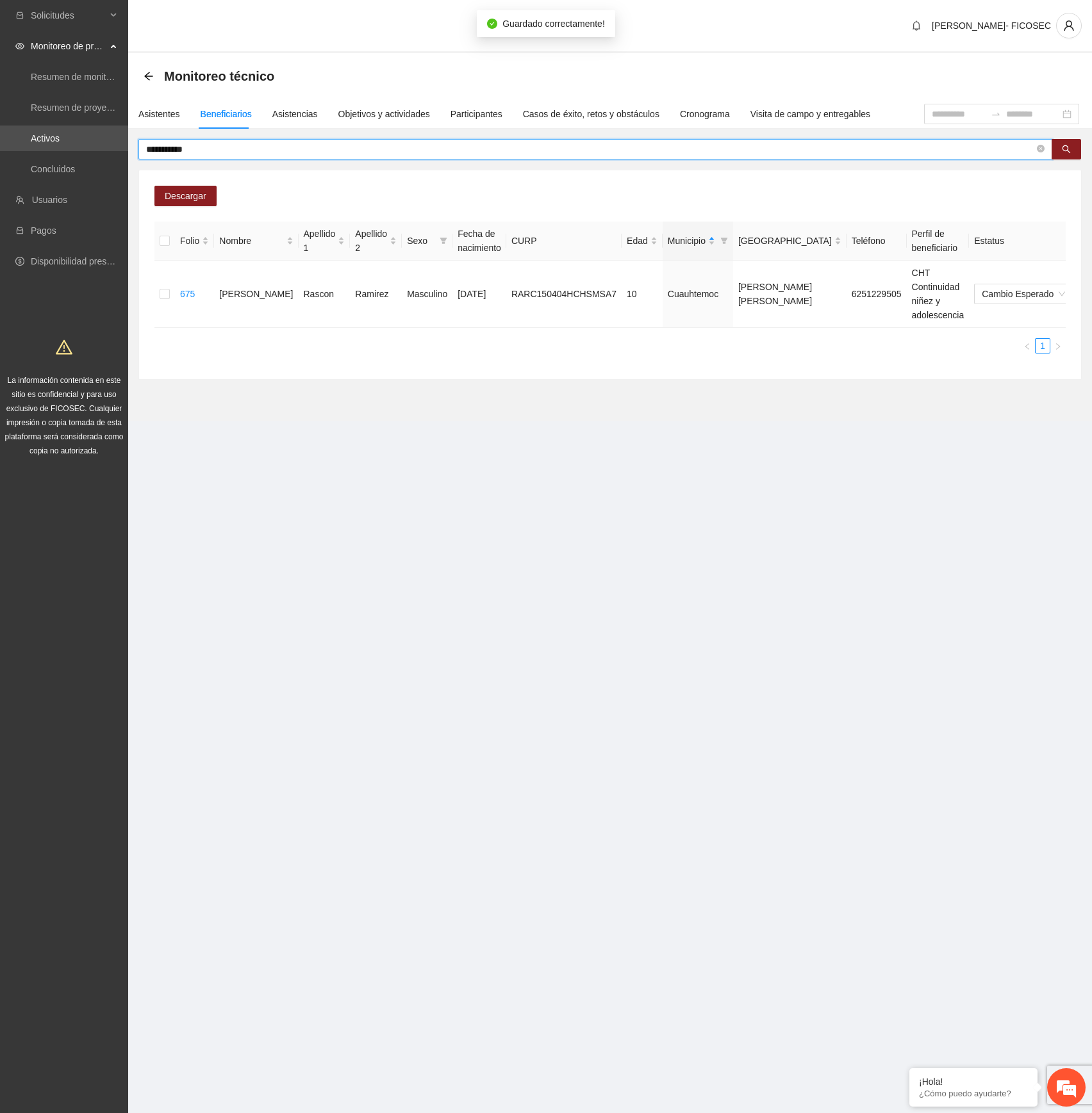
click at [626, 155] on input "**********" at bounding box center [590, 149] width 888 height 14
click at [627, 156] on span "**********" at bounding box center [596, 148] width 914 height 20
paste input "**********"
click at [618, 151] on input "**********" at bounding box center [590, 149] width 888 height 14
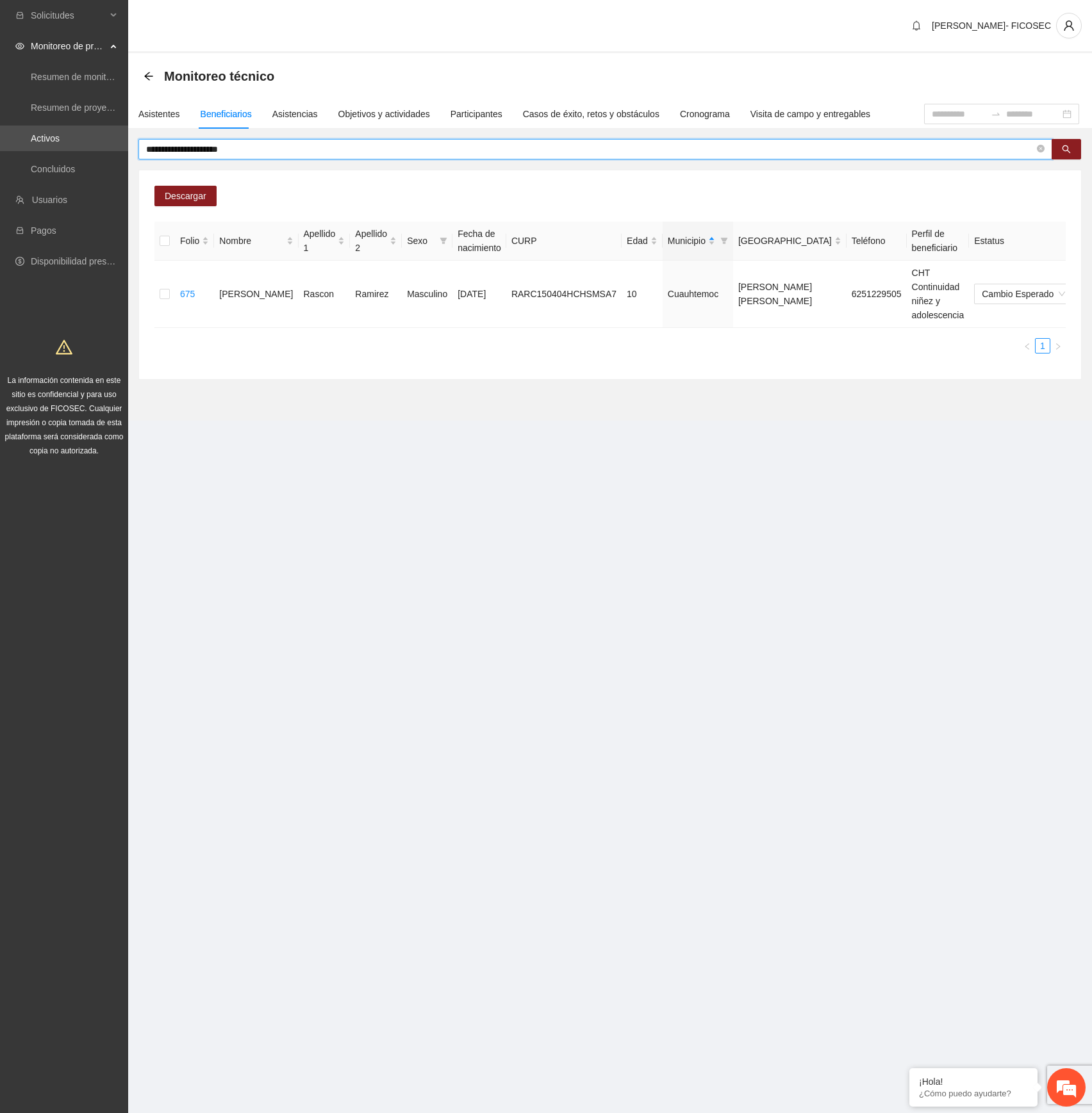
click at [618, 151] on input "**********" at bounding box center [590, 149] width 888 height 14
paste input "text"
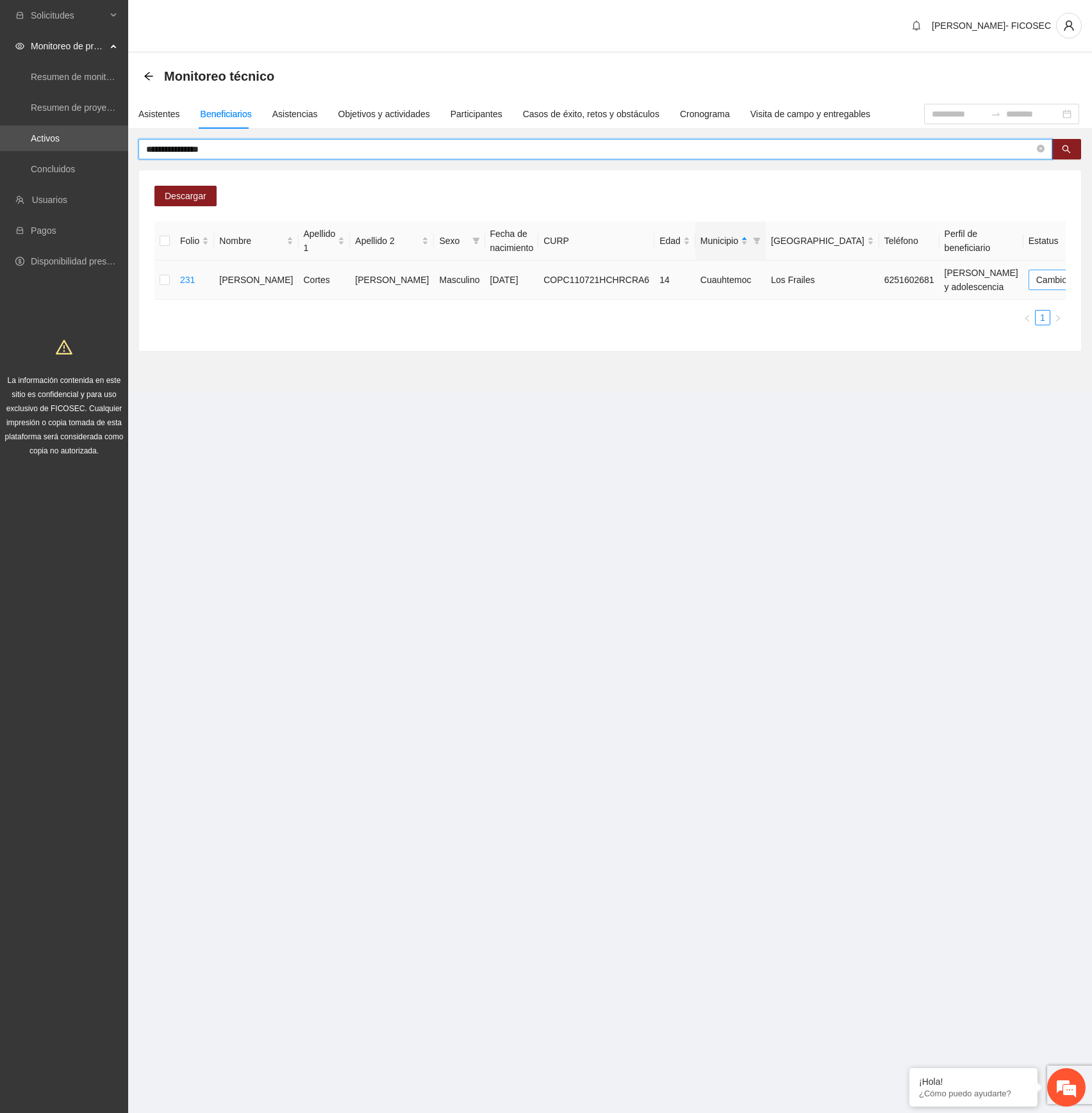
click at [1036, 273] on span "Cambio Esperado" at bounding box center [1078, 279] width 83 height 19
click at [903, 306] on div "Automático" at bounding box center [926, 305] width 81 height 14
click at [443, 146] on input "**********" at bounding box center [590, 149] width 888 height 14
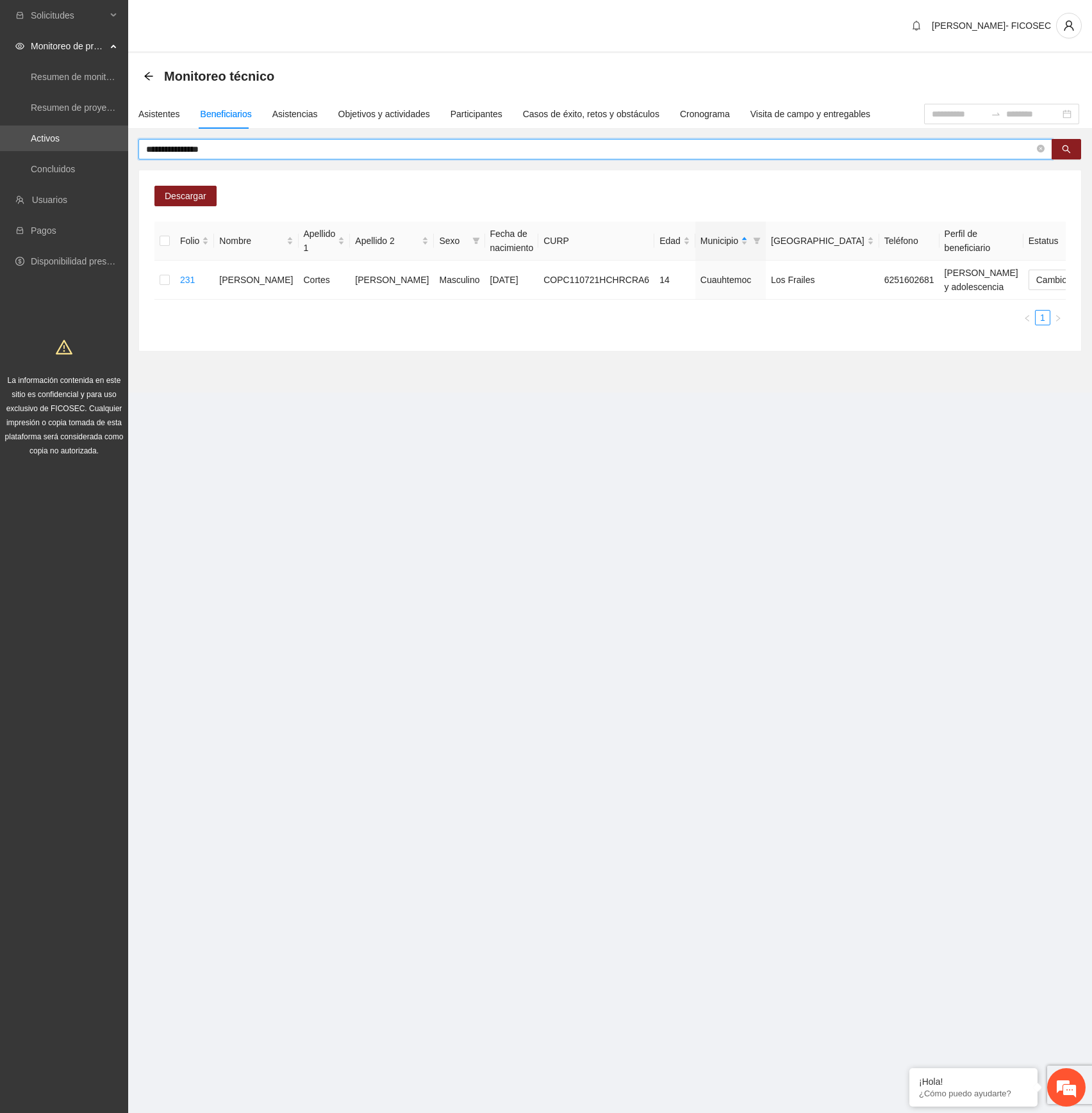
paste input "*"
click at [1034, 273] on span "Cambio Esperado" at bounding box center [1076, 279] width 83 height 19
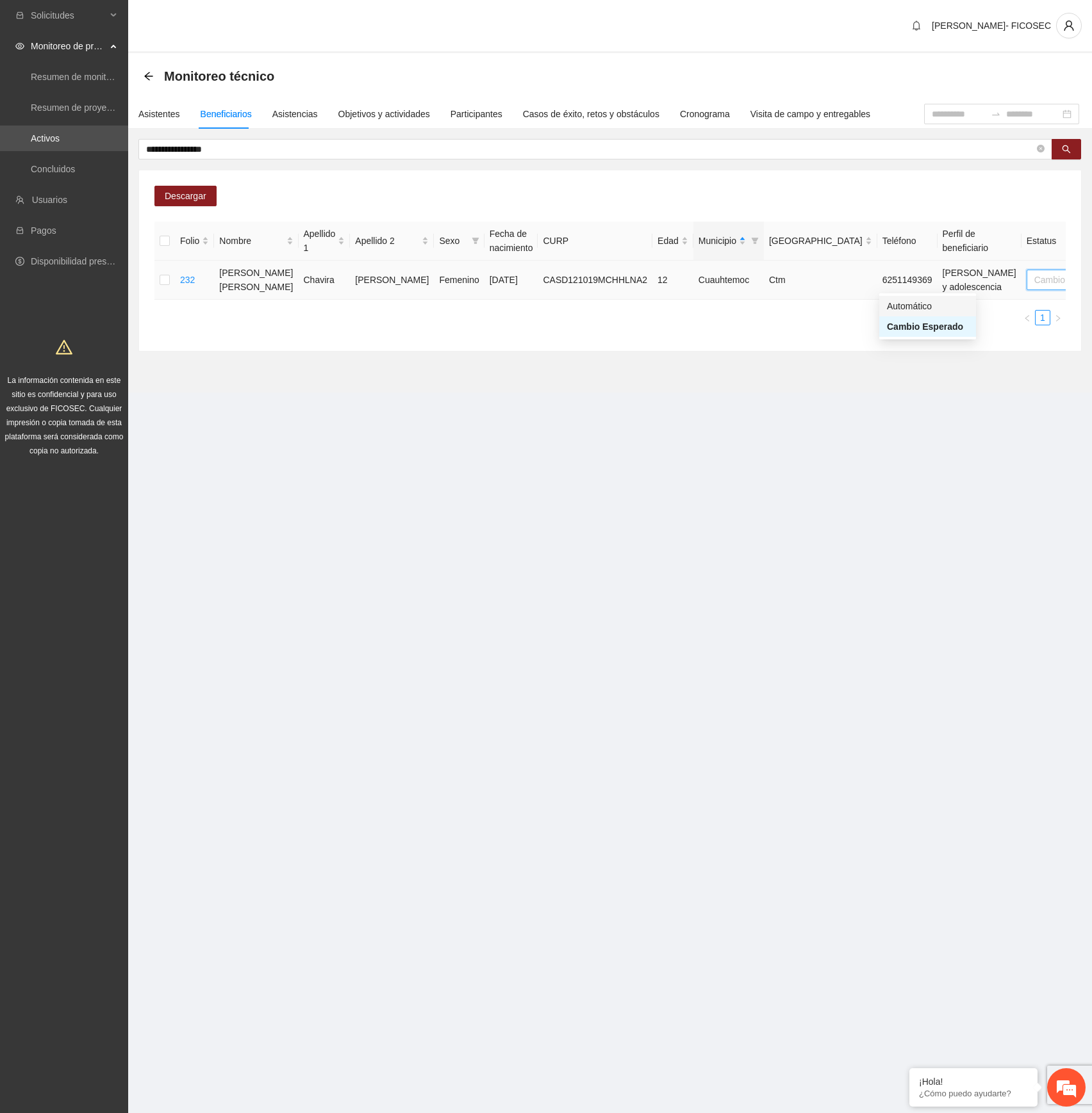
click at [908, 303] on div "Automático" at bounding box center [927, 305] width 81 height 14
click at [752, 147] on input "**********" at bounding box center [590, 149] width 888 height 14
paste input "text"
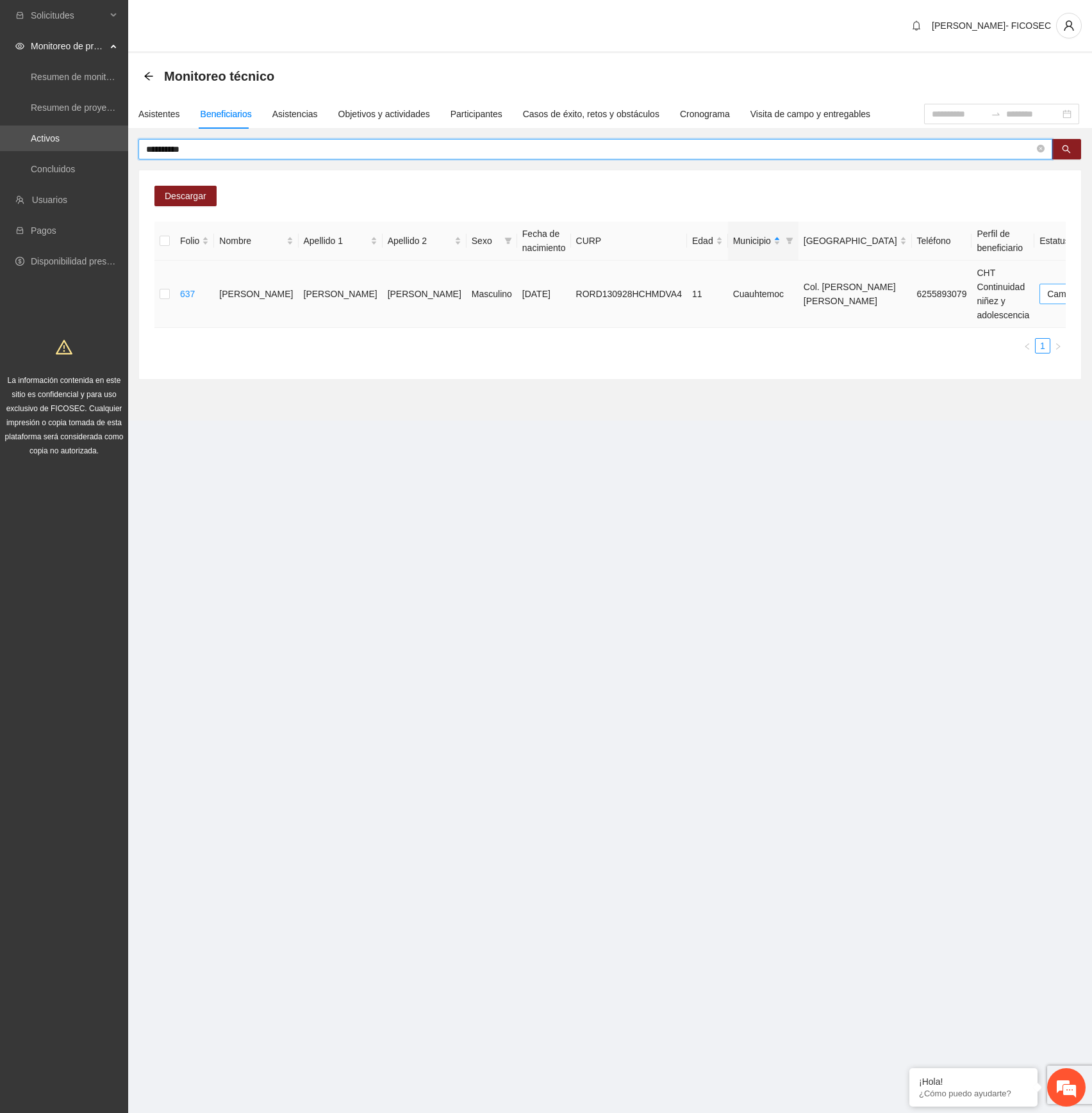
click at [1047, 295] on span "Cambio Esperado" at bounding box center [1088, 294] width 83 height 19
click at [941, 318] on div "Automático" at bounding box center [930, 320] width 81 height 14
click at [503, 151] on input "**********" at bounding box center [590, 149] width 888 height 14
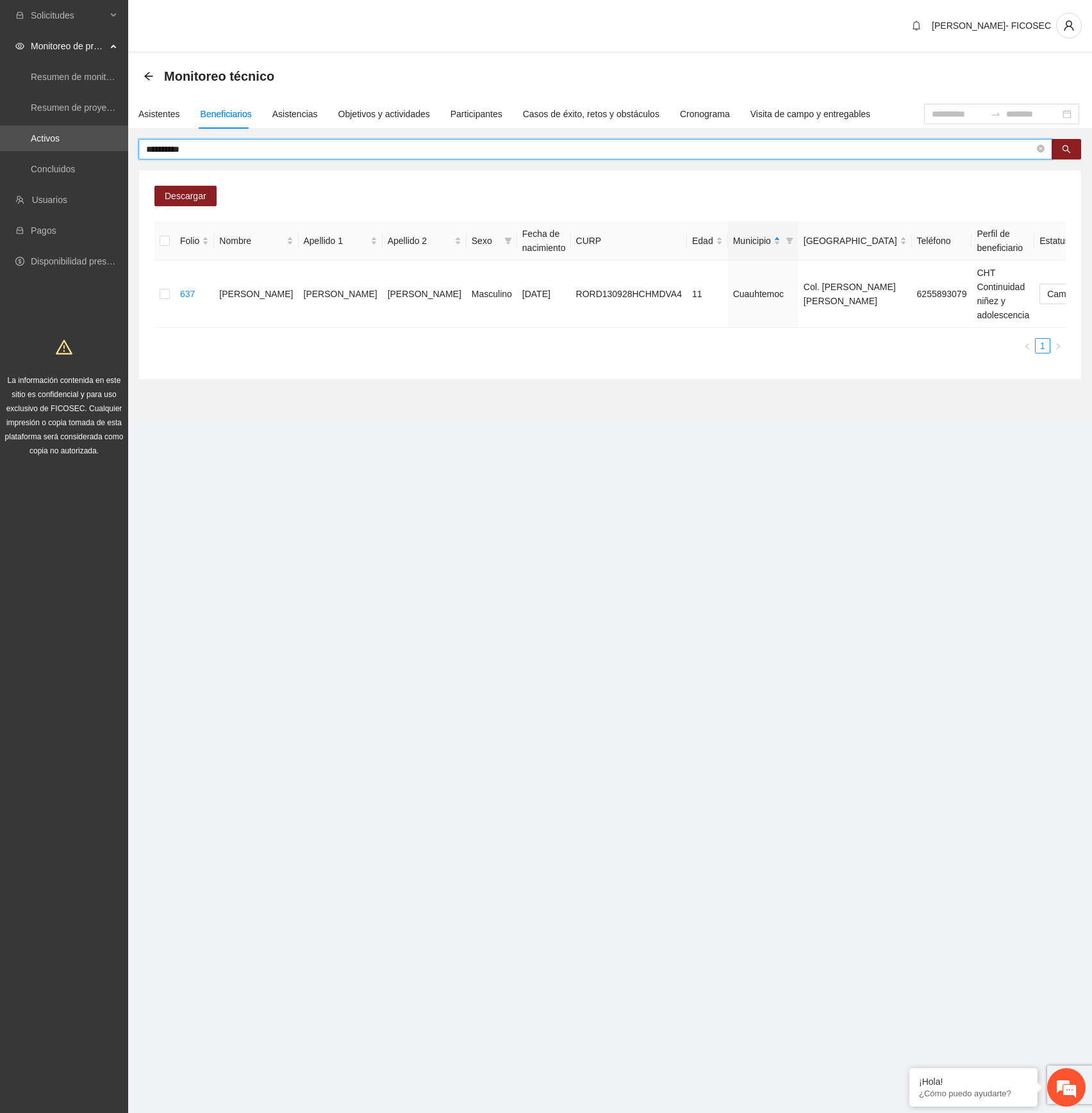
paste input "***"
click at [1047, 290] on span "Cambio Esperado" at bounding box center [1088, 294] width 83 height 19
click at [933, 315] on div "Automático" at bounding box center [929, 320] width 81 height 14
click at [570, 150] on input "**********" at bounding box center [590, 149] width 888 height 14
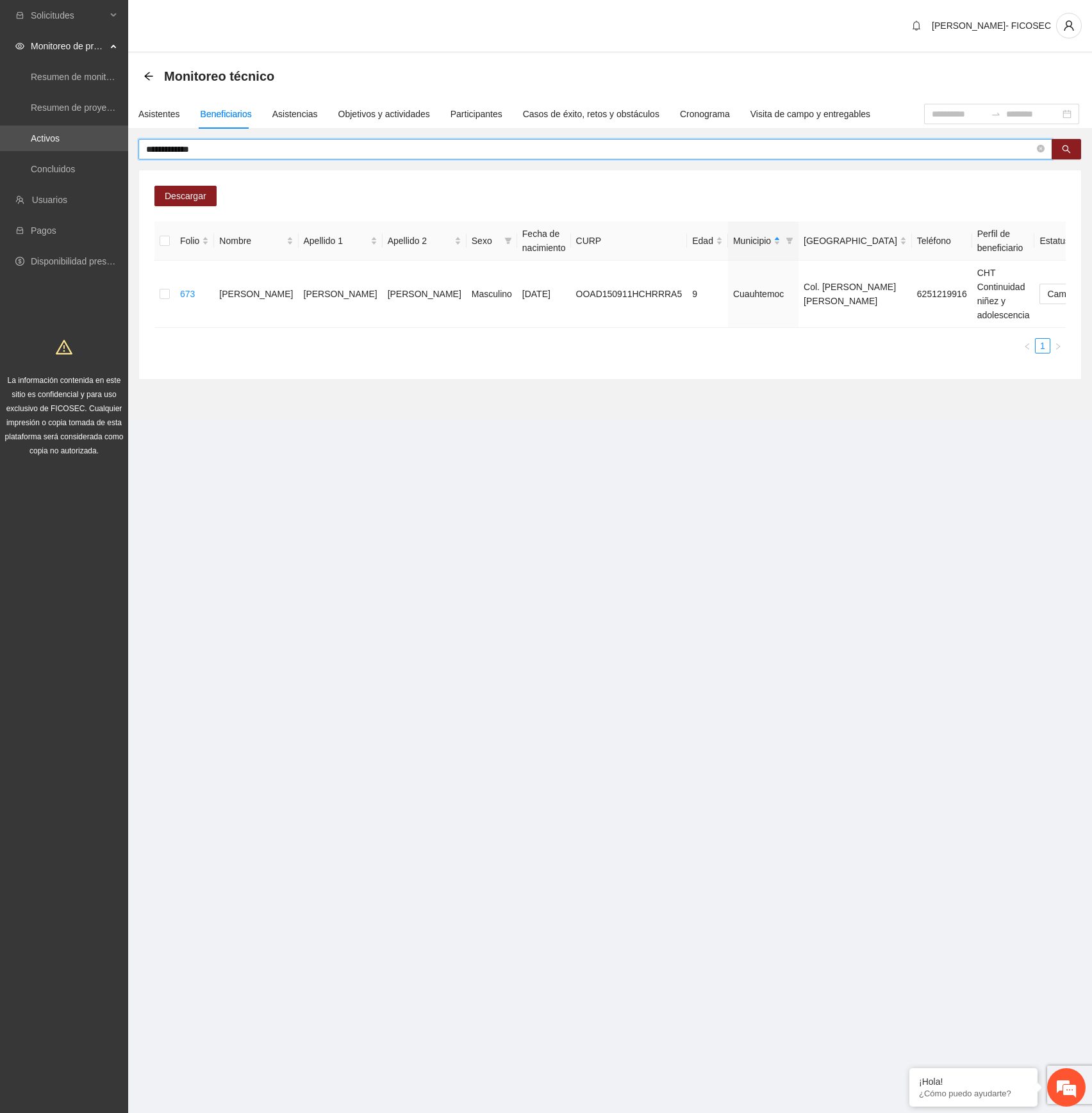
click at [570, 150] on input "**********" at bounding box center [590, 149] width 888 height 14
paste input "text"
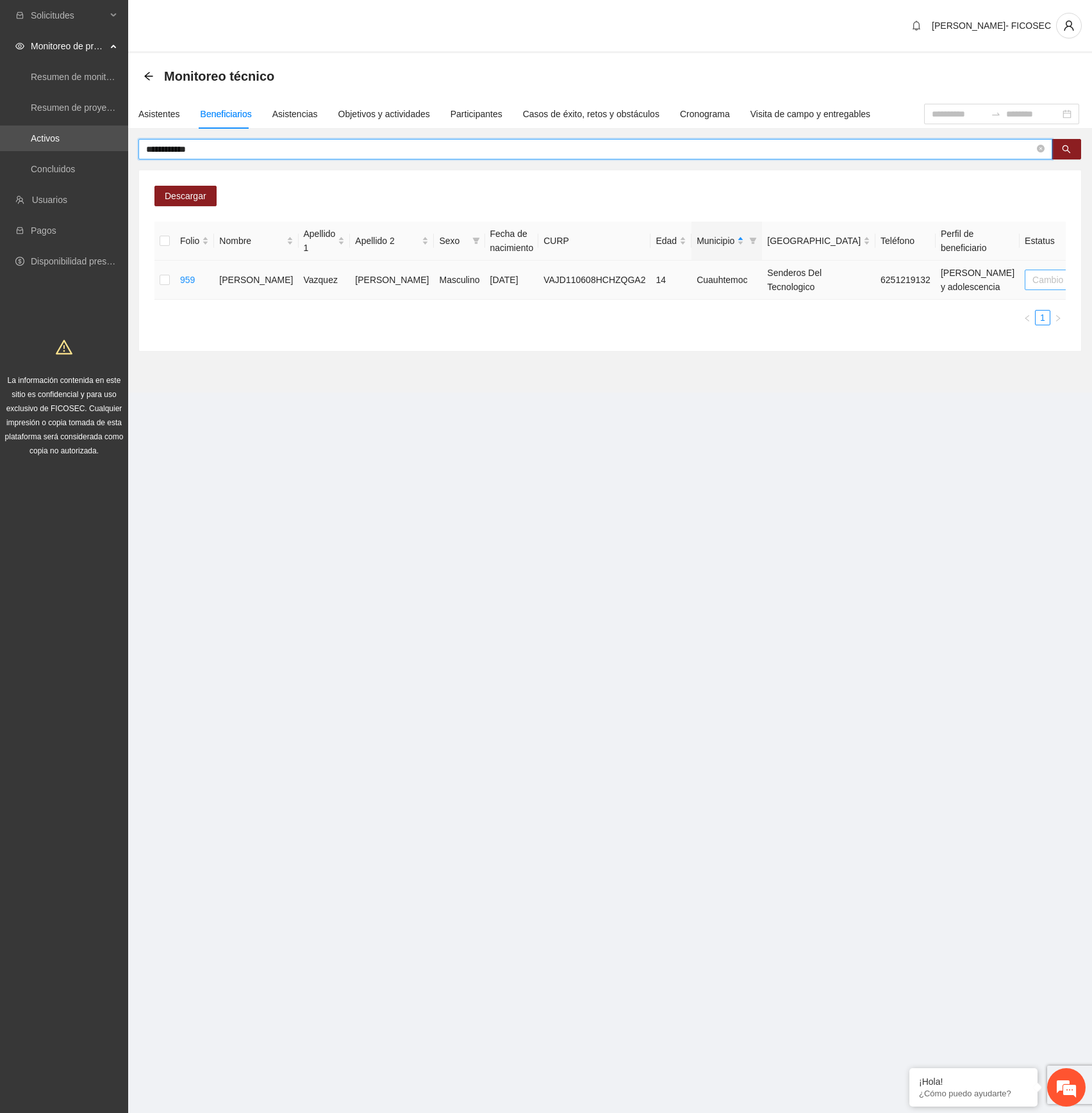
drag, startPoint x: 941, startPoint y: 291, endPoint x: 941, endPoint y: 300, distance: 9.0
click at [1032, 289] on span "Cambio Esperado" at bounding box center [1074, 279] width 83 height 19
click at [938, 307] on div "Automático" at bounding box center [933, 313] width 81 height 14
click at [649, 149] on input "**********" at bounding box center [590, 149] width 888 height 14
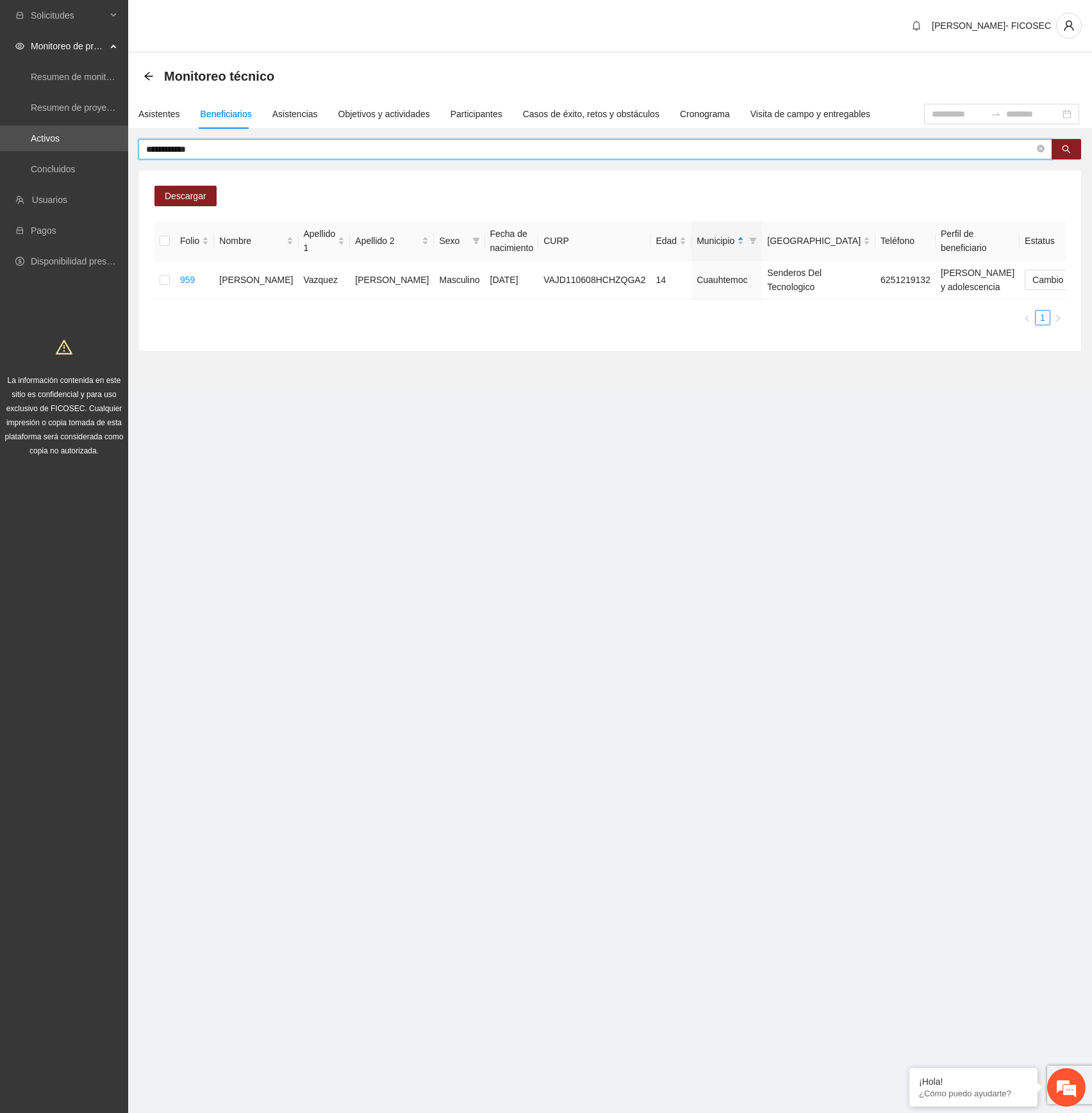
click at [649, 149] on input "**********" at bounding box center [590, 149] width 888 height 14
paste input "*"
click at [1032, 277] on span "Cambio Esperado" at bounding box center [1074, 279] width 83 height 19
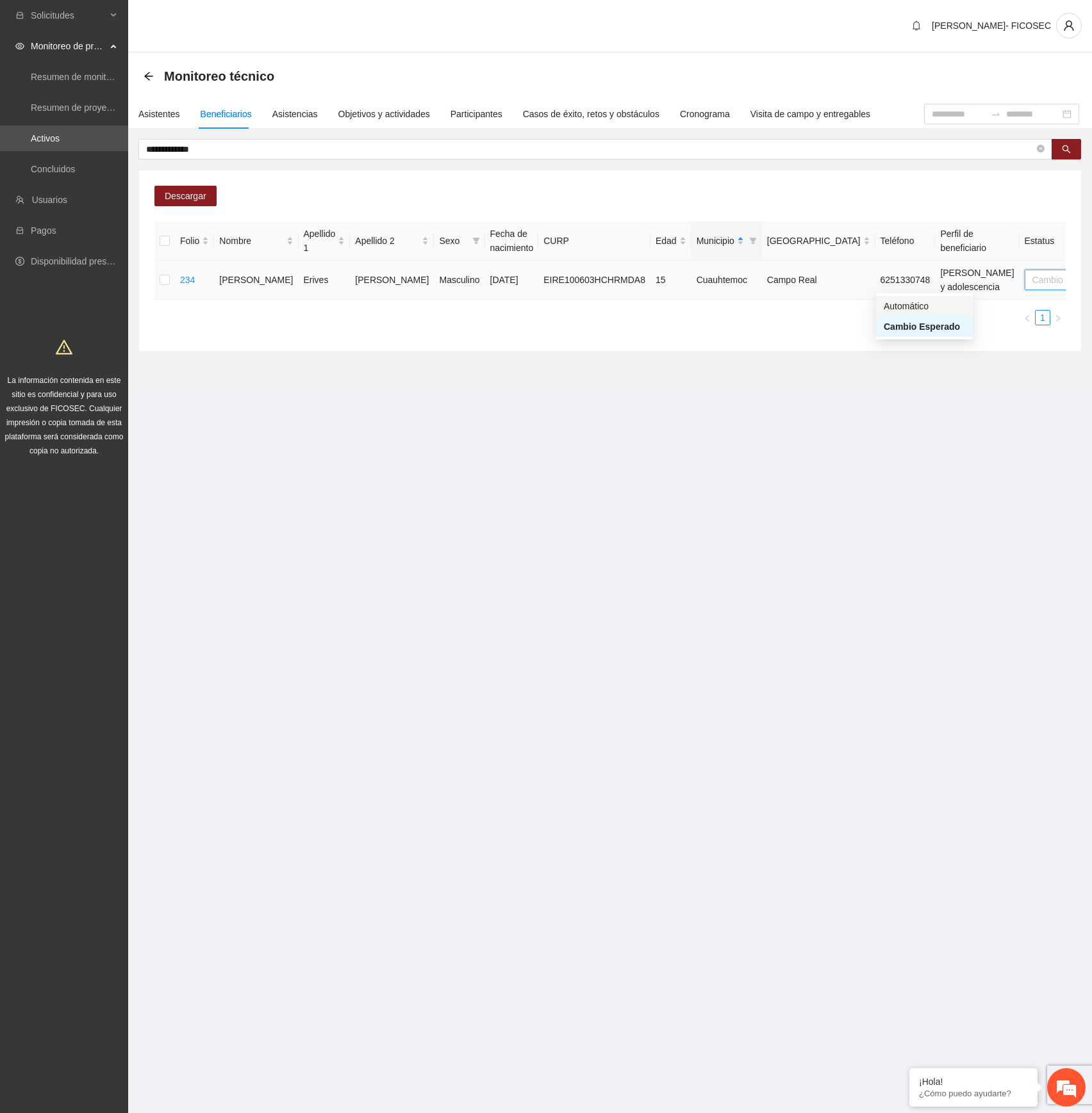
click at [921, 308] on div "Automático" at bounding box center [924, 305] width 81 height 14
click at [605, 154] on input "**********" at bounding box center [590, 149] width 888 height 14
click at [604, 154] on input "**********" at bounding box center [590, 149] width 888 height 14
paste input "*"
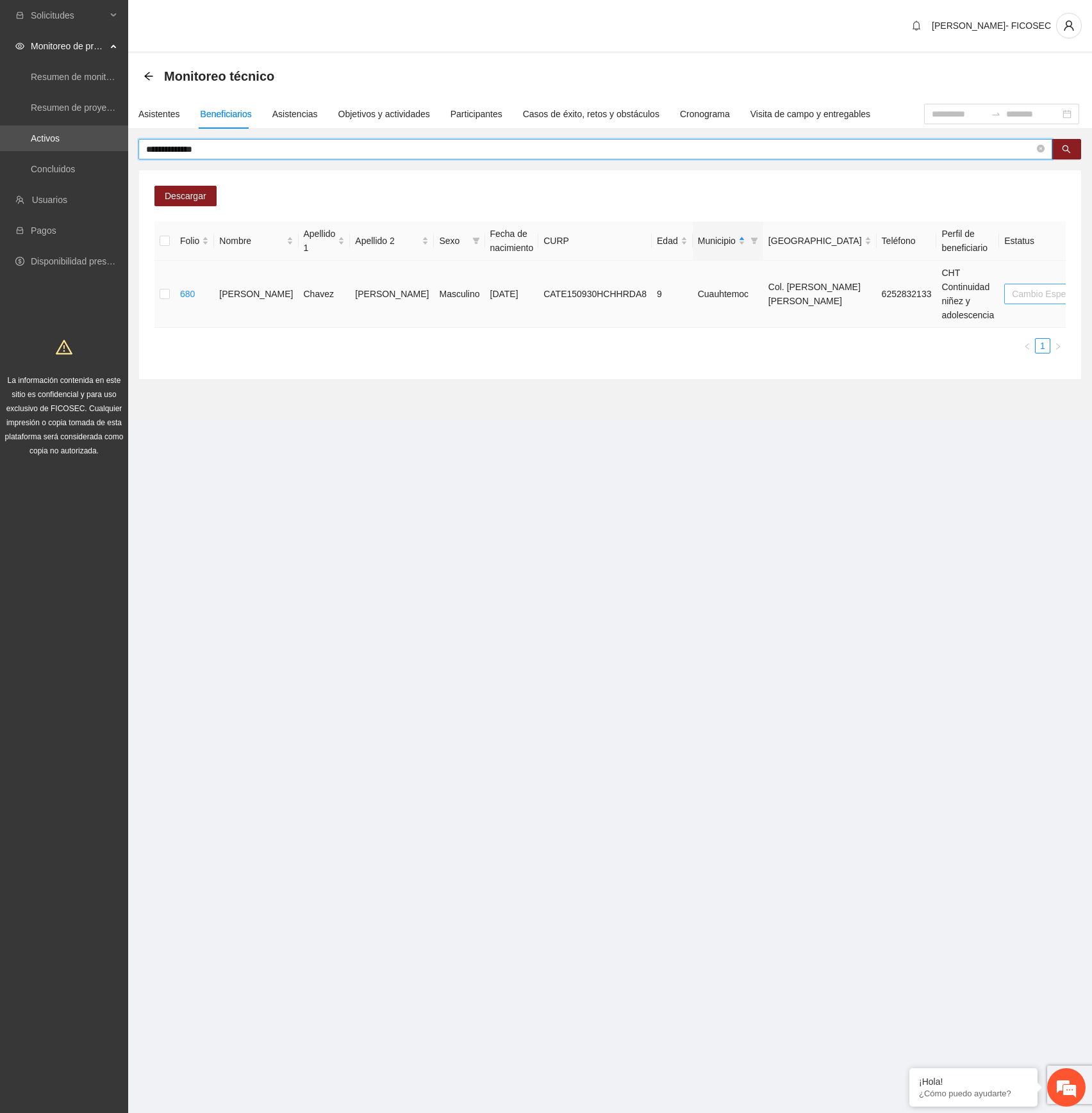
click at [1011, 295] on span "Cambio Esperado" at bounding box center [1052, 294] width 83 height 19
click at [930, 316] on div "Automático" at bounding box center [925, 320] width 81 height 14
click at [392, 147] on input "**********" at bounding box center [590, 149] width 888 height 14
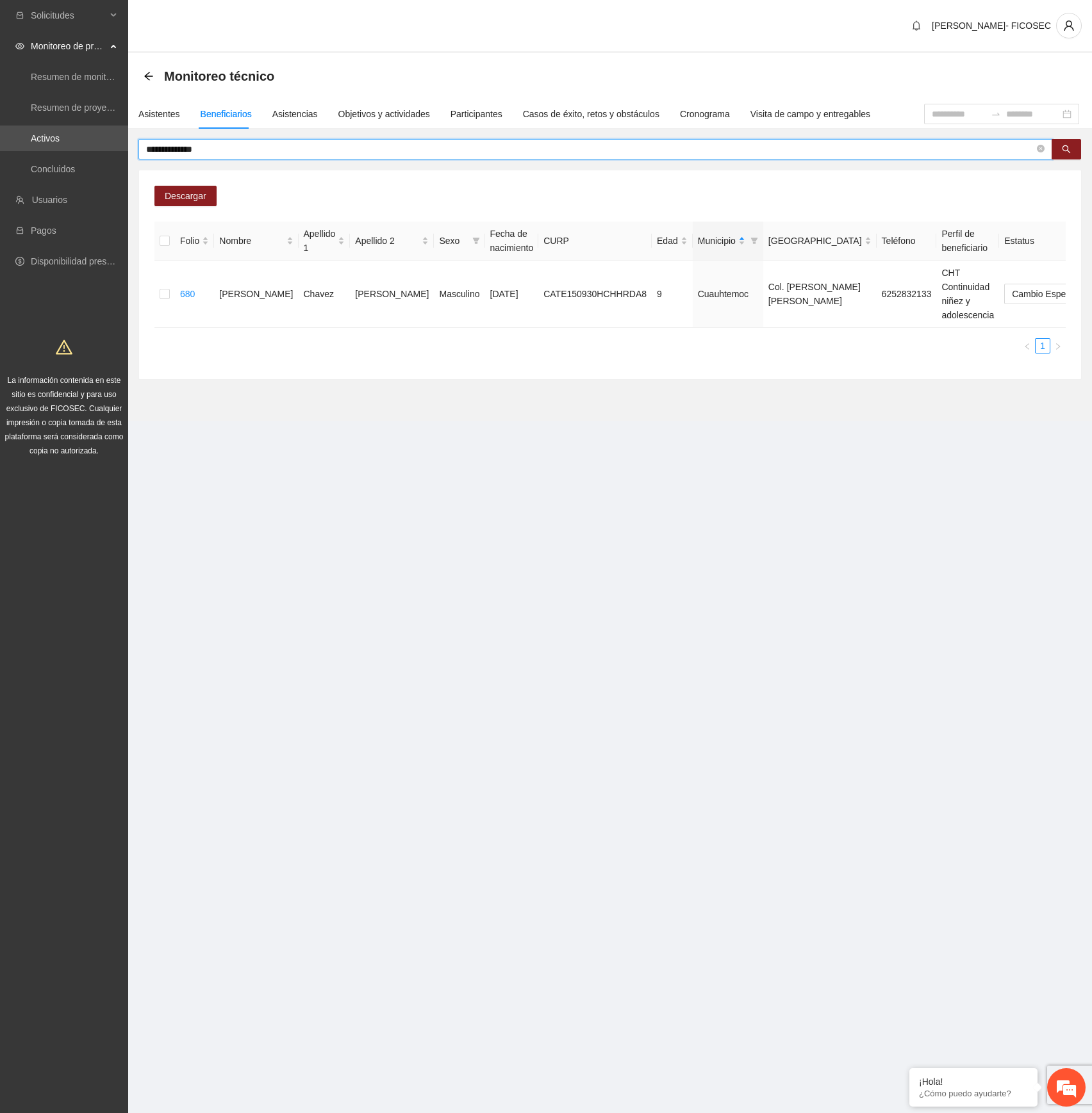
paste input "text"
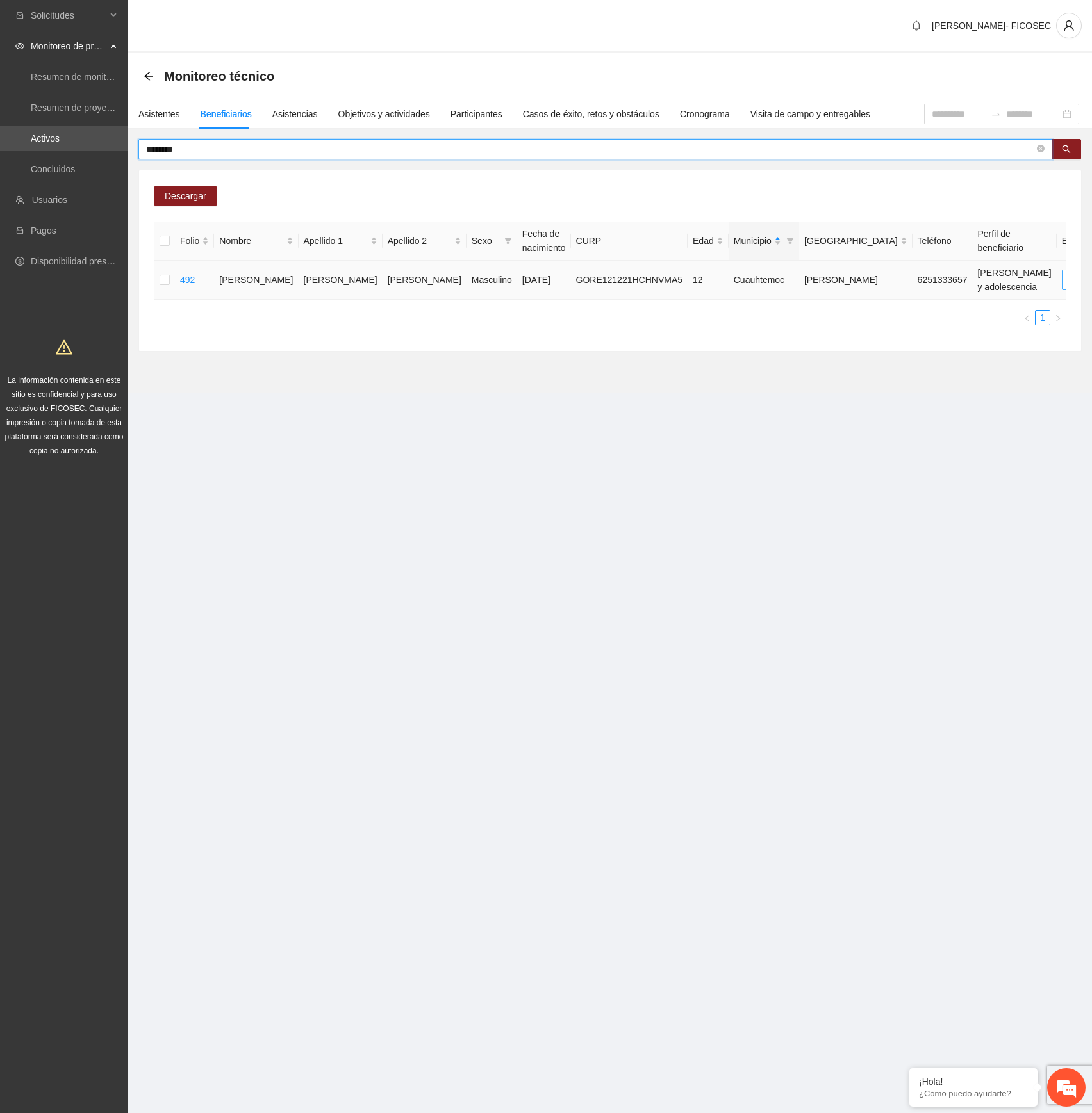
click at [1069, 278] on span "Cambio Esperado" at bounding box center [1110, 279] width 83 height 19
click at [908, 306] on div "Automático" at bounding box center [930, 305] width 81 height 14
click at [493, 149] on input "********" at bounding box center [590, 149] width 888 height 14
click at [493, 150] on input "********" at bounding box center [590, 149] width 888 height 14
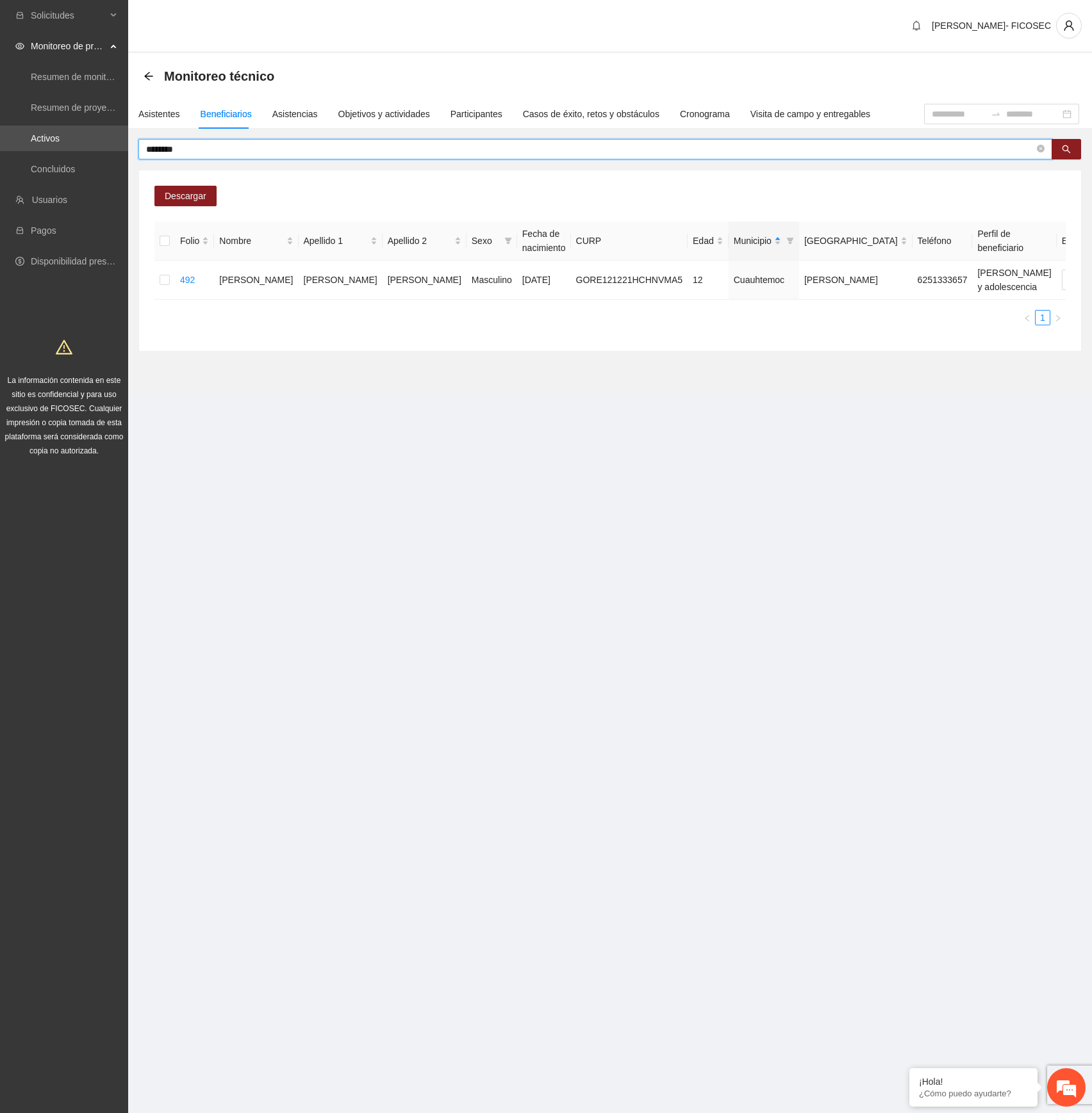
paste input "*"
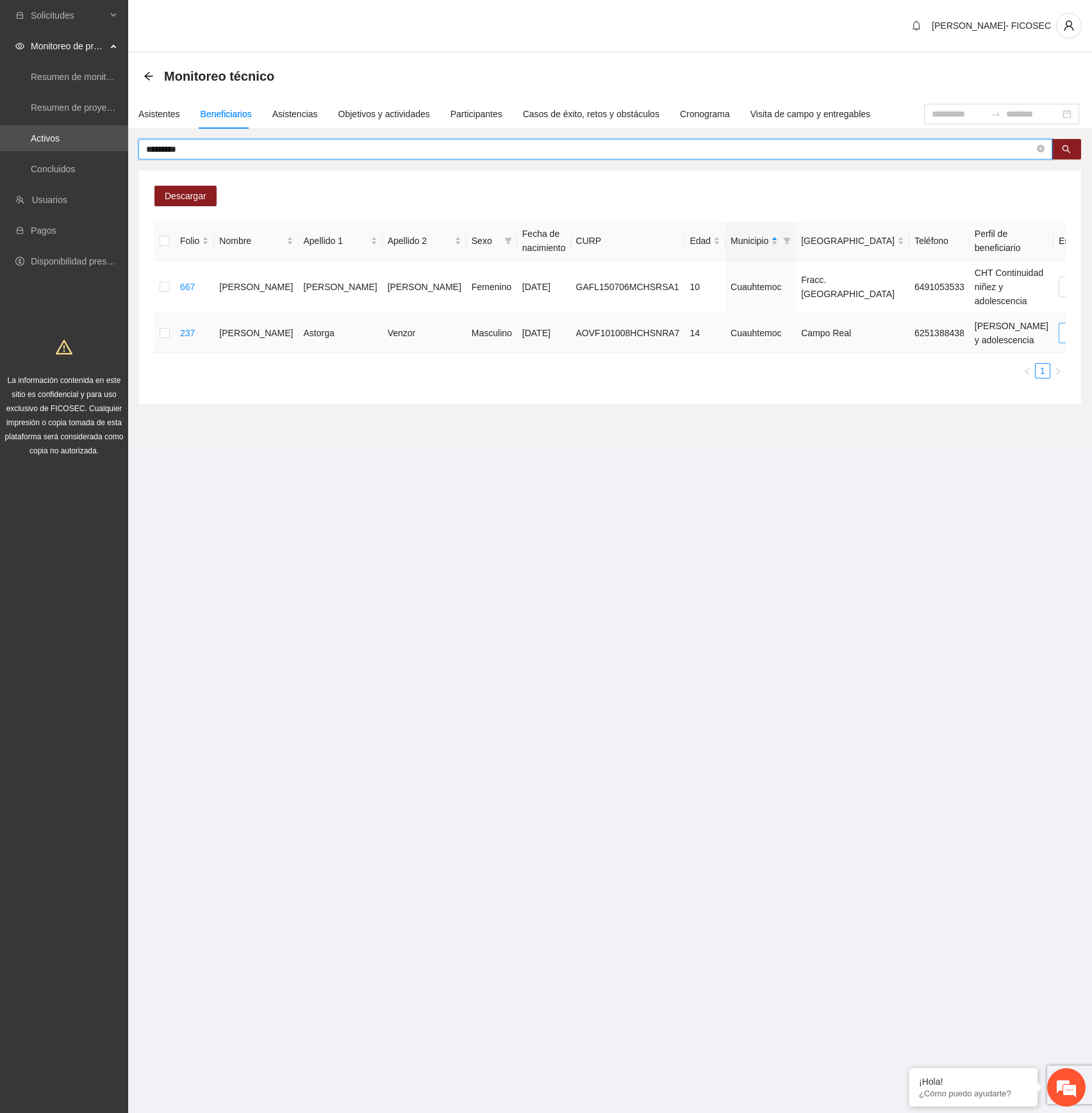
click at [1066, 343] on span "Cambio Esperado" at bounding box center [1107, 333] width 83 height 19
click at [913, 372] on div "Automático" at bounding box center [926, 373] width 81 height 14
click at [603, 152] on input "*********" at bounding box center [590, 149] width 888 height 14
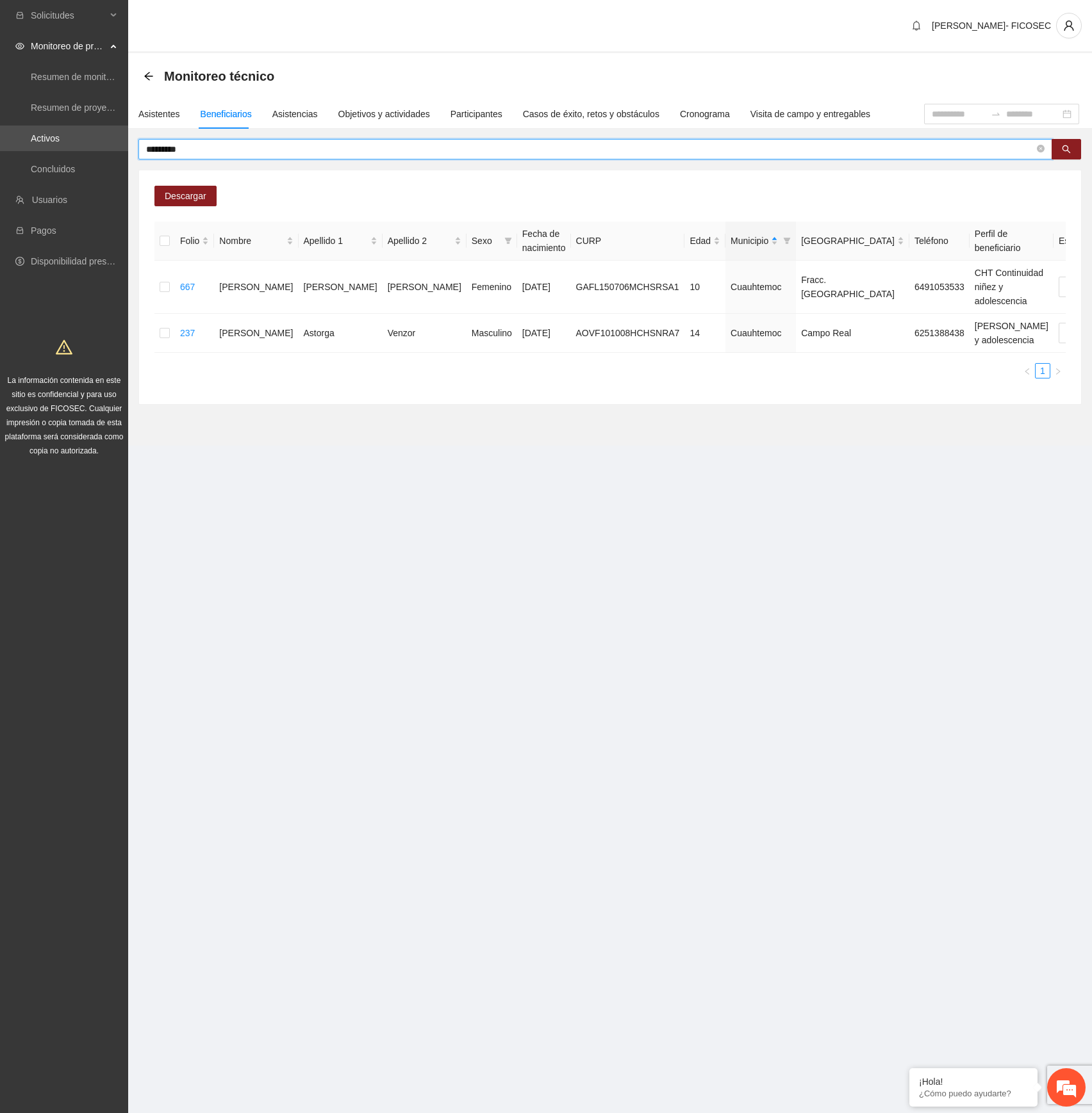
paste input "text"
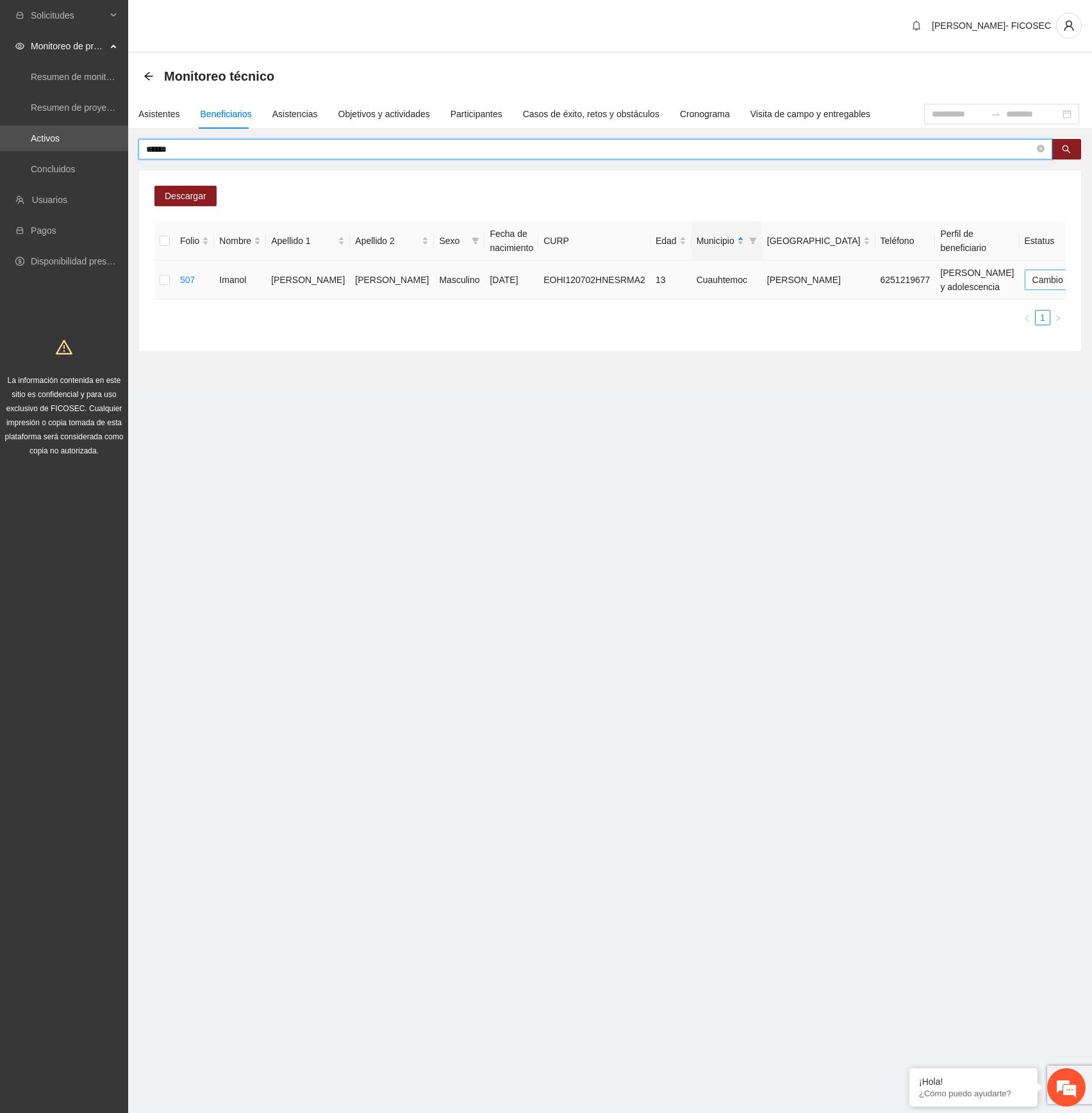
click at [1032, 285] on span "Cambio Esperado" at bounding box center [1074, 279] width 83 height 19
click at [916, 304] on div "Automático" at bounding box center [924, 305] width 81 height 14
click at [587, 136] on div "Asistentes Beneficiarios Asistencias Objetivos y actividades Participantes Caso…" at bounding box center [610, 225] width 964 height 252
click at [591, 147] on input "******" at bounding box center [590, 149] width 888 height 14
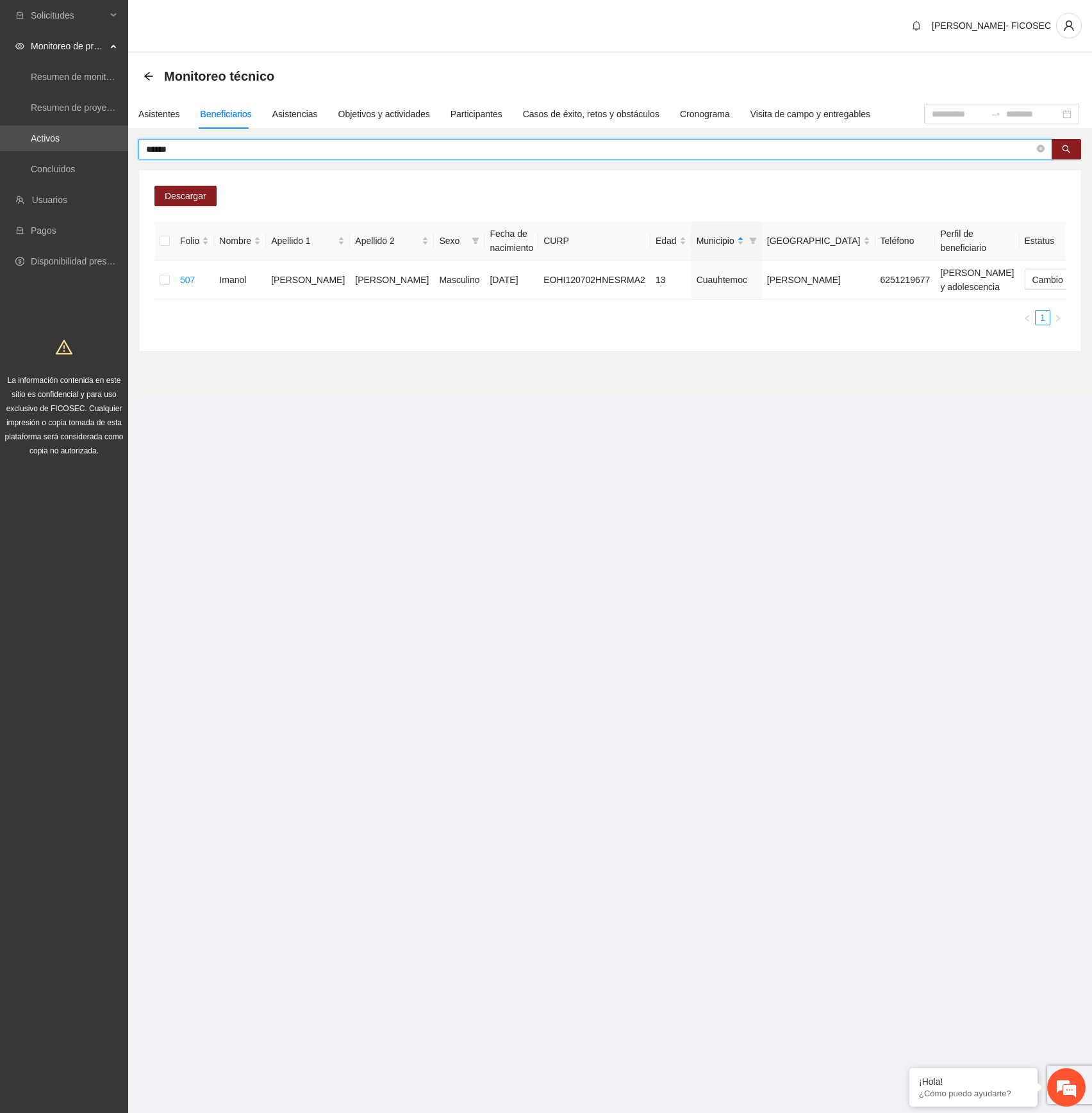
click at [591, 147] on input "******" at bounding box center [590, 149] width 888 height 14
paste input "*********"
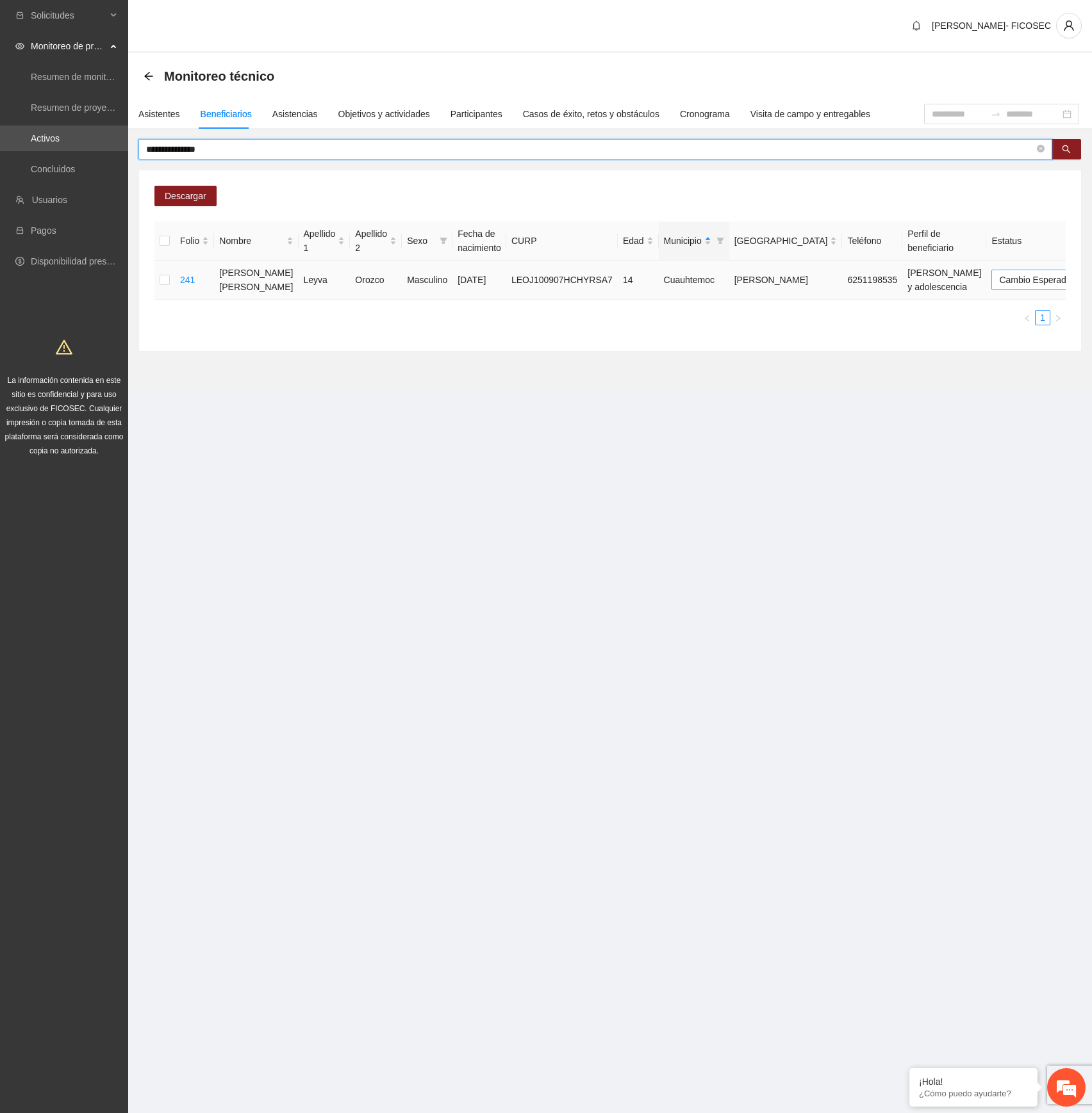
click at [999, 287] on span "Cambio Esperado" at bounding box center [1040, 279] width 83 height 19
click at [902, 311] on div "Automático" at bounding box center [924, 305] width 81 height 14
click at [721, 149] on input "**********" at bounding box center [590, 149] width 888 height 14
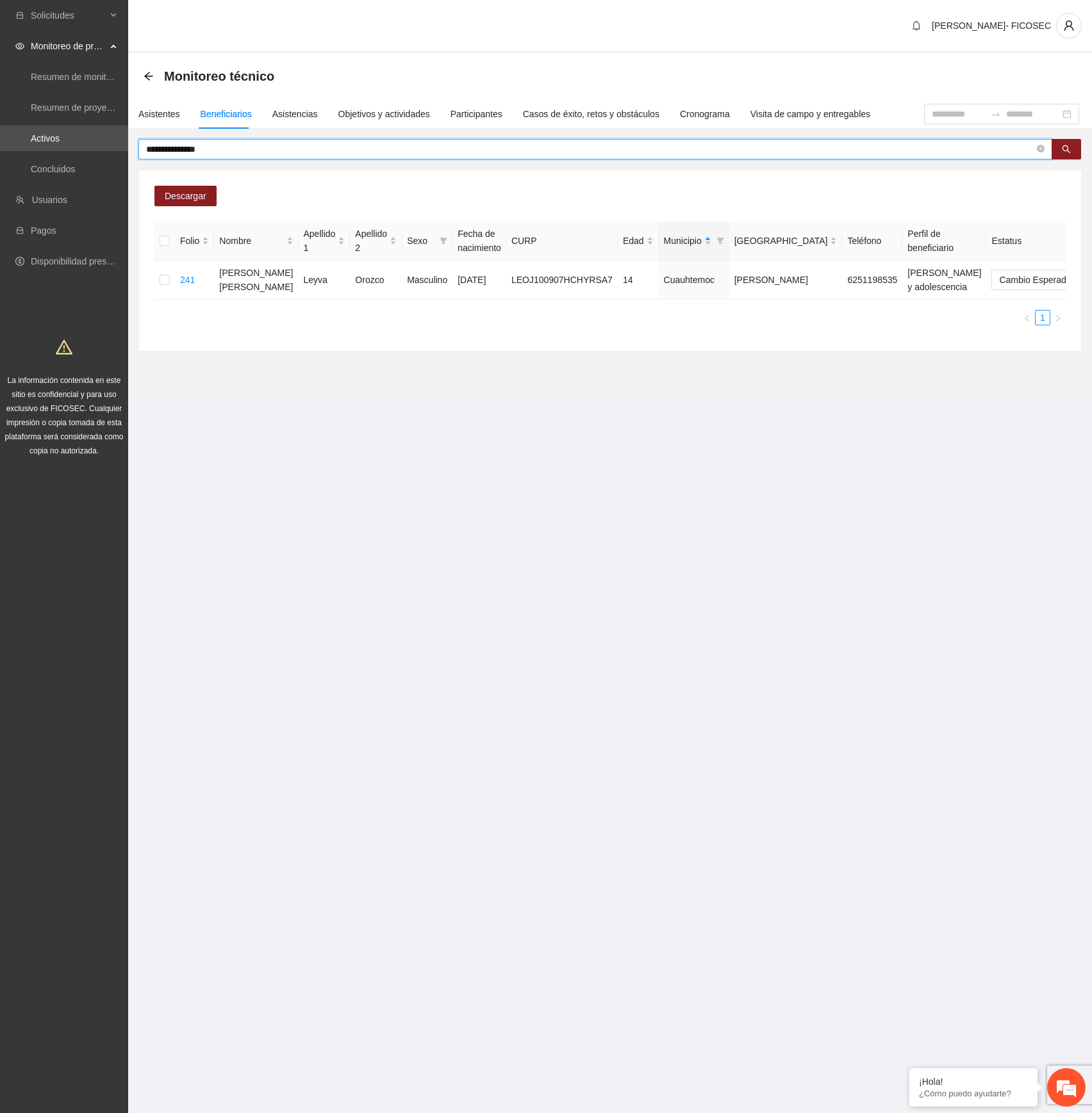
paste input "text"
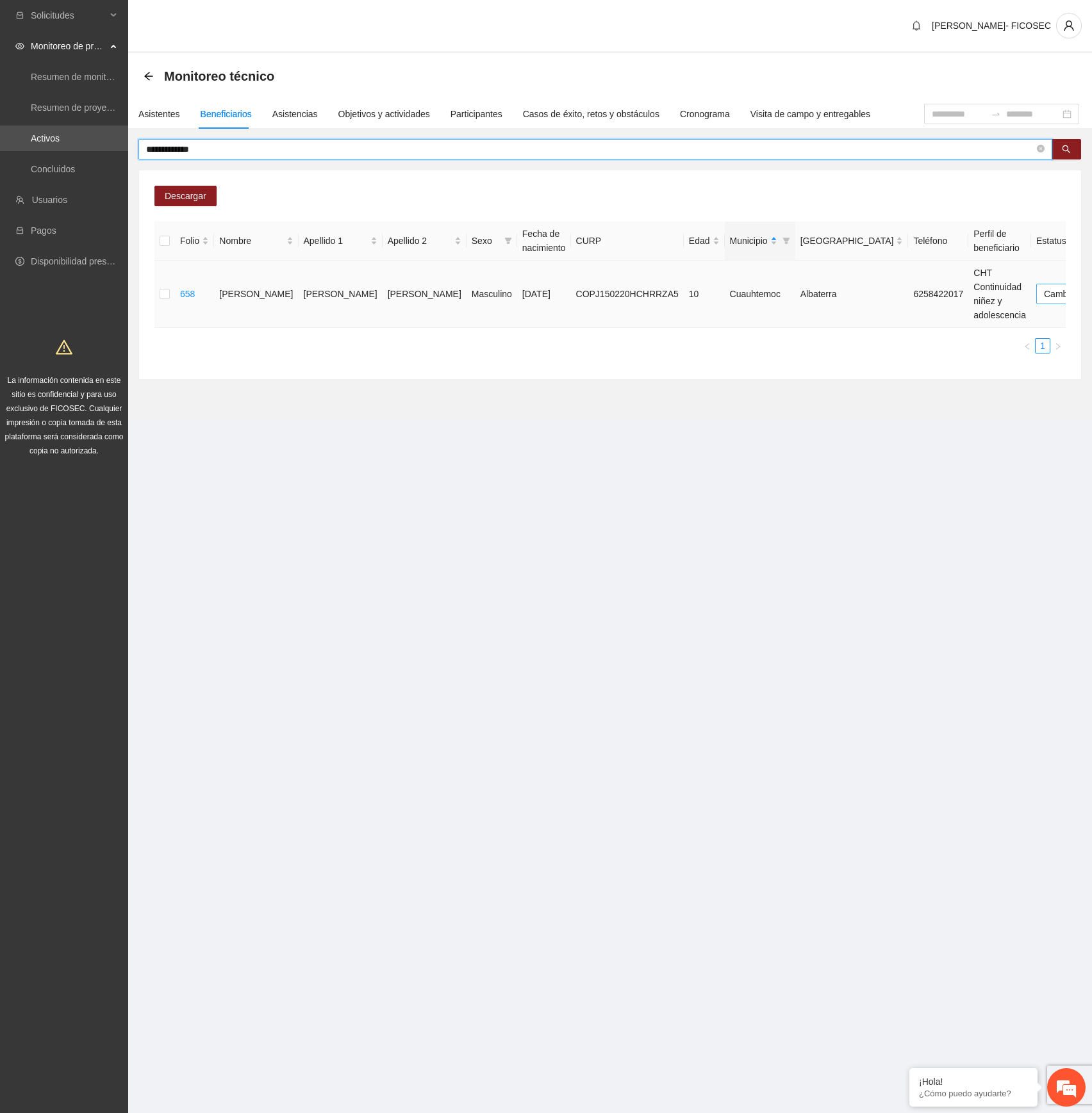
click at [1044, 292] on span "Cambio Esperado" at bounding box center [1085, 294] width 83 height 19
click at [916, 319] on div "Automático" at bounding box center [924, 320] width 81 height 14
click at [639, 152] on input "**********" at bounding box center [590, 149] width 888 height 14
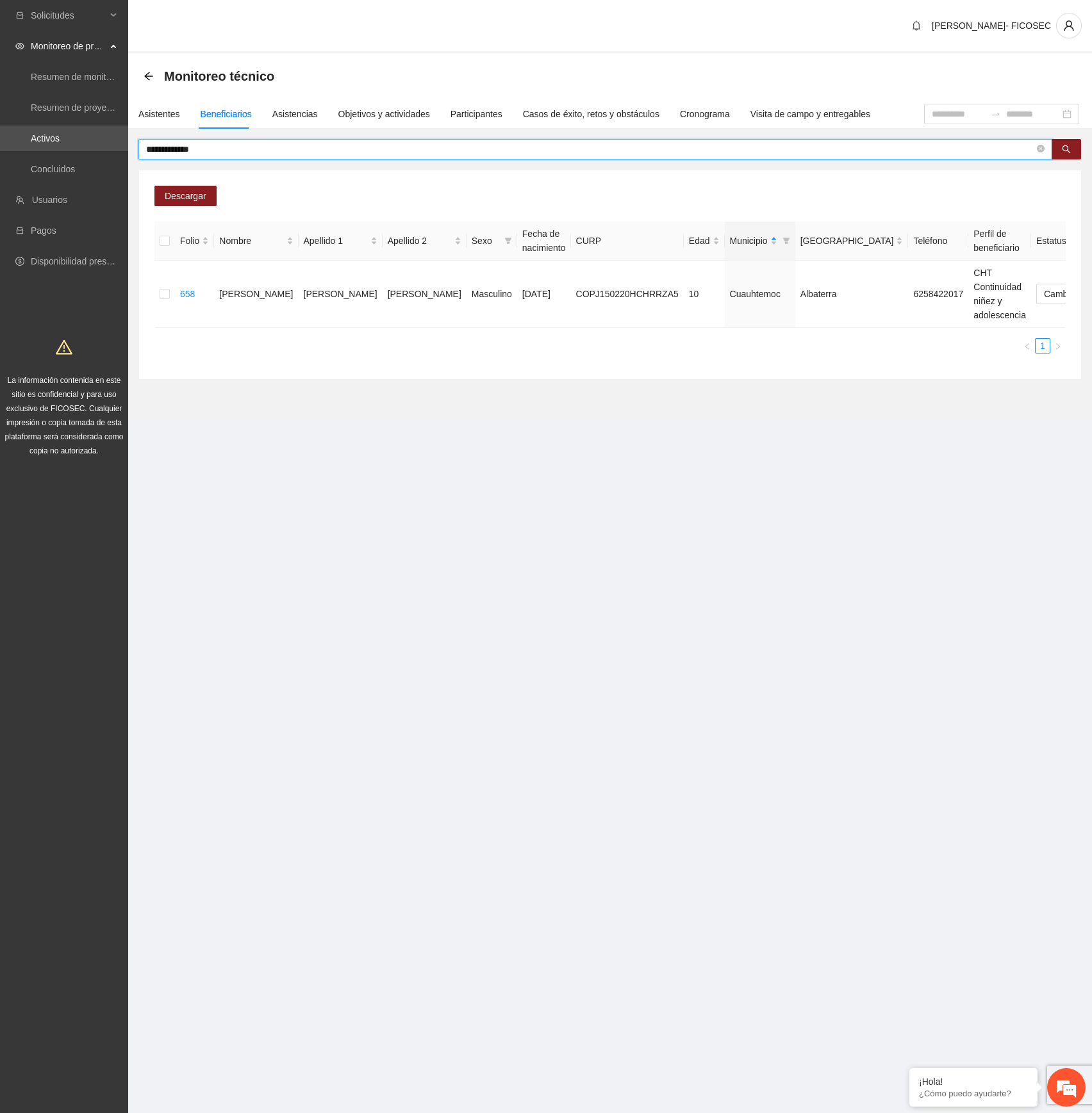
paste input "text"
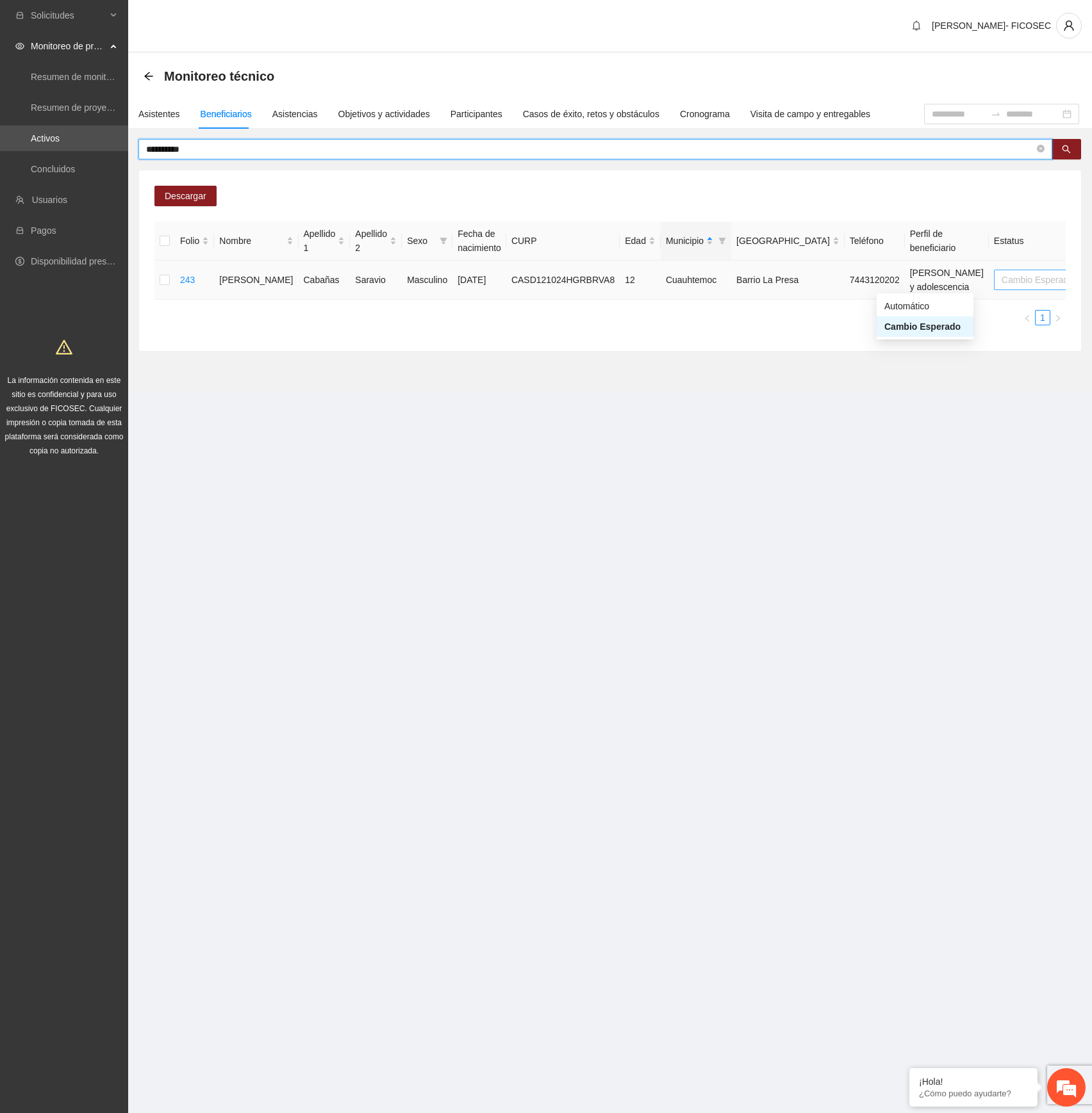
click at [1001, 281] on span "Cambio Esperado" at bounding box center [1043, 279] width 83 height 19
click at [912, 305] on div "Automático" at bounding box center [924, 305] width 81 height 14
click at [513, 151] on input "**********" at bounding box center [590, 149] width 888 height 14
click at [513, 152] on input "**********" at bounding box center [590, 149] width 888 height 14
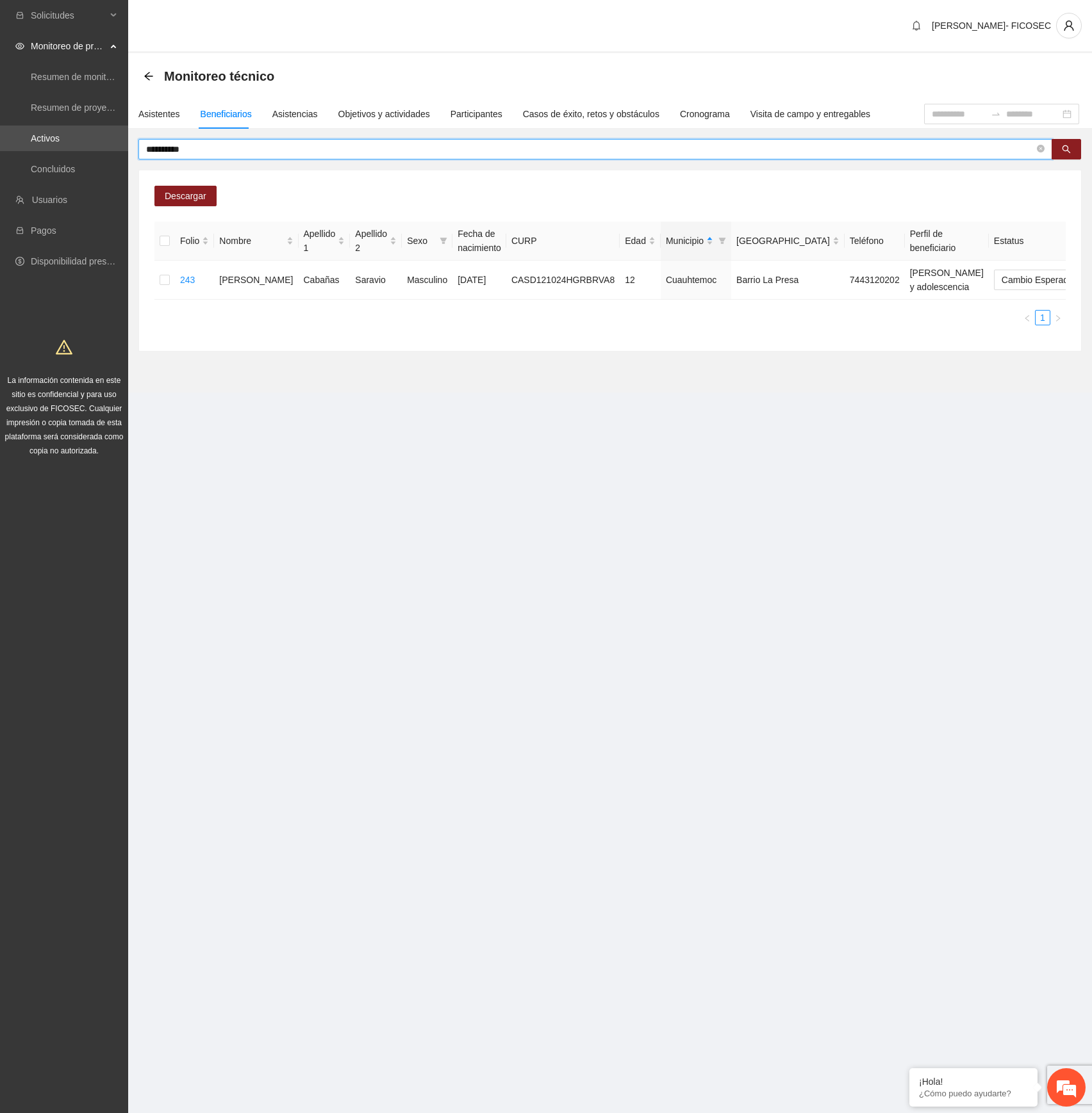
paste input "*"
click at [1067, 144] on button "button" at bounding box center [1066, 148] width 30 height 20
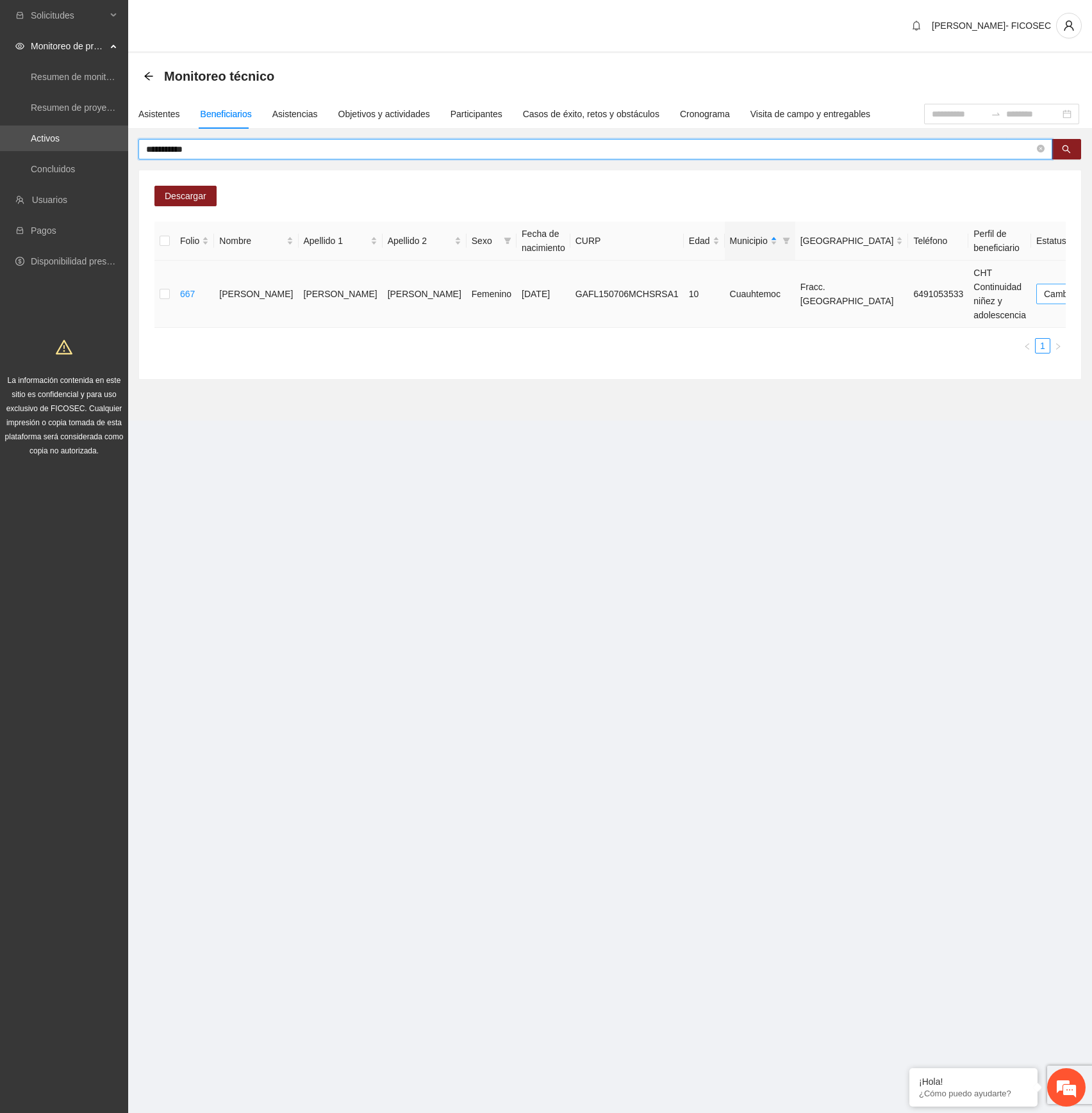
drag, startPoint x: 956, startPoint y: 295, endPoint x: 949, endPoint y: 297, distance: 7.3
click at [1044, 293] on span "Cambio Esperado" at bounding box center [1085, 294] width 83 height 19
click at [943, 318] on div "Automático" at bounding box center [924, 320] width 81 height 14
click at [738, 154] on input "**********" at bounding box center [590, 149] width 888 height 14
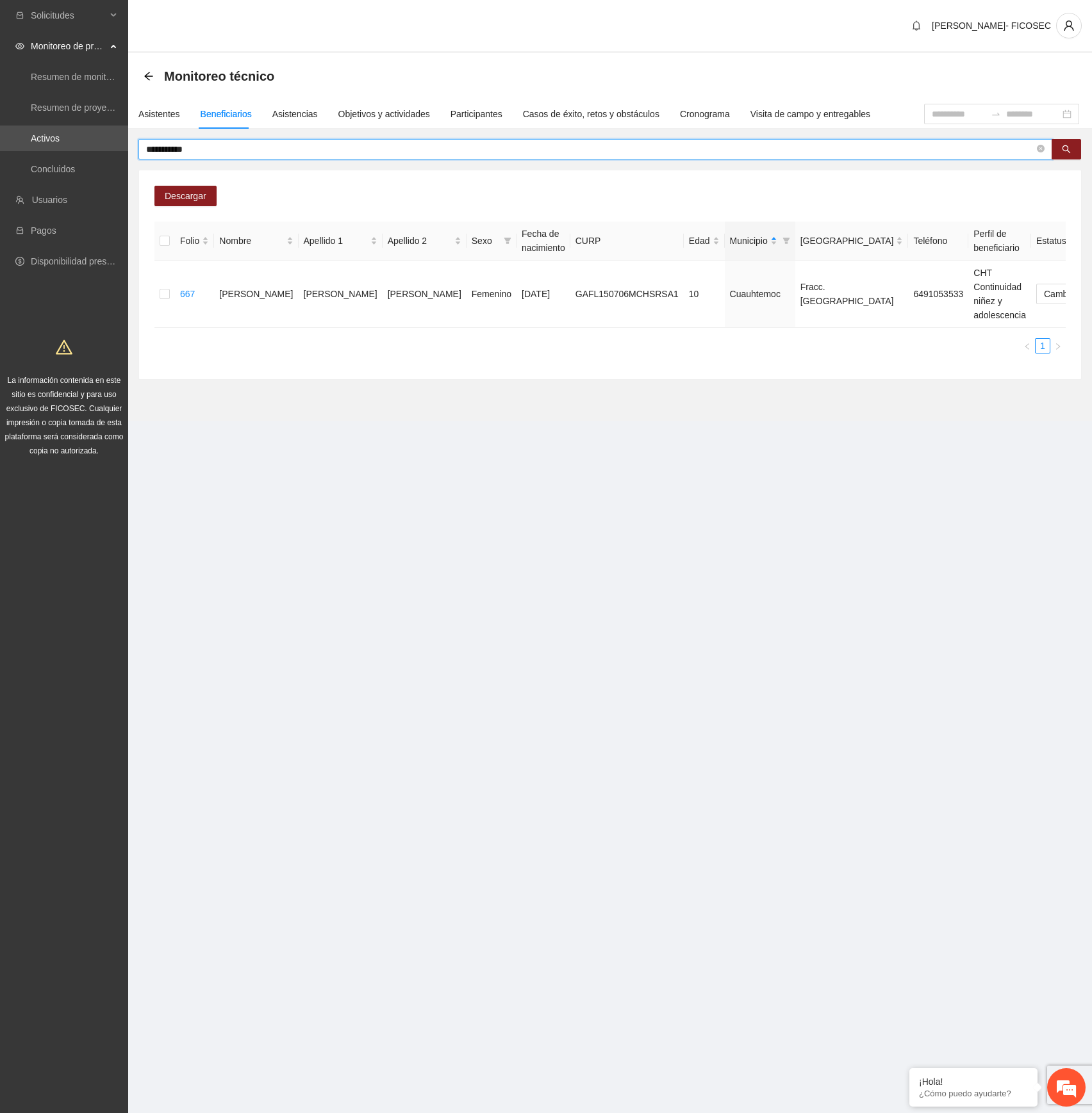
click at [738, 154] on input "**********" at bounding box center [590, 149] width 888 height 14
paste input "**"
drag, startPoint x: 961, startPoint y: 287, endPoint x: 953, endPoint y: 291, distance: 8.9
click at [1068, 288] on span "Cambio Esperado" at bounding box center [1109, 294] width 83 height 19
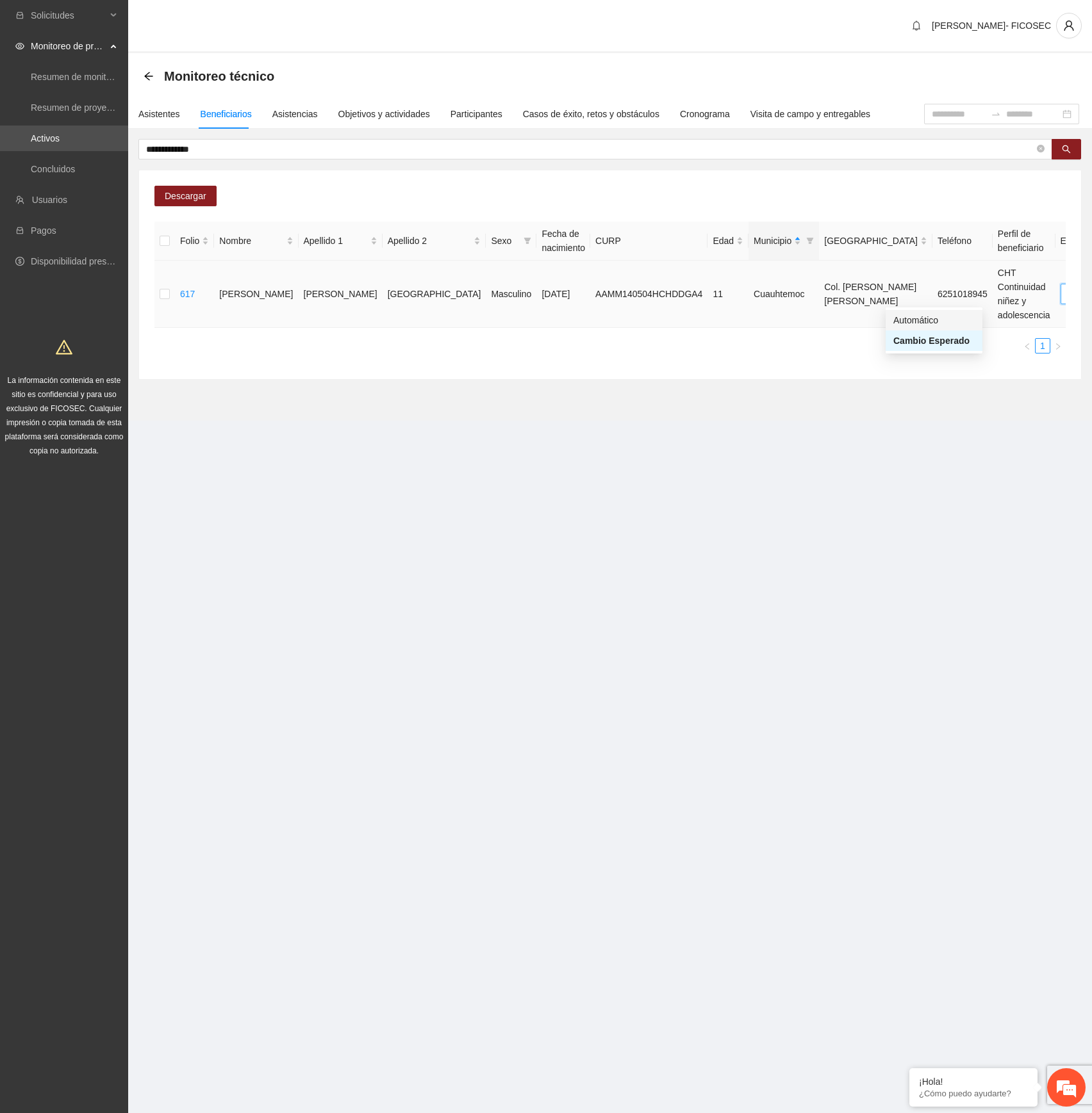
click at [943, 315] on div "Automático" at bounding box center [933, 320] width 81 height 14
click at [644, 151] on input "**********" at bounding box center [590, 149] width 888 height 14
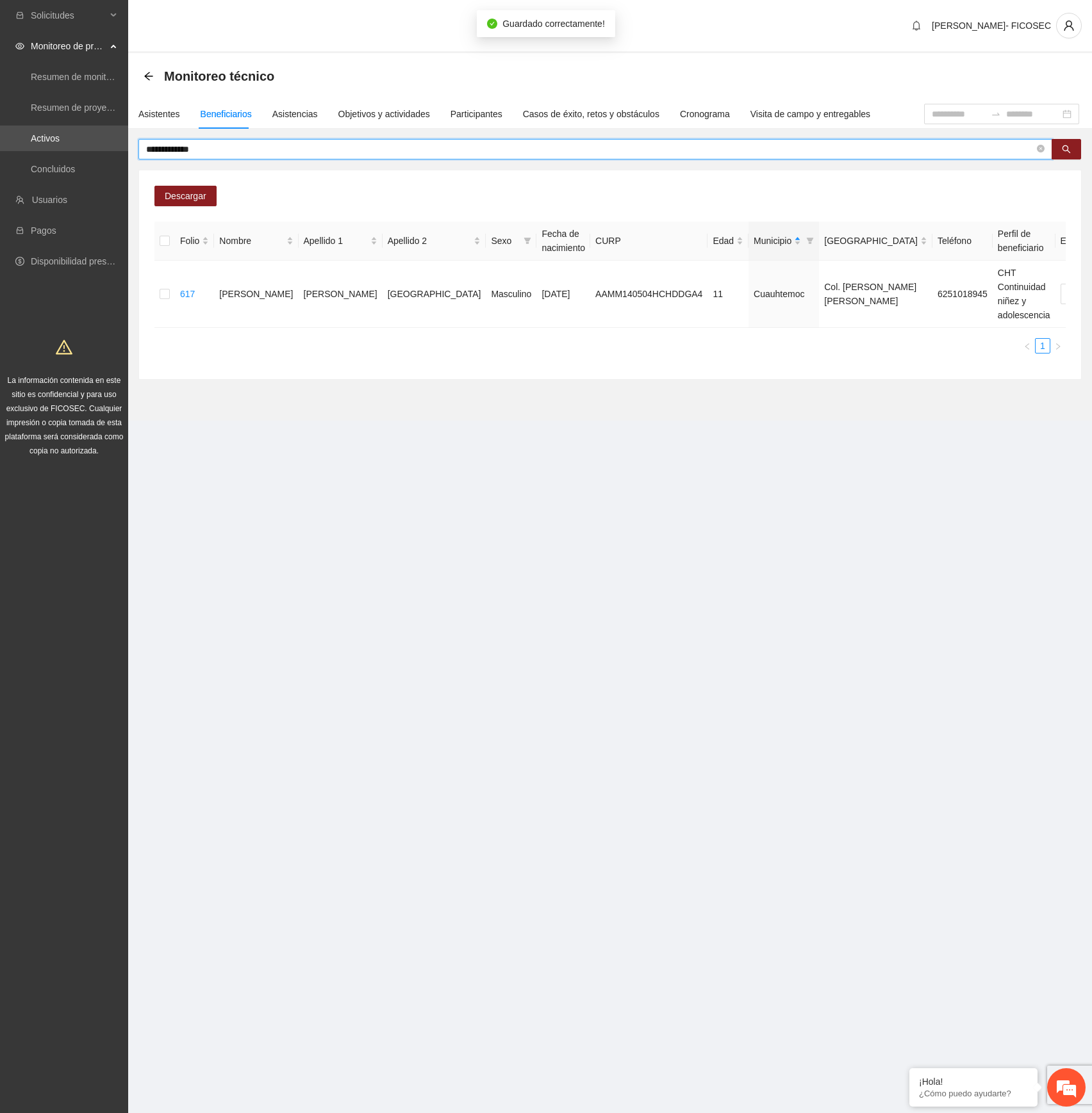
click at [644, 151] on input "**********" at bounding box center [590, 149] width 888 height 14
paste input "text"
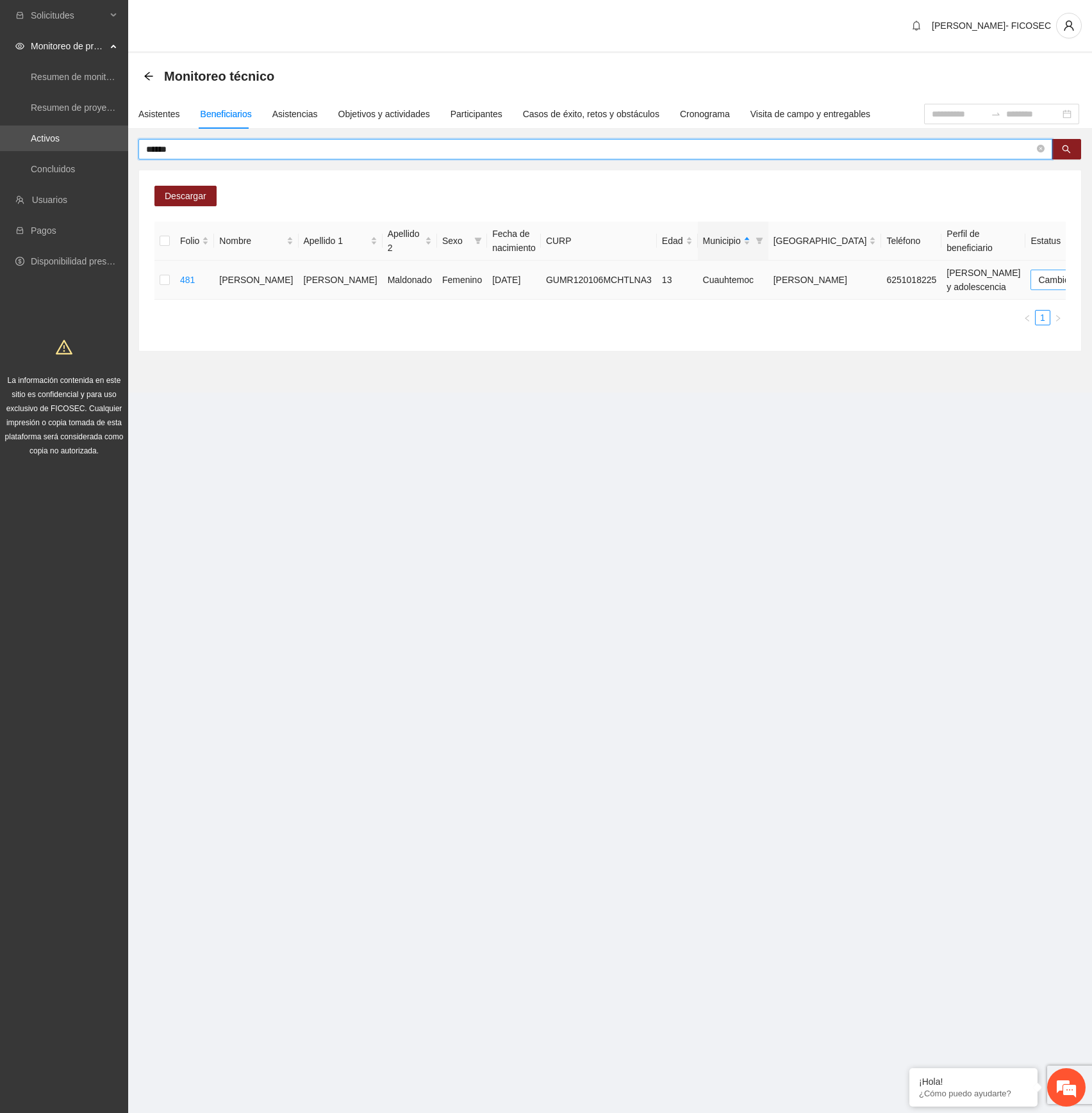
click at [1038, 275] on span "Cambio Esperado" at bounding box center [1079, 279] width 83 height 19
click at [905, 303] on div "Automático" at bounding box center [931, 305] width 81 height 14
click at [444, 139] on span "******" at bounding box center [596, 148] width 914 height 20
click at [447, 143] on span "******" at bounding box center [596, 148] width 914 height 20
click at [449, 146] on input "******" at bounding box center [590, 149] width 888 height 14
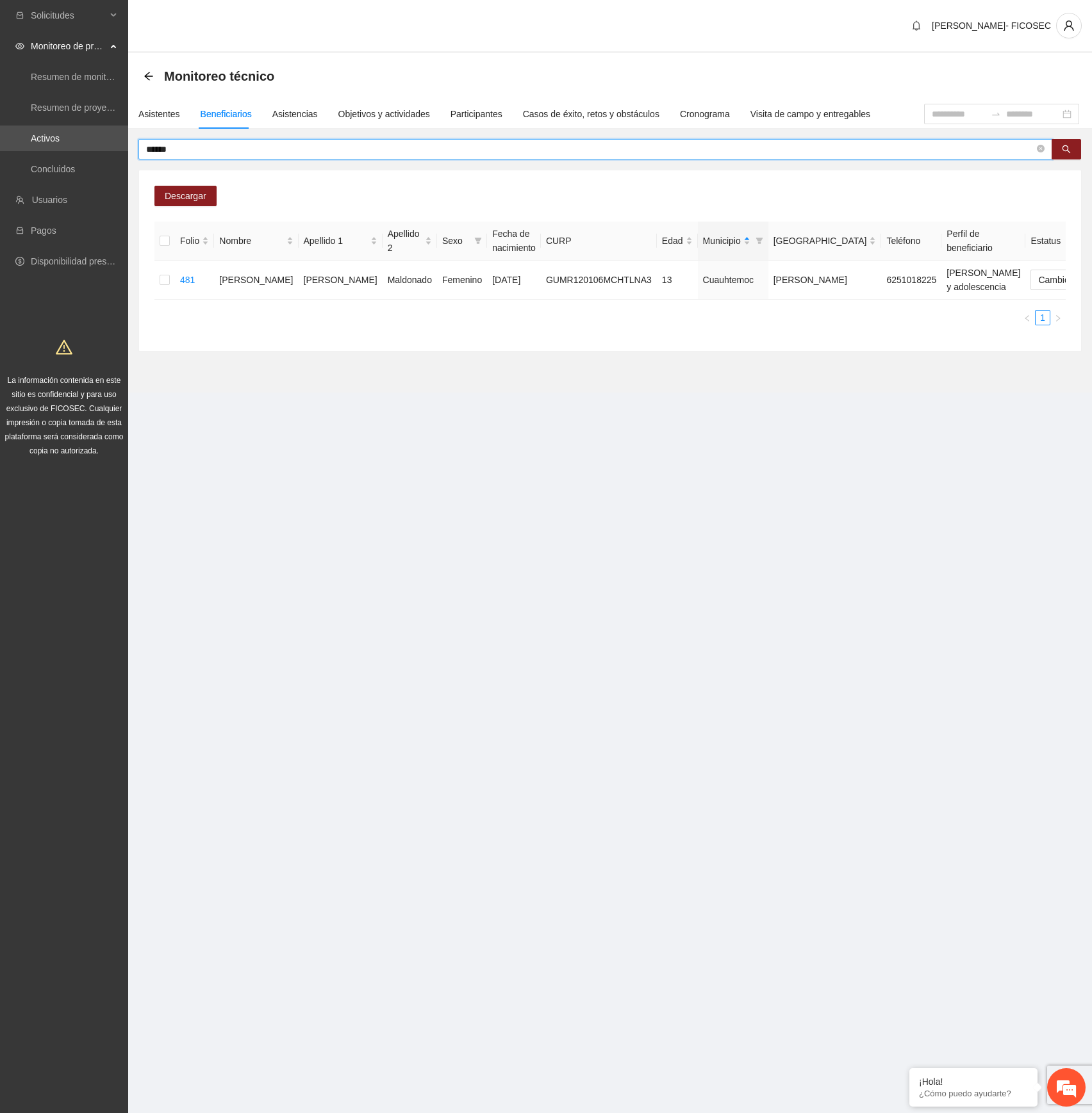
click at [449, 146] on input "******" at bounding box center [590, 149] width 888 height 14
click at [450, 146] on input "******" at bounding box center [590, 149] width 888 height 14
paste input "*"
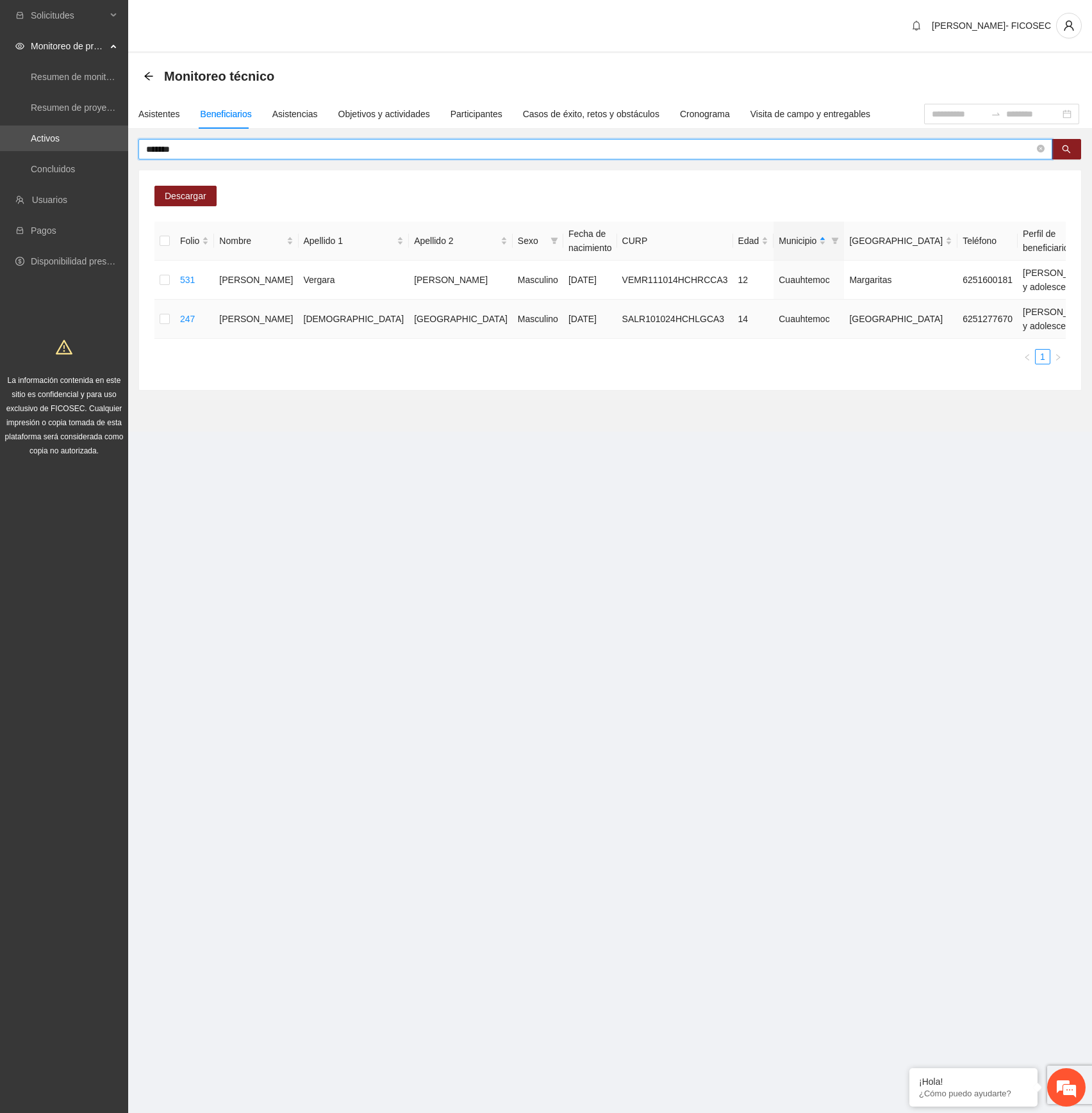
click at [923, 347] on div "Automático" at bounding box center [928, 345] width 81 height 14
click at [395, 152] on input "*******" at bounding box center [590, 149] width 888 height 14
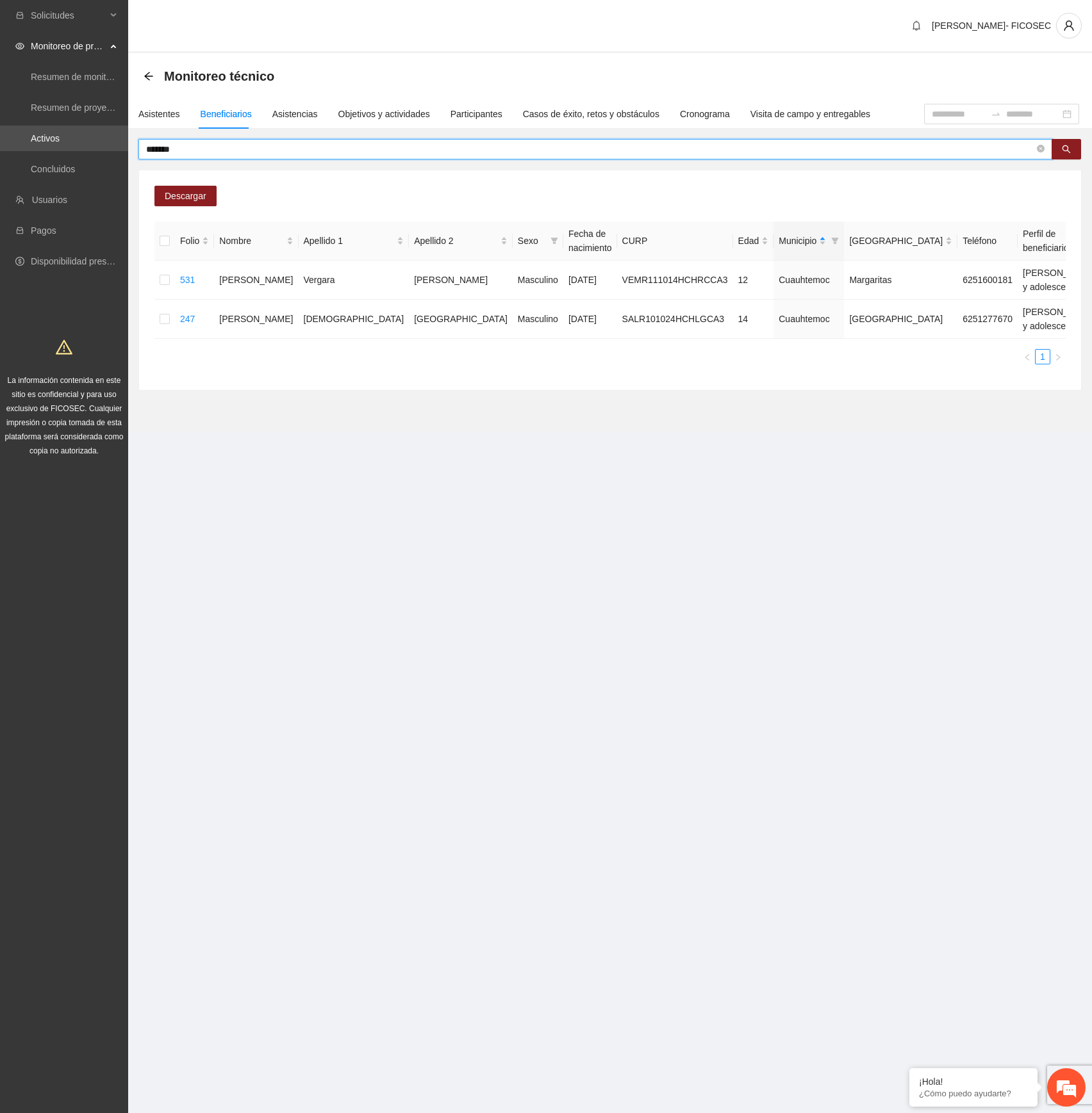
paste input "****"
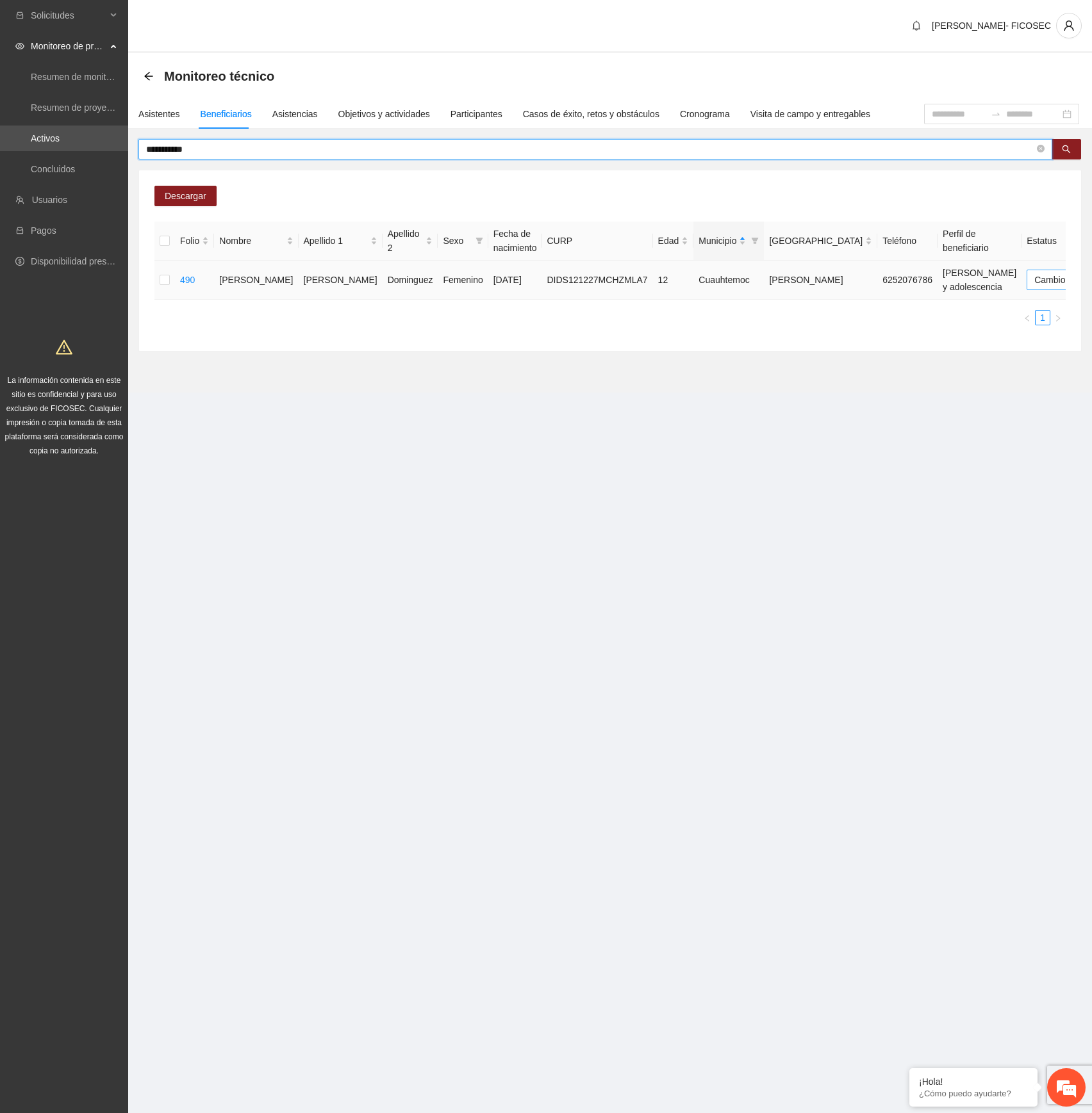
click at [1034, 273] on span "Cambio Esperado" at bounding box center [1076, 279] width 83 height 19
click at [946, 300] on div "Automático" at bounding box center [927, 305] width 81 height 14
click at [593, 146] on input "**********" at bounding box center [590, 149] width 888 height 14
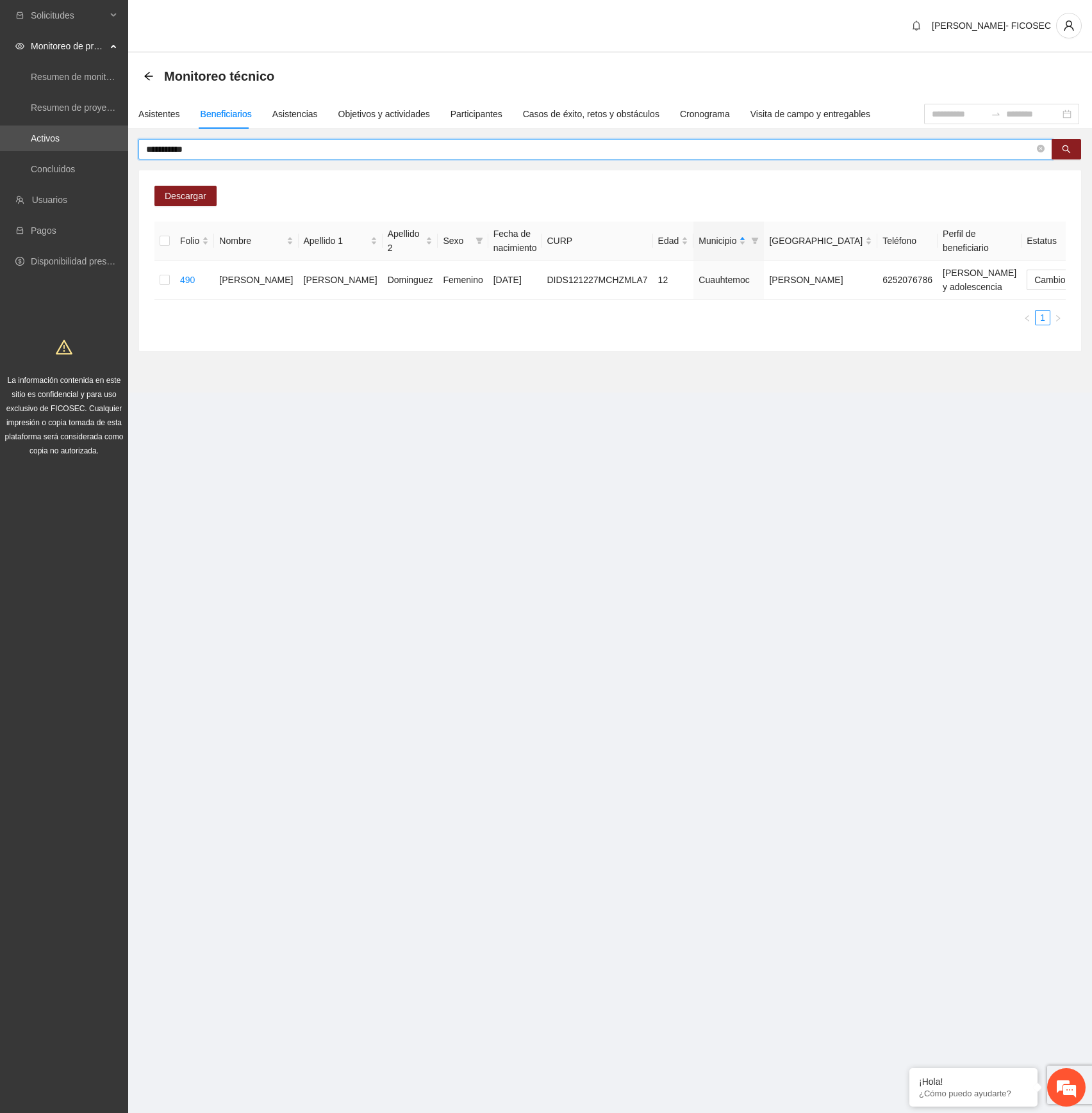
paste input "****"
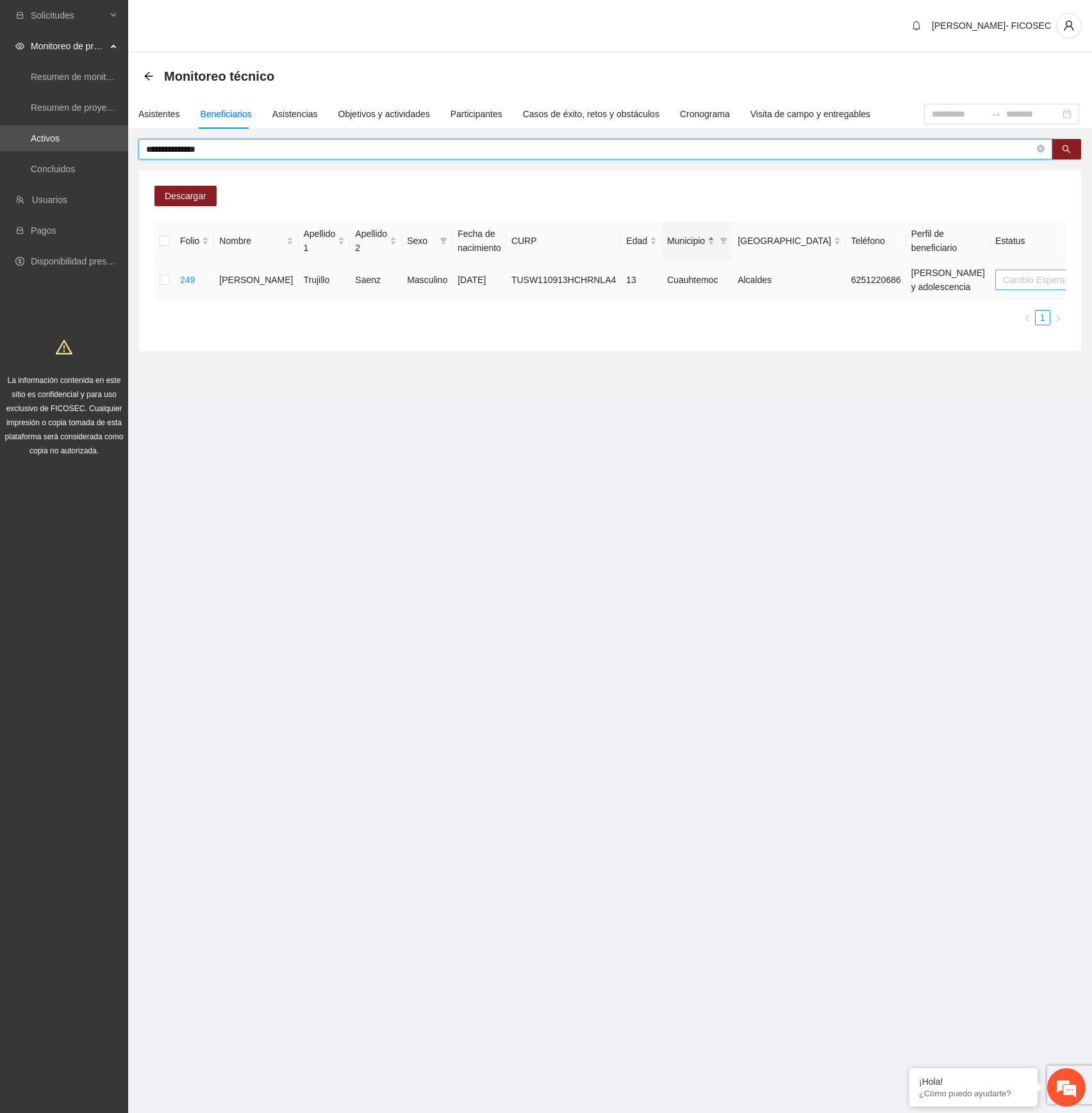
click at [1002, 279] on span "Cambio Esperado" at bounding box center [1044, 279] width 83 height 19
click at [931, 304] on div "Automático" at bounding box center [928, 305] width 81 height 14
click at [565, 149] on input "**********" at bounding box center [590, 149] width 888 height 14
click at [564, 149] on input "**********" at bounding box center [590, 149] width 888 height 14
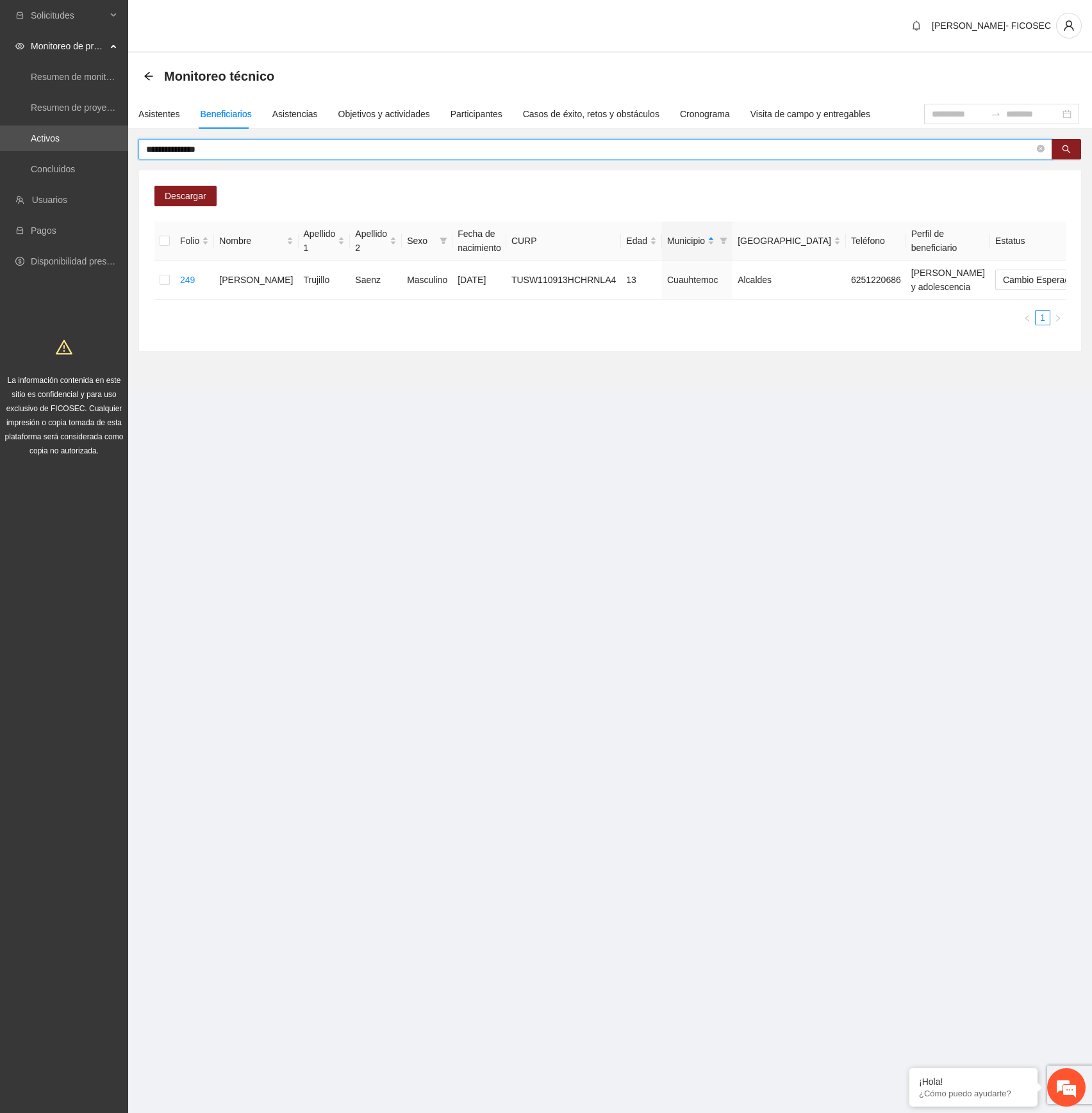
paste input "***"
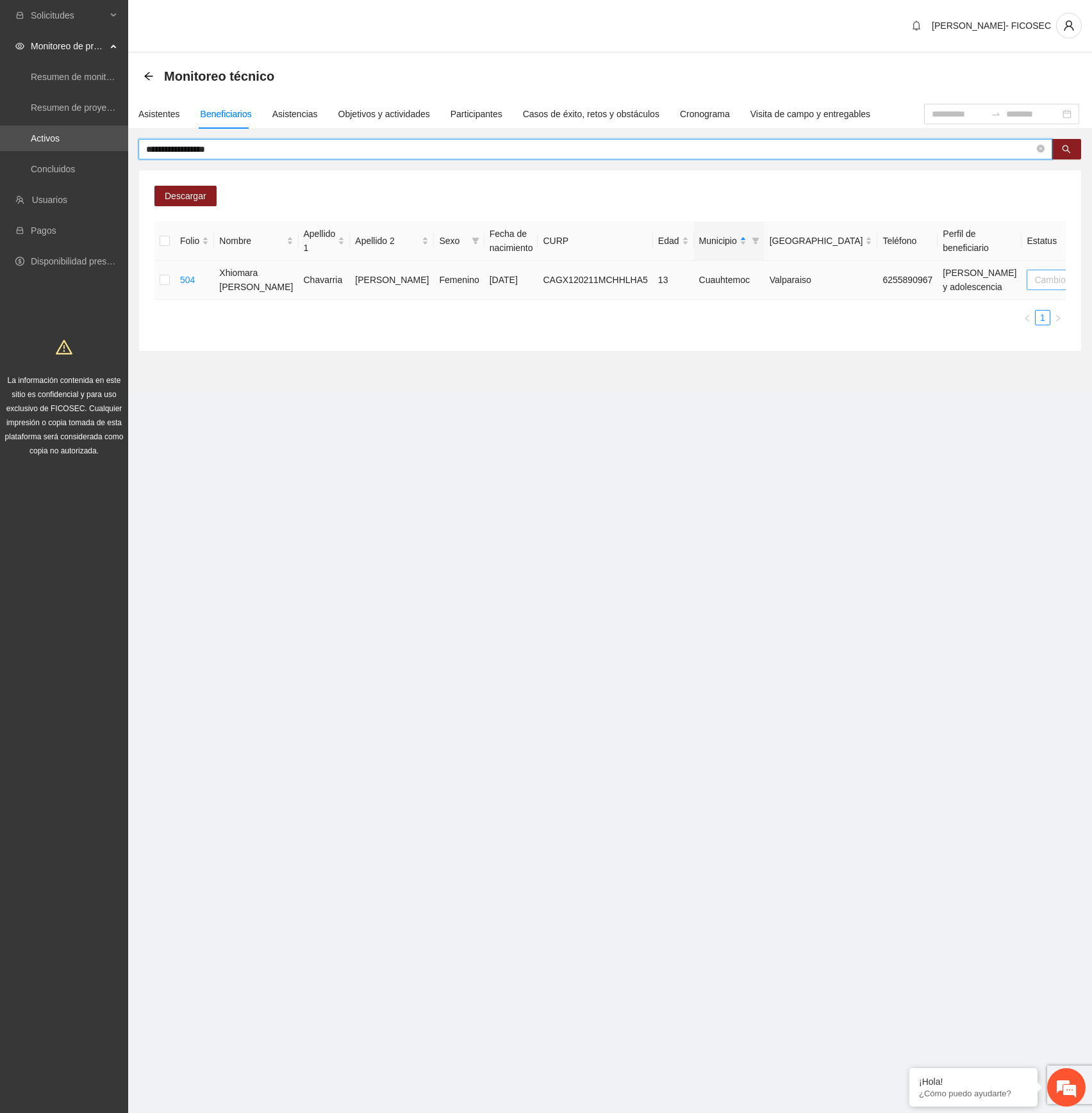
click at [1034, 285] on span "Cambio Esperado" at bounding box center [1076, 279] width 83 height 19
click at [937, 306] on div "Automático" at bounding box center [927, 305] width 81 height 14
click at [604, 154] on input "**********" at bounding box center [590, 149] width 888 height 14
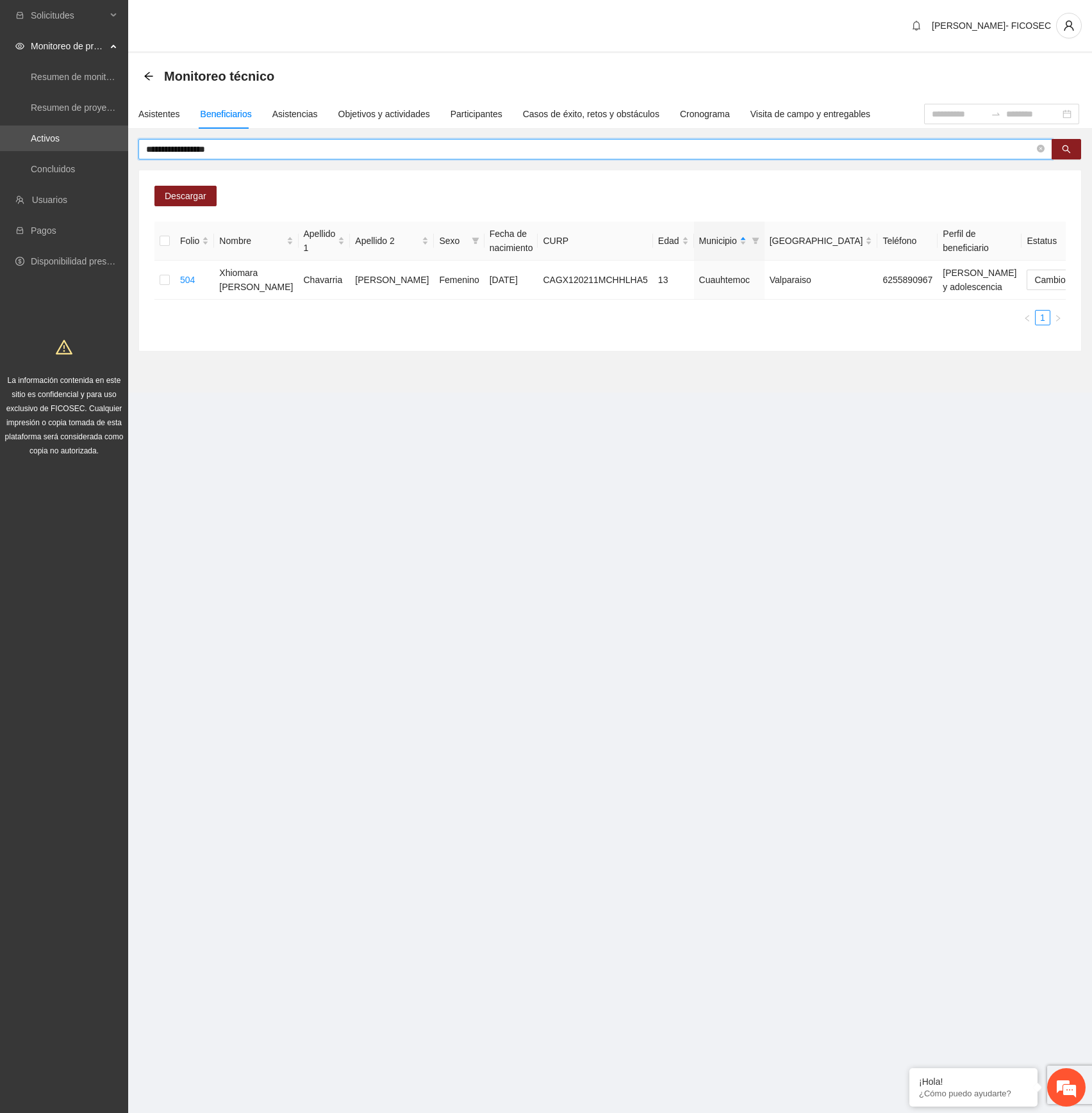
paste input "*"
type input "**********"
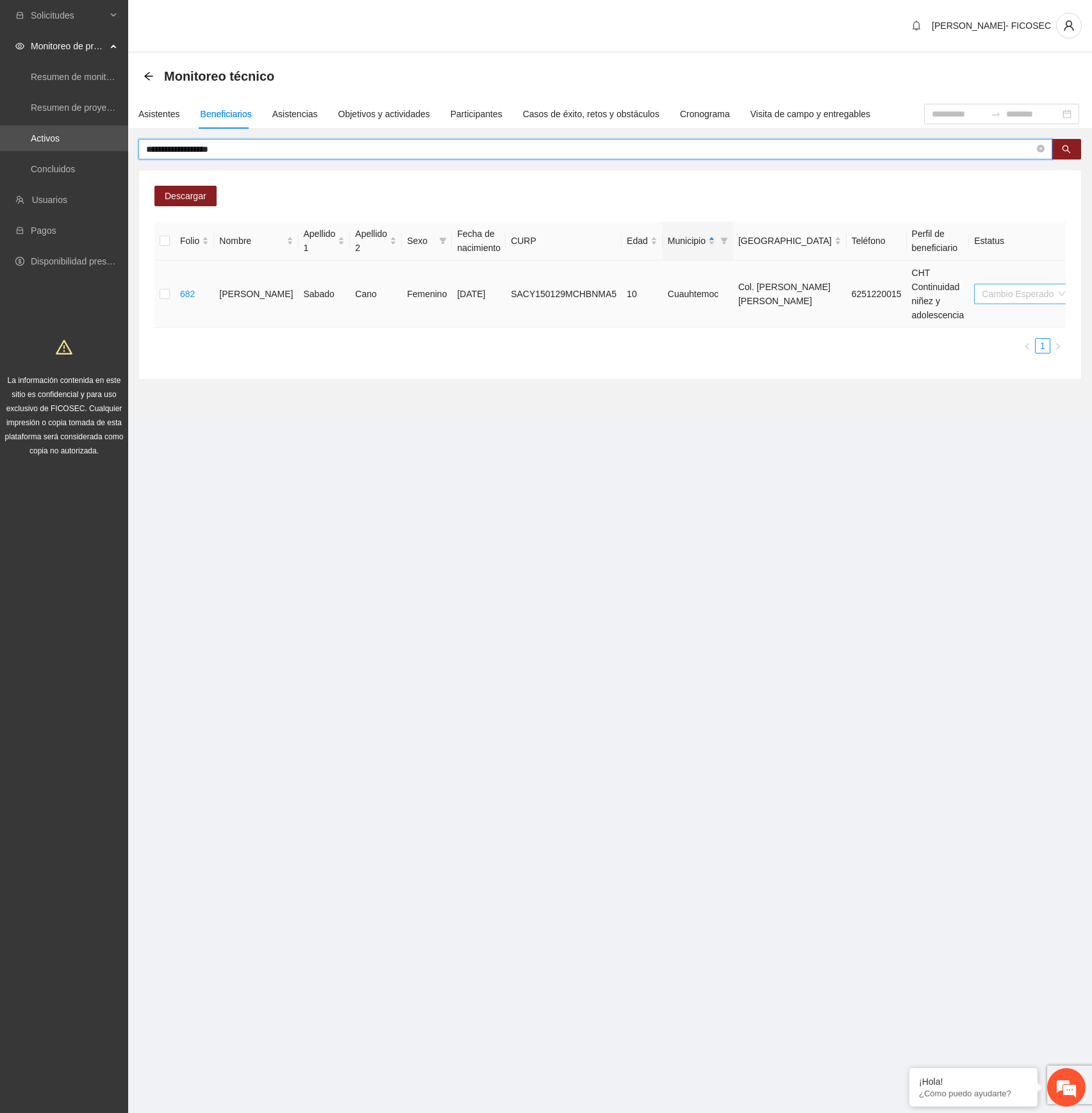
click at [981, 290] on span "Cambio Esperado" at bounding box center [1023, 294] width 83 height 19
click at [935, 322] on div "Automático" at bounding box center [931, 320] width 81 height 14
click at [1038, 146] on icon "close-circle" at bounding box center [1040, 148] width 8 height 8
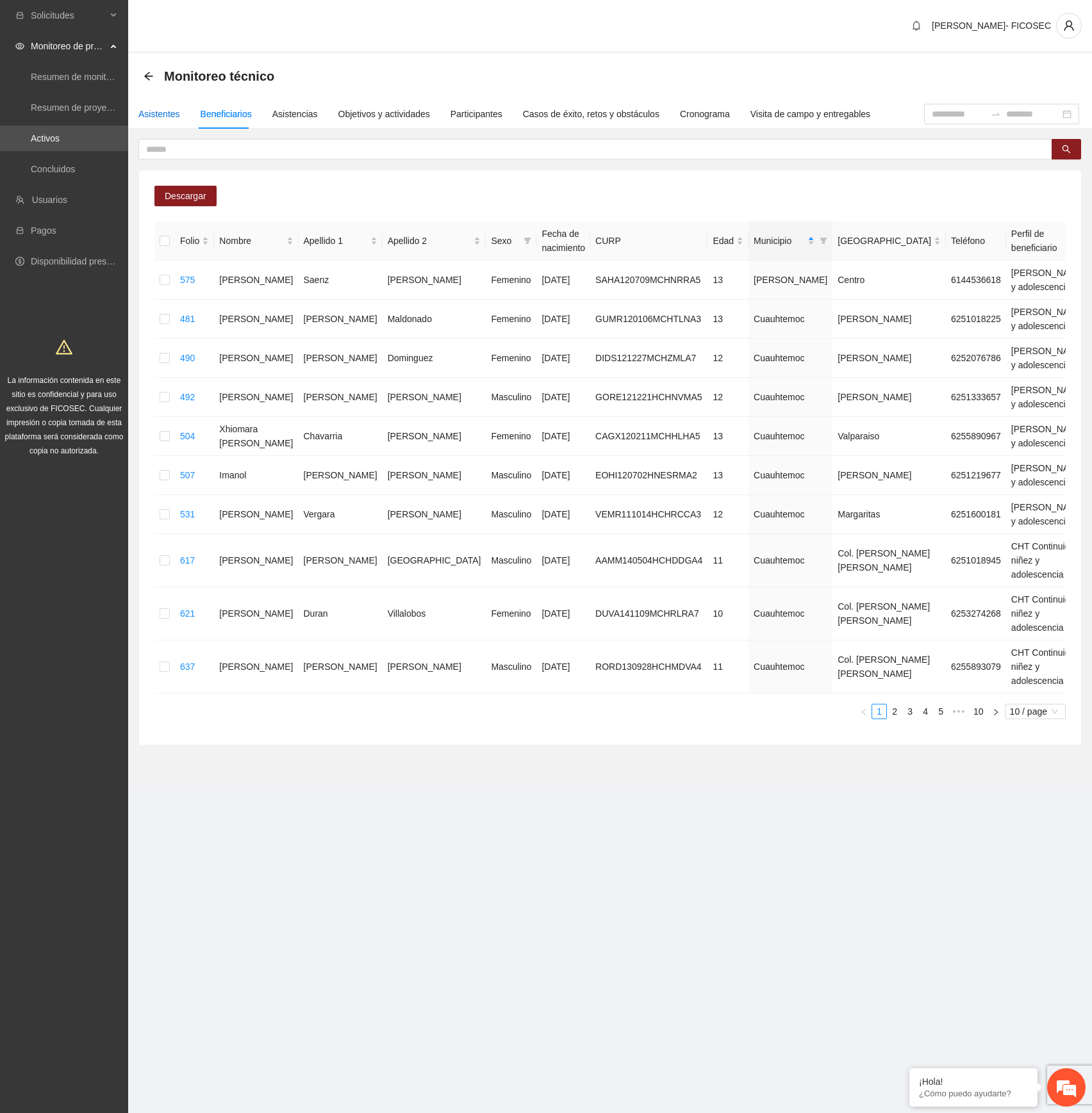
drag, startPoint x: 165, startPoint y: 113, endPoint x: 174, endPoint y: 119, distance: 10.8
click at [165, 113] on div "Asistentes" at bounding box center [159, 114] width 41 height 14
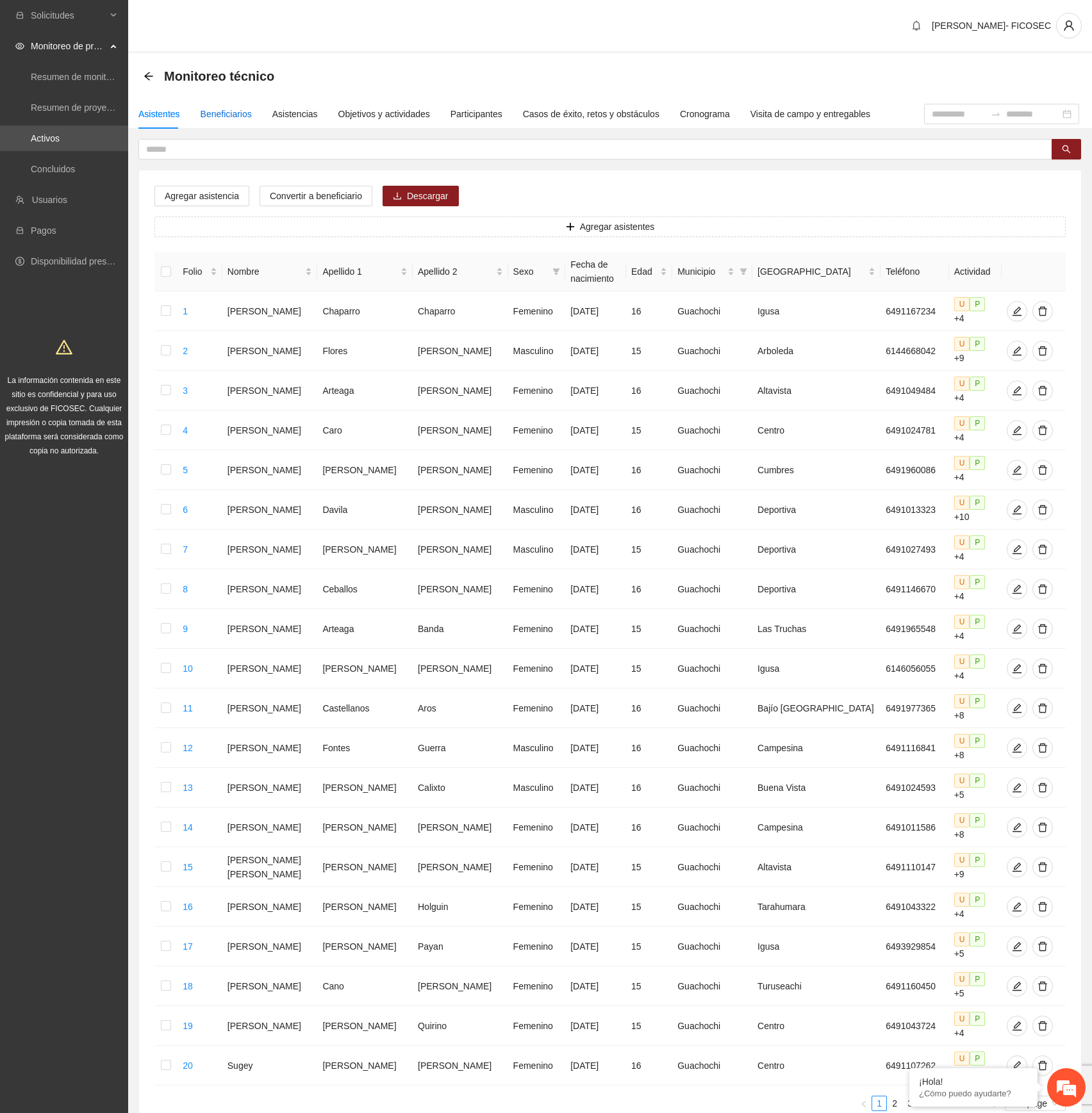
click at [221, 111] on div "Beneficiarios" at bounding box center [226, 114] width 51 height 14
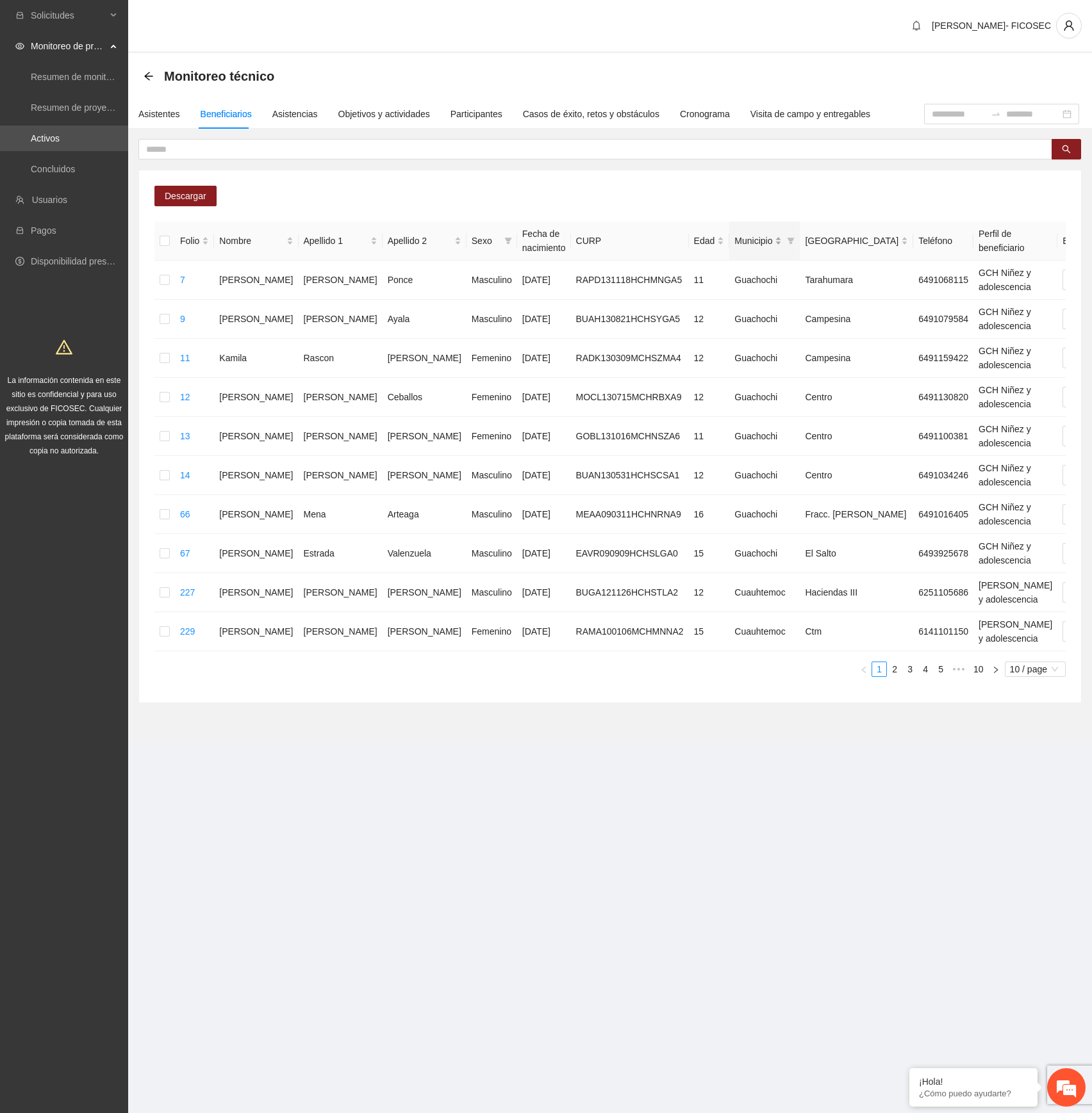
click at [734, 238] on div "Municipio" at bounding box center [758, 241] width 47 height 14
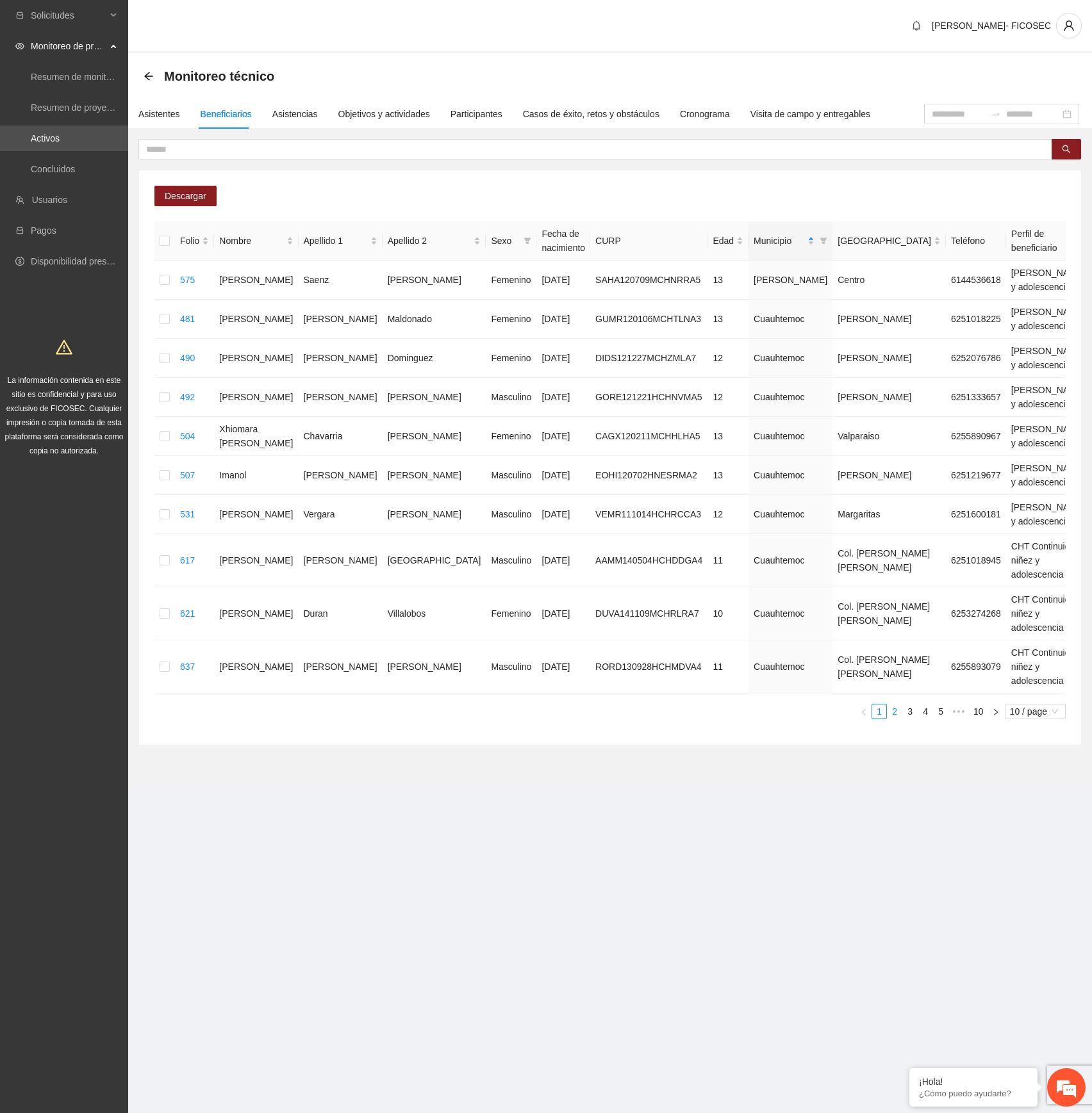
click at [890, 622] on link "2" at bounding box center [894, 711] width 14 height 14
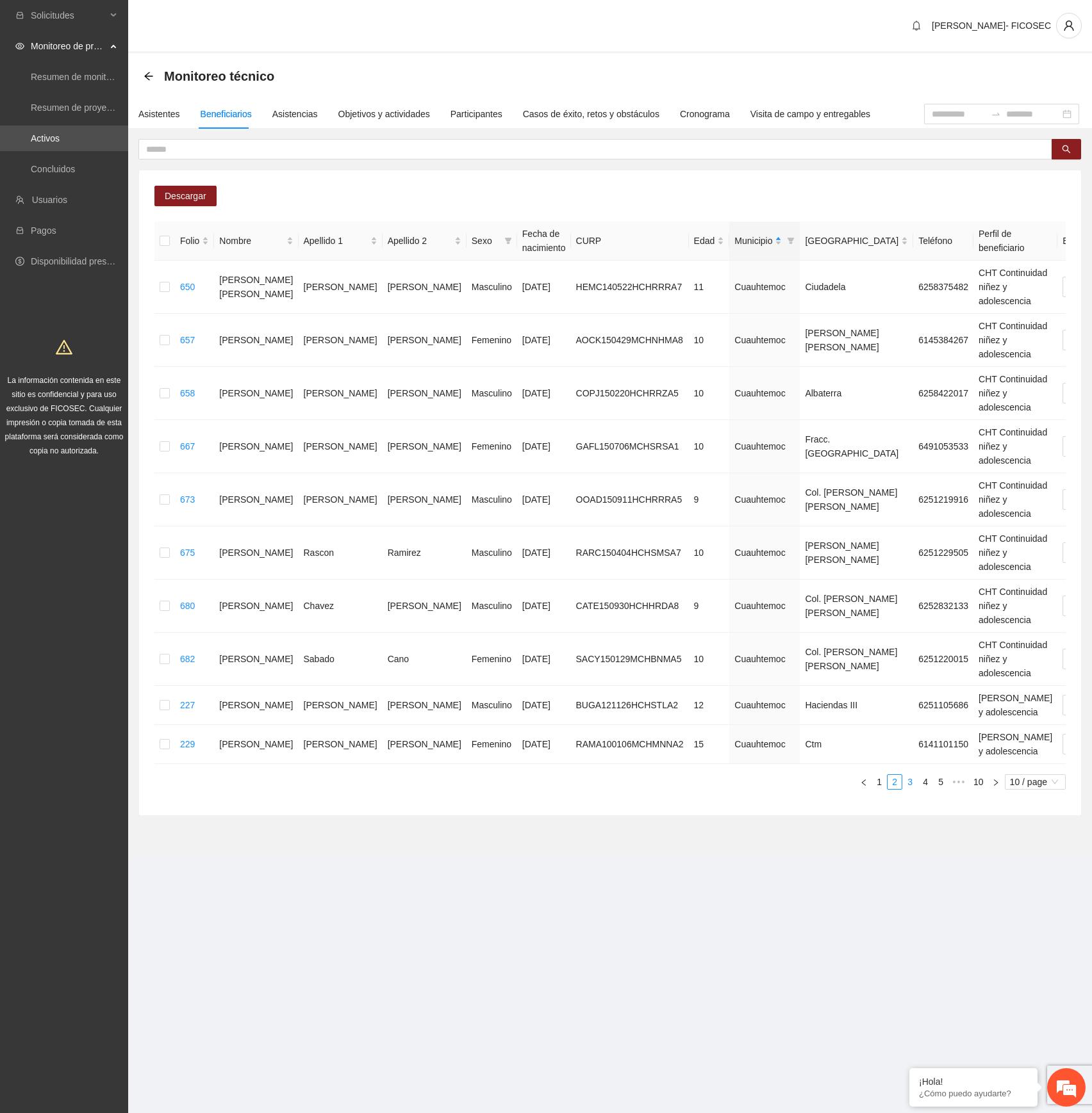
click at [912, 622] on link "3" at bounding box center [909, 782] width 14 height 14
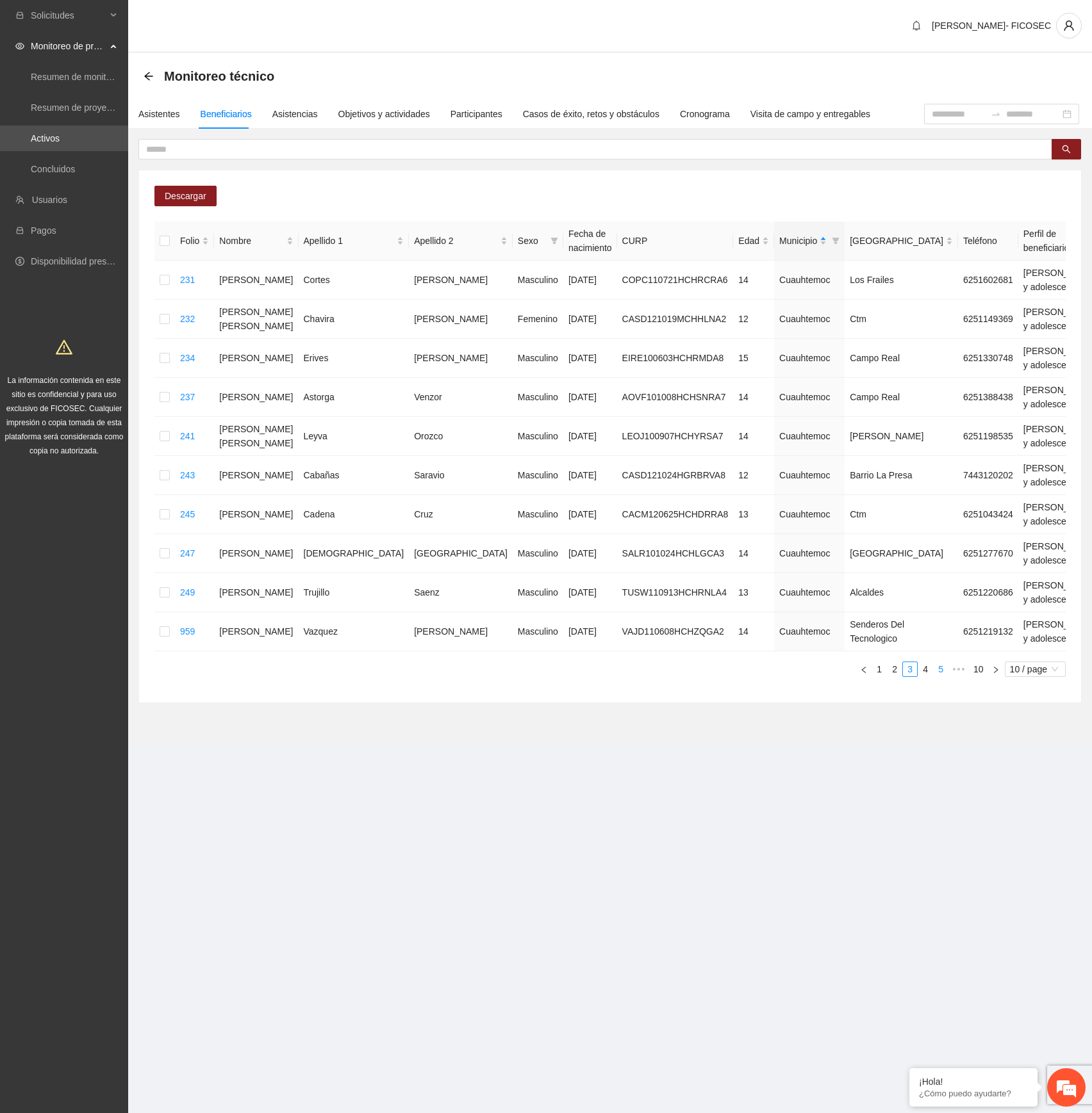
click at [925, 622] on link "4" at bounding box center [924, 669] width 14 height 14
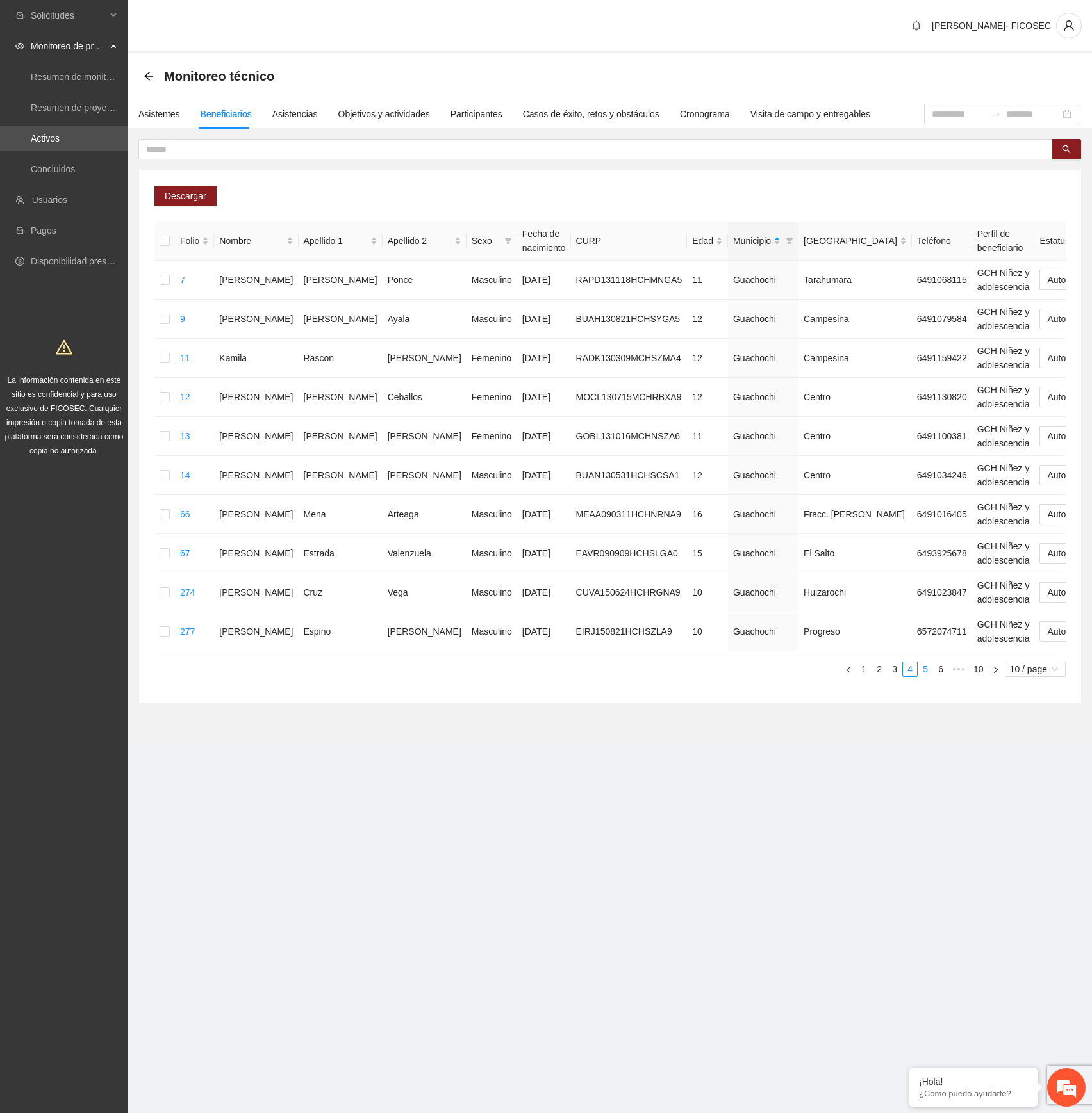
click at [925, 622] on link "5" at bounding box center [924, 669] width 14 height 14
click at [165, 108] on div "Asistentes" at bounding box center [159, 114] width 41 height 14
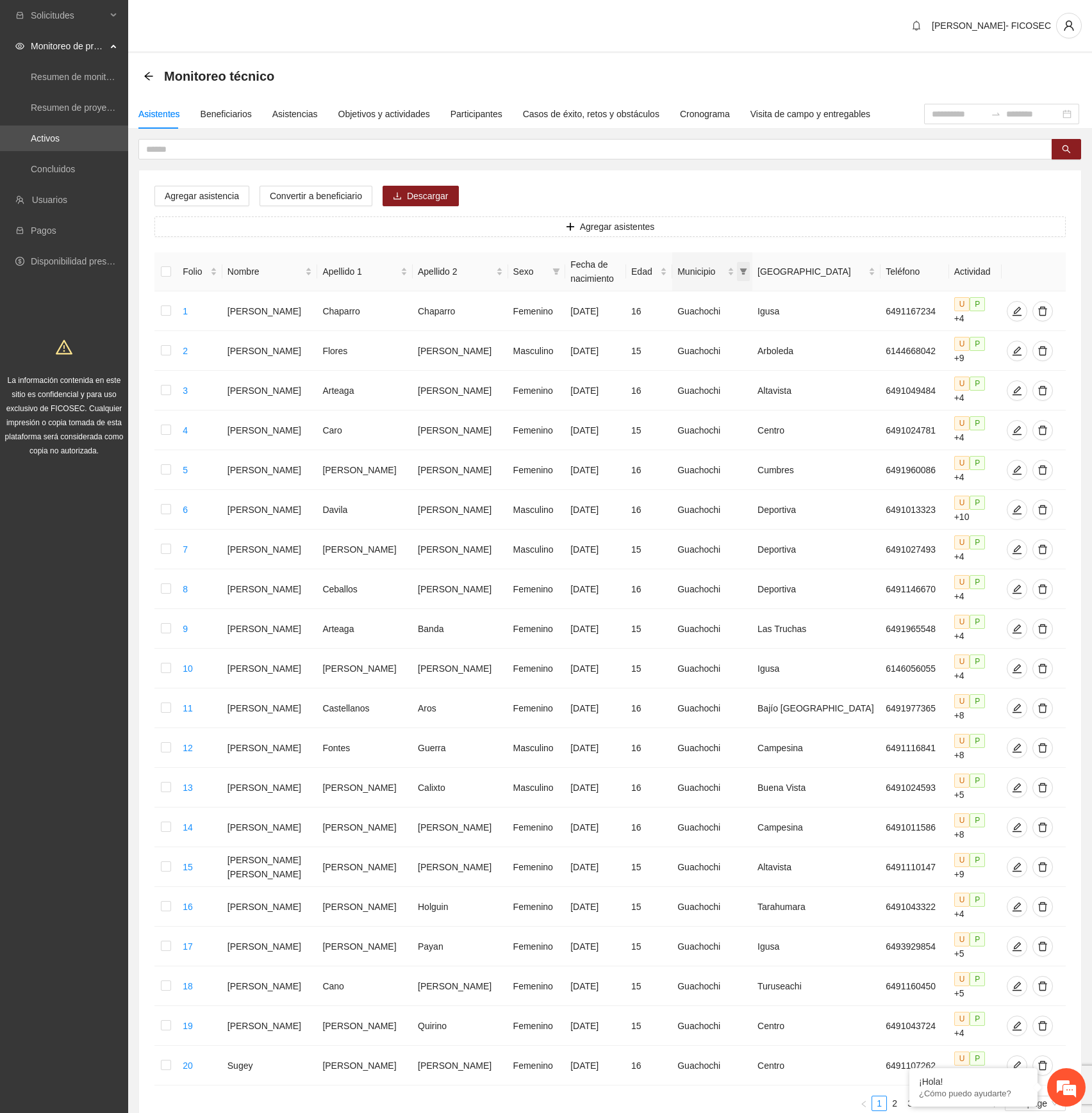
click at [750, 266] on span "Municipio" at bounding box center [742, 272] width 13 height 19
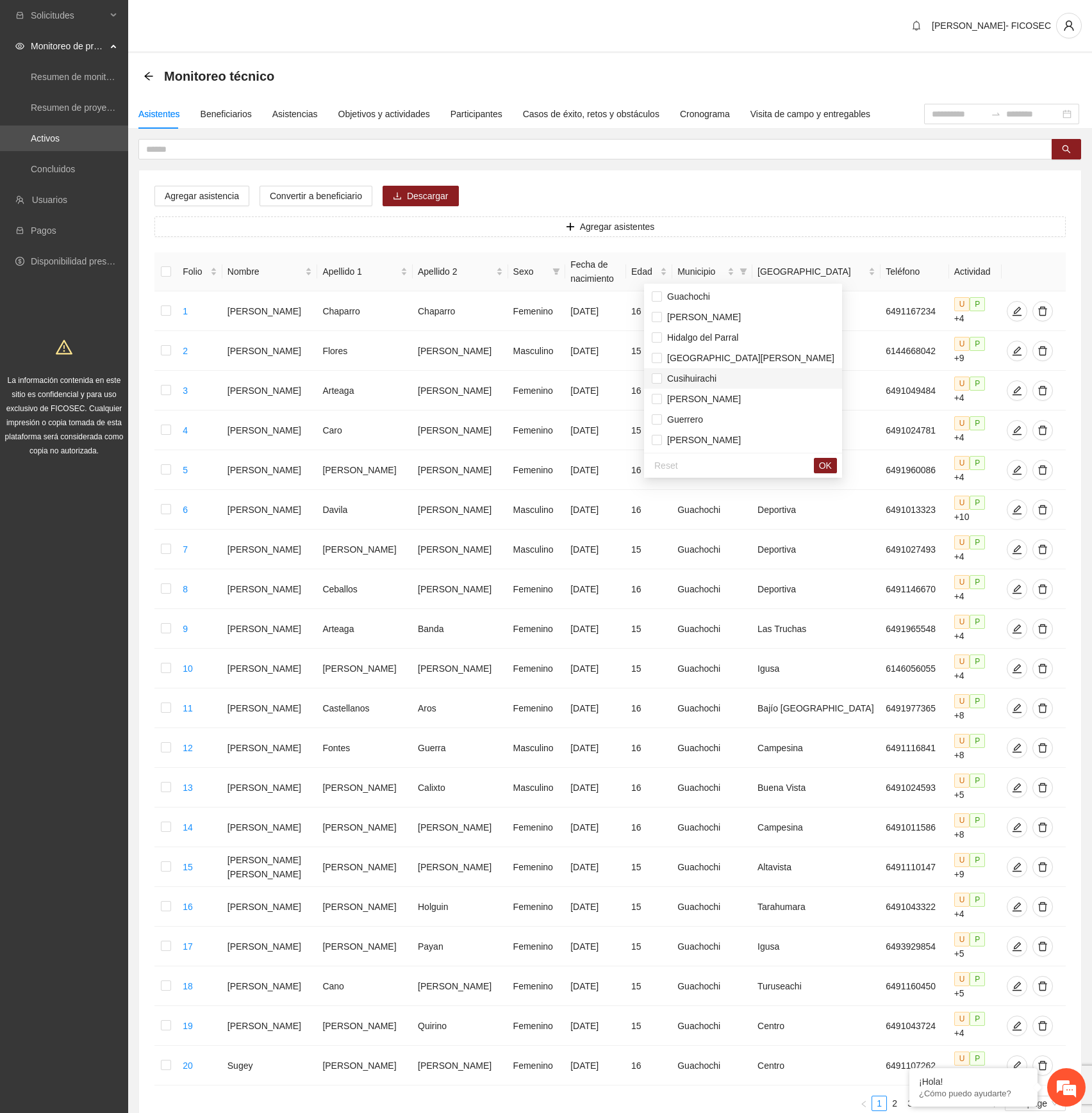
click at [694, 377] on span "Cusihuirachi" at bounding box center [689, 378] width 54 height 11
click at [818, 469] on span "OK" at bounding box center [824, 465] width 13 height 14
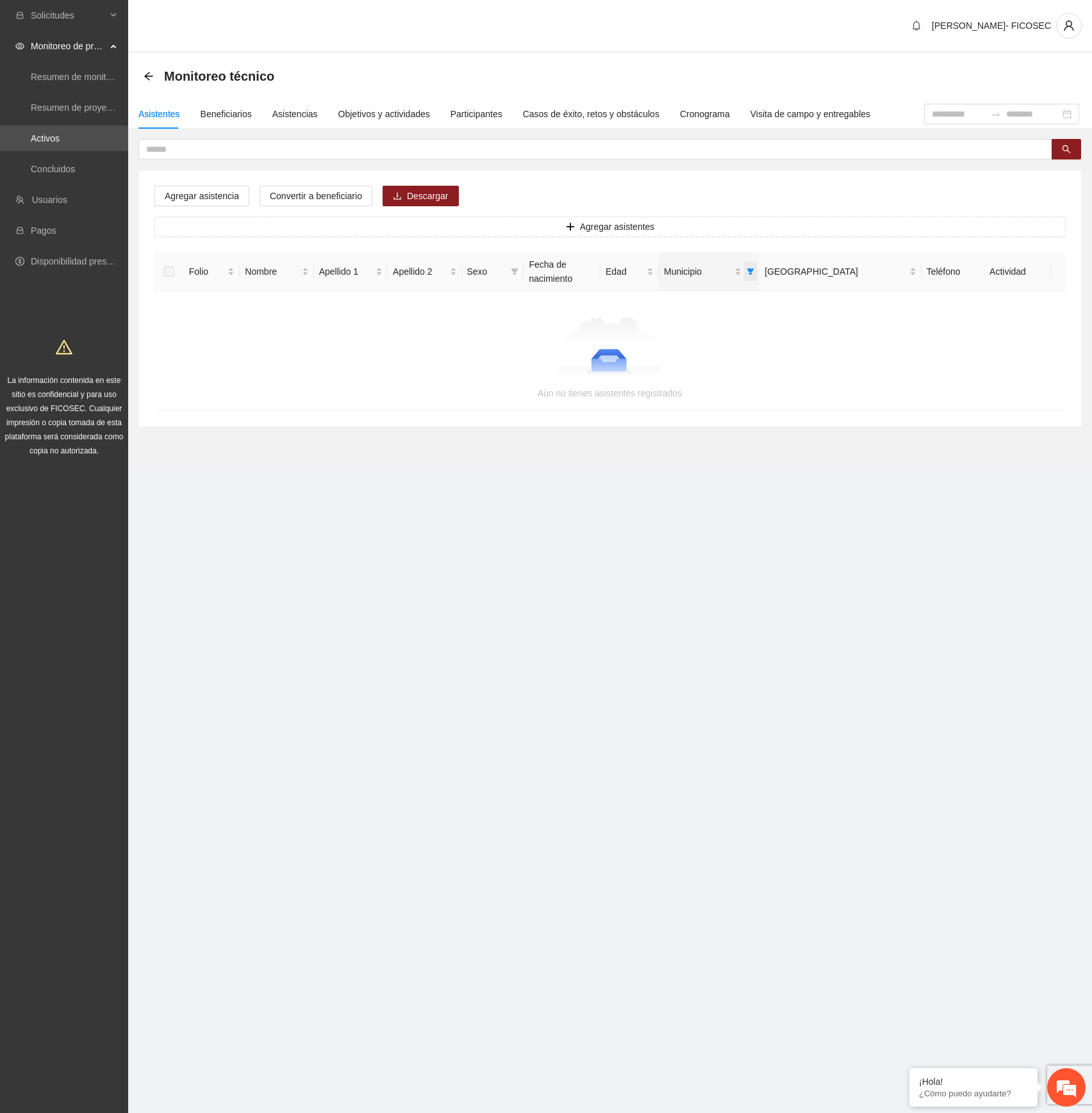
click at [754, 275] on icon "filter" at bounding box center [750, 272] width 8 height 8
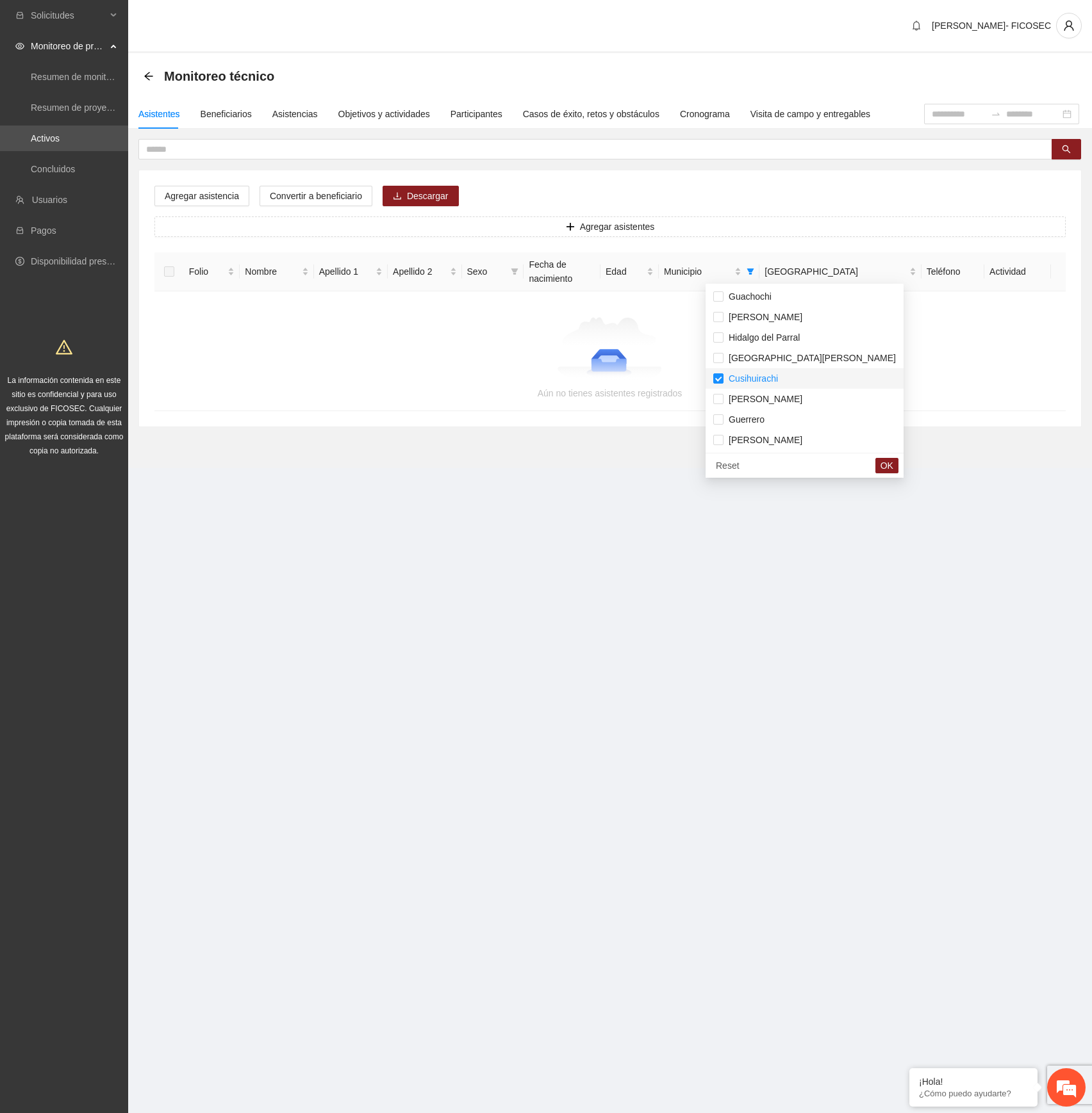
click at [754, 378] on span "Cusihuirachi" at bounding box center [750, 378] width 54 height 11
click at [478, 526] on section "Solicitudes Monitoreo de proyectos Resumen de monitoreo Resumen de proyectos ap…" at bounding box center [546, 556] width 1092 height 1113
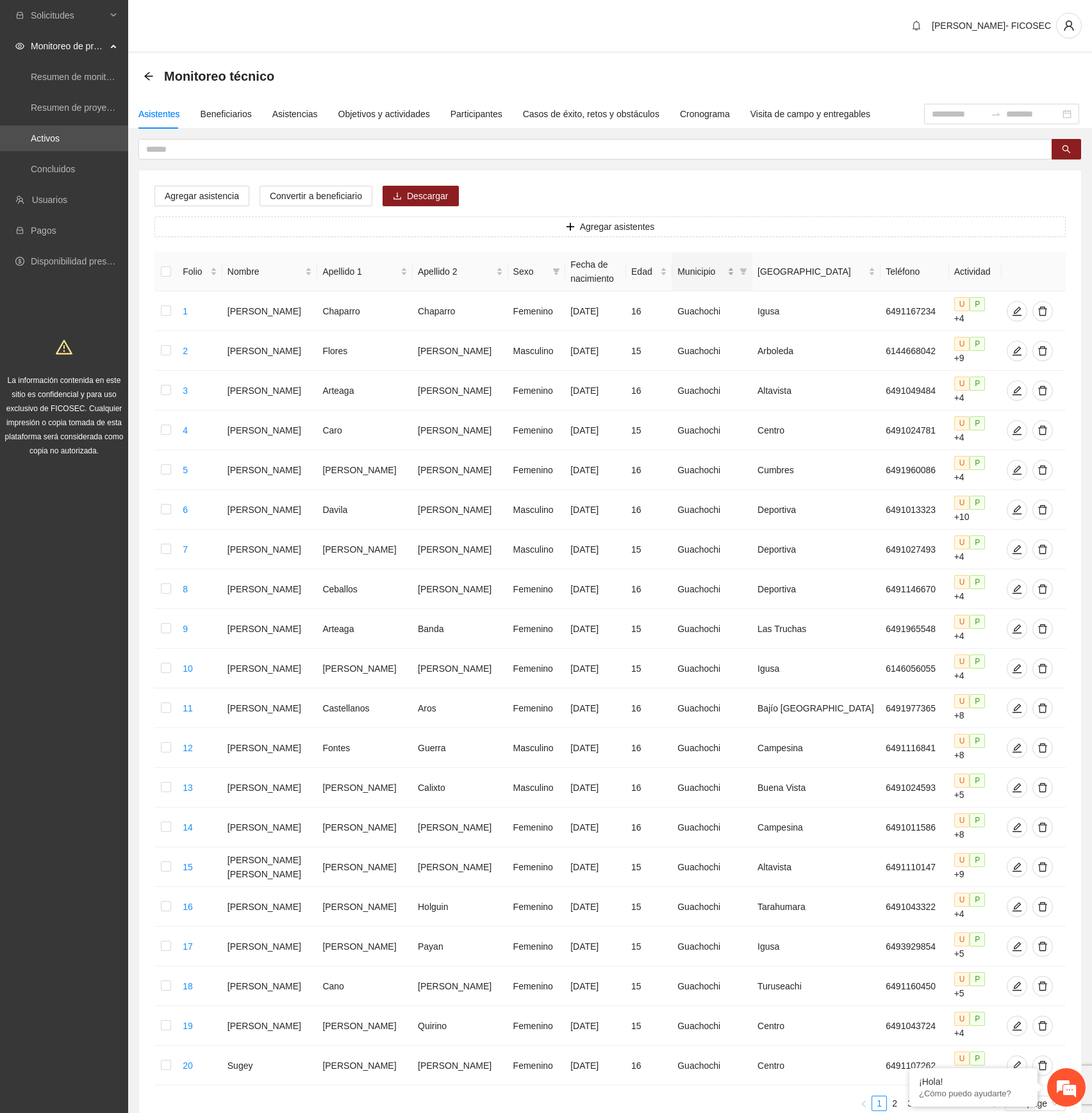
click at [734, 272] on div "Municipio" at bounding box center [706, 271] width 57 height 14
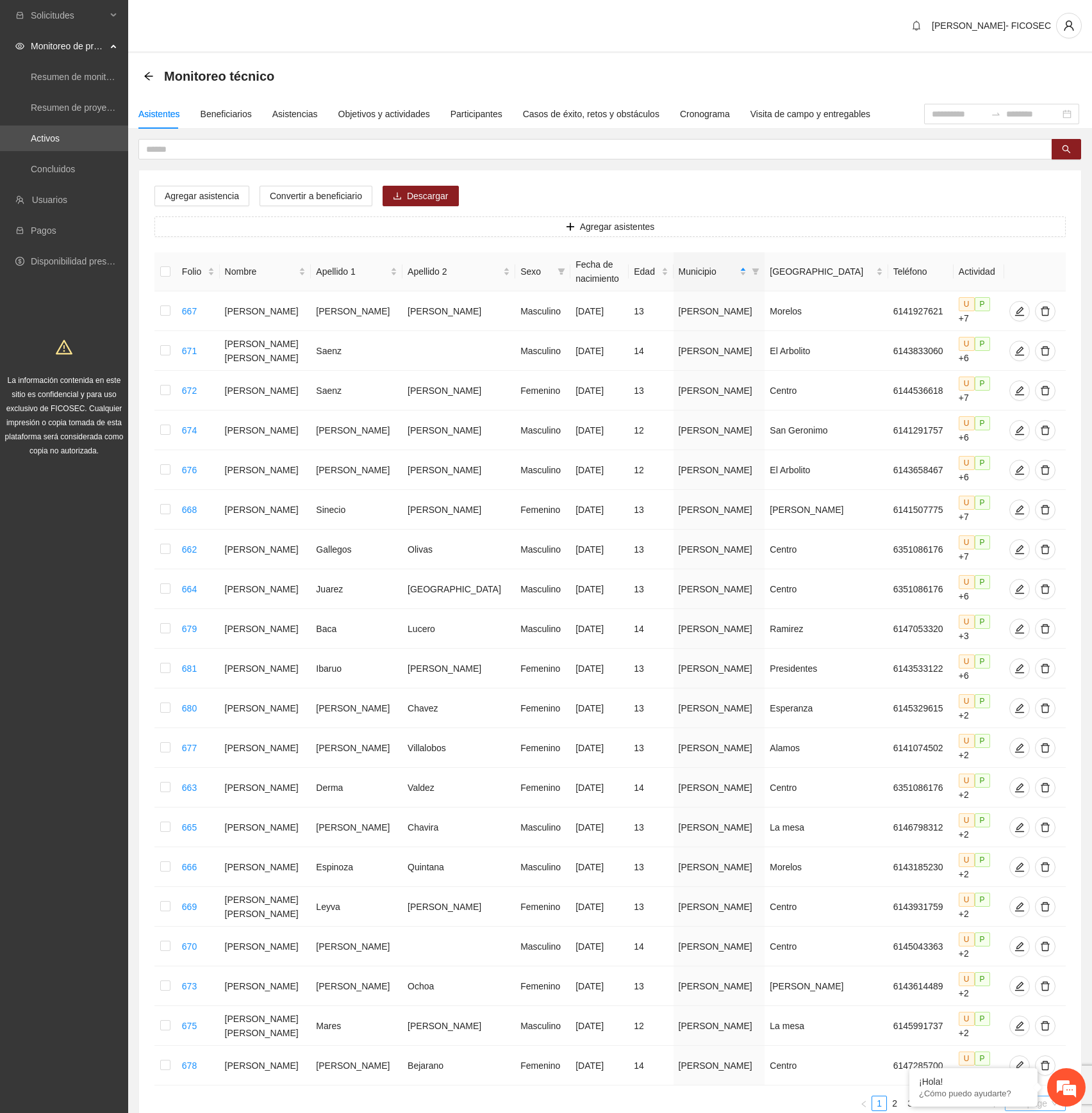
click at [1013, 622] on span "20 / page" at bounding box center [1034, 1103] width 51 height 14
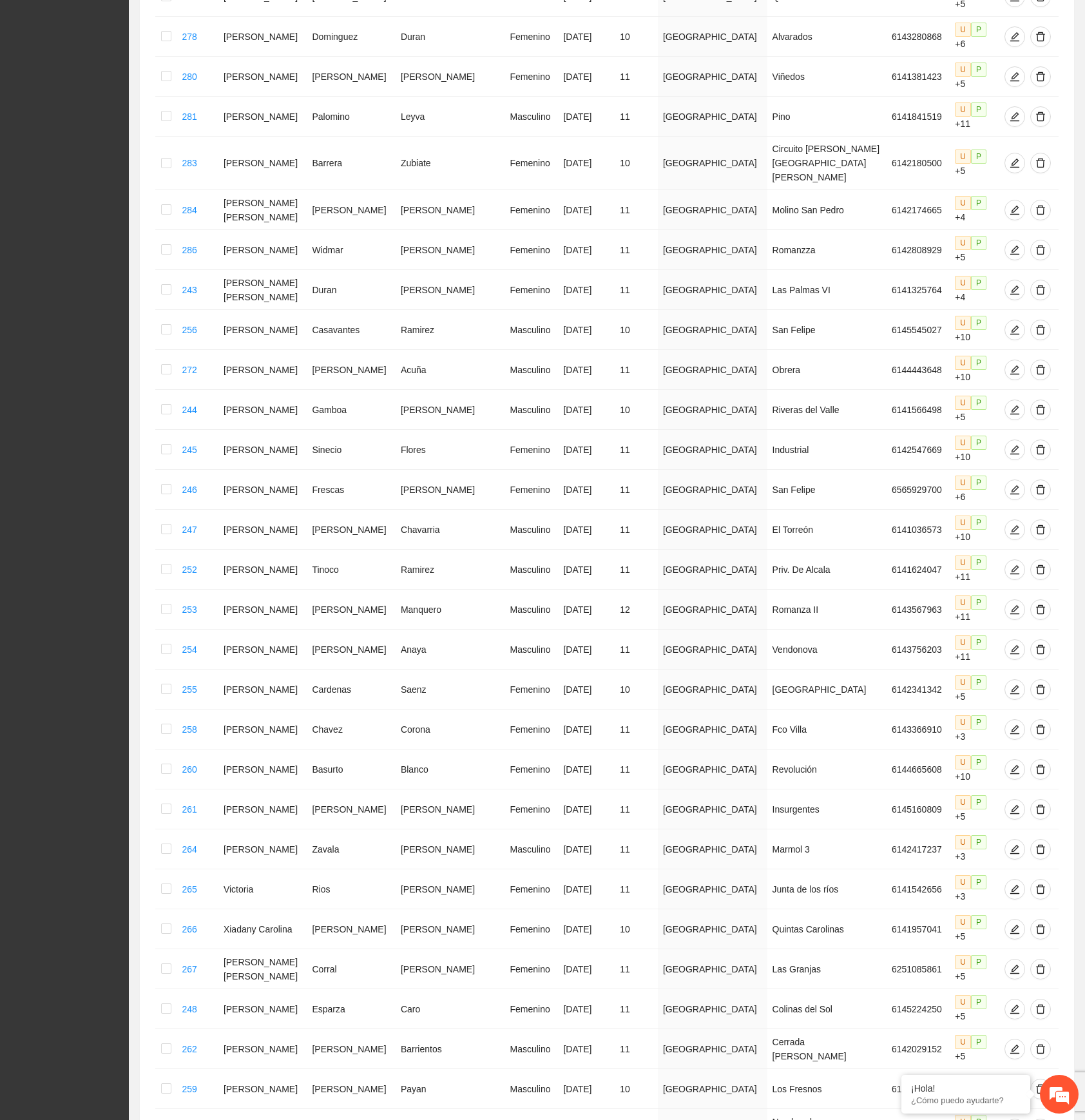
scroll to position [2599, 0]
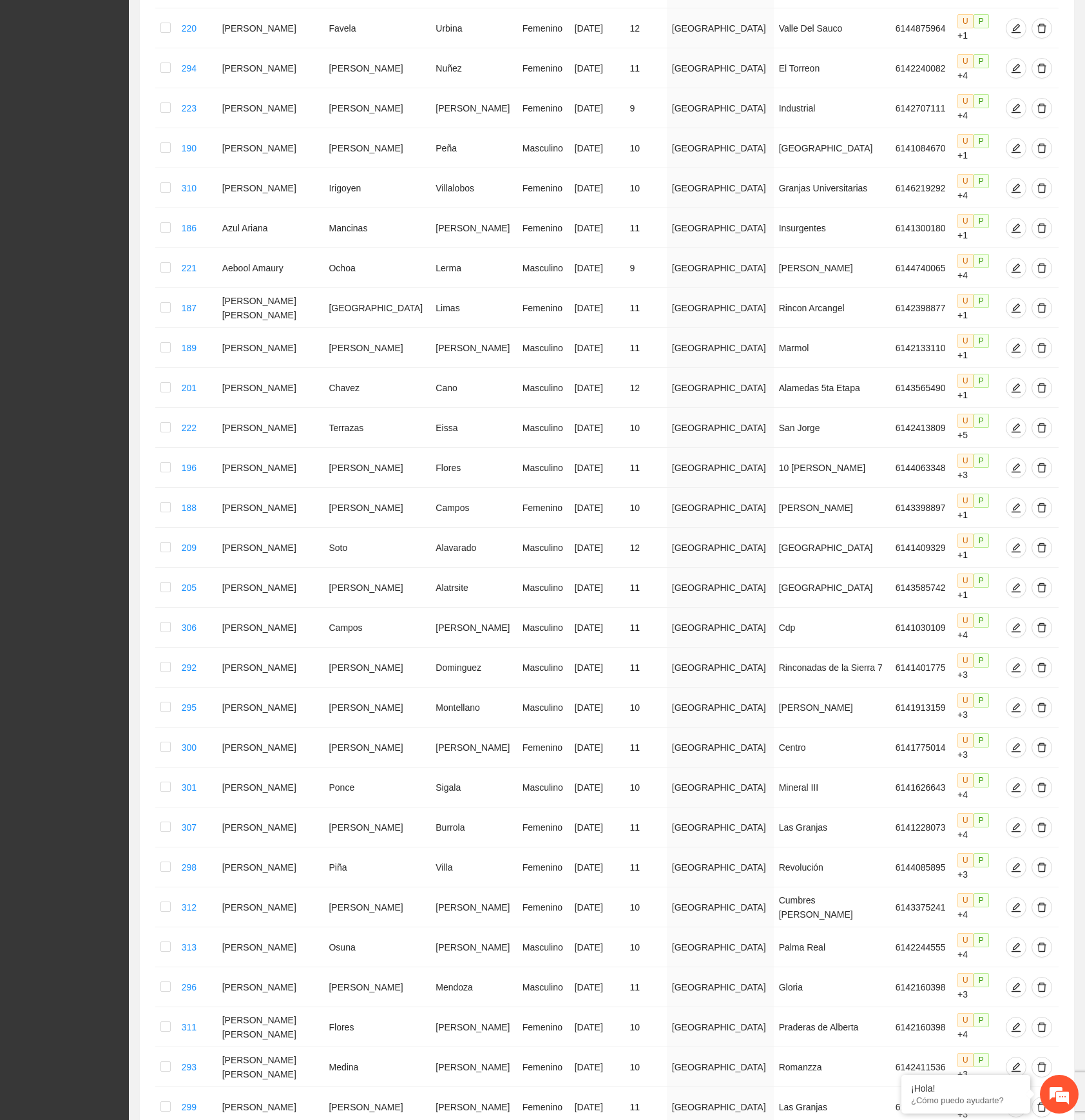
scroll to position [2714, 0]
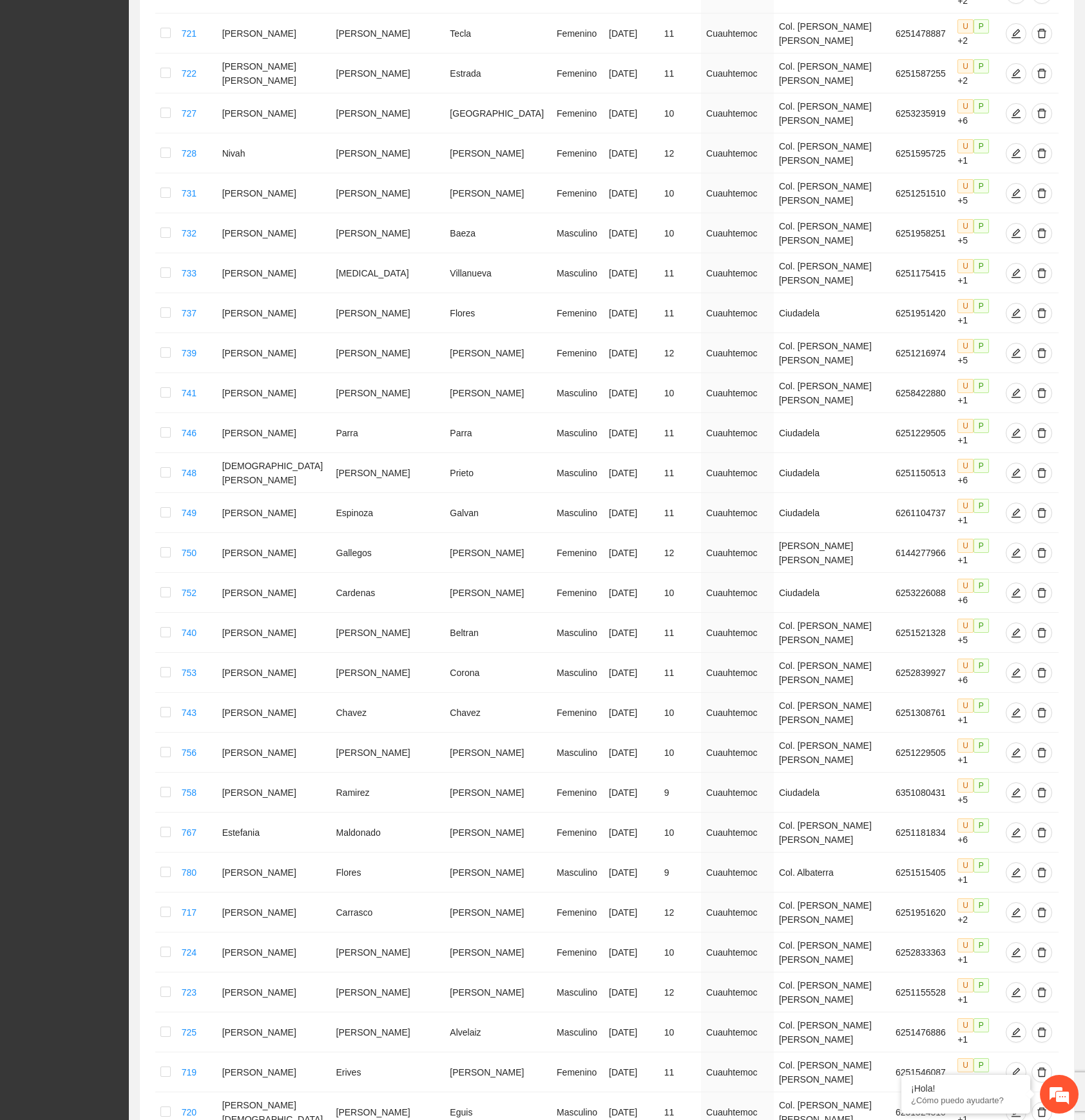
scroll to position [2869, 0]
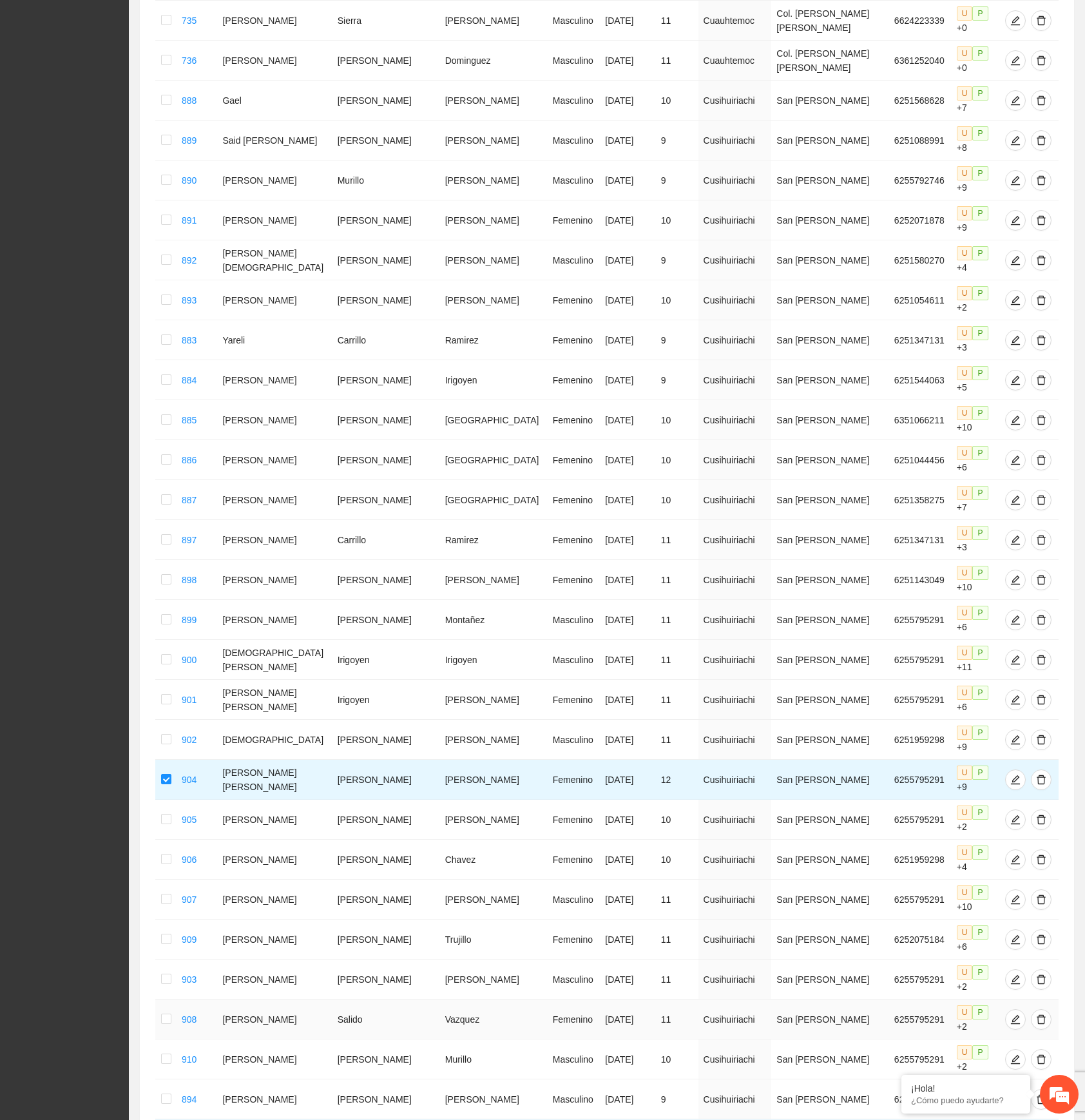
scroll to position [1976, 0]
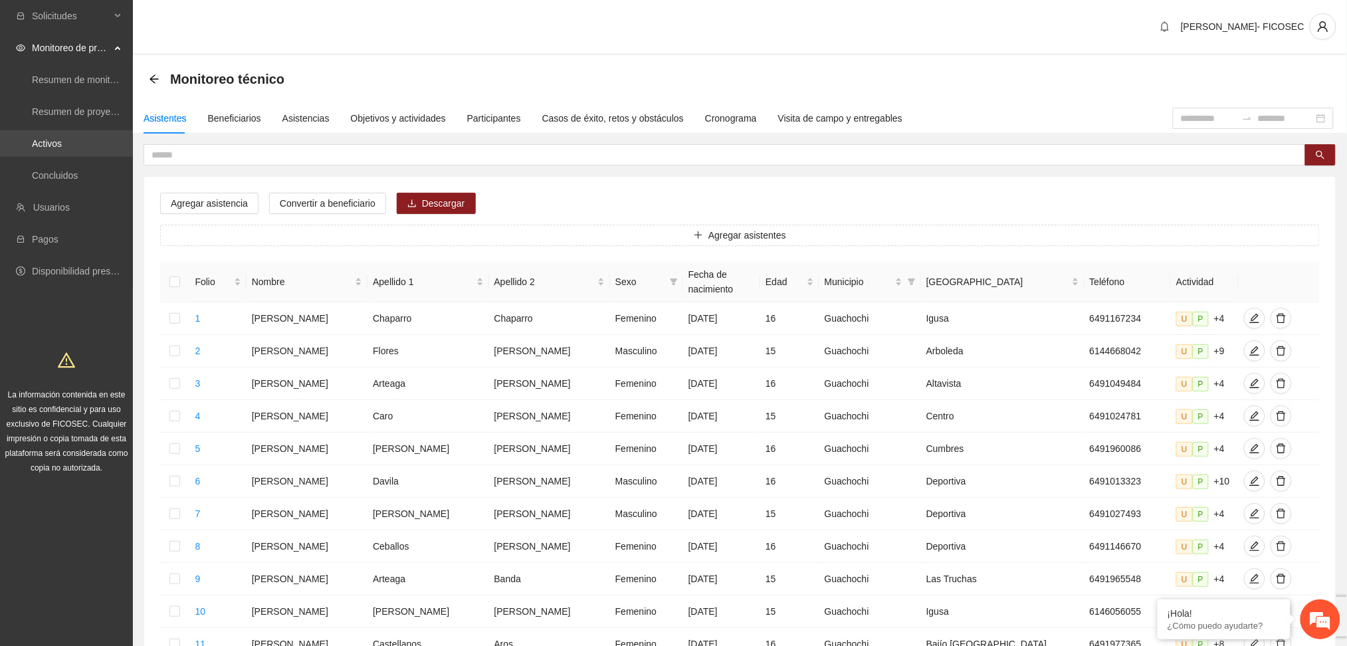
click at [62, 142] on link "Activos" at bounding box center [47, 143] width 30 height 11
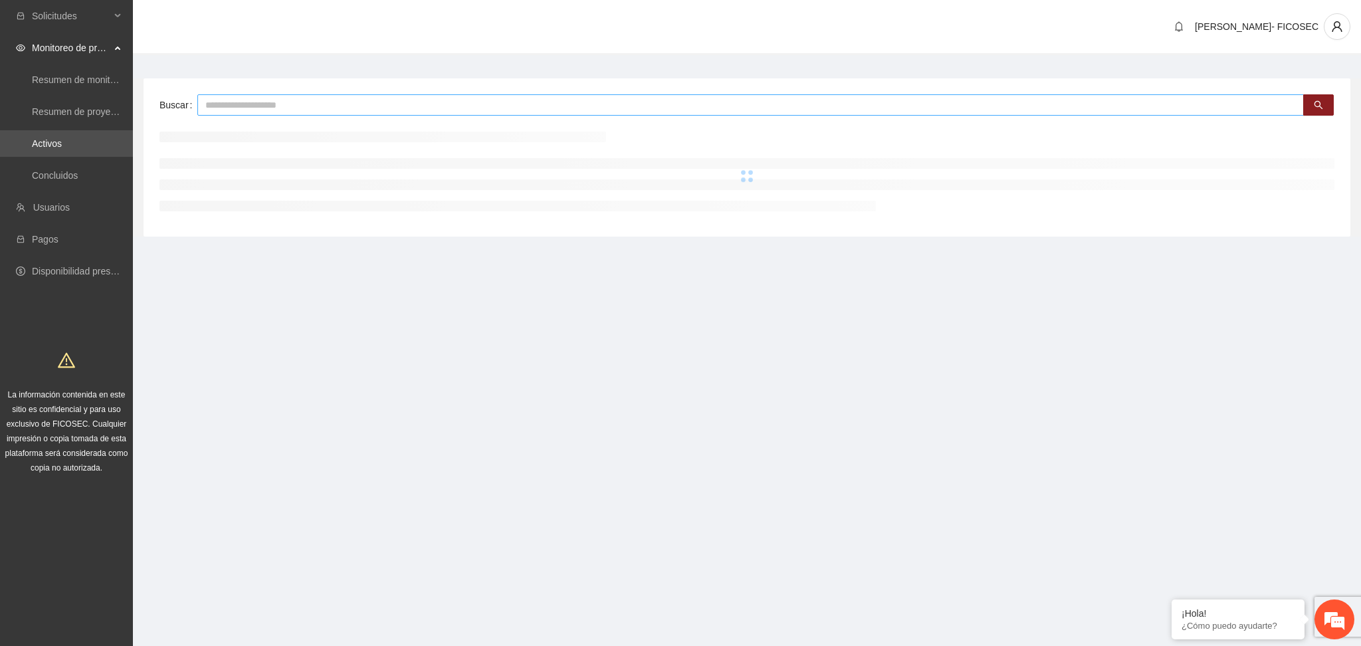
click at [253, 99] on input "text" at bounding box center [750, 104] width 1107 height 21
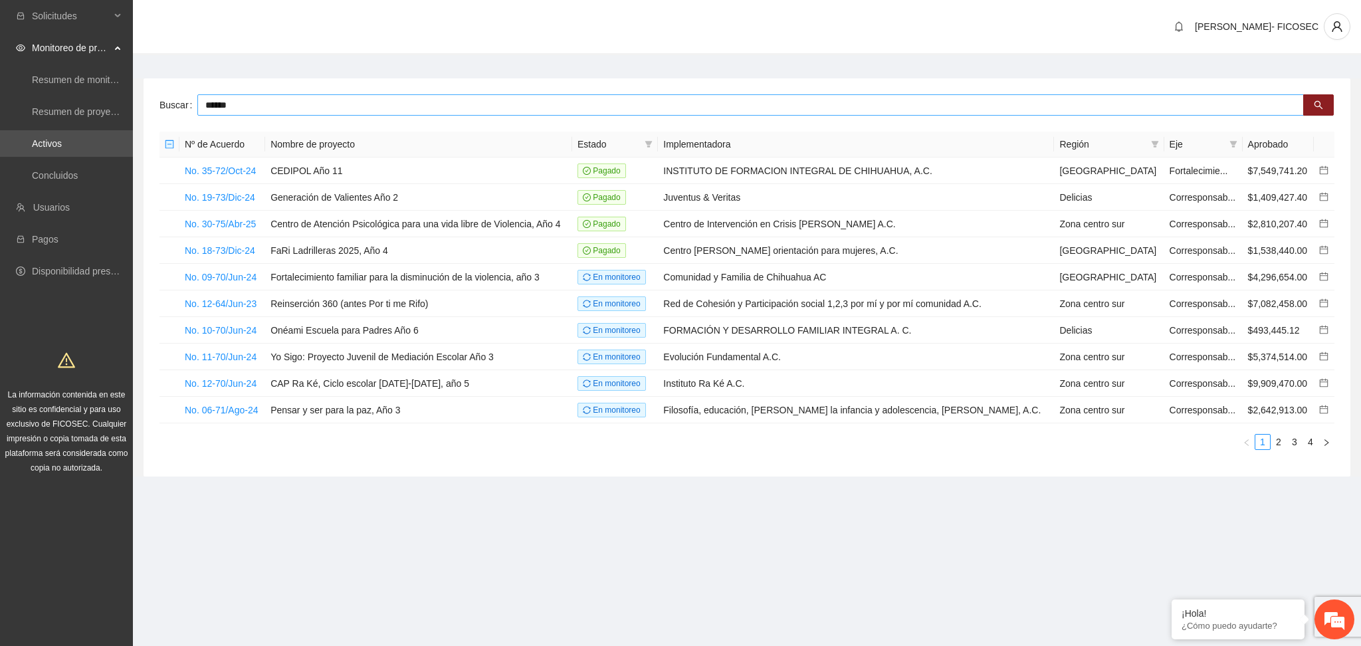
type input "******"
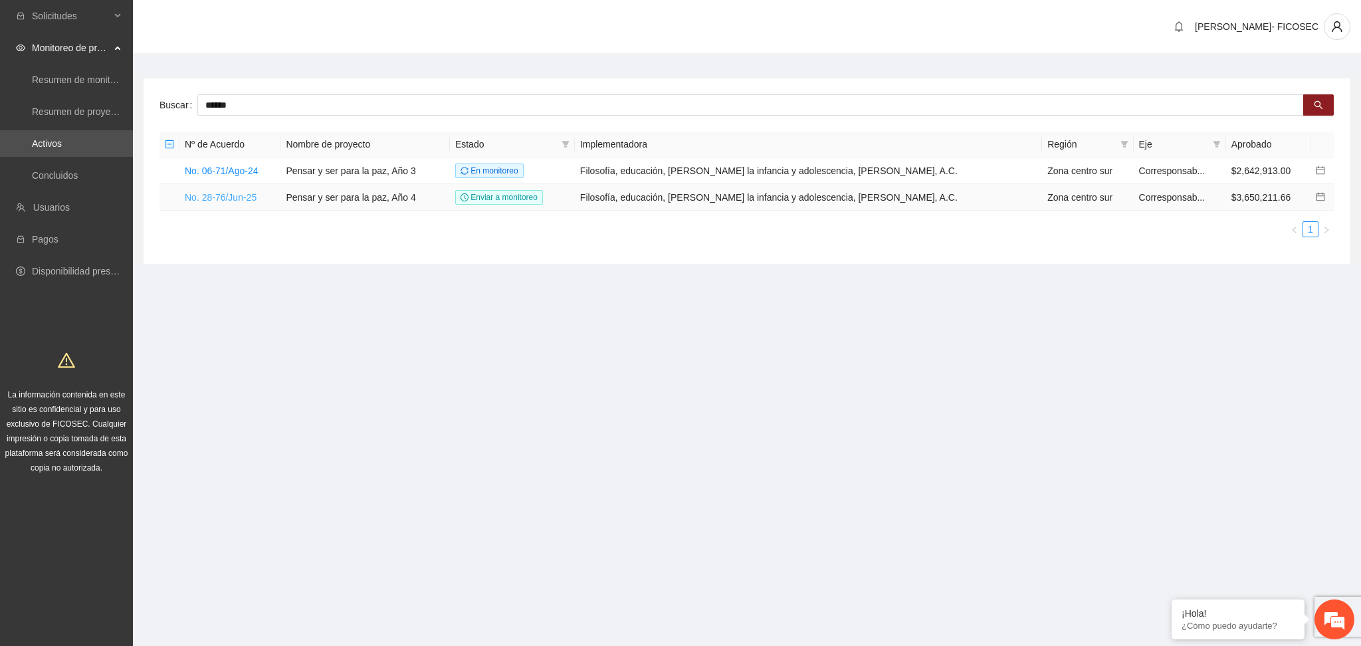
click at [242, 192] on link "No. 28-76/Jun-25" at bounding box center [221, 197] width 72 height 11
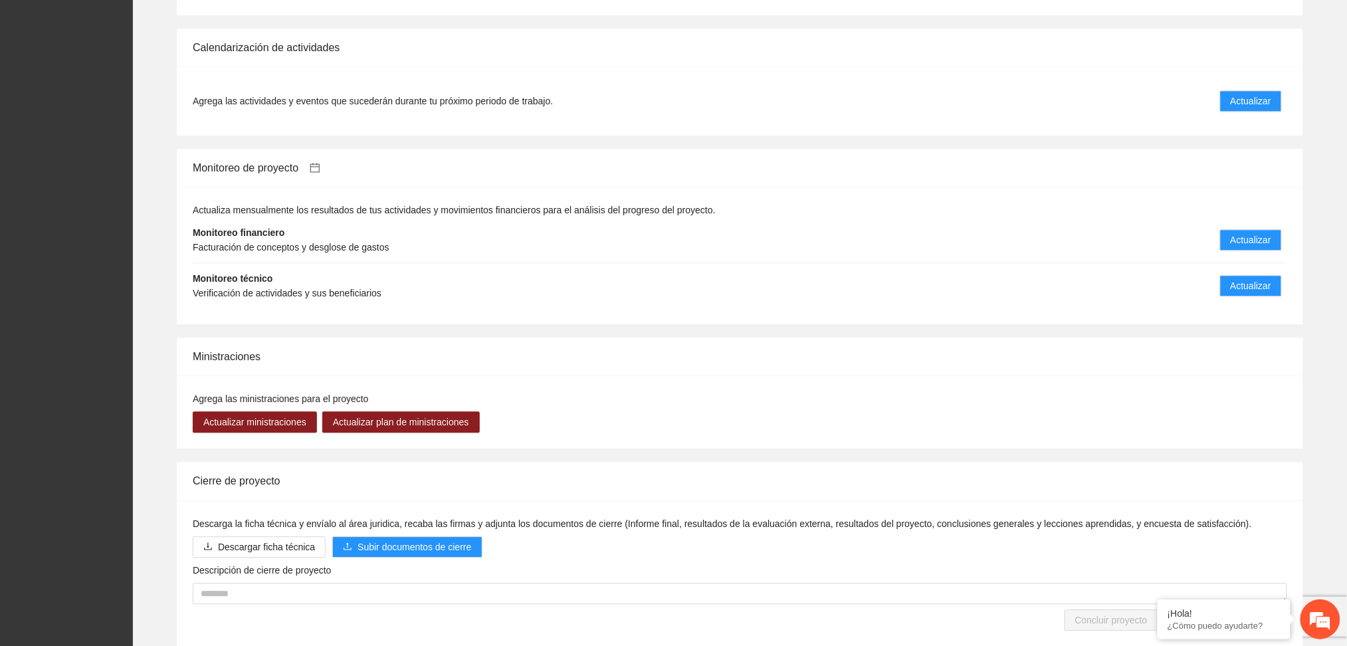
scroll to position [961, 0]
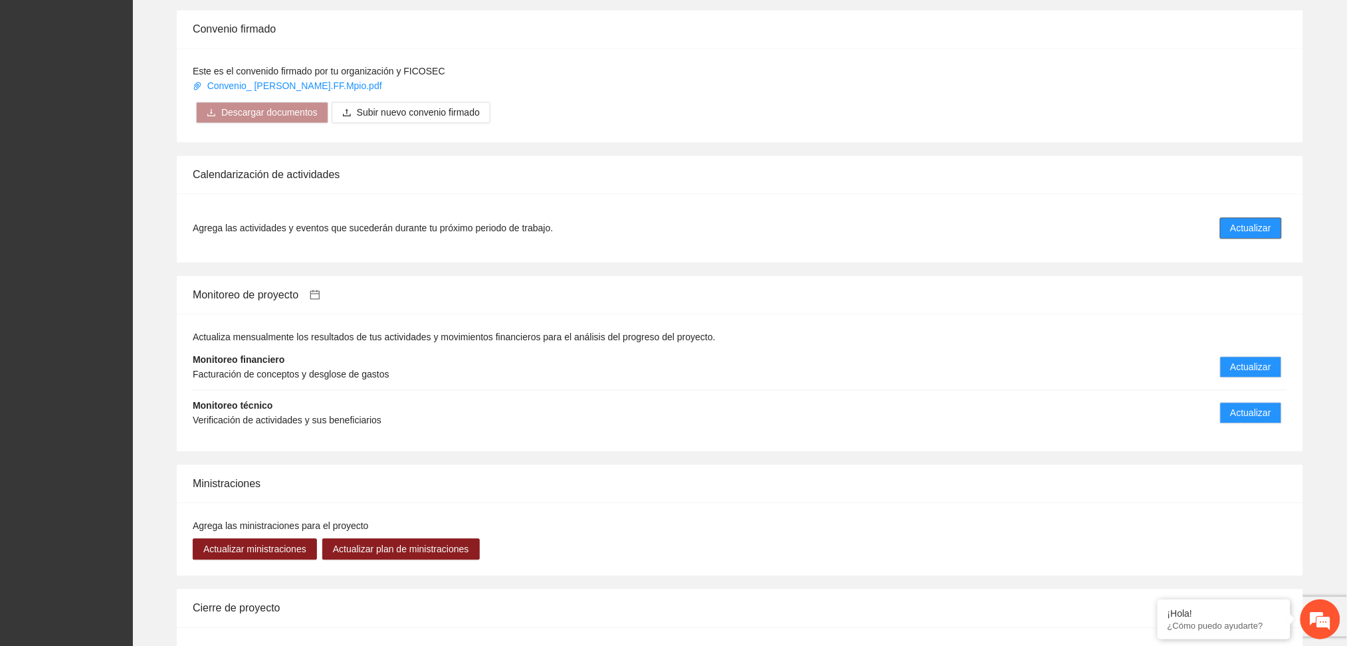
click at [1251, 222] on span "Actualizar" at bounding box center [1251, 228] width 41 height 15
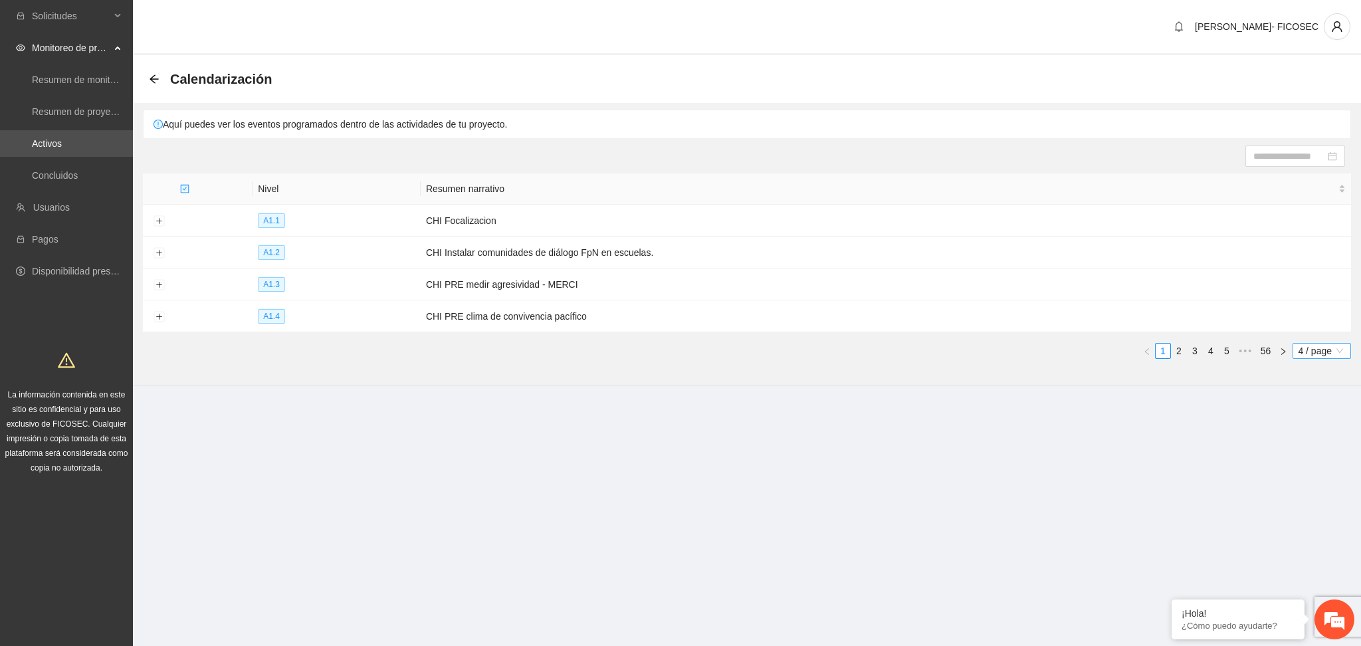
click at [1309, 351] on span "4 / page" at bounding box center [1322, 351] width 48 height 15
click at [1311, 461] on div "100 / page" at bounding box center [1323, 460] width 44 height 15
click at [1308, 346] on span "4 / page" at bounding box center [1322, 351] width 48 height 15
click at [1323, 463] on div "100 / page" at bounding box center [1323, 460] width 44 height 15
click at [1174, 350] on link "2" at bounding box center [1179, 351] width 15 height 15
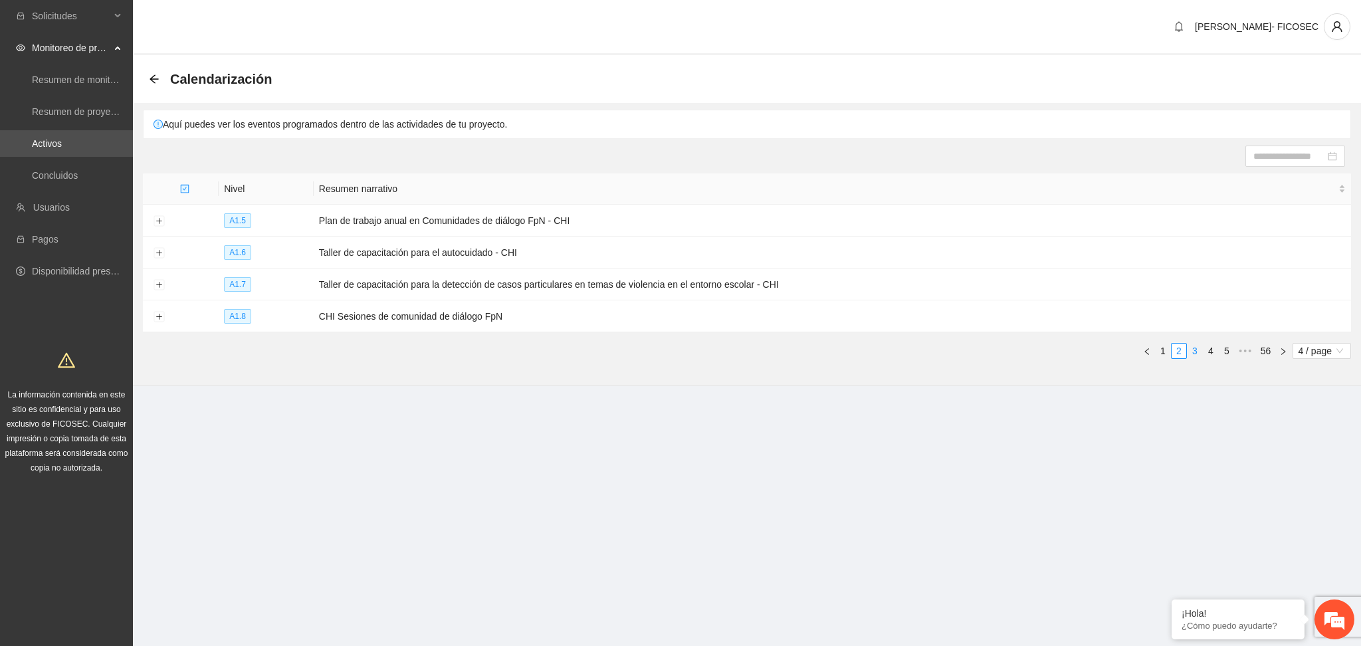
click at [1197, 354] on link "3" at bounding box center [1195, 351] width 15 height 15
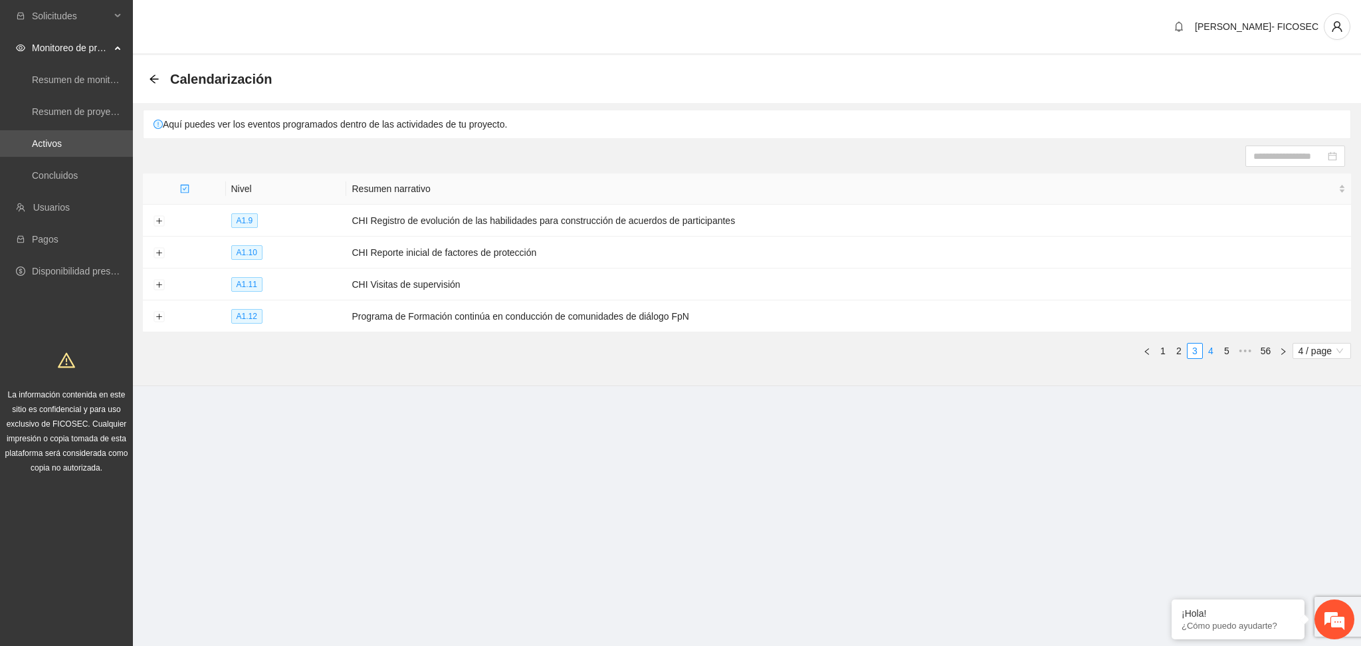
click at [1208, 350] on link "4" at bounding box center [1211, 351] width 15 height 15
click at [1210, 355] on link "5" at bounding box center [1211, 351] width 15 height 15
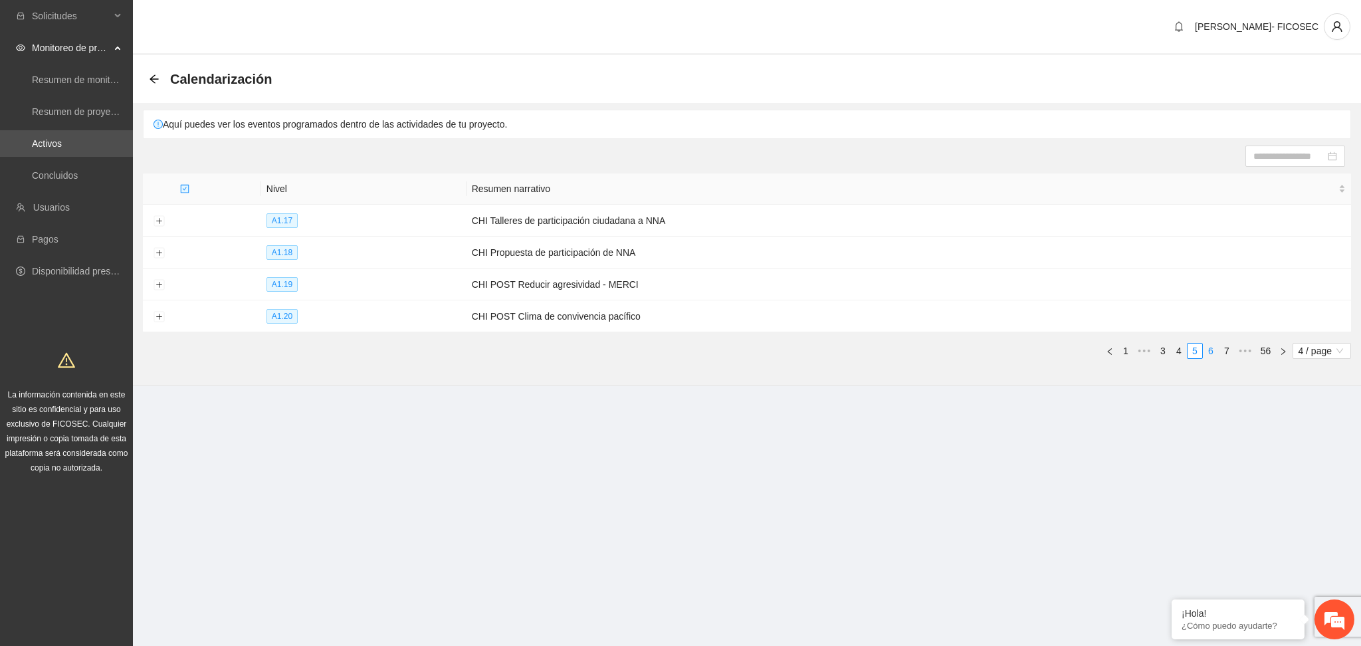
click at [1208, 352] on link "6" at bounding box center [1211, 351] width 15 height 15
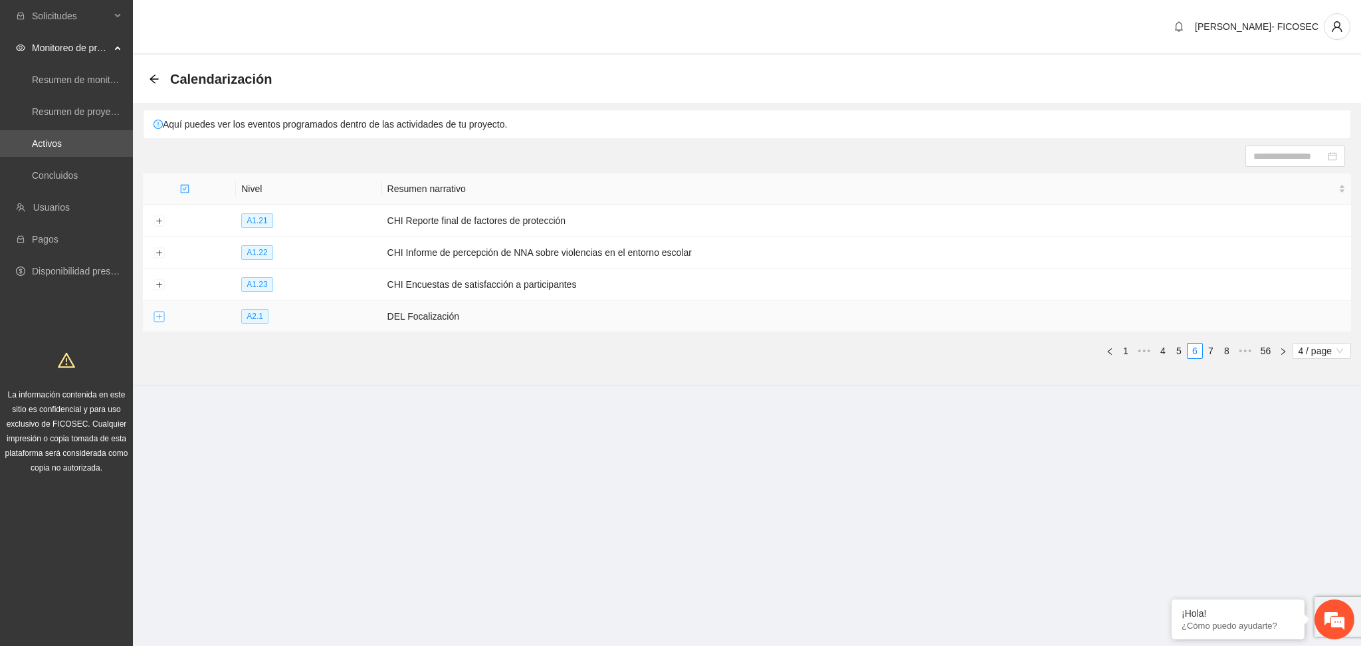
click at [157, 316] on button "Expand row" at bounding box center [159, 317] width 11 height 11
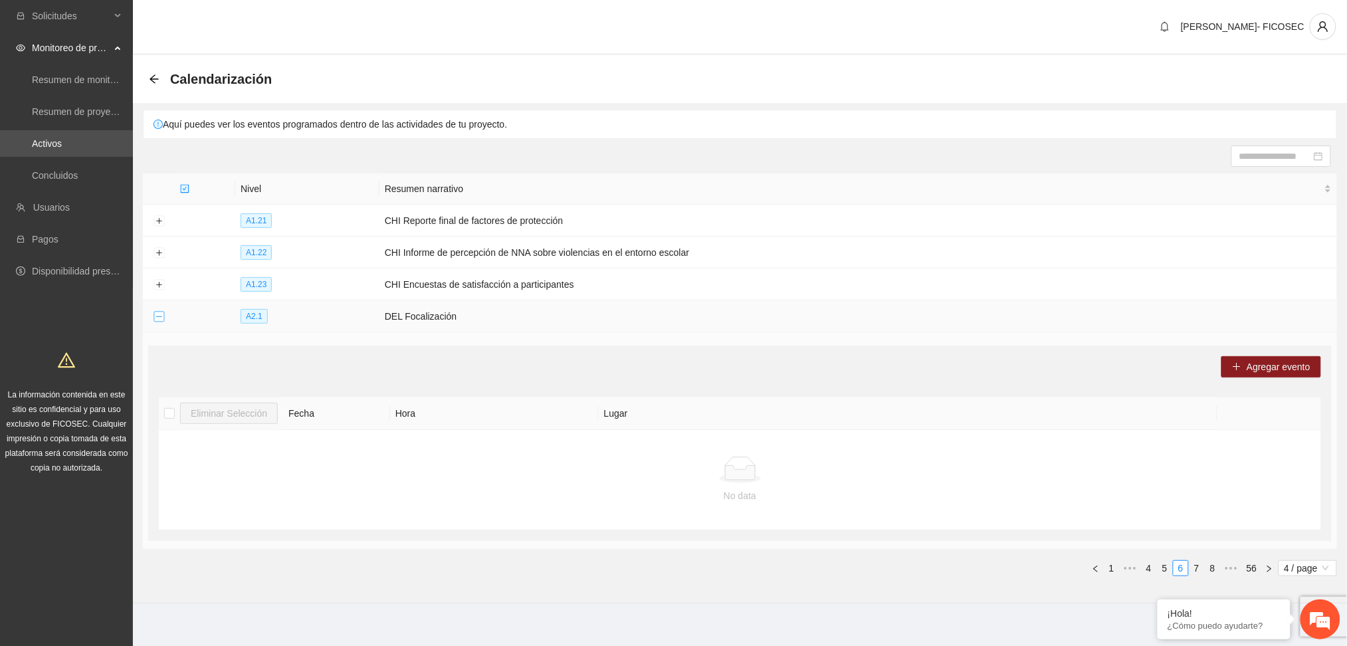
click at [160, 317] on button "Collapse row" at bounding box center [159, 317] width 11 height 11
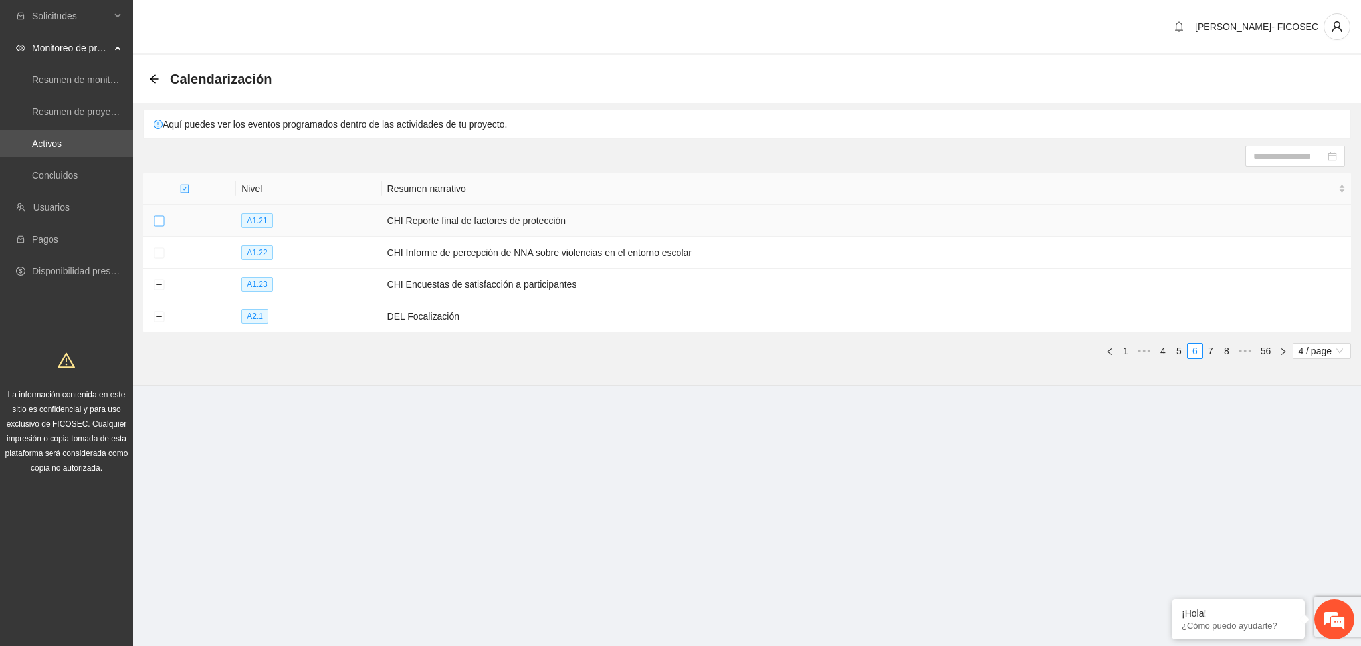
click at [154, 218] on button "Expand row" at bounding box center [159, 221] width 11 height 11
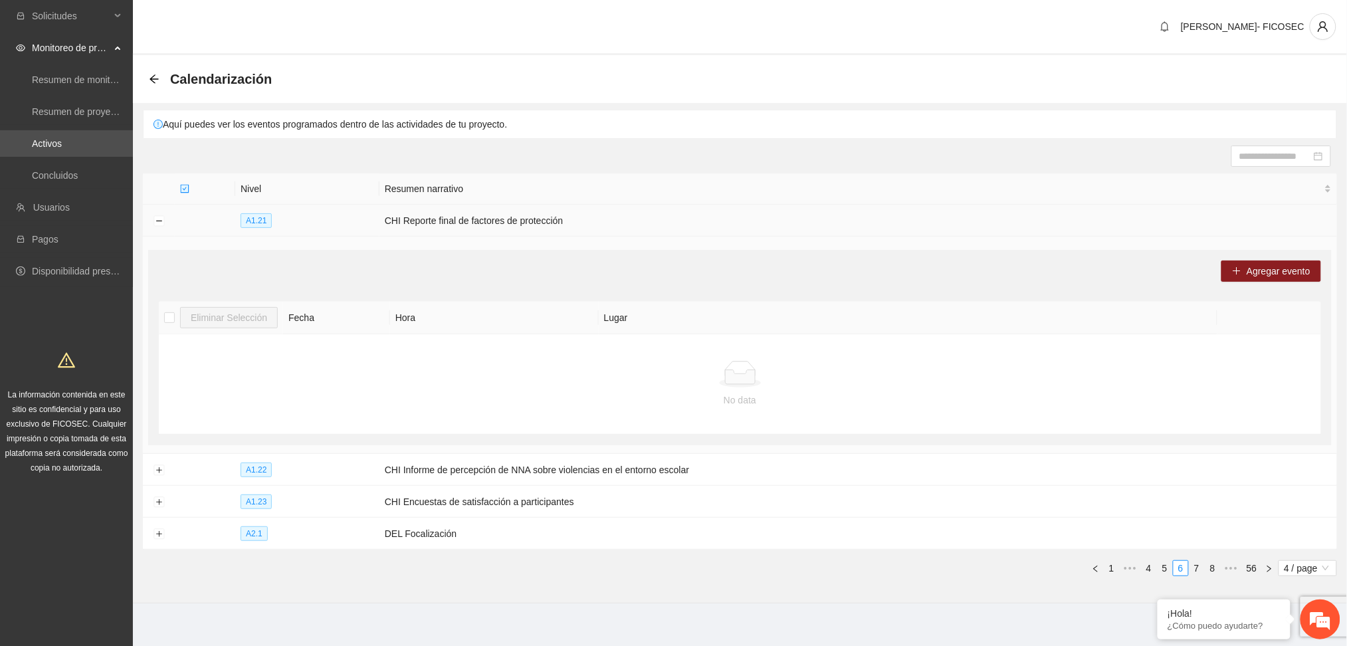
click at [156, 227] on td at bounding box center [159, 221] width 32 height 32
click at [160, 223] on button "Collapse row" at bounding box center [159, 221] width 11 height 11
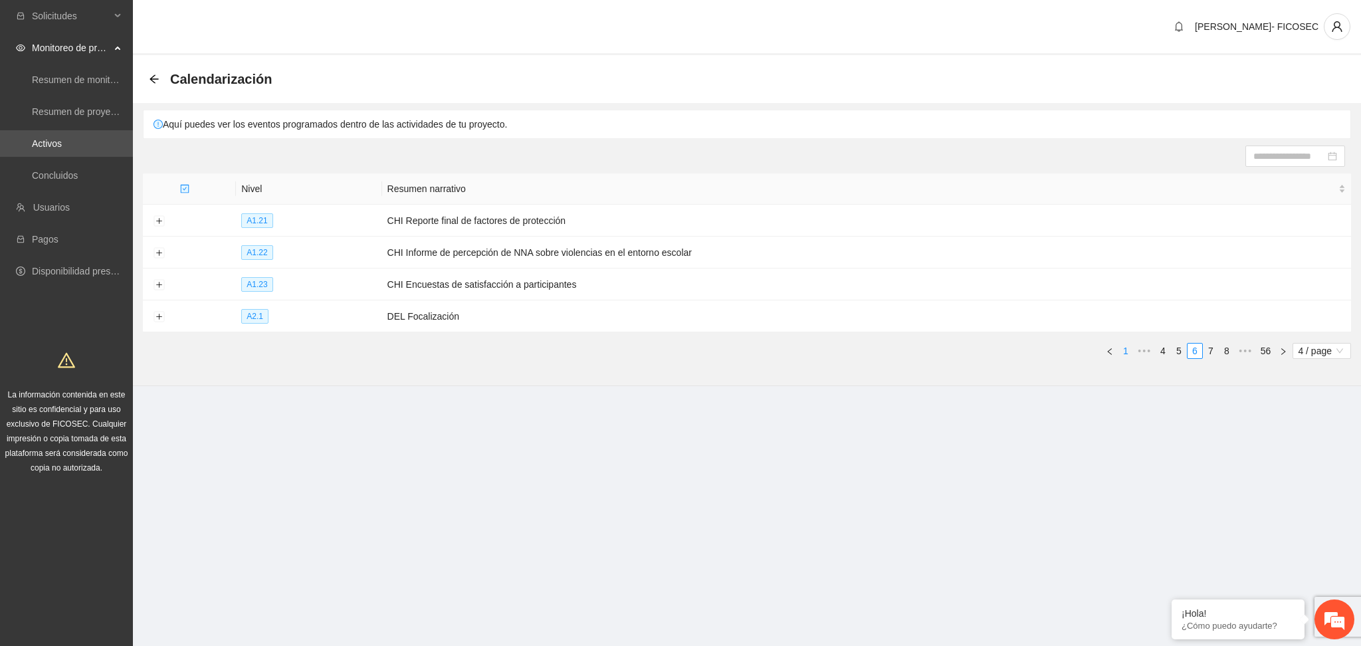
click at [1121, 354] on link "1" at bounding box center [1126, 351] width 15 height 15
click at [157, 219] on button "Expand row" at bounding box center [159, 221] width 11 height 11
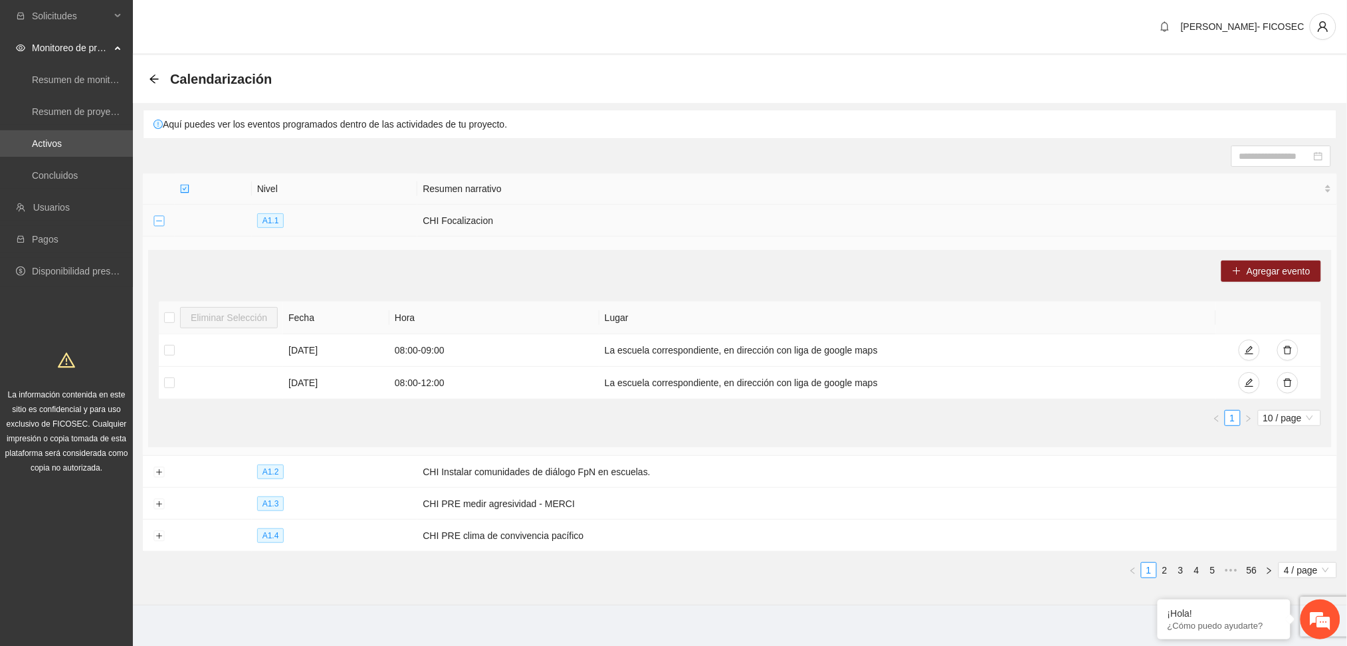
click at [158, 219] on button "Collapse row" at bounding box center [159, 221] width 11 height 11
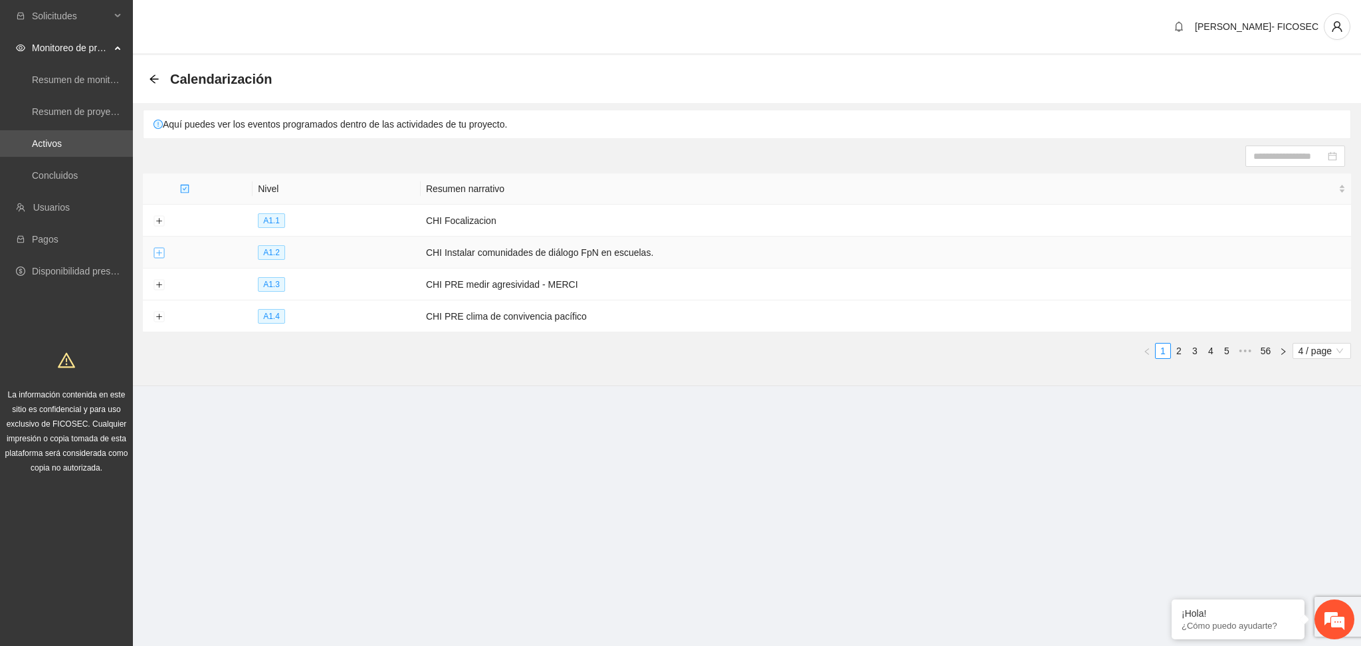
click at [154, 249] on button "Expand row" at bounding box center [159, 253] width 11 height 11
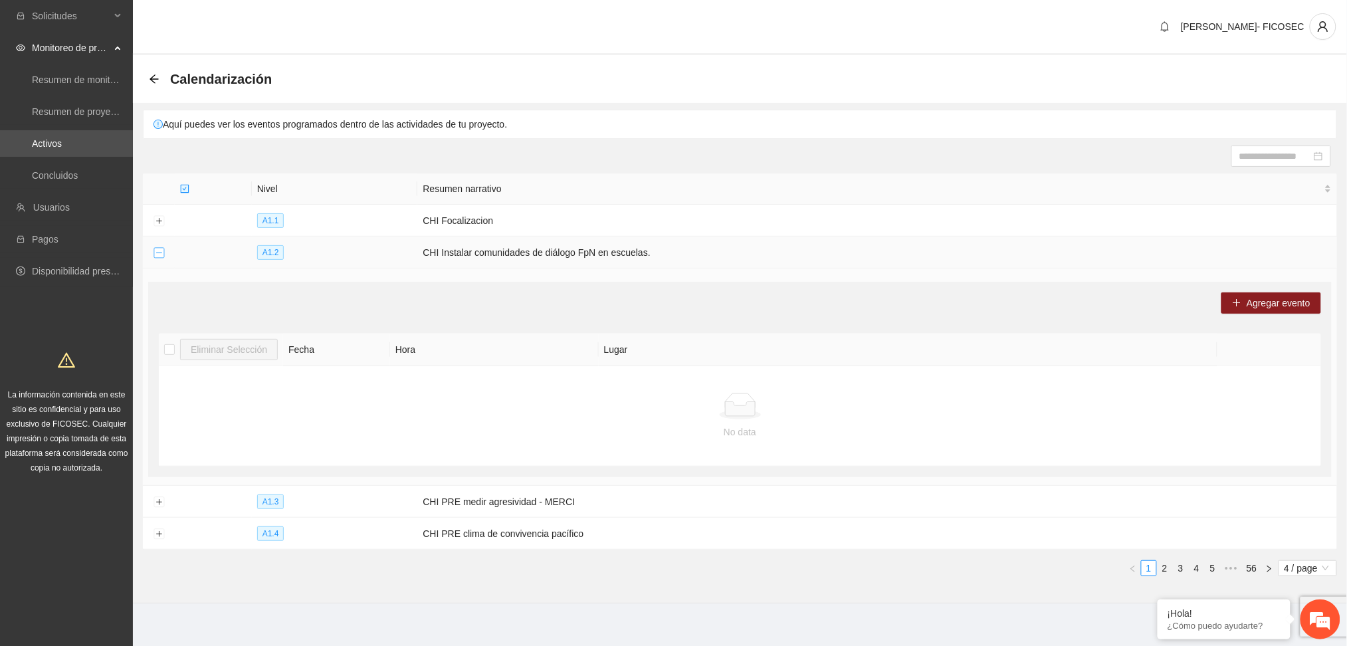
click at [161, 255] on button "Collapse row" at bounding box center [159, 253] width 11 height 11
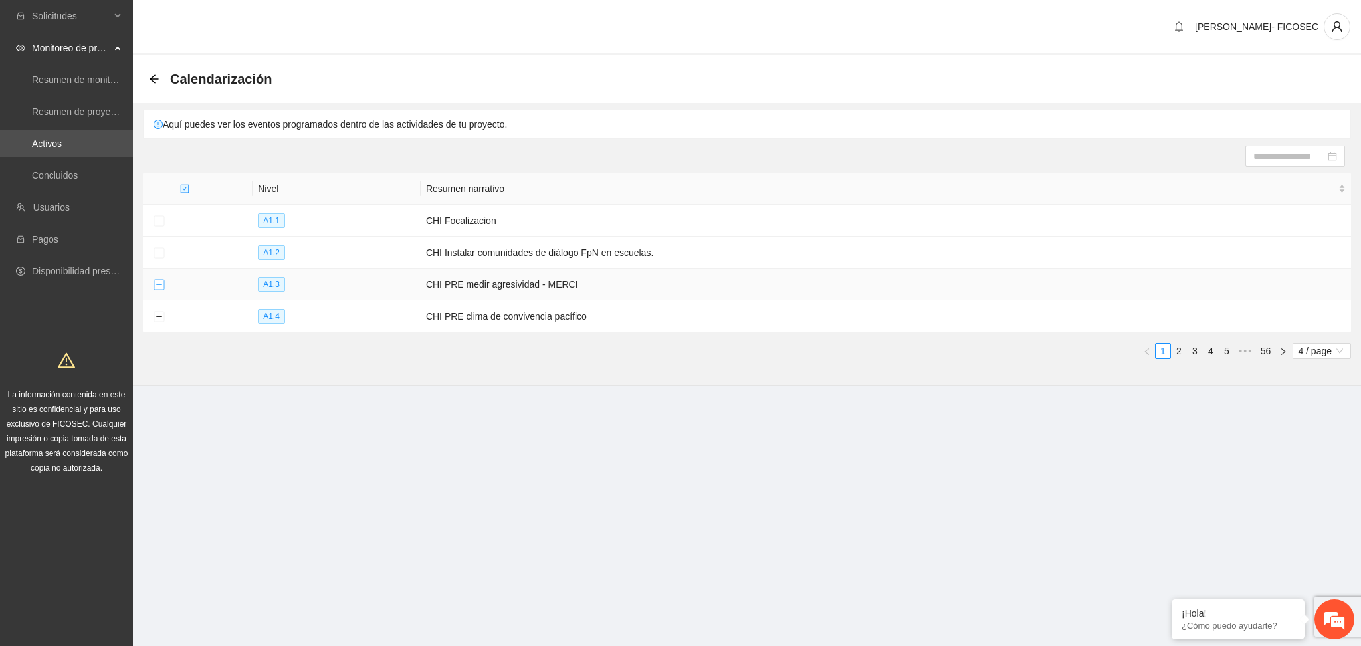
click at [158, 284] on button "Expand row" at bounding box center [159, 285] width 11 height 11
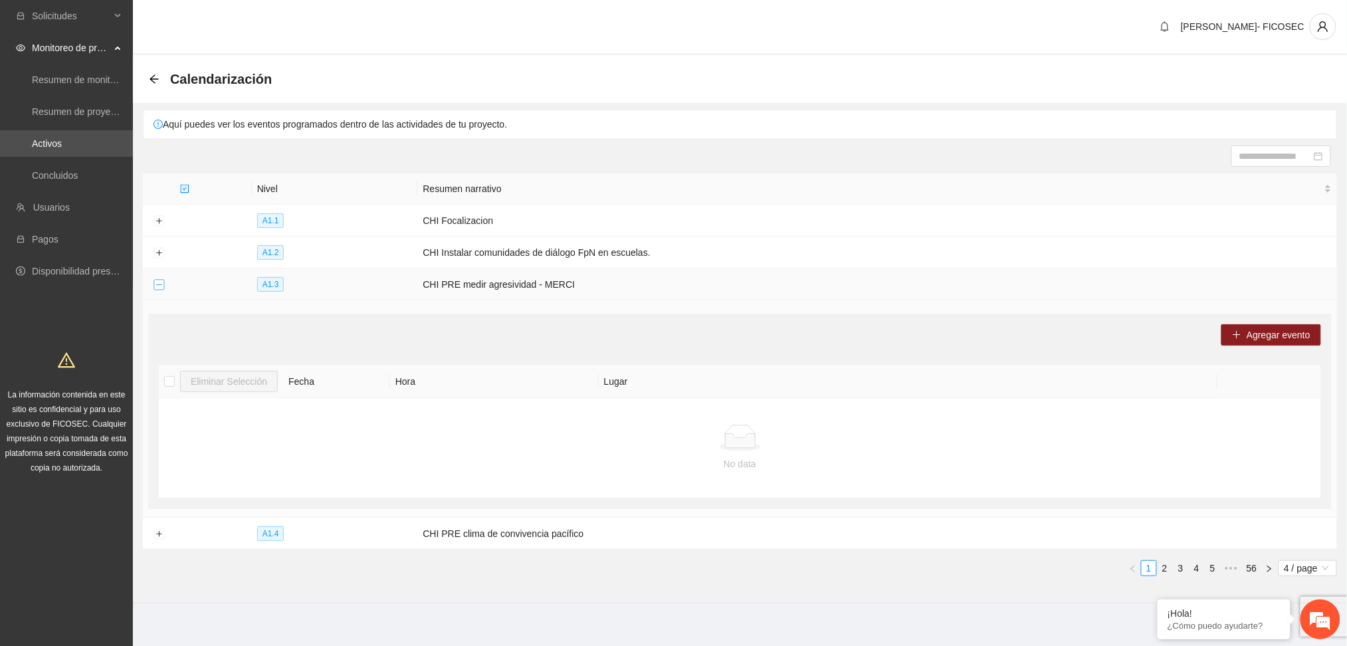
click at [158, 284] on button "Collapse row" at bounding box center [159, 285] width 11 height 11
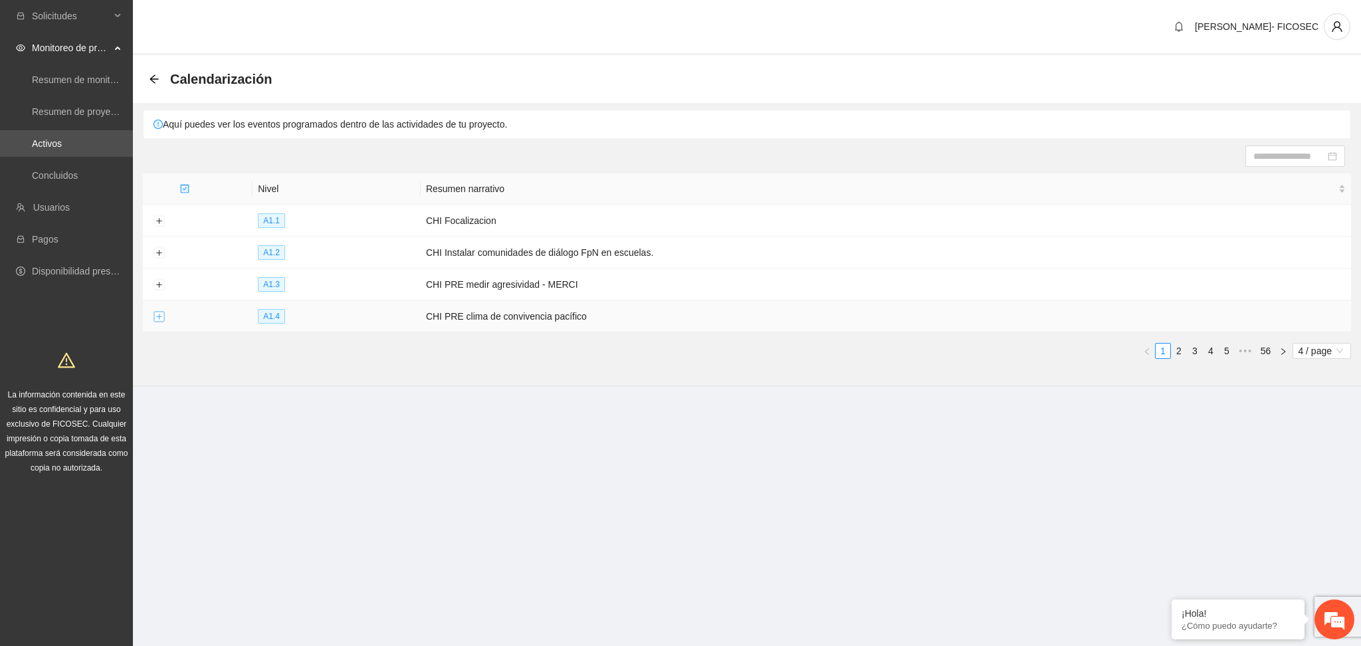
click at [158, 312] on button "Expand row" at bounding box center [159, 317] width 11 height 11
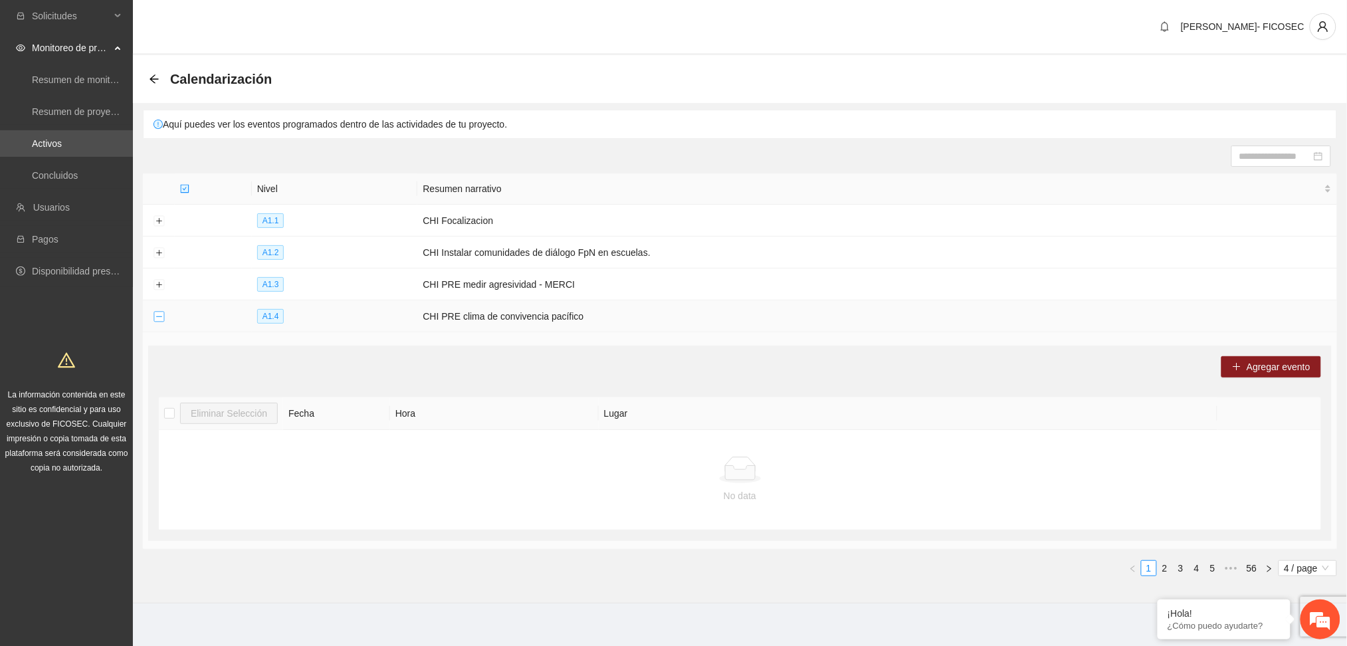
click at [158, 312] on button "Collapse row" at bounding box center [159, 317] width 11 height 11
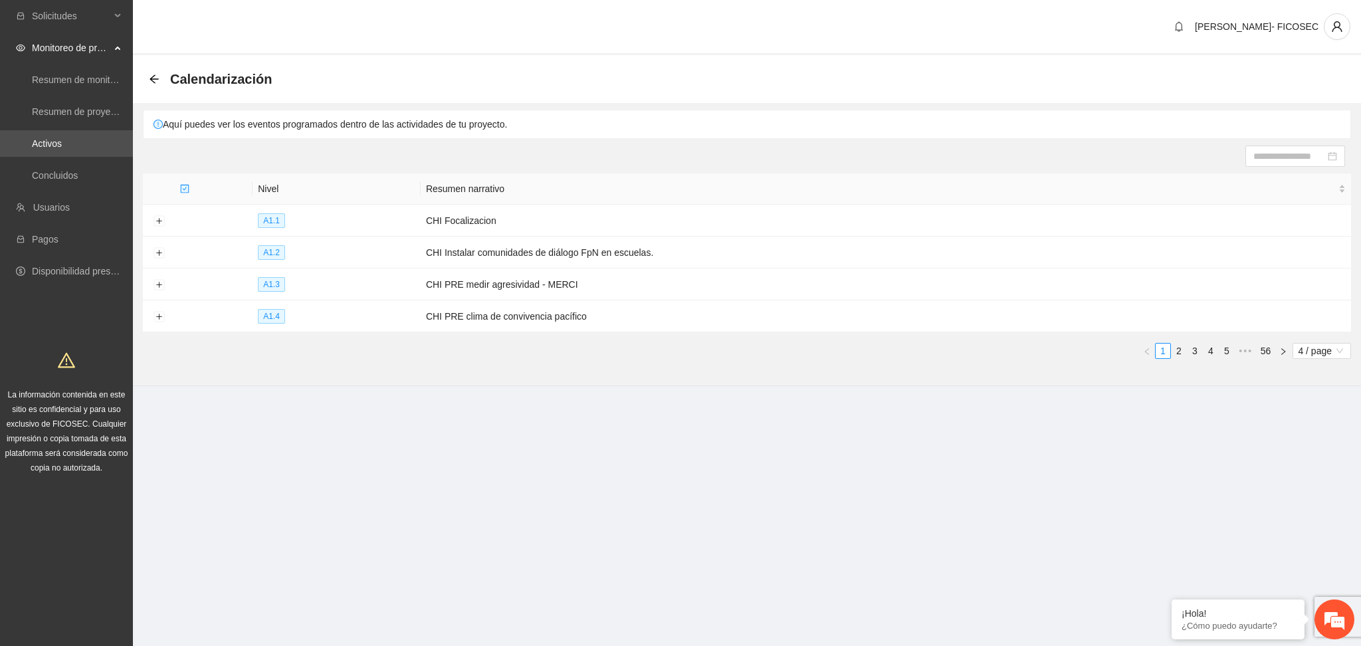
drag, startPoint x: 1178, startPoint y: 350, endPoint x: 1121, endPoint y: 342, distance: 57.0
click at [1178, 350] on link "2" at bounding box center [1179, 351] width 15 height 15
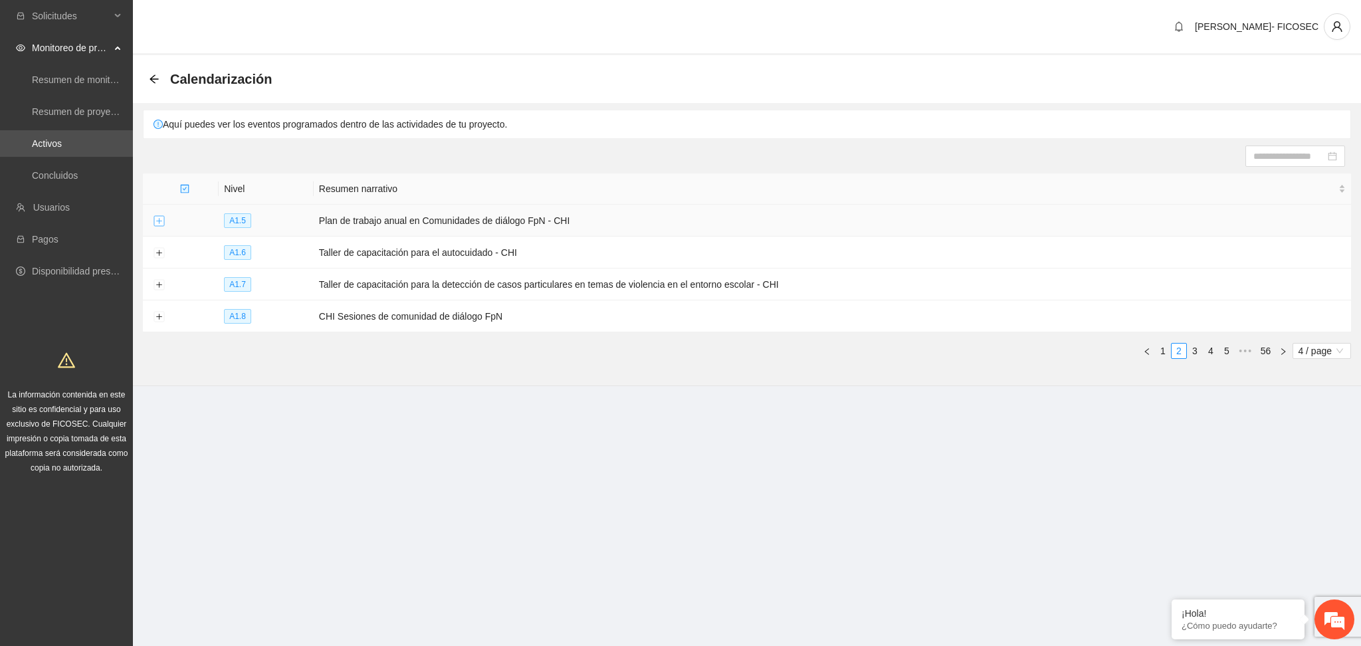
click at [158, 221] on button "Expand row" at bounding box center [159, 221] width 11 height 11
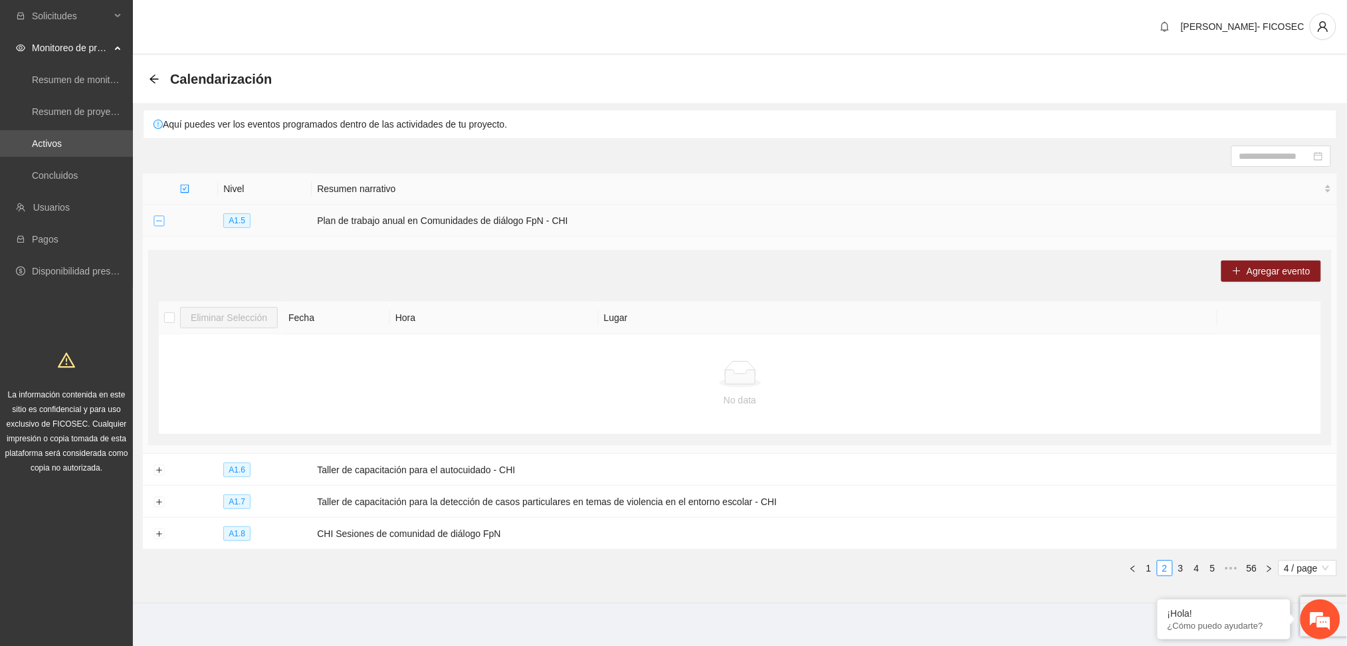
click at [158, 221] on button "Collapse row" at bounding box center [159, 221] width 11 height 11
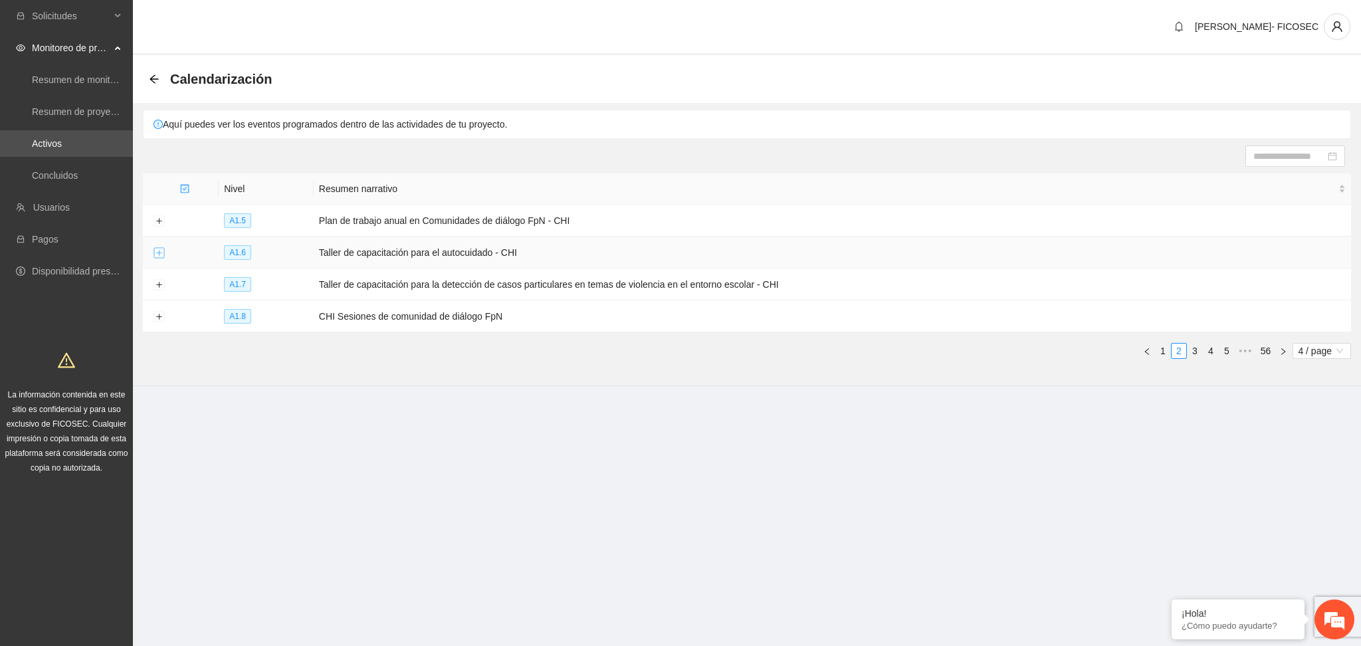
click at [160, 253] on button "Expand row" at bounding box center [159, 253] width 11 height 11
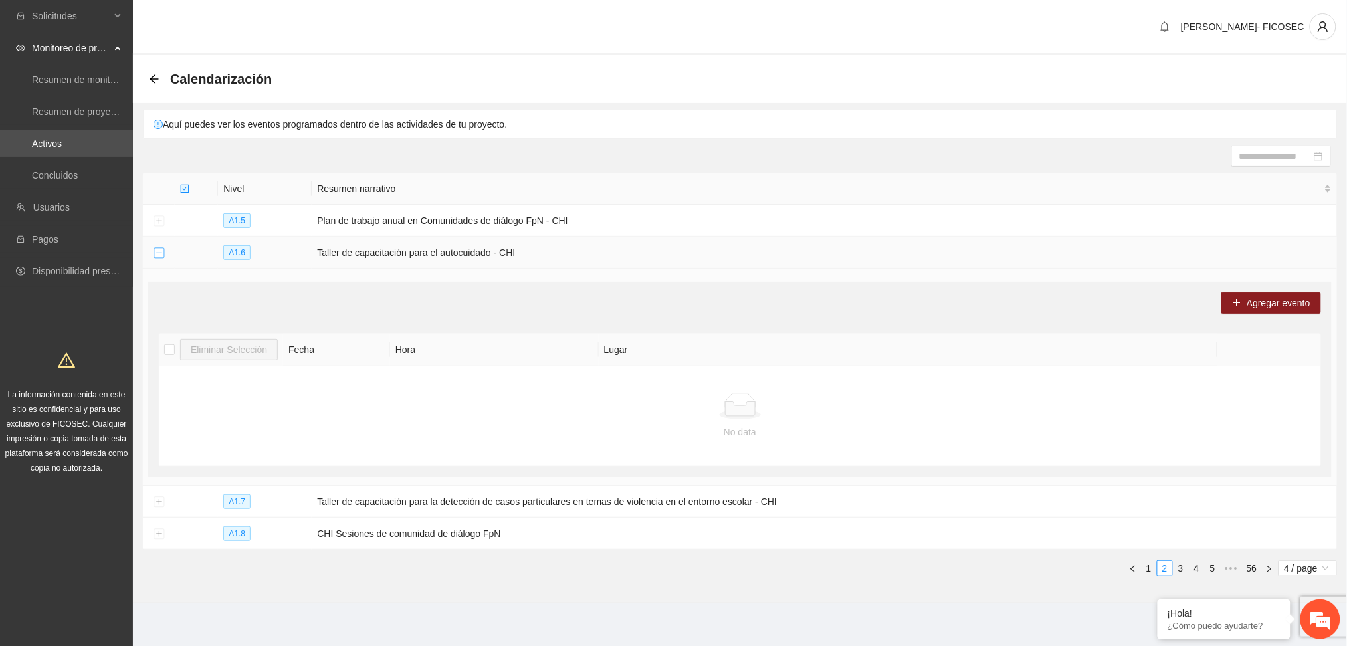
click at [160, 253] on button "Collapse row" at bounding box center [159, 253] width 11 height 11
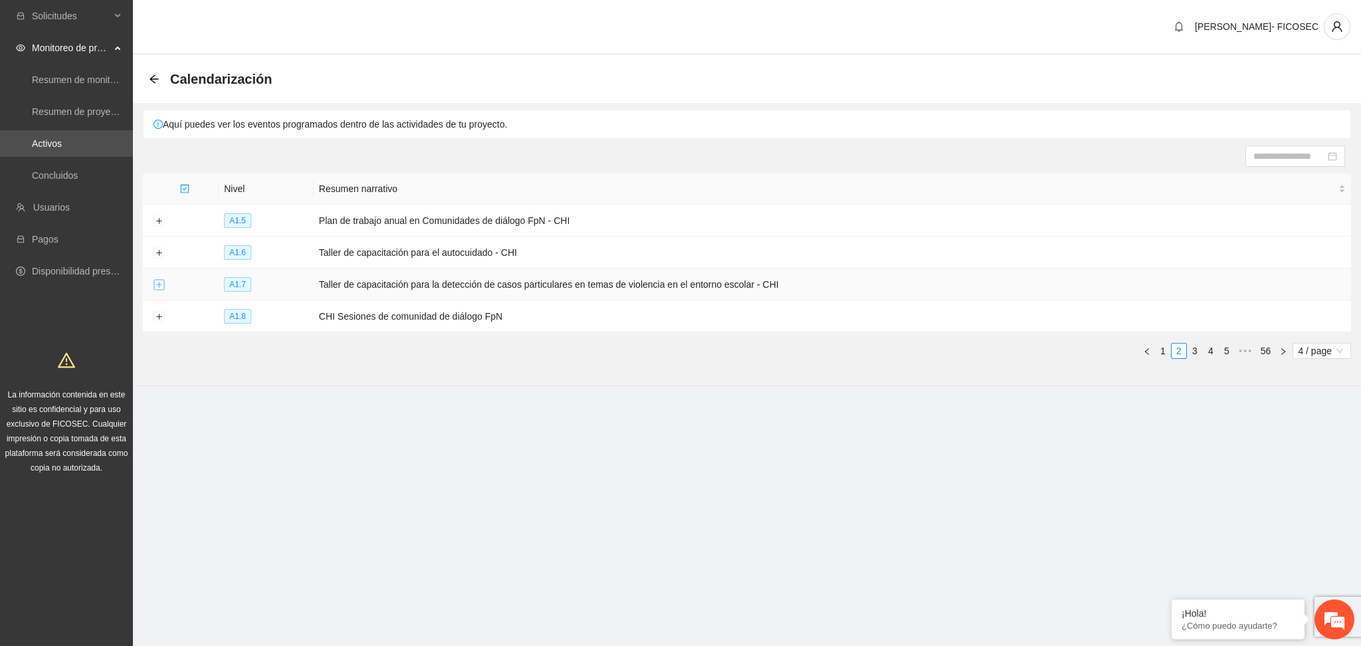
click at [162, 285] on button "Expand row" at bounding box center [159, 285] width 11 height 11
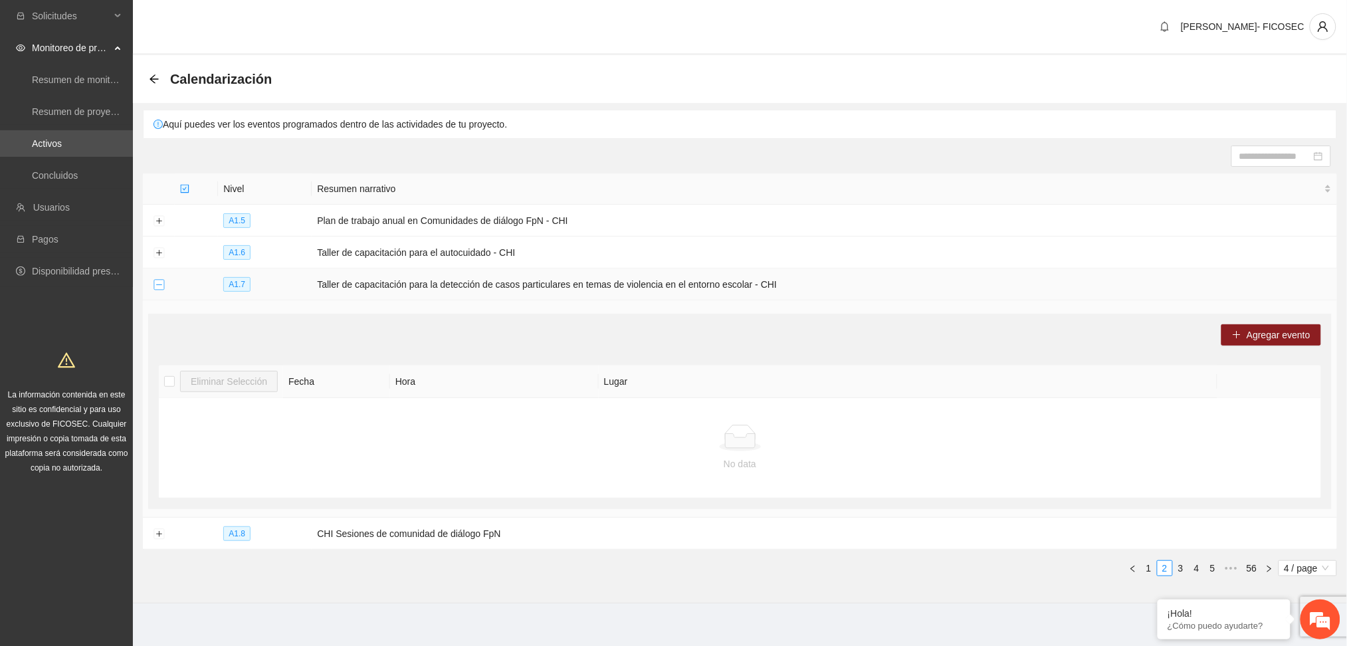
click at [162, 286] on button "Collapse row" at bounding box center [159, 285] width 11 height 11
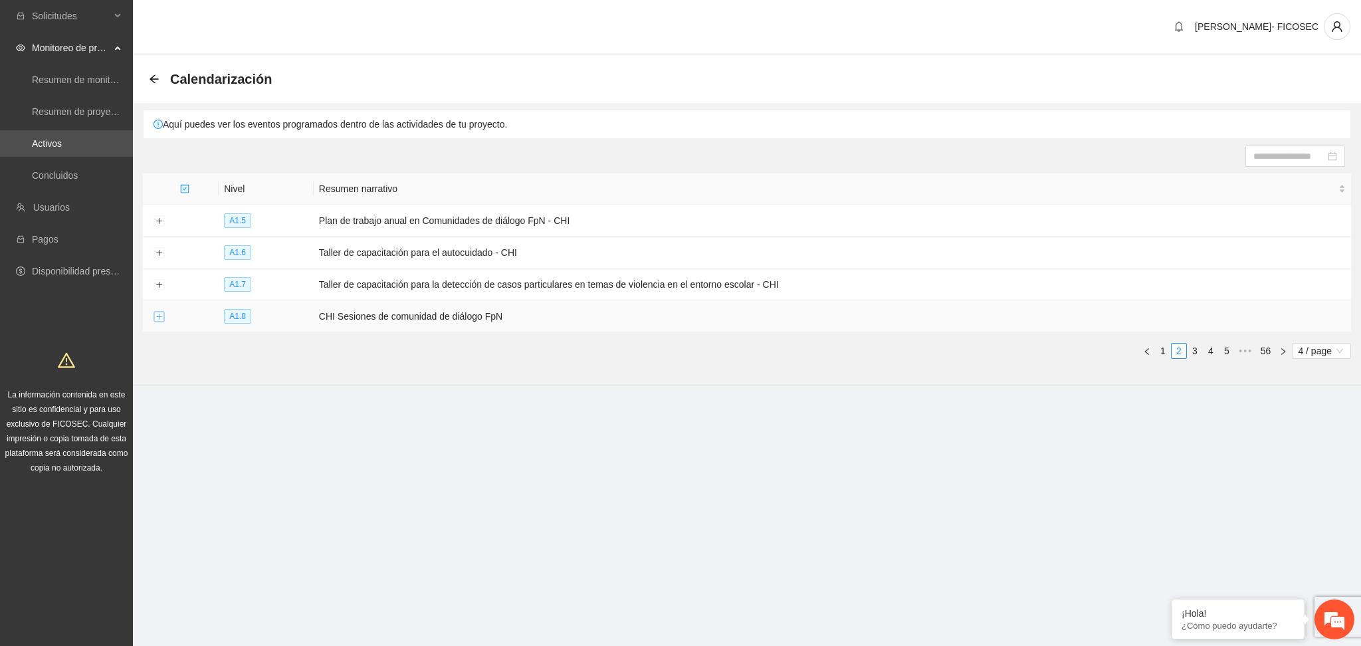
click at [154, 317] on button "Expand row" at bounding box center [159, 317] width 11 height 11
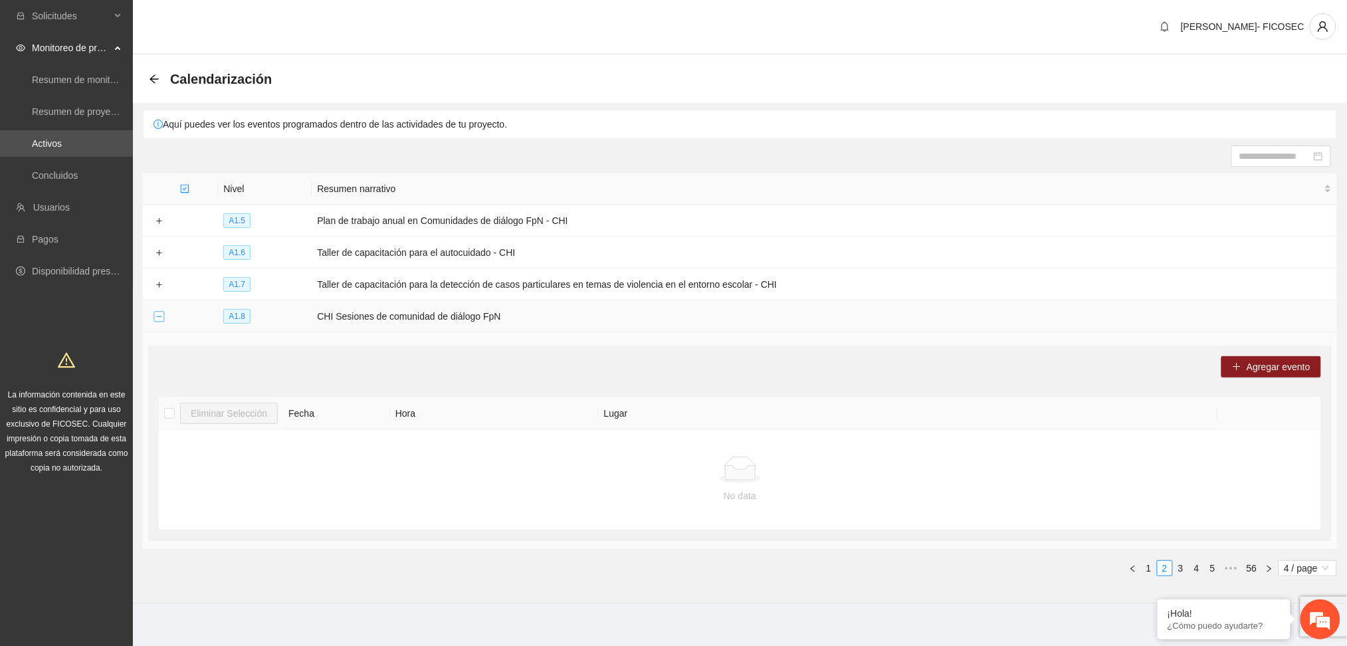
click at [155, 318] on button "Collapse row" at bounding box center [159, 317] width 11 height 11
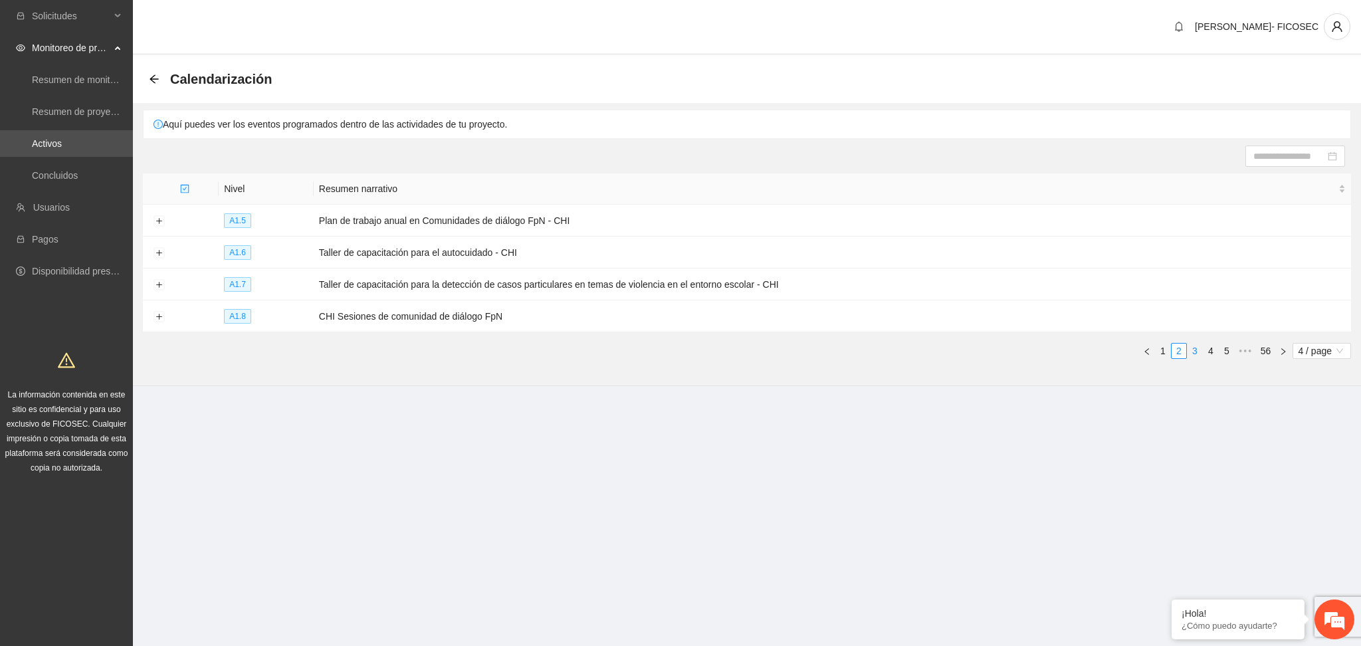
click at [1192, 357] on link "3" at bounding box center [1195, 351] width 15 height 15
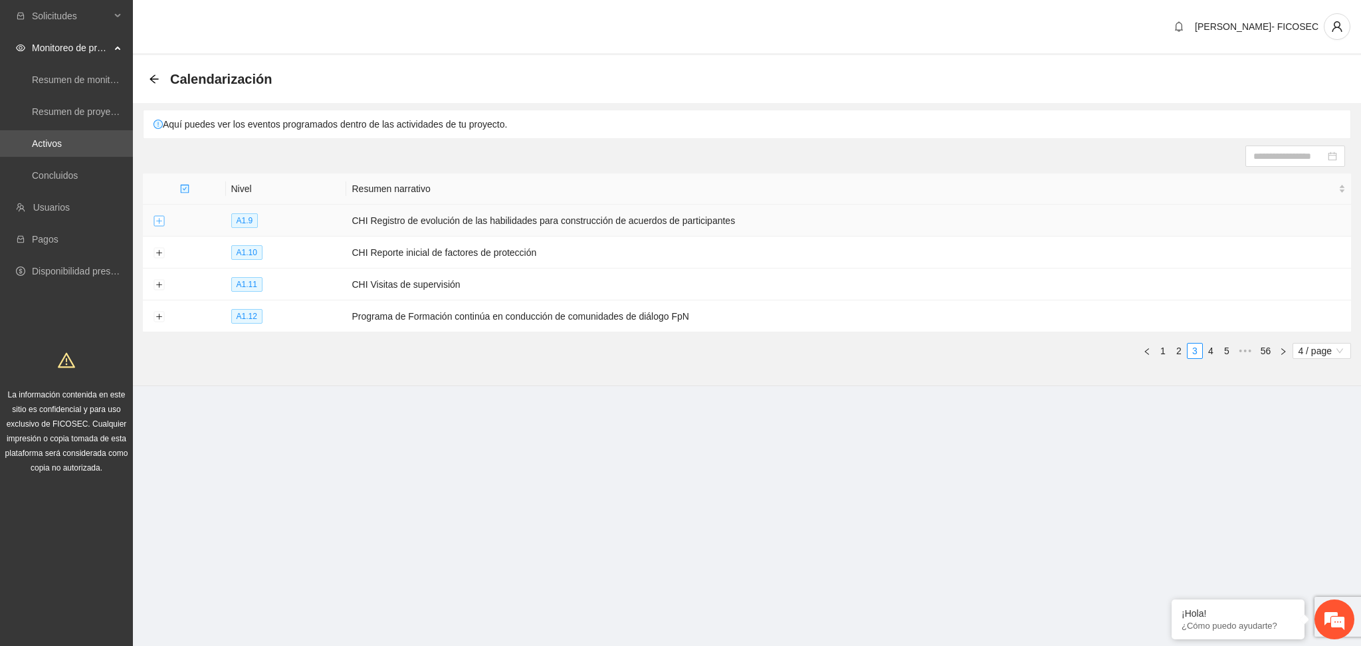
click at [155, 219] on button "Expand row" at bounding box center [159, 221] width 11 height 11
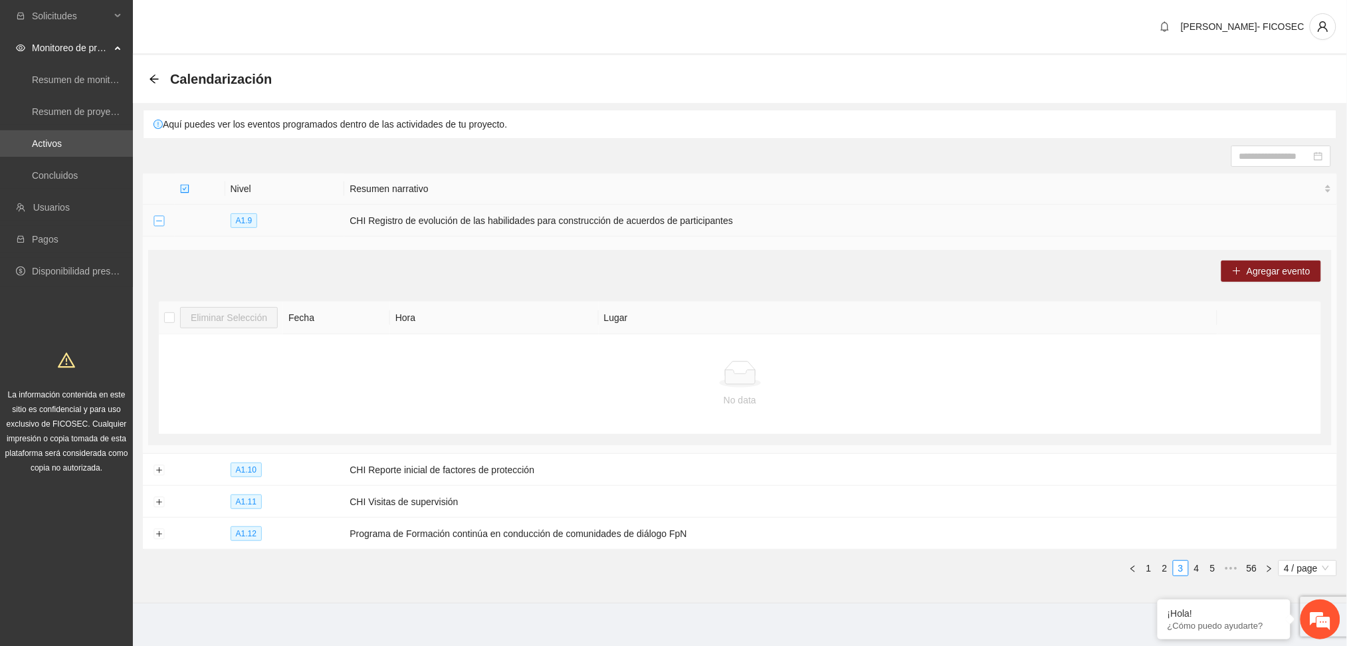
click at [155, 219] on button "Collapse row" at bounding box center [159, 221] width 11 height 11
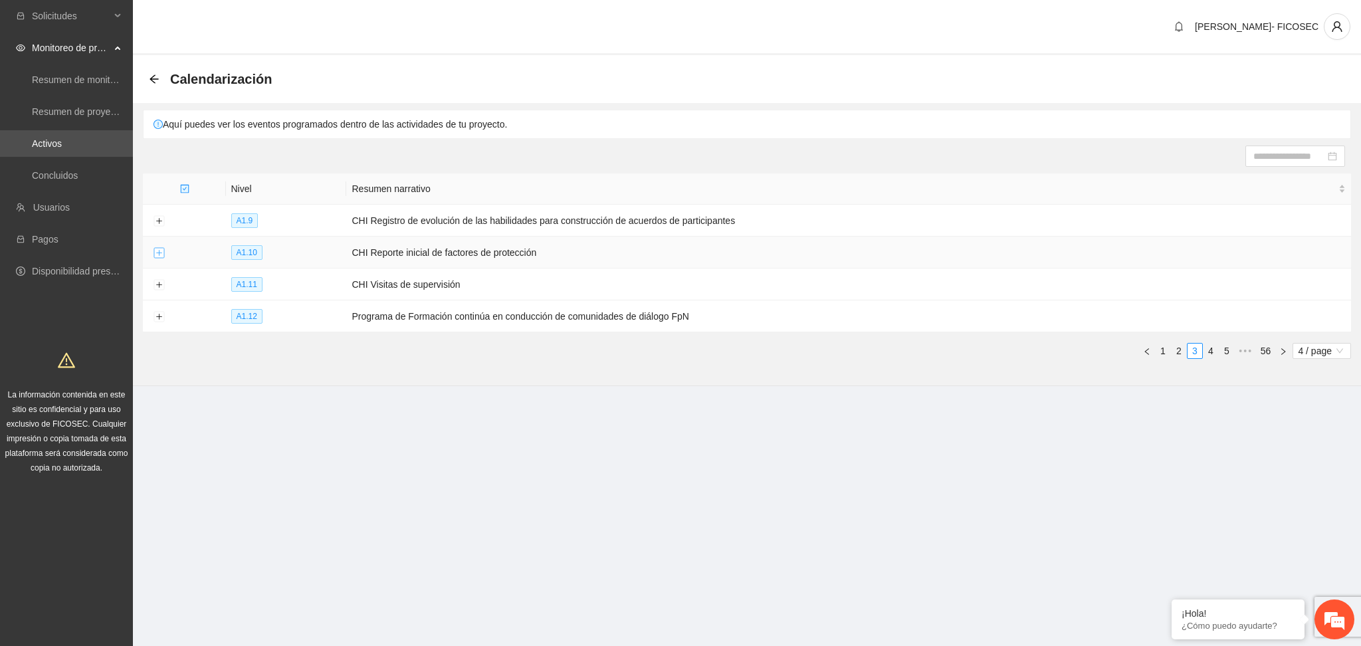
click at [160, 251] on button "Expand row" at bounding box center [159, 253] width 11 height 11
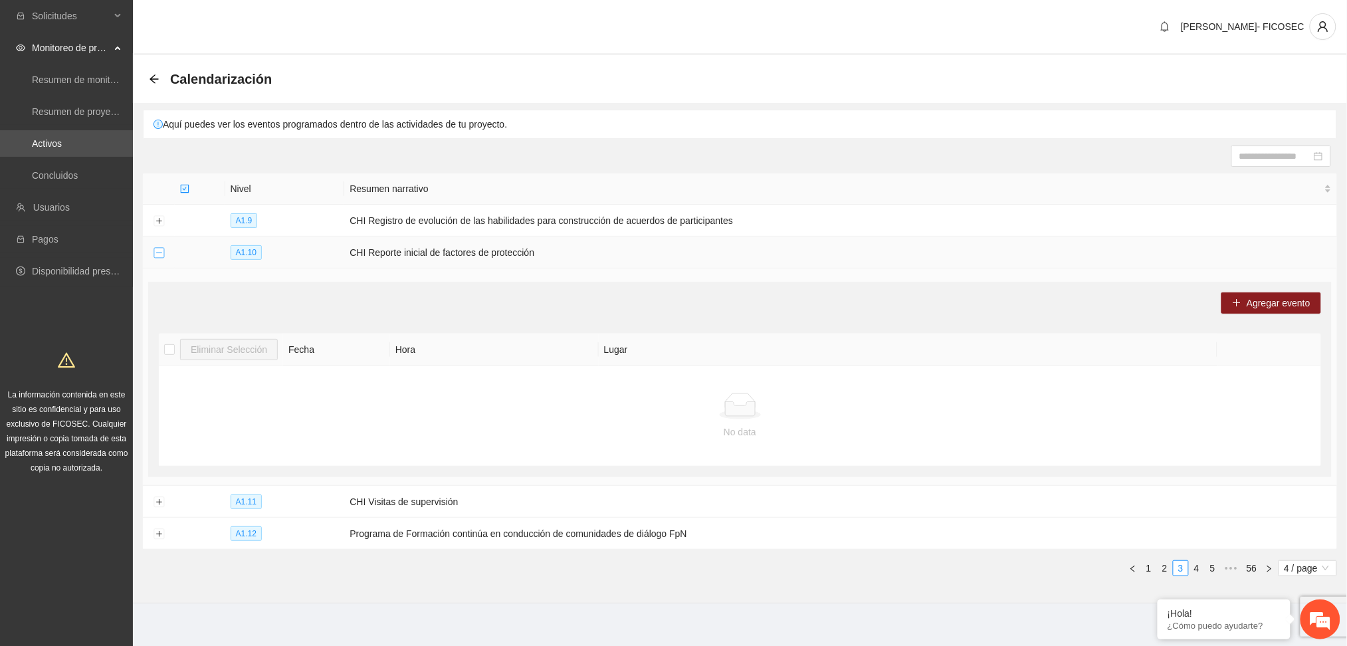
click at [160, 251] on button "Collapse row" at bounding box center [159, 253] width 11 height 11
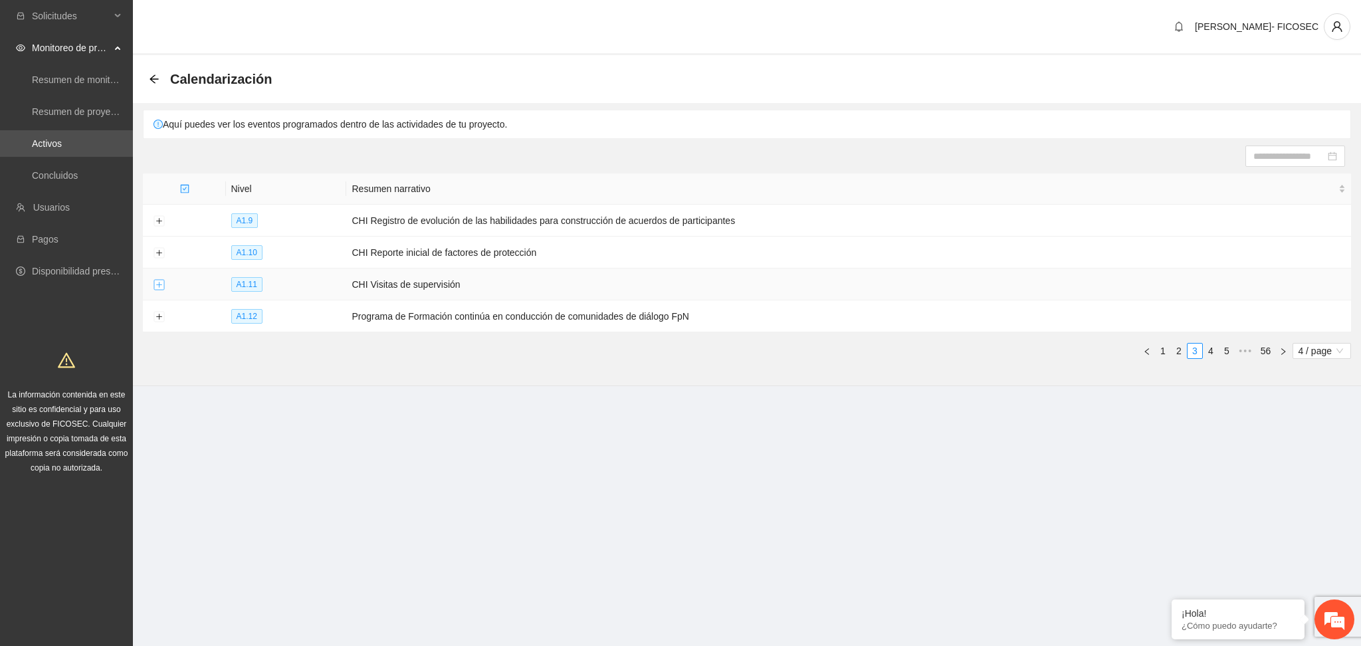
click at [154, 288] on button "Expand row" at bounding box center [159, 285] width 11 height 11
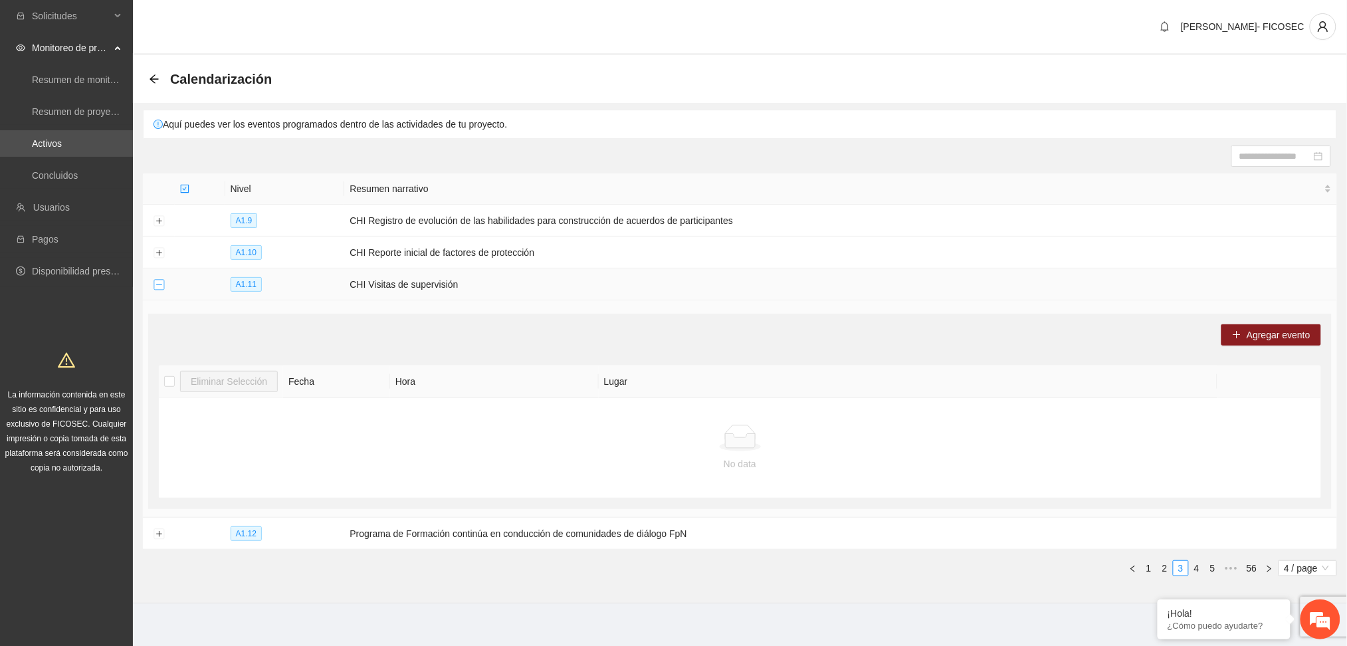
click at [154, 288] on button "Collapse row" at bounding box center [159, 285] width 11 height 11
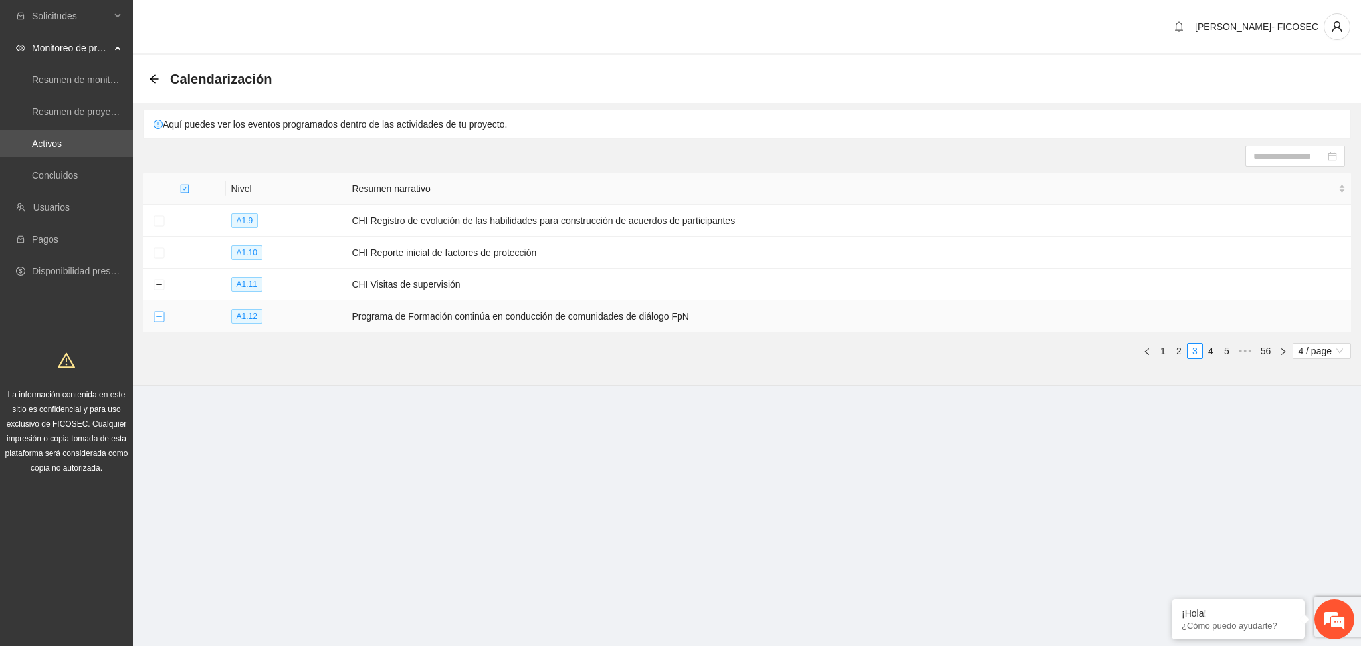
click at [156, 320] on button "Expand row" at bounding box center [159, 317] width 11 height 11
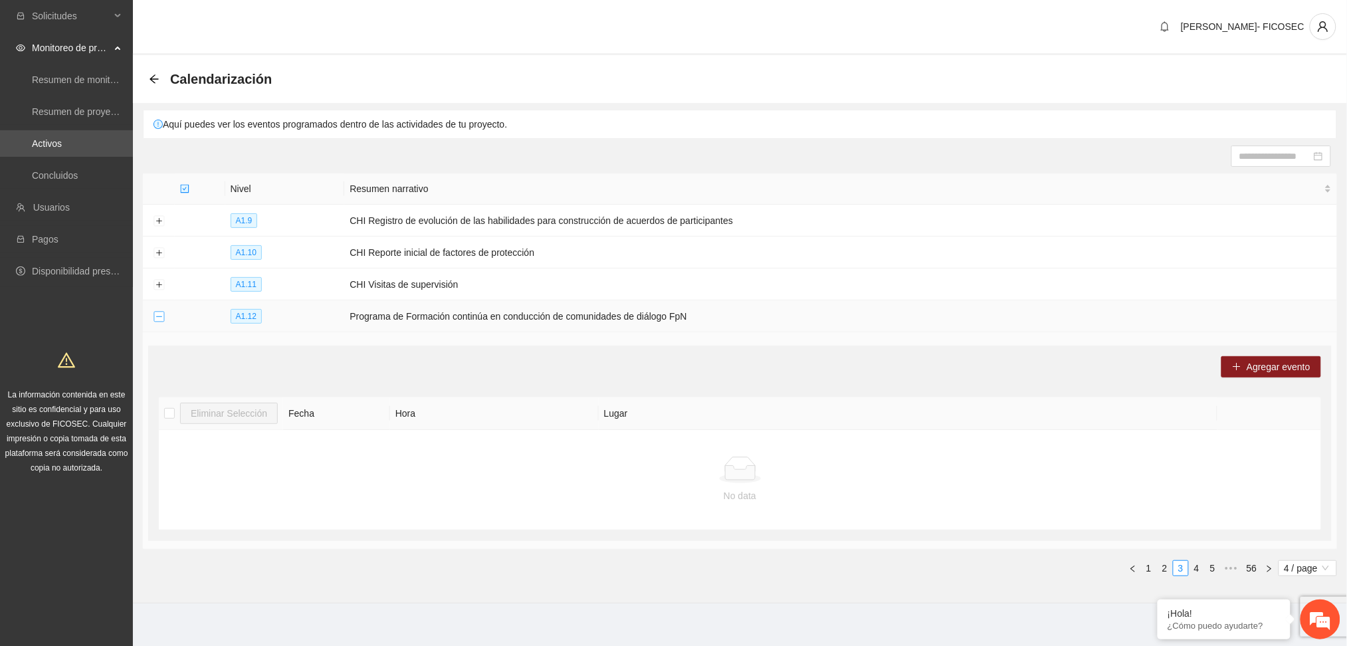
click at [156, 320] on button "Collapse row" at bounding box center [159, 317] width 11 height 11
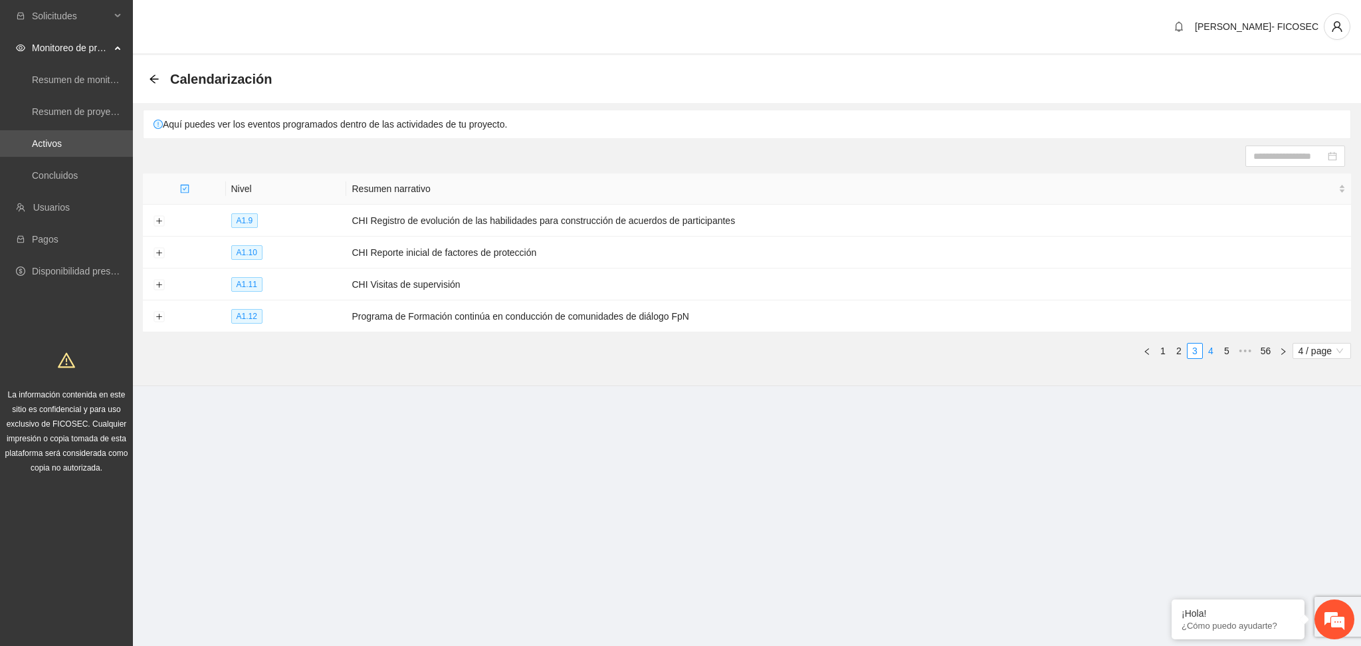
click at [1207, 353] on link "4" at bounding box center [1211, 351] width 15 height 15
click at [160, 219] on button "Expand row" at bounding box center [159, 221] width 11 height 11
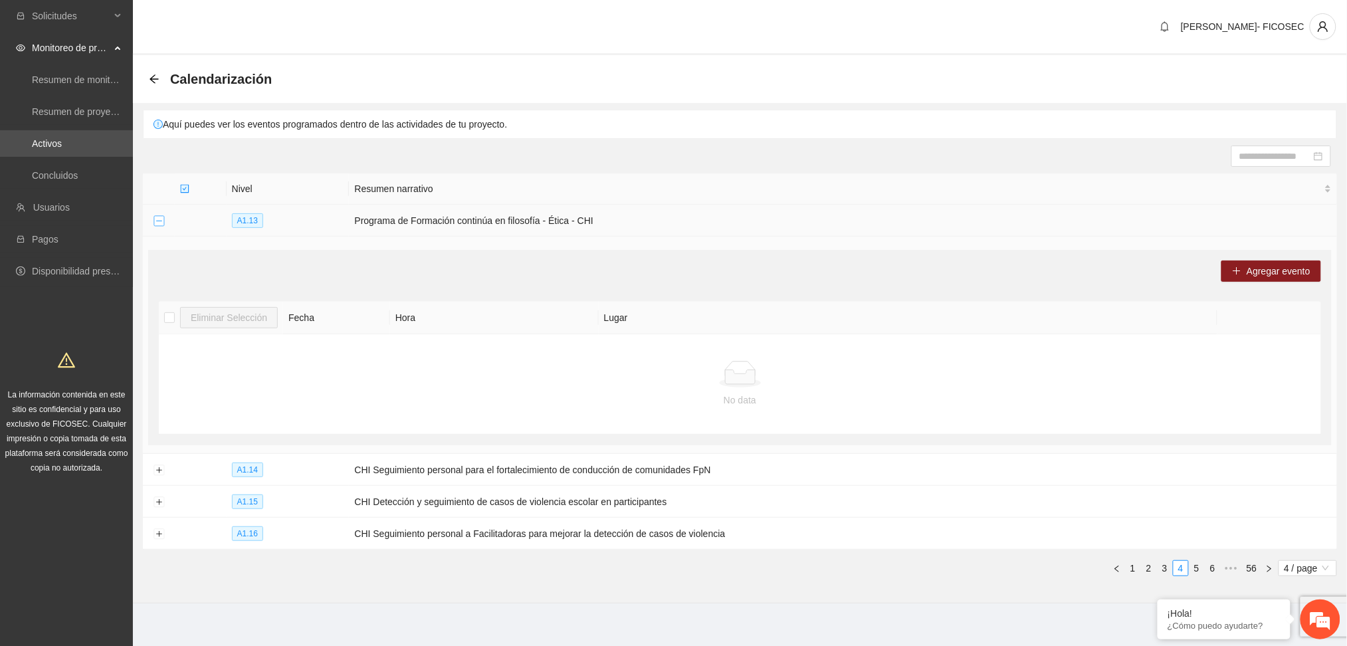
click at [160, 219] on button "Collapse row" at bounding box center [159, 221] width 11 height 11
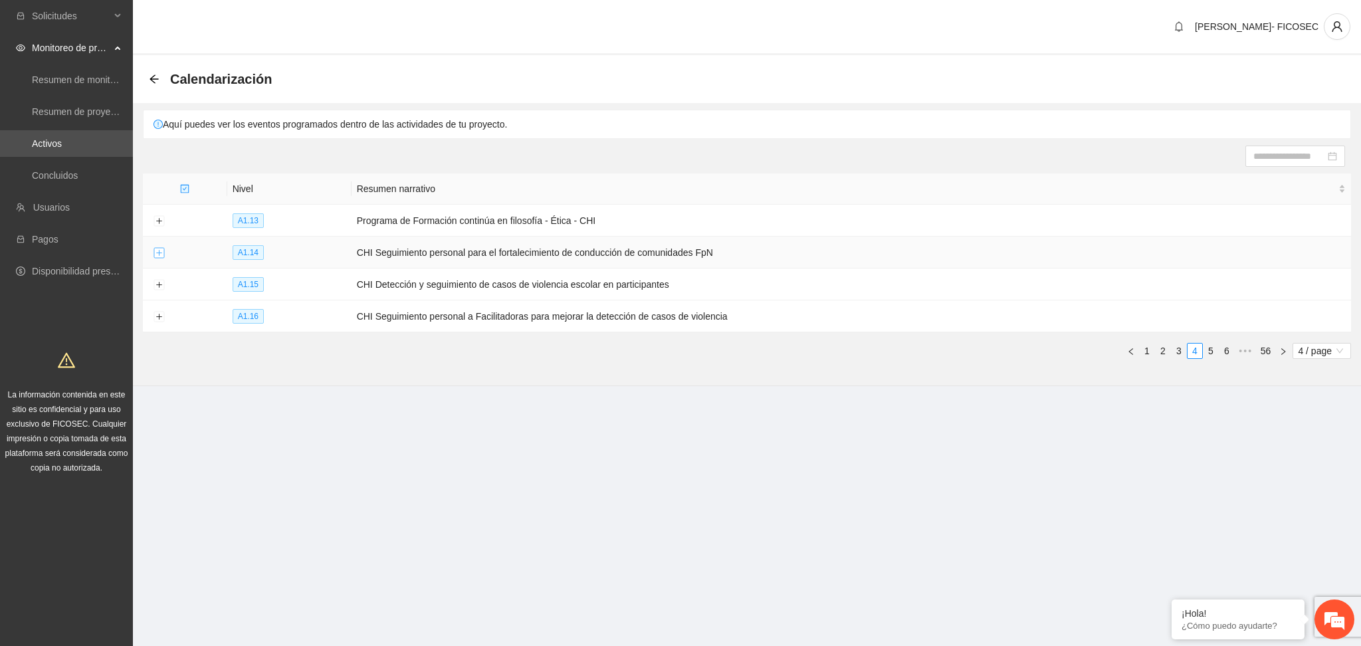
click at [156, 253] on button "Expand row" at bounding box center [159, 253] width 11 height 11
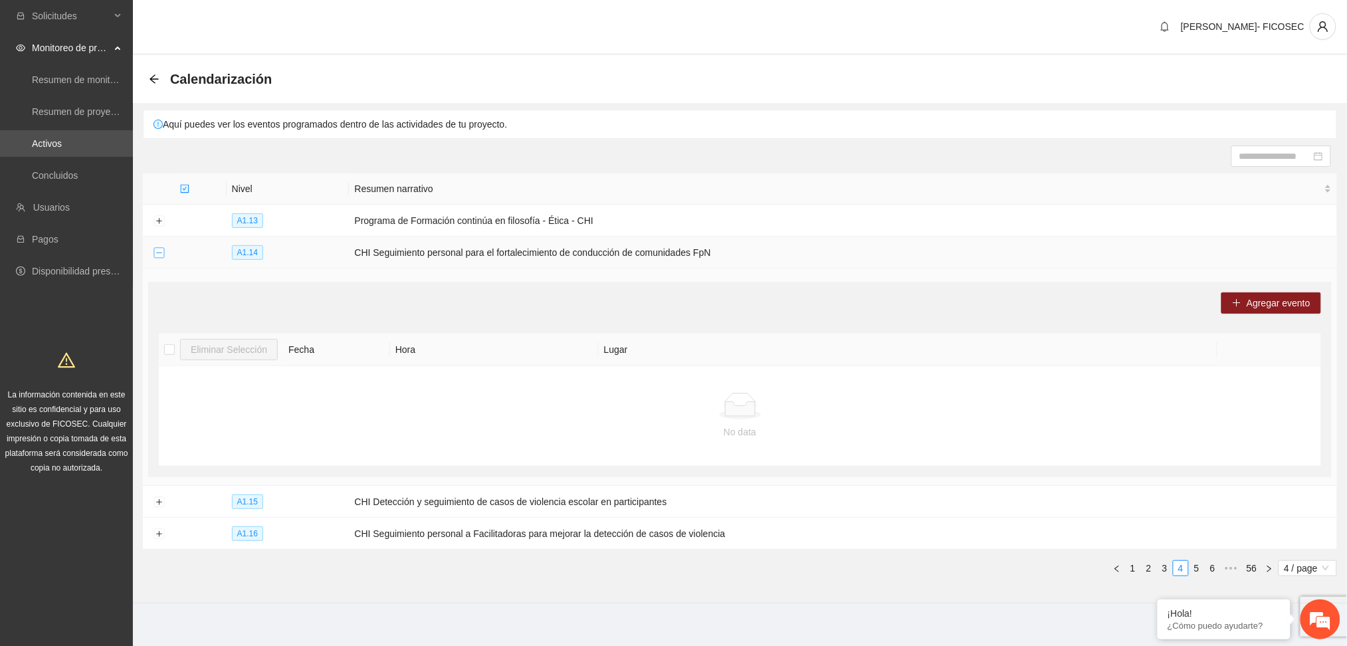
click at [156, 253] on button "Collapse row" at bounding box center [159, 253] width 11 height 11
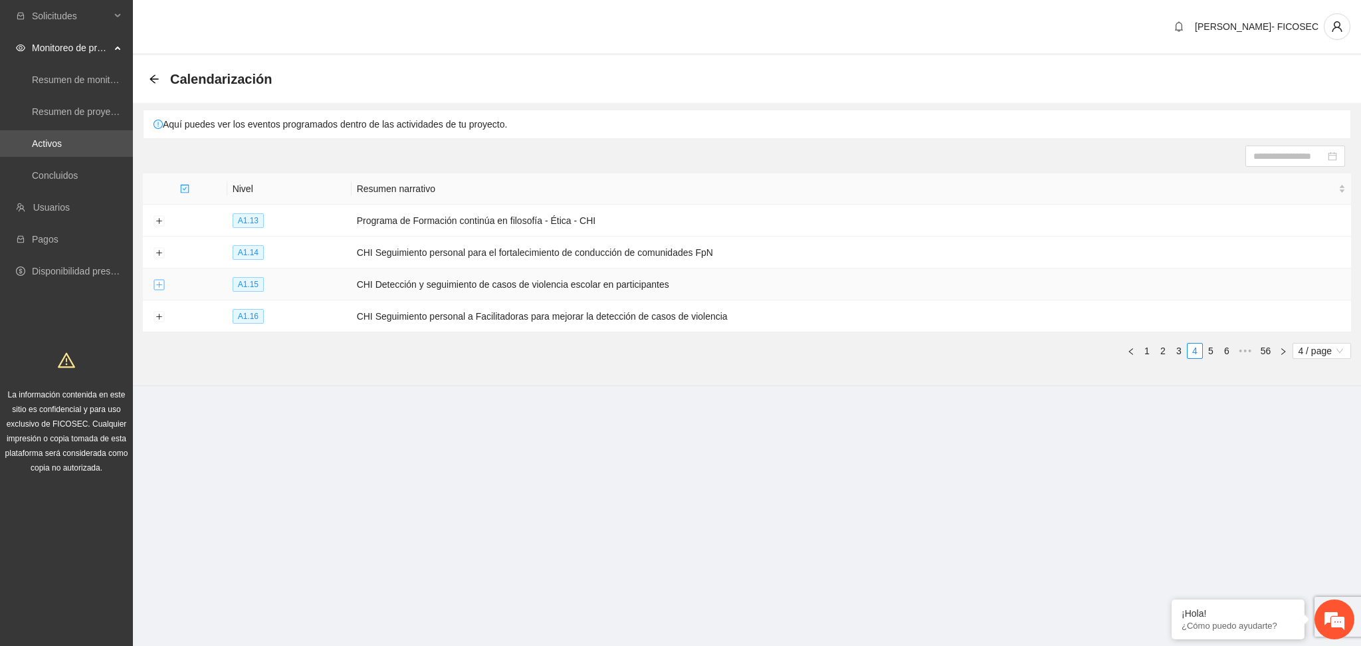
click at [156, 288] on button "Expand row" at bounding box center [159, 285] width 11 height 11
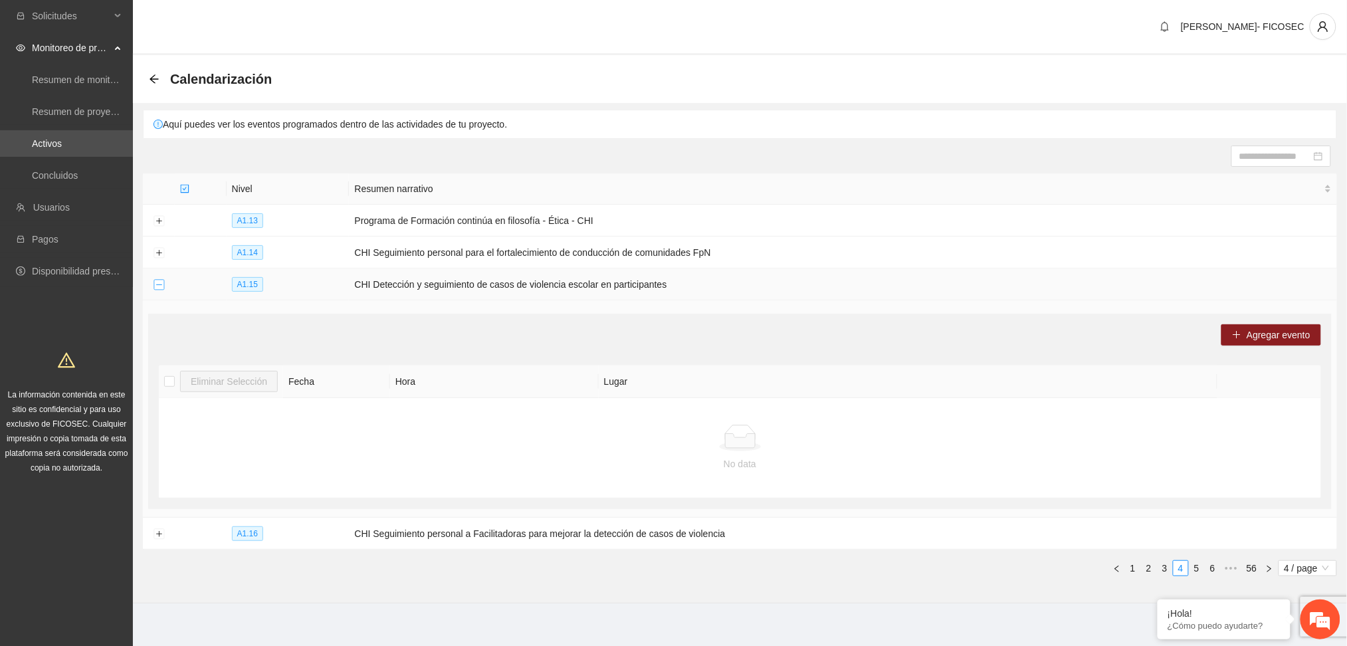
click at [156, 288] on button "Collapse row" at bounding box center [159, 285] width 11 height 11
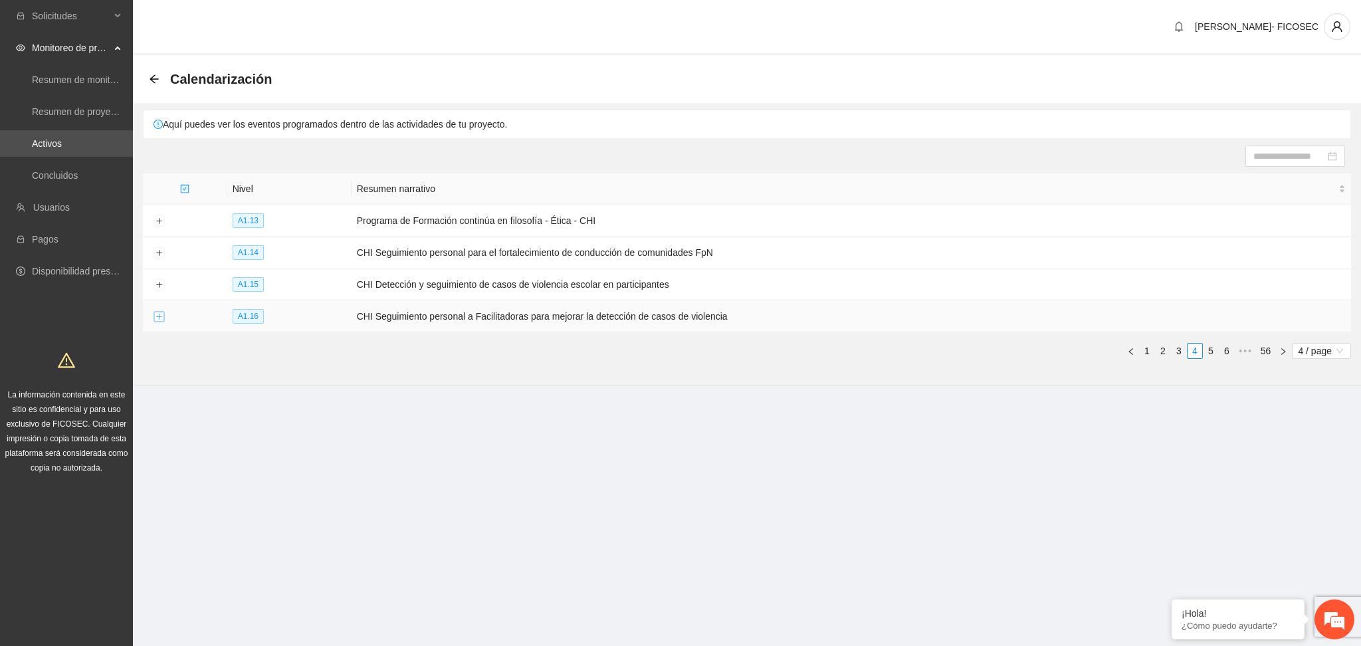
click at [161, 313] on button "Expand row" at bounding box center [159, 317] width 11 height 11
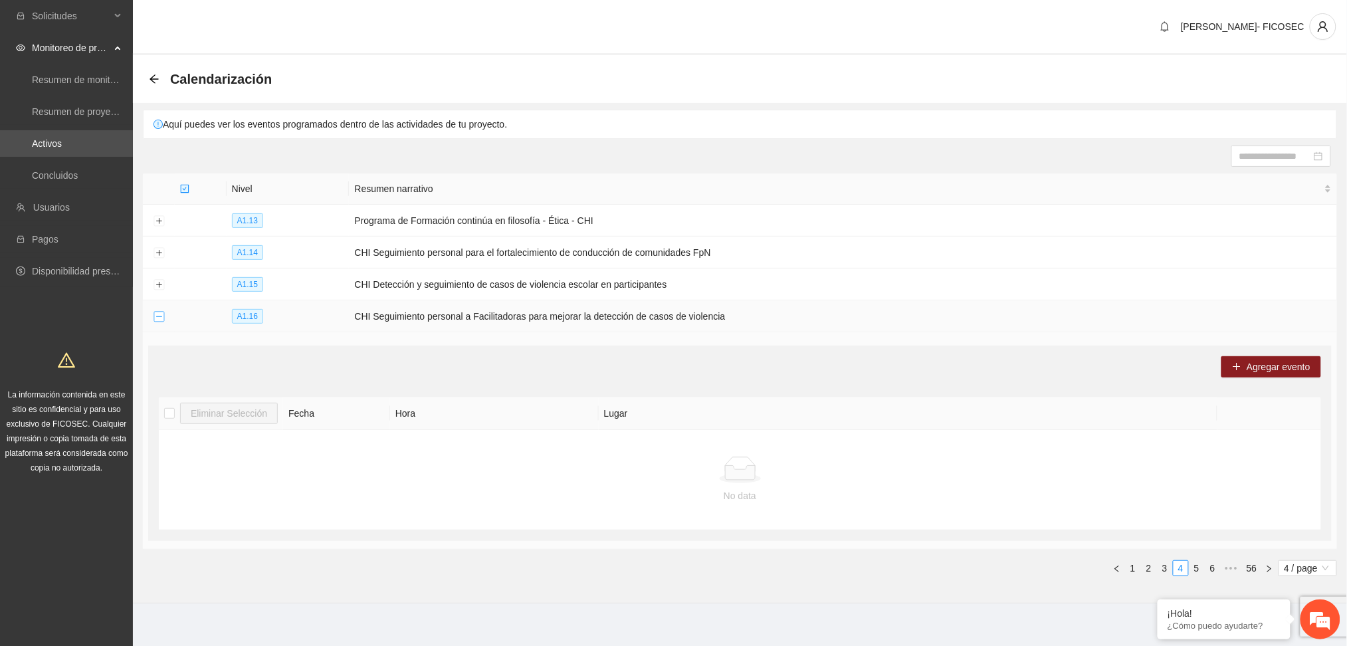
click at [161, 313] on button "Collapse row" at bounding box center [159, 317] width 11 height 11
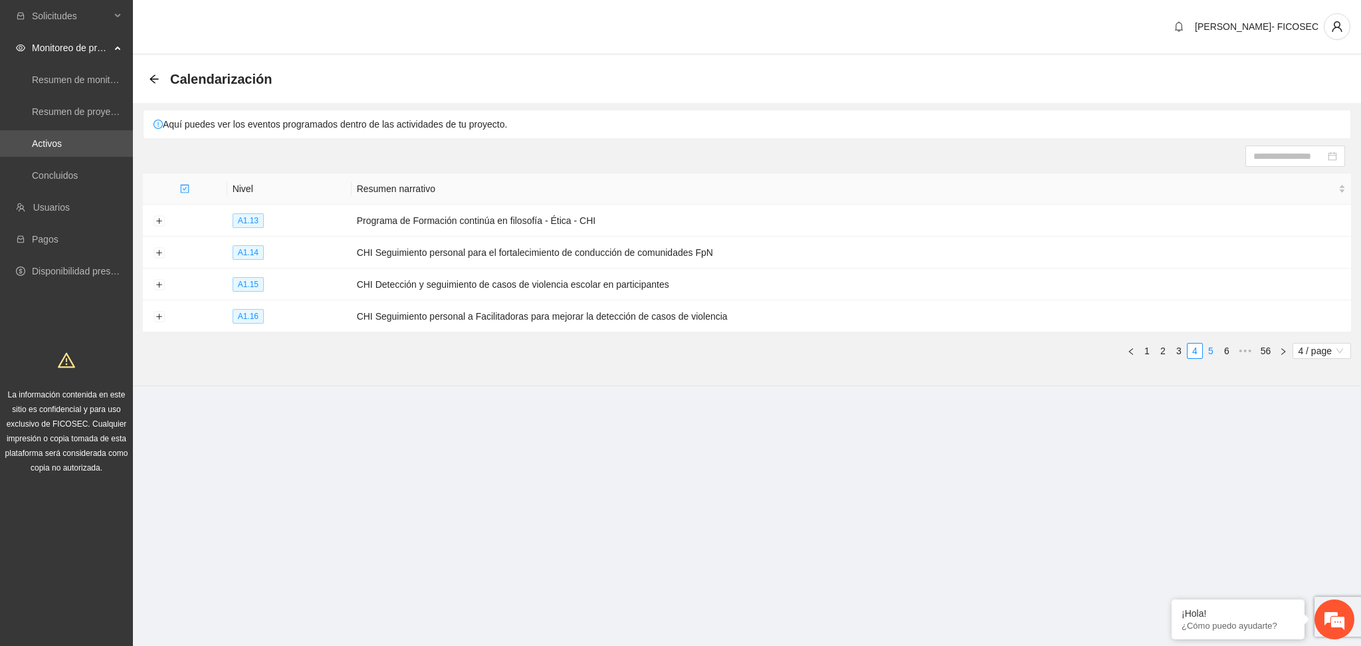
click at [1208, 348] on link "5" at bounding box center [1211, 351] width 15 height 15
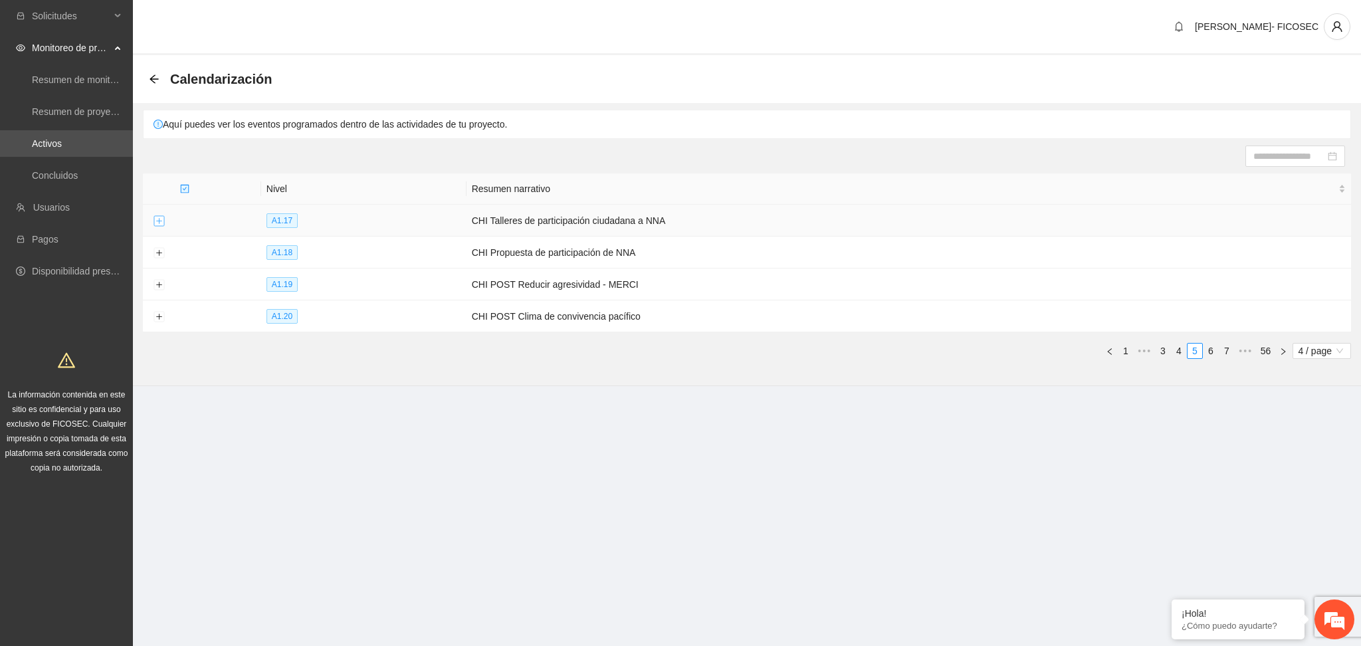
click at [156, 224] on button "Expand row" at bounding box center [159, 221] width 11 height 11
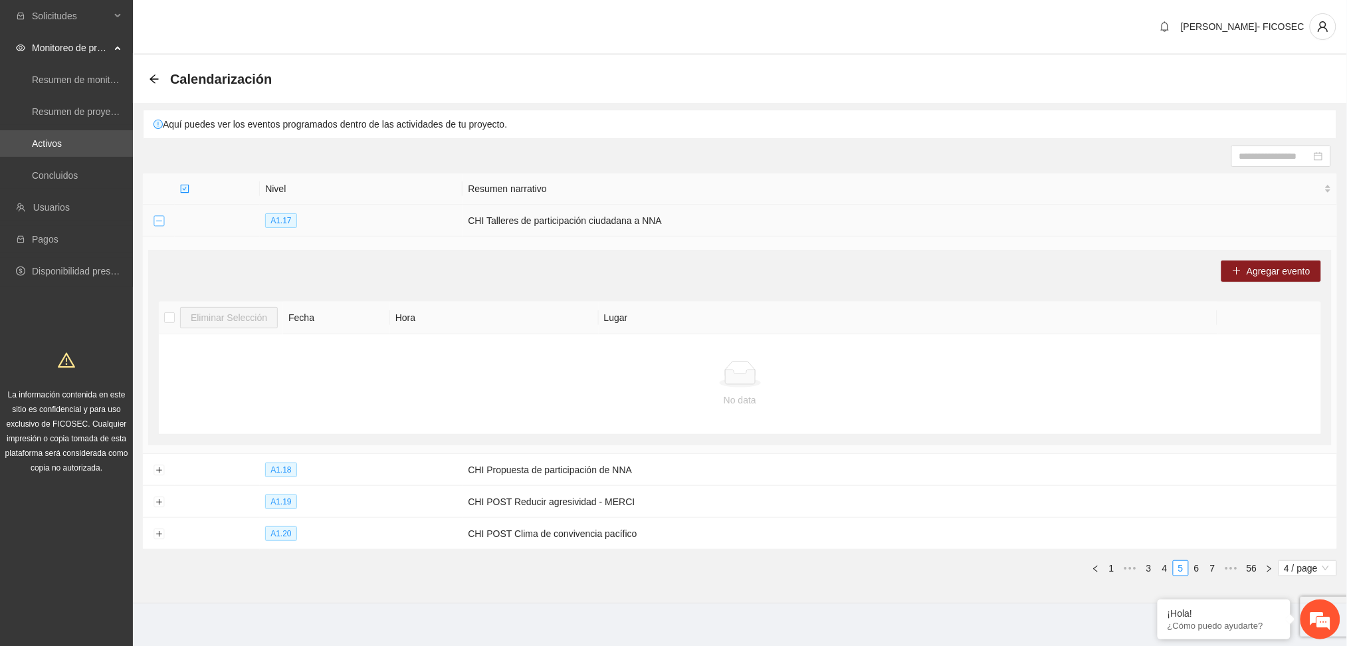
click at [156, 224] on button "Collapse row" at bounding box center [159, 221] width 11 height 11
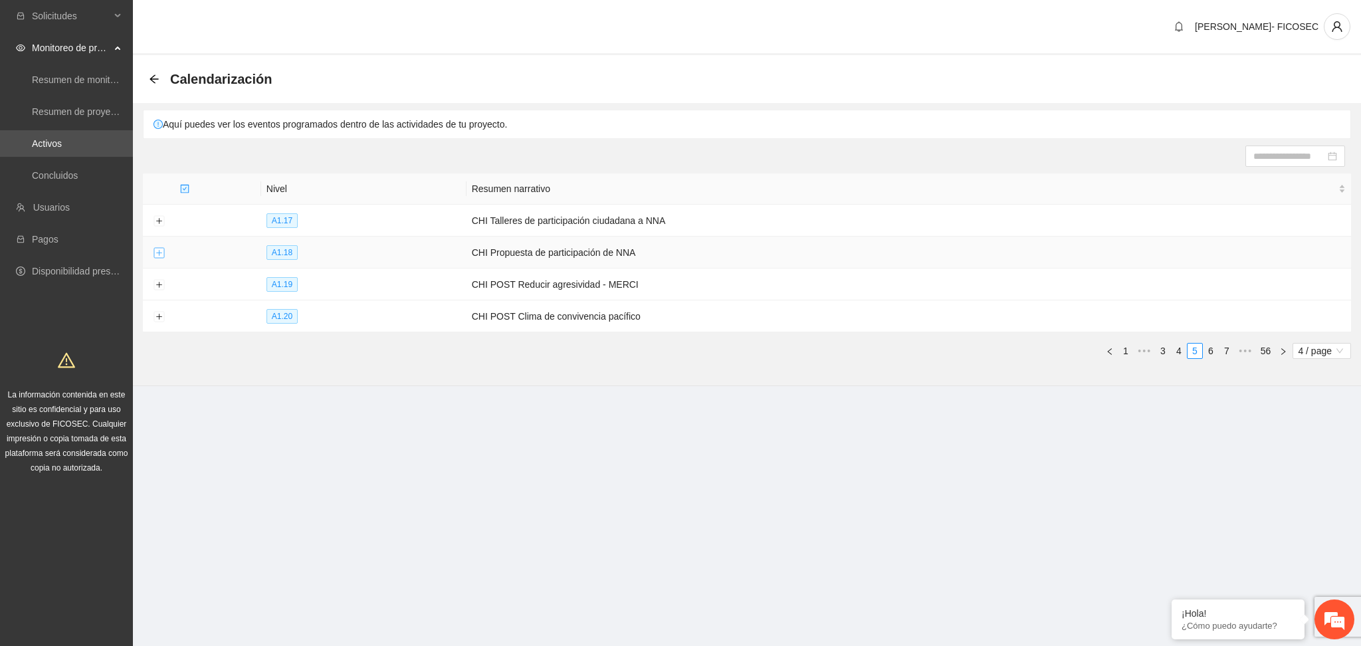
click at [156, 251] on button "Expand row" at bounding box center [159, 253] width 11 height 11
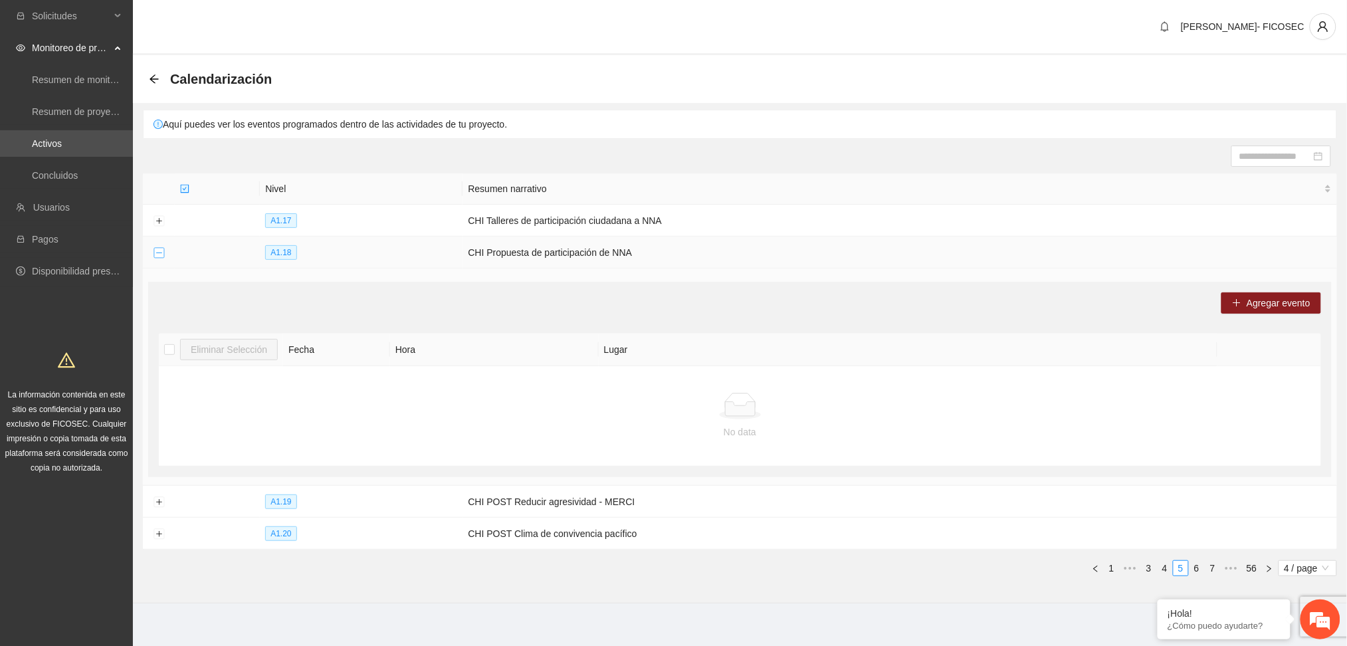
click at [156, 251] on button "Collapse row" at bounding box center [159, 253] width 11 height 11
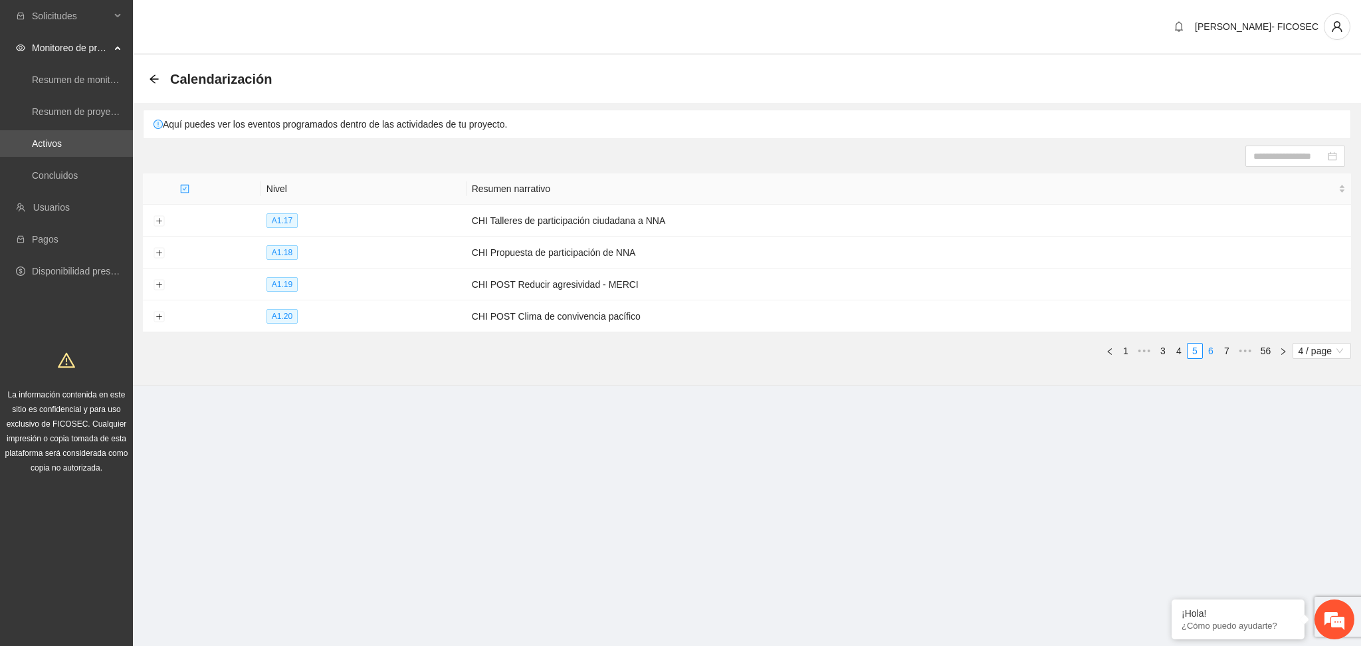
click at [1208, 356] on link "6" at bounding box center [1211, 351] width 15 height 15
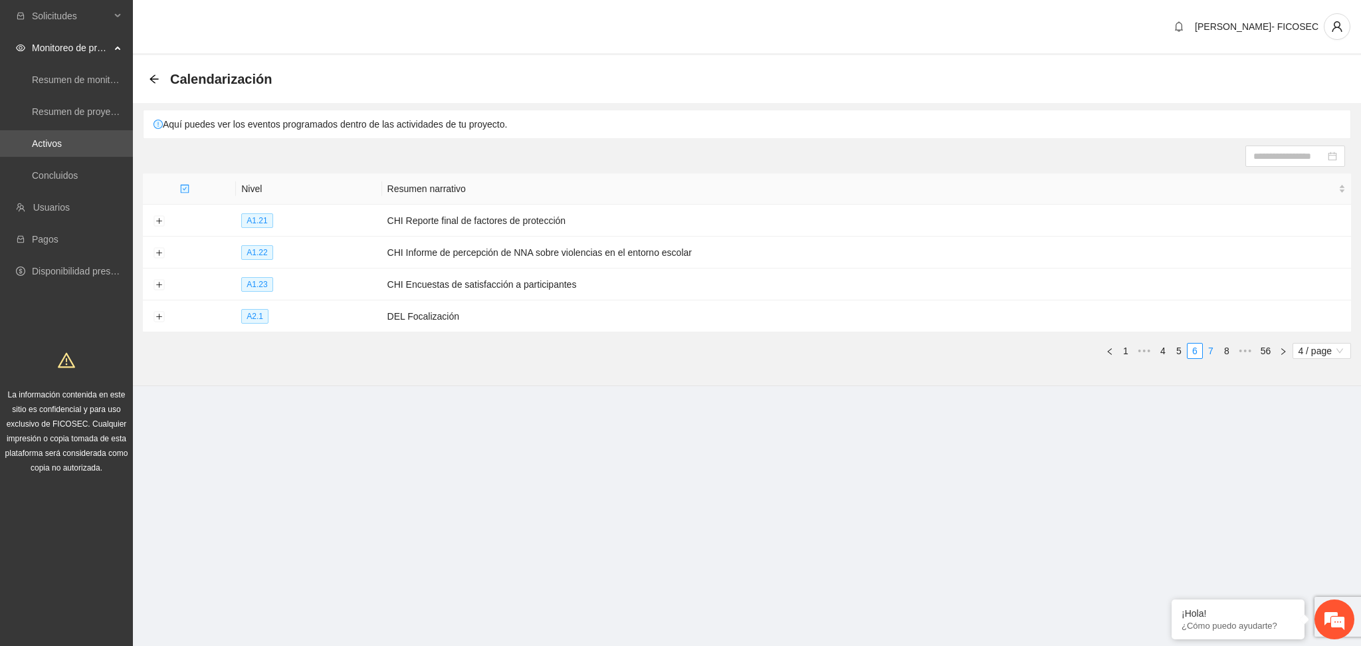
click at [1208, 352] on link "7" at bounding box center [1211, 351] width 15 height 15
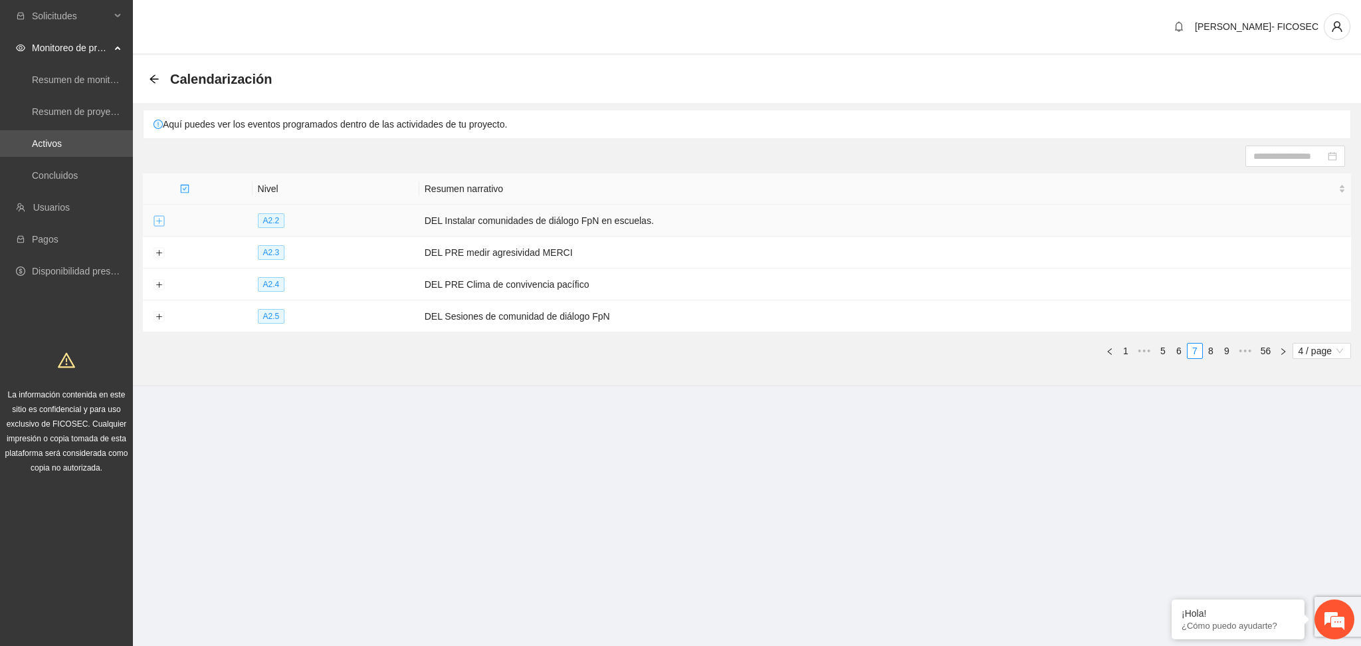
click at [154, 219] on button "Expand row" at bounding box center [159, 221] width 11 height 11
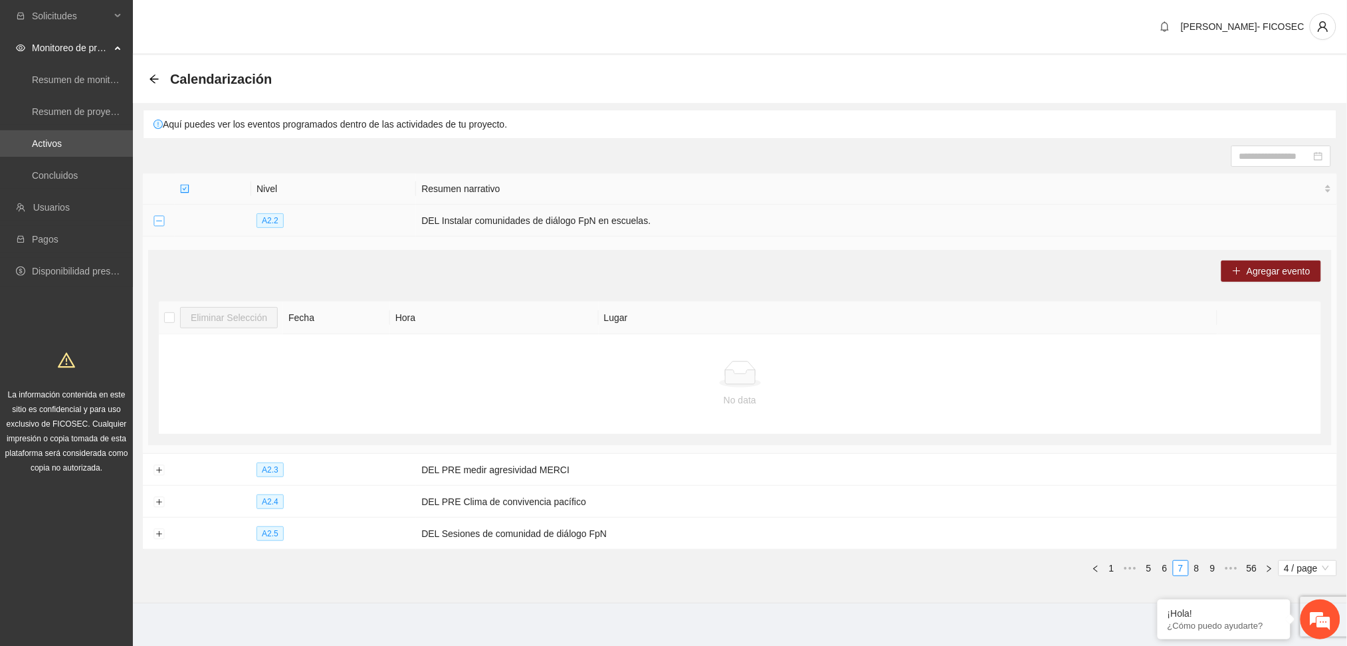
click at [154, 219] on button "Collapse row" at bounding box center [159, 221] width 11 height 11
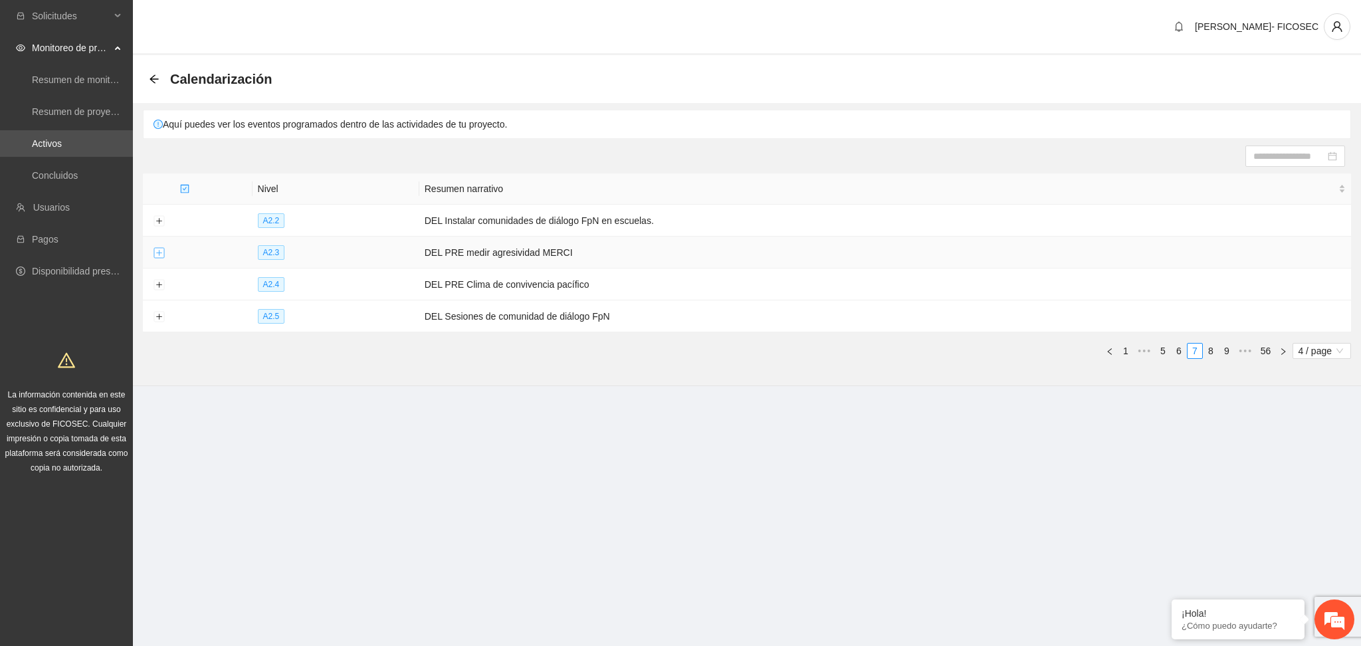
click at [162, 253] on button "Expand row" at bounding box center [159, 253] width 11 height 11
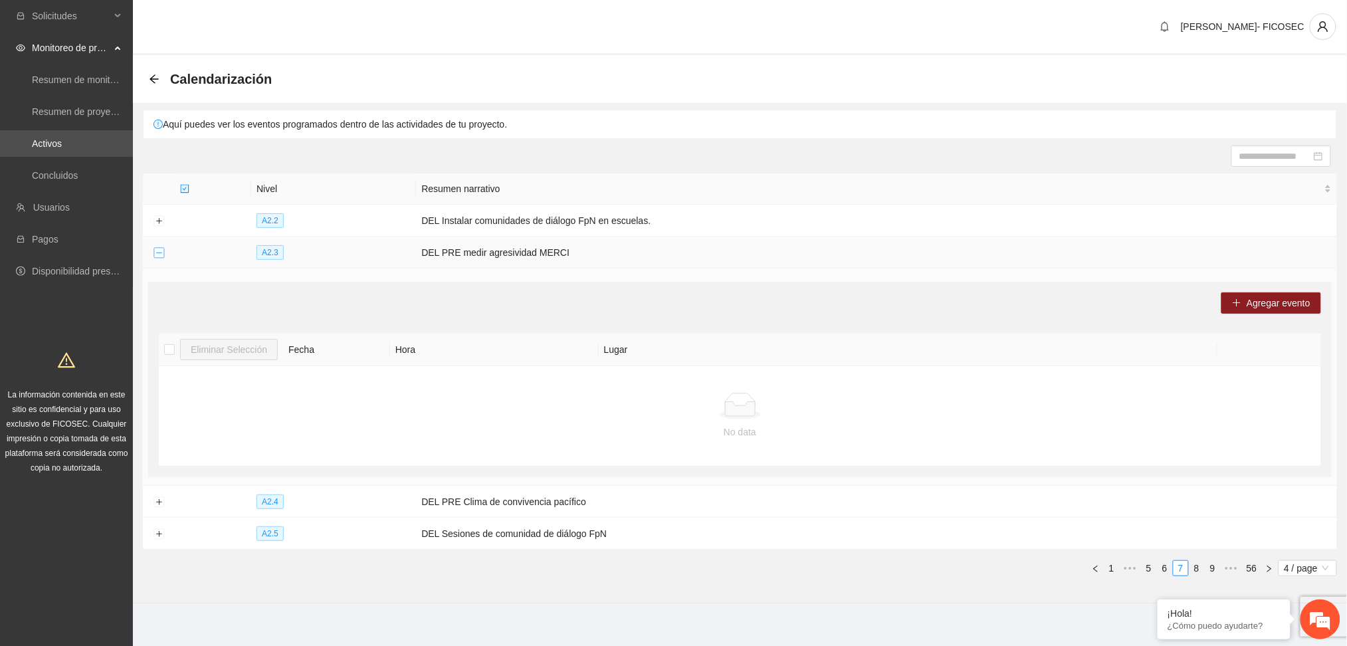
click at [162, 255] on button "Collapse row" at bounding box center [159, 253] width 11 height 11
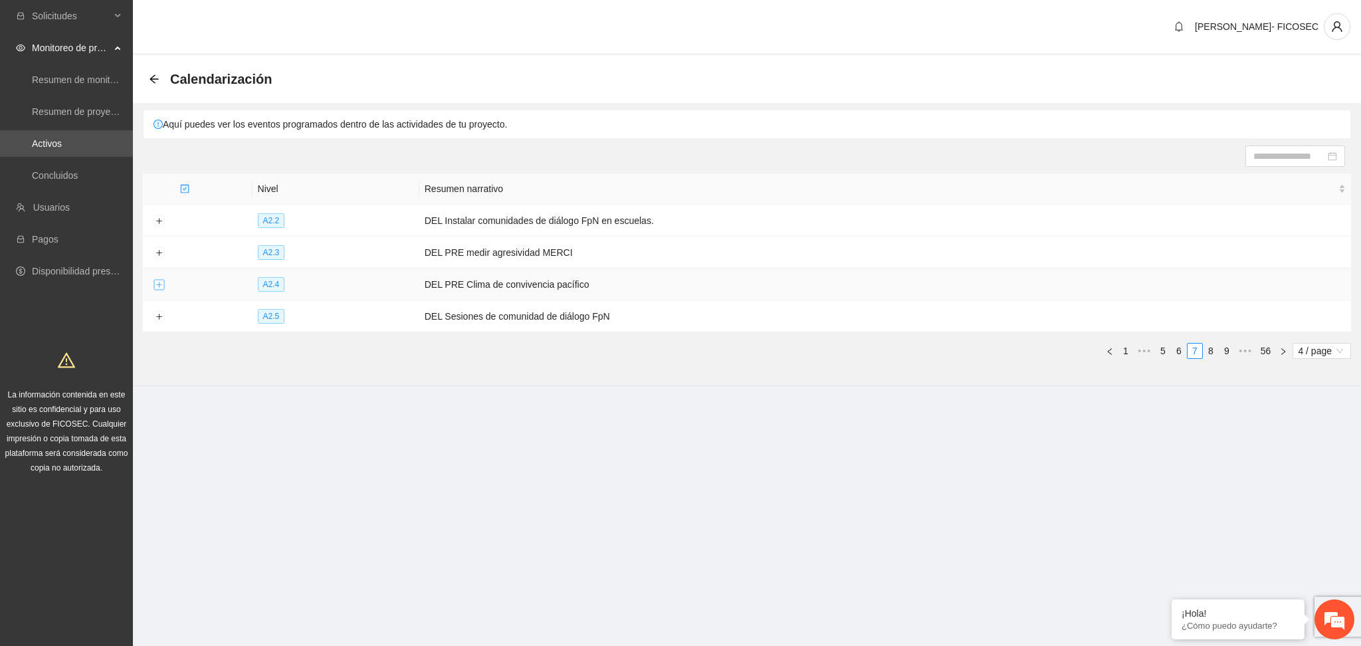
click at [161, 283] on button "Expand row" at bounding box center [159, 285] width 11 height 11
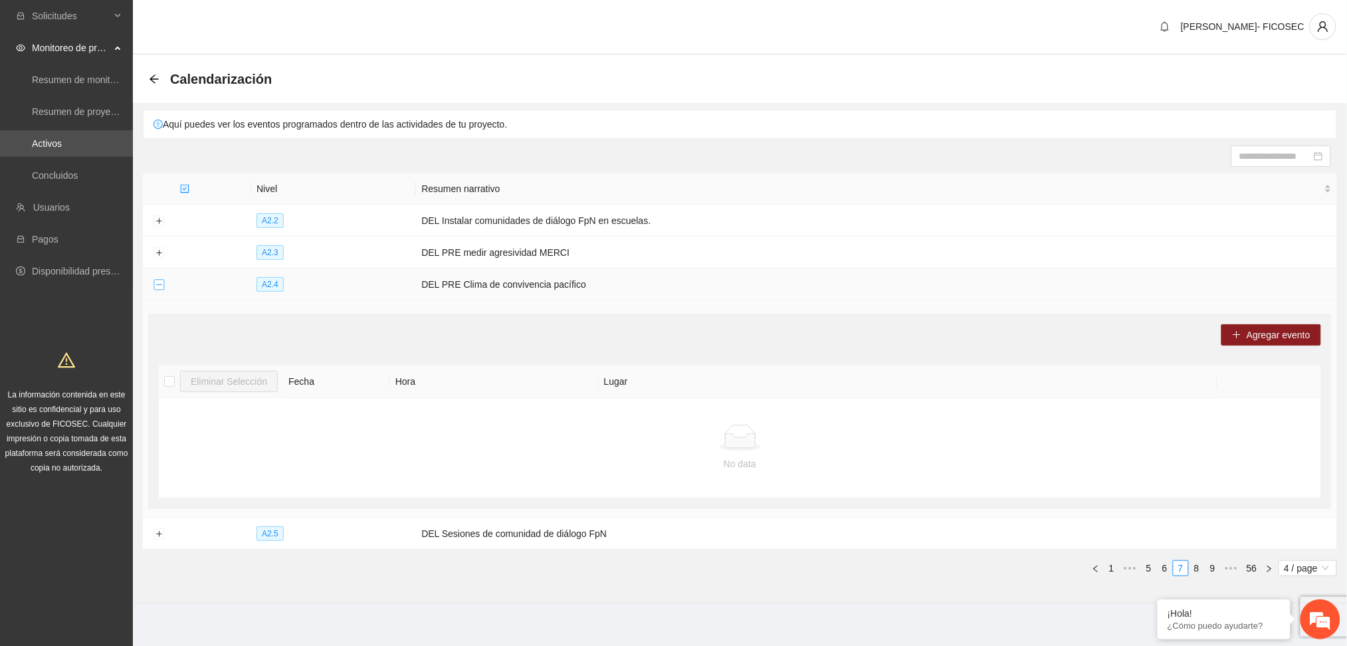
click at [161, 283] on button "Collapse row" at bounding box center [159, 285] width 11 height 11
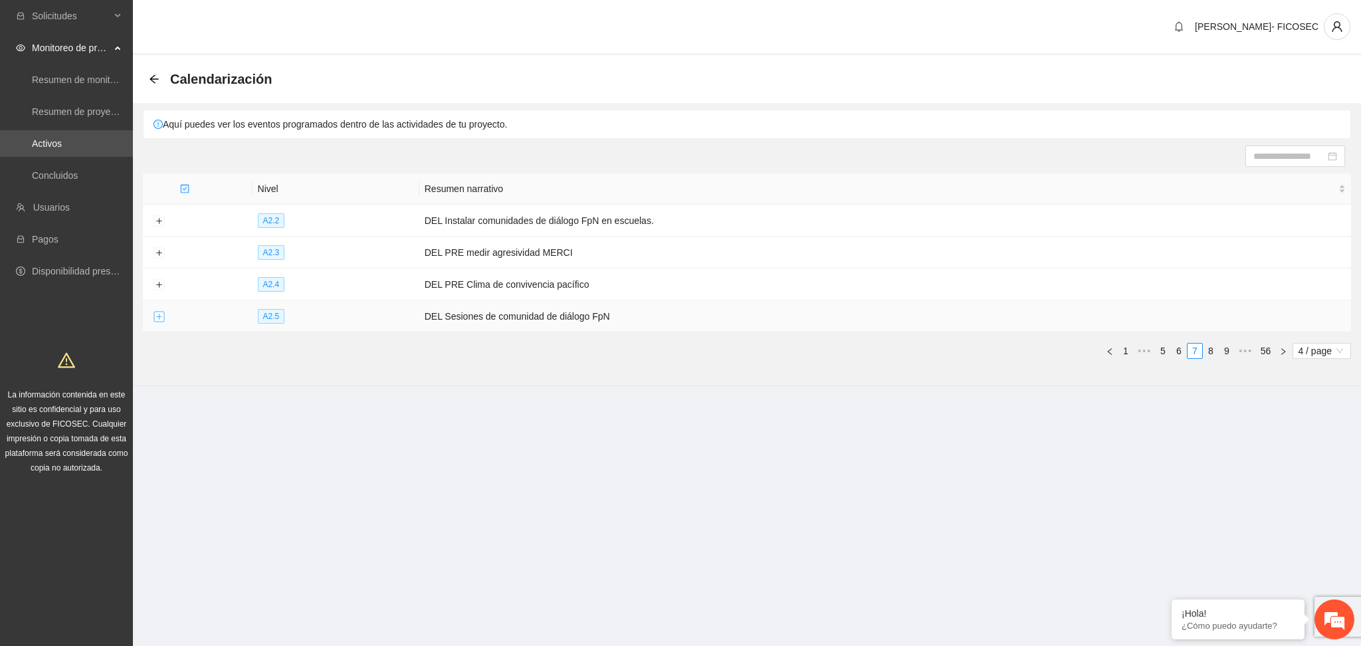
click at [158, 314] on button "Expand row" at bounding box center [159, 317] width 11 height 11
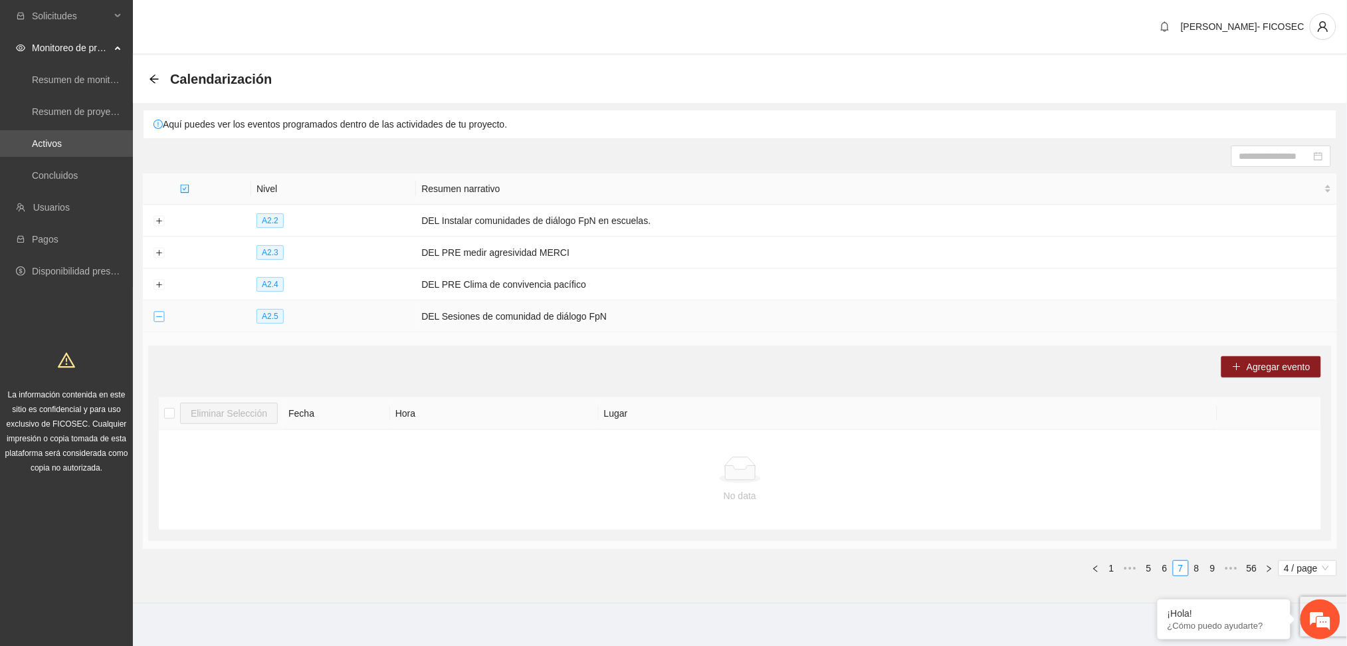
click at [158, 314] on button "Collapse row" at bounding box center [159, 317] width 11 height 11
